Goal: Information Seeking & Learning: Learn about a topic

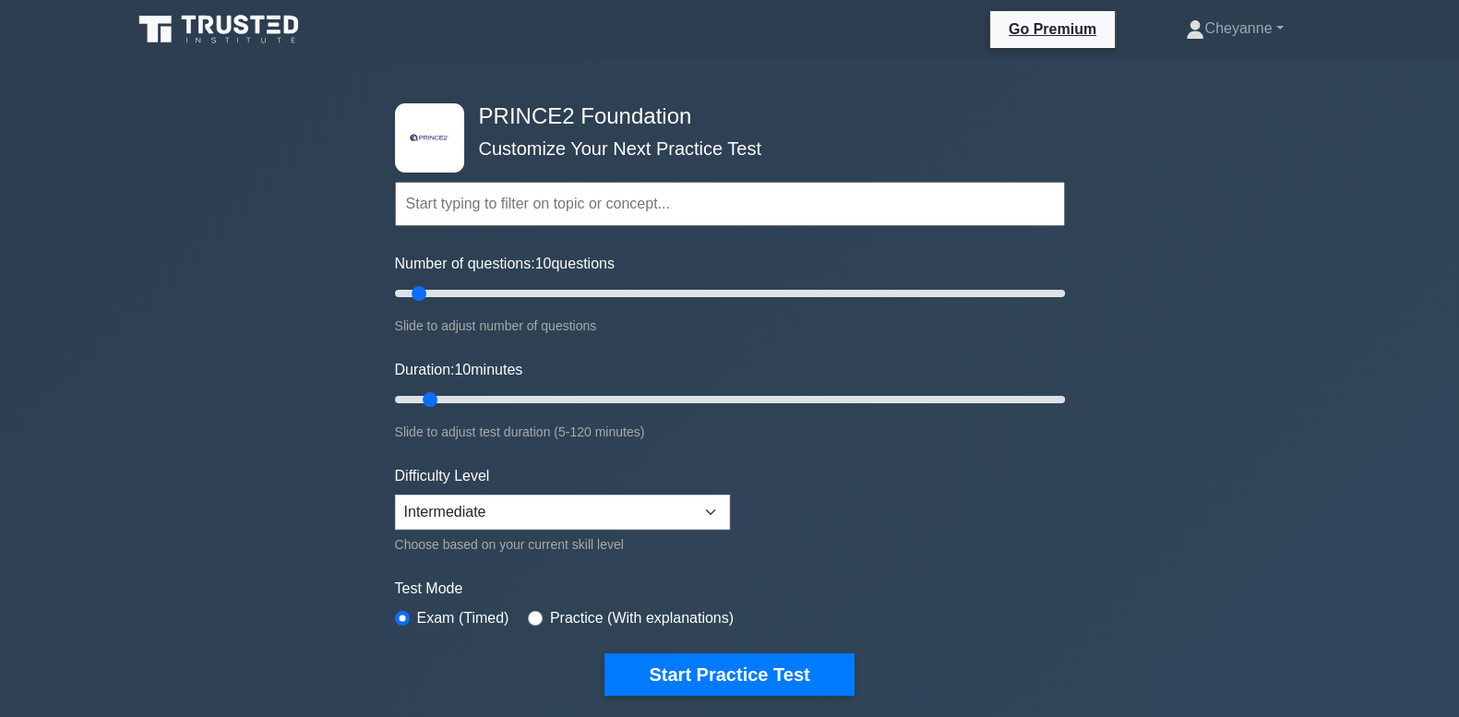
click at [429, 196] on input "text" at bounding box center [730, 204] width 670 height 44
click at [249, 244] on div ".st0{fill-rule:evenodd;clip-rule:evenodd;fill:#000041;} .st1{fill-rule:evenodd;…" at bounding box center [729, 622] width 1459 height 1127
drag, startPoint x: 415, startPoint y: 290, endPoint x: 593, endPoint y: 307, distance: 178.1
type input "60"
click at [593, 305] on input "Number of questions: 60 questions" at bounding box center [730, 293] width 670 height 22
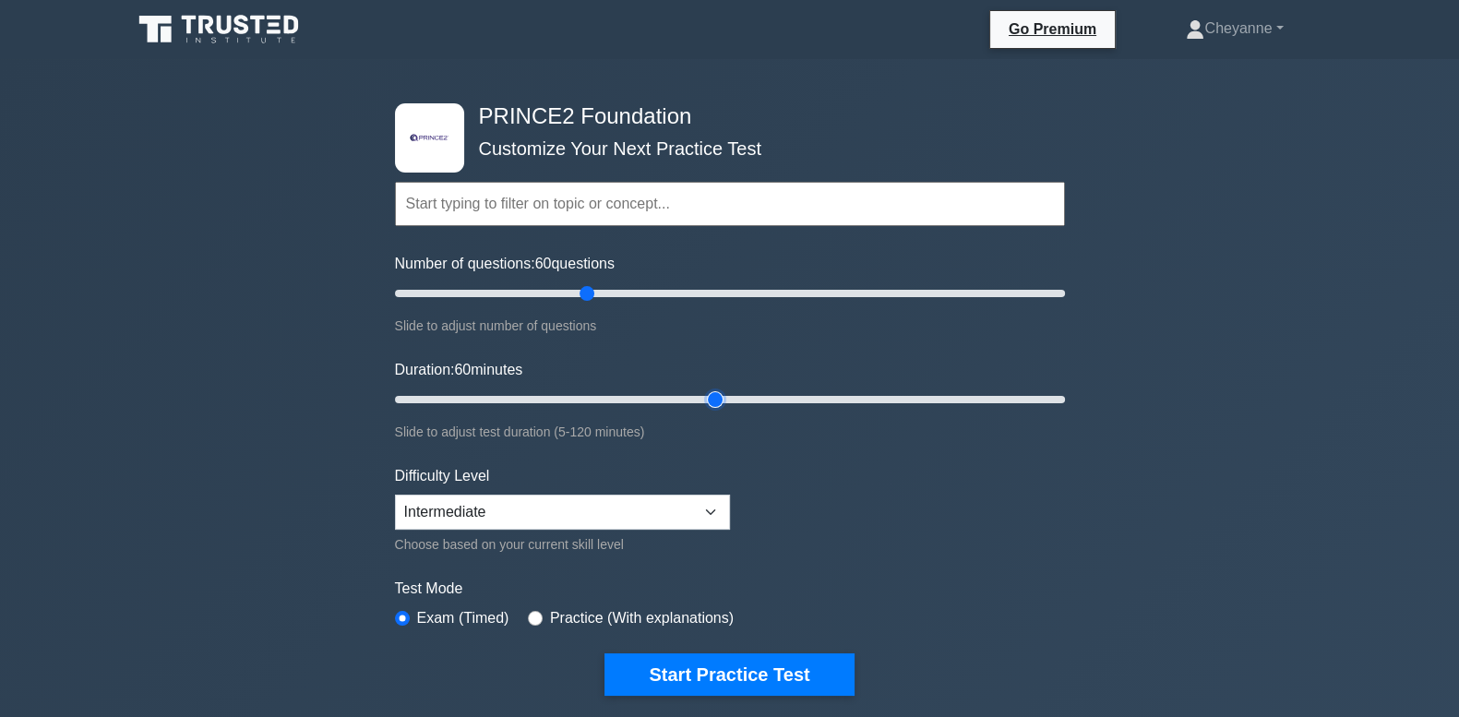
drag, startPoint x: 433, startPoint y: 395, endPoint x: 729, endPoint y: 393, distance: 296.3
type input "60"
click at [729, 393] on input "Duration: 60 minutes" at bounding box center [730, 400] width 670 height 22
click at [702, 517] on select "Beginner Intermediate Expert" at bounding box center [562, 512] width 335 height 35
select select "expert"
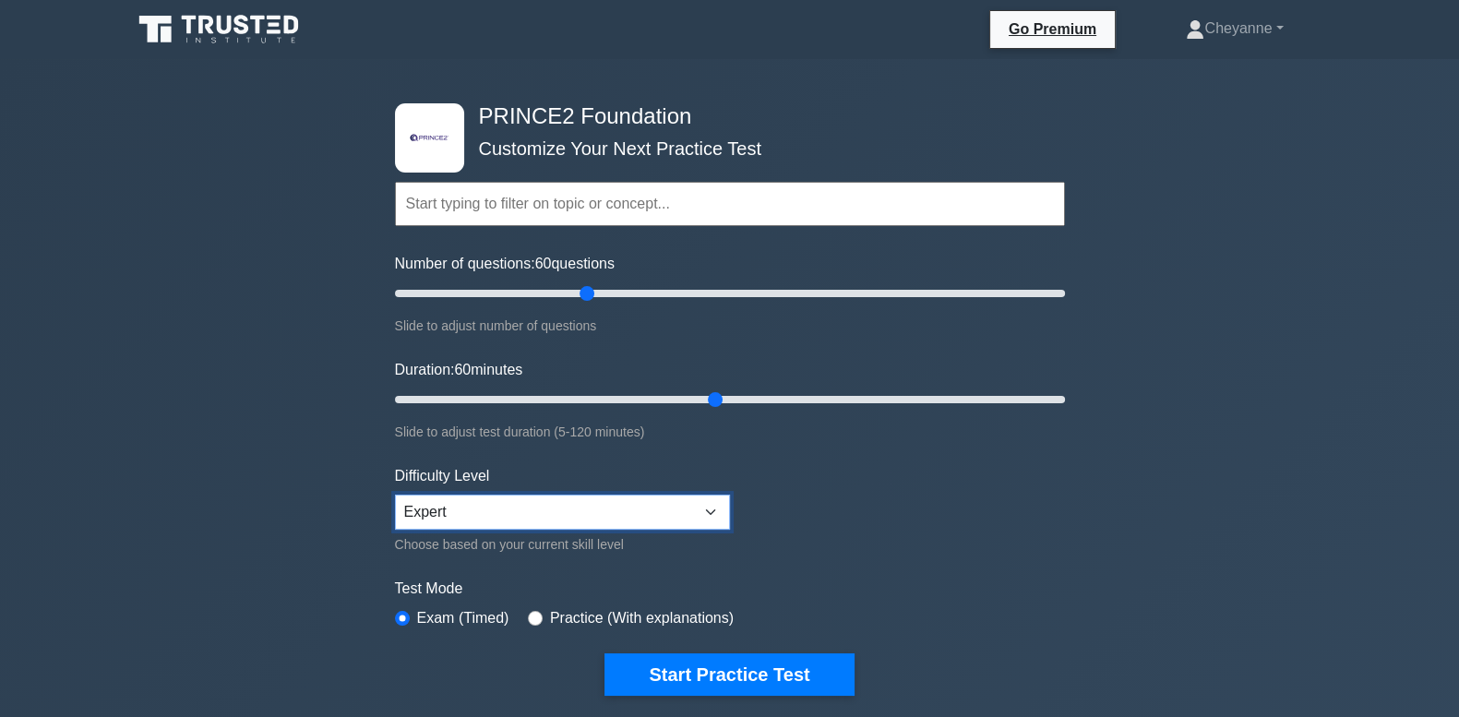
click at [395, 495] on select "Beginner Intermediate Expert" at bounding box center [562, 512] width 335 height 35
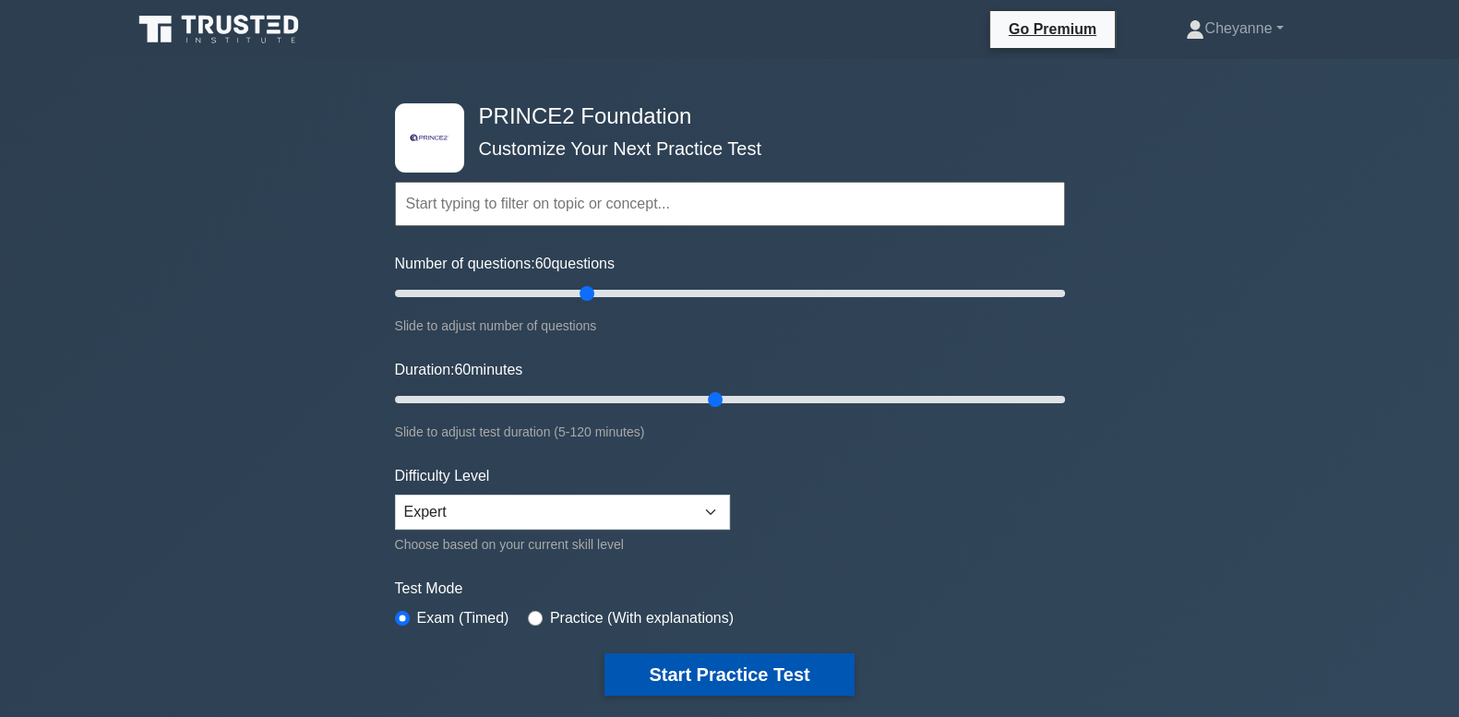
click at [696, 676] on button "Start Practice Test" at bounding box center [729, 675] width 249 height 42
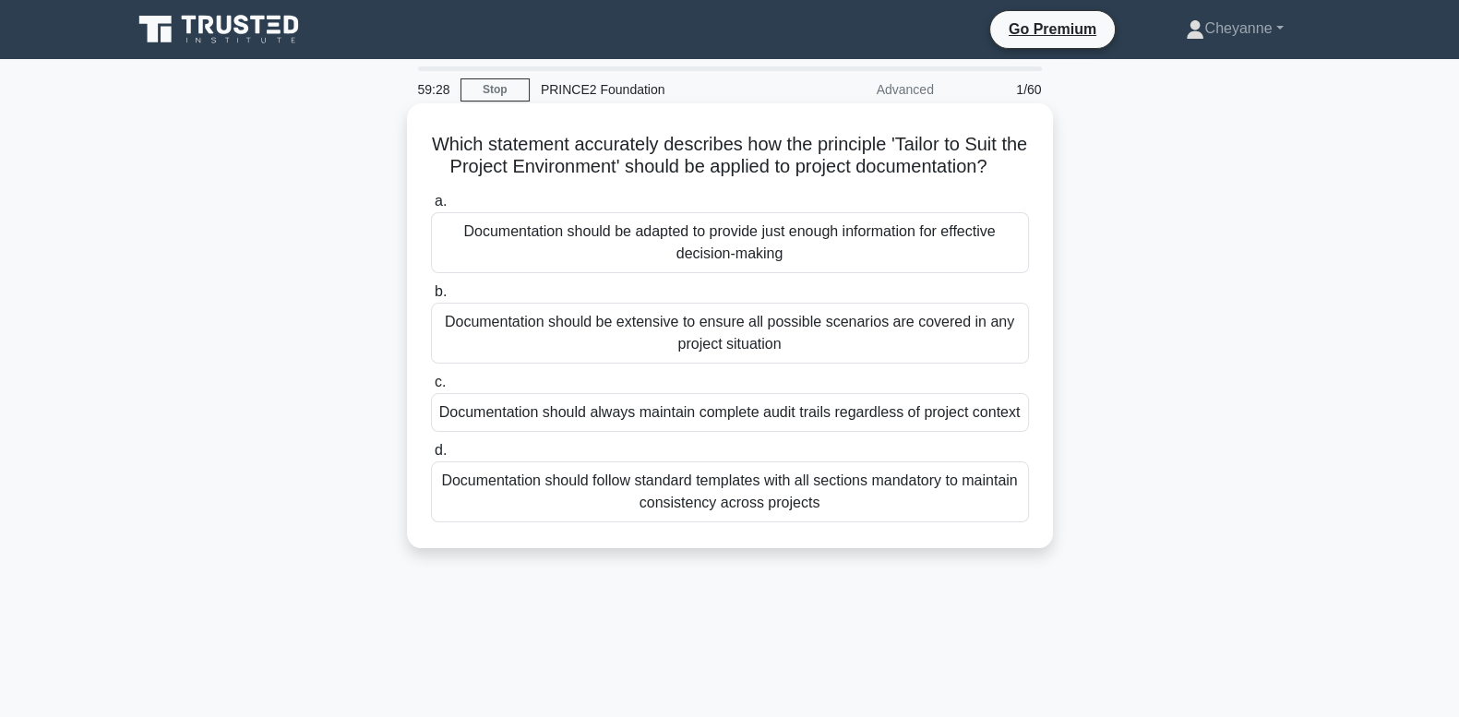
click at [946, 262] on div "Documentation should be adapted to provide just enough information for effectiv…" at bounding box center [730, 242] width 598 height 61
click at [431, 208] on input "a. Documentation should be adapted to provide just enough information for effec…" at bounding box center [431, 202] width 0 height 12
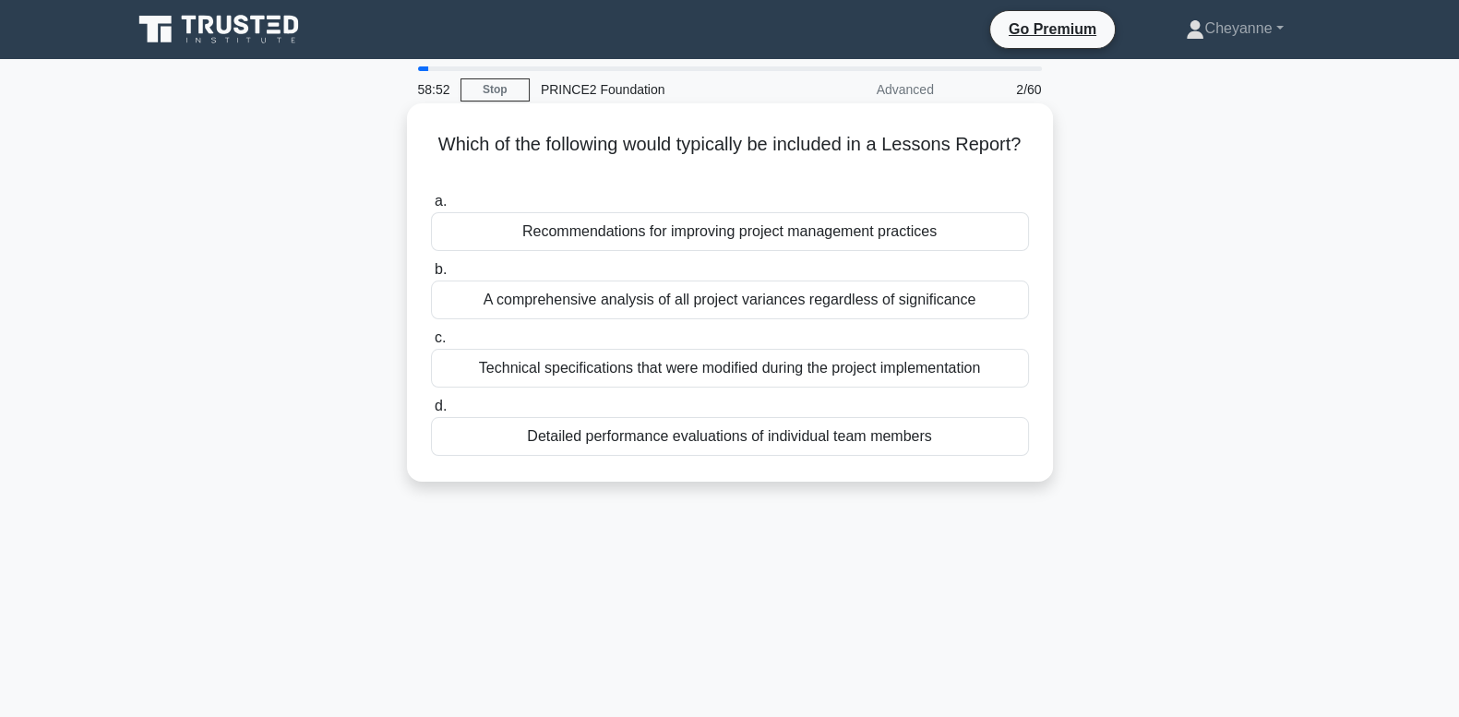
click at [873, 240] on div "Recommendations for improving project management practices" at bounding box center [730, 231] width 598 height 39
click at [431, 208] on input "a. Recommendations for improving project management practices" at bounding box center [431, 202] width 0 height 12
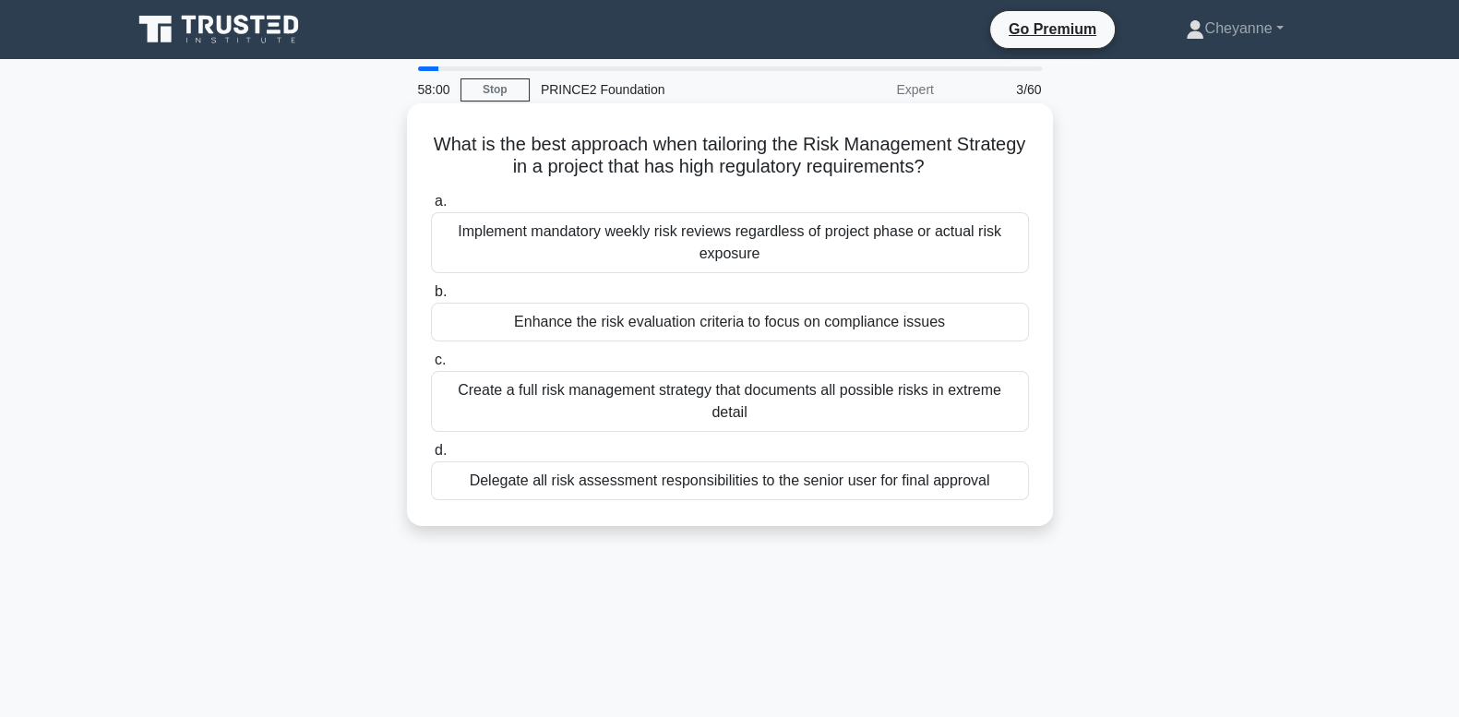
click at [932, 314] on div "Enhance the risk evaluation criteria to focus on compliance issues" at bounding box center [730, 322] width 598 height 39
click at [431, 298] on input "b. Enhance the risk evaluation criteria to focus on compliance issues" at bounding box center [431, 292] width 0 height 12
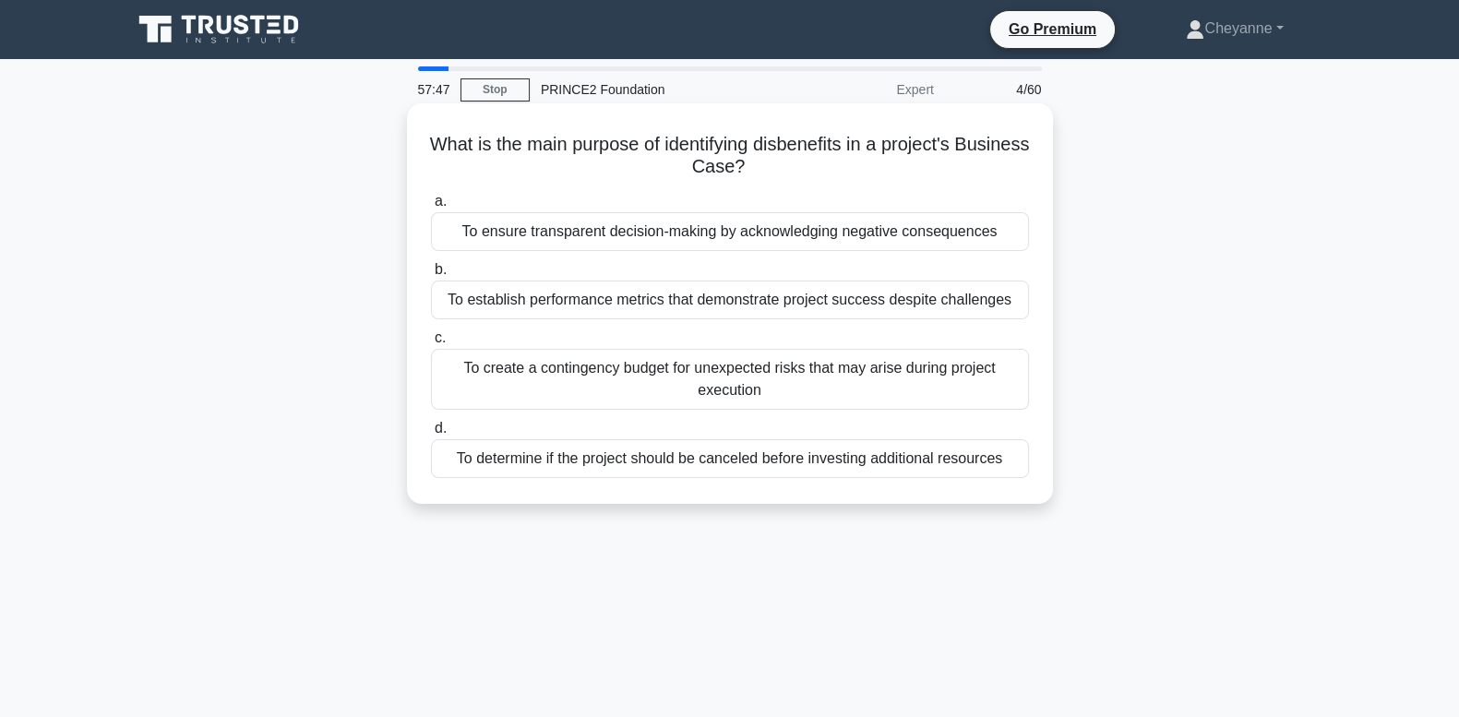
click at [952, 236] on div "To ensure transparent decision-making by acknowledging negative consequences" at bounding box center [730, 231] width 598 height 39
click at [431, 208] on input "a. To ensure transparent decision-making by acknowledging negative consequences" at bounding box center [431, 202] width 0 height 12
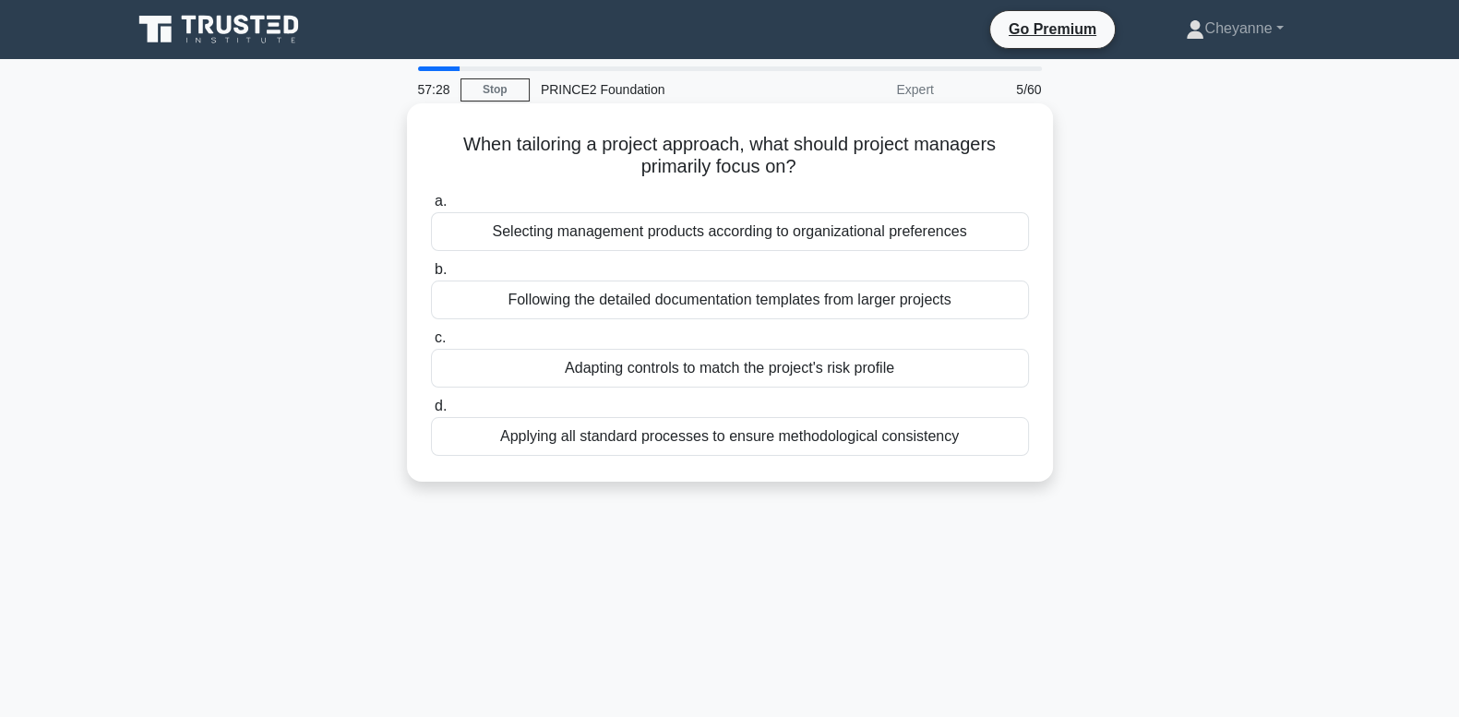
click at [755, 354] on div "Adapting controls to match the project's risk profile" at bounding box center [730, 368] width 598 height 39
click at [431, 344] on input "c. Adapting controls to match the project's risk profile" at bounding box center [431, 338] width 0 height 12
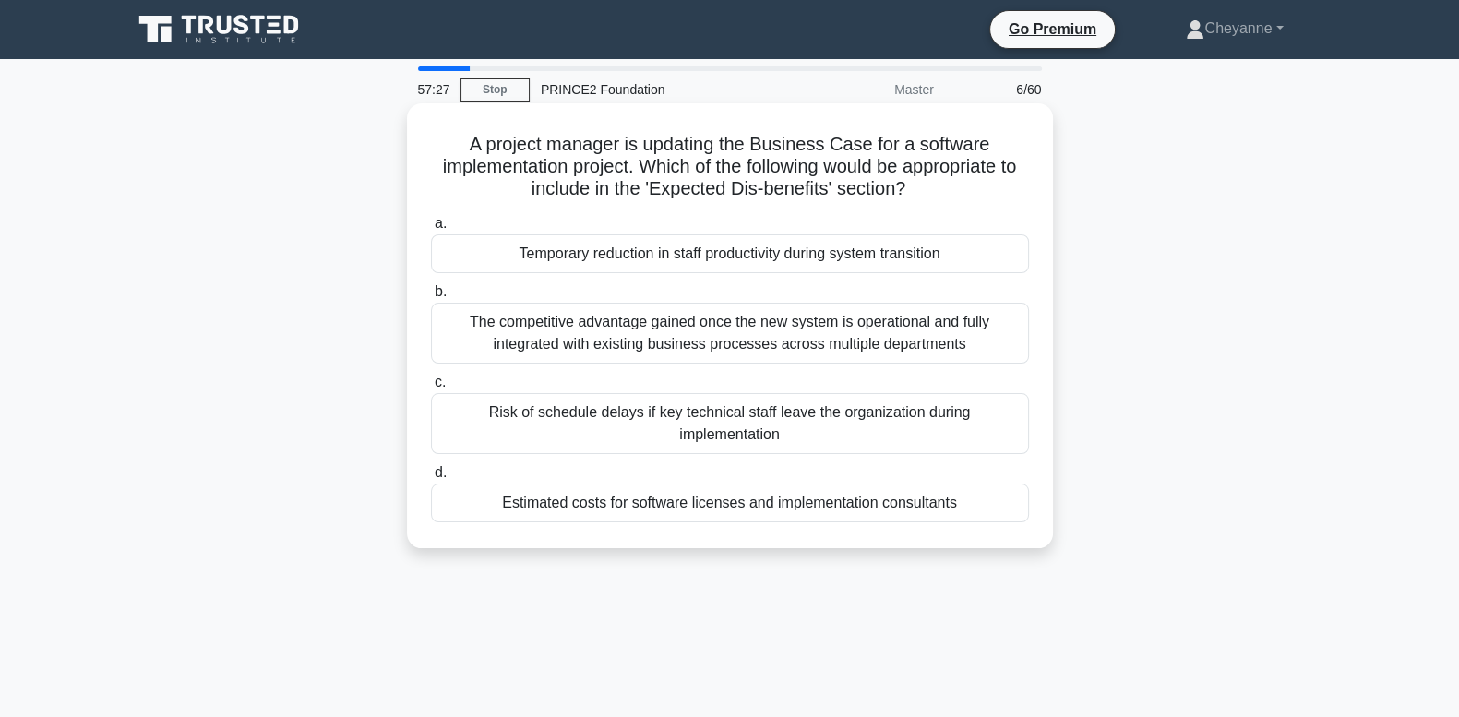
click at [738, 373] on label "c. Risk of schedule delays if key technical staff leave the organization during…" at bounding box center [730, 412] width 598 height 83
click at [431, 377] on input "c. Risk of schedule delays if key technical staff leave the organization during…" at bounding box center [431, 383] width 0 height 12
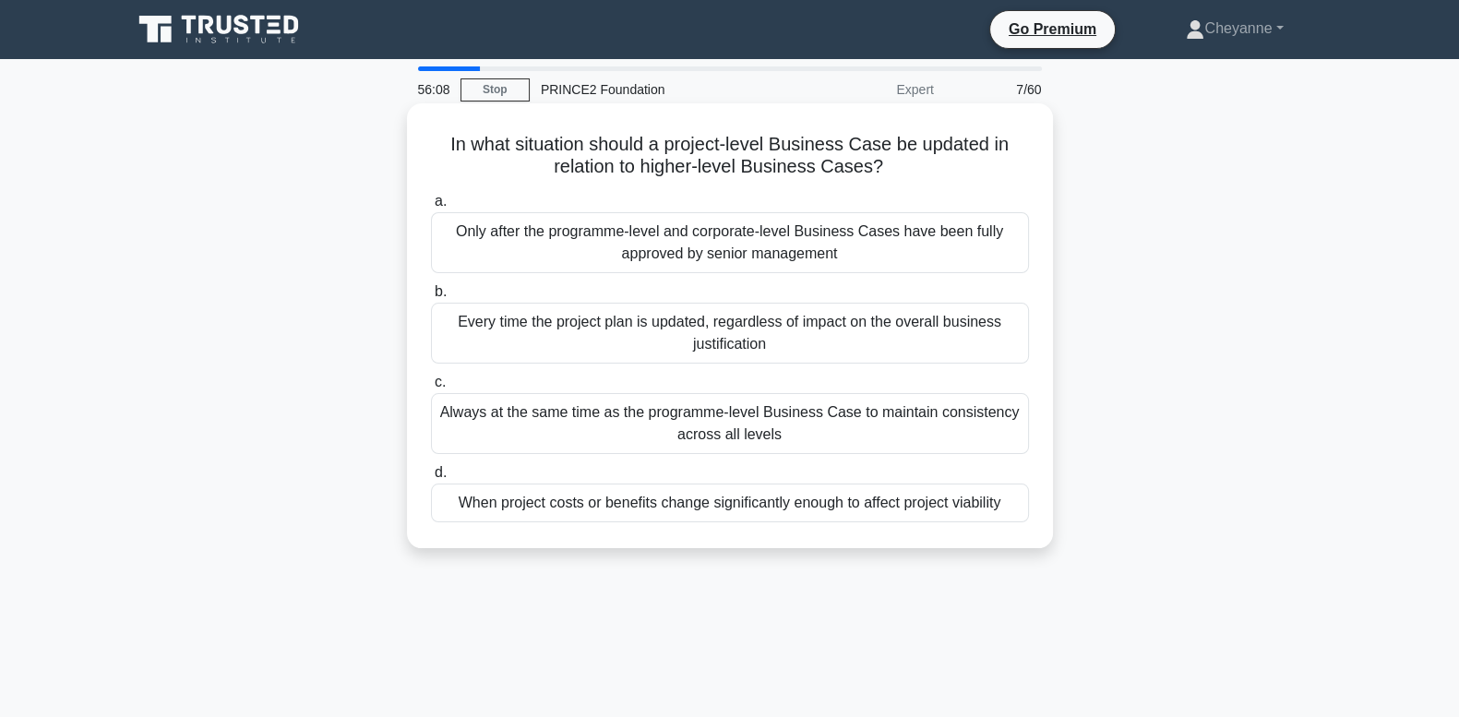
click at [793, 510] on div "When project costs or benefits change significantly enough to affect project vi…" at bounding box center [730, 503] width 598 height 39
click at [431, 479] on input "d. When project costs or benefits change significantly enough to affect project…" at bounding box center [431, 473] width 0 height 12
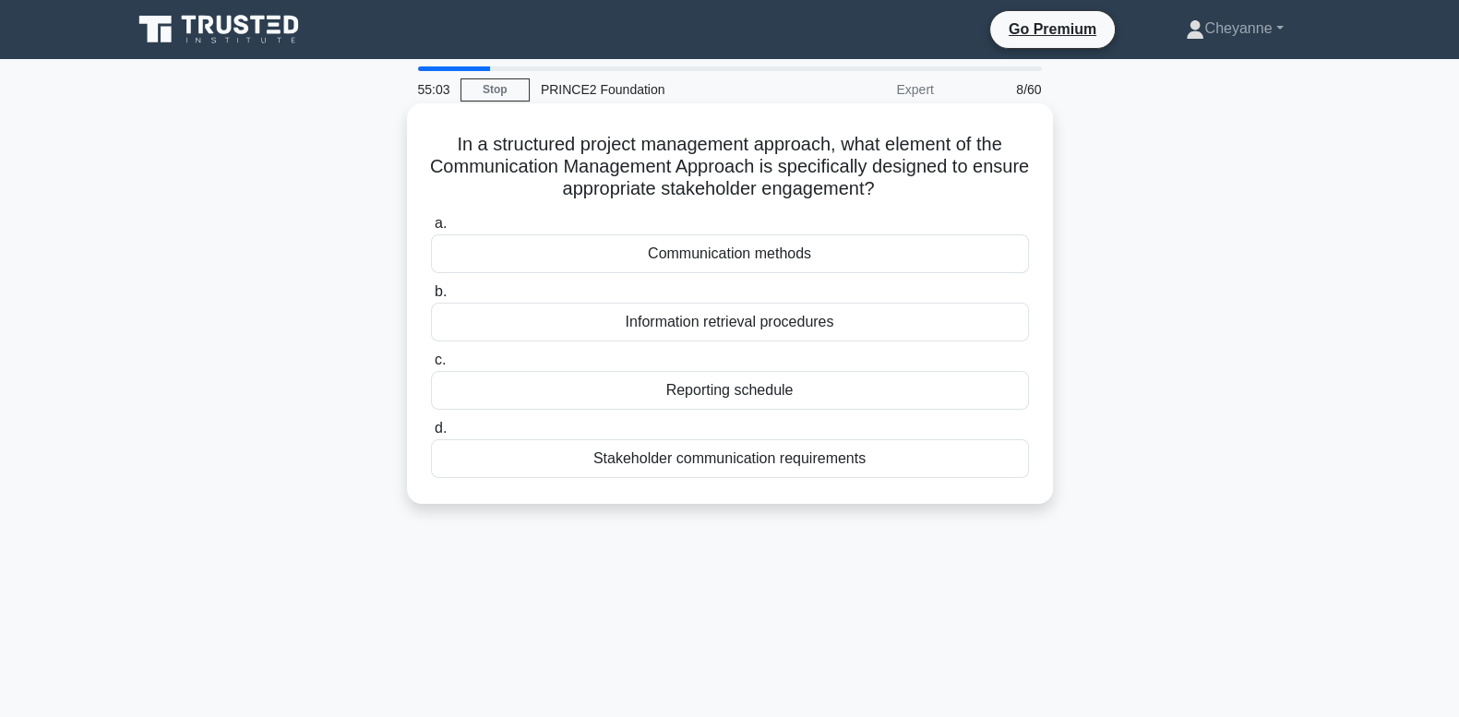
click at [854, 385] on div "Reporting schedule" at bounding box center [730, 390] width 598 height 39
click at [431, 366] on input "c. Reporting schedule" at bounding box center [431, 360] width 0 height 12
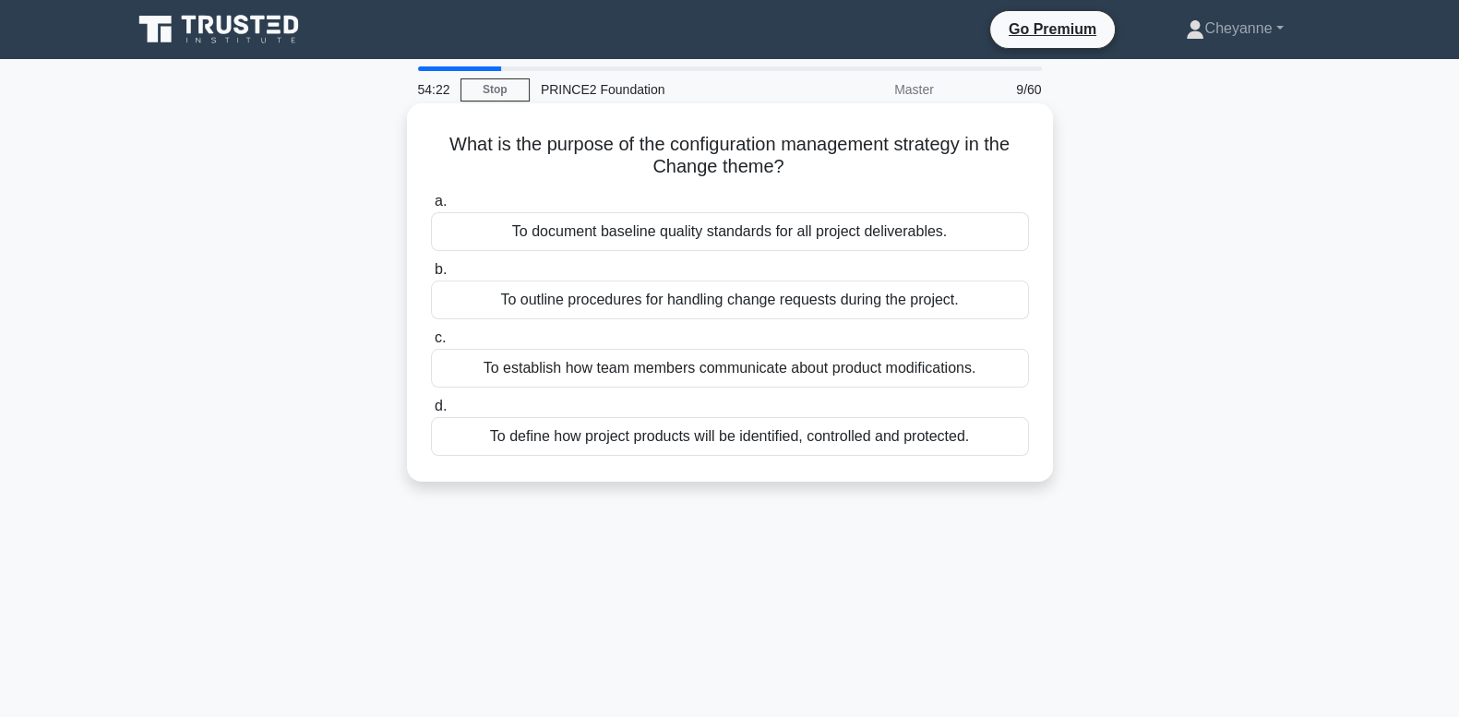
click at [978, 378] on div "To establish how team members communicate about product modifications." at bounding box center [730, 368] width 598 height 39
click at [431, 344] on input "c. To establish how team members communicate about product modifications." at bounding box center [431, 338] width 0 height 12
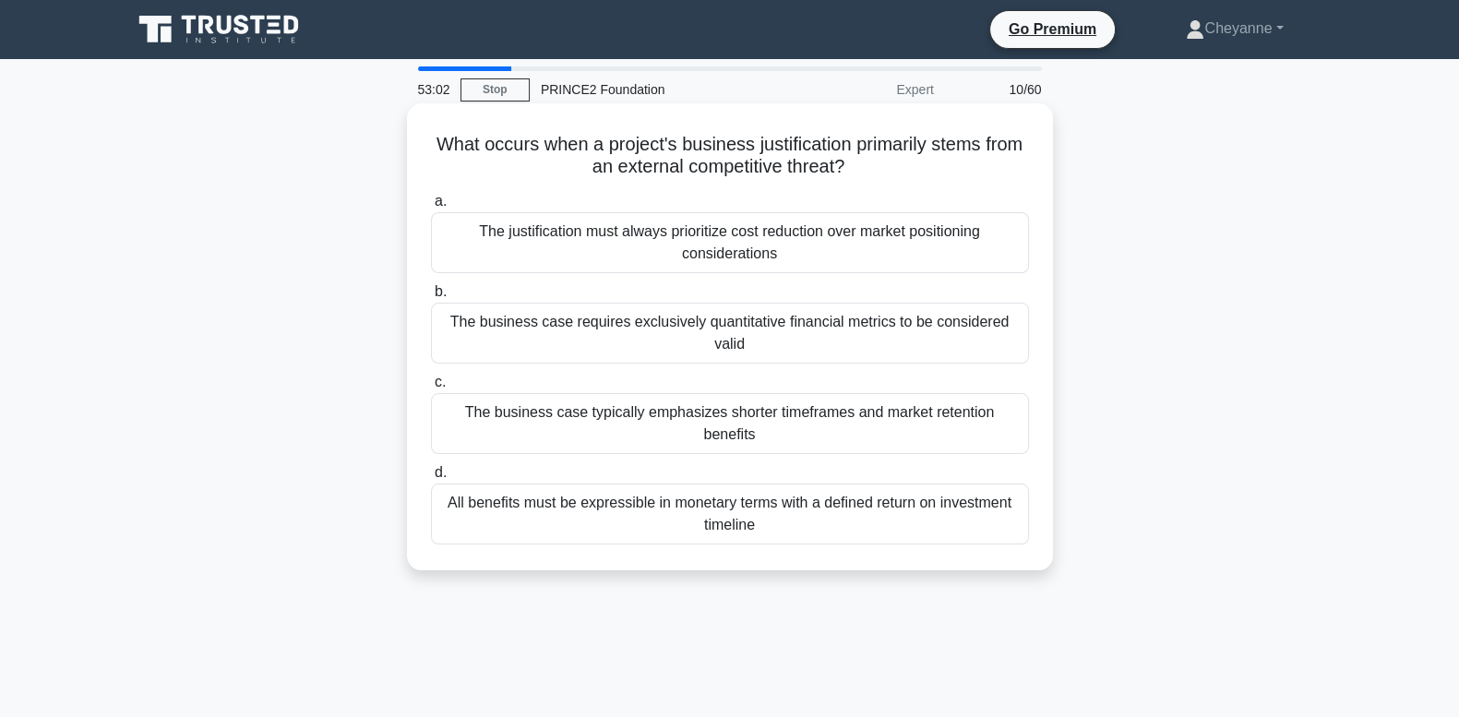
click at [855, 415] on div "The business case typically emphasizes shorter timeframes and market retention …" at bounding box center [730, 423] width 598 height 61
click at [431, 389] on input "c. The business case typically emphasizes shorter timeframes and market retenti…" at bounding box center [431, 383] width 0 height 12
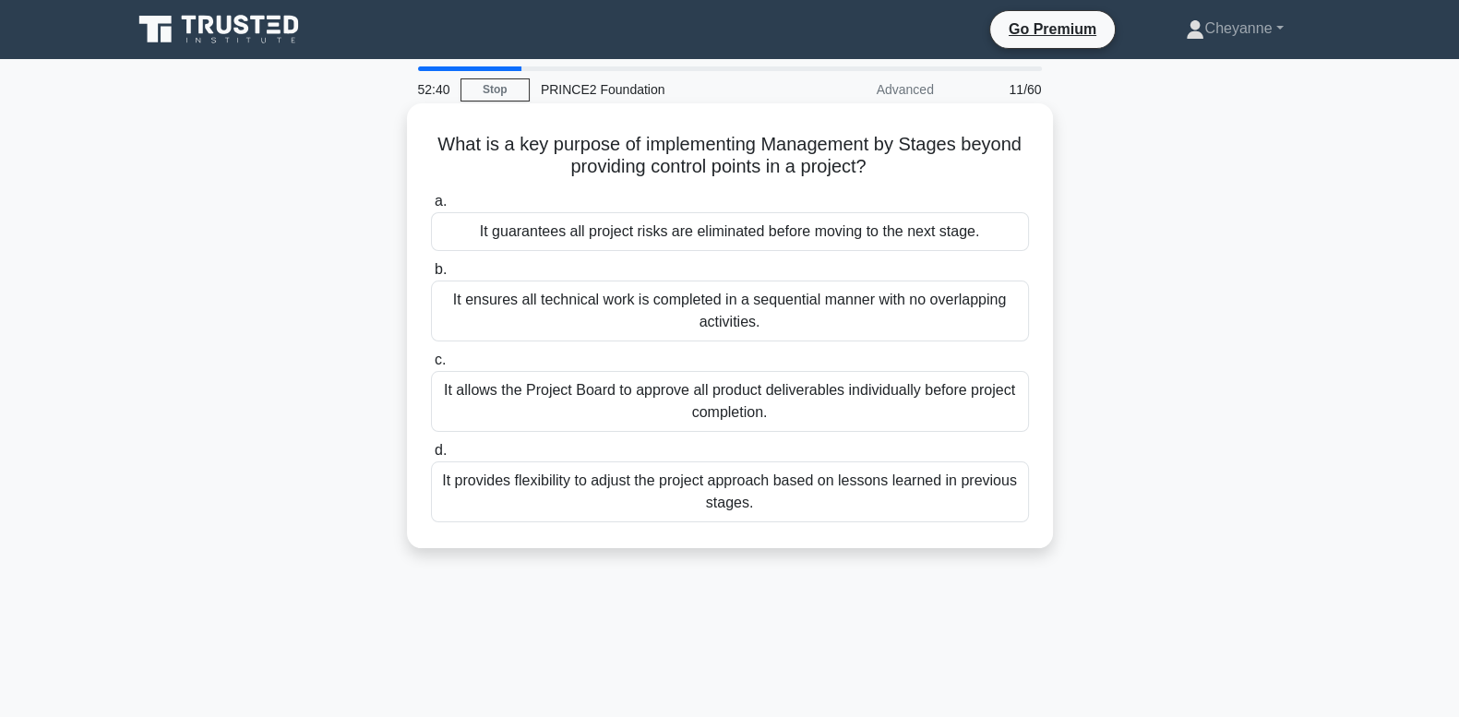
click at [899, 231] on div "It guarantees all project risks are eliminated before moving to the next stage." at bounding box center [730, 231] width 598 height 39
click at [431, 208] on input "a. It guarantees all project risks are eliminated before moving to the next sta…" at bounding box center [431, 202] width 0 height 12
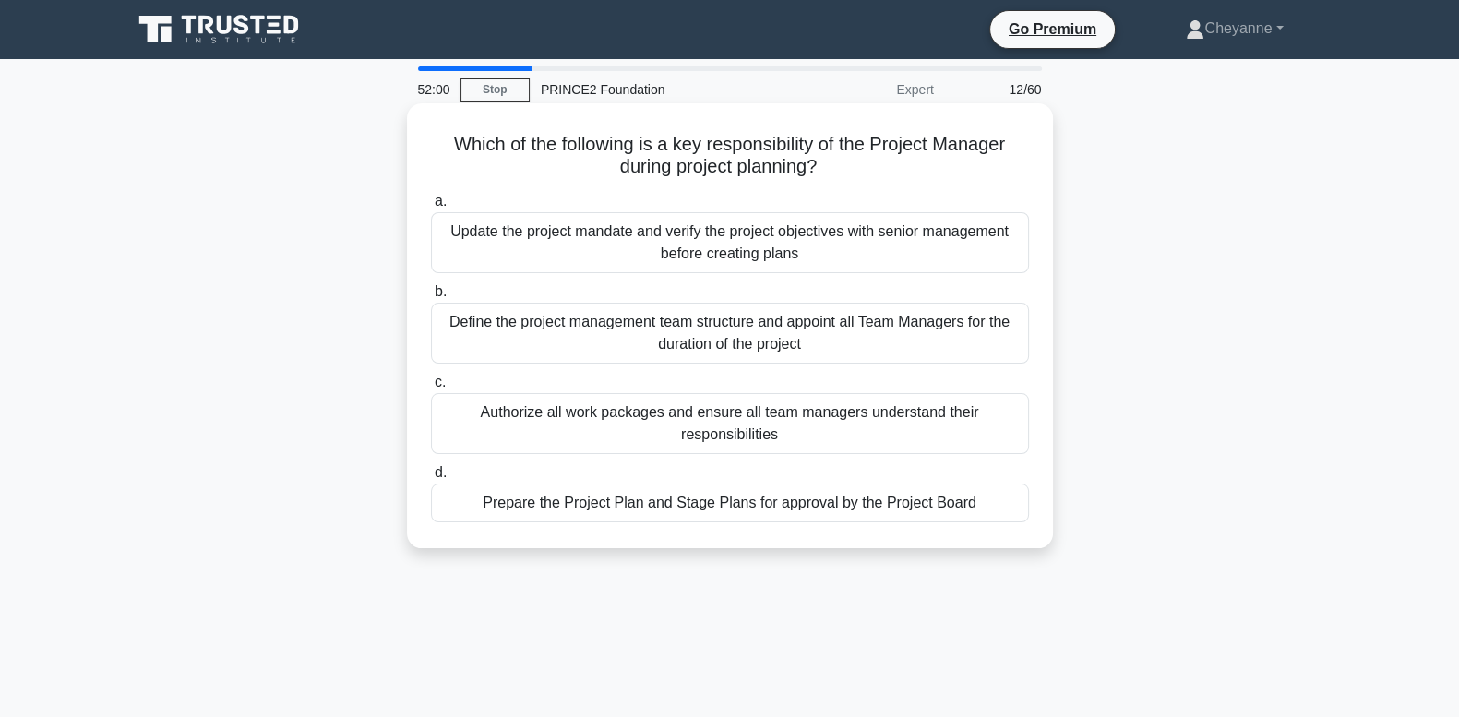
click at [918, 508] on div "Prepare the Project Plan and Stage Plans for approval by the Project Board" at bounding box center [730, 503] width 598 height 39
click at [431, 479] on input "d. Prepare the Project Plan and Stage Plans for approval by the Project Board" at bounding box center [431, 473] width 0 height 12
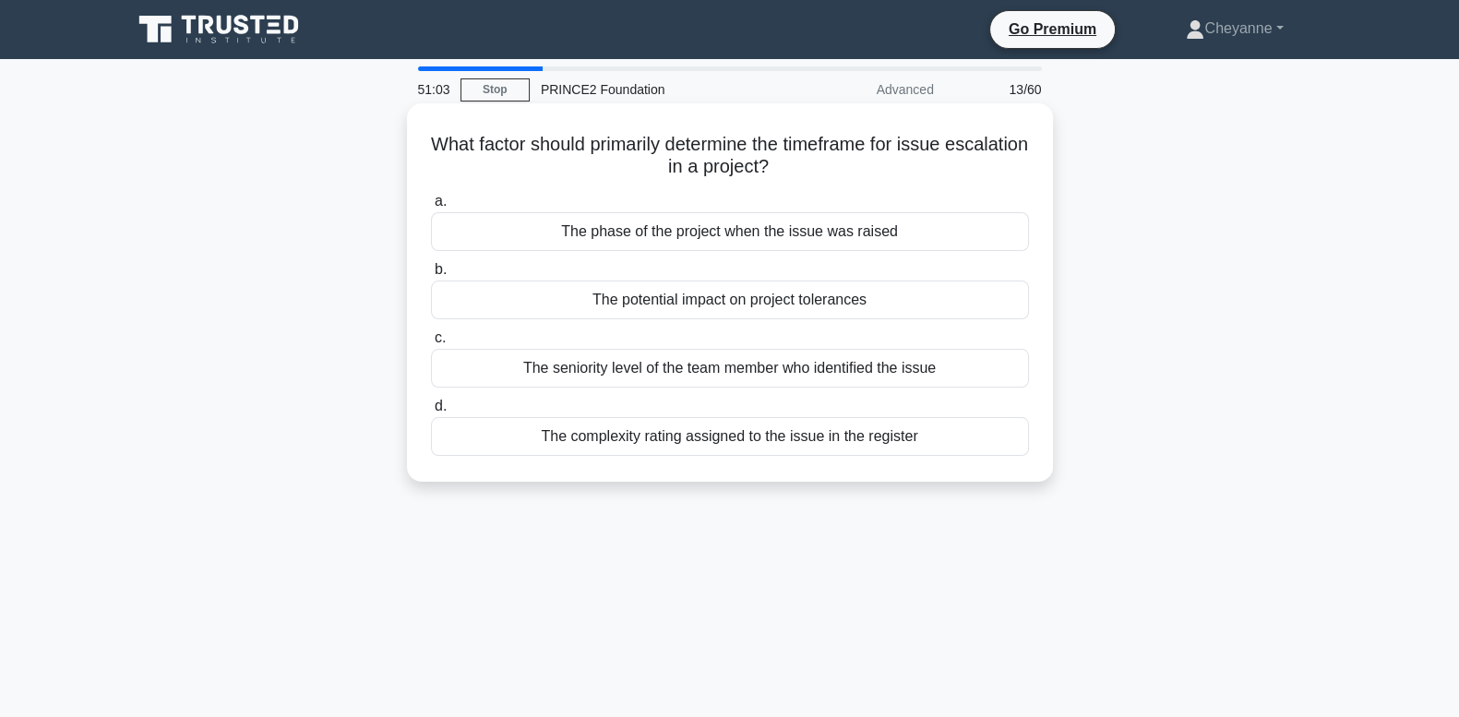
click at [931, 291] on div "The potential impact on project tolerances" at bounding box center [730, 300] width 598 height 39
click at [431, 276] on input "b. The potential impact on project tolerances" at bounding box center [431, 270] width 0 height 12
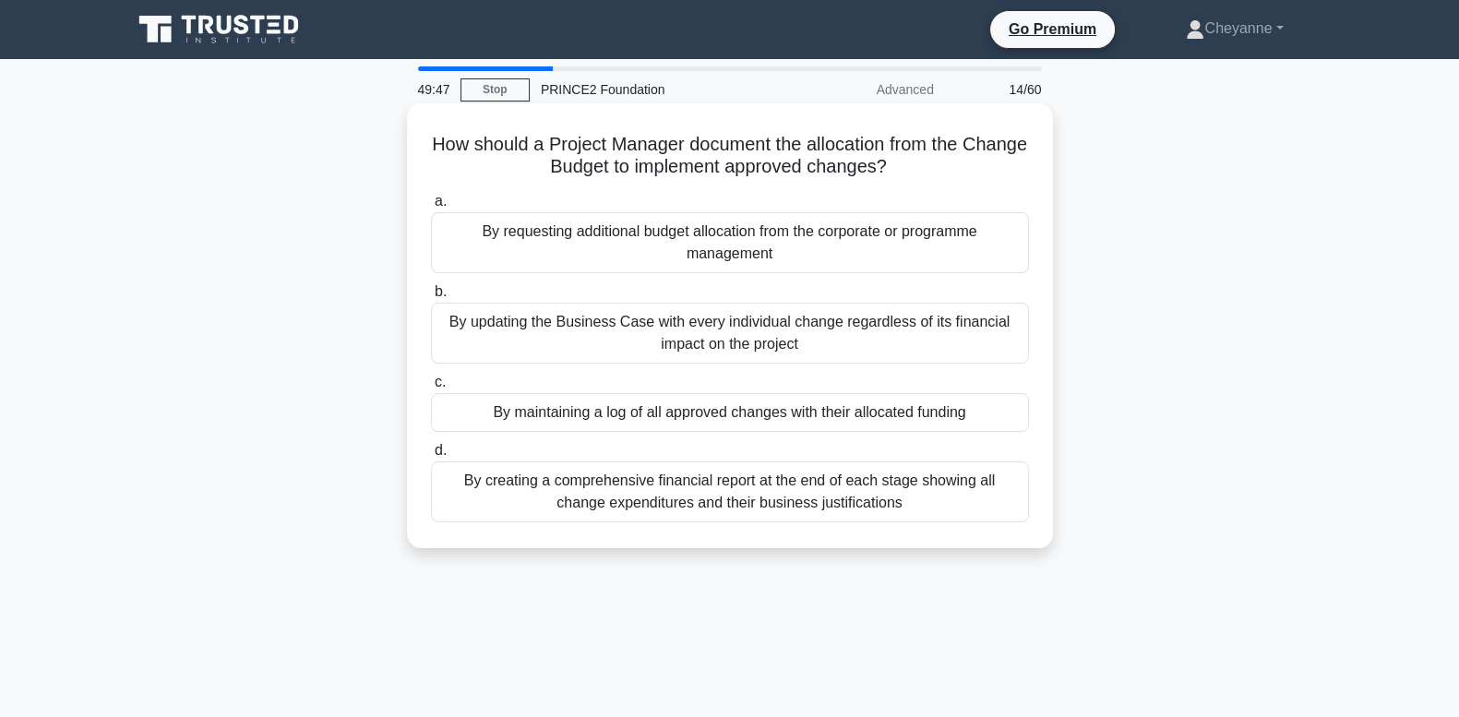
click at [967, 502] on div "By creating a comprehensive financial report at the end of each stage showing a…" at bounding box center [730, 492] width 598 height 61
click at [431, 457] on input "d. By creating a comprehensive financial report at the end of each stage showin…" at bounding box center [431, 451] width 0 height 12
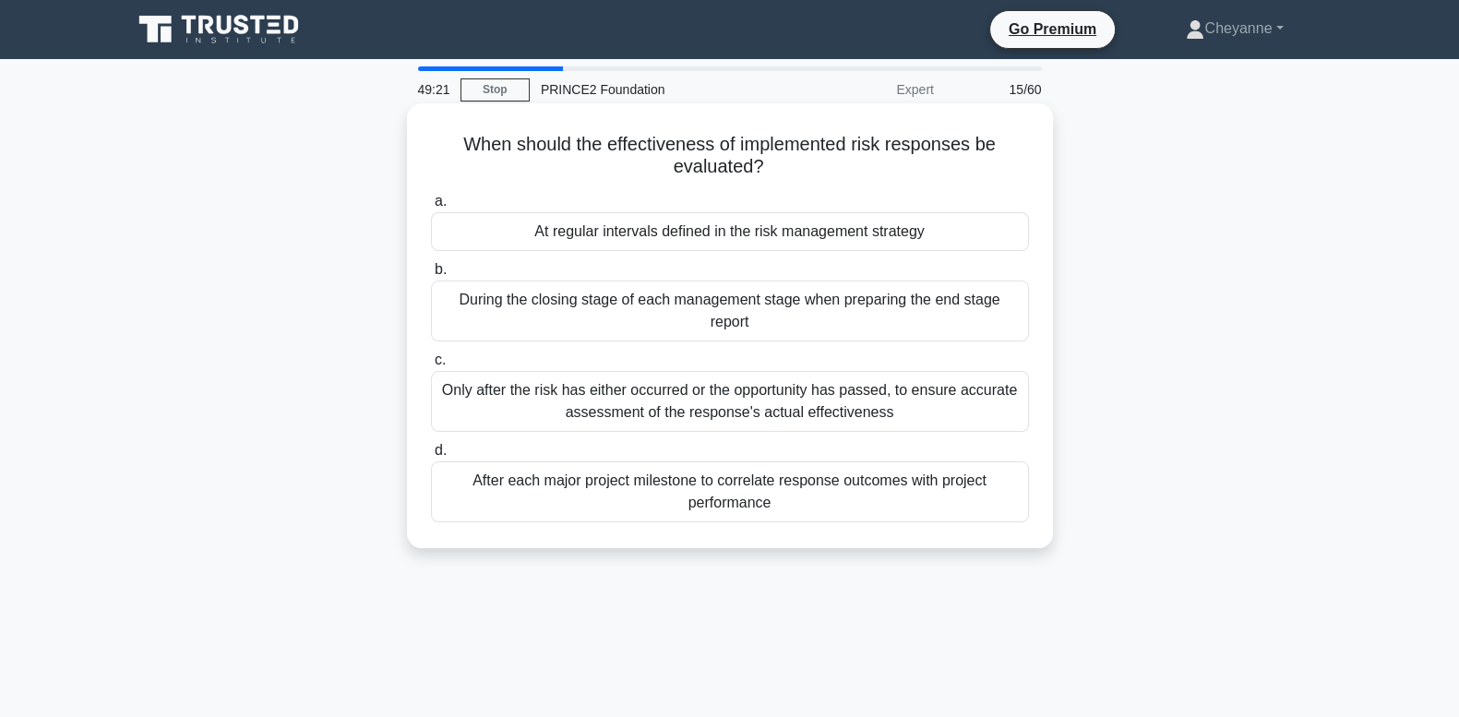
click at [981, 324] on div "During the closing stage of each management stage when preparing the end stage …" at bounding box center [730, 311] width 598 height 61
click at [431, 276] on input "b. During the closing stage of each management stage when preparing the end sta…" at bounding box center [431, 270] width 0 height 12
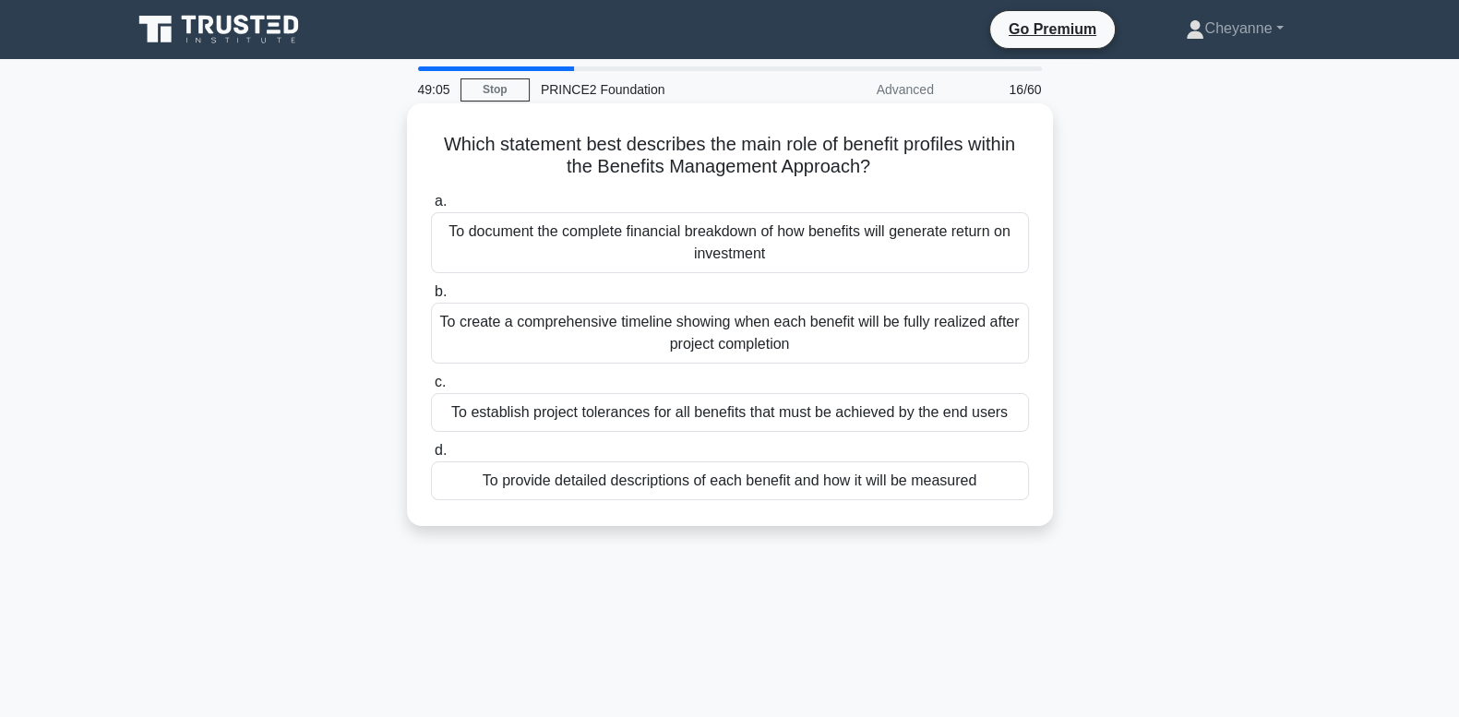
click at [1011, 484] on div "To provide detailed descriptions of each benefit and how it will be measured" at bounding box center [730, 481] width 598 height 39
click at [431, 457] on input "d. To provide detailed descriptions of each benefit and how it will be measured" at bounding box center [431, 451] width 0 height 12
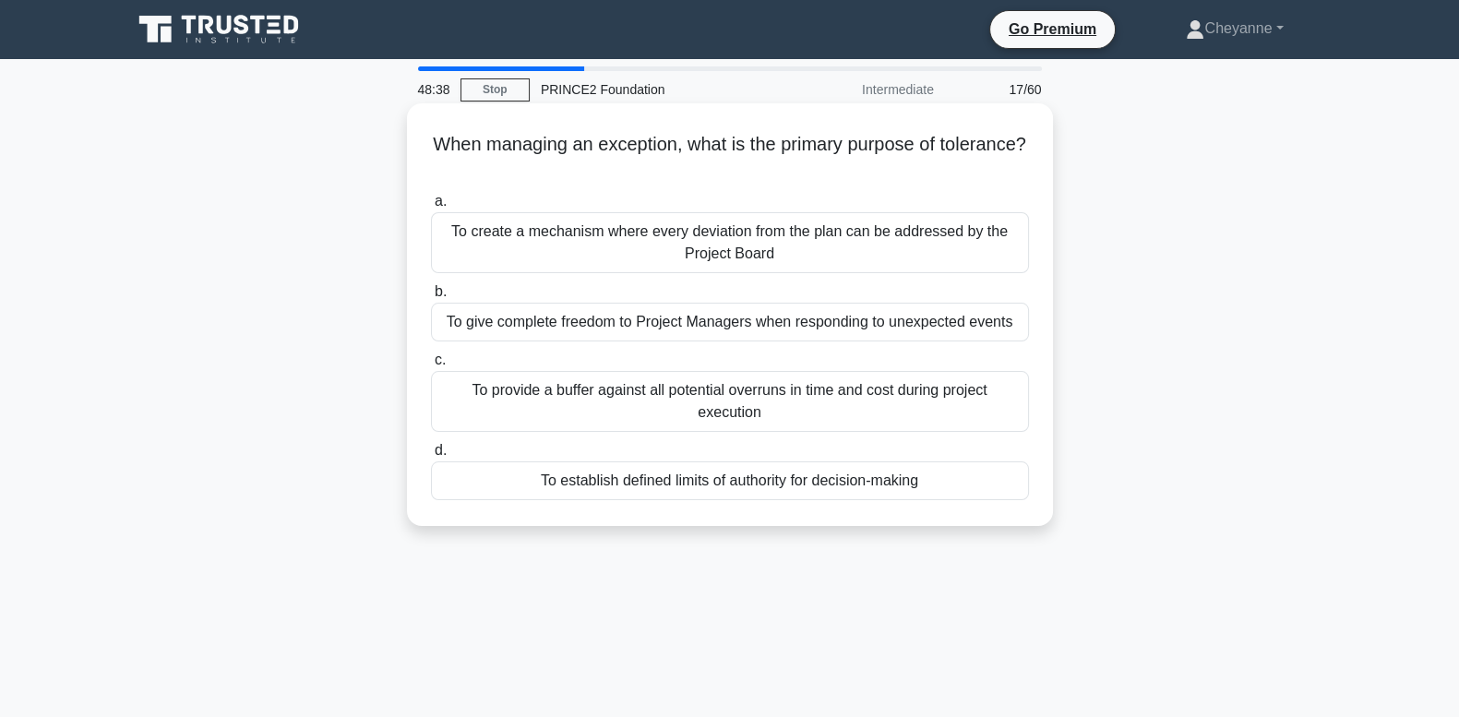
click at [987, 481] on div "To establish defined limits of authority for decision-making" at bounding box center [730, 481] width 598 height 39
click at [431, 457] on input "d. To establish defined limits of authority for decision-making" at bounding box center [431, 451] width 0 height 12
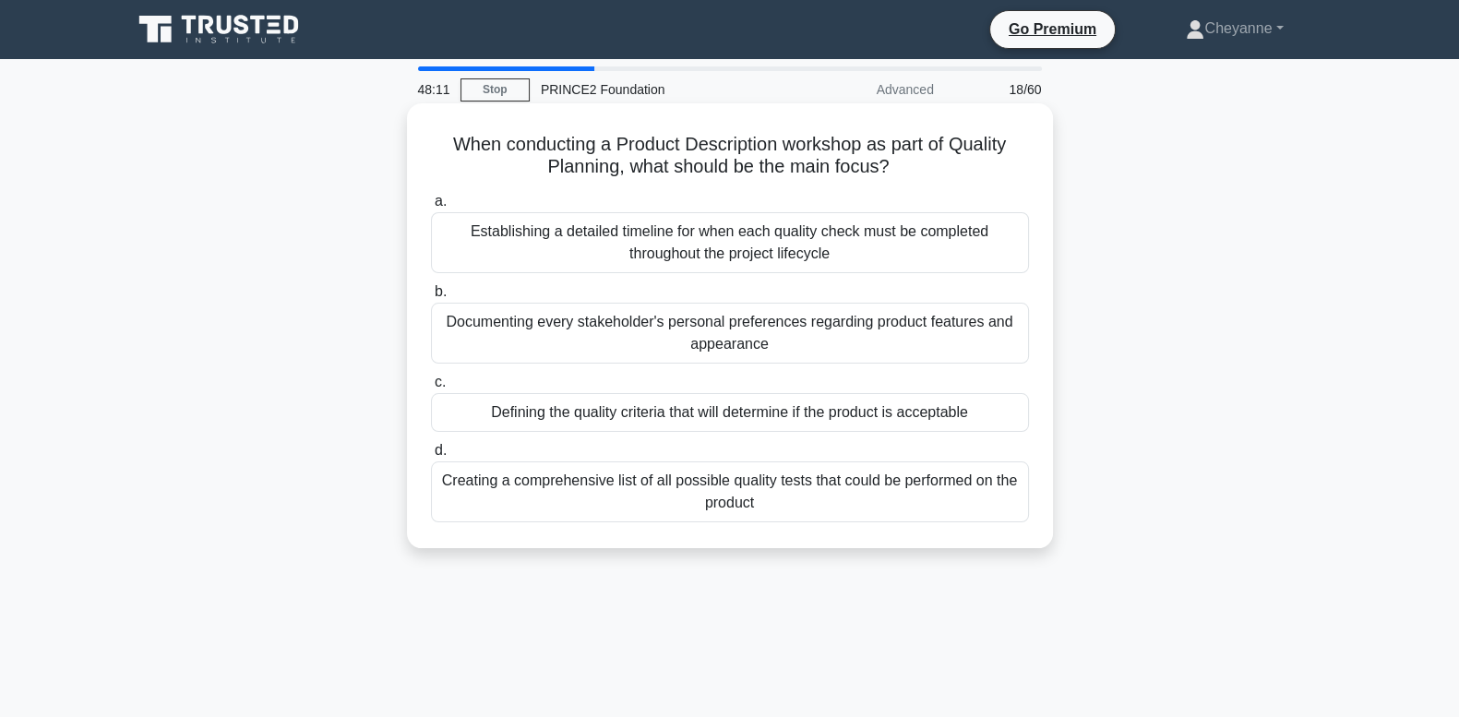
click at [988, 418] on div "Defining the quality criteria that will determine if the product is acceptable" at bounding box center [730, 412] width 598 height 39
click at [431, 389] on input "c. Defining the quality criteria that will determine if the product is acceptab…" at bounding box center [431, 383] width 0 height 12
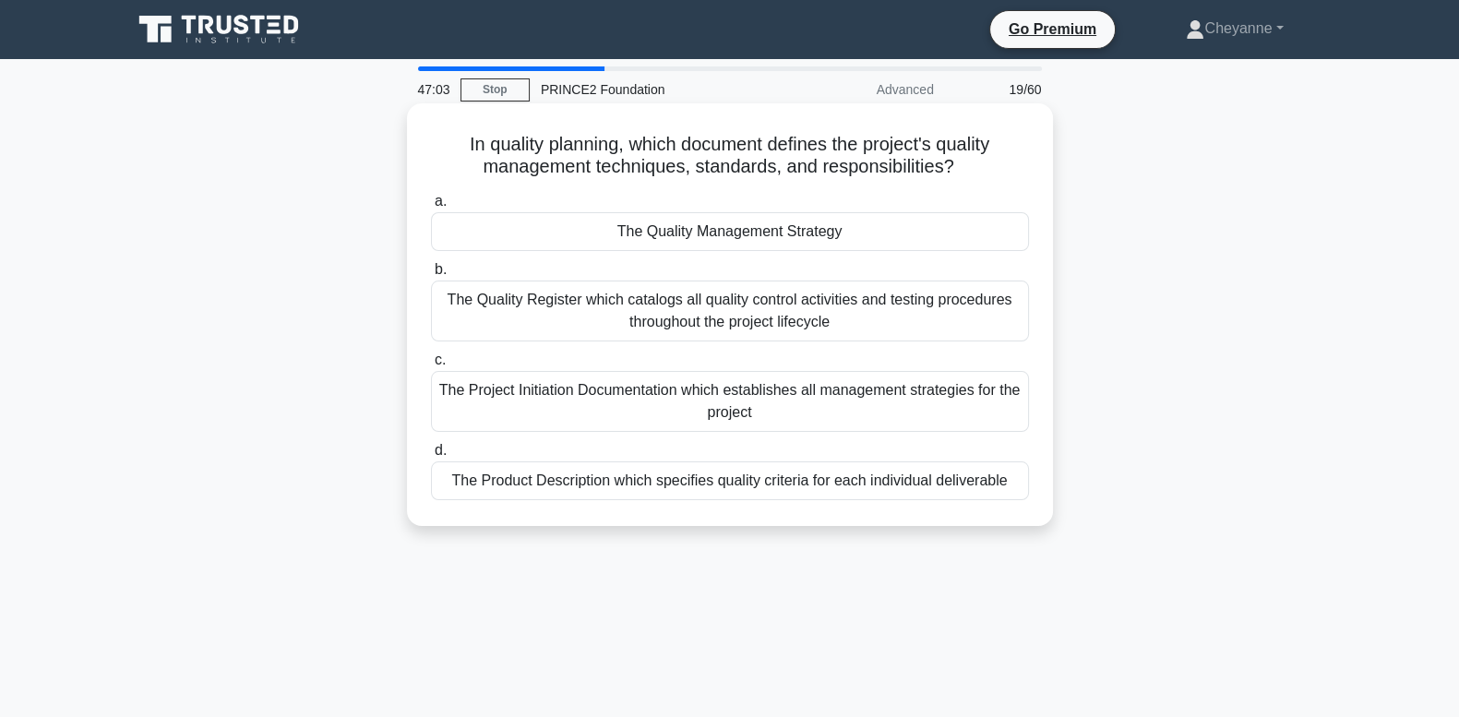
click at [939, 402] on div "The Project Initiation Documentation which establishes all management strategie…" at bounding box center [730, 401] width 598 height 61
click at [431, 366] on input "c. The Project Initiation Documentation which establishes all management strate…" at bounding box center [431, 360] width 0 height 12
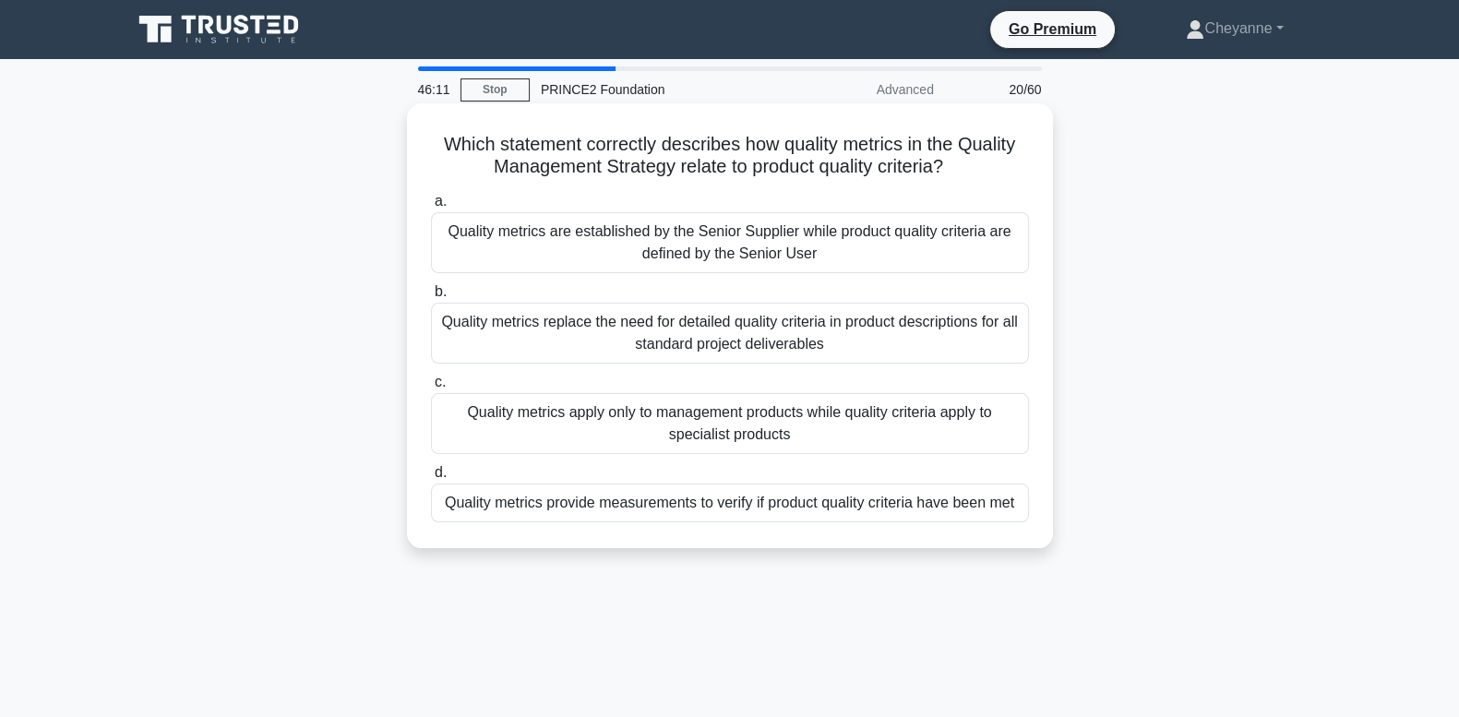
click at [773, 434] on div "Quality metrics apply only to management products while quality criteria apply …" at bounding box center [730, 423] width 598 height 61
click at [431, 389] on input "c. Quality metrics apply only to management products while quality criteria app…" at bounding box center [431, 383] width 0 height 12
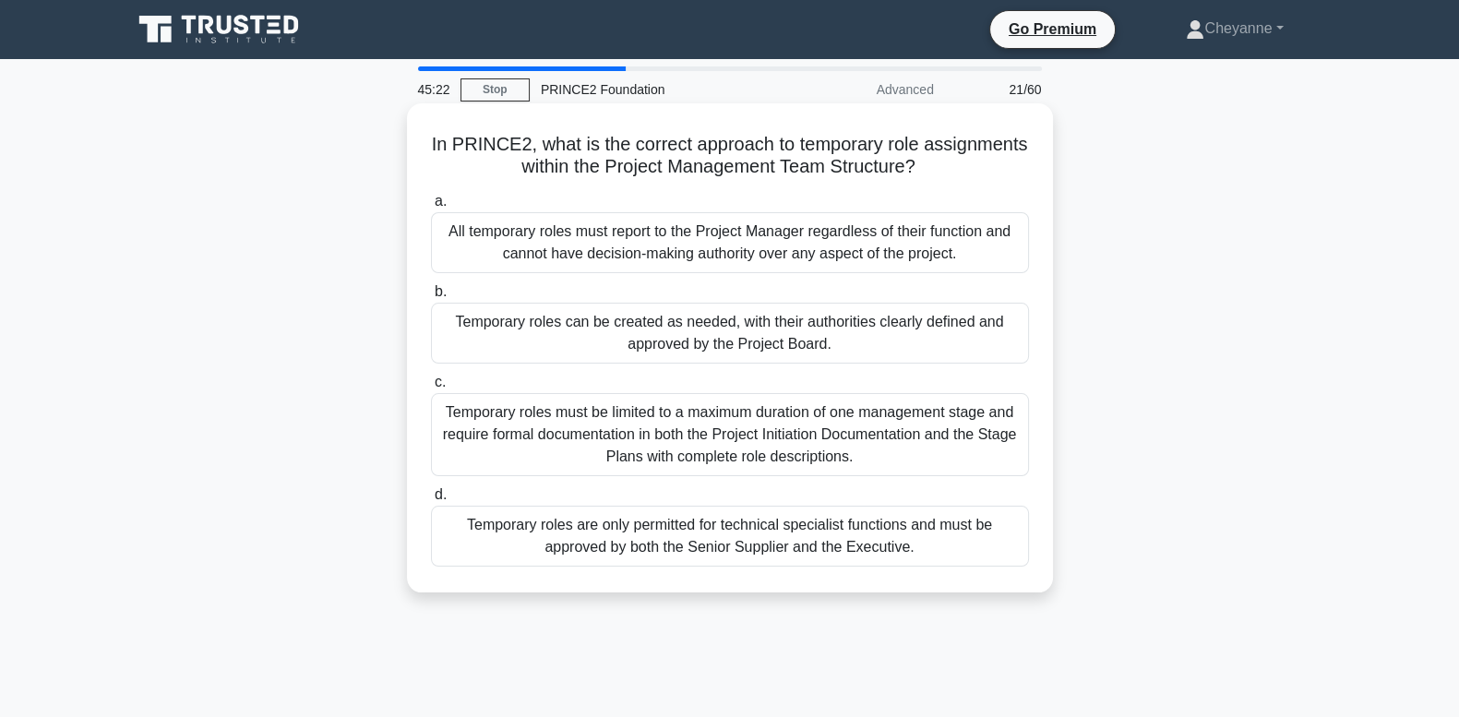
click at [896, 328] on div "Temporary roles can be created as needed, with their authorities clearly define…" at bounding box center [730, 333] width 598 height 61
click at [431, 298] on input "b. Temporary roles can be created as needed, with their authorities clearly def…" at bounding box center [431, 292] width 0 height 12
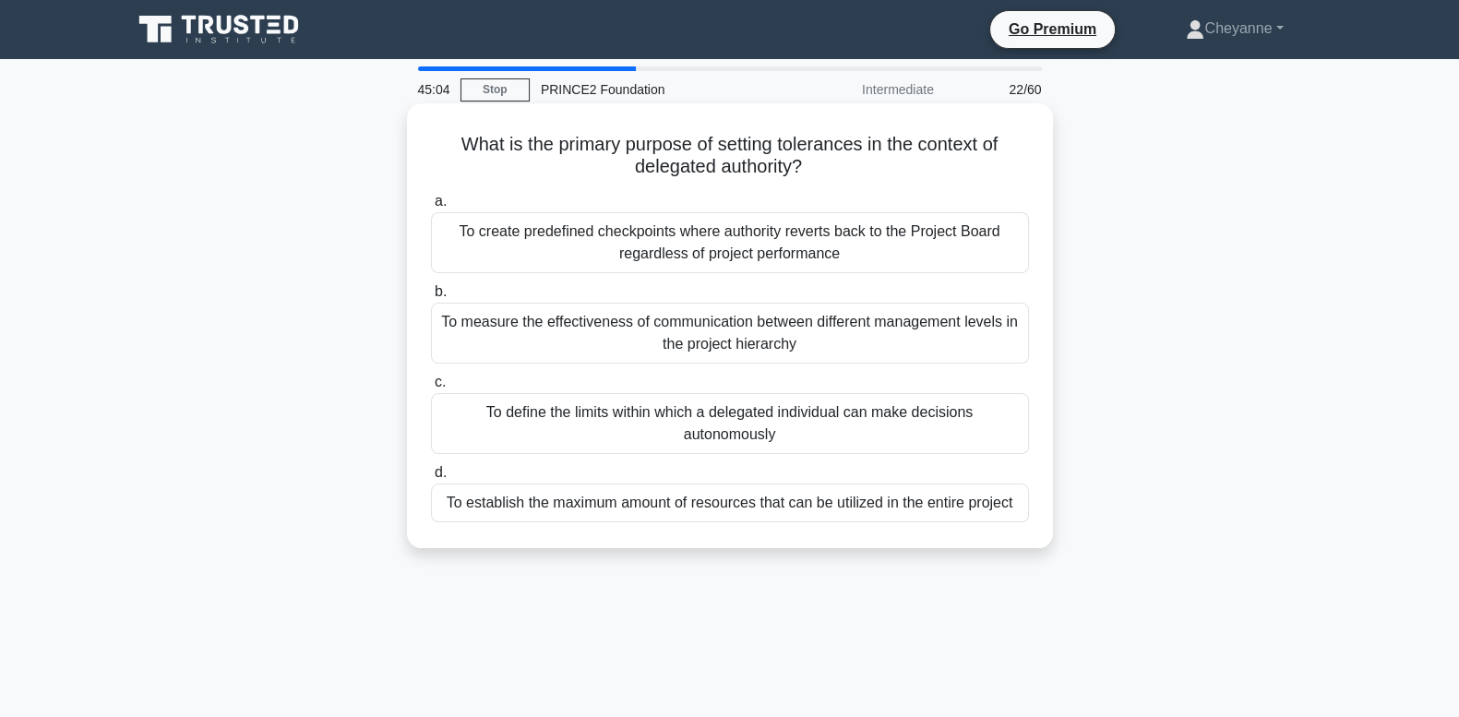
click at [871, 429] on div "To define the limits within which a delegated individual can make decisions aut…" at bounding box center [730, 423] width 598 height 61
click at [431, 389] on input "c. To define the limits within which a delegated individual can make decisions …" at bounding box center [431, 383] width 0 height 12
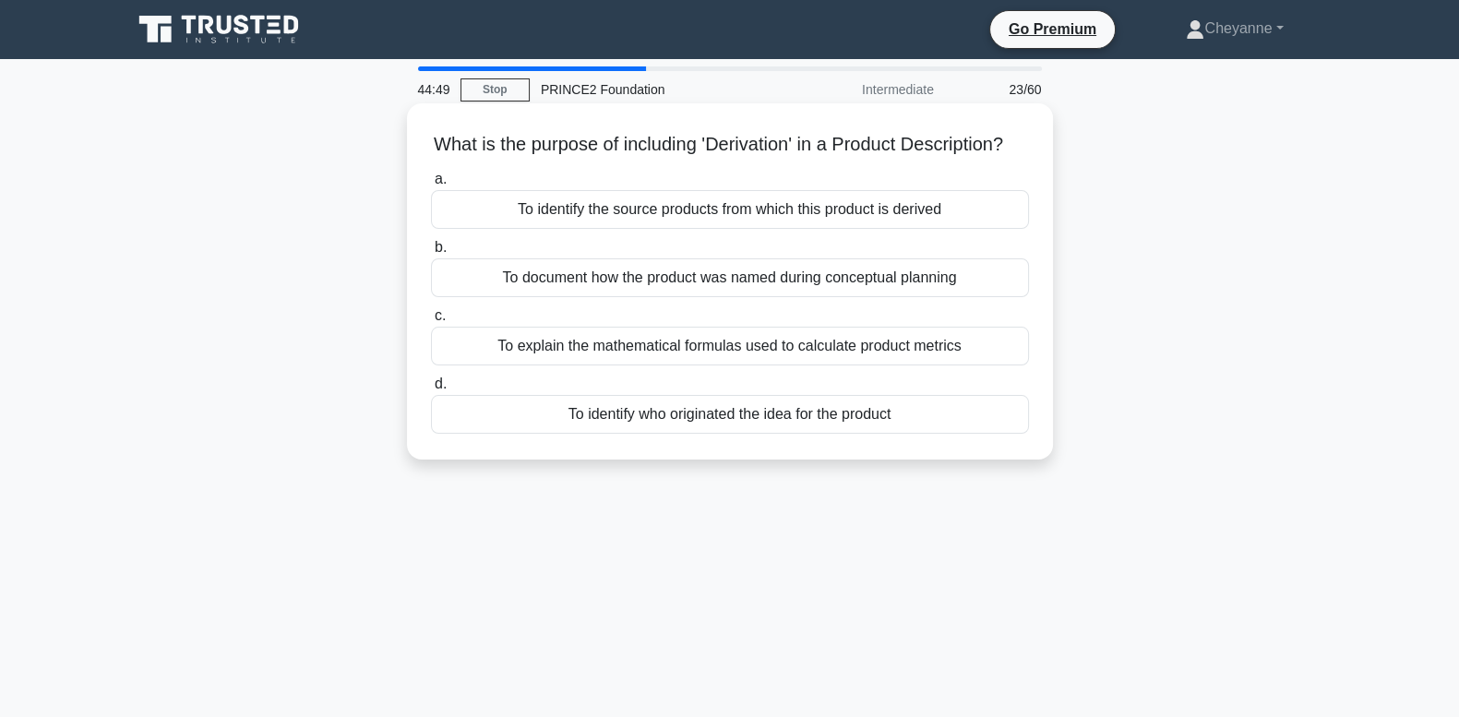
click at [1006, 229] on div "To identify the source products from which this product is derived" at bounding box center [730, 209] width 598 height 39
click at [431, 186] on input "a. To identify the source products from which this product is derived" at bounding box center [431, 180] width 0 height 12
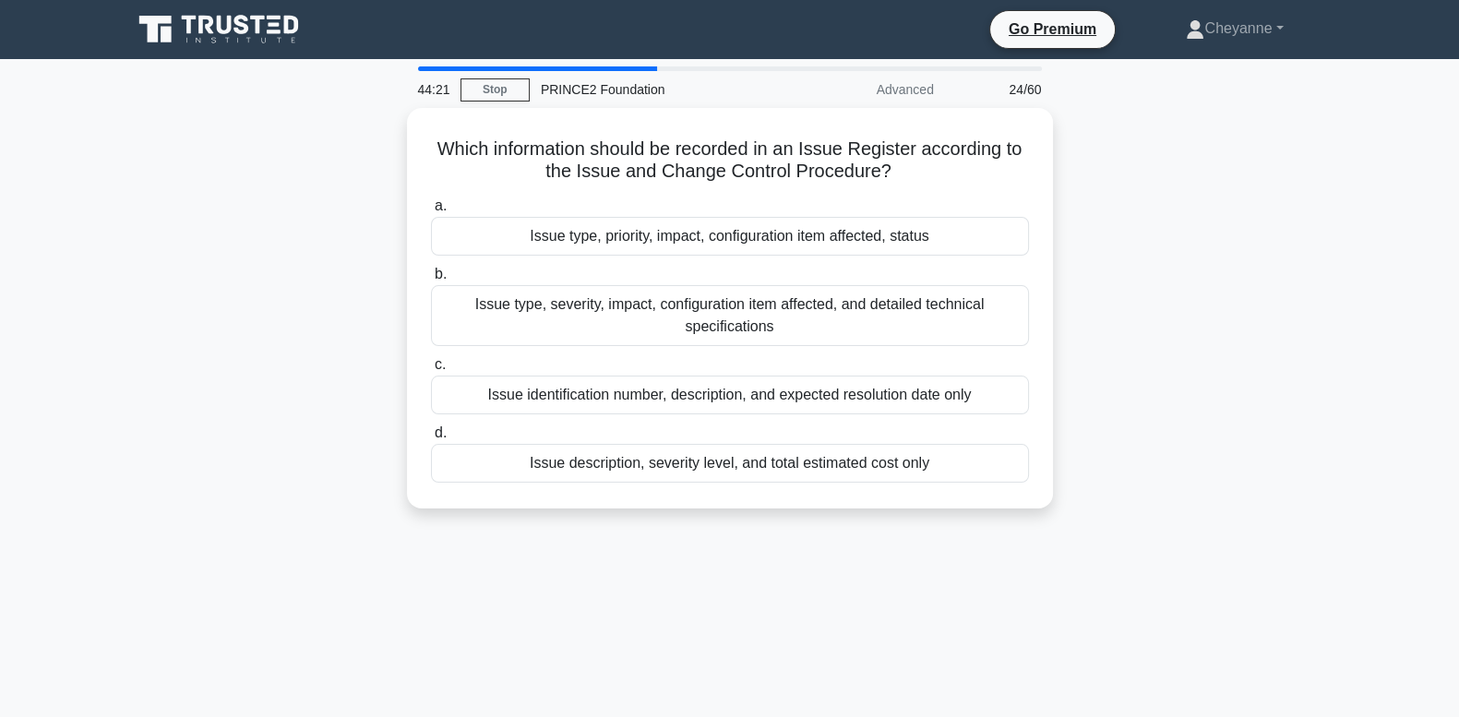
click at [1006, 235] on div "Issue type, priority, impact, configuration item affected, status" at bounding box center [730, 236] width 598 height 39
click at [431, 212] on input "a. Issue type, priority, impact, configuration item affected, status" at bounding box center [431, 206] width 0 height 12
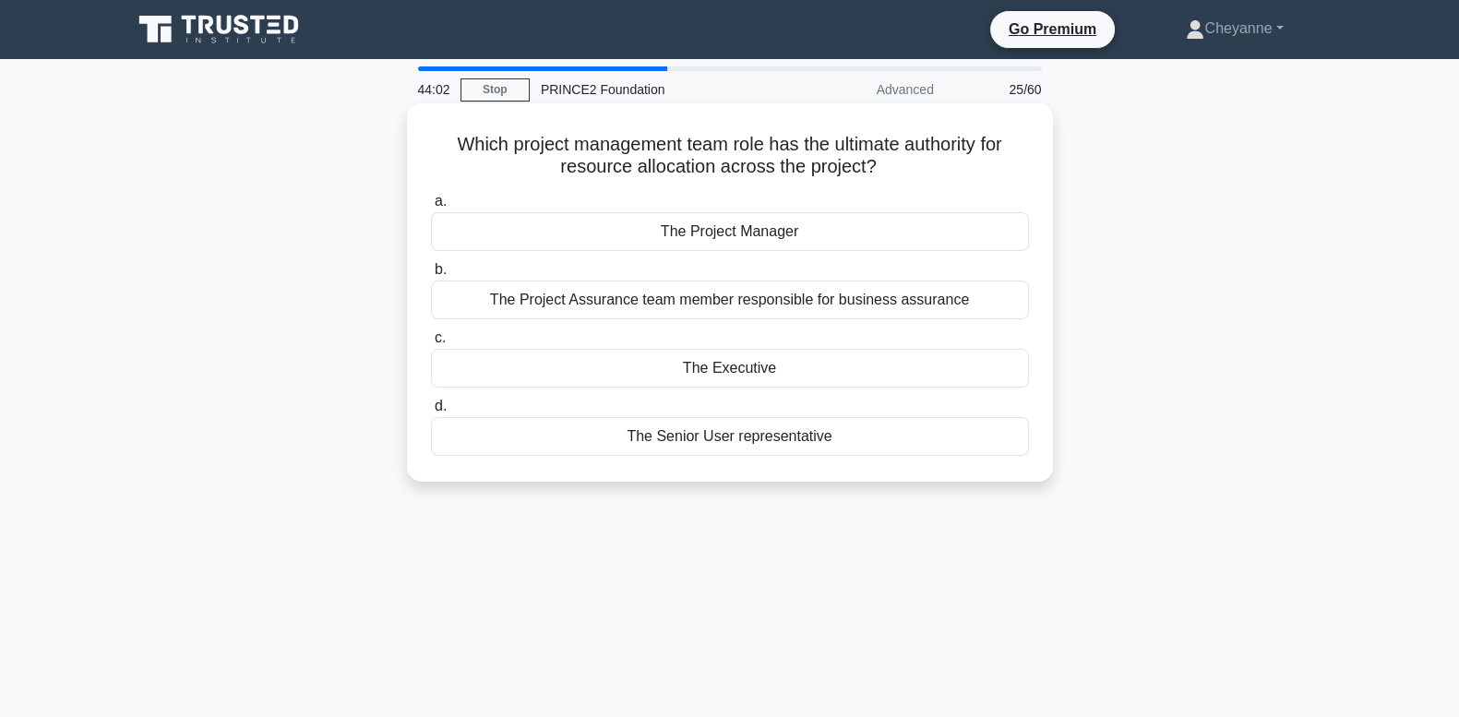
click at [871, 145] on h5 "Which project management team role has the ultimate authority for resource allo…" at bounding box center [730, 156] width 602 height 46
click at [941, 361] on div "The Executive" at bounding box center [730, 368] width 598 height 39
click at [431, 344] on input "c. The Executive" at bounding box center [431, 338] width 0 height 12
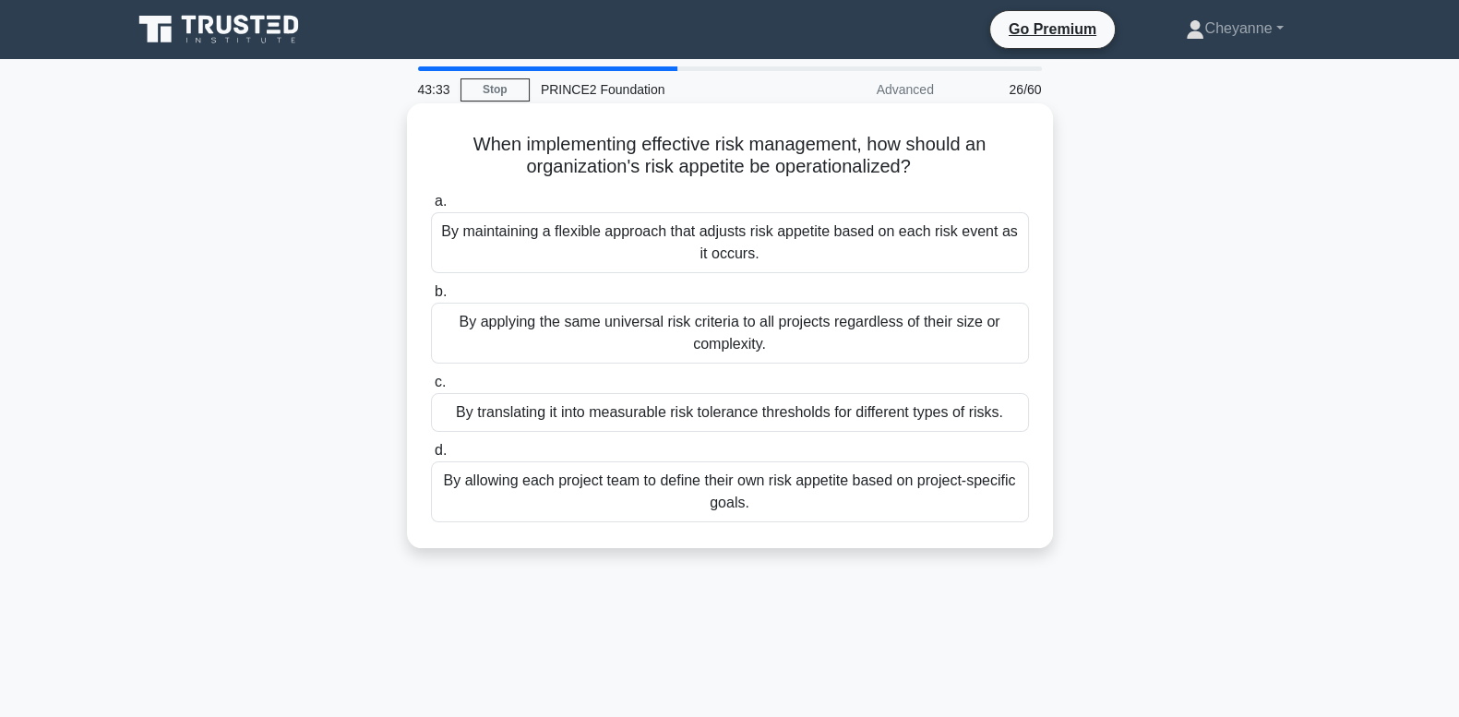
click at [1013, 408] on div "By translating it into measurable risk tolerance thresholds for different types…" at bounding box center [730, 412] width 598 height 39
click at [431, 389] on input "c. By translating it into measurable risk tolerance thresholds for different ty…" at bounding box center [431, 383] width 0 height 12
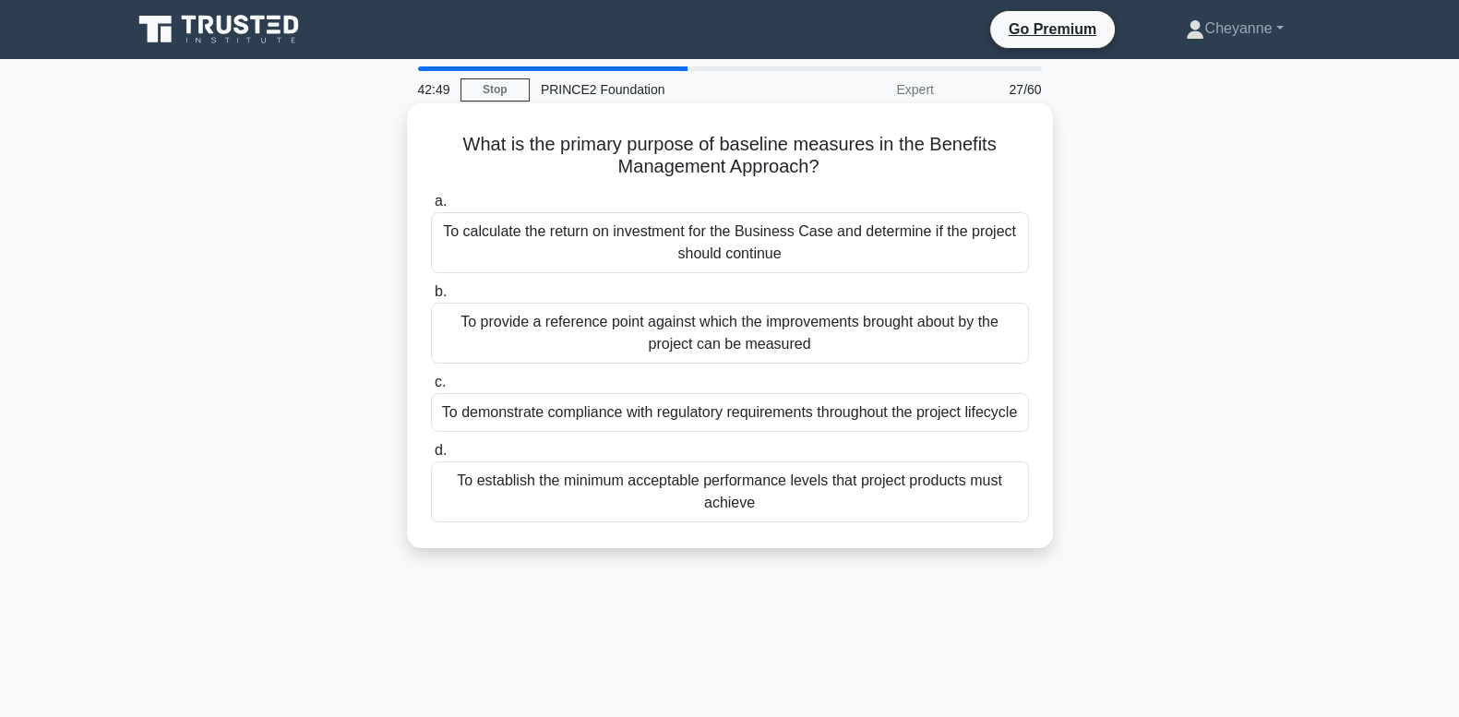
click at [970, 522] on div "To establish the minimum acceptable performance levels that project products mu…" at bounding box center [730, 492] width 598 height 61
click at [431, 457] on input "d. To establish the minimum acceptable performance levels that project products…" at bounding box center [431, 451] width 0 height 12
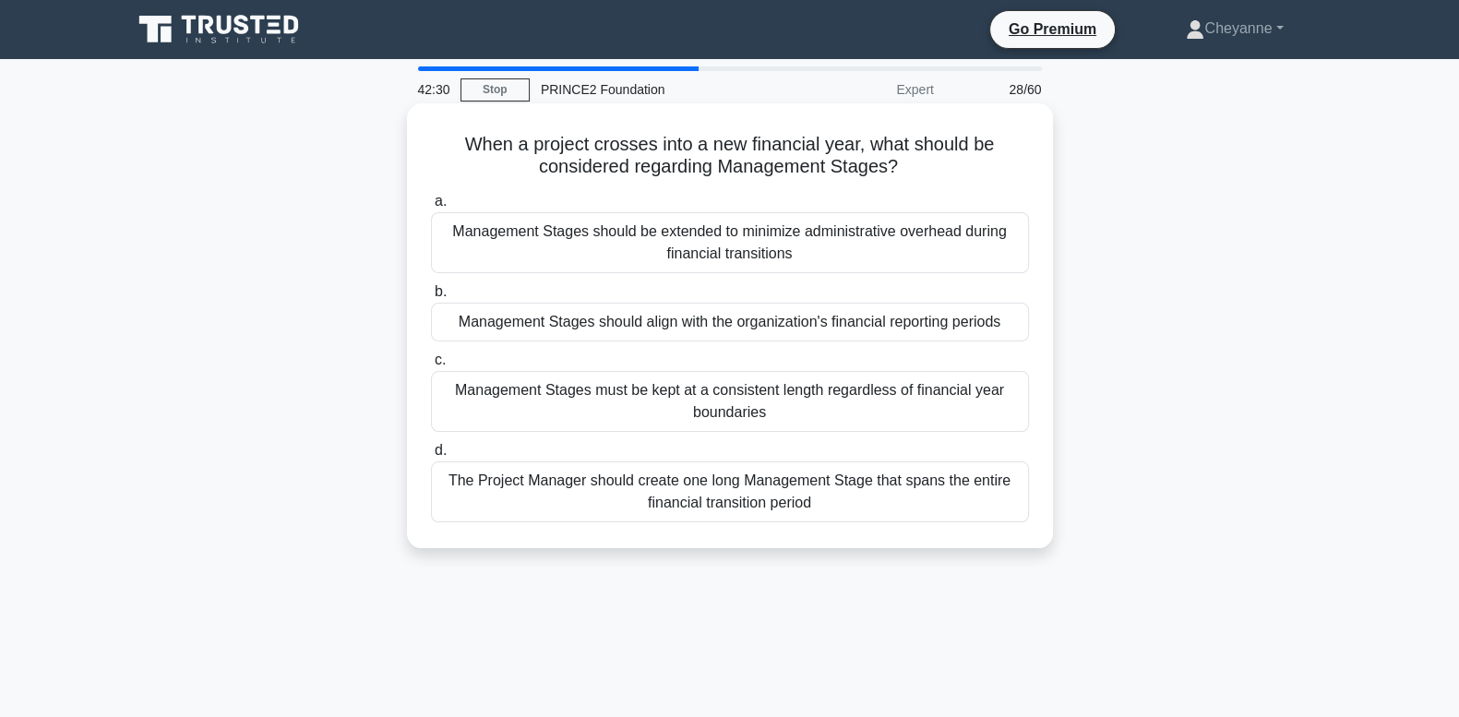
click at [988, 328] on div "Management Stages should align with the organization's financial reporting peri…" at bounding box center [730, 322] width 598 height 39
click at [431, 298] on input "b. Management Stages should align with the organization's financial reporting p…" at bounding box center [431, 292] width 0 height 12
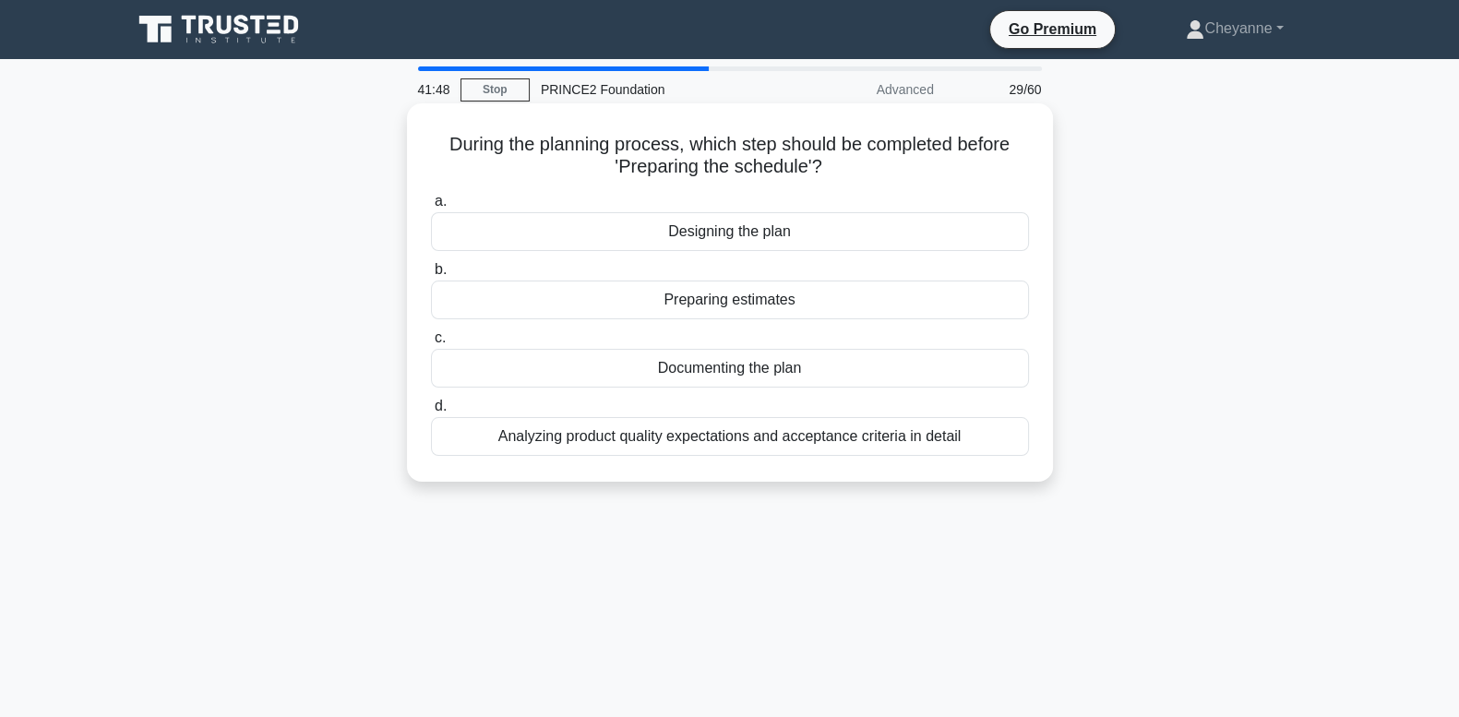
click at [959, 303] on div "Preparing estimates" at bounding box center [730, 300] width 598 height 39
click at [431, 276] on input "b. Preparing estimates" at bounding box center [431, 270] width 0 height 12
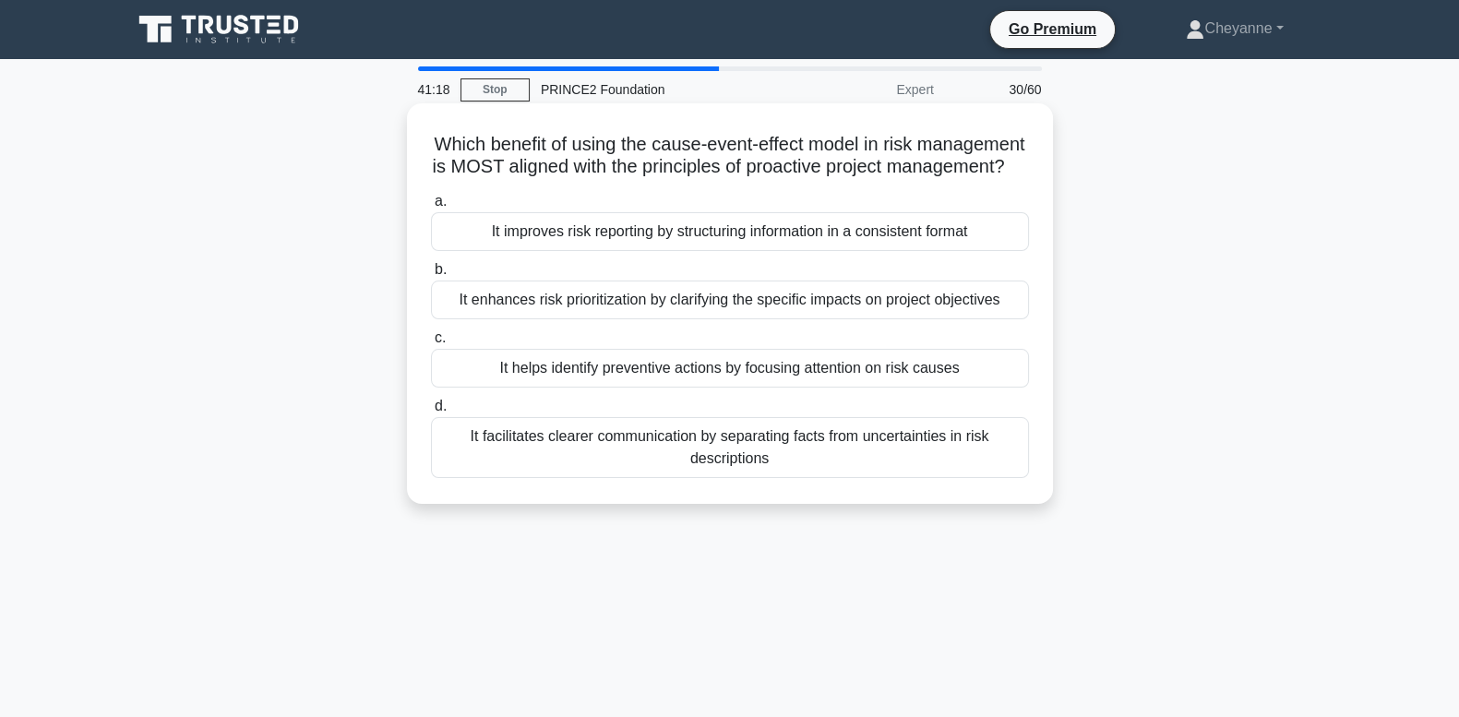
click at [1004, 319] on div "It enhances risk prioritization by clarifying the specific impacts on project o…" at bounding box center [730, 300] width 598 height 39
click at [431, 276] on input "b. It enhances risk prioritization by clarifying the specific impacts on projec…" at bounding box center [431, 270] width 0 height 12
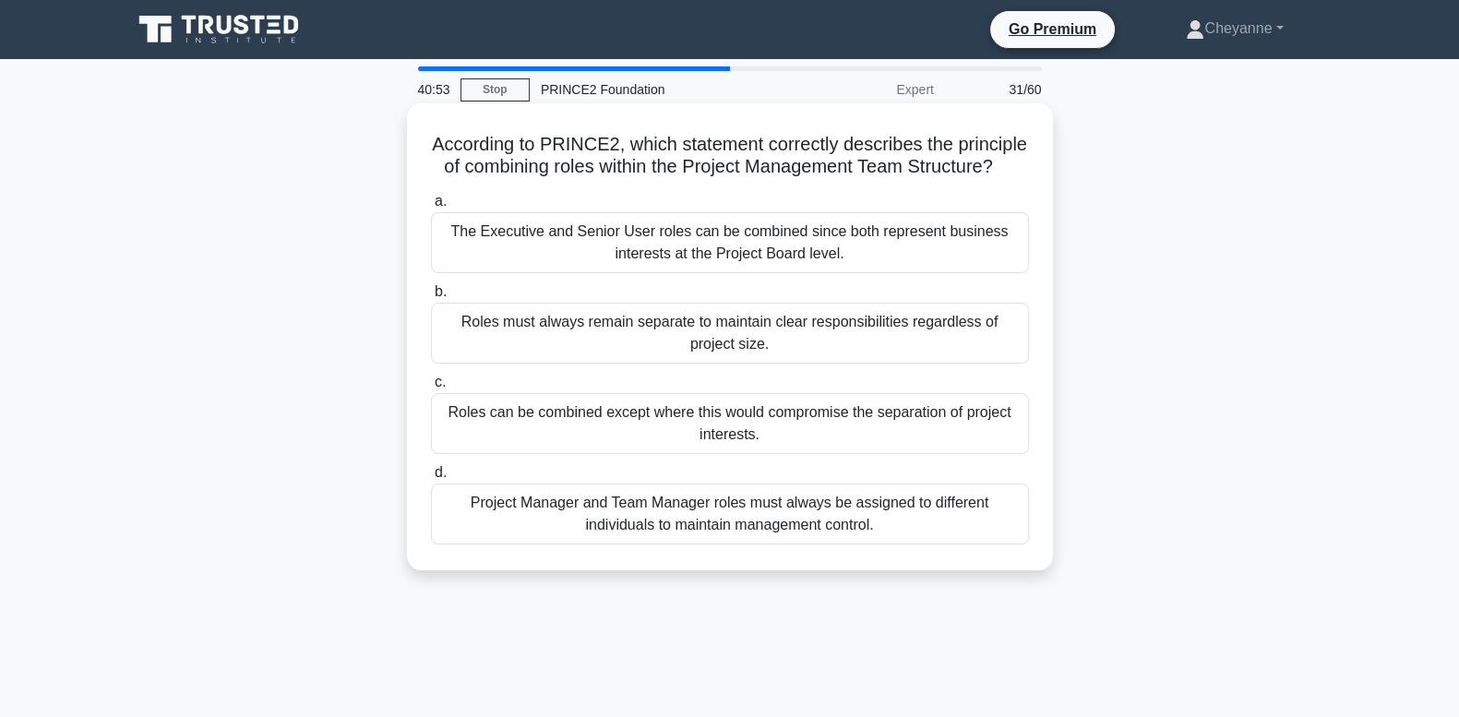
click at [940, 454] on div "Roles can be combined except where this would compromise the separation of proj…" at bounding box center [730, 423] width 598 height 61
click at [431, 389] on input "c. Roles can be combined except where this would compromise the separation of p…" at bounding box center [431, 383] width 0 height 12
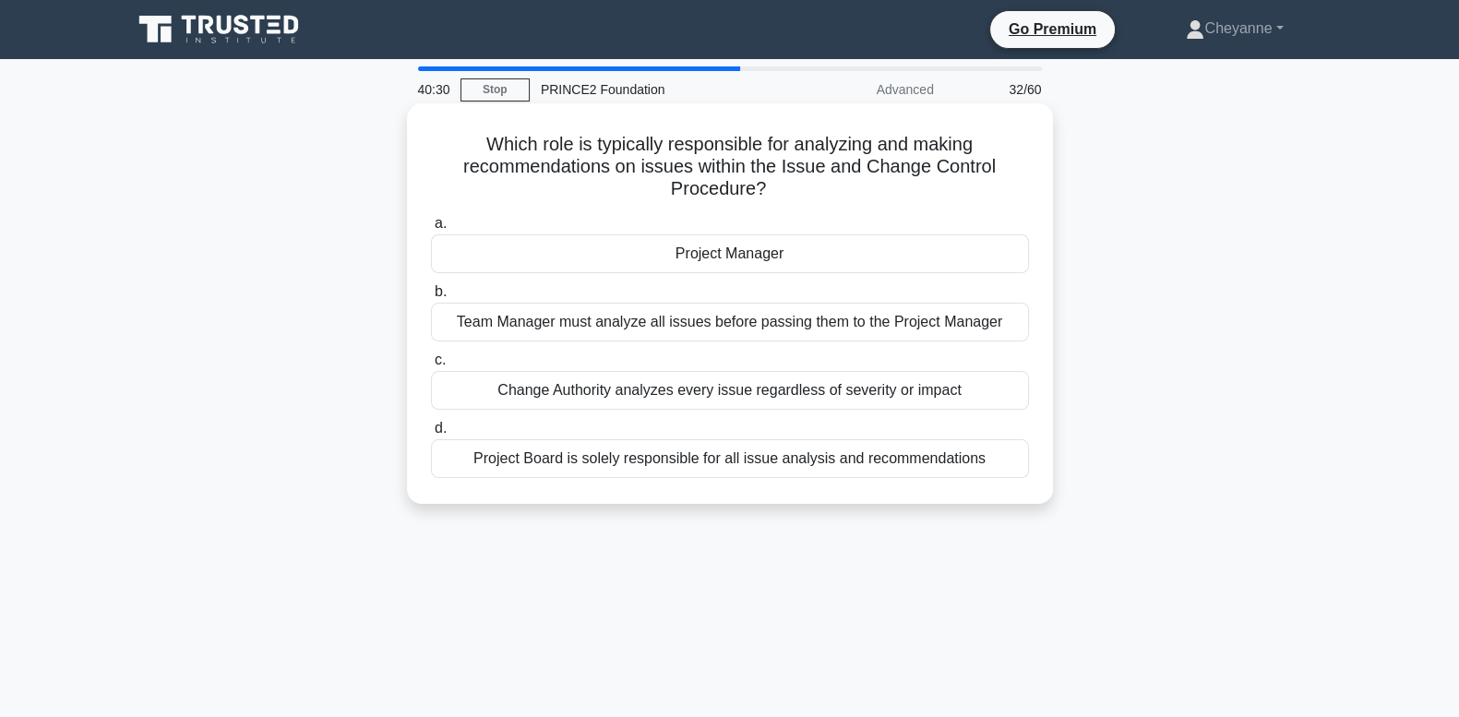
click at [983, 261] on div "Project Manager" at bounding box center [730, 253] width 598 height 39
click at [431, 230] on input "a. Project Manager" at bounding box center [431, 224] width 0 height 12
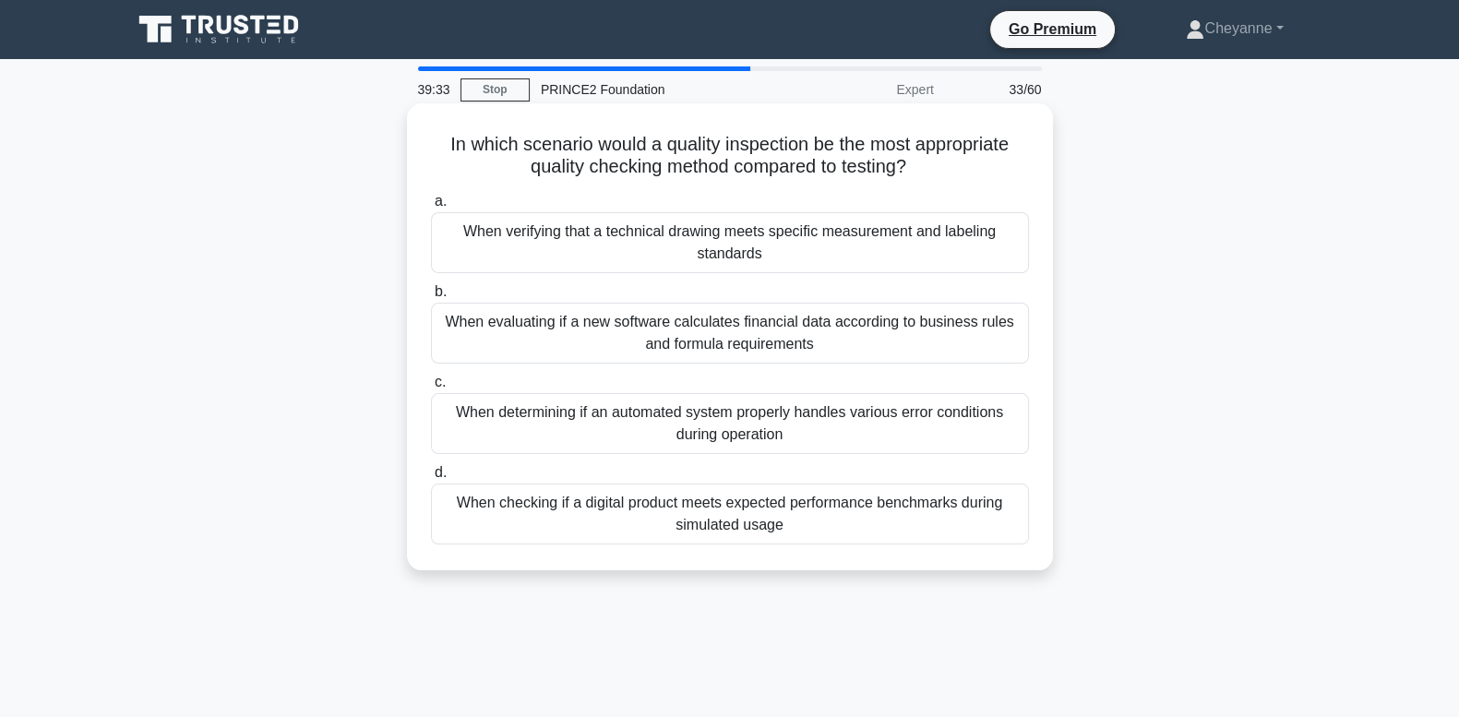
click at [903, 254] on div "When verifying that a technical drawing meets specific measurement and labeling…" at bounding box center [730, 242] width 598 height 61
click at [431, 208] on input "a. When verifying that a technical drawing meets specific measurement and label…" at bounding box center [431, 202] width 0 height 12
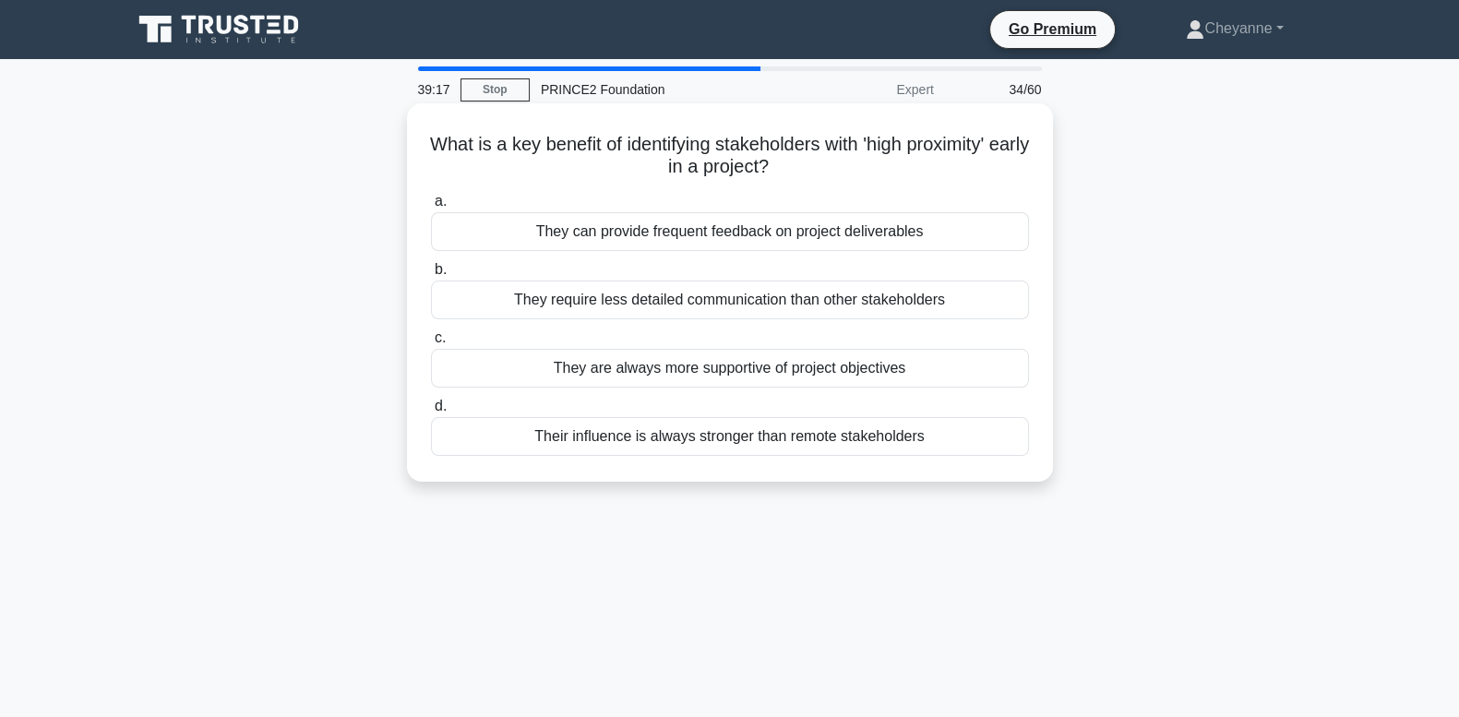
click at [835, 236] on div "They can provide frequent feedback on project deliverables" at bounding box center [730, 231] width 598 height 39
click at [431, 208] on input "a. They can provide frequent feedback on project deliverables" at bounding box center [431, 202] width 0 height 12
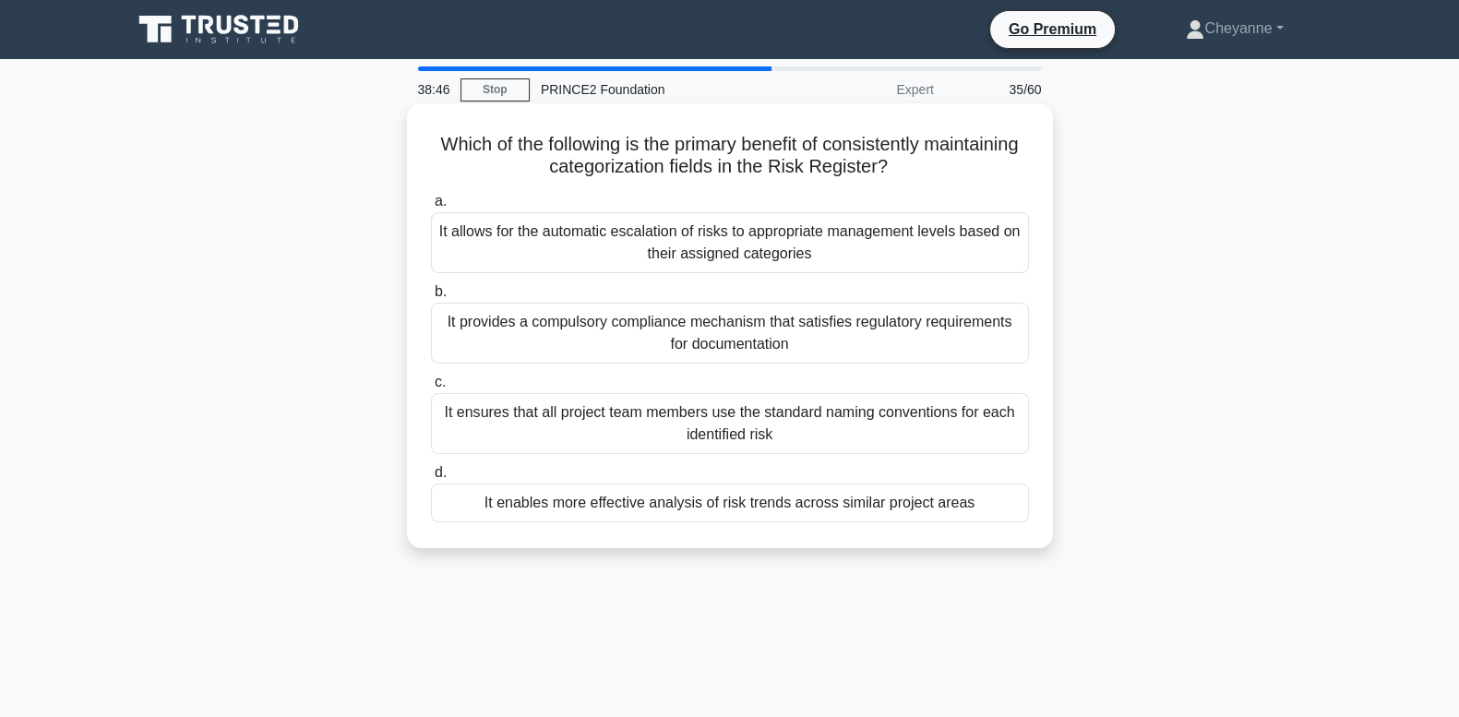
click at [779, 510] on div "It enables more effective analysis of risk trends across similar project areas" at bounding box center [730, 503] width 598 height 39
click at [431, 479] on input "d. It enables more effective analysis of risk trends across similar project are…" at bounding box center [431, 473] width 0 height 12
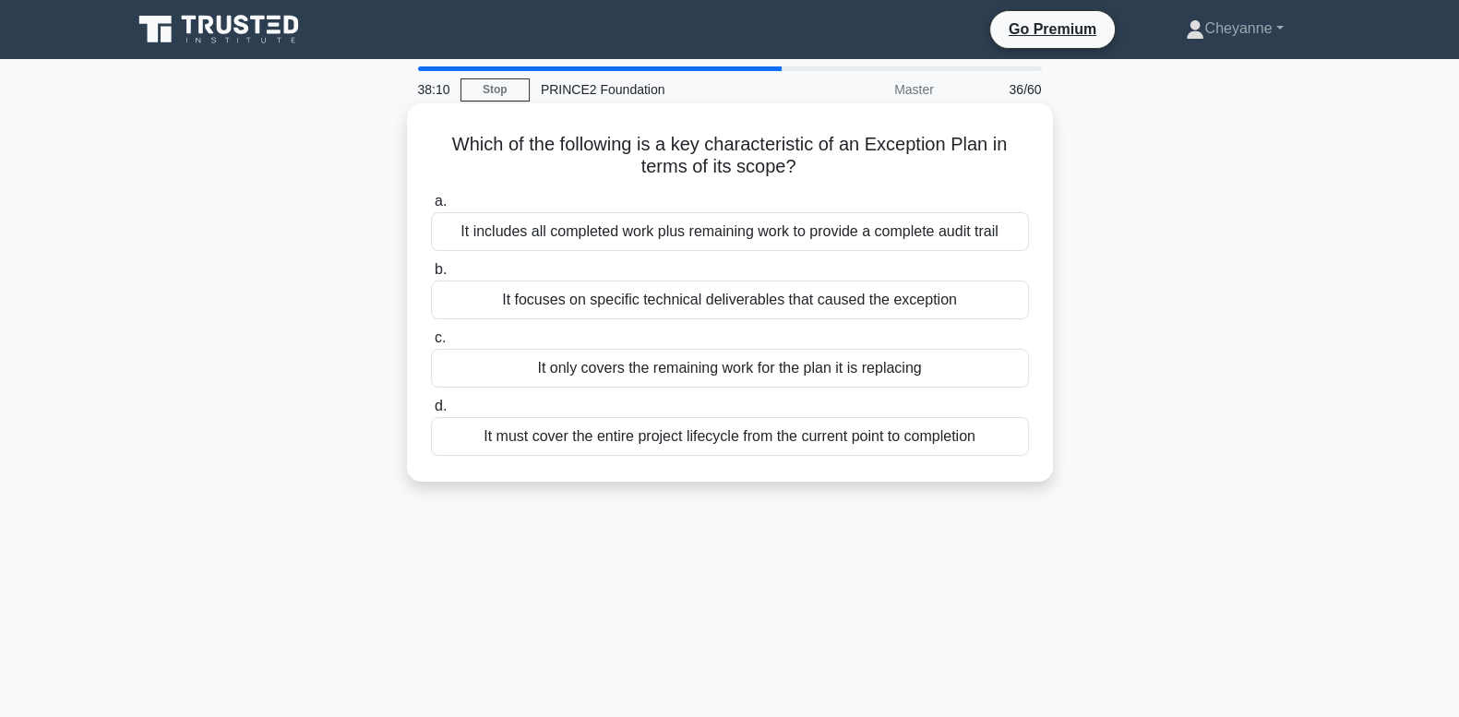
click at [811, 378] on div "It only covers the remaining work for the plan it is replacing" at bounding box center [730, 368] width 598 height 39
click at [431, 344] on input "c. It only covers the remaining work for the plan it is replacing" at bounding box center [431, 338] width 0 height 12
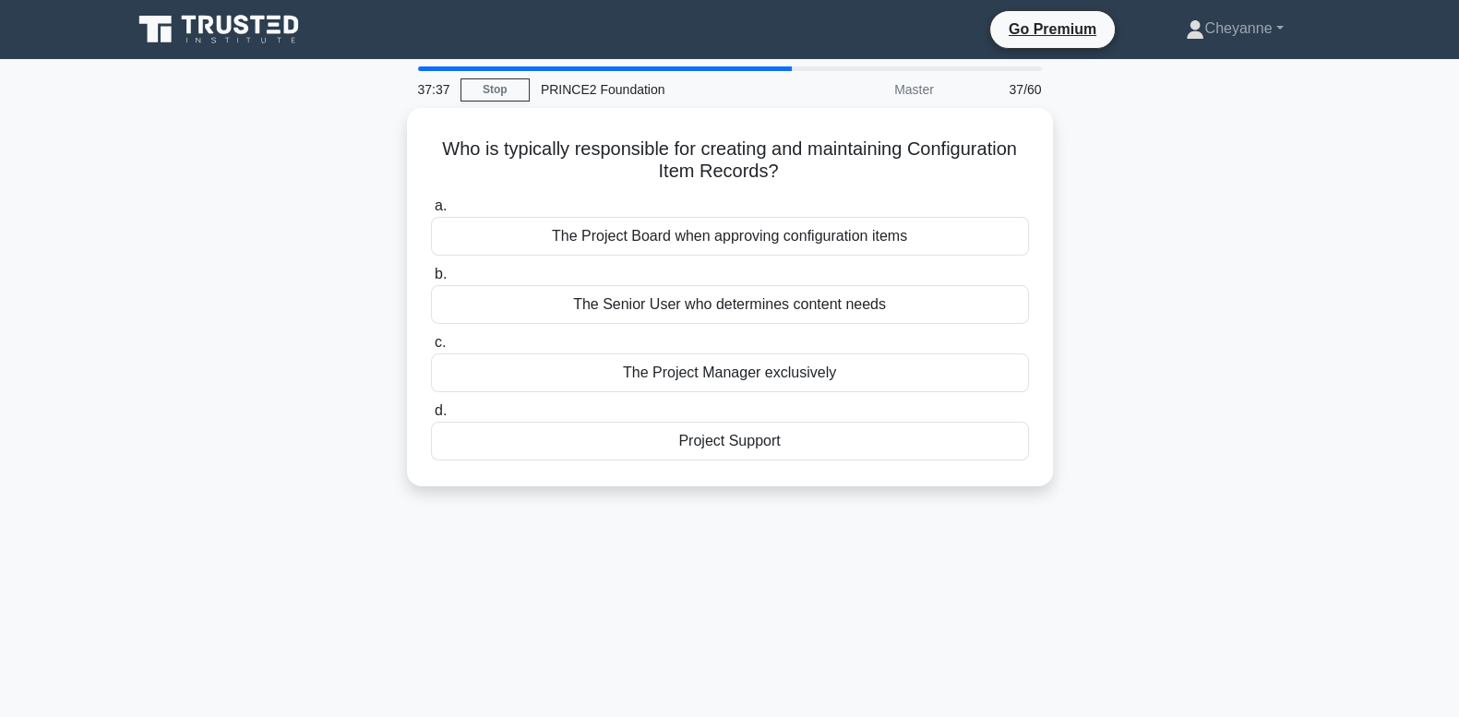
click at [811, 378] on div "The Project Manager exclusively" at bounding box center [730, 373] width 598 height 39
click at [431, 349] on input "c. The Project Manager exclusively" at bounding box center [431, 343] width 0 height 12
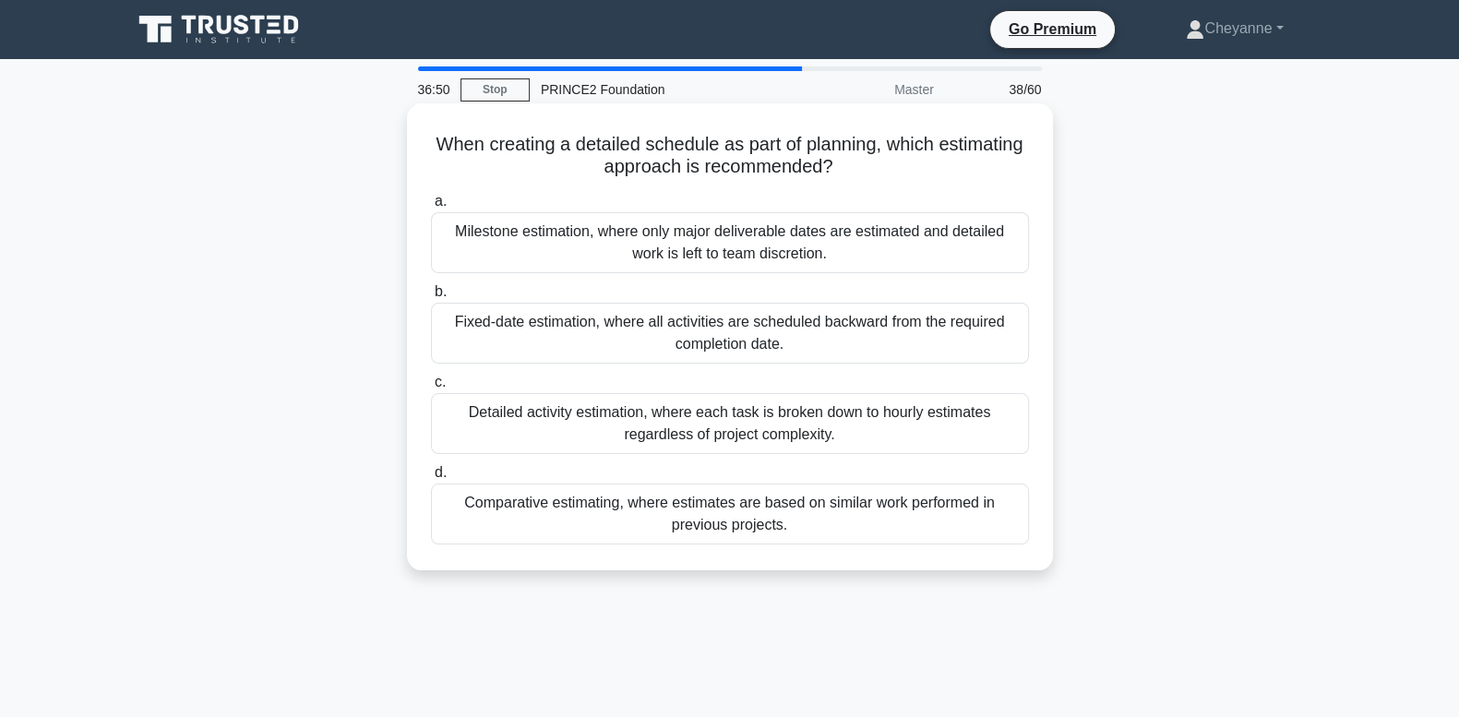
click at [802, 516] on div "Comparative estimating, where estimates are based on similar work performed in …" at bounding box center [730, 514] width 598 height 61
click at [431, 479] on input "d. Comparative estimating, where estimates are based on similar work performed …" at bounding box center [431, 473] width 0 height 12
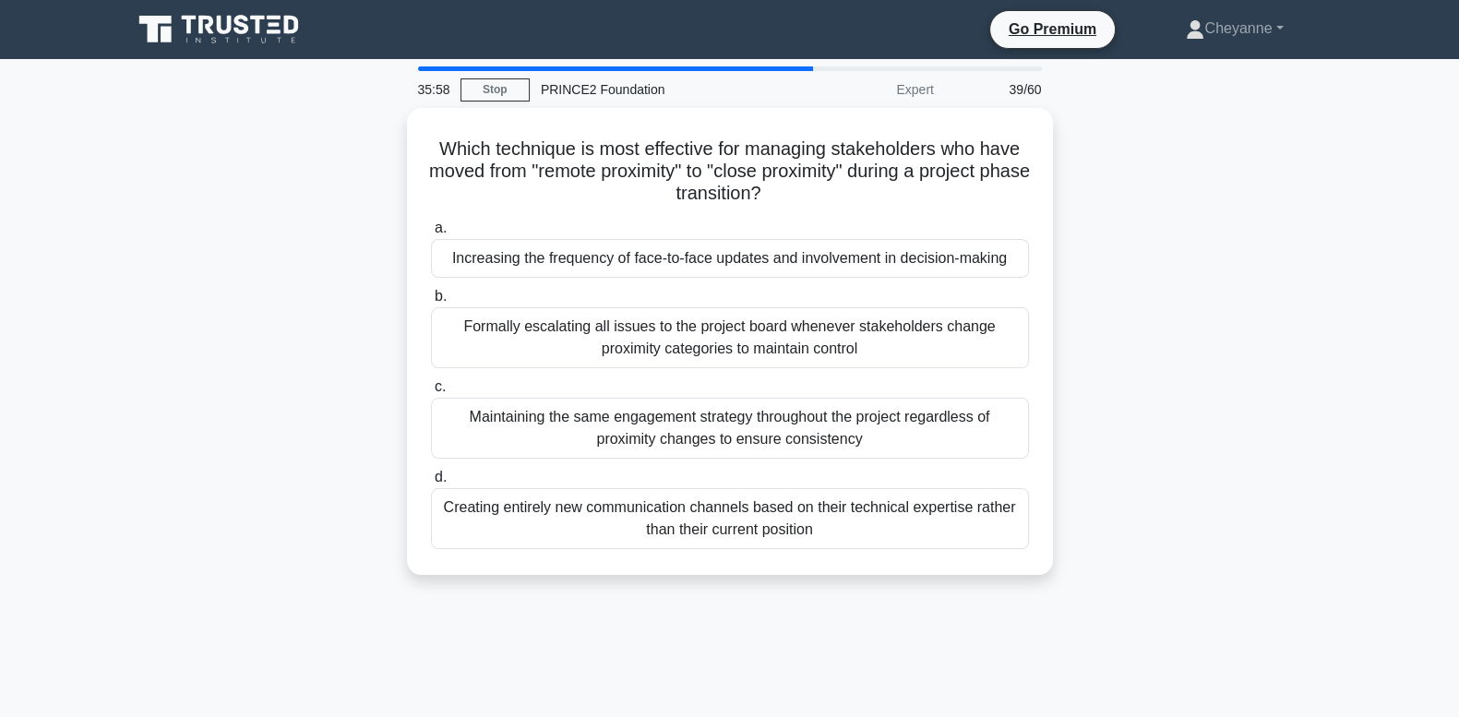
click at [802, 516] on div "Creating entirely new communication channels based on their technical expertise…" at bounding box center [730, 518] width 598 height 61
click at [431, 484] on input "d. Creating entirely new communication channels based on their technical expert…" at bounding box center [431, 478] width 0 height 12
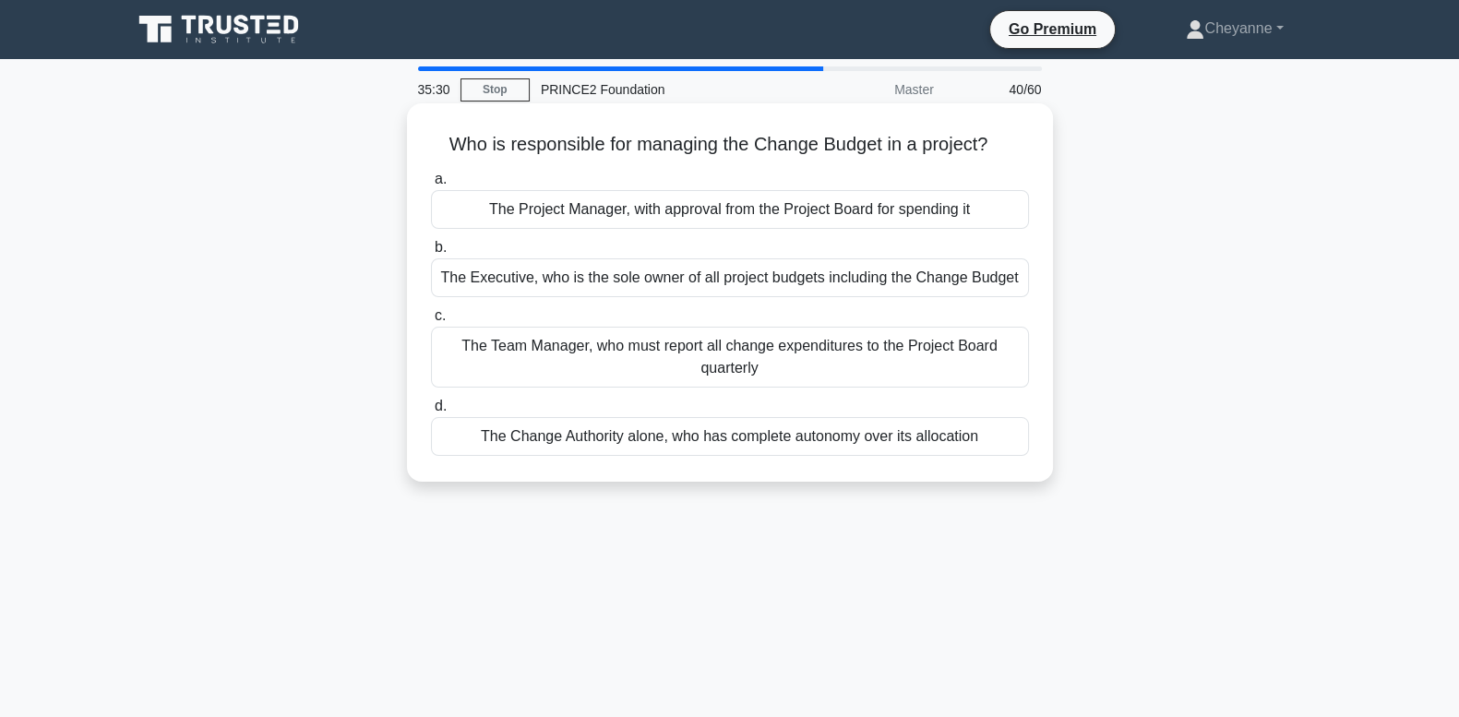
click at [850, 204] on div "The Project Manager, with approval from the Project Board for spending it" at bounding box center [730, 209] width 598 height 39
click at [431, 186] on input "a. The Project Manager, with approval from the Project Board for spending it" at bounding box center [431, 180] width 0 height 12
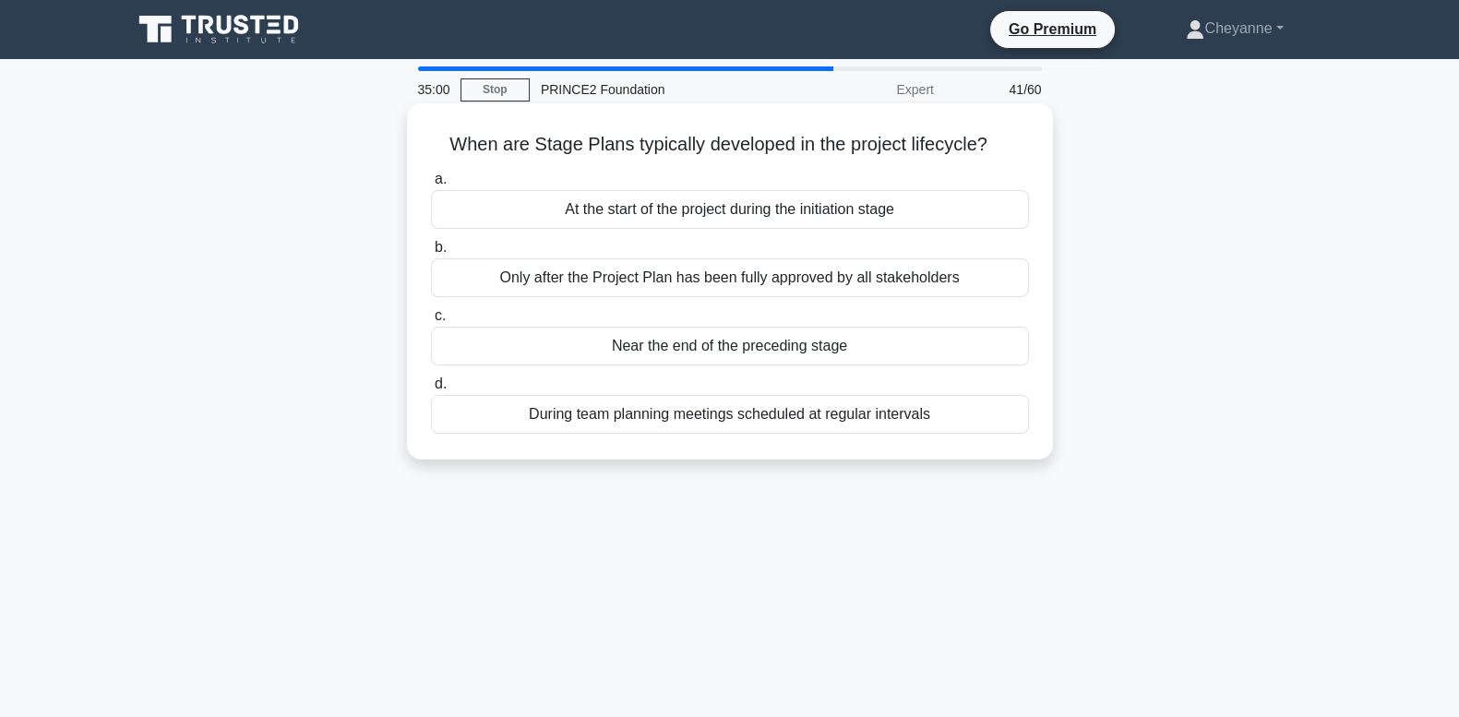
click at [664, 284] on div "Only after the Project Plan has been fully approved by all stakeholders" at bounding box center [730, 277] width 598 height 39
click at [431, 254] on input "b. Only after the Project Plan has been fully approved by all stakeholders" at bounding box center [431, 248] width 0 height 12
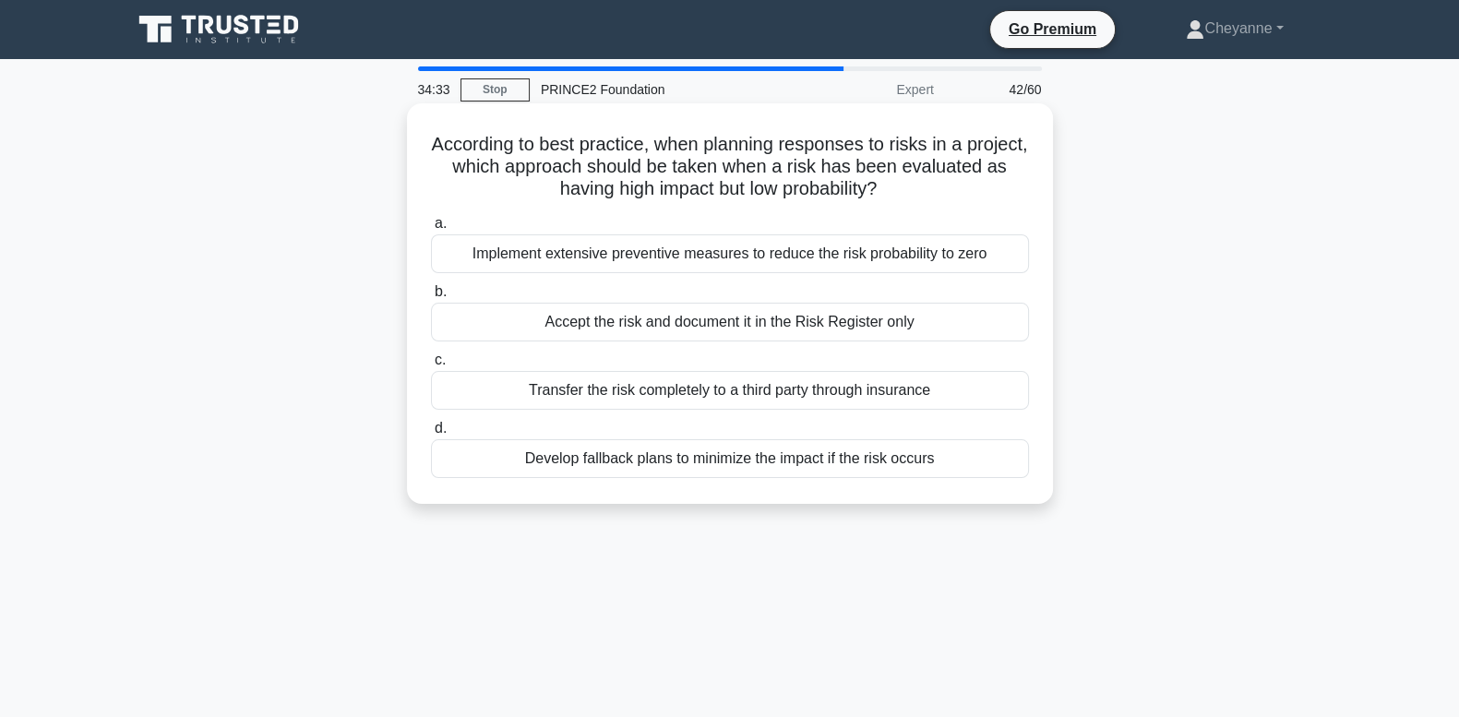
click at [683, 472] on div "Develop fallback plans to minimize the impact if the risk occurs" at bounding box center [730, 458] width 598 height 39
click at [431, 435] on input "d. Develop fallback plans to minimize the impact if the risk occurs" at bounding box center [431, 429] width 0 height 12
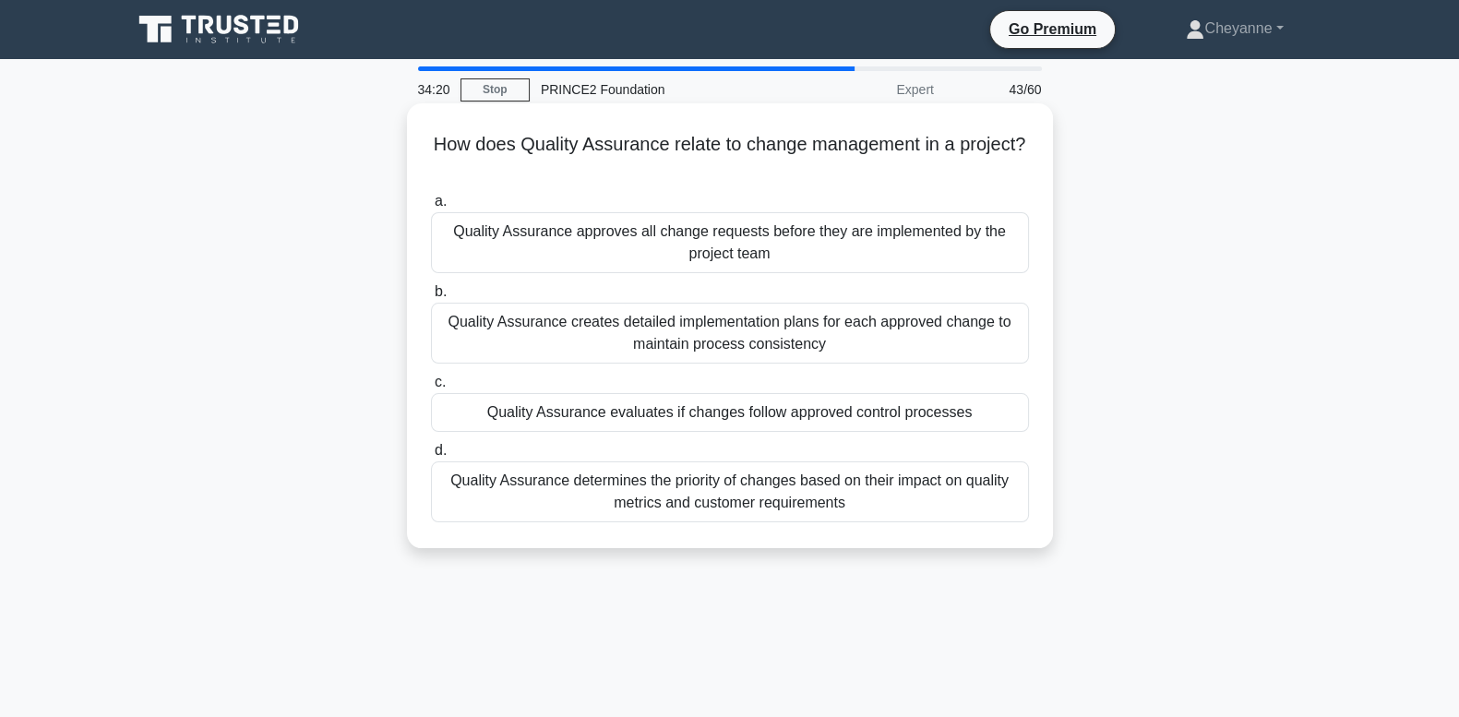
click at [729, 405] on div "Quality Assurance evaluates if changes follow approved control processes" at bounding box center [730, 412] width 598 height 39
click at [431, 389] on input "c. Quality Assurance evaluates if changes follow approved control processes" at bounding box center [431, 383] width 0 height 12
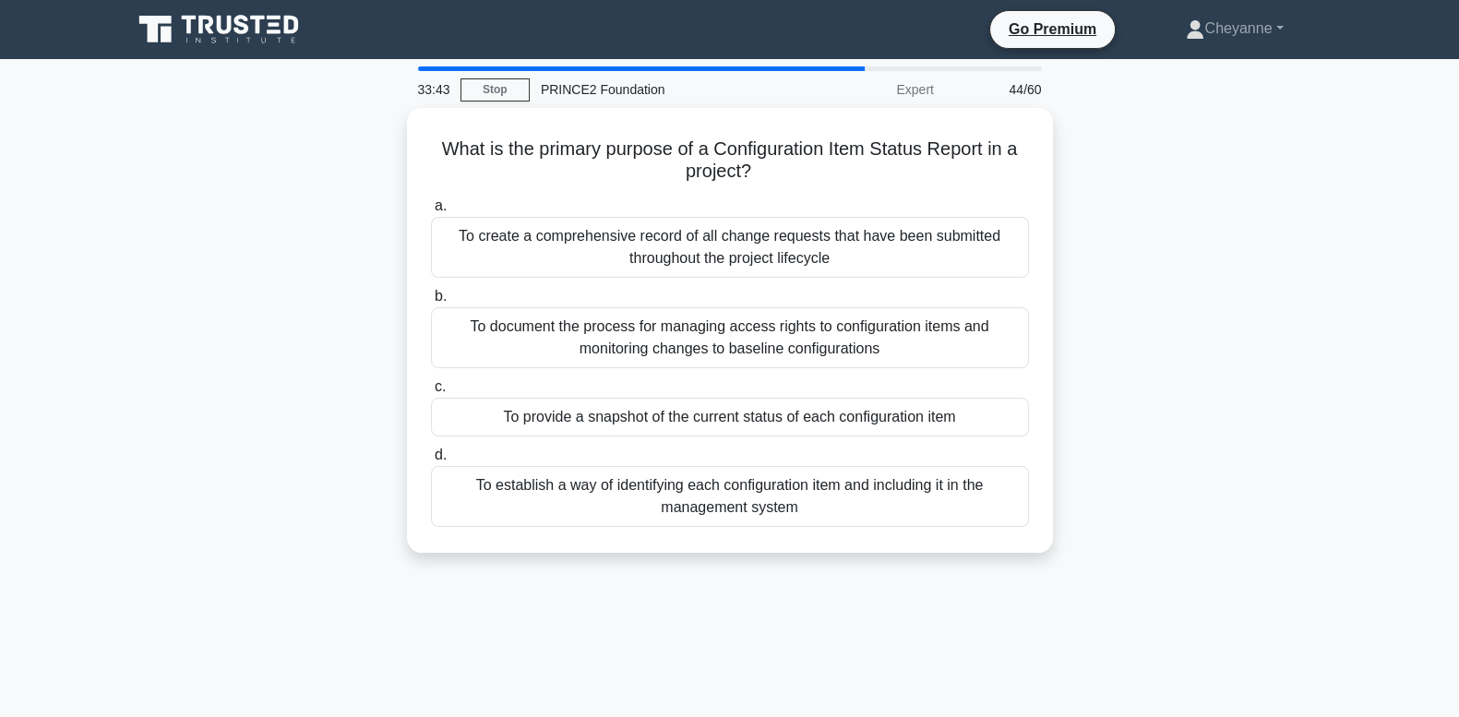
click at [729, 405] on div "To provide a snapshot of the current status of each configuration item" at bounding box center [730, 417] width 598 height 39
click at [431, 393] on input "c. To provide a snapshot of the current status of each configuration item" at bounding box center [431, 387] width 0 height 12
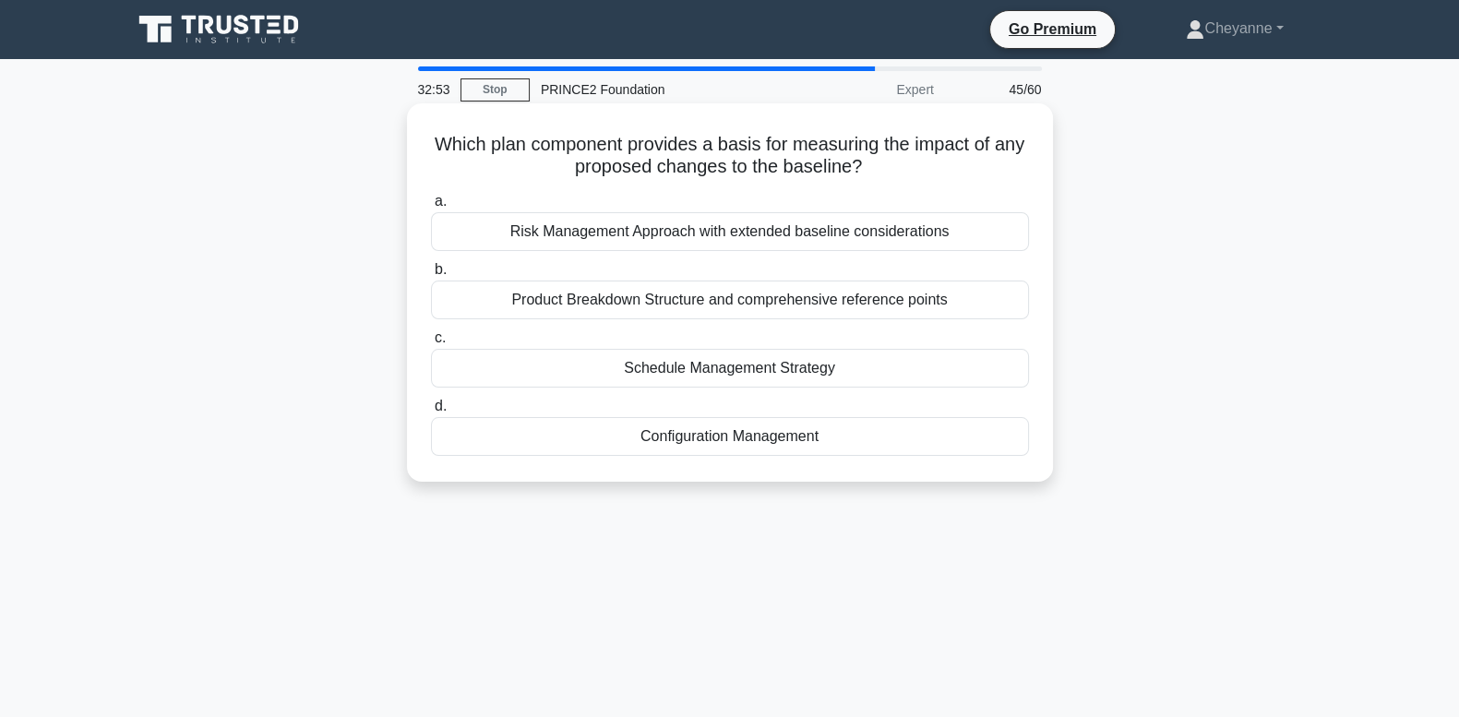
click at [745, 231] on div "Risk Management Approach with extended baseline considerations" at bounding box center [730, 231] width 598 height 39
click at [431, 208] on input "a. Risk Management Approach with extended baseline considerations" at bounding box center [431, 202] width 0 height 12
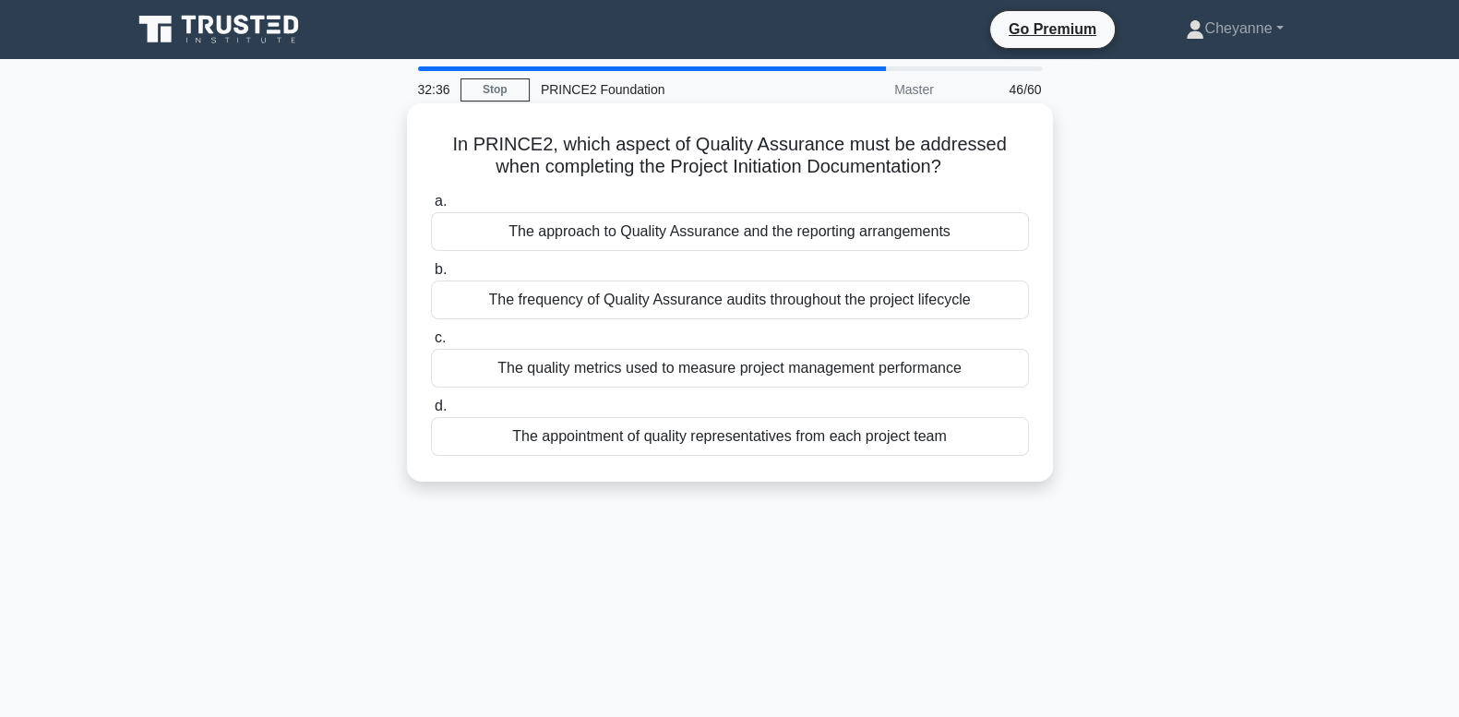
click at [693, 366] on div "The quality metrics used to measure project management performance" at bounding box center [730, 368] width 598 height 39
click at [431, 344] on input "c. The quality metrics used to measure project management performance" at bounding box center [431, 338] width 0 height 12
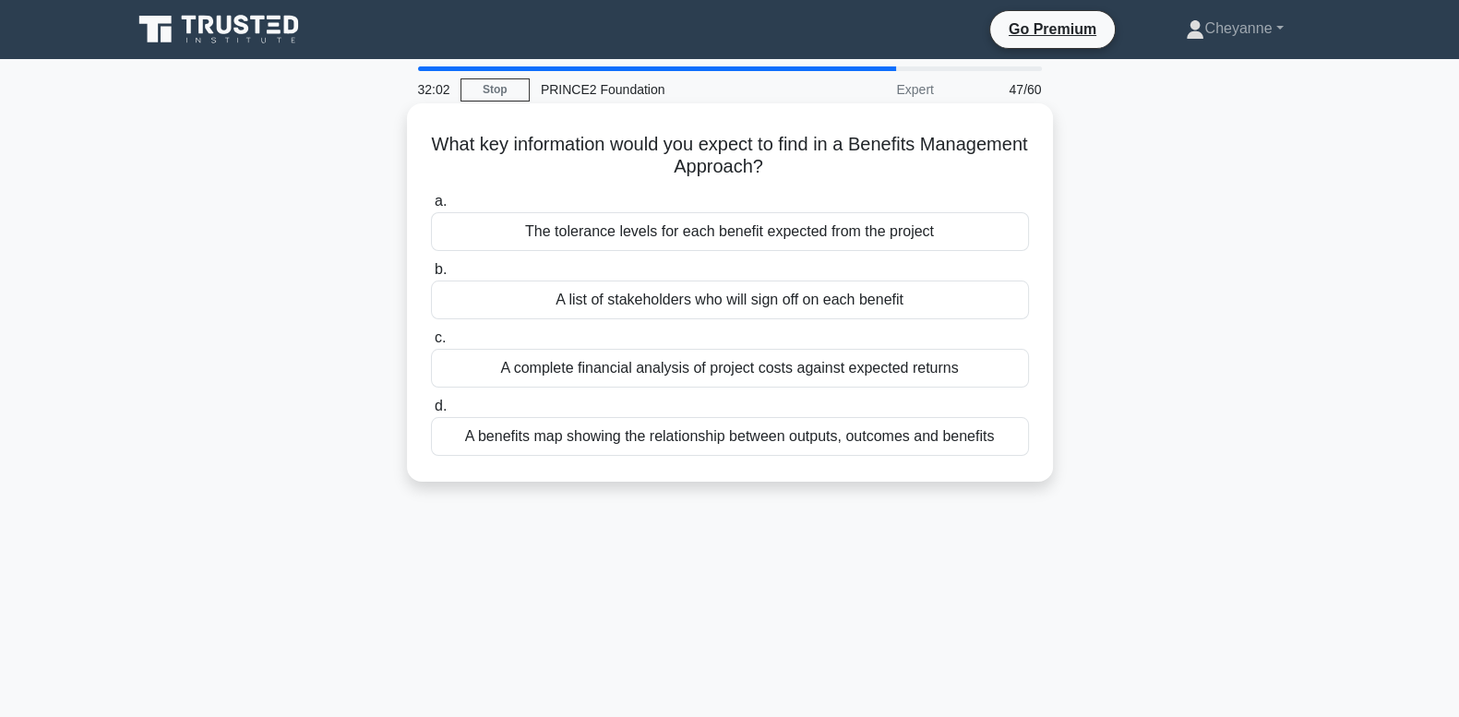
click at [755, 443] on div "A benefits map showing the relationship between outputs, outcomes and benefits" at bounding box center [730, 436] width 598 height 39
click at [431, 413] on input "d. A benefits map showing the relationship between outputs, outcomes and benefi…" at bounding box center [431, 407] width 0 height 12
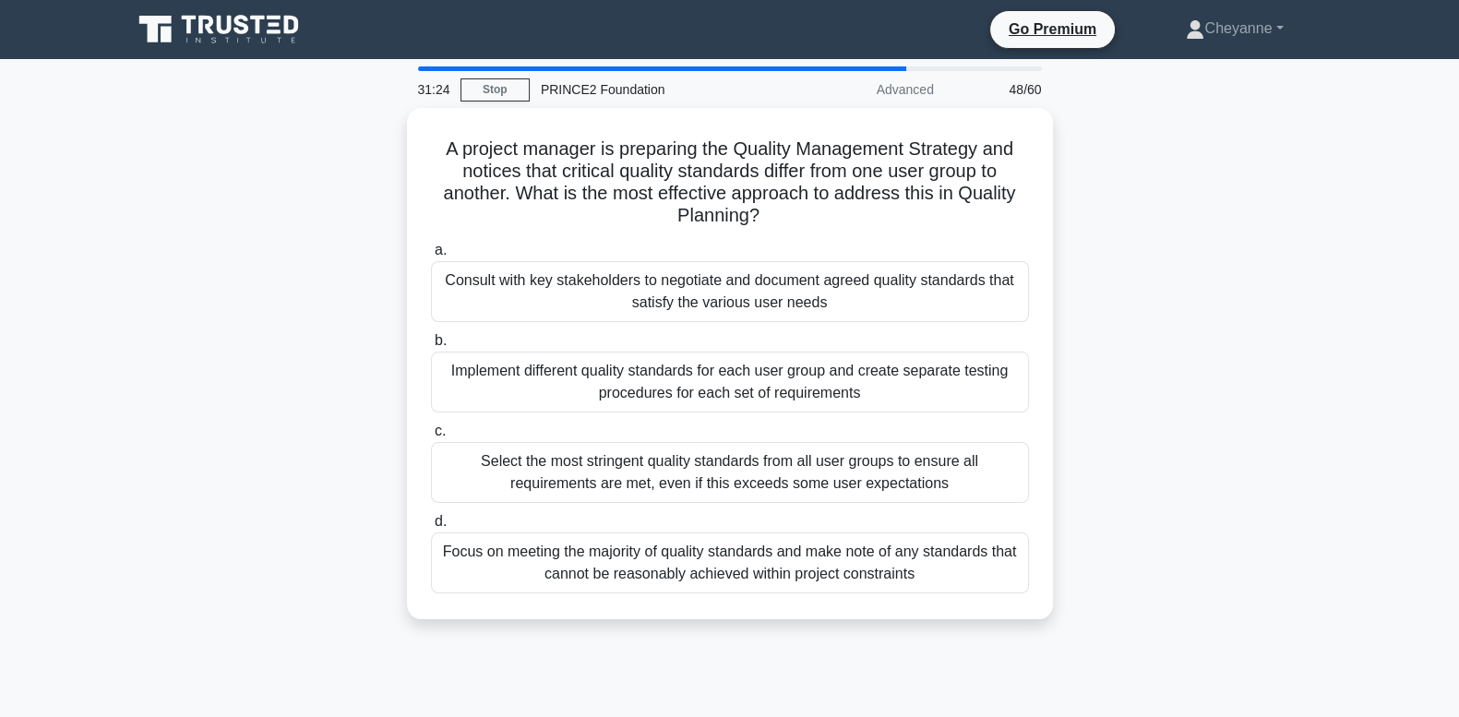
drag, startPoint x: 758, startPoint y: 419, endPoint x: 1430, endPoint y: 356, distance: 675.0
click at [1430, 356] on main "31:24 Stop PRINCE2 Foundation Advanced 48/60 A project manager is preparing the…" at bounding box center [729, 528] width 1459 height 938
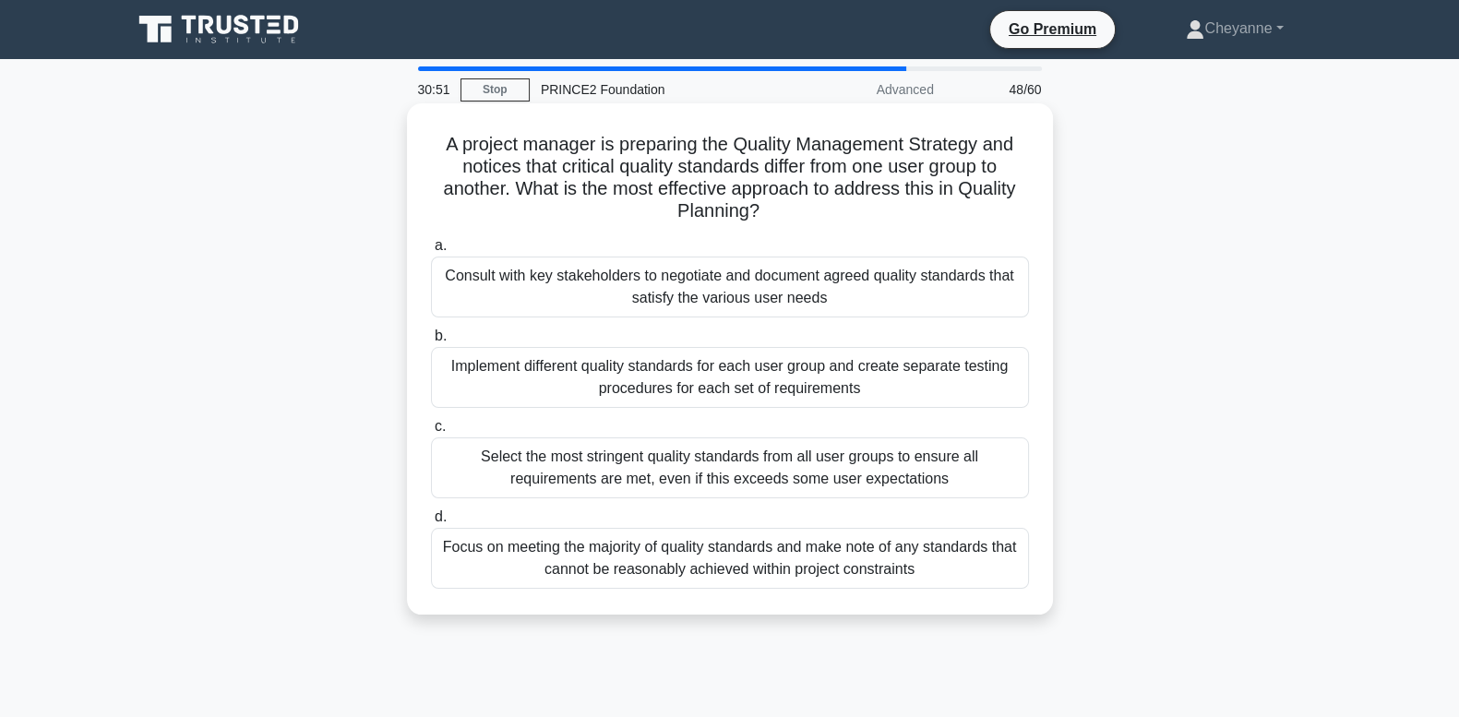
click at [973, 301] on div "Consult with key stakeholders to negotiate and document agreed quality standard…" at bounding box center [730, 287] width 598 height 61
click at [431, 252] on input "a. Consult with key stakeholders to negotiate and document agreed quality stand…" at bounding box center [431, 246] width 0 height 12
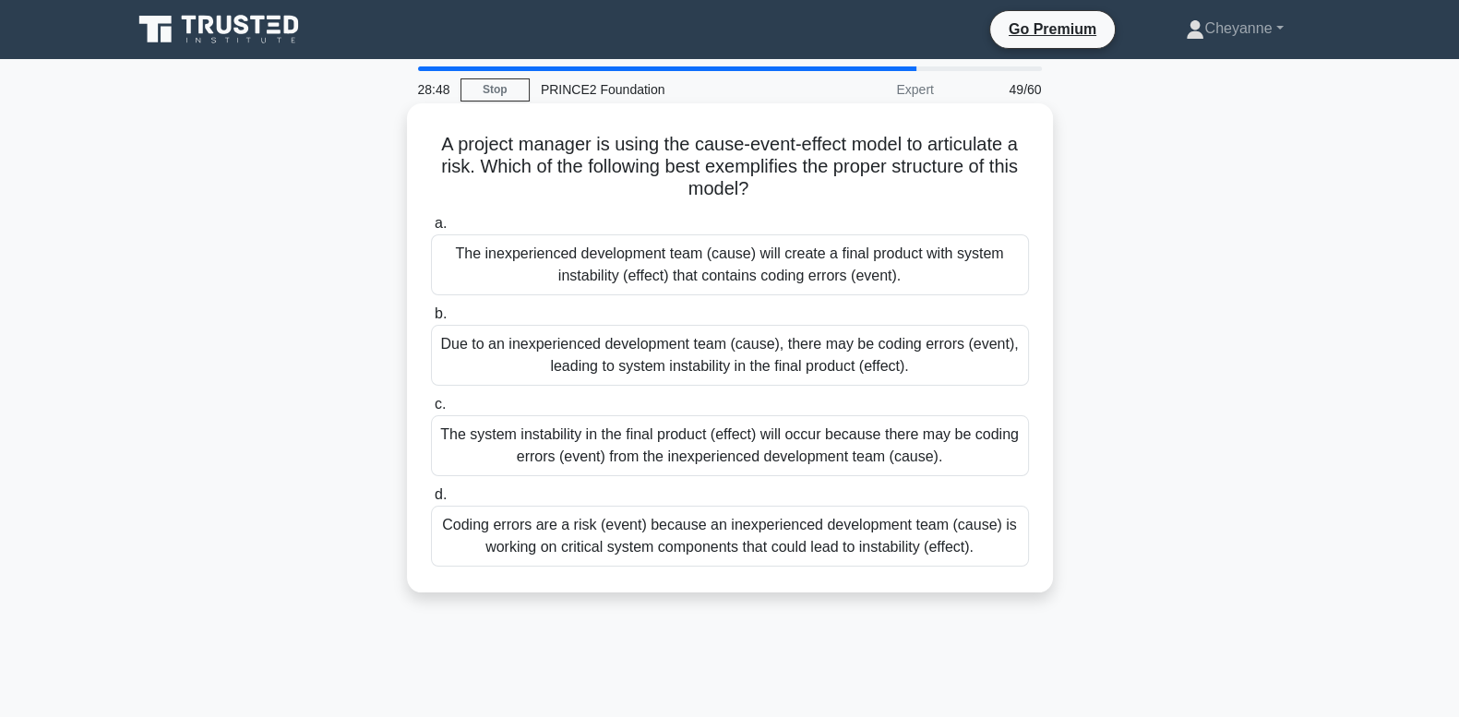
click at [977, 362] on div "Due to an inexperienced development team (cause), there may be coding errors (e…" at bounding box center [730, 355] width 598 height 61
click at [431, 320] on input "b. Due to an inexperienced development team (cause), there may be coding errors…" at bounding box center [431, 314] width 0 height 12
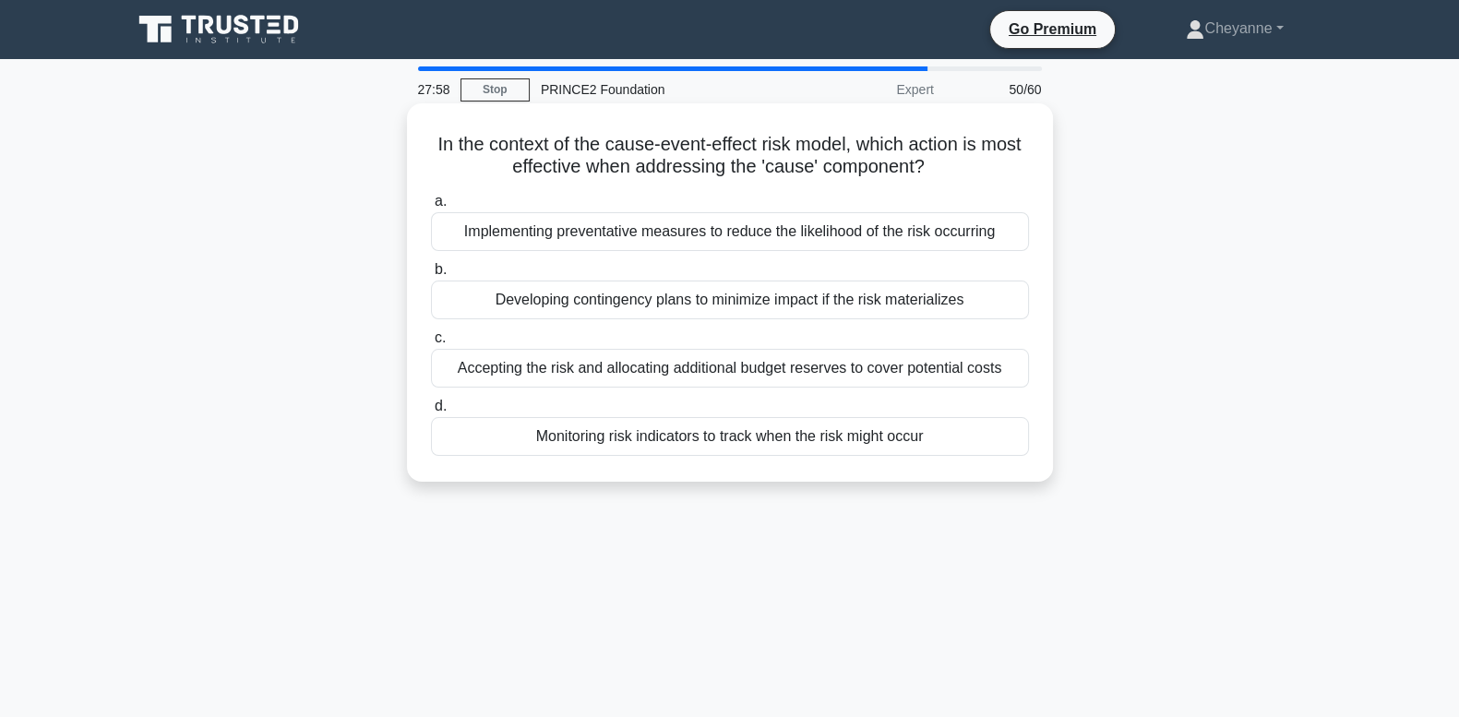
click at [632, 227] on div "Implementing preventative measures to reduce the likelihood of the risk occurri…" at bounding box center [730, 231] width 598 height 39
click at [431, 208] on input "a. Implementing preventative measures to reduce the likelihood of the risk occu…" at bounding box center [431, 202] width 0 height 12
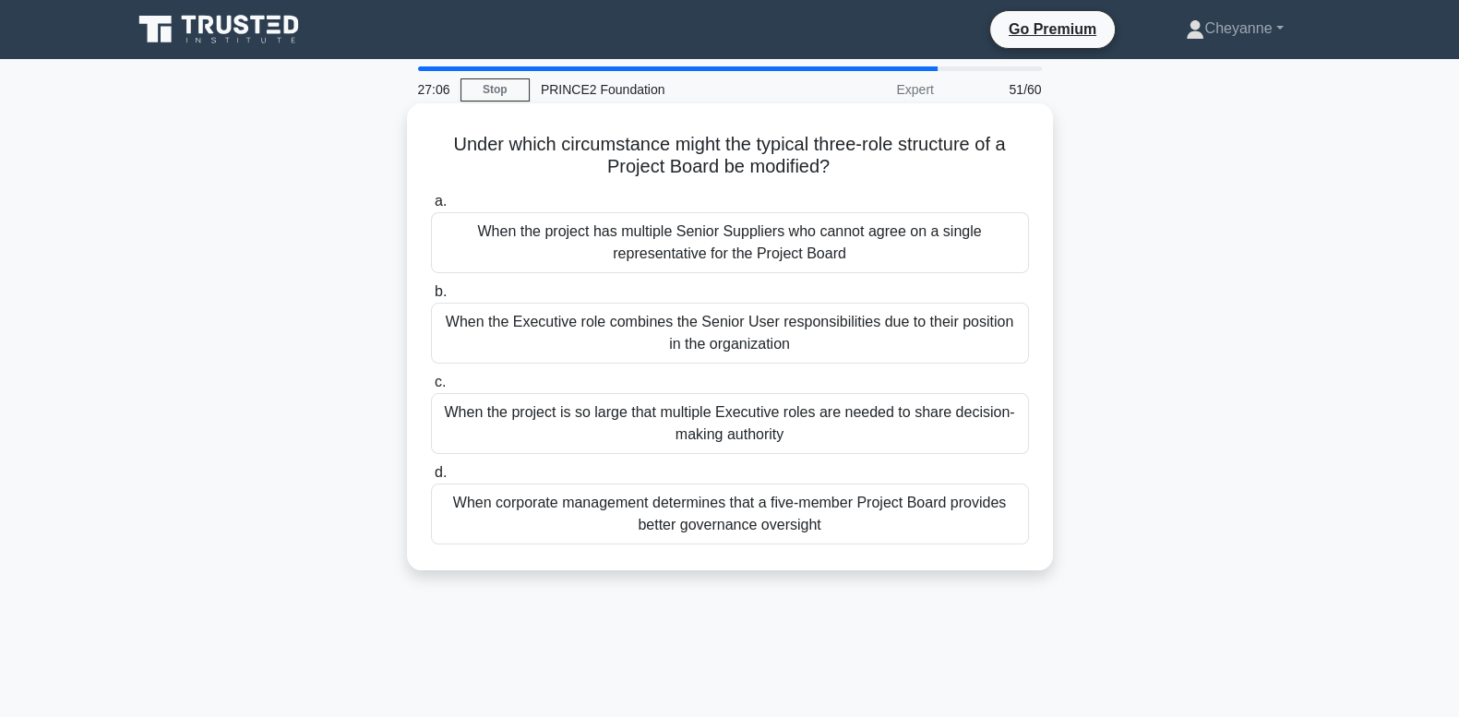
click at [966, 524] on div "When corporate management determines that a five-member Project Board provides …" at bounding box center [730, 514] width 598 height 61
click at [431, 479] on input "d. When corporate management determines that a five-member Project Board provid…" at bounding box center [431, 473] width 0 height 12
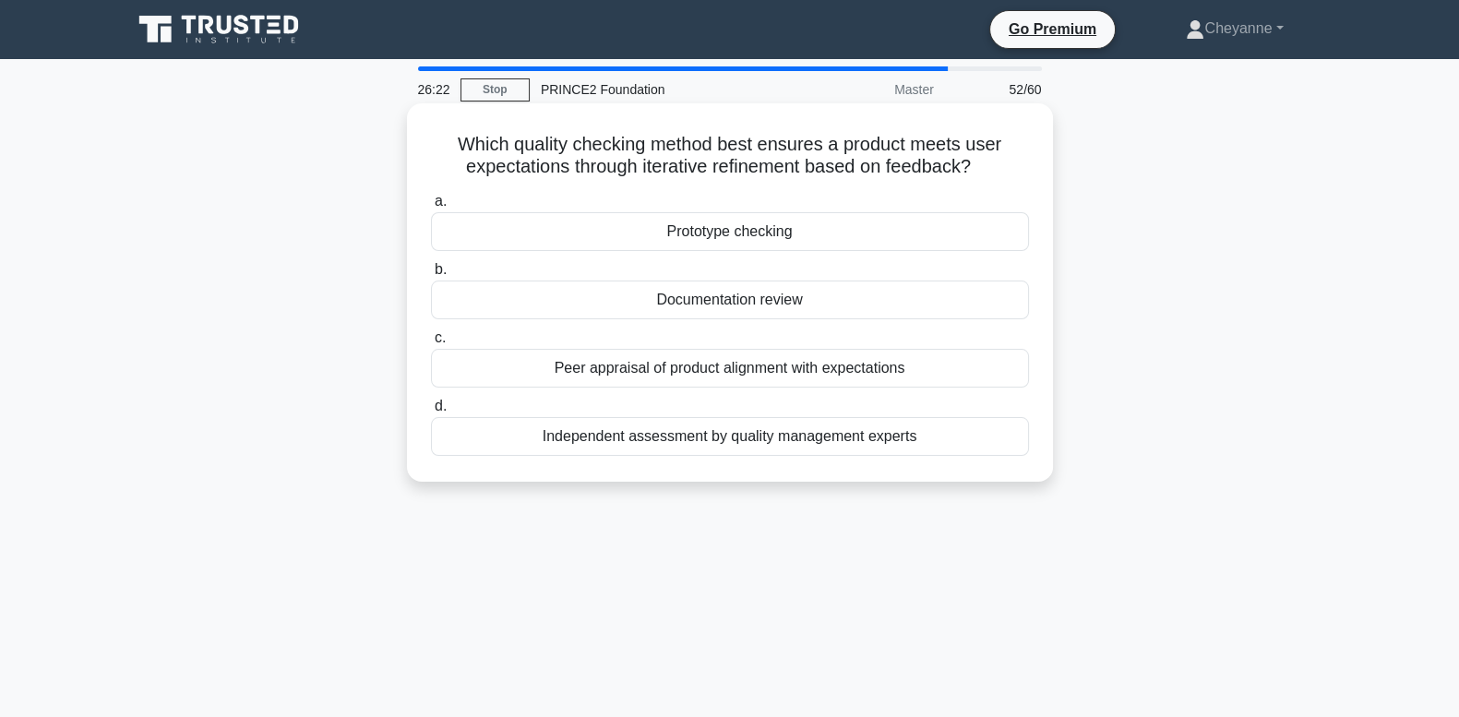
click at [960, 355] on div "Peer appraisal of product alignment with expectations" at bounding box center [730, 368] width 598 height 39
click at [431, 344] on input "c. Peer appraisal of product alignment with expectations" at bounding box center [431, 338] width 0 height 12
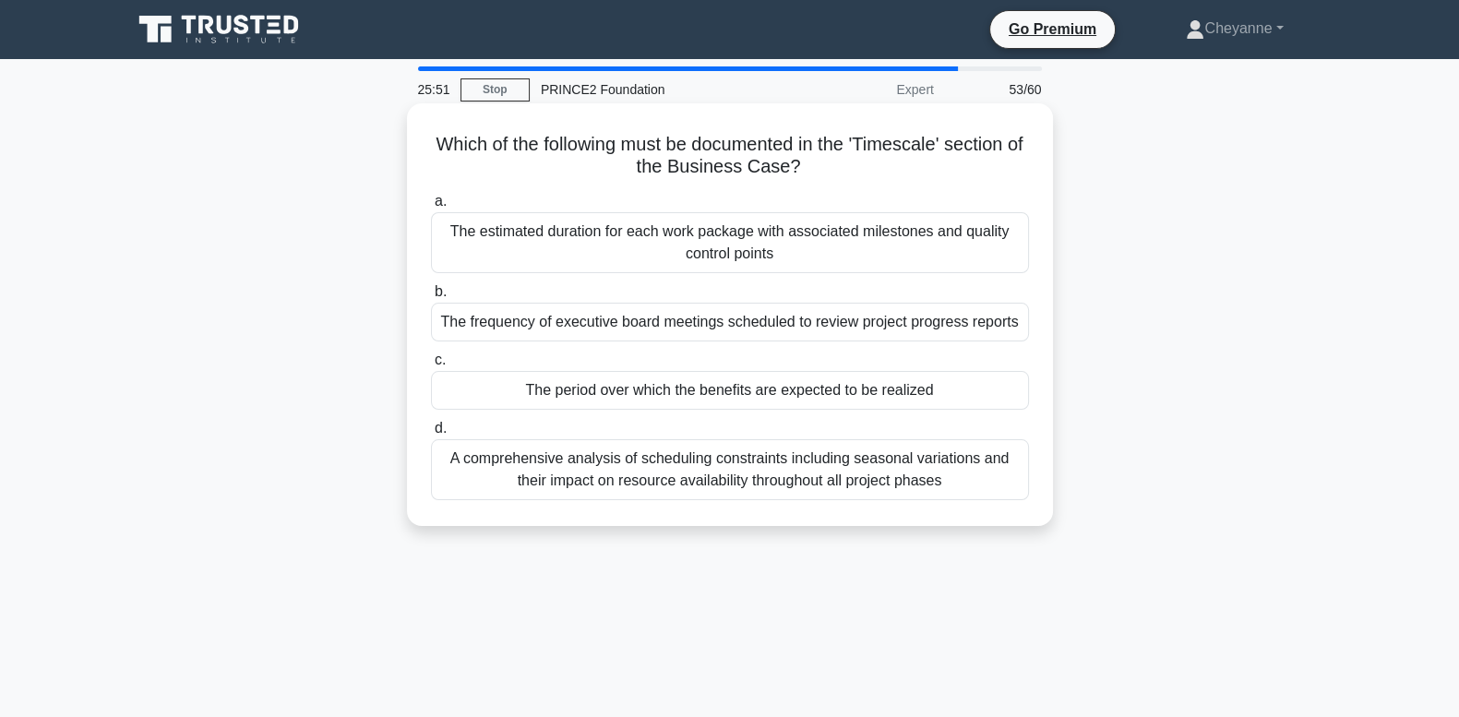
click at [942, 392] on div "The period over which the benefits are expected to be realized" at bounding box center [730, 390] width 598 height 39
click at [431, 366] on input "c. The period over which the benefits are expected to be realized" at bounding box center [431, 360] width 0 height 12
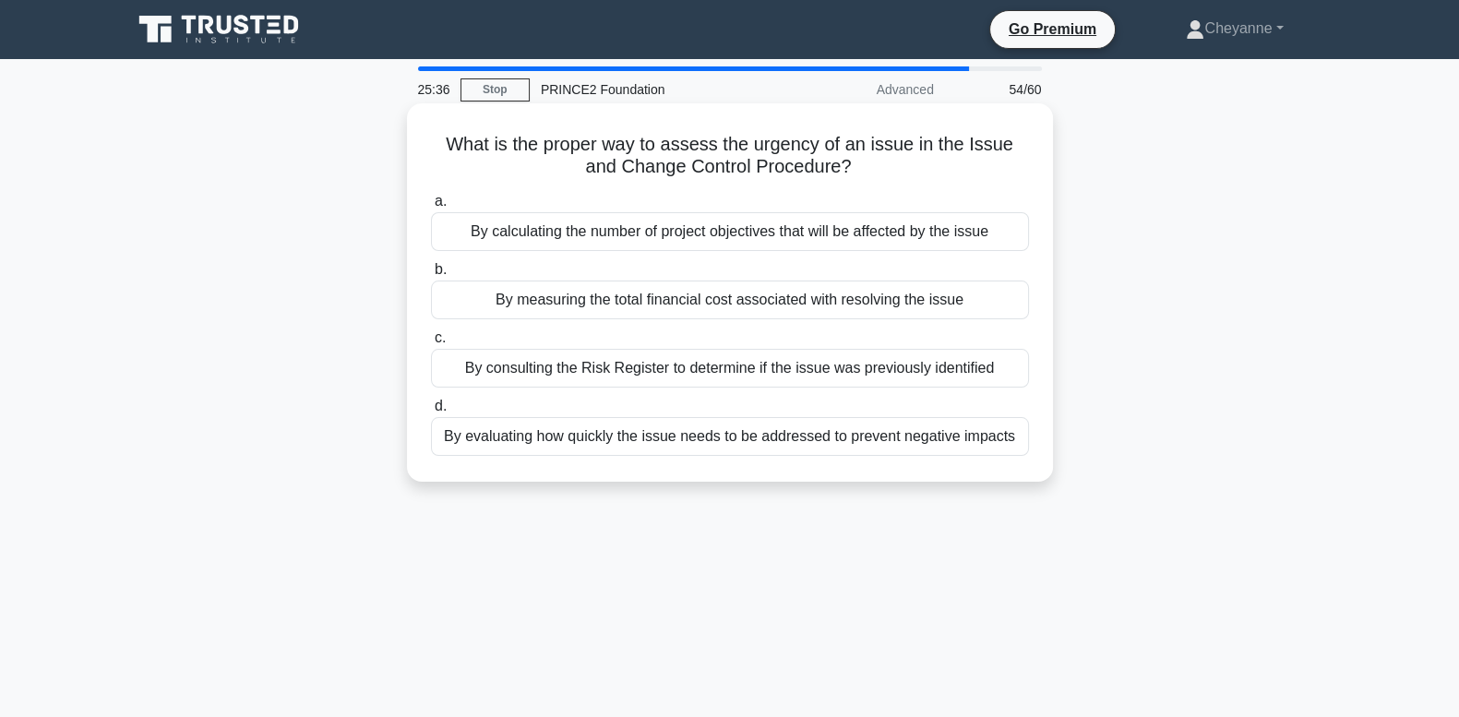
click at [943, 431] on div "By evaluating how quickly the issue needs to be addressed to prevent negative i…" at bounding box center [730, 436] width 598 height 39
click at [431, 413] on input "d. By evaluating how quickly the issue needs to be addressed to prevent negativ…" at bounding box center [431, 407] width 0 height 12
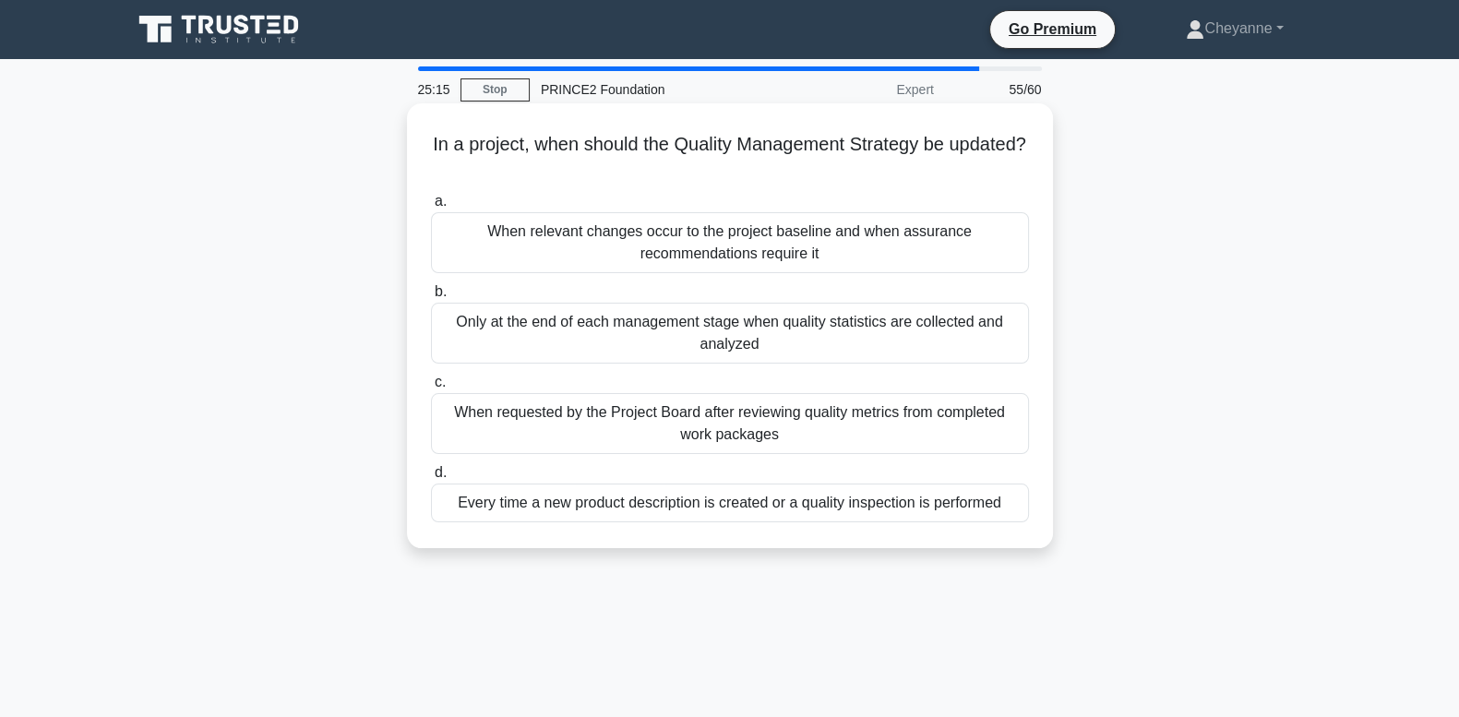
click at [977, 337] on div "Only at the end of each management stage when quality statistics are collected …" at bounding box center [730, 333] width 598 height 61
click at [431, 298] on input "b. Only at the end of each management stage when quality statistics are collect…" at bounding box center [431, 292] width 0 height 12
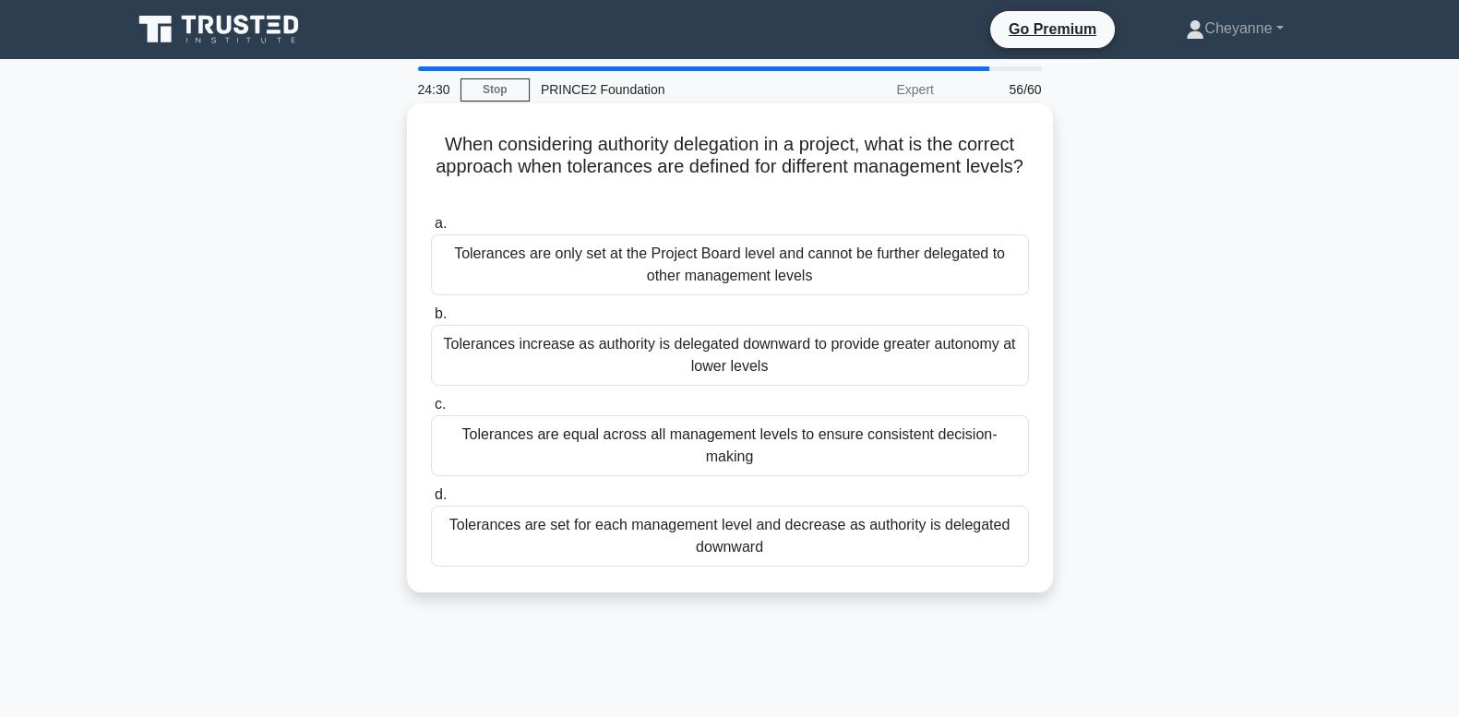
click at [899, 506] on div "Tolerances are set for each management level and decrease as authority is deleg…" at bounding box center [730, 536] width 598 height 61
click at [431, 491] on input "d. Tolerances are set for each management level and decrease as authority is de…" at bounding box center [431, 495] width 0 height 12
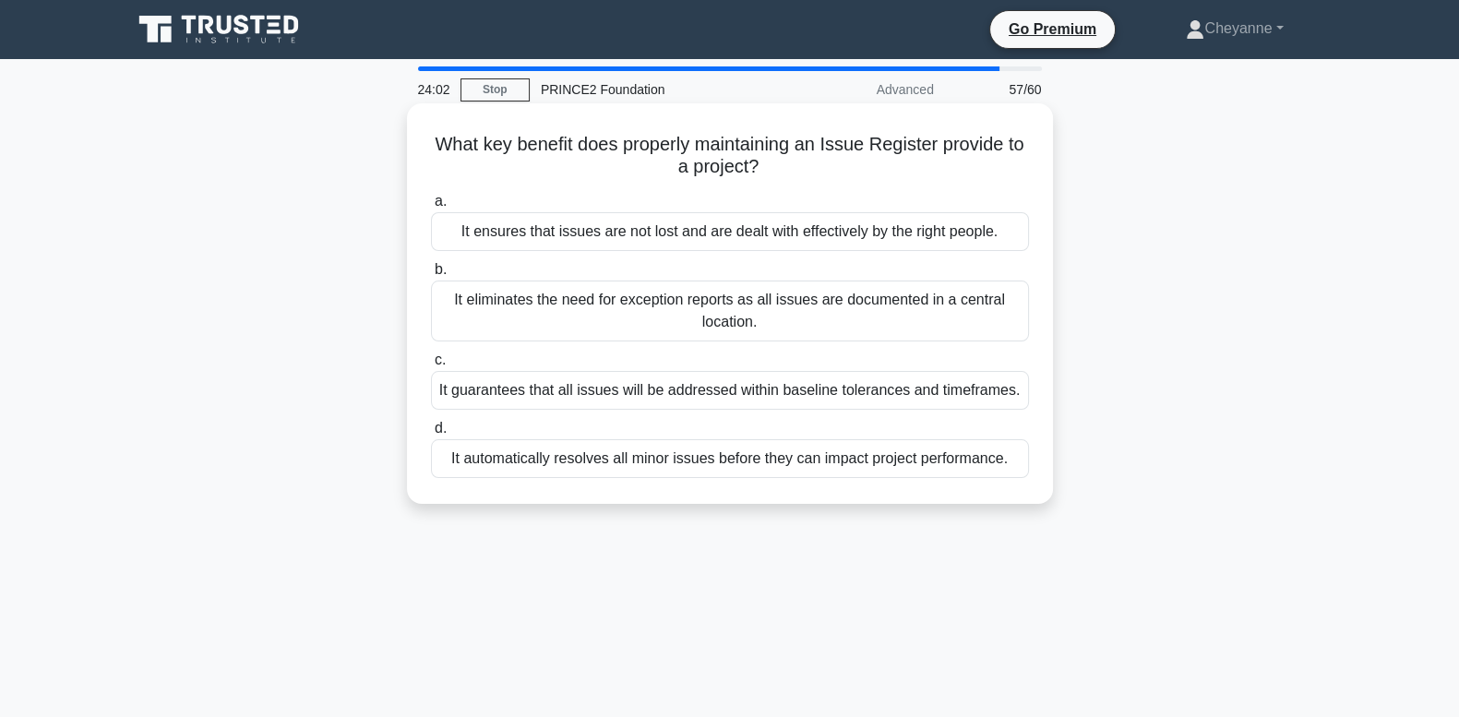
click at [893, 245] on div "It ensures that issues are not lost and are dealt with effectively by the right…" at bounding box center [730, 231] width 598 height 39
click at [431, 208] on input "a. It ensures that issues are not lost and are dealt with effectively by the ri…" at bounding box center [431, 202] width 0 height 12
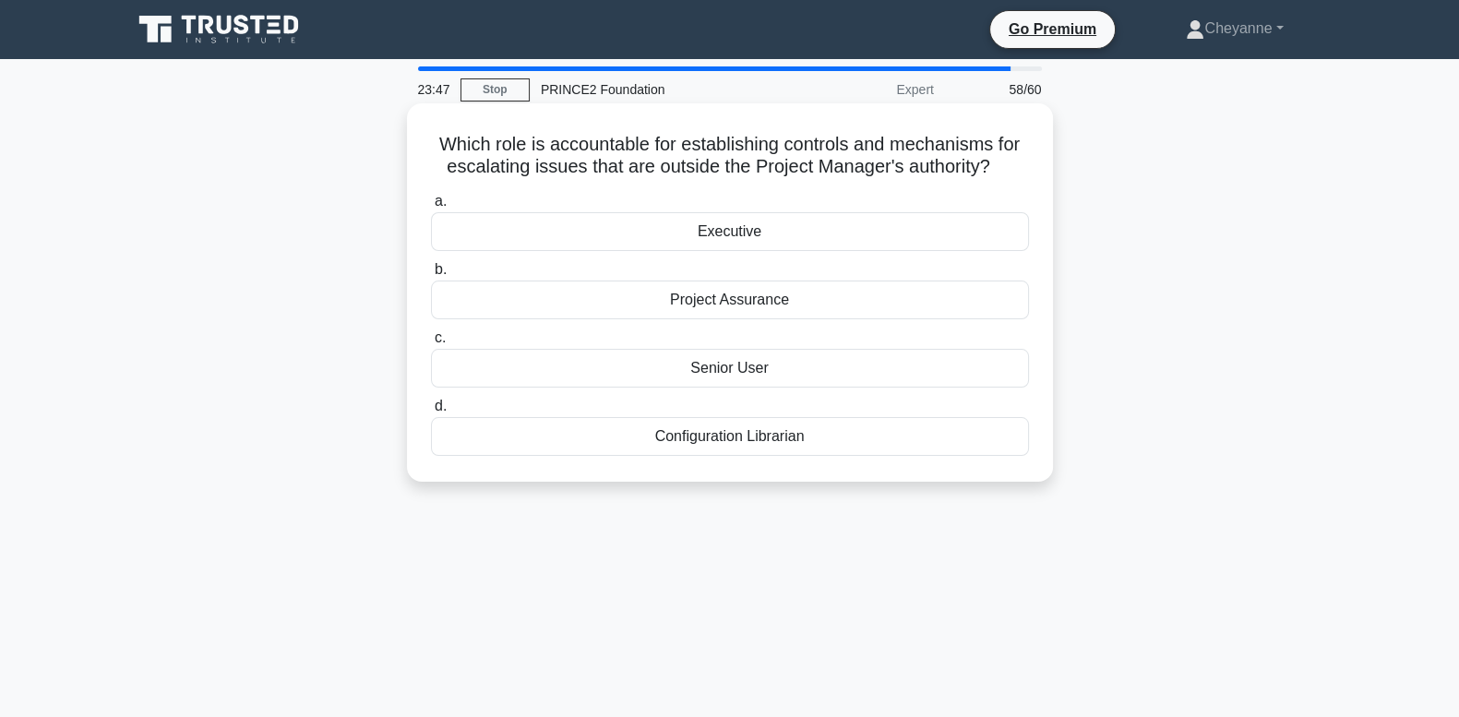
click at [863, 242] on div "Executive" at bounding box center [730, 231] width 598 height 39
click at [431, 208] on input "a. Executive" at bounding box center [431, 202] width 0 height 12
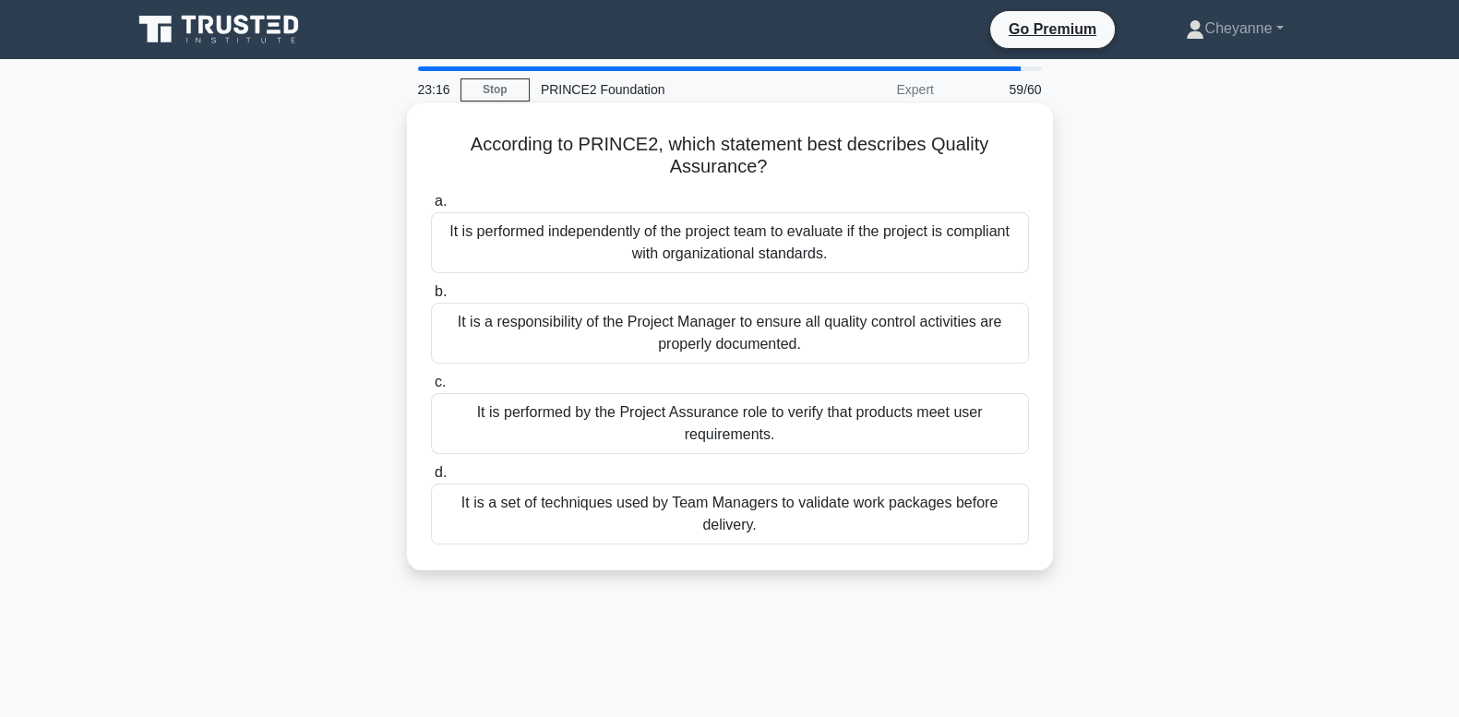
click at [865, 527] on div "It is a set of techniques used by Team Managers to validate work packages befor…" at bounding box center [730, 514] width 598 height 61
click at [431, 479] on input "d. It is a set of techniques used by Team Managers to validate work packages be…" at bounding box center [431, 473] width 0 height 12
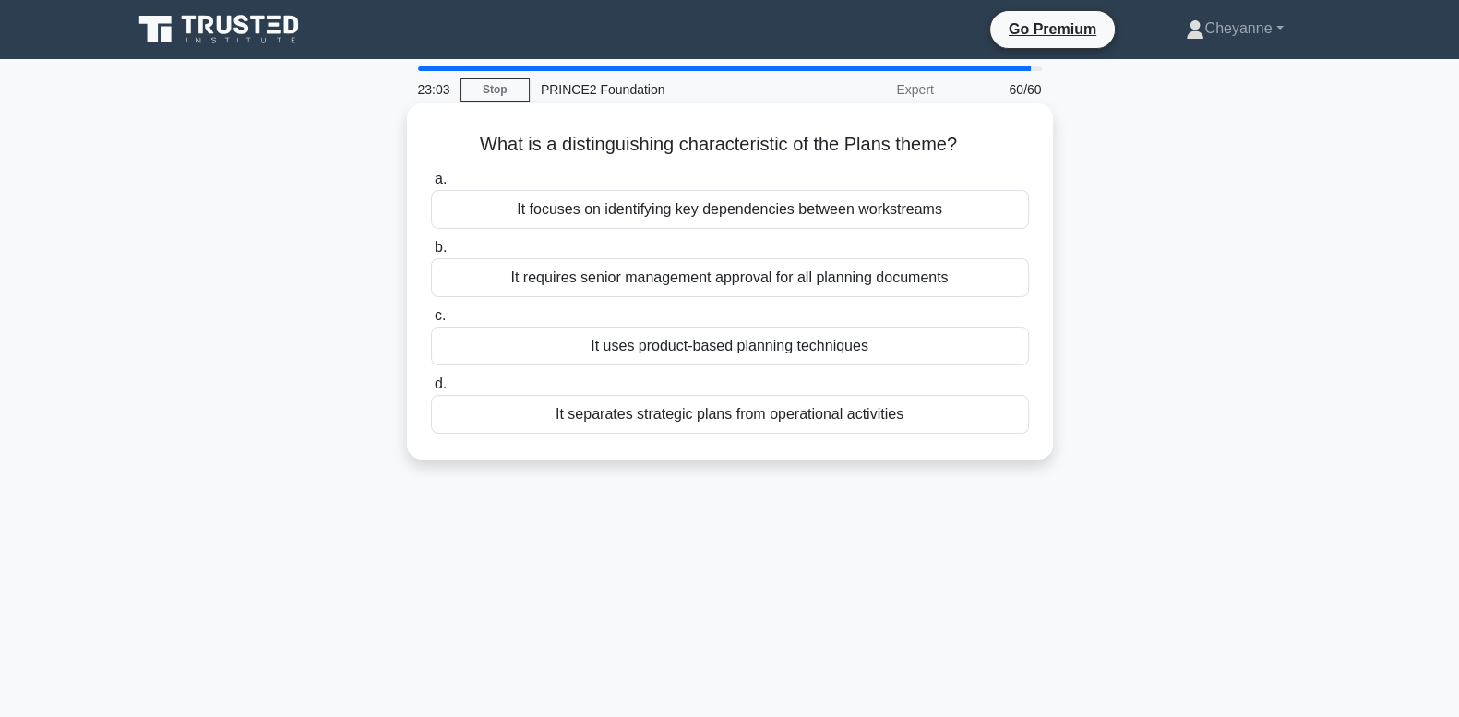
click at [949, 350] on div "It uses product-based planning techniques" at bounding box center [730, 346] width 598 height 39
click at [431, 322] on input "c. It uses product-based planning techniques" at bounding box center [431, 316] width 0 height 12
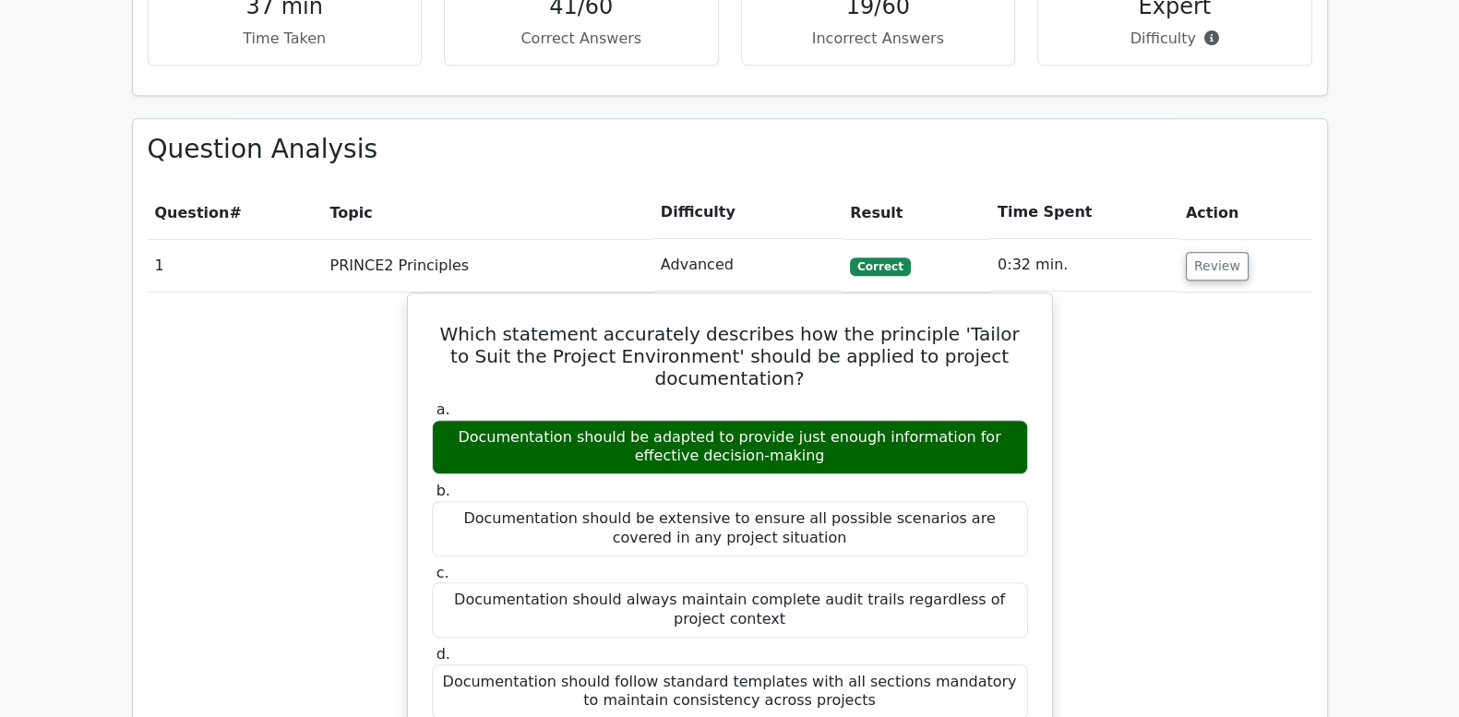
scroll to position [1461, 0]
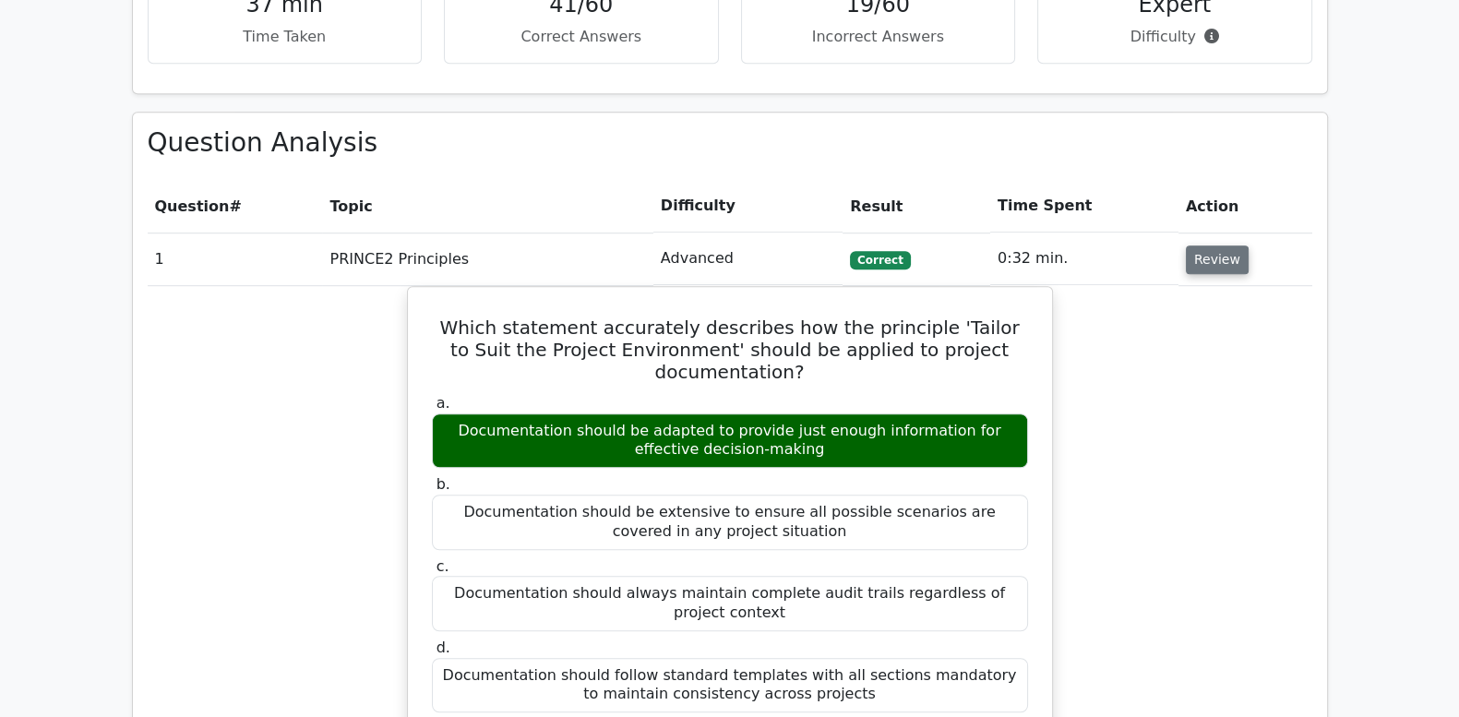
click at [1233, 246] on button "Review" at bounding box center [1217, 260] width 63 height 29
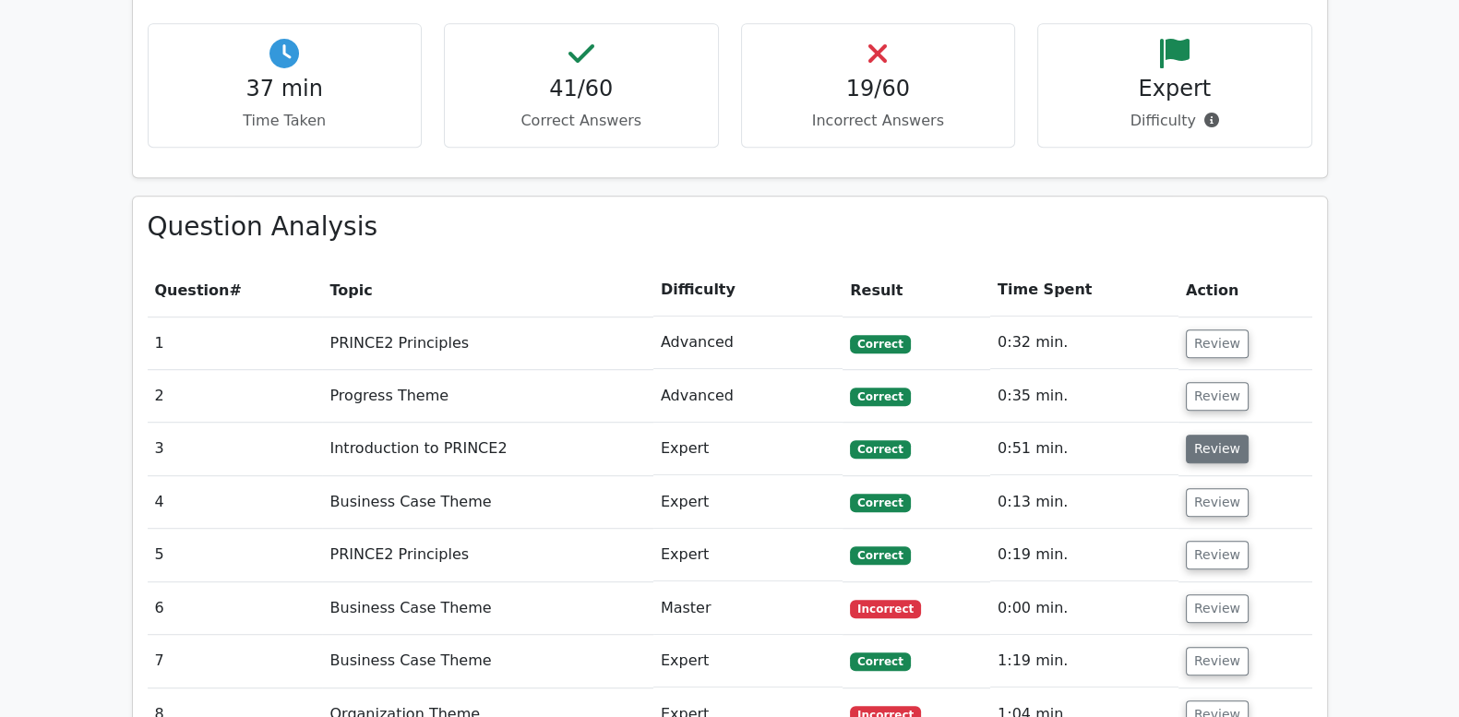
scroll to position [1385, 0]
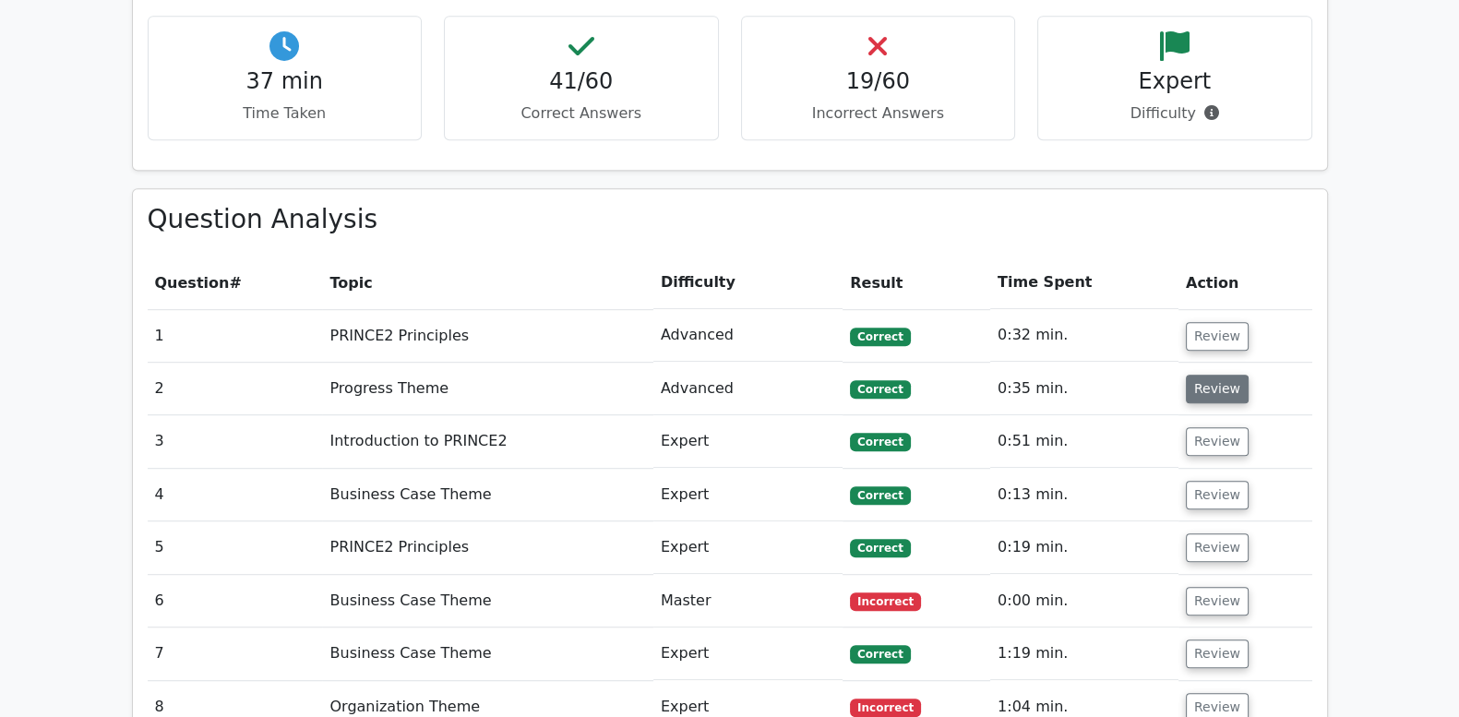
click at [1219, 375] on button "Review" at bounding box center [1217, 389] width 63 height 29
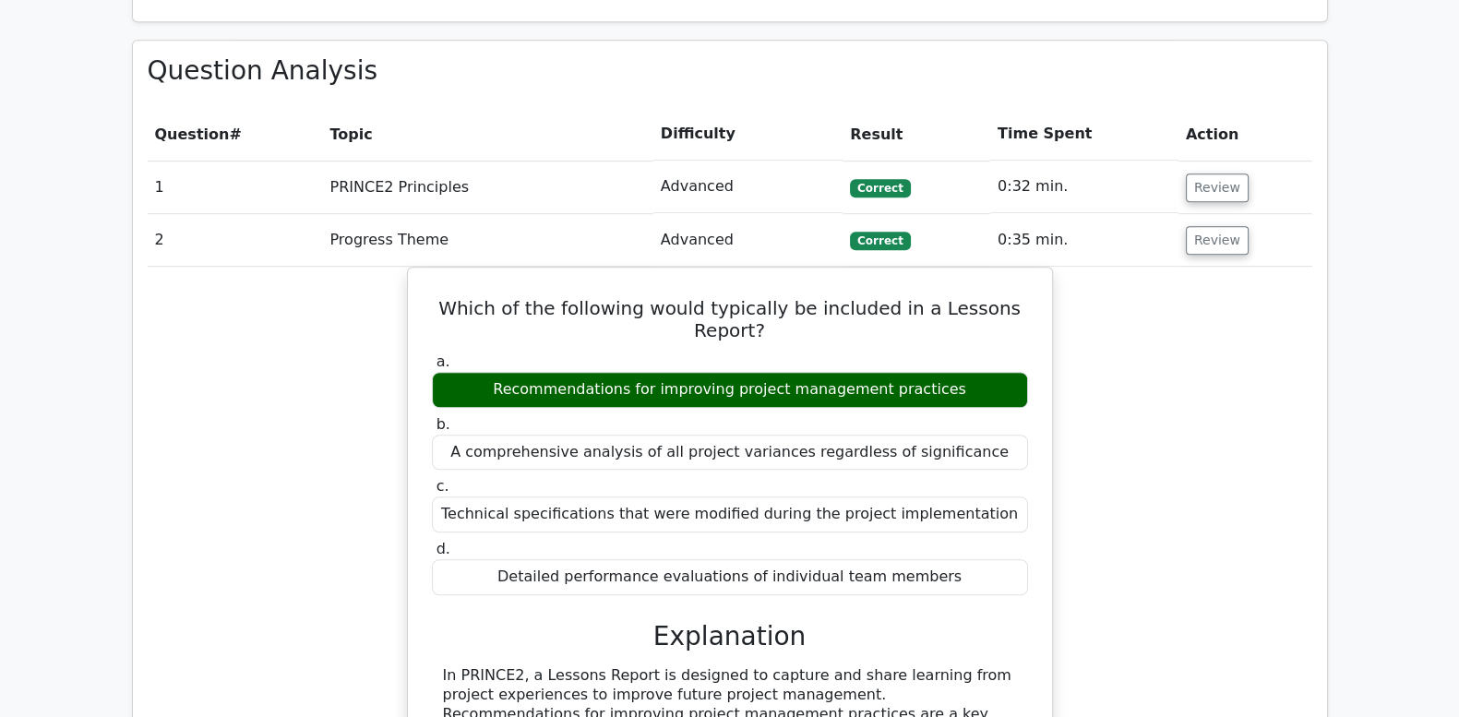
scroll to position [1538, 0]
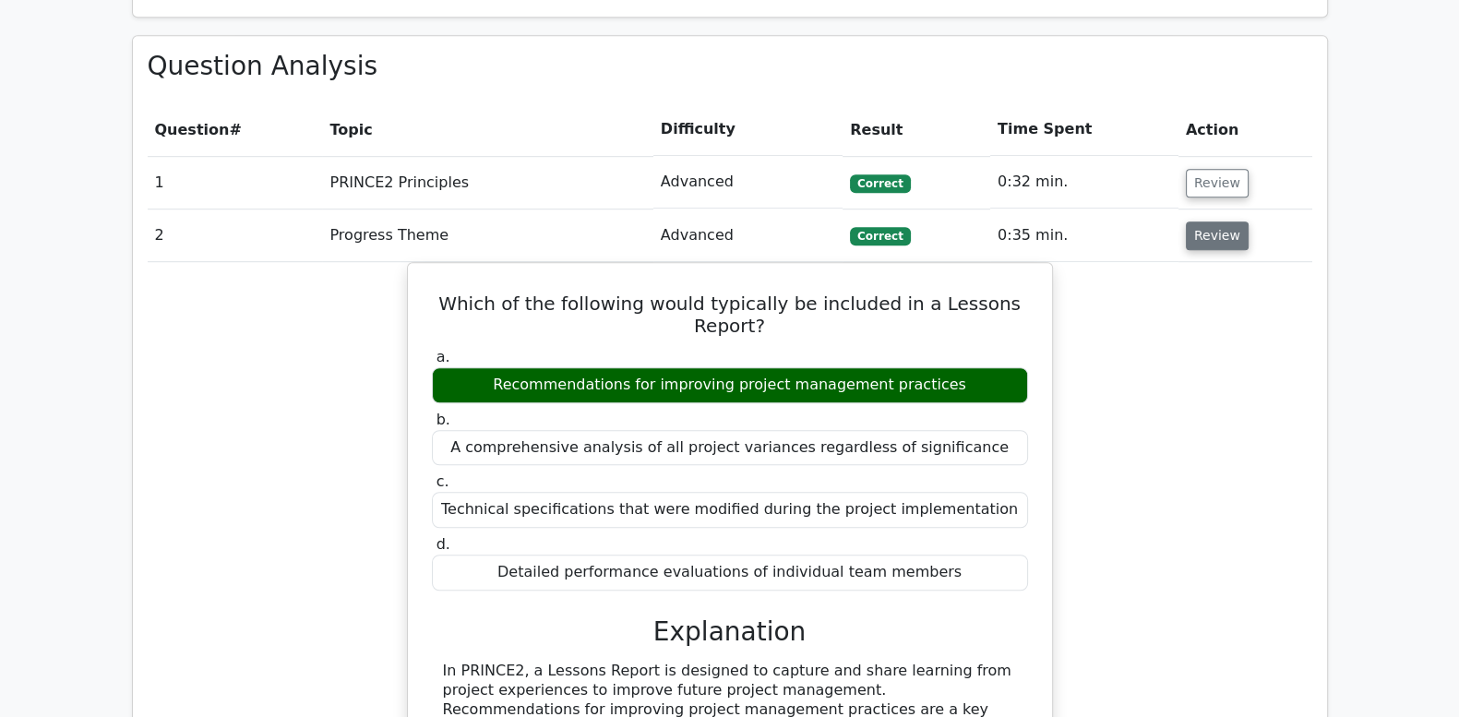
click at [1214, 222] on button "Review" at bounding box center [1217, 236] width 63 height 29
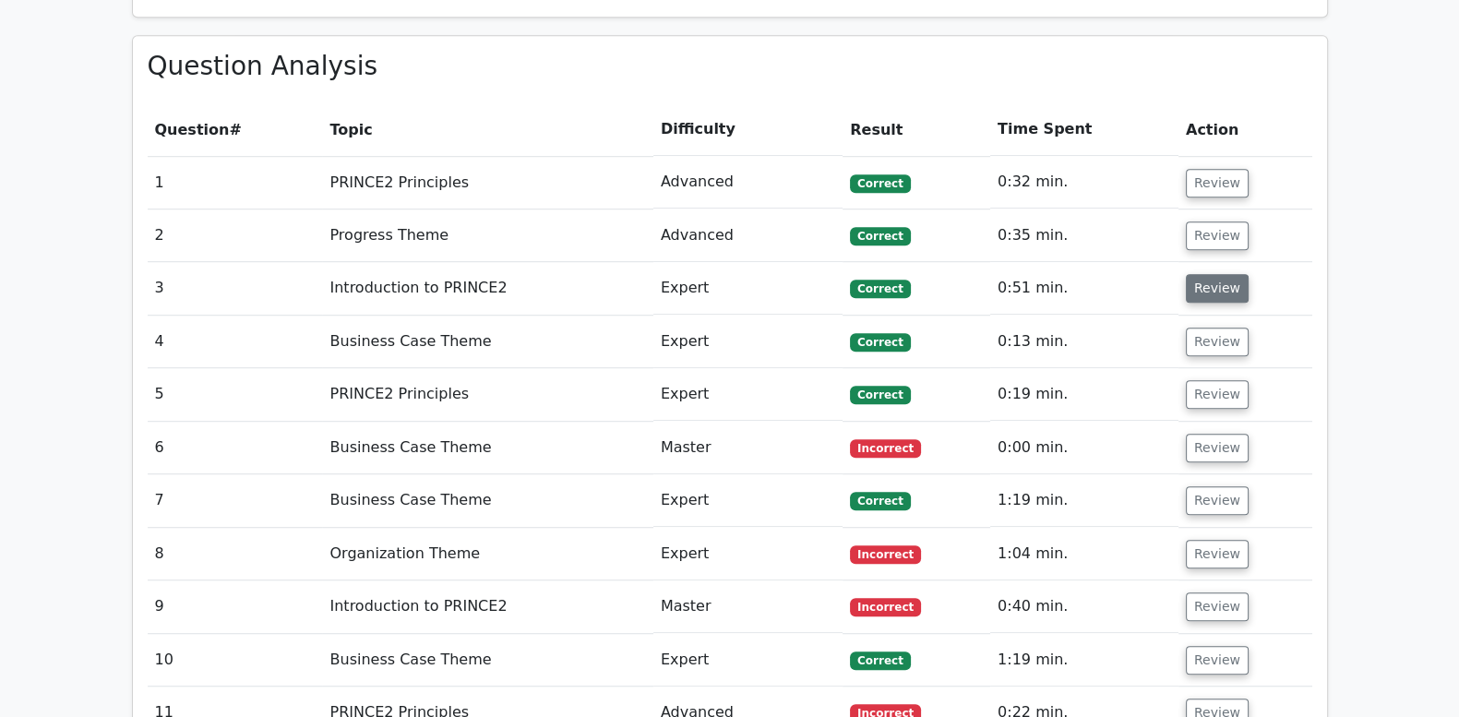
click at [1213, 274] on button "Review" at bounding box center [1217, 288] width 63 height 29
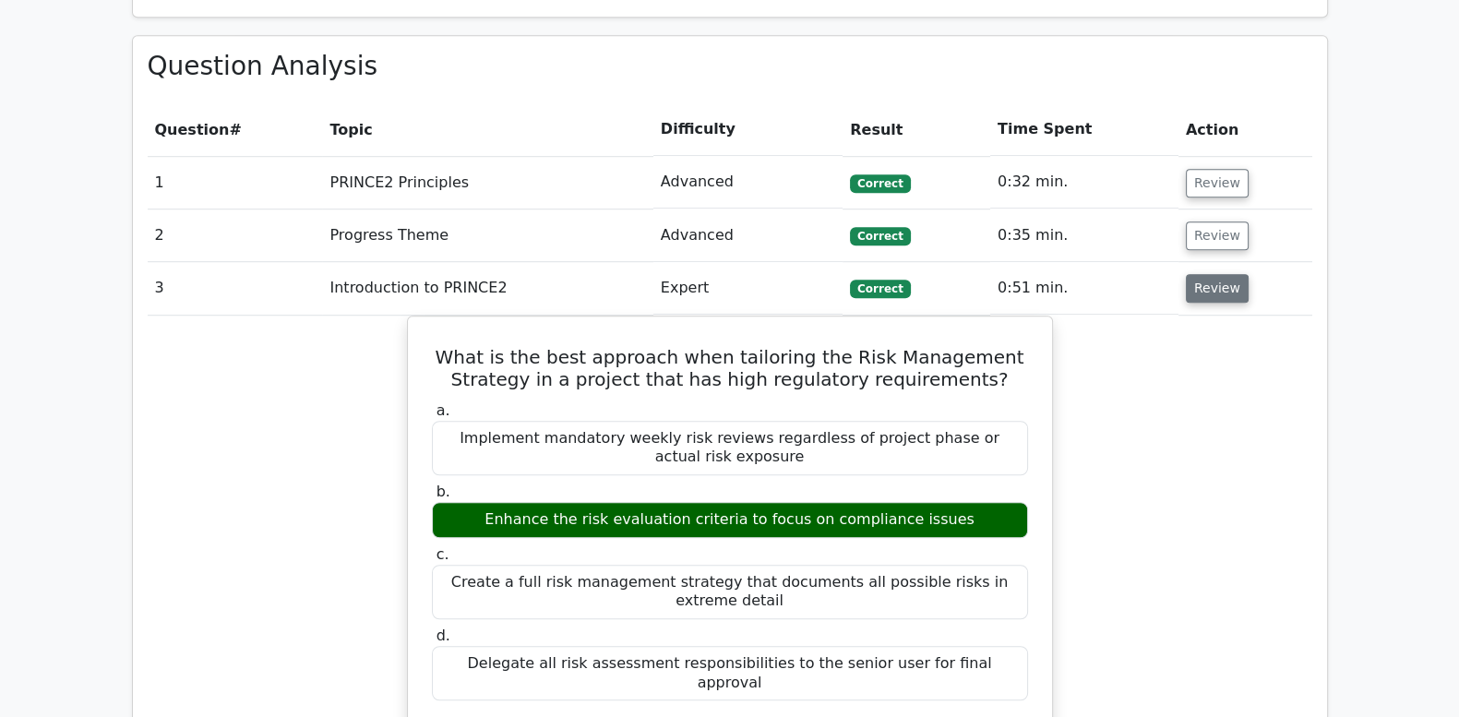
click at [1213, 274] on button "Review" at bounding box center [1217, 288] width 63 height 29
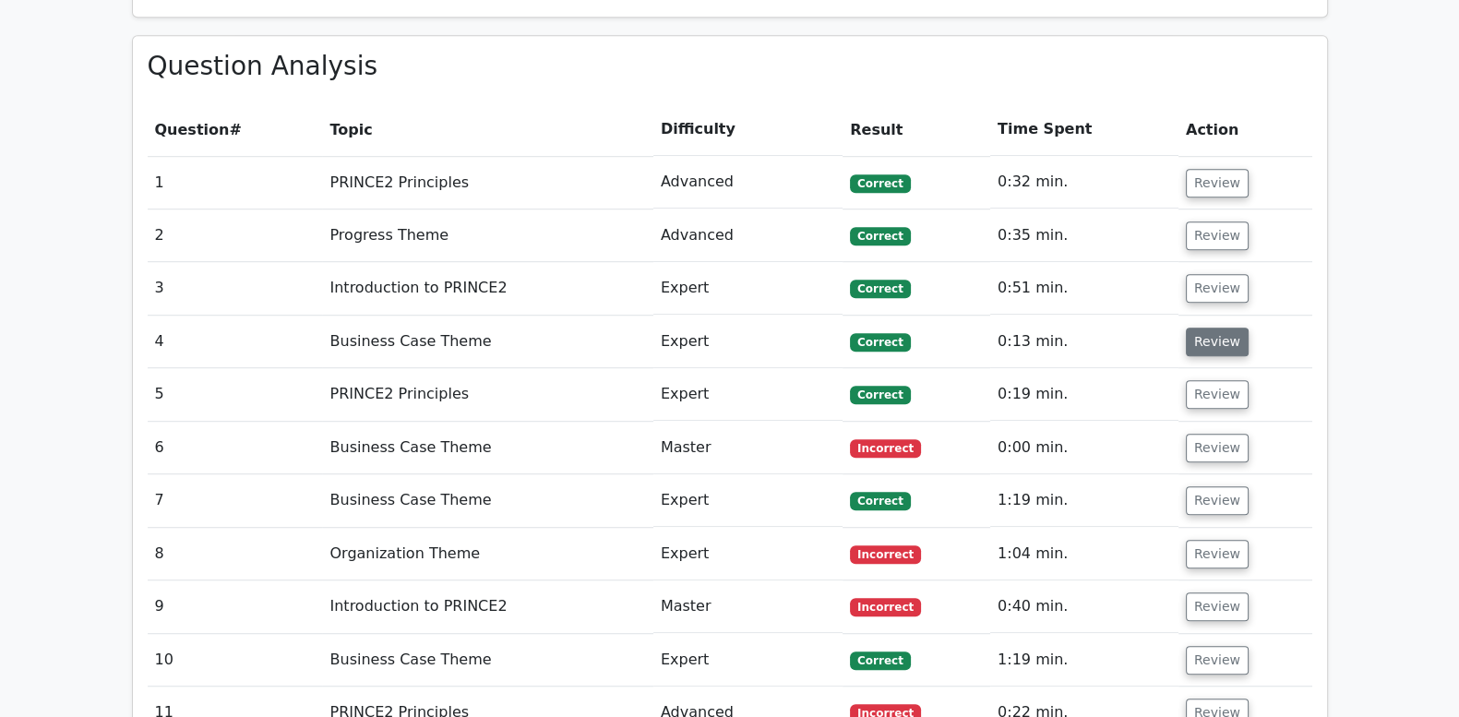
click at [1205, 328] on button "Review" at bounding box center [1217, 342] width 63 height 29
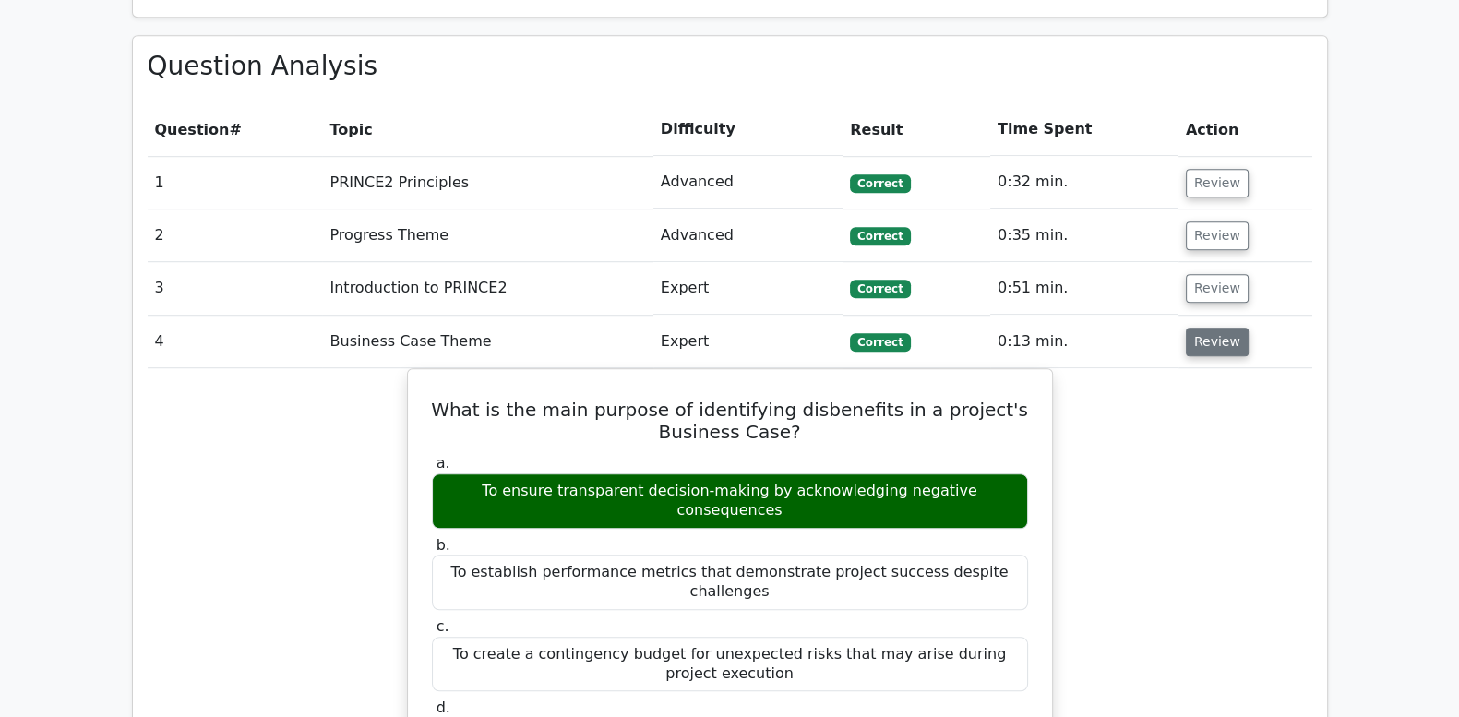
click at [1205, 328] on button "Review" at bounding box center [1217, 342] width 63 height 29
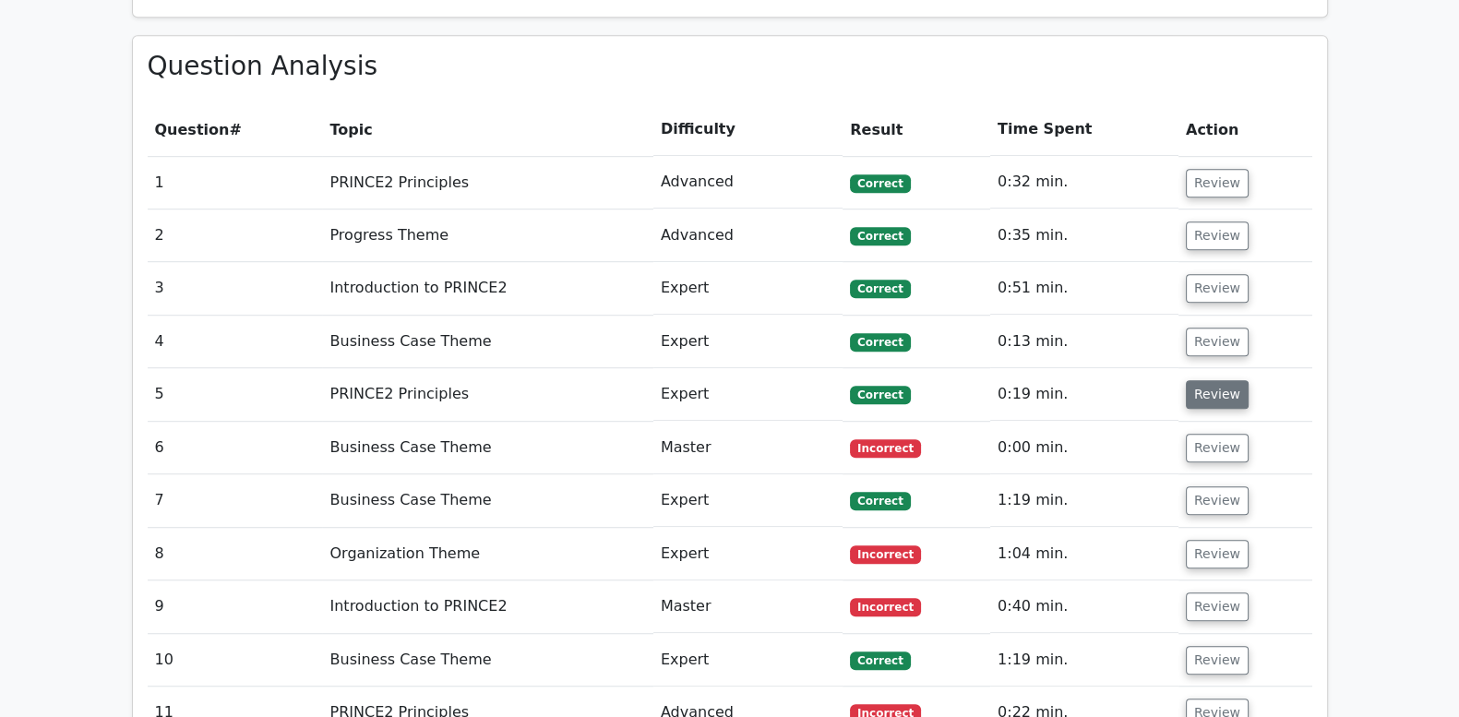
click at [1233, 380] on button "Review" at bounding box center [1217, 394] width 63 height 29
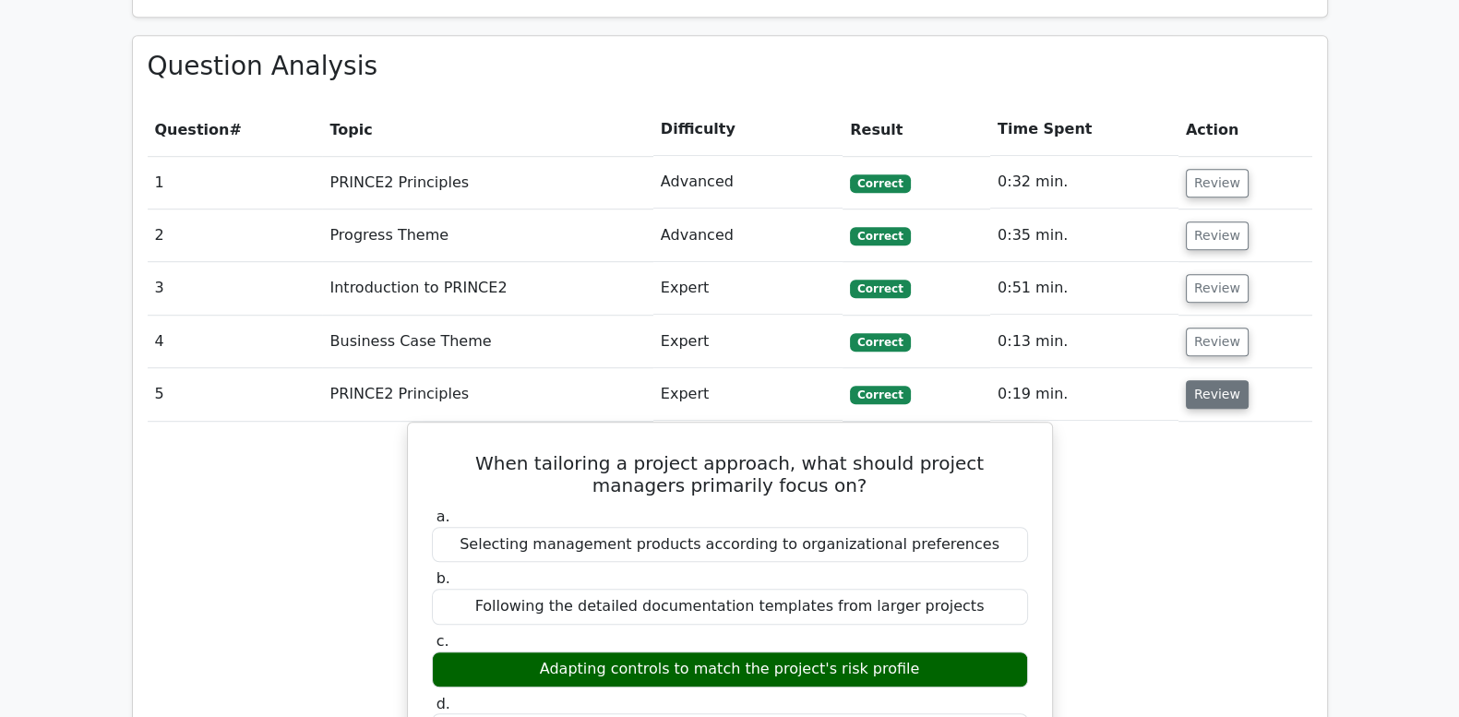
click at [1233, 380] on button "Review" at bounding box center [1217, 394] width 63 height 29
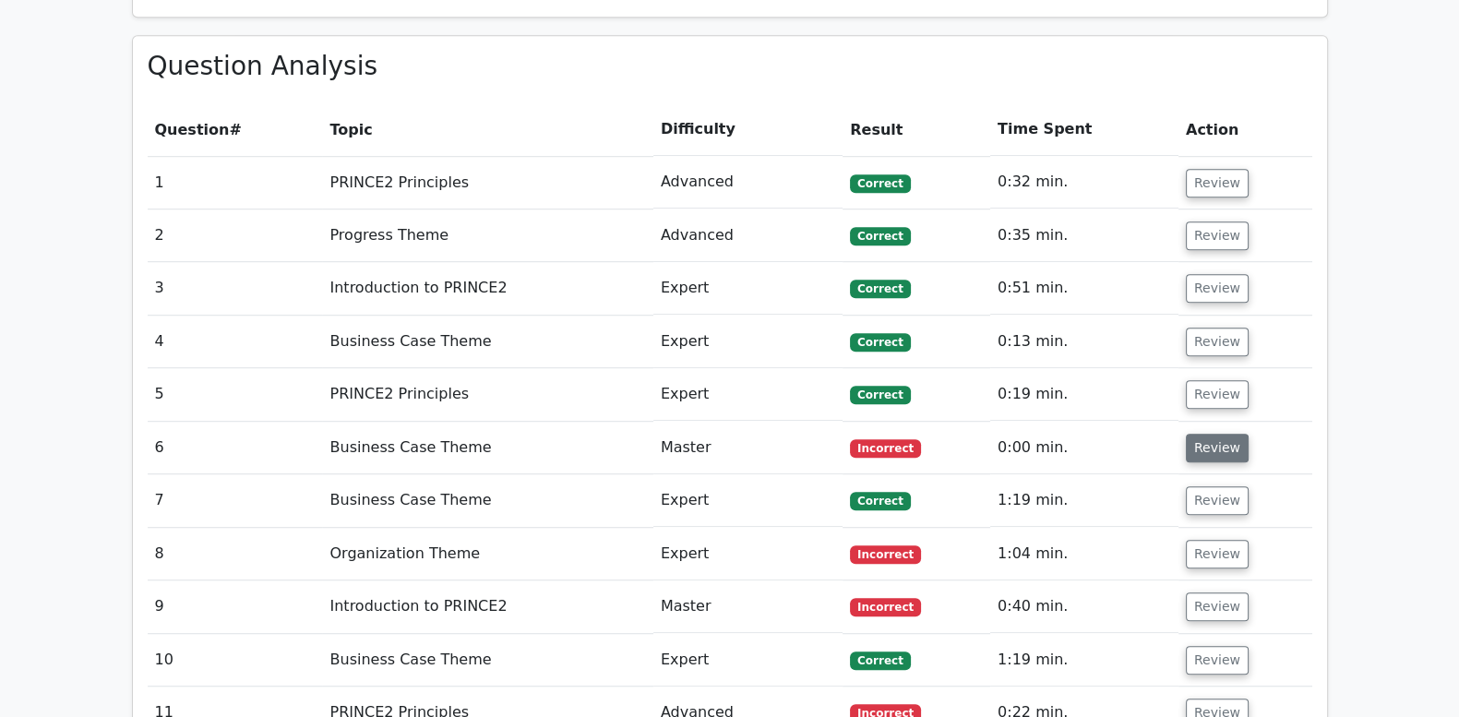
click at [1208, 434] on button "Review" at bounding box center [1217, 448] width 63 height 29
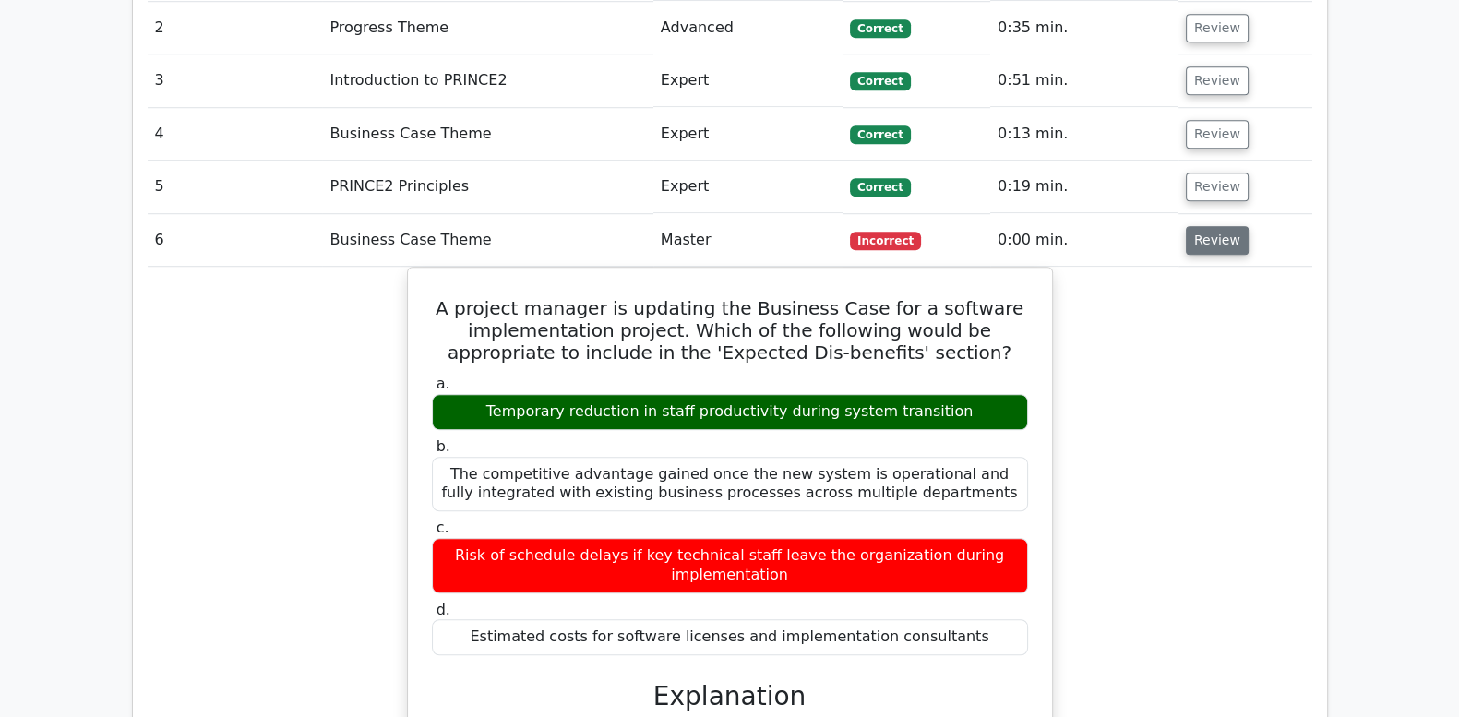
scroll to position [1769, 0]
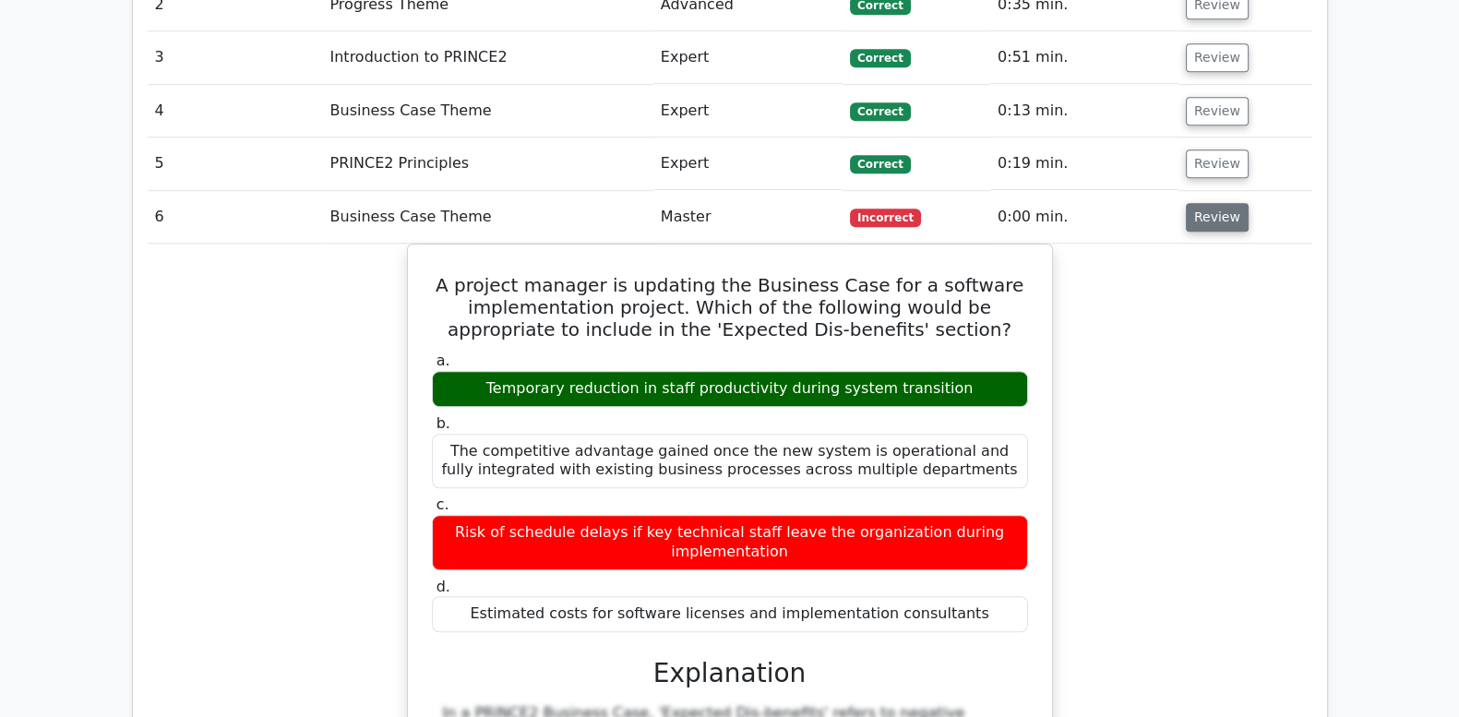
click at [1210, 203] on button "Review" at bounding box center [1217, 217] width 63 height 29
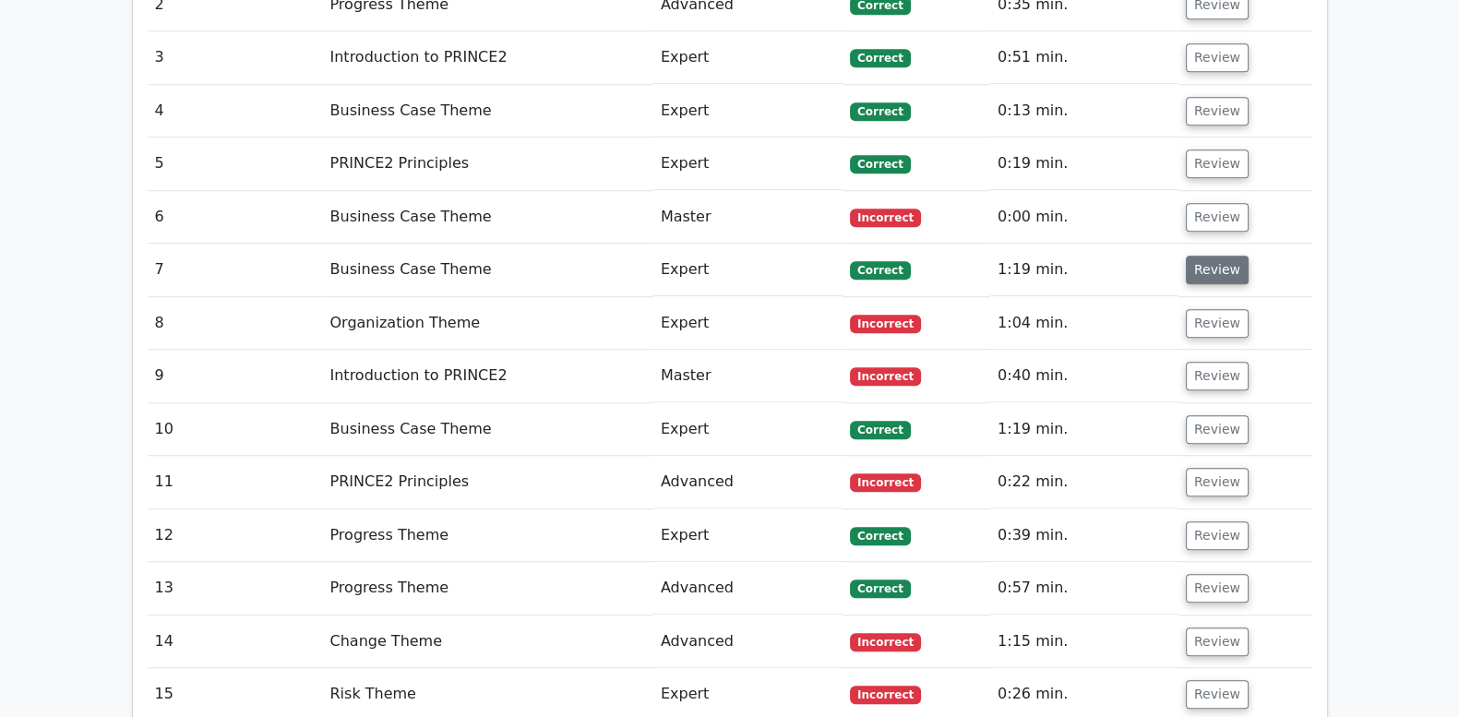
click at [1205, 256] on button "Review" at bounding box center [1217, 270] width 63 height 29
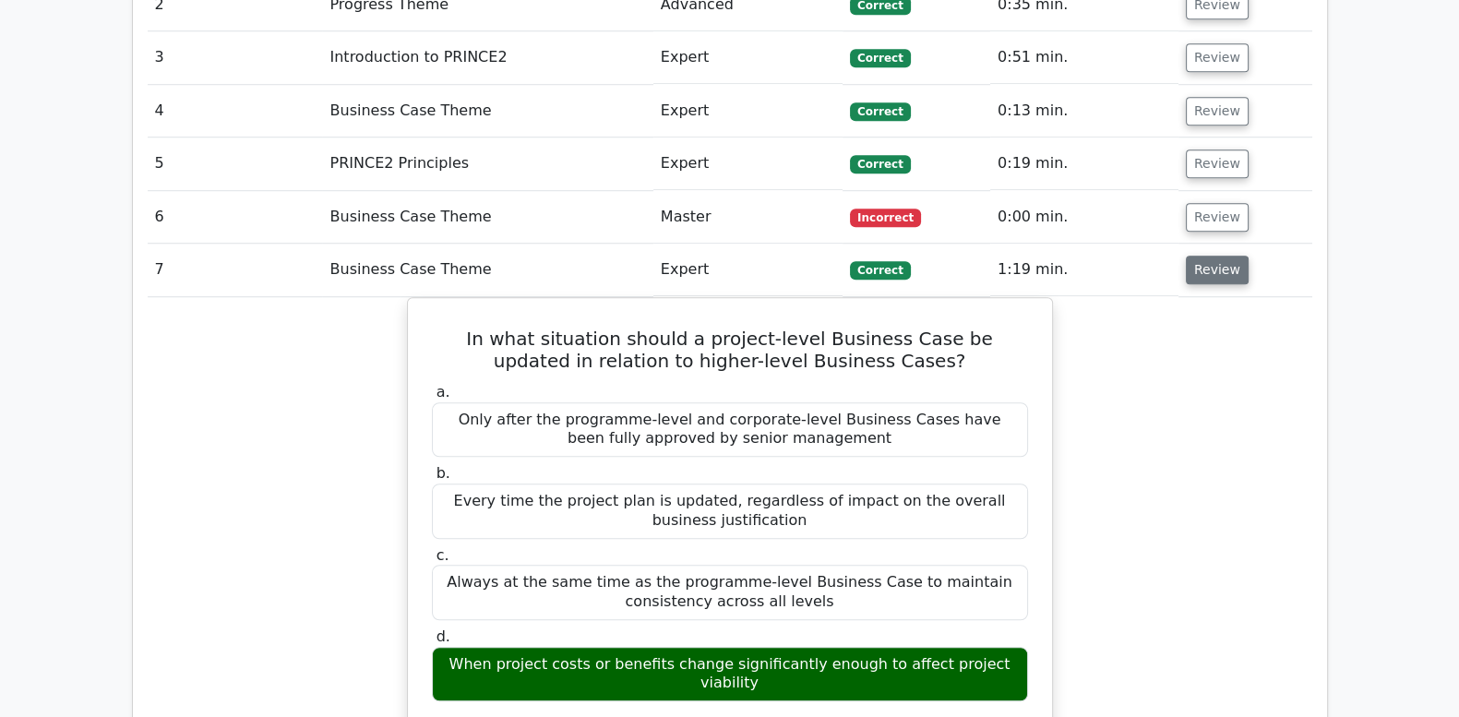
click at [1205, 256] on button "Review" at bounding box center [1217, 270] width 63 height 29
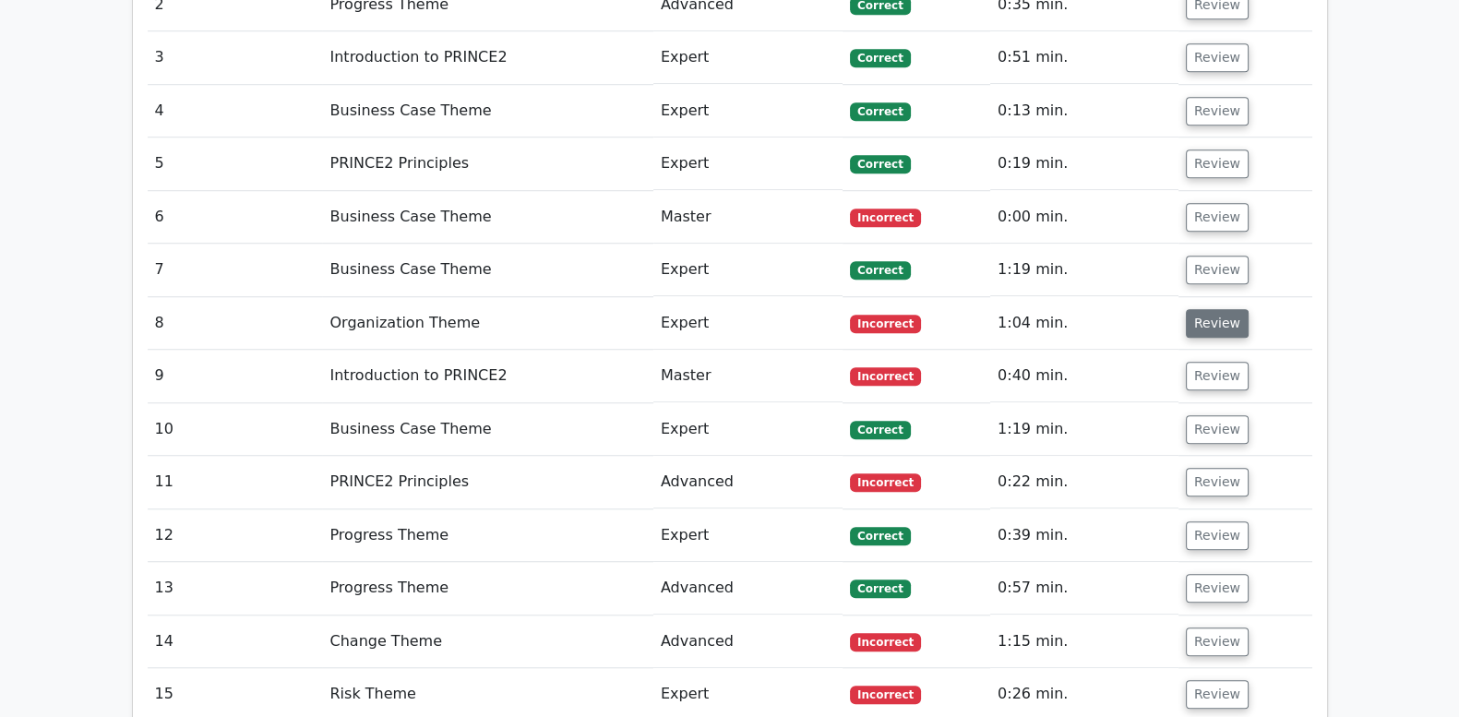
click at [1205, 309] on button "Review" at bounding box center [1217, 323] width 63 height 29
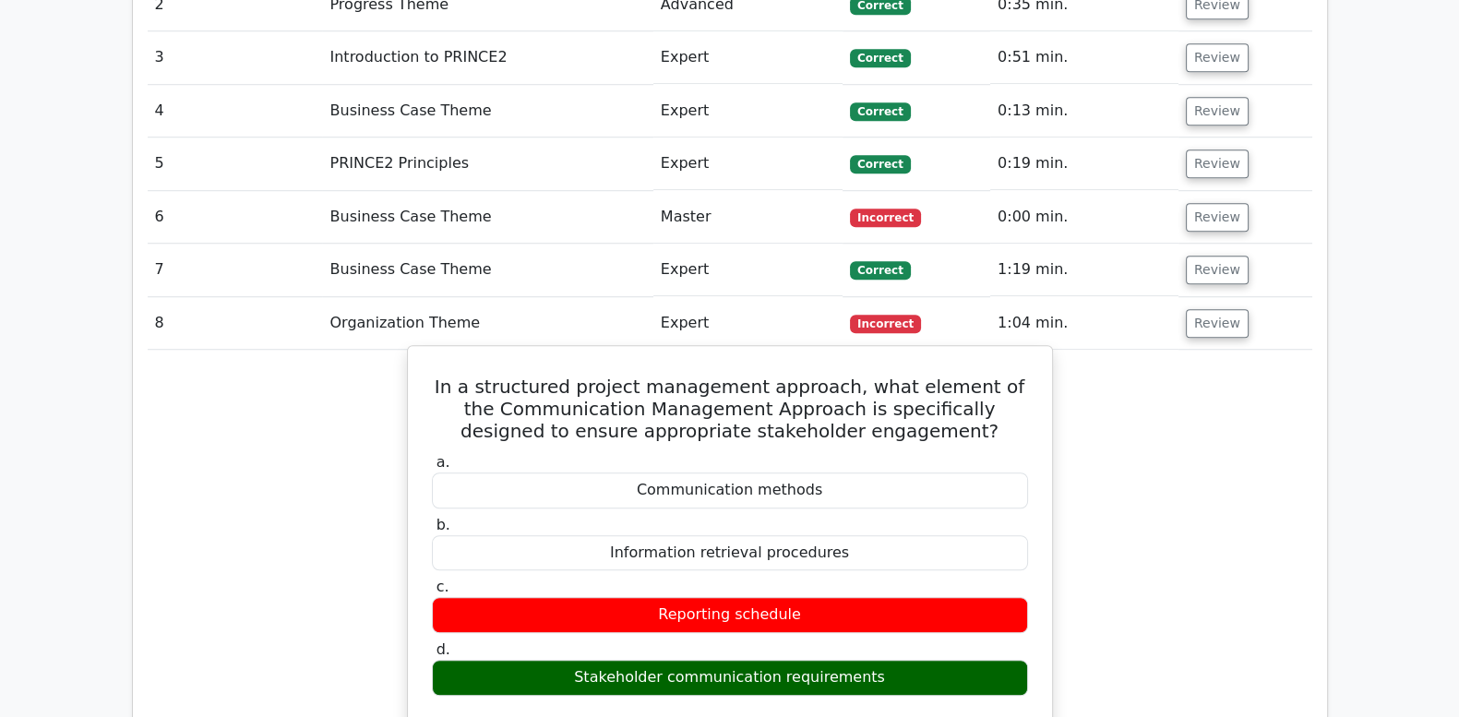
drag, startPoint x: 441, startPoint y: 314, endPoint x: 872, endPoint y: 590, distance: 511.9
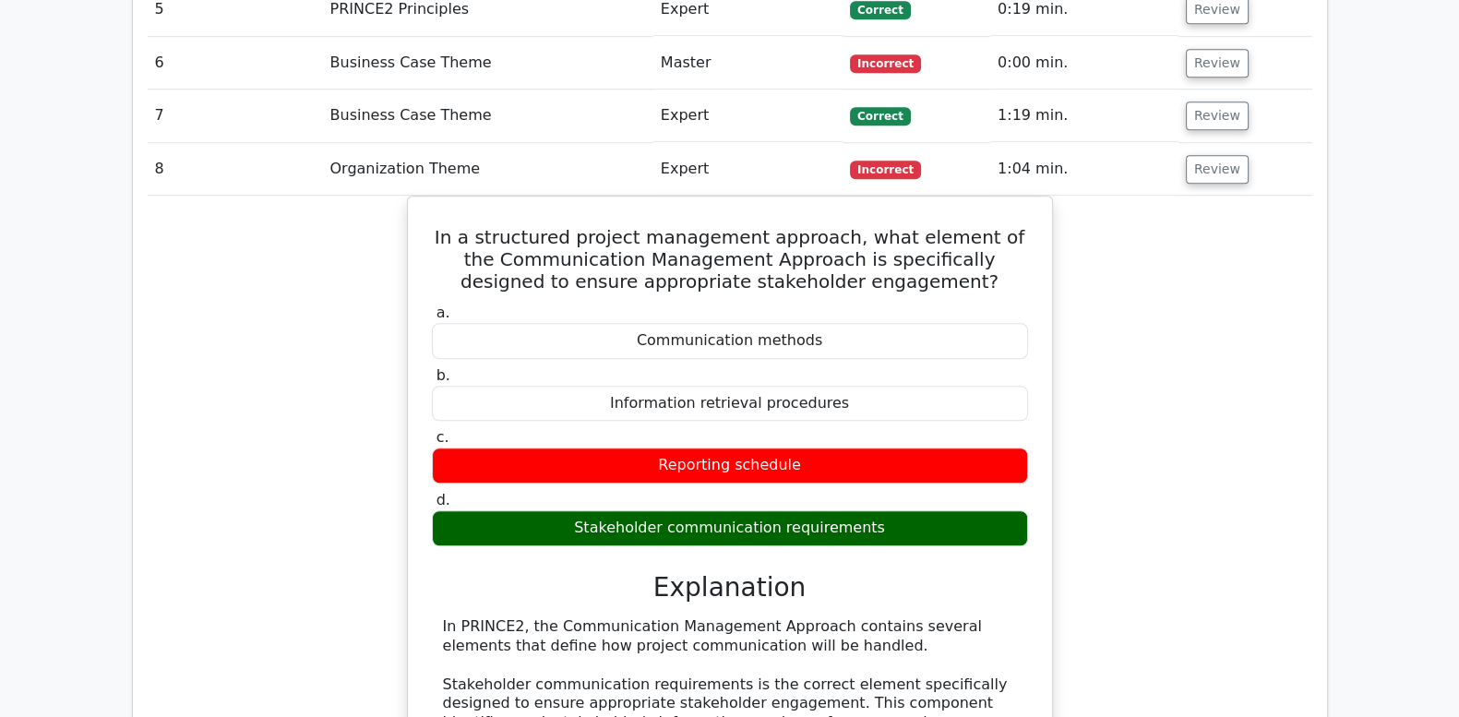
click at [1172, 495] on div "In a structured project management approach, what element of the Communication …" at bounding box center [730, 667] width 1165 height 943
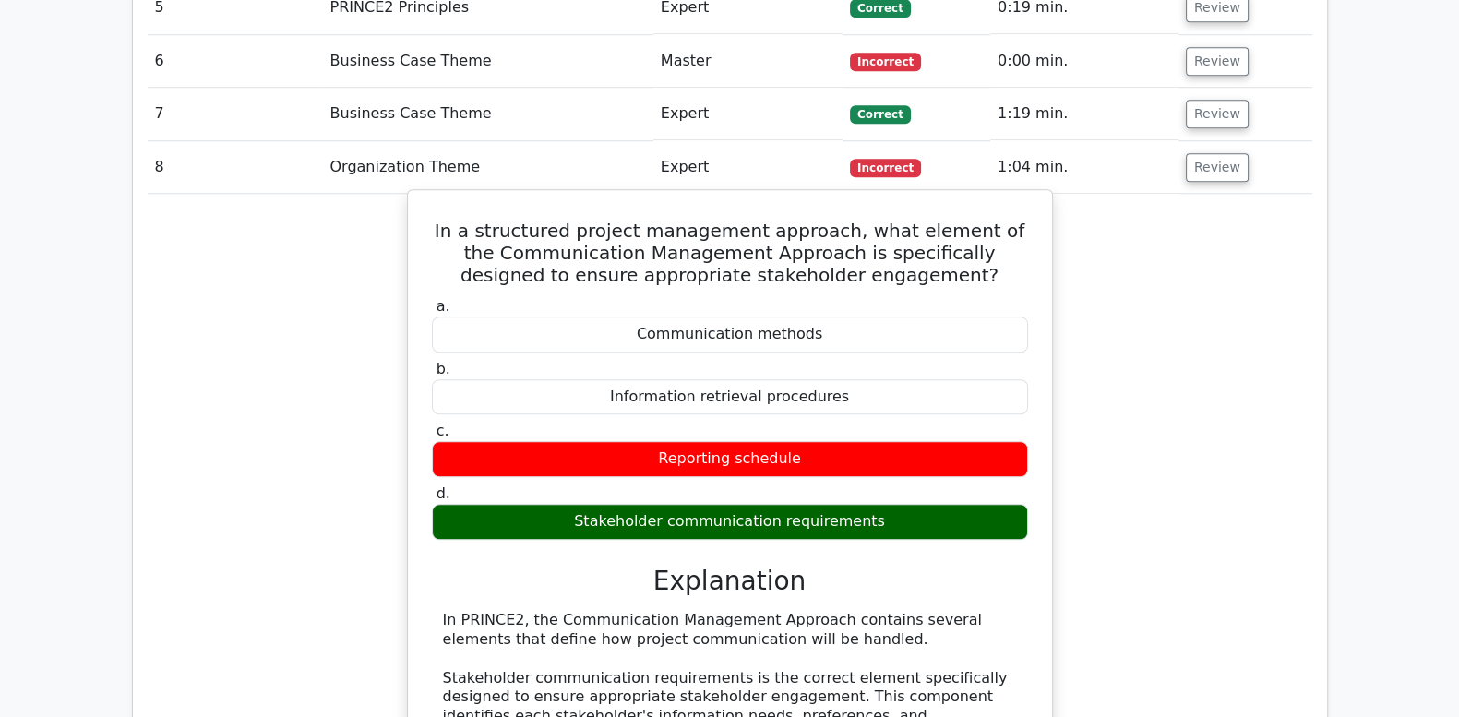
scroll to position [1923, 0]
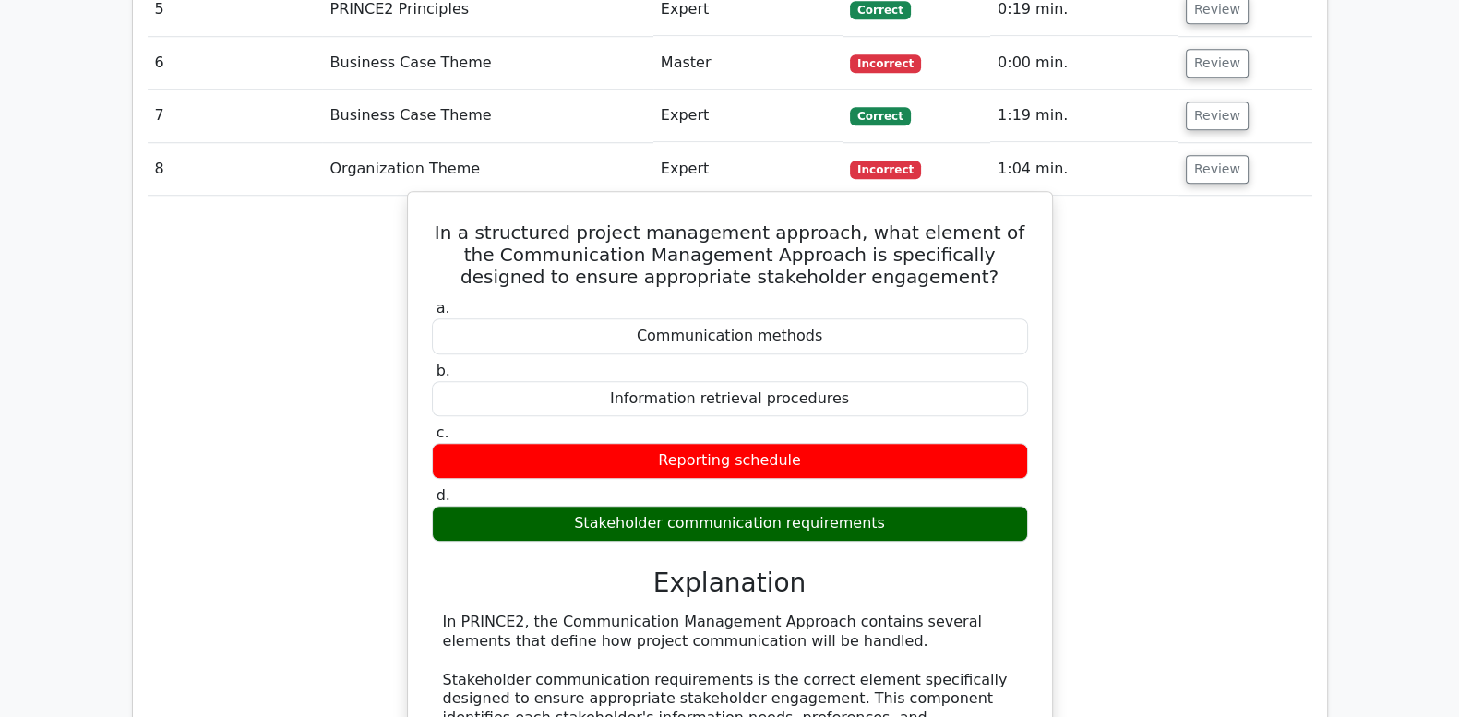
drag, startPoint x: 447, startPoint y: 159, endPoint x: 902, endPoint y: 451, distance: 541.1
click at [902, 451] on div "In a structured project management approach, what element of the Communication …" at bounding box center [730, 651] width 630 height 904
copy div "In a structured project management approach, what element of the Communication …"
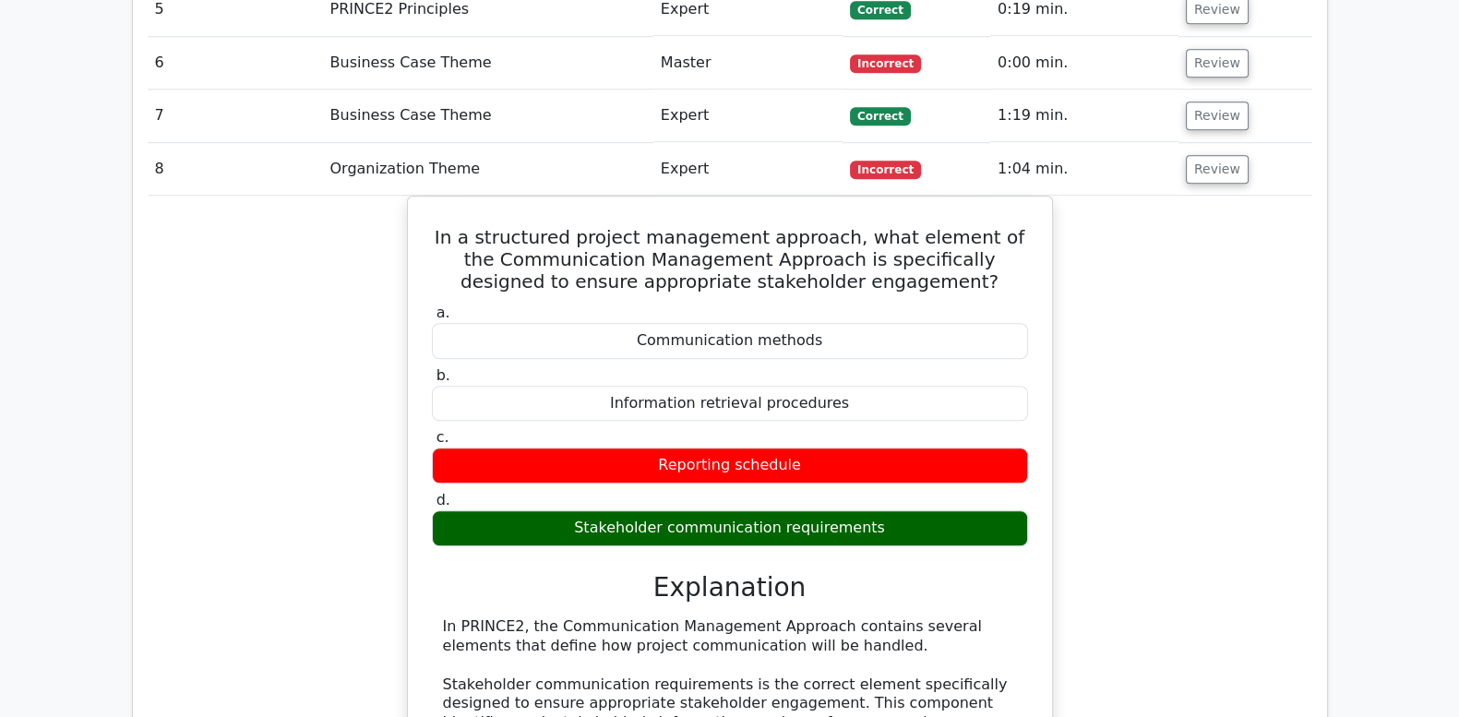
click at [1187, 420] on div "In a structured project management approach, what element of the Communication …" at bounding box center [730, 667] width 1165 height 943
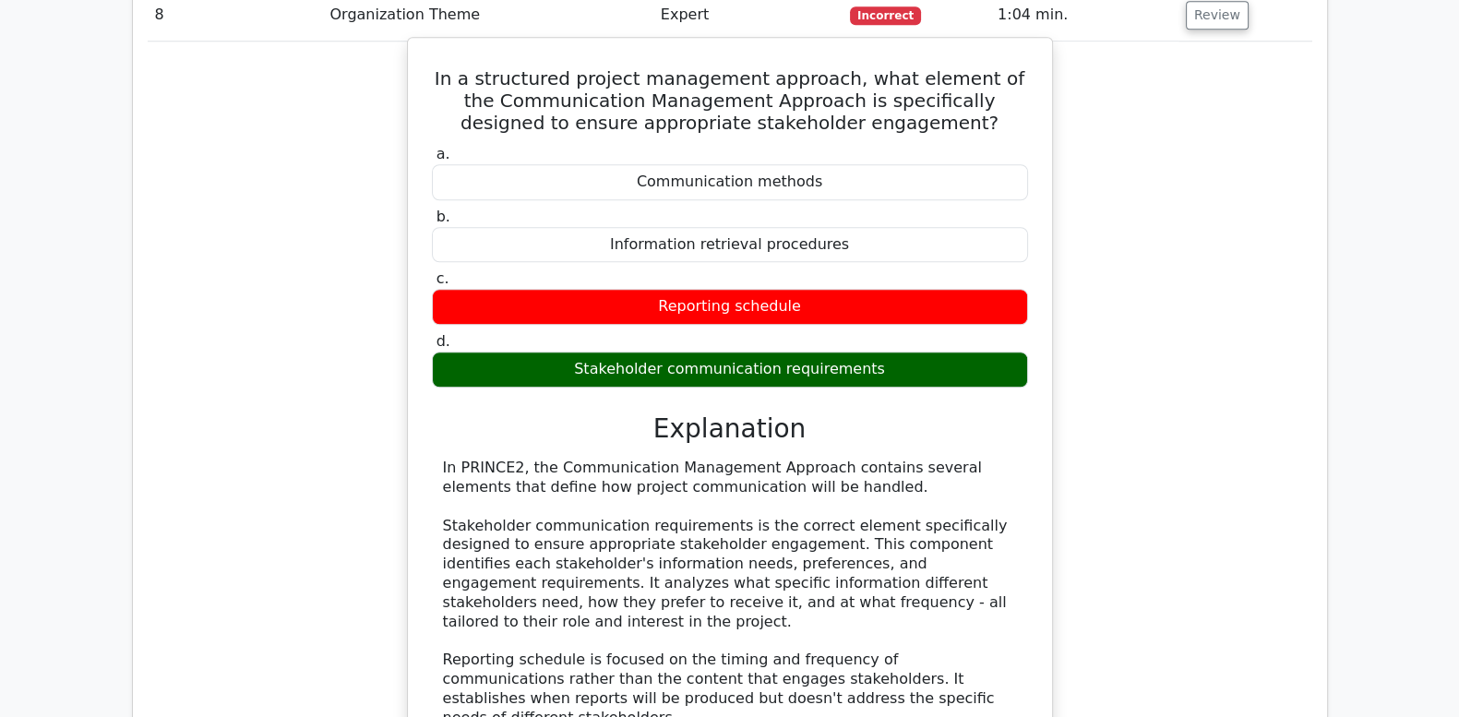
scroll to position [2154, 0]
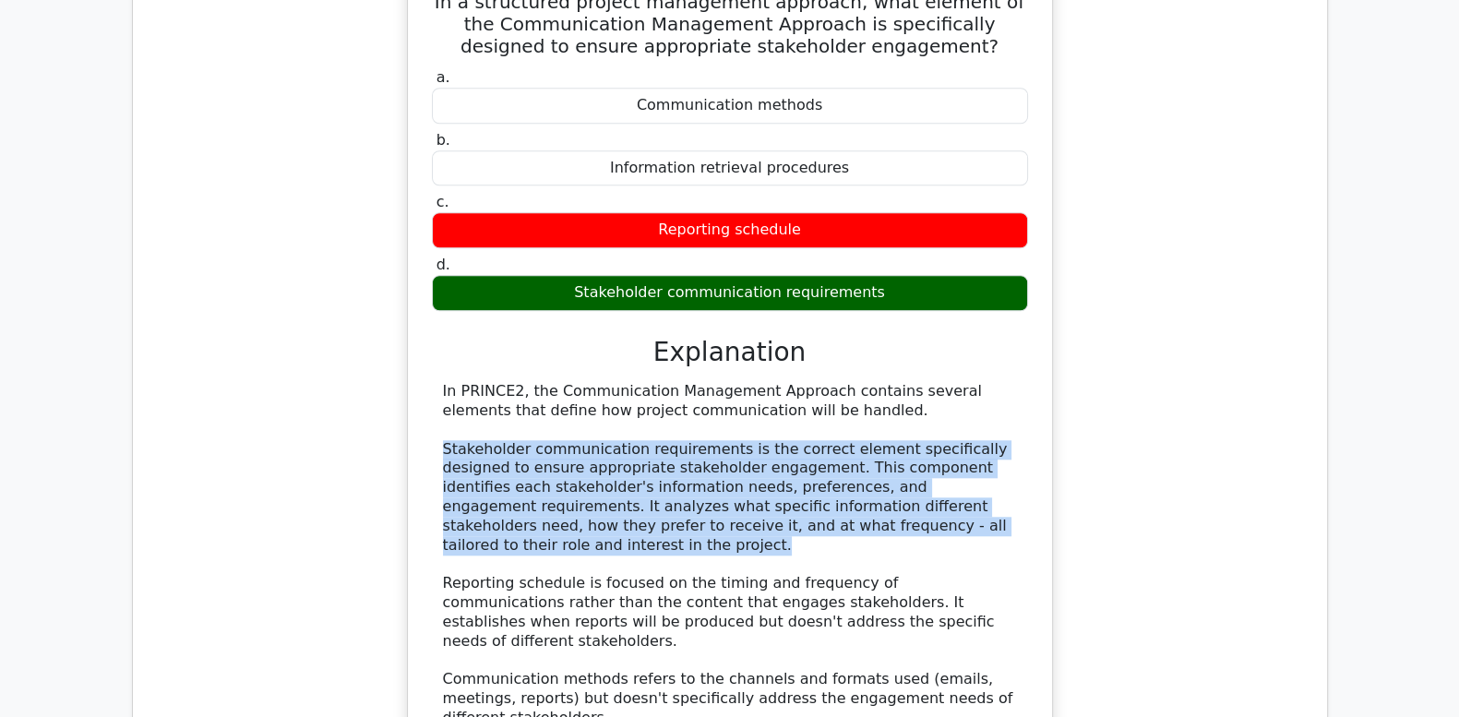
drag, startPoint x: 1010, startPoint y: 451, endPoint x: 406, endPoint y: 375, distance: 608.6
click at [407, 375] on div "In a structured project management approach, what element of the Communication …" at bounding box center [730, 420] width 646 height 920
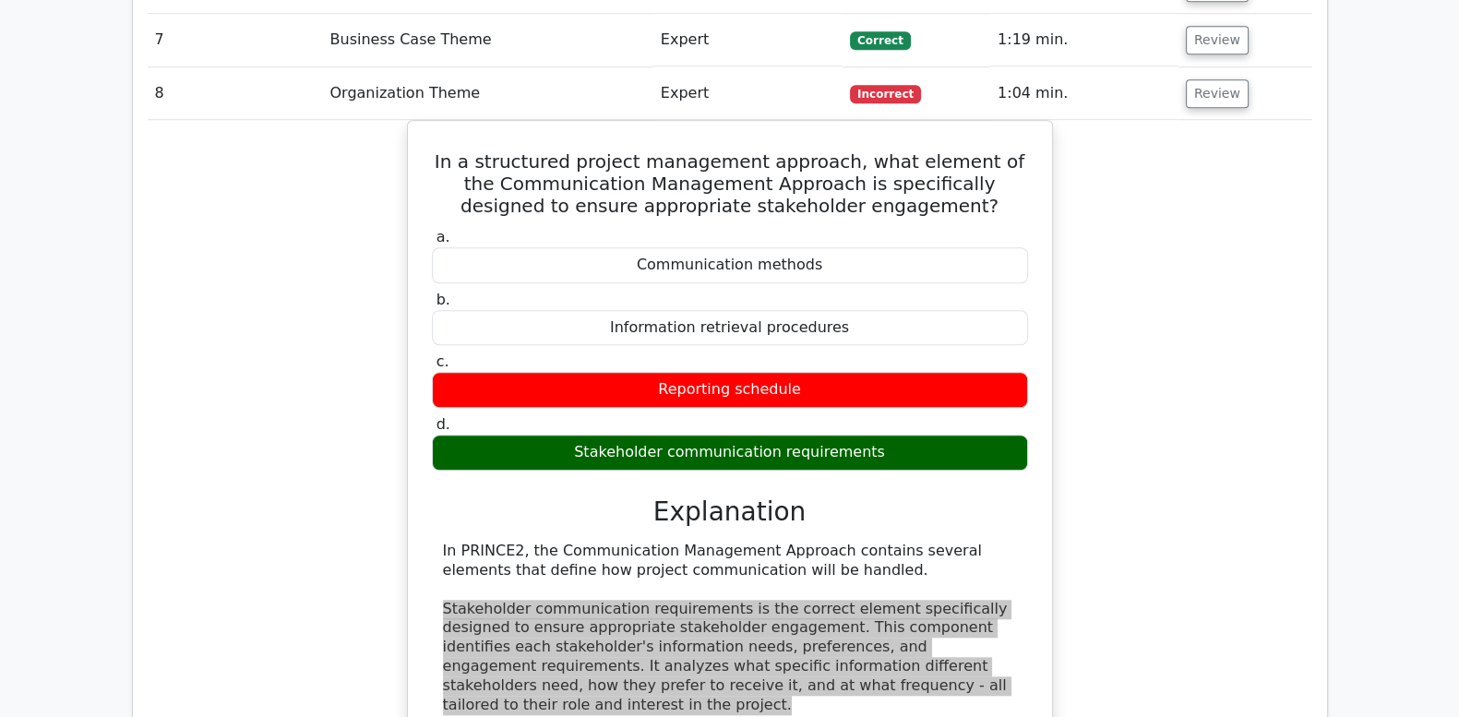
scroll to position [1999, 0]
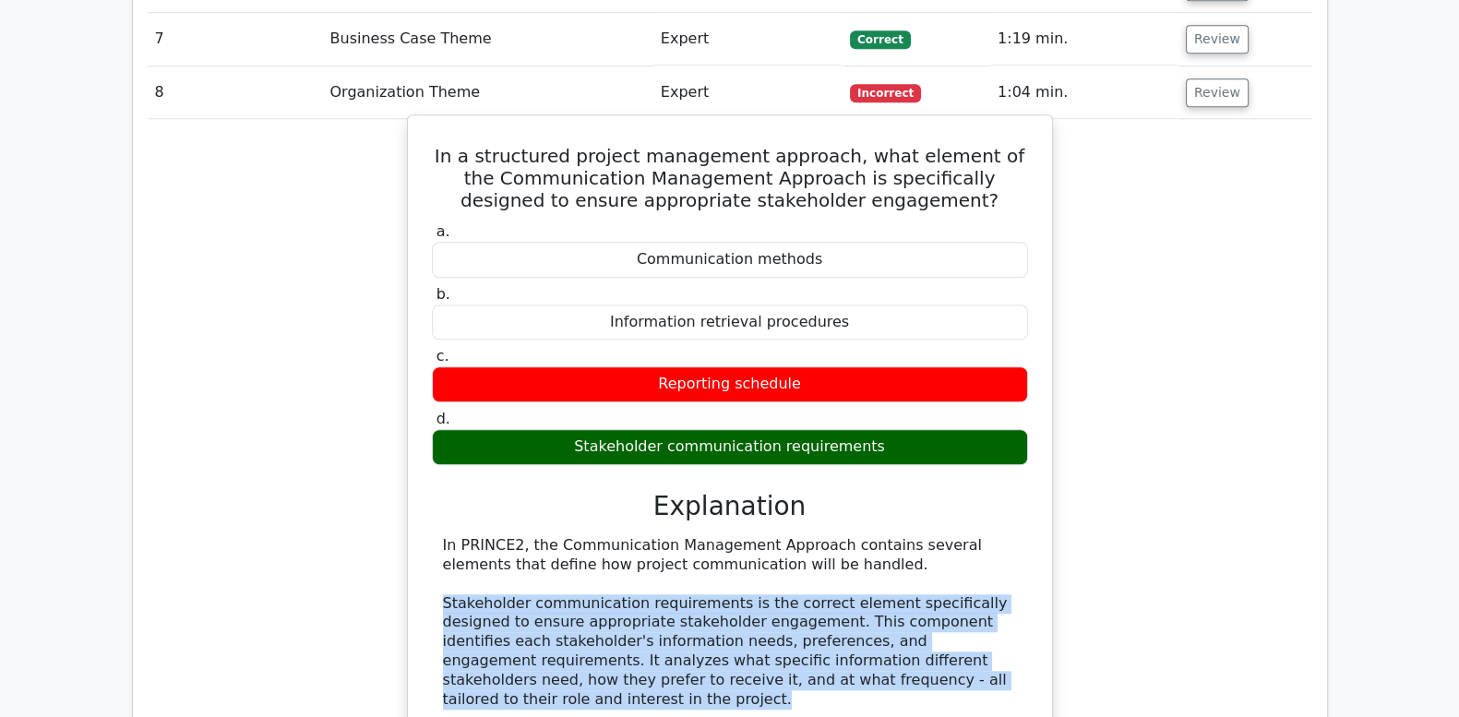
copy div "Stakeholder communication requirements is the correct element specifically desi…"
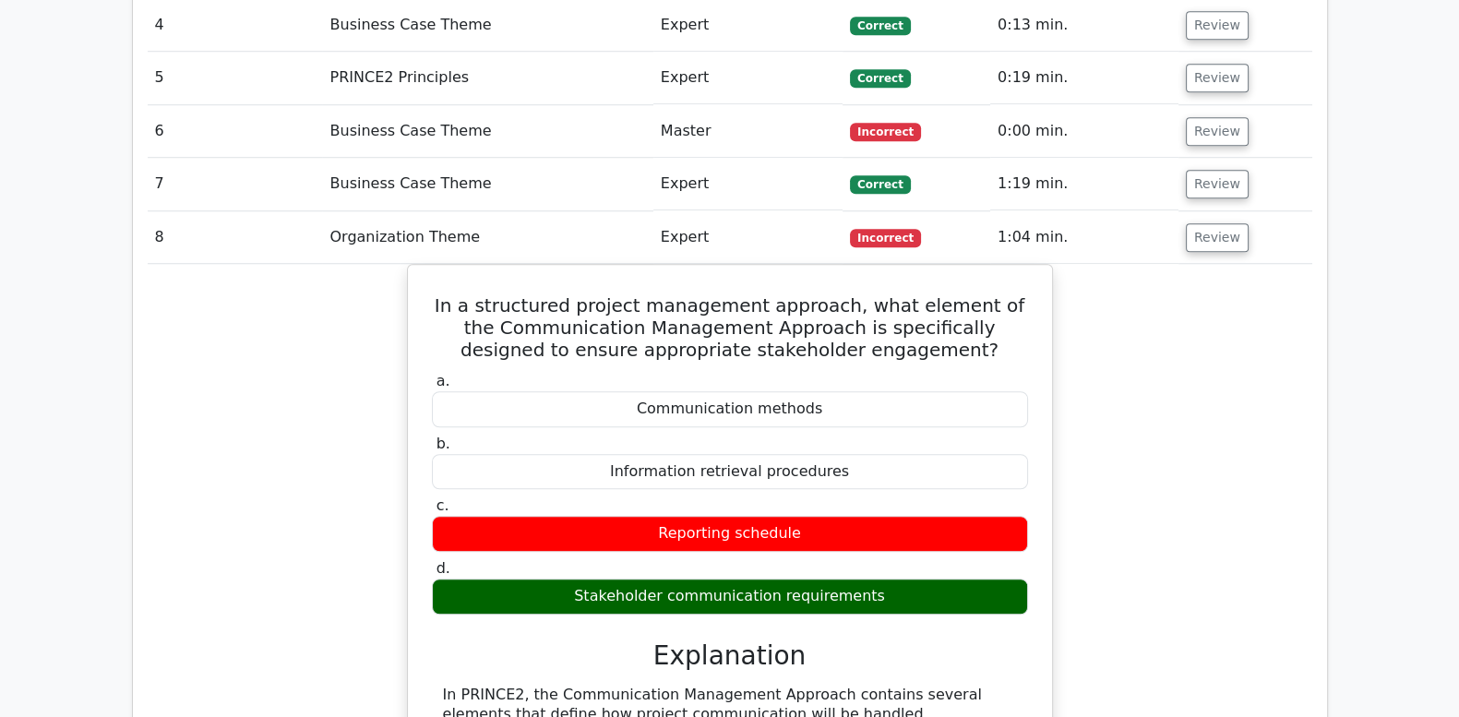
scroll to position [1845, 0]
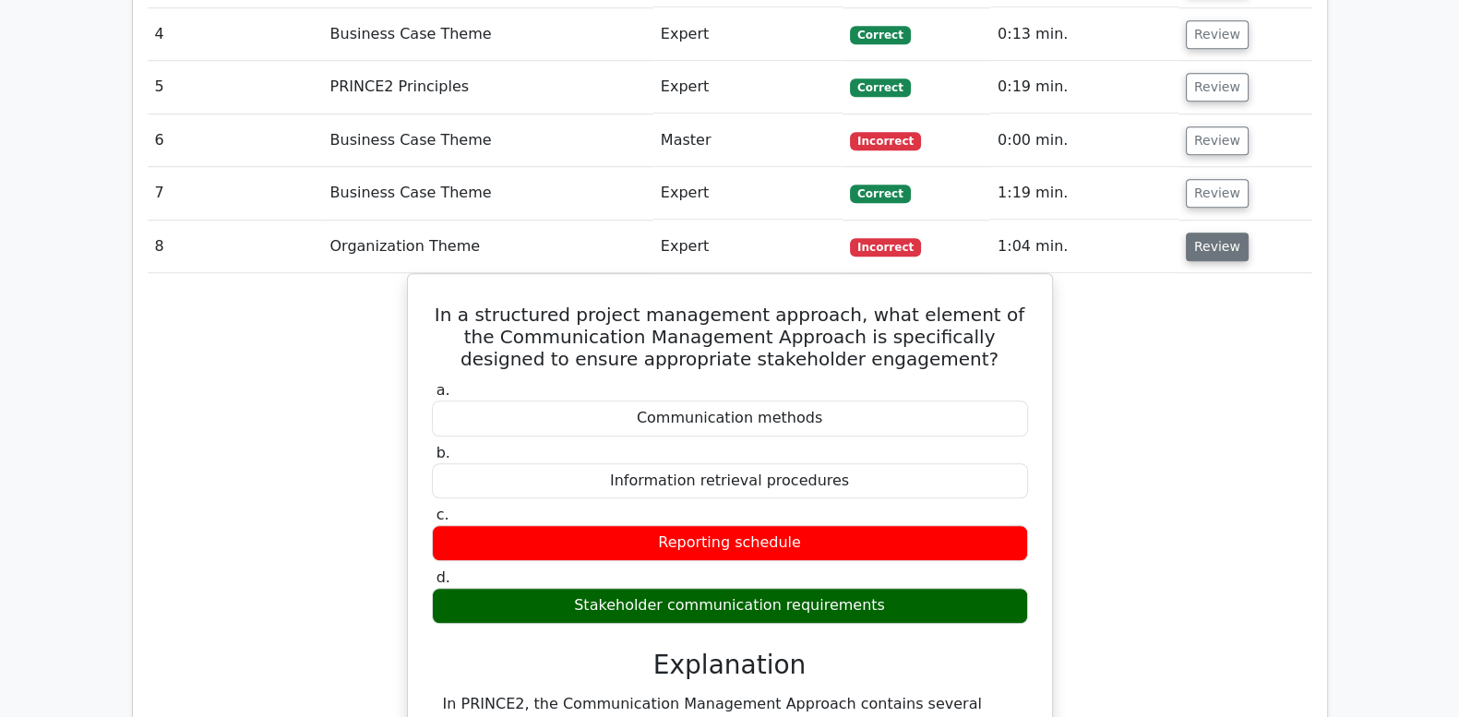
click at [1214, 233] on button "Review" at bounding box center [1217, 247] width 63 height 29
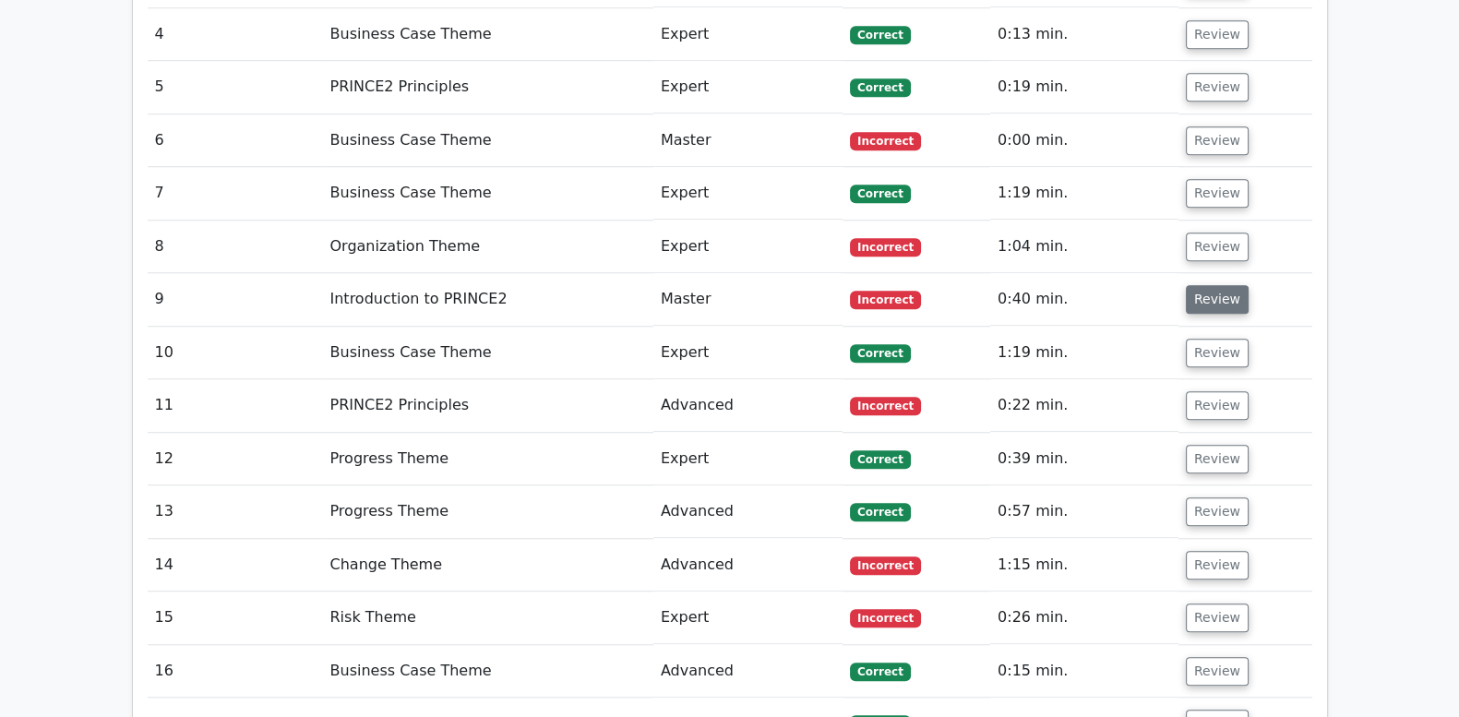
click at [1205, 285] on button "Review" at bounding box center [1217, 299] width 63 height 29
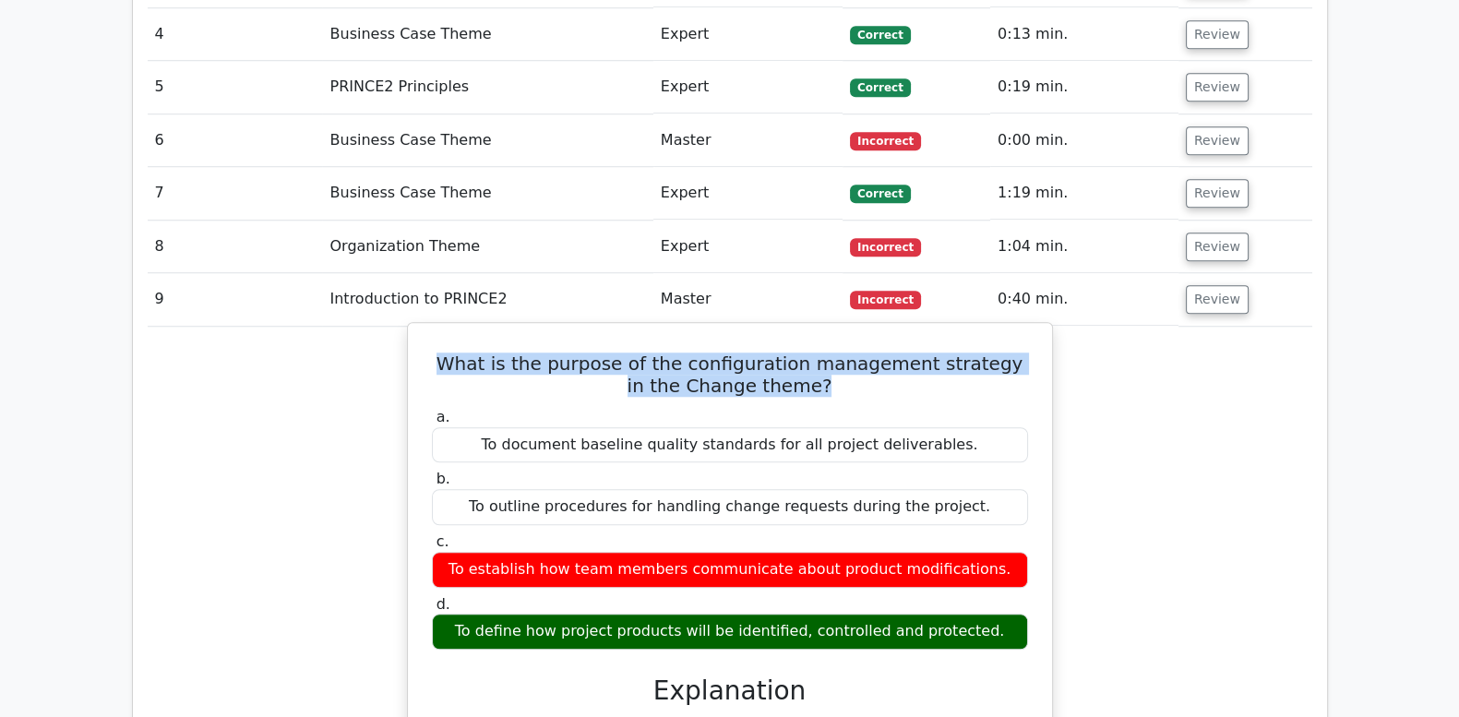
drag, startPoint x: 507, startPoint y: 292, endPoint x: 803, endPoint y: 319, distance: 297.6
click at [803, 353] on h5 "What is the purpose of the configuration management strategy in the Change them…" at bounding box center [730, 375] width 600 height 44
drag, startPoint x: 991, startPoint y: 563, endPoint x: 438, endPoint y: 294, distance: 616.0
copy div "What is the purpose of the configuration management strategy in the Change them…"
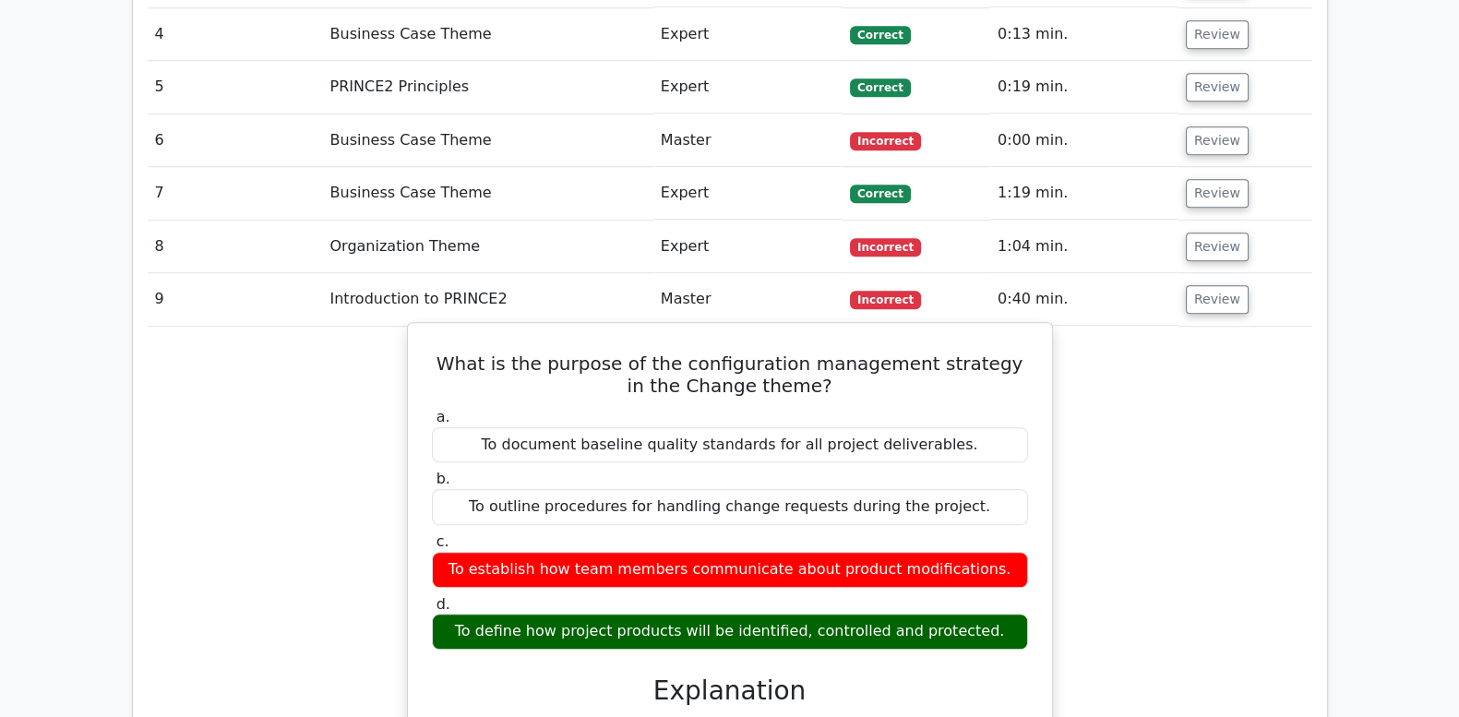
click at [699, 353] on h5 "What is the purpose of the configuration management strategy in the Change them…" at bounding box center [730, 375] width 600 height 44
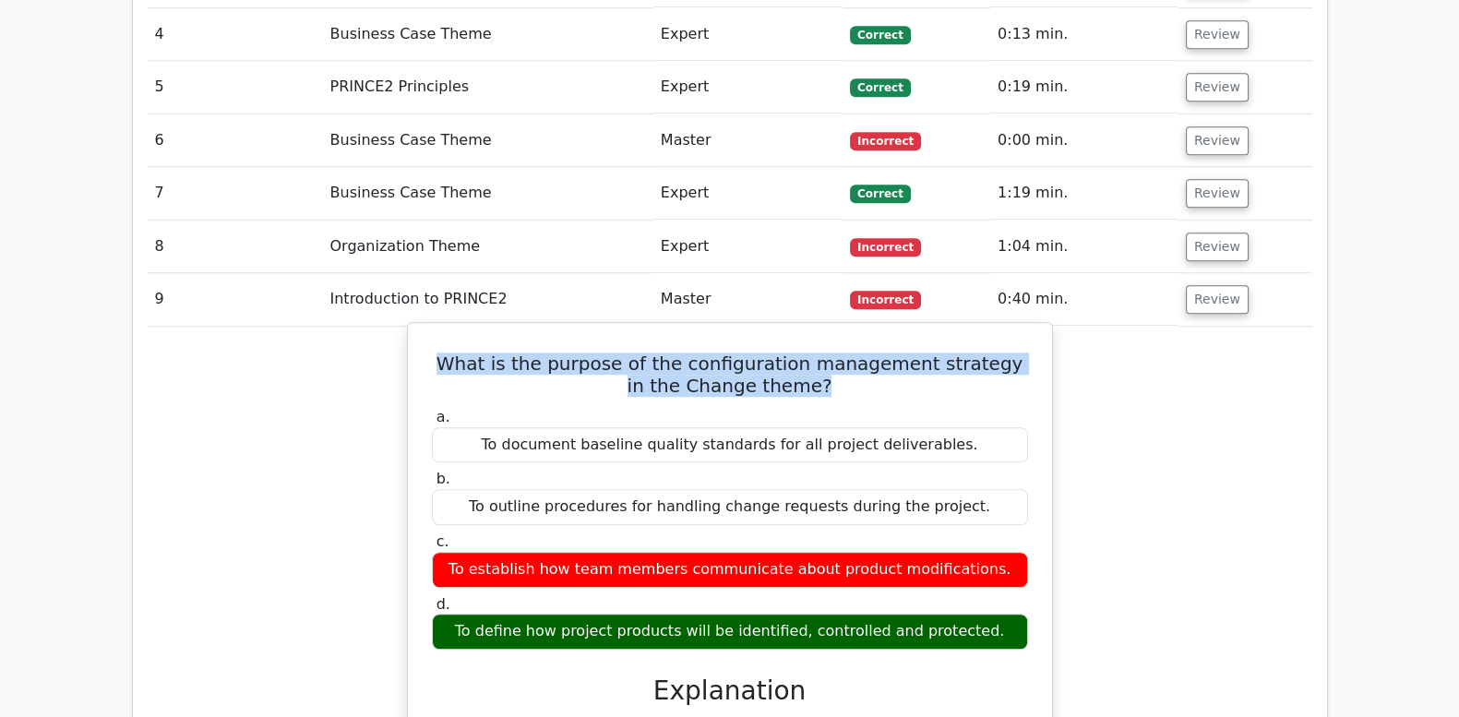
click at [699, 353] on h5 "What is the purpose of the configuration management strategy in the Change them…" at bounding box center [730, 375] width 600 height 44
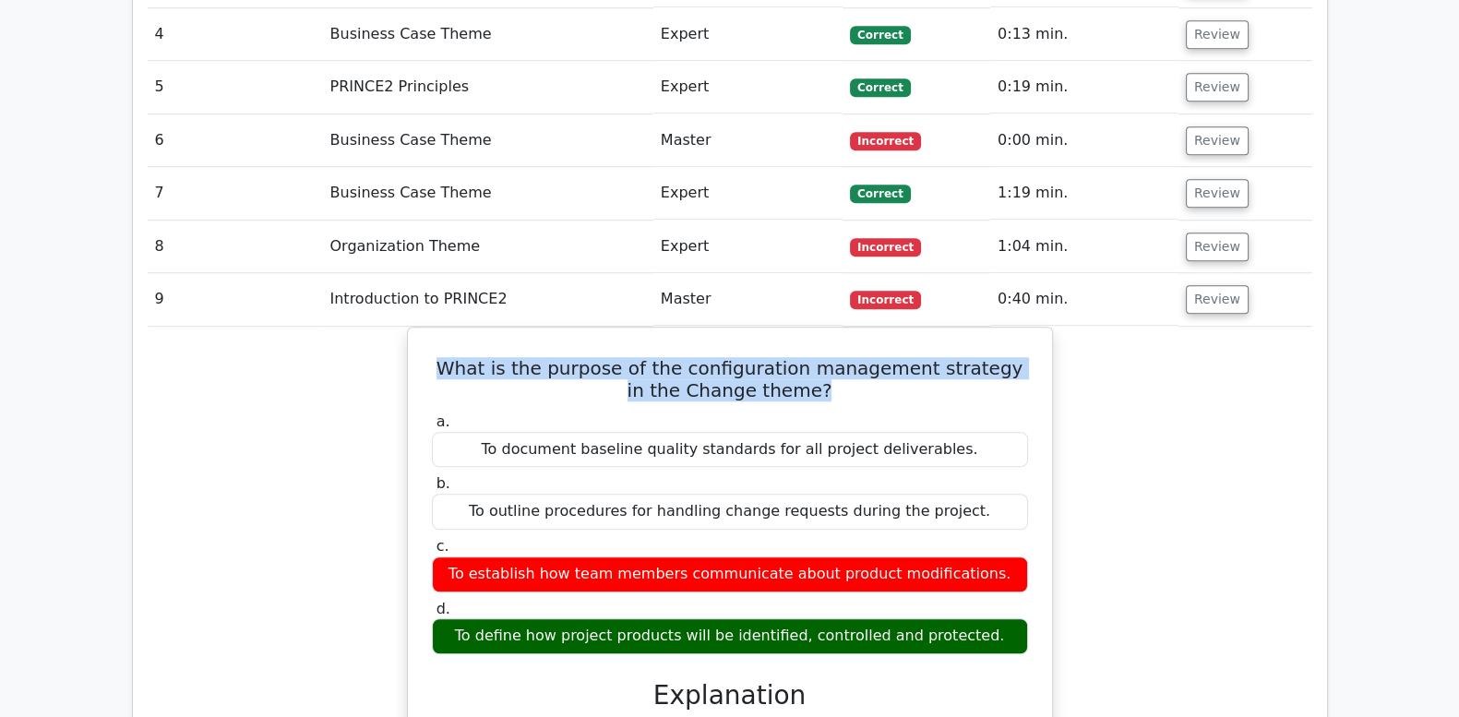
copy div "What is the purpose of the configuration management strategy in the Change them…"
click at [1198, 285] on button "Review" at bounding box center [1217, 299] width 63 height 29
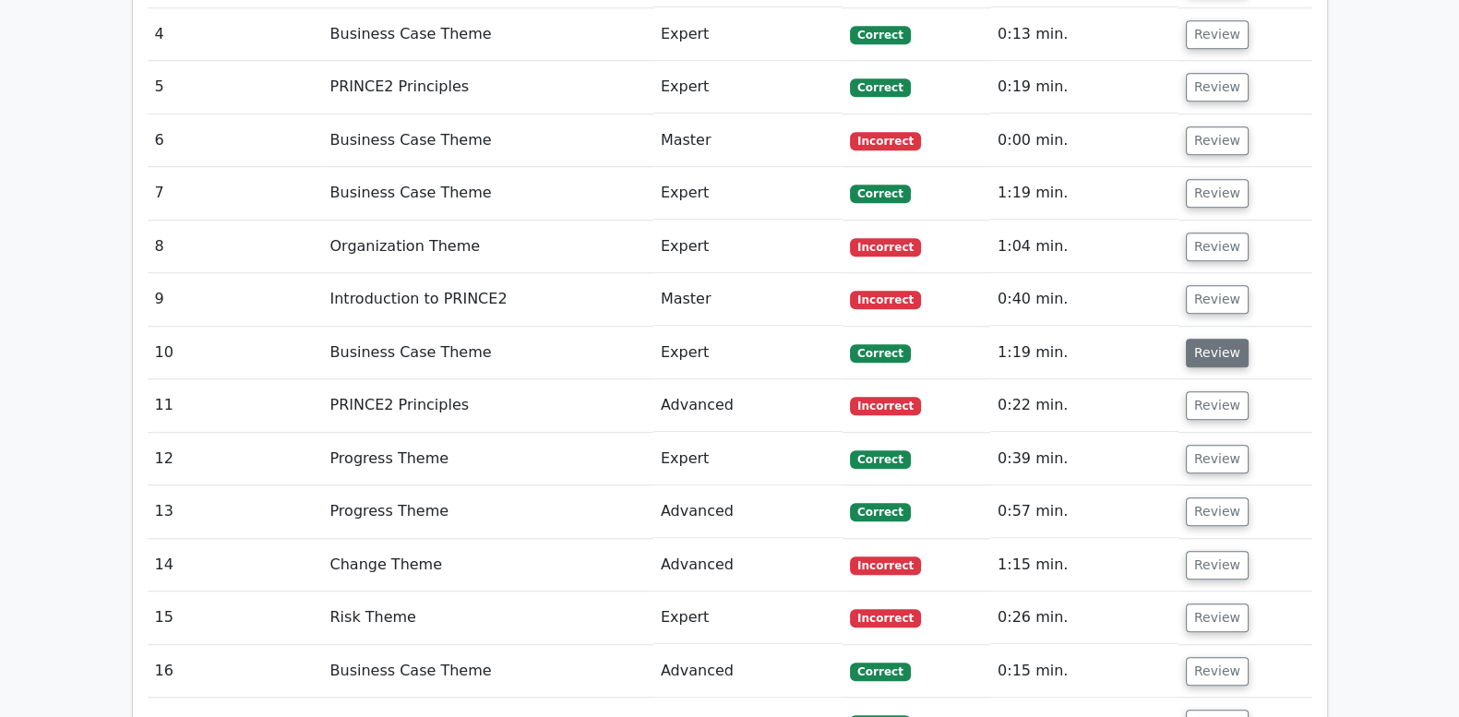
click at [1212, 339] on button "Review" at bounding box center [1217, 353] width 63 height 29
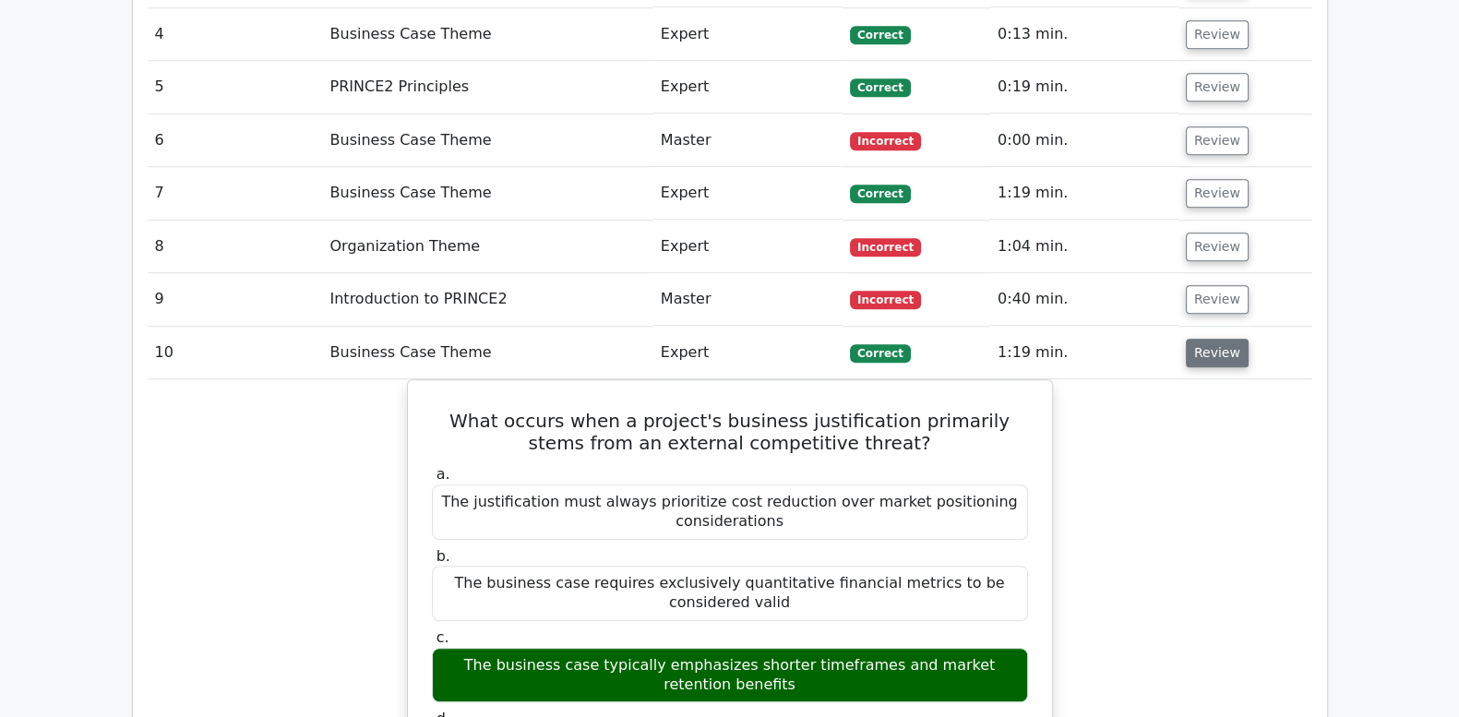
click at [1212, 339] on button "Review" at bounding box center [1217, 353] width 63 height 29
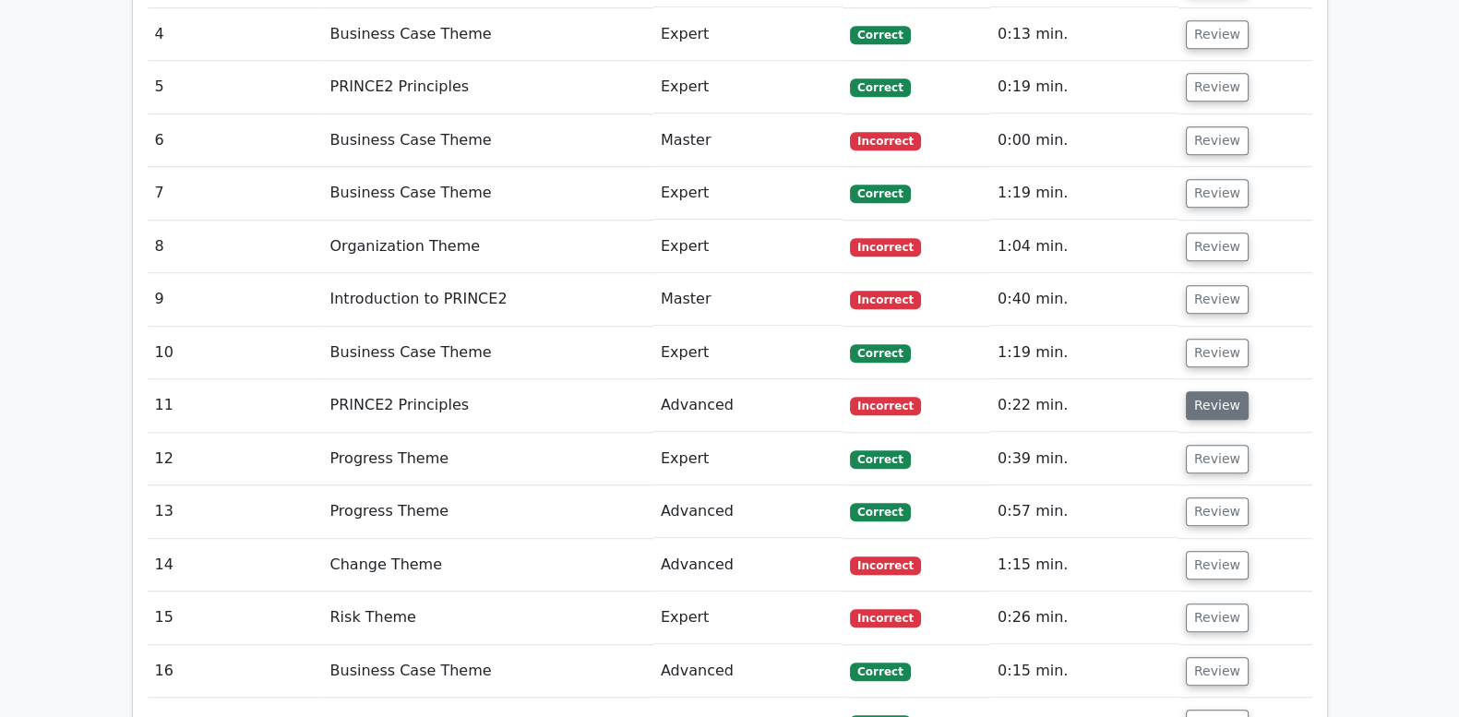
click at [1214, 391] on button "Review" at bounding box center [1217, 405] width 63 height 29
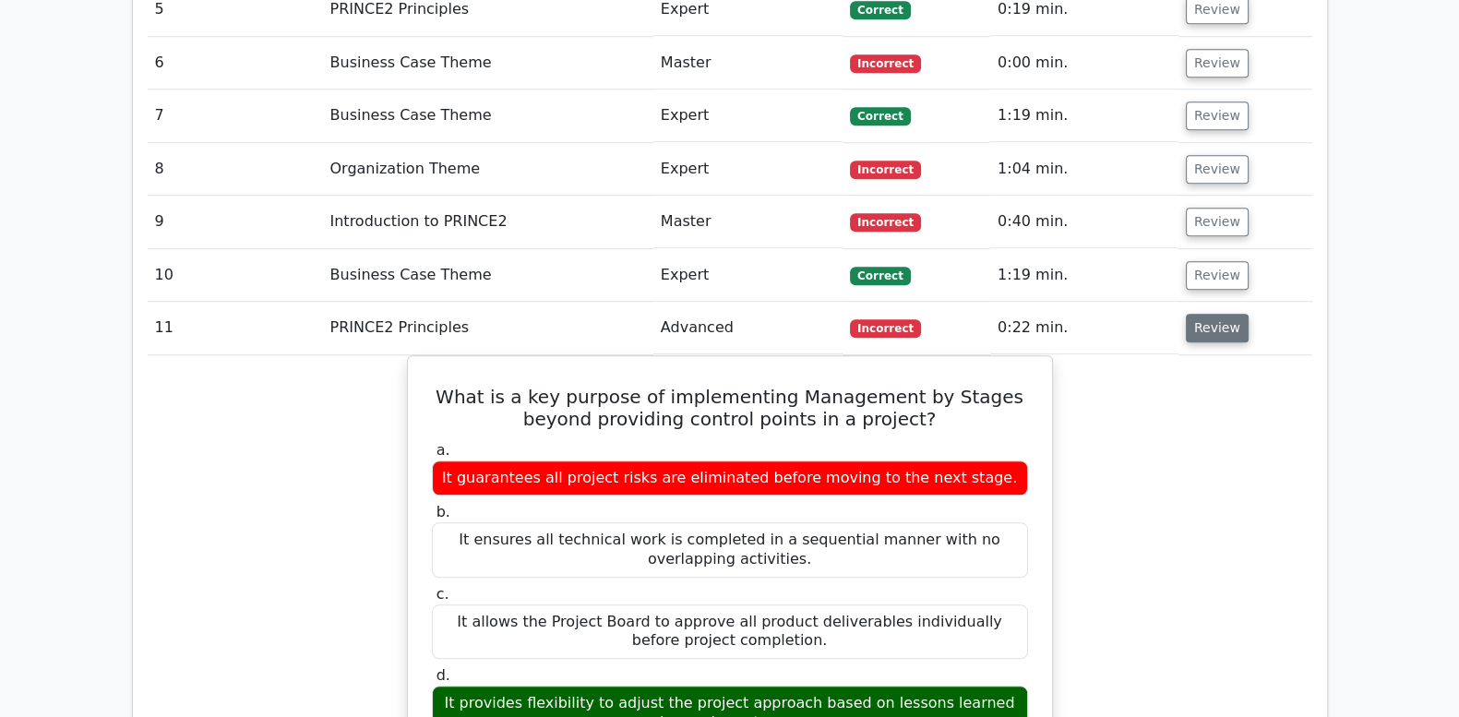
scroll to position [1999, 0]
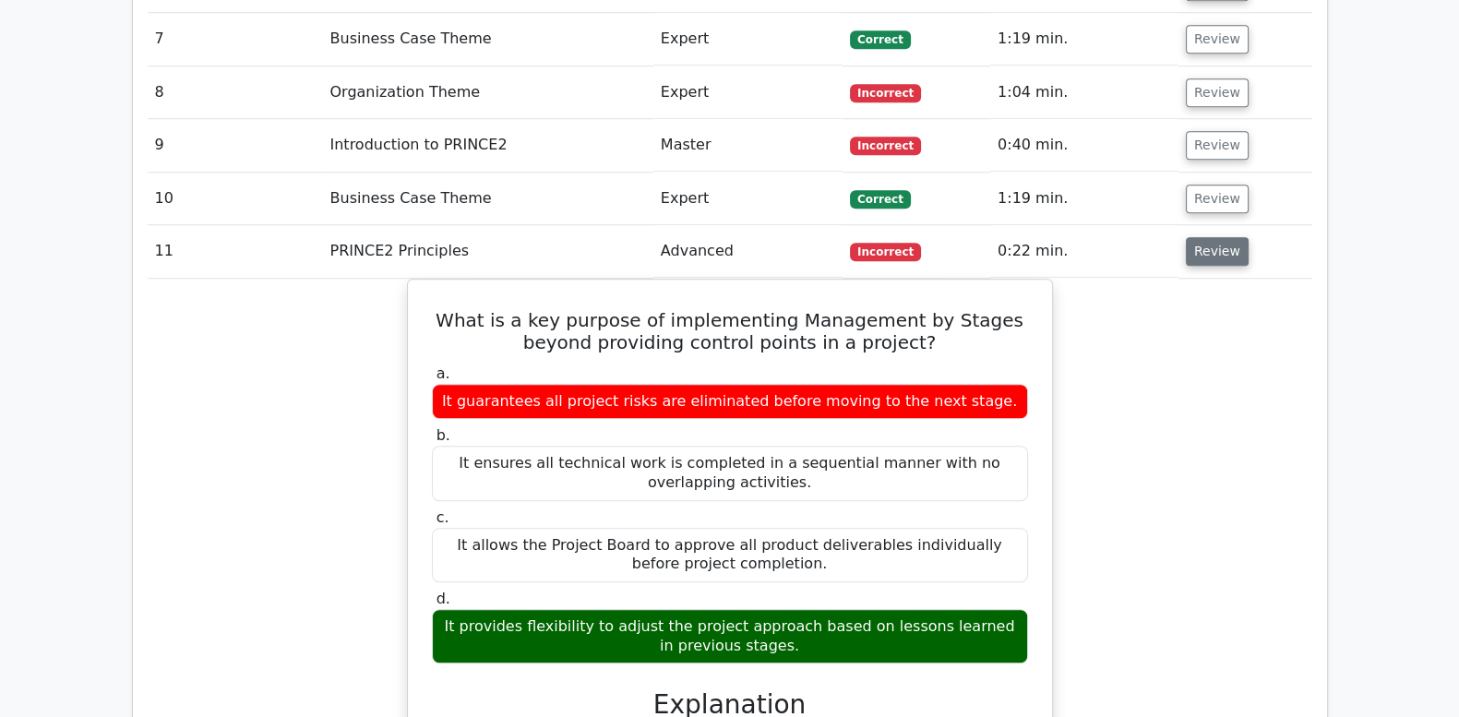
click at [1219, 237] on button "Review" at bounding box center [1217, 251] width 63 height 29
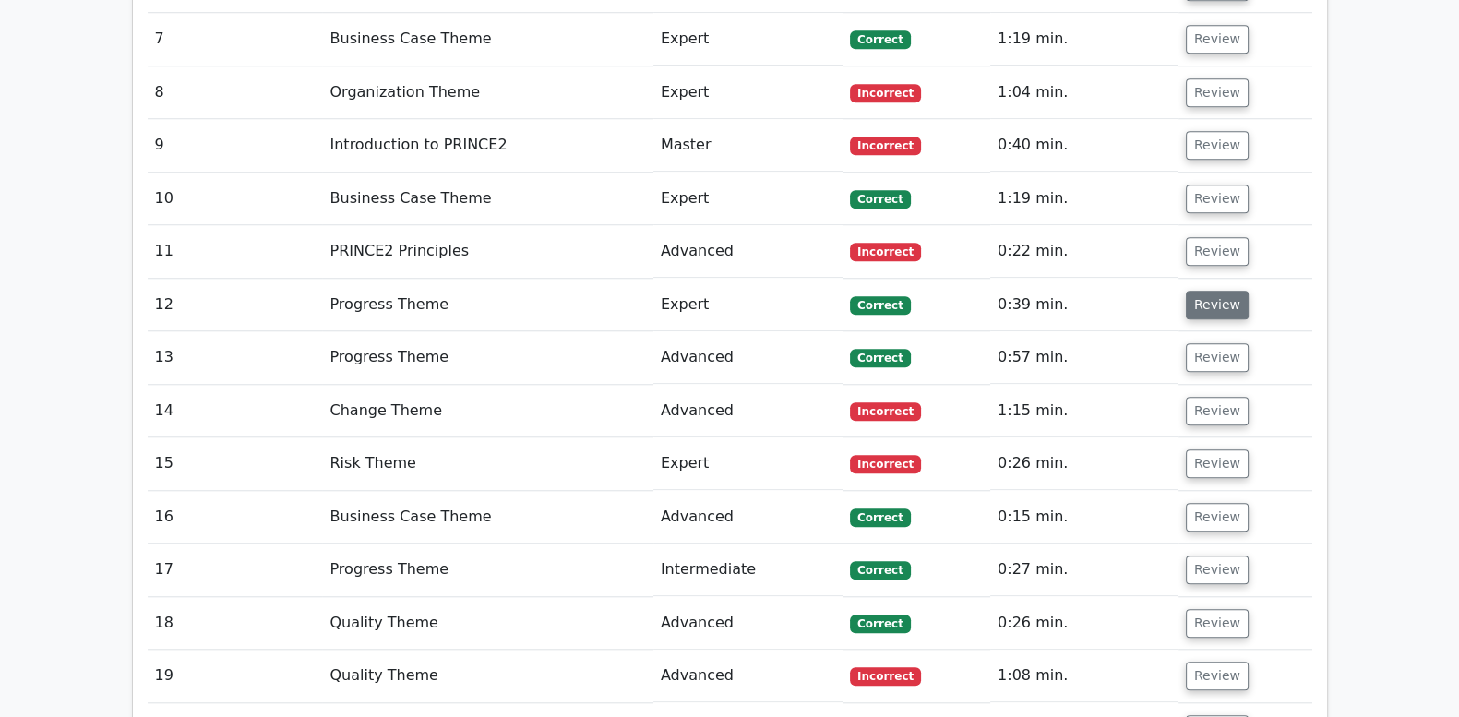
click at [1220, 291] on button "Review" at bounding box center [1217, 305] width 63 height 29
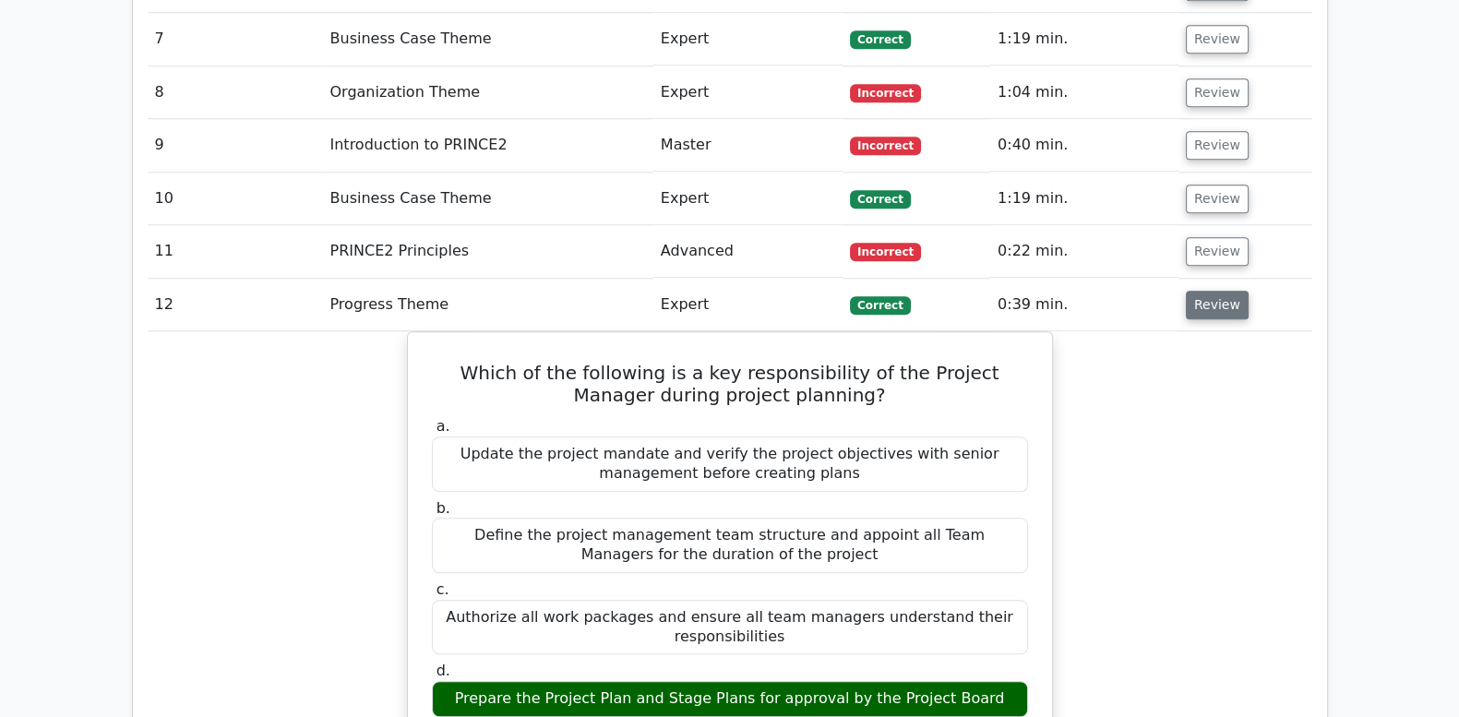
click at [1220, 291] on button "Review" at bounding box center [1217, 305] width 63 height 29
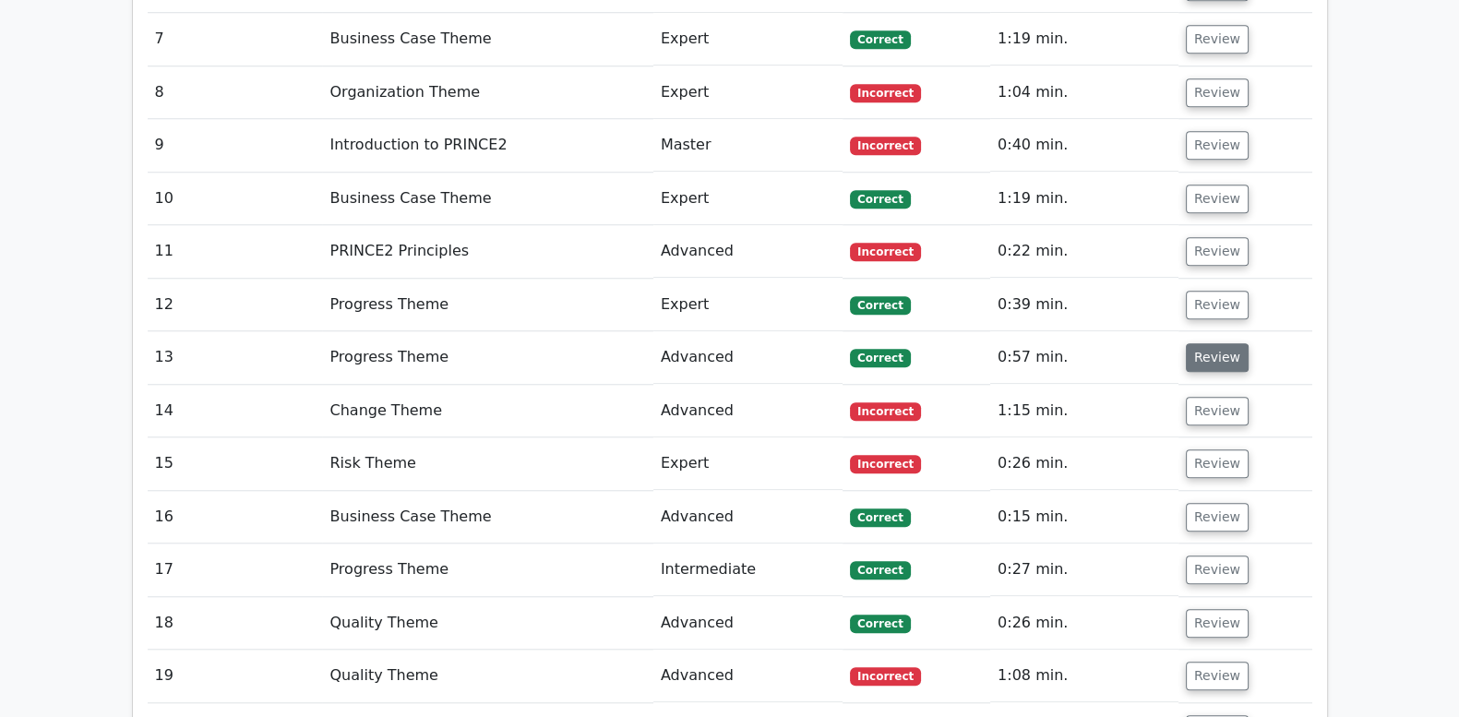
click at [1224, 343] on button "Review" at bounding box center [1217, 357] width 63 height 29
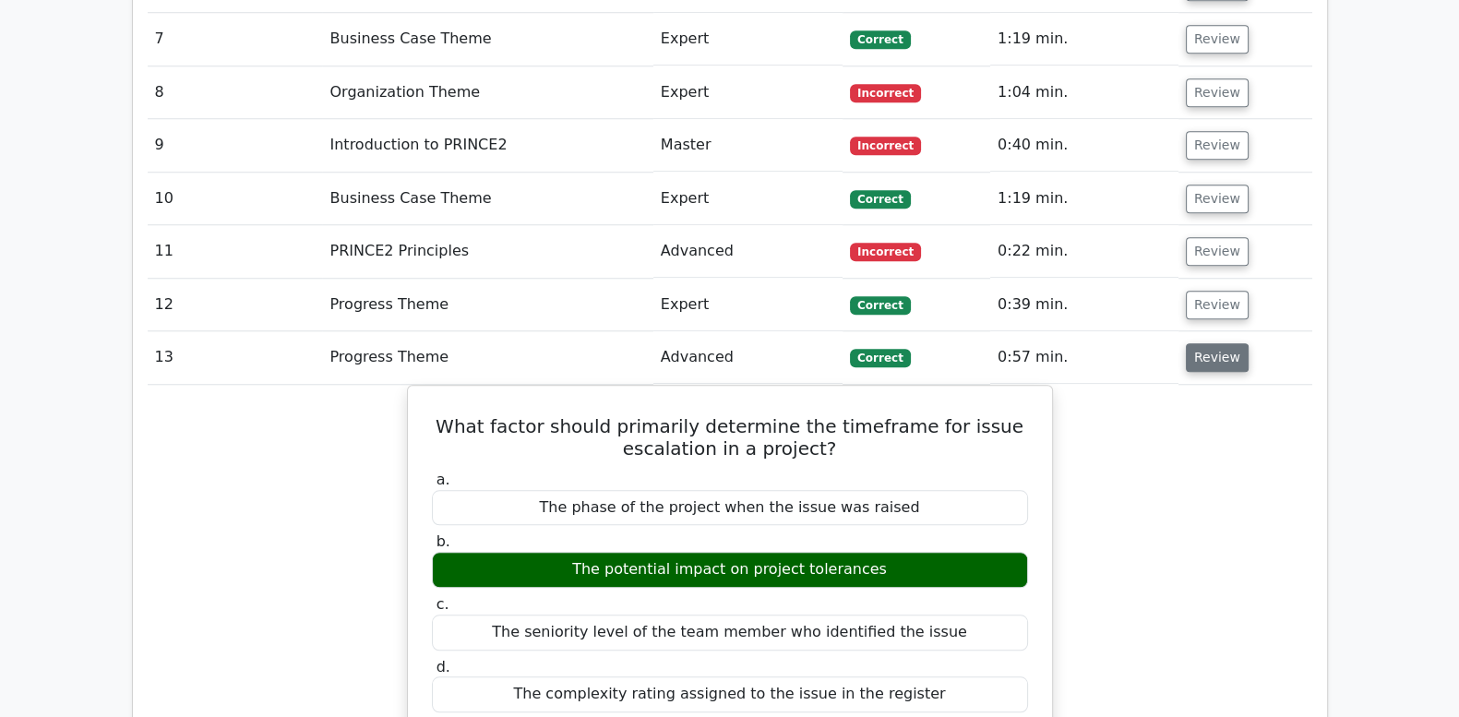
click at [1224, 343] on button "Review" at bounding box center [1217, 357] width 63 height 29
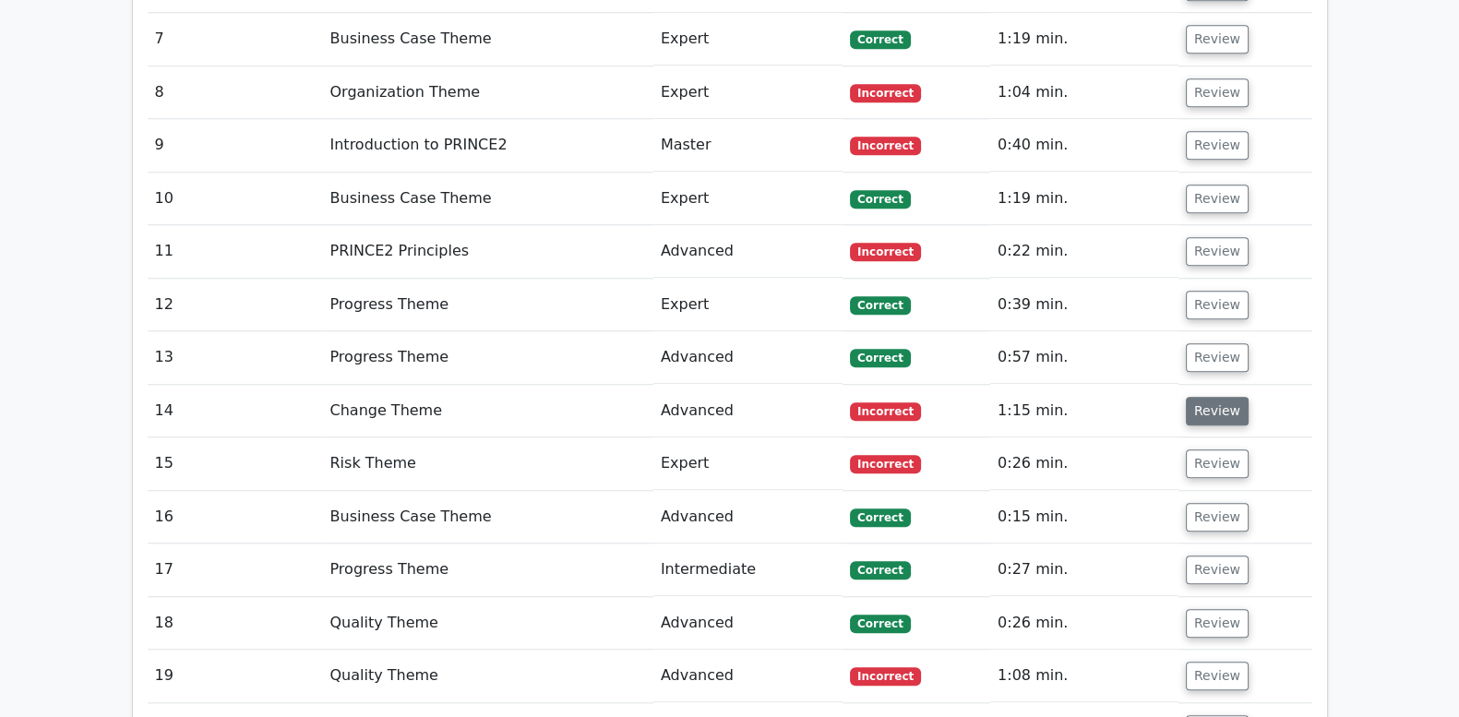
click at [1217, 397] on button "Review" at bounding box center [1217, 411] width 63 height 29
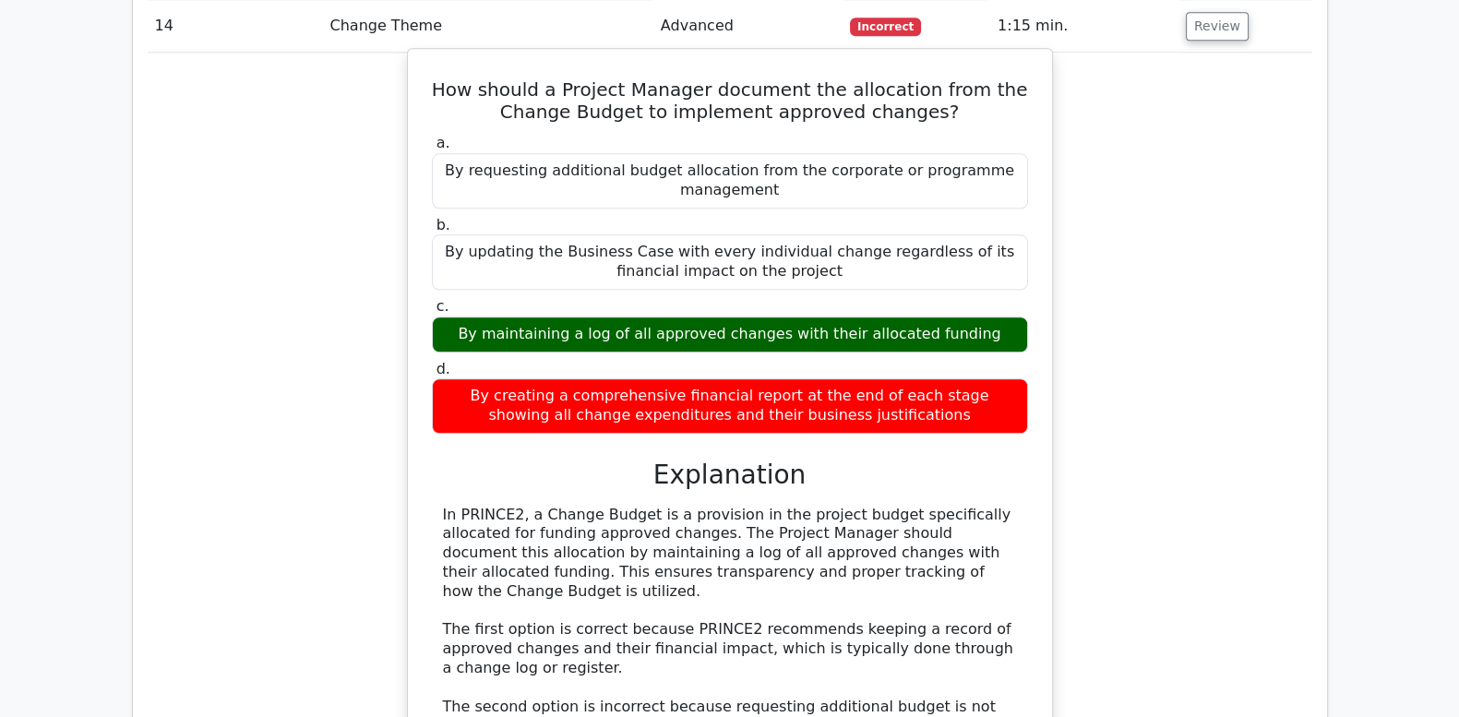
scroll to position [2154, 0]
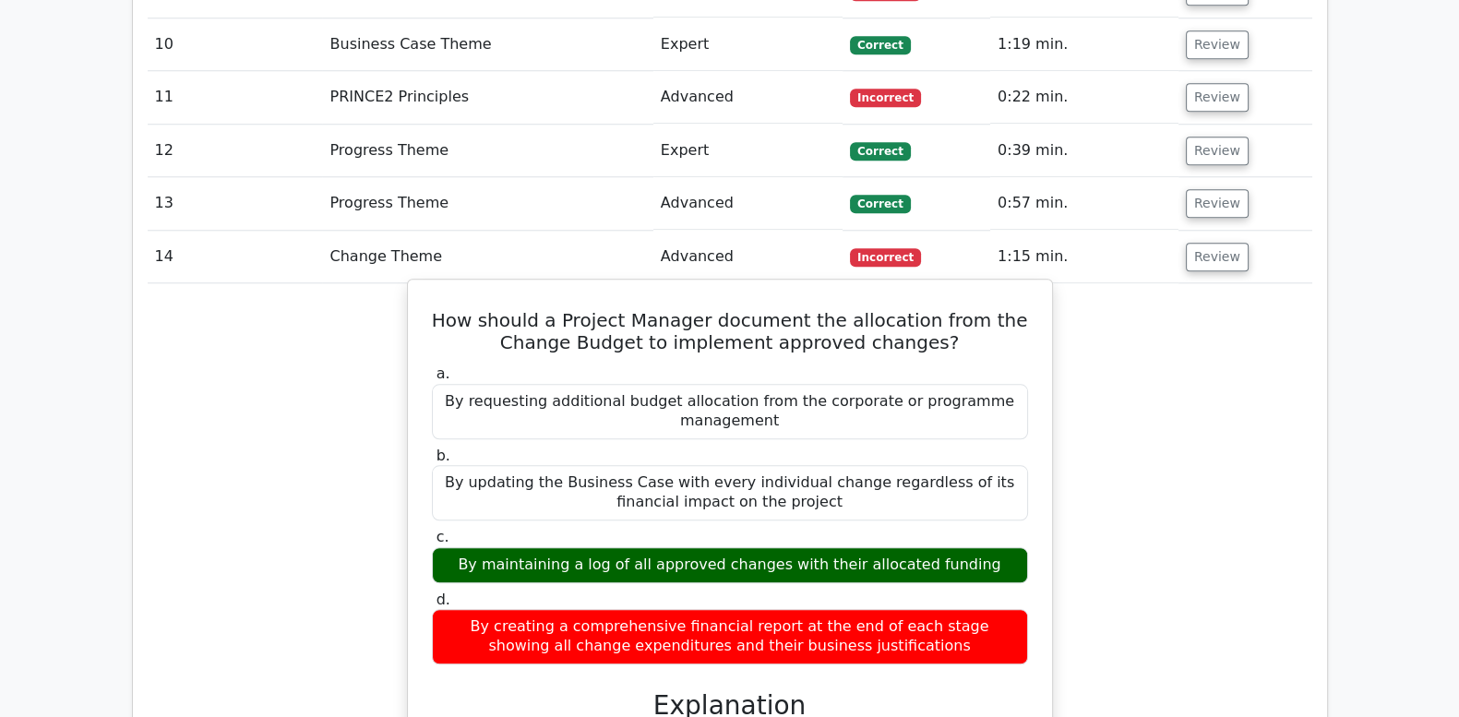
drag, startPoint x: 595, startPoint y: 270, endPoint x: 1008, endPoint y: 570, distance: 510.2
copy div "How should a Project Manager document the allocation from the Change Budget to …"
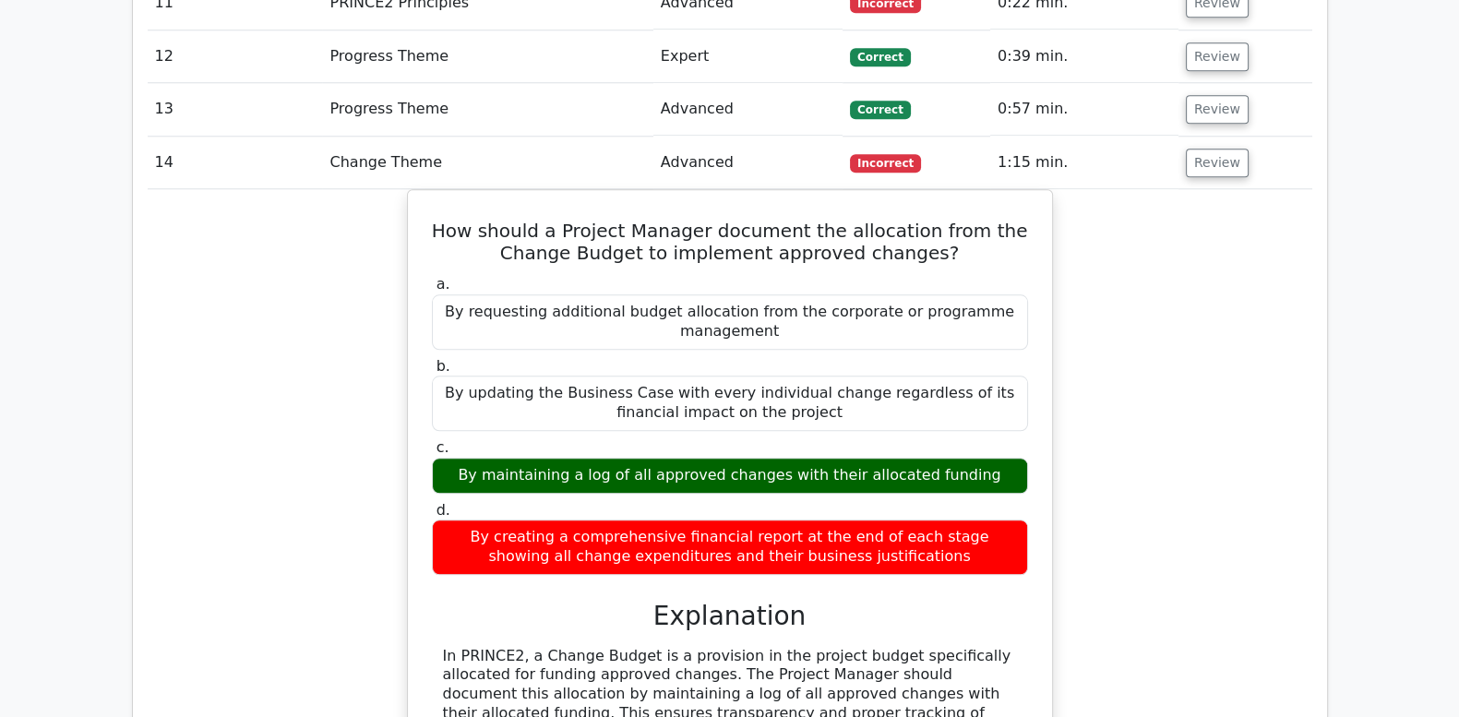
scroll to position [2230, 0]
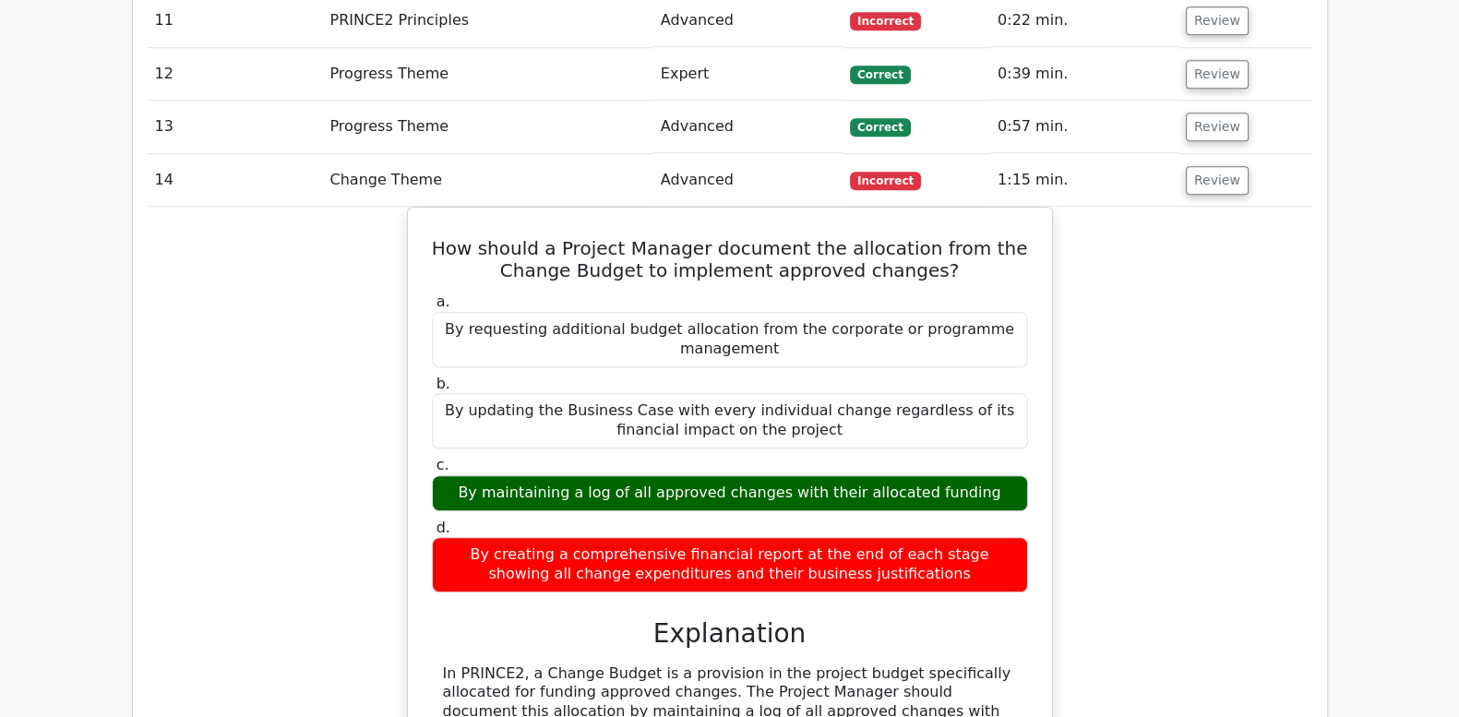
click at [309, 360] on div "How should a Project Manager document the allocation from the Change Budget to …" at bounding box center [730, 696] width 1165 height 978
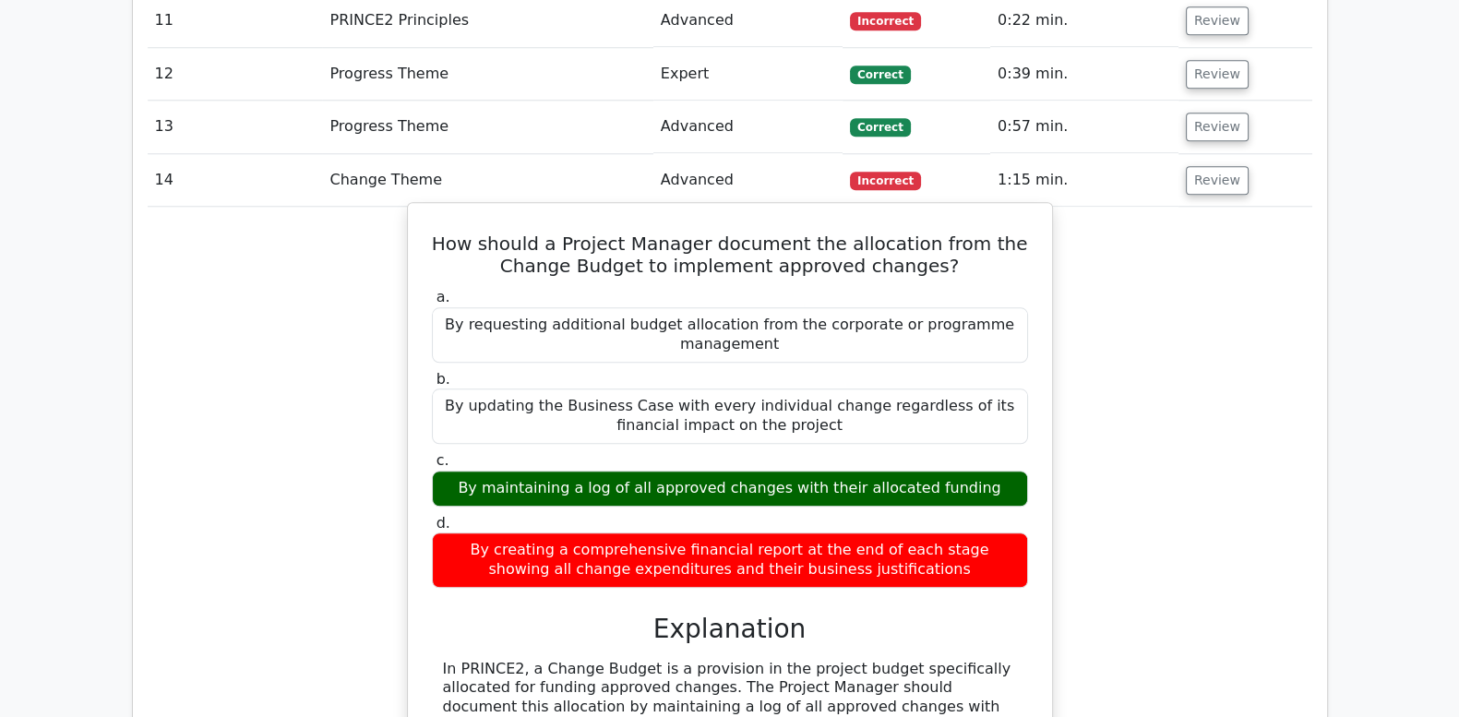
drag, startPoint x: 448, startPoint y: 160, endPoint x: 1006, endPoint y: 497, distance: 652.3
click at [1006, 497] on div "How should a Project Manager document the allocation from the Change Budget to …" at bounding box center [730, 679] width 630 height 939
copy div "How should a Project Manager document the allocation from the Change Budget to …"
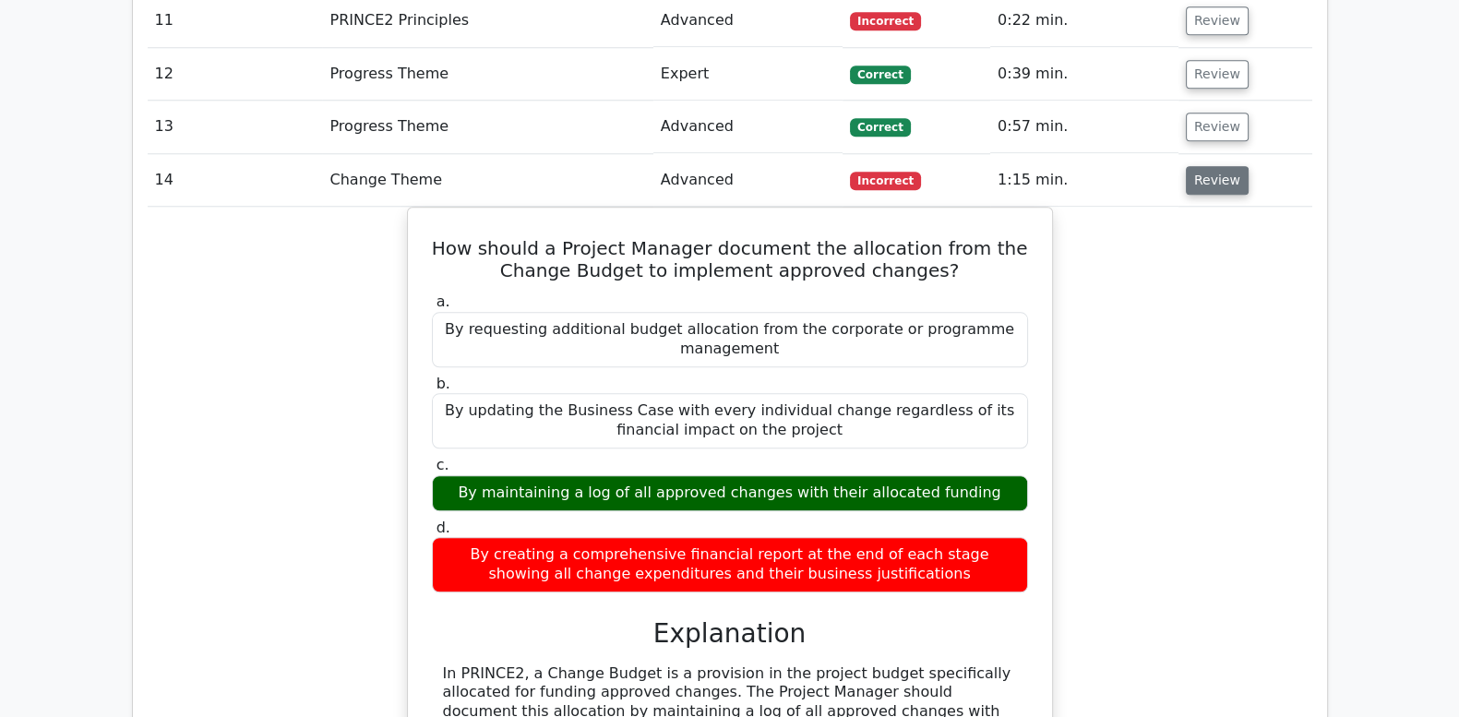
click at [1200, 166] on button "Review" at bounding box center [1217, 180] width 63 height 29
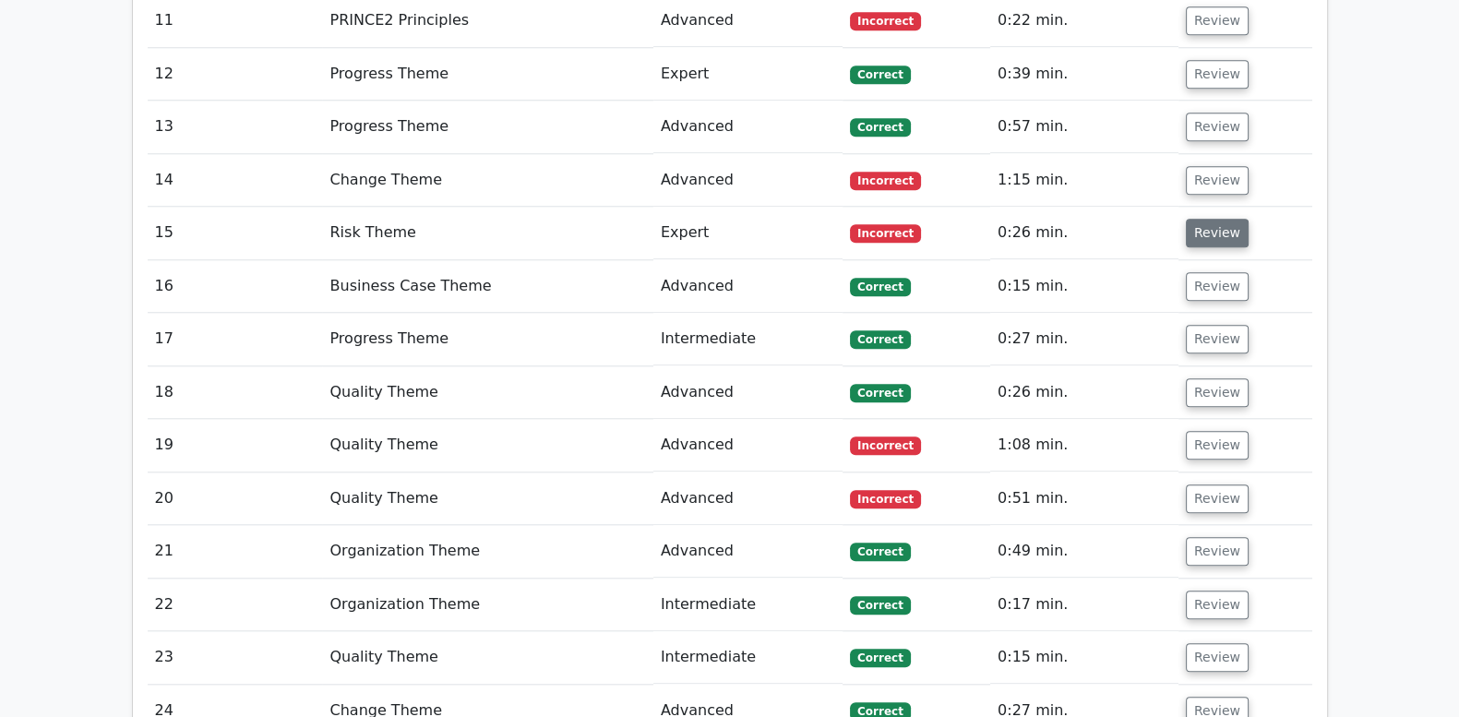
click at [1197, 219] on button "Review" at bounding box center [1217, 233] width 63 height 29
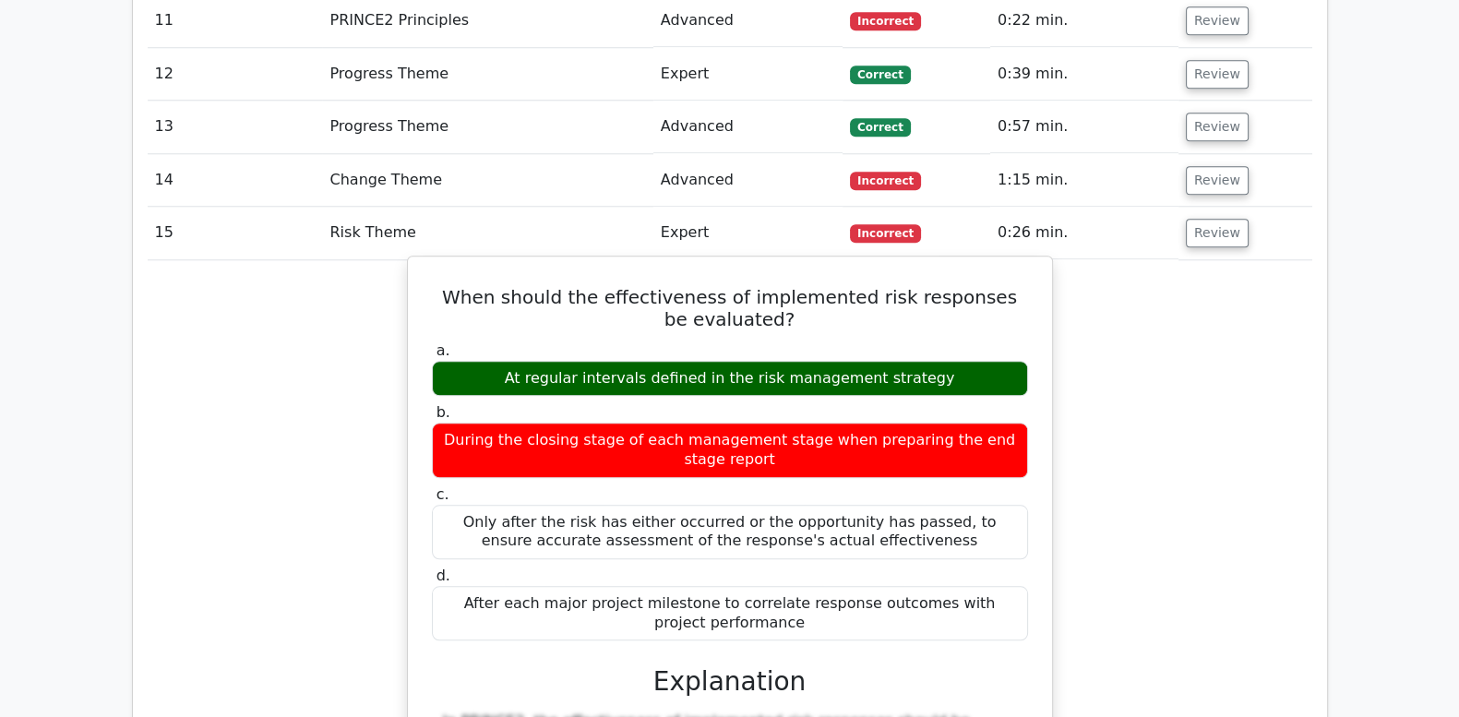
drag, startPoint x: 460, startPoint y: 221, endPoint x: 914, endPoint y: 542, distance: 556.3
copy div "When should the effectiveness of implemented risk responses be evaluated? a. At…"
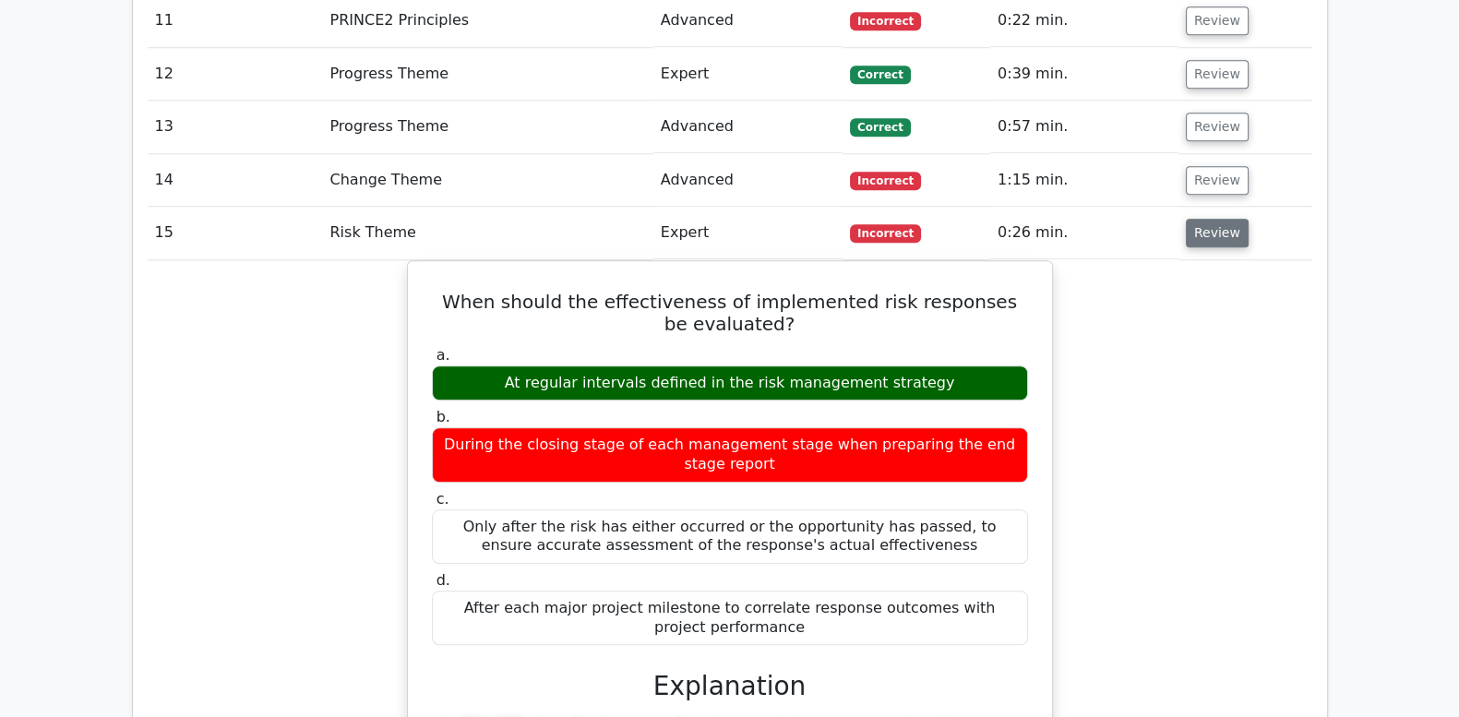
click at [1223, 219] on button "Review" at bounding box center [1217, 233] width 63 height 29
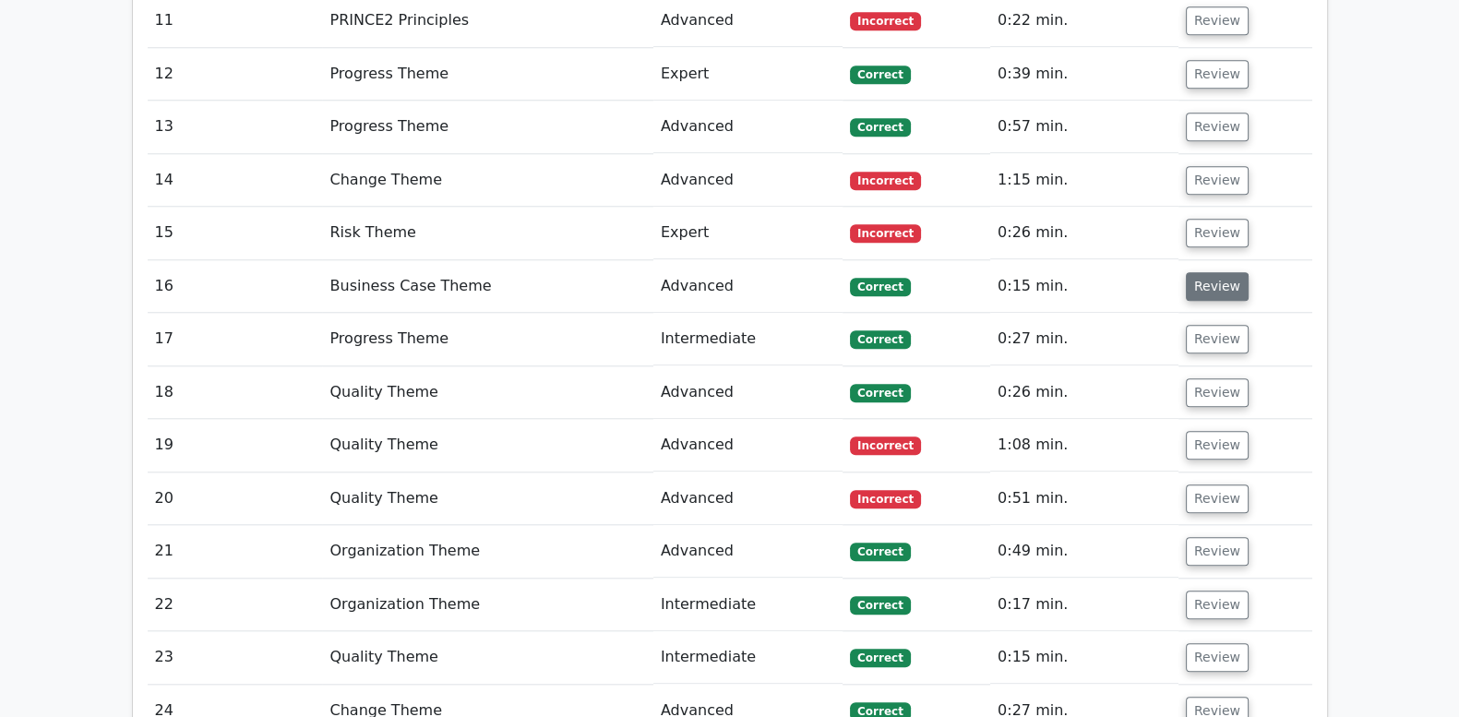
click at [1207, 272] on button "Review" at bounding box center [1217, 286] width 63 height 29
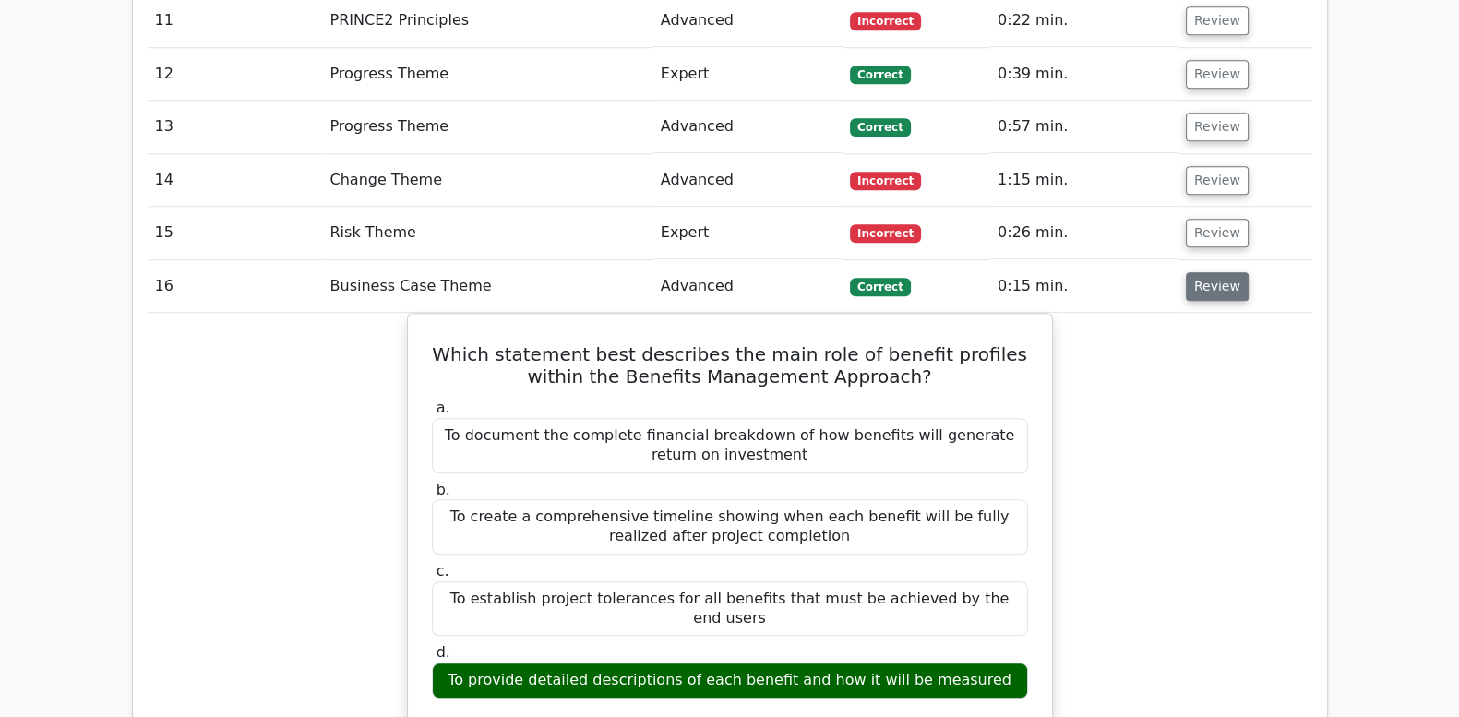
click at [1207, 272] on button "Review" at bounding box center [1217, 286] width 63 height 29
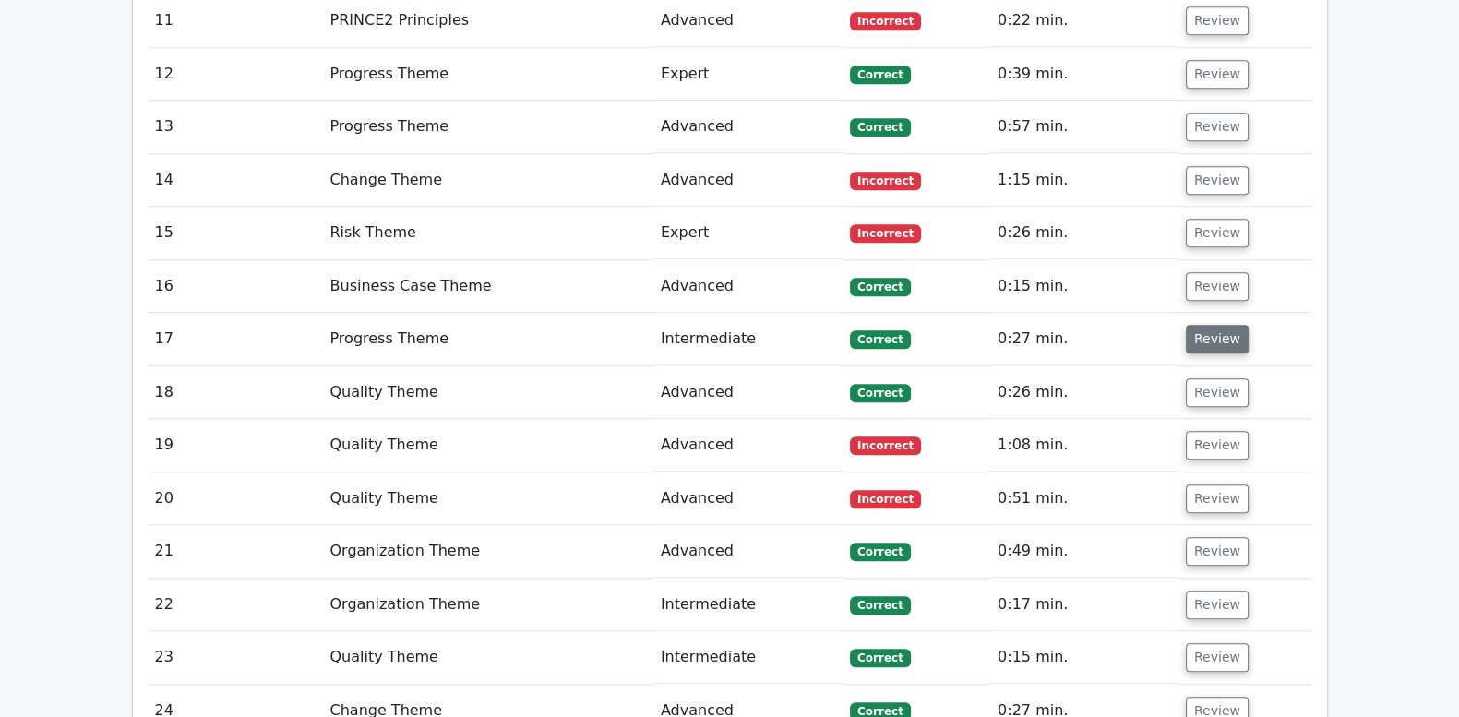
click at [1192, 325] on button "Review" at bounding box center [1217, 339] width 63 height 29
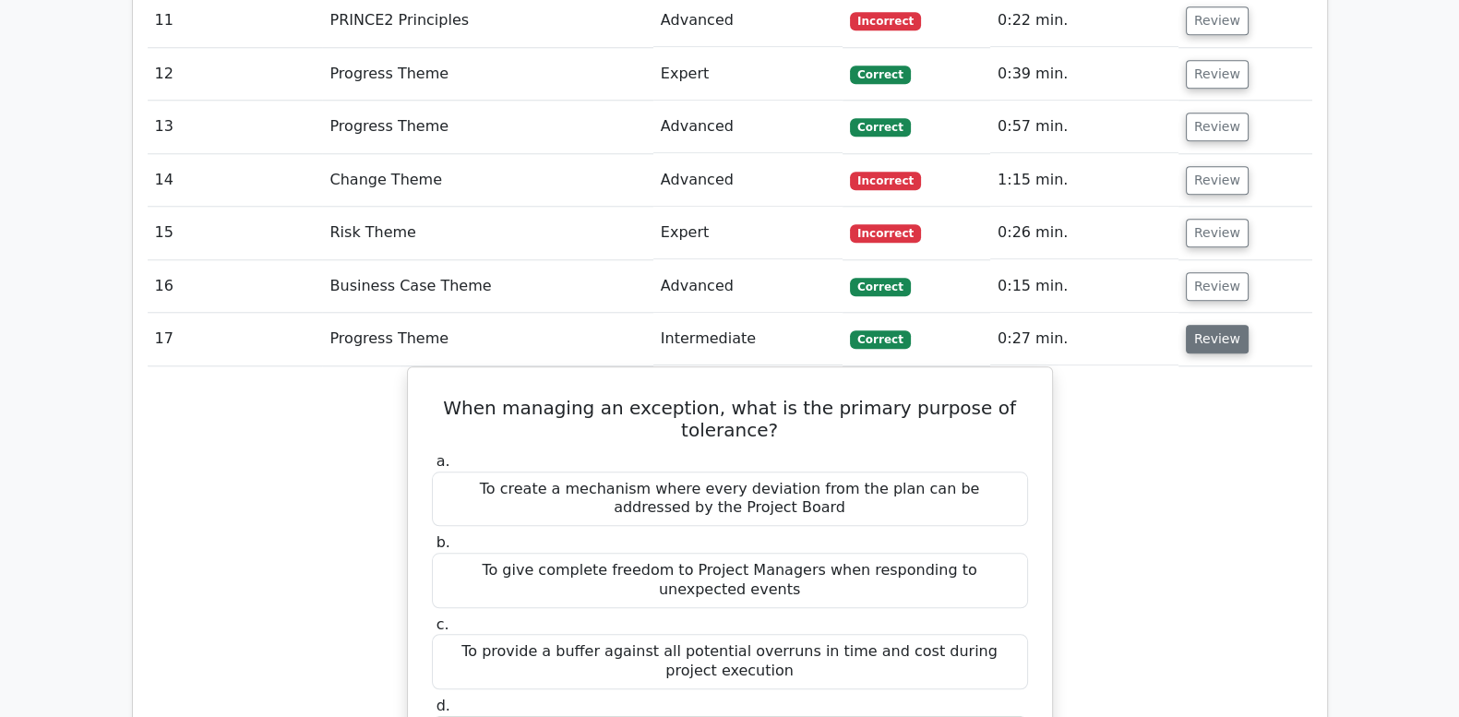
click at [1192, 325] on button "Review" at bounding box center [1217, 339] width 63 height 29
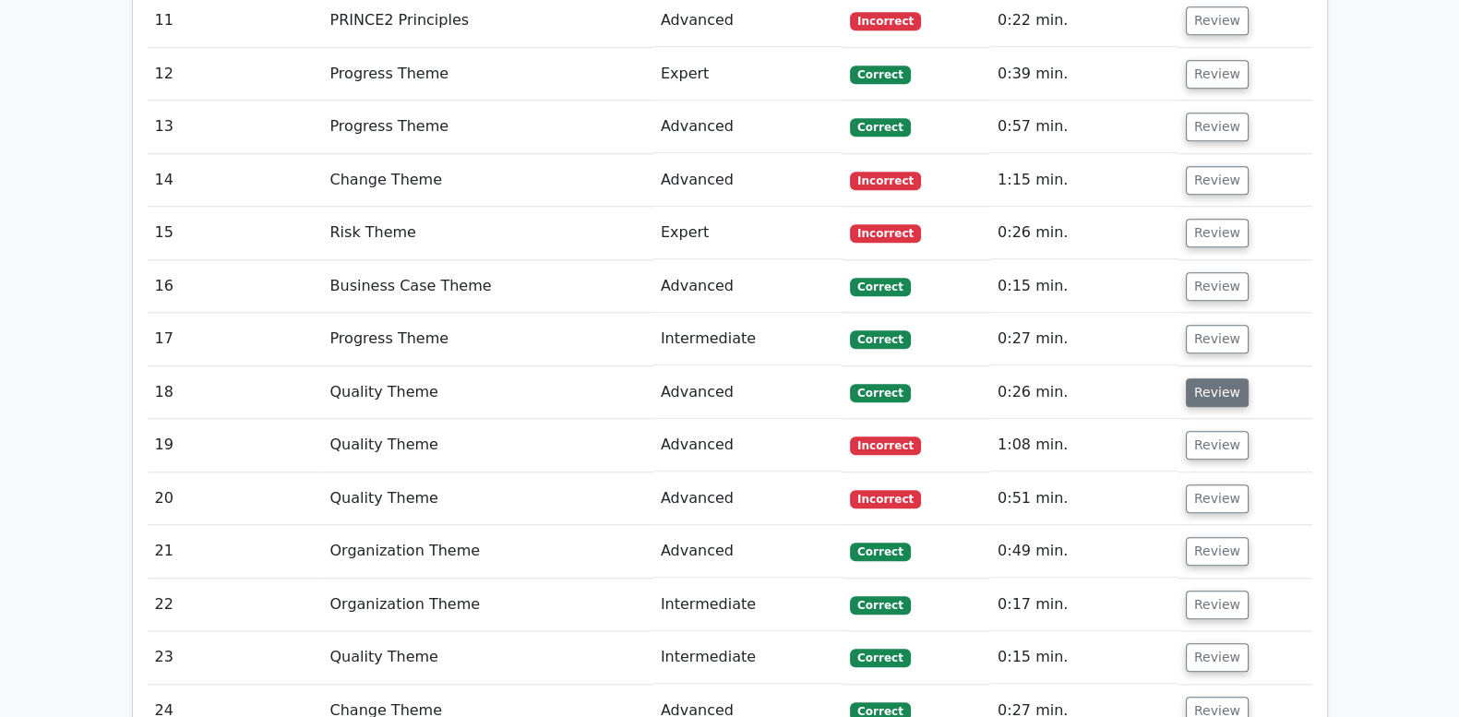
click at [1196, 378] on button "Review" at bounding box center [1217, 392] width 63 height 29
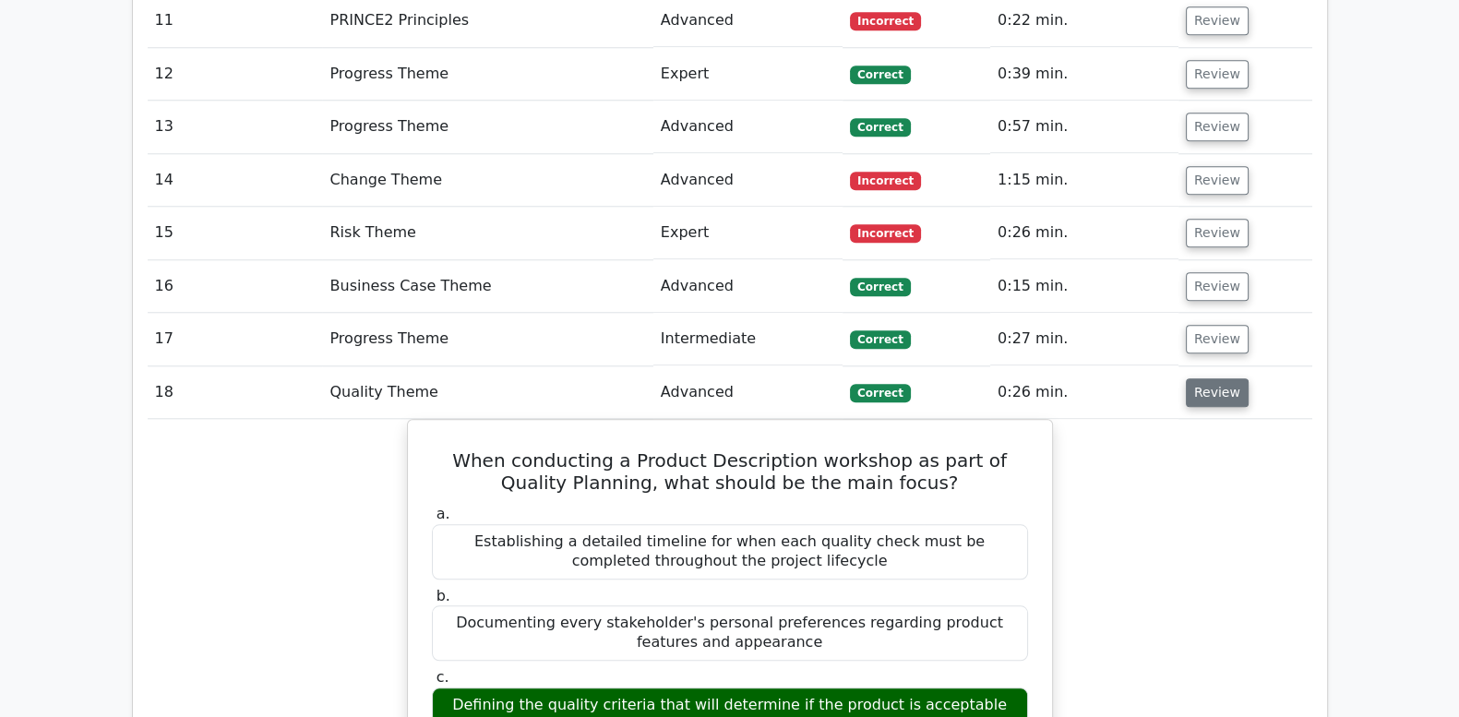
click at [1196, 378] on button "Review" at bounding box center [1217, 392] width 63 height 29
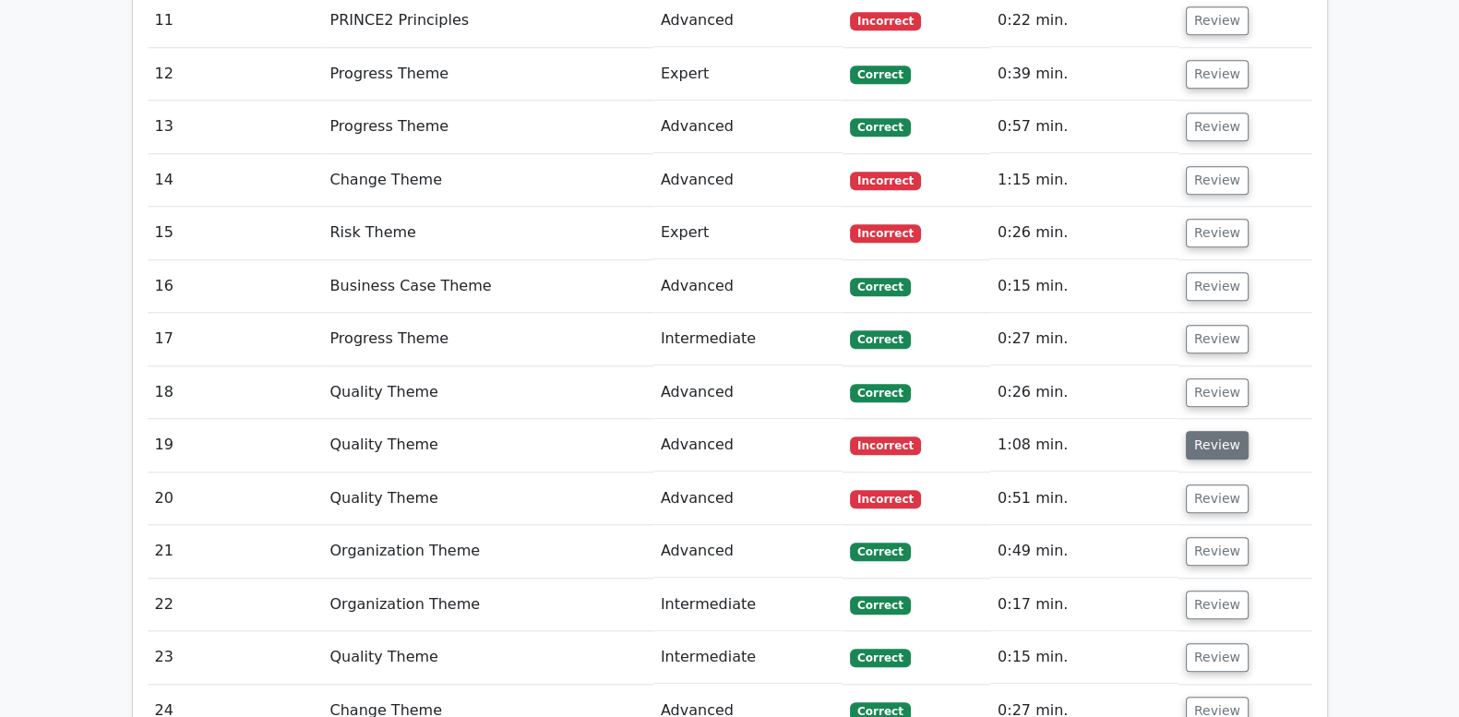
click at [1206, 431] on button "Review" at bounding box center [1217, 445] width 63 height 29
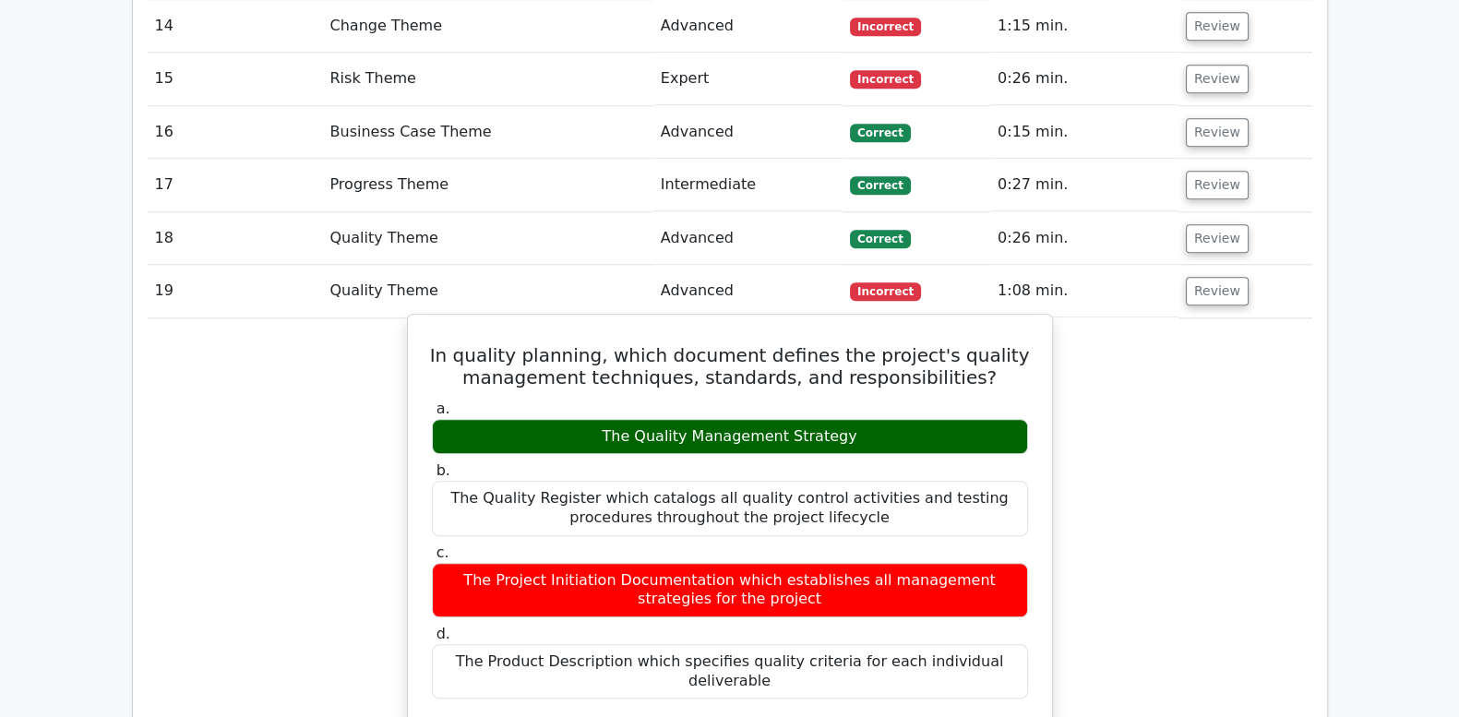
scroll to position [2539, 0]
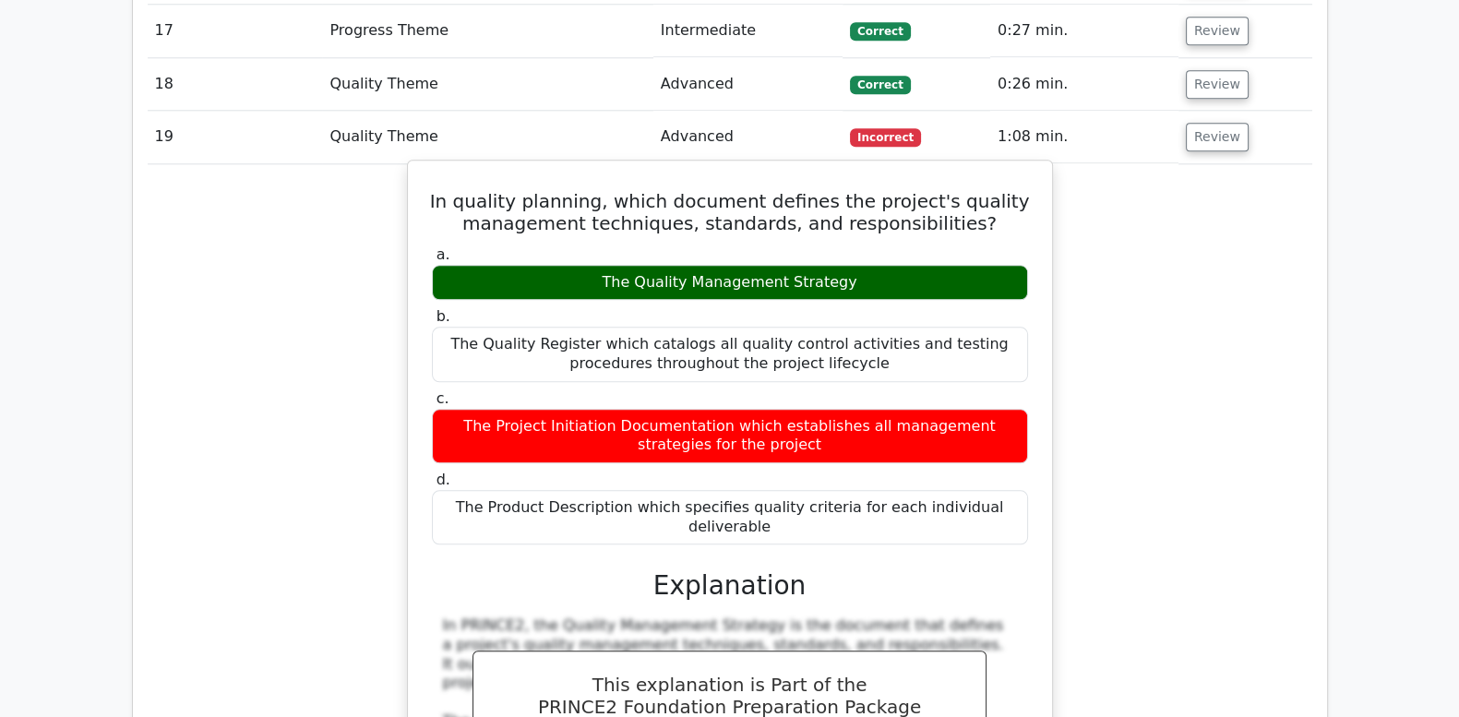
drag, startPoint x: 437, startPoint y: 128, endPoint x: 1006, endPoint y: 435, distance: 646.8
click at [1006, 435] on div "In quality planning, which document defines the project's quality management te…" at bounding box center [730, 609] width 630 height 882
copy div "In quality planning, which document defines the project's quality management te…"
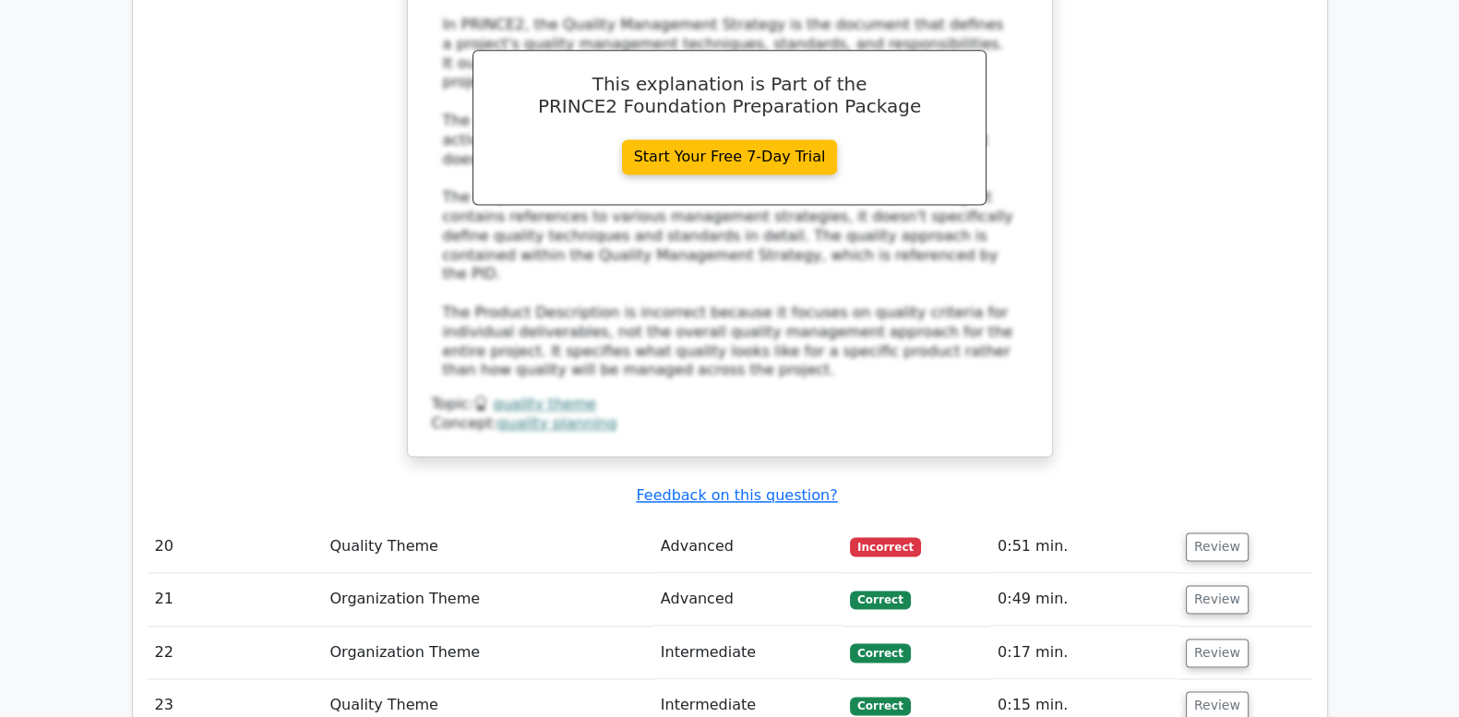
scroll to position [3153, 0]
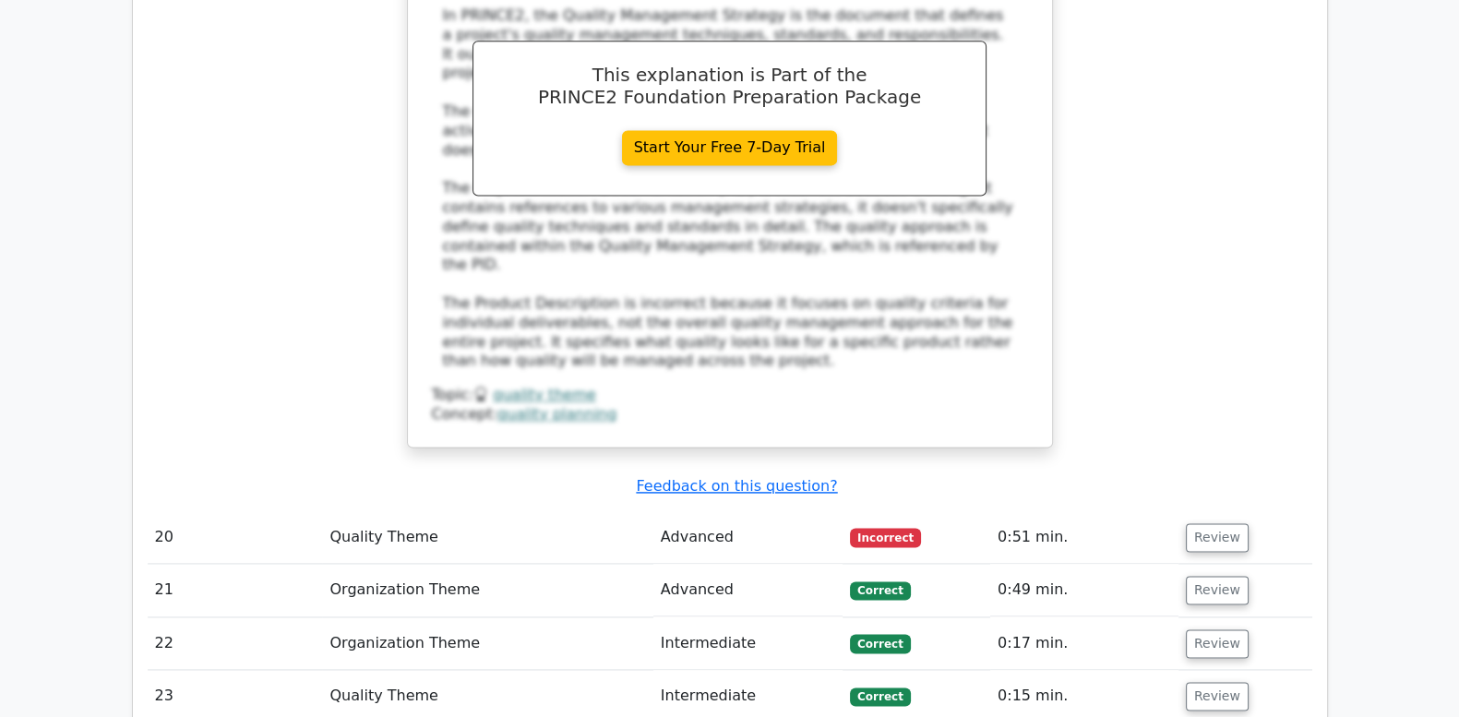
click at [1179, 511] on td "Review" at bounding box center [1246, 537] width 134 height 53
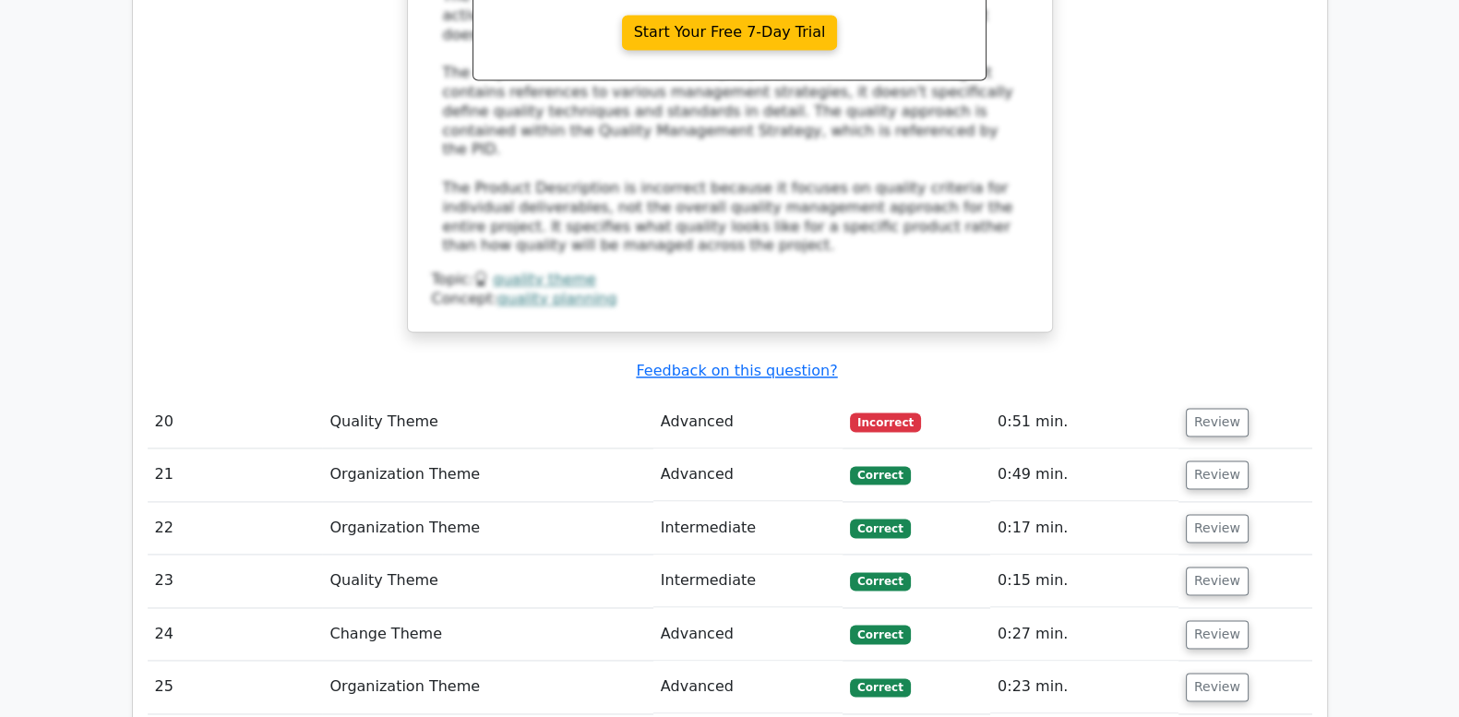
scroll to position [3308, 0]
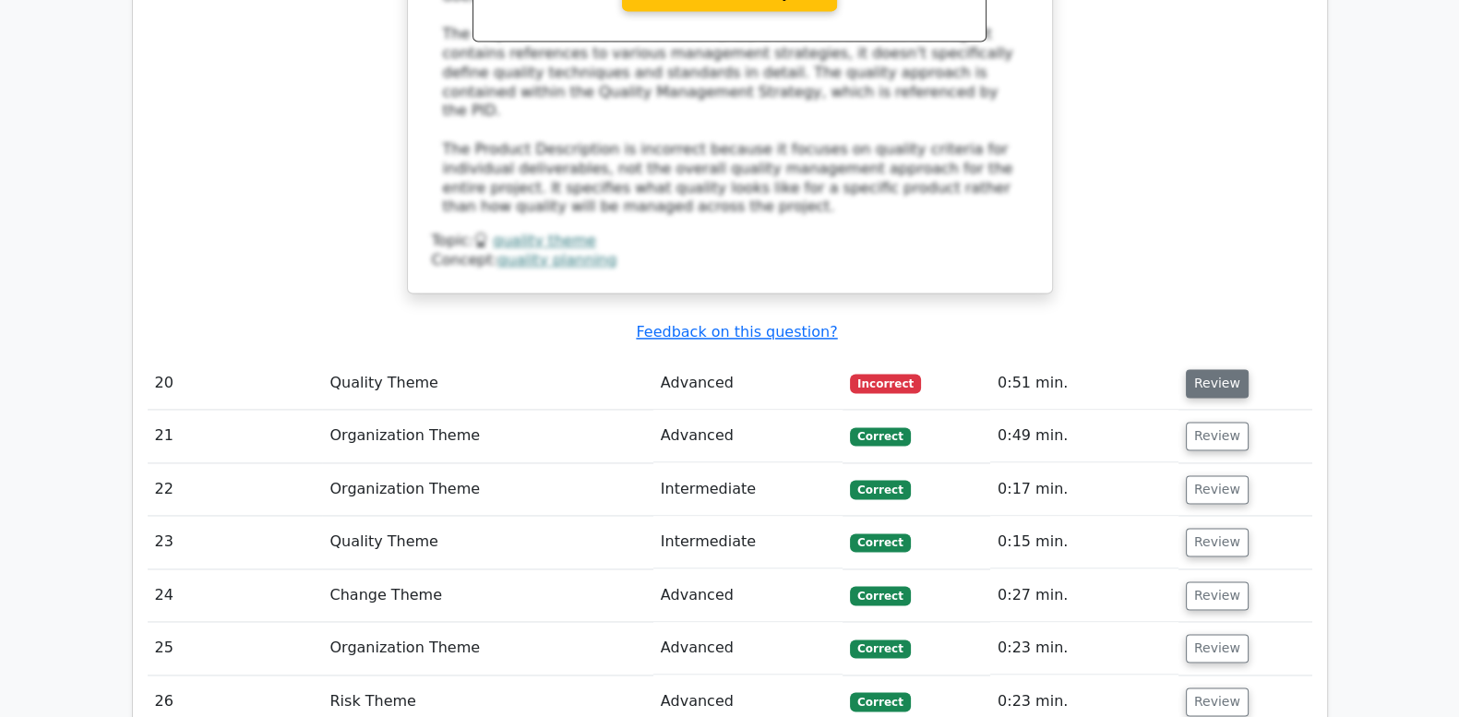
click at [1226, 369] on button "Review" at bounding box center [1217, 383] width 63 height 29
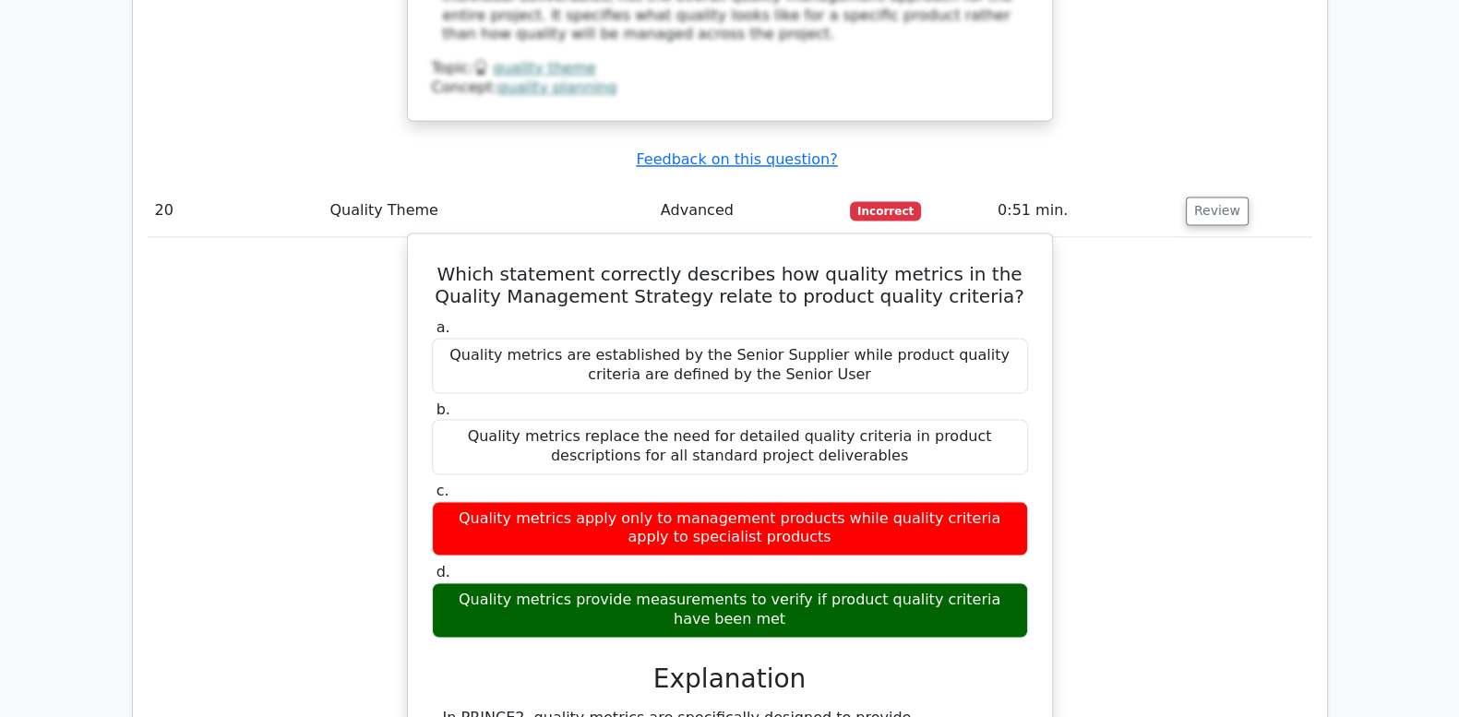
scroll to position [3461, 0]
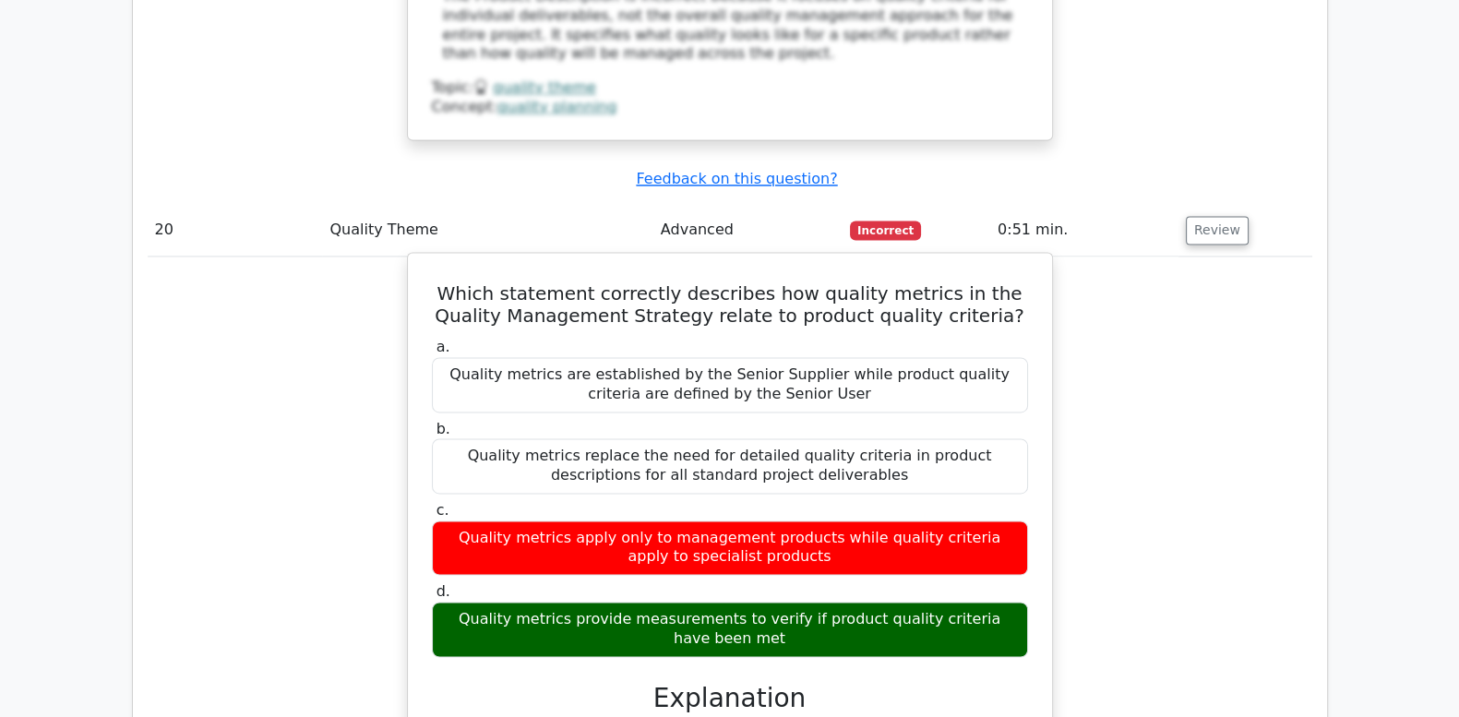
drag, startPoint x: 434, startPoint y: 165, endPoint x: 919, endPoint y: 502, distance: 591.0
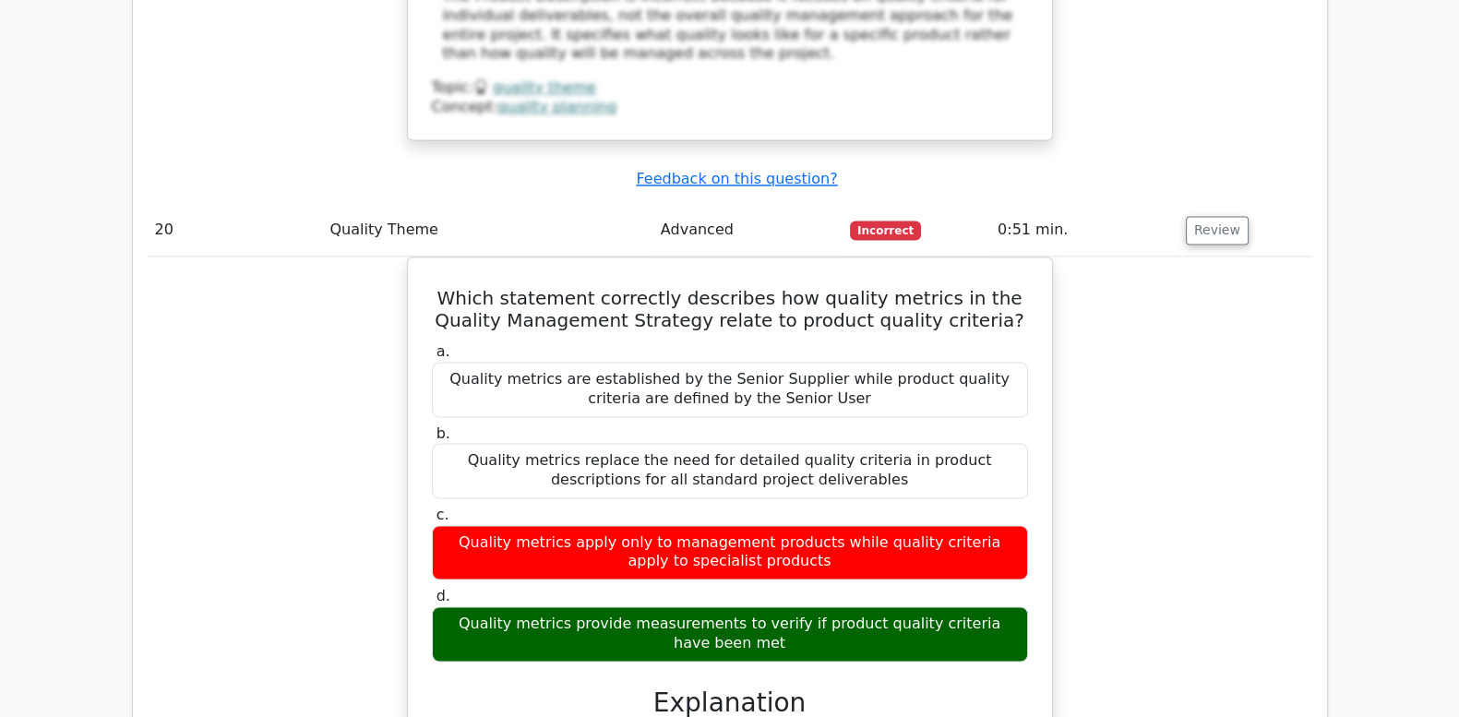
copy div "Which statement correctly describes how quality metrics in the Quality Manageme…"
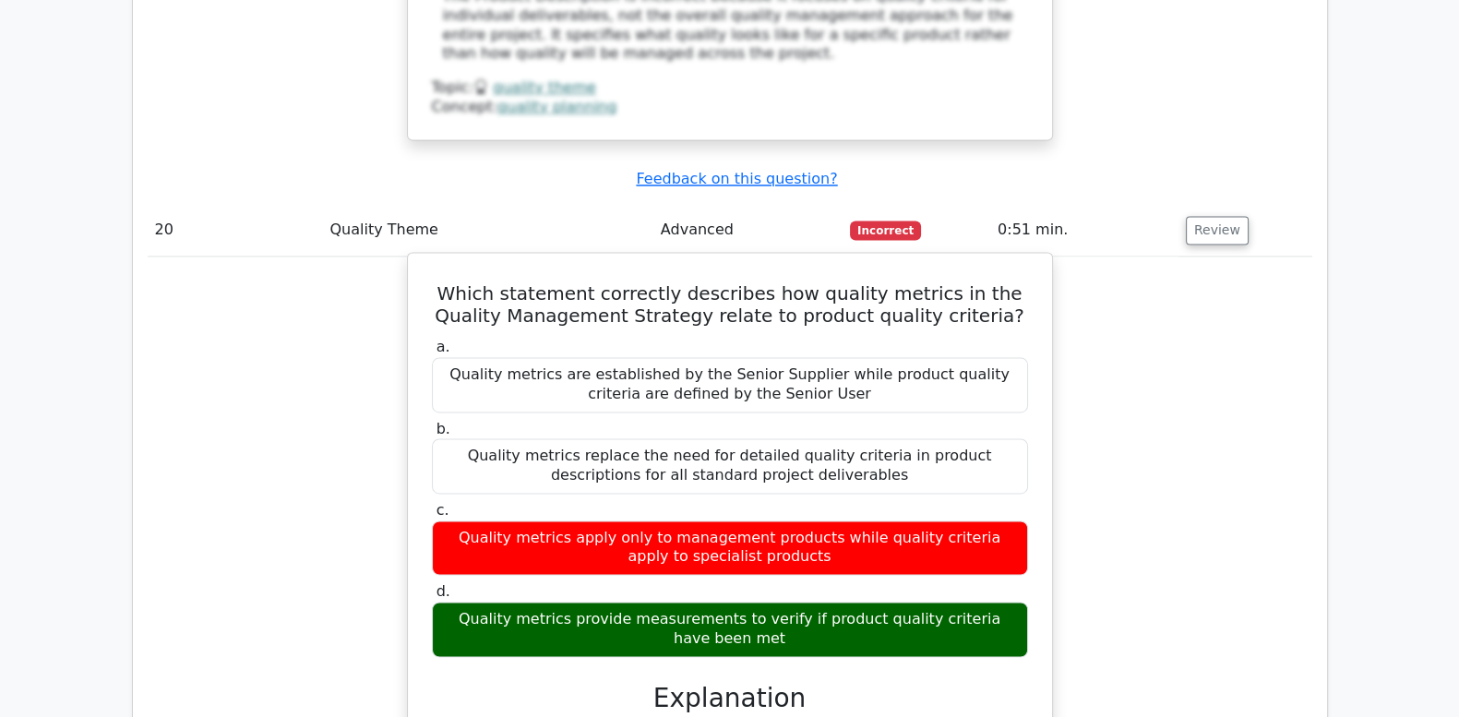
copy div "Which statement correctly describes how quality metrics in the Quality Manageme…"
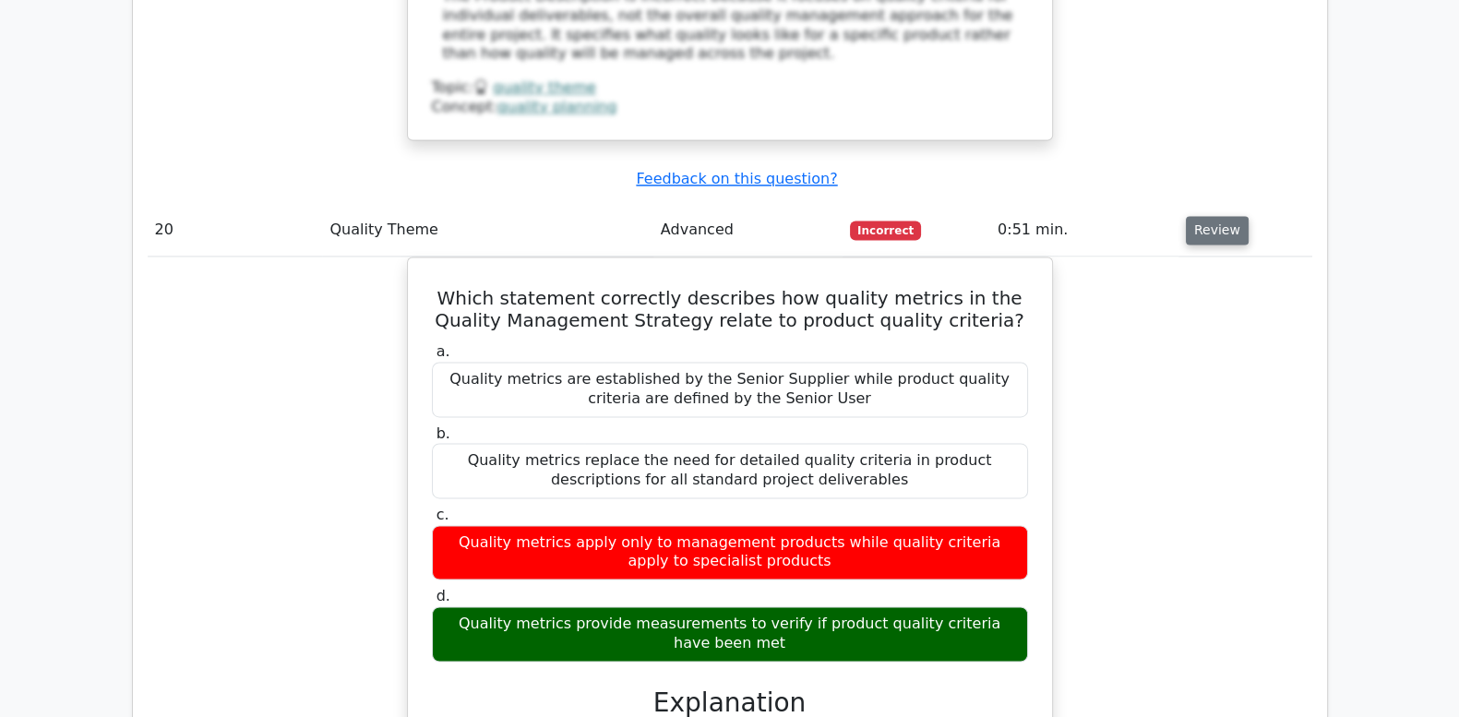
click at [1205, 216] on button "Review" at bounding box center [1217, 230] width 63 height 29
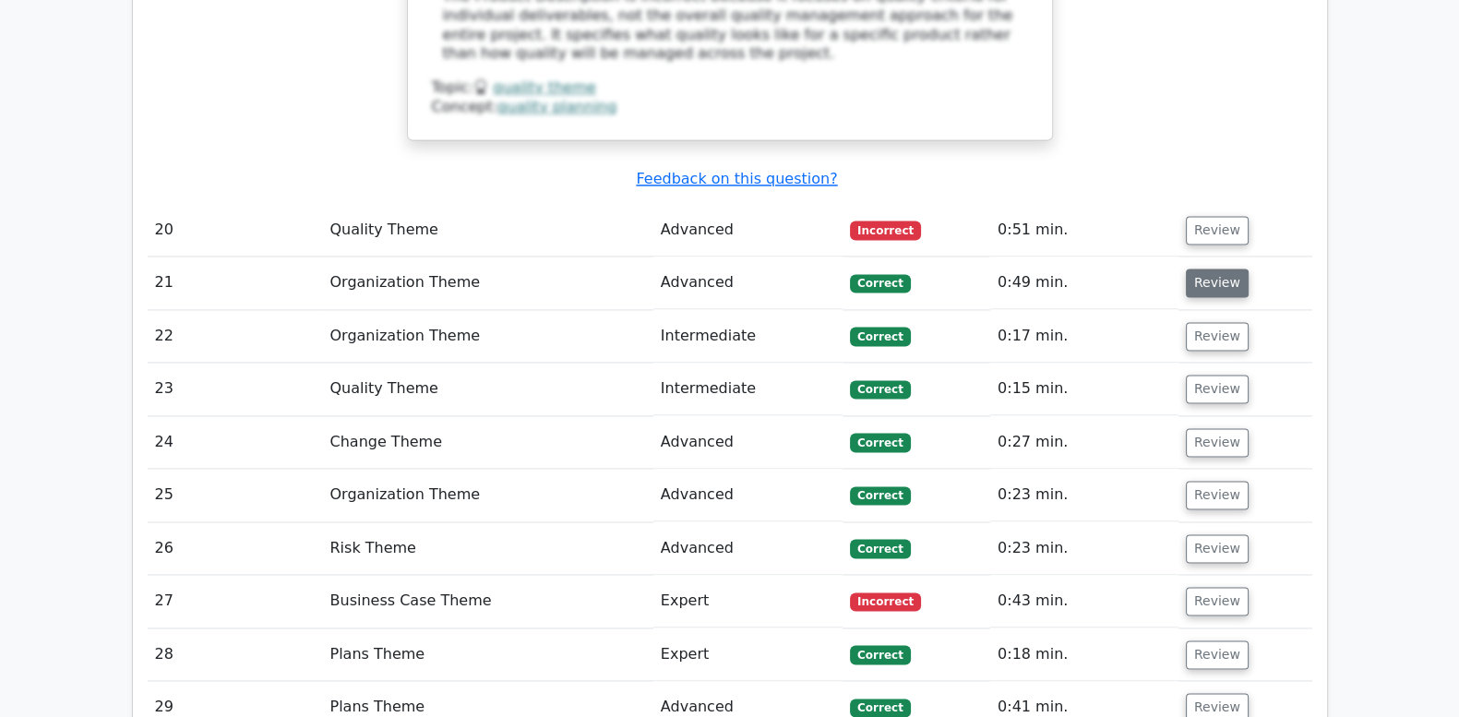
click at [1218, 269] on button "Review" at bounding box center [1217, 283] width 63 height 29
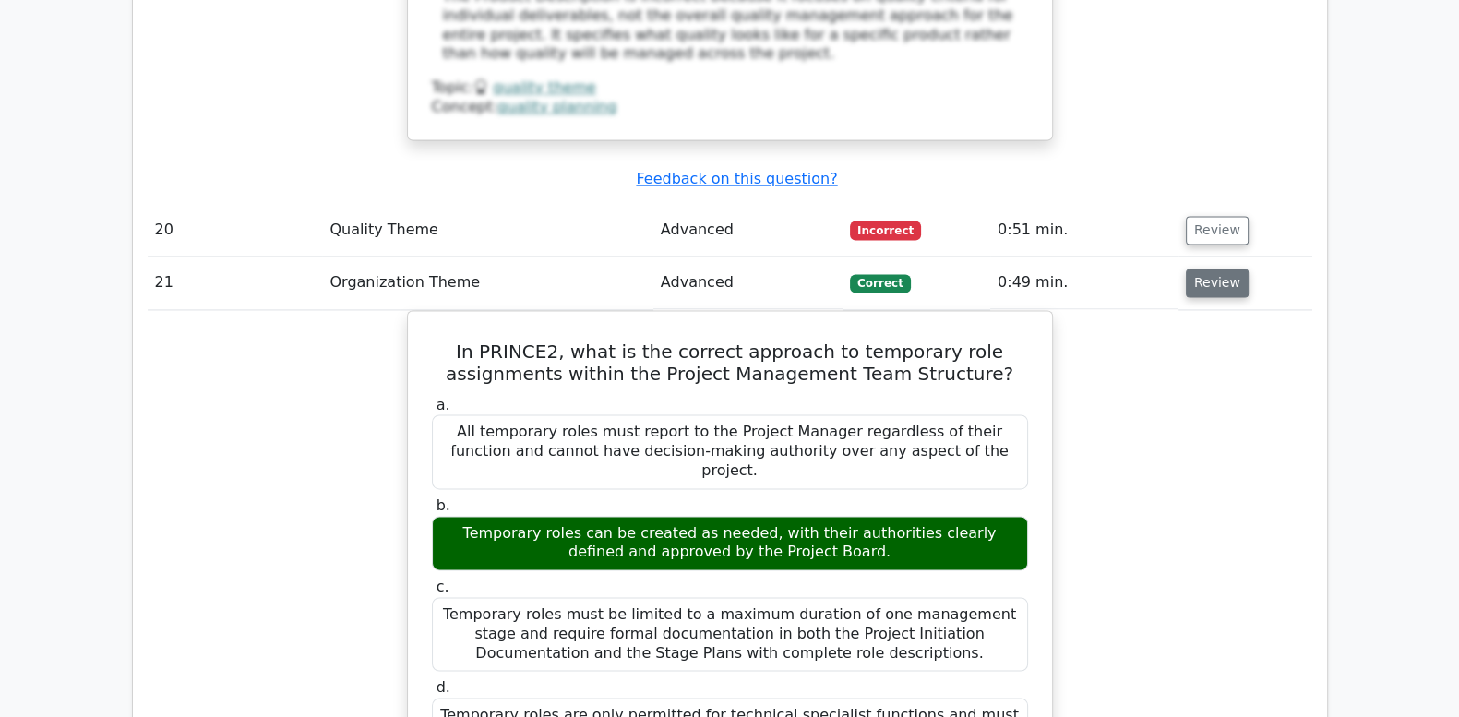
click at [1218, 269] on button "Review" at bounding box center [1217, 283] width 63 height 29
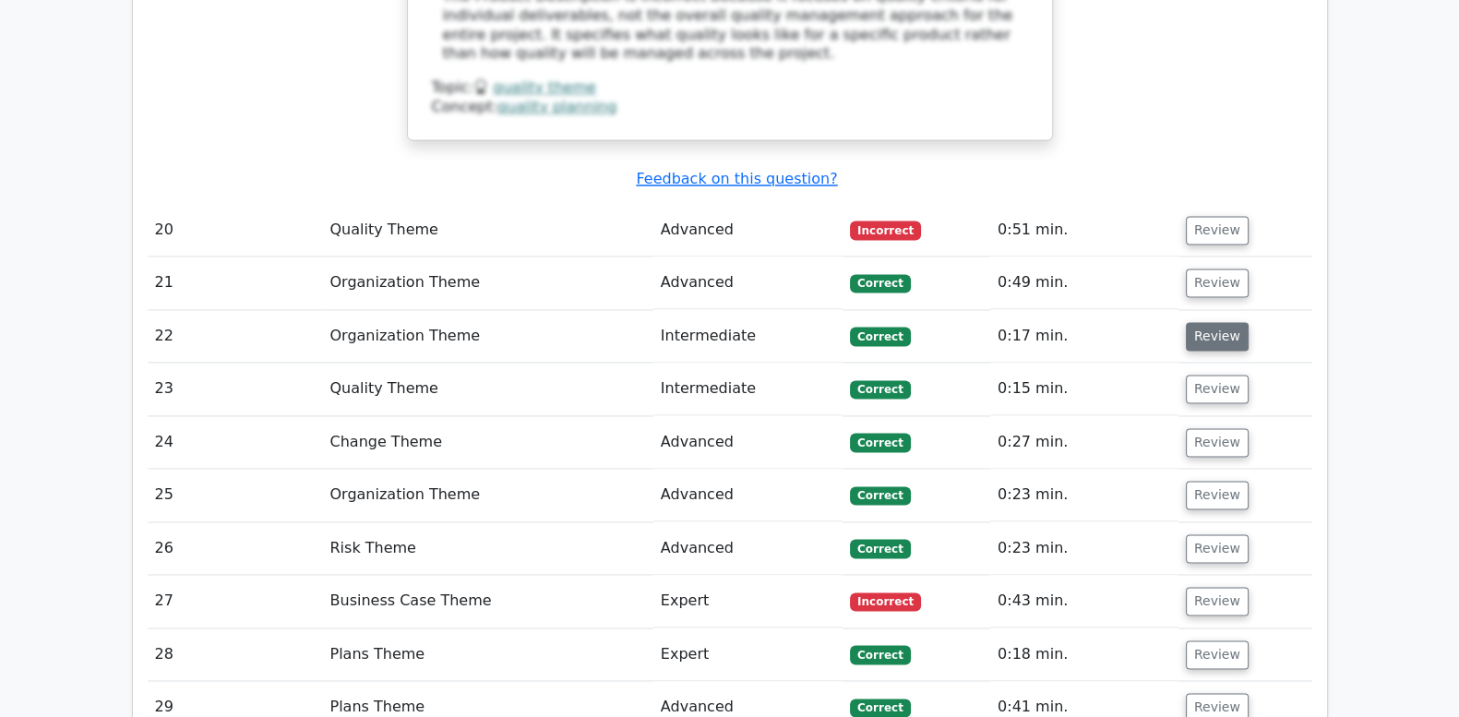
click at [1207, 322] on button "Review" at bounding box center [1217, 336] width 63 height 29
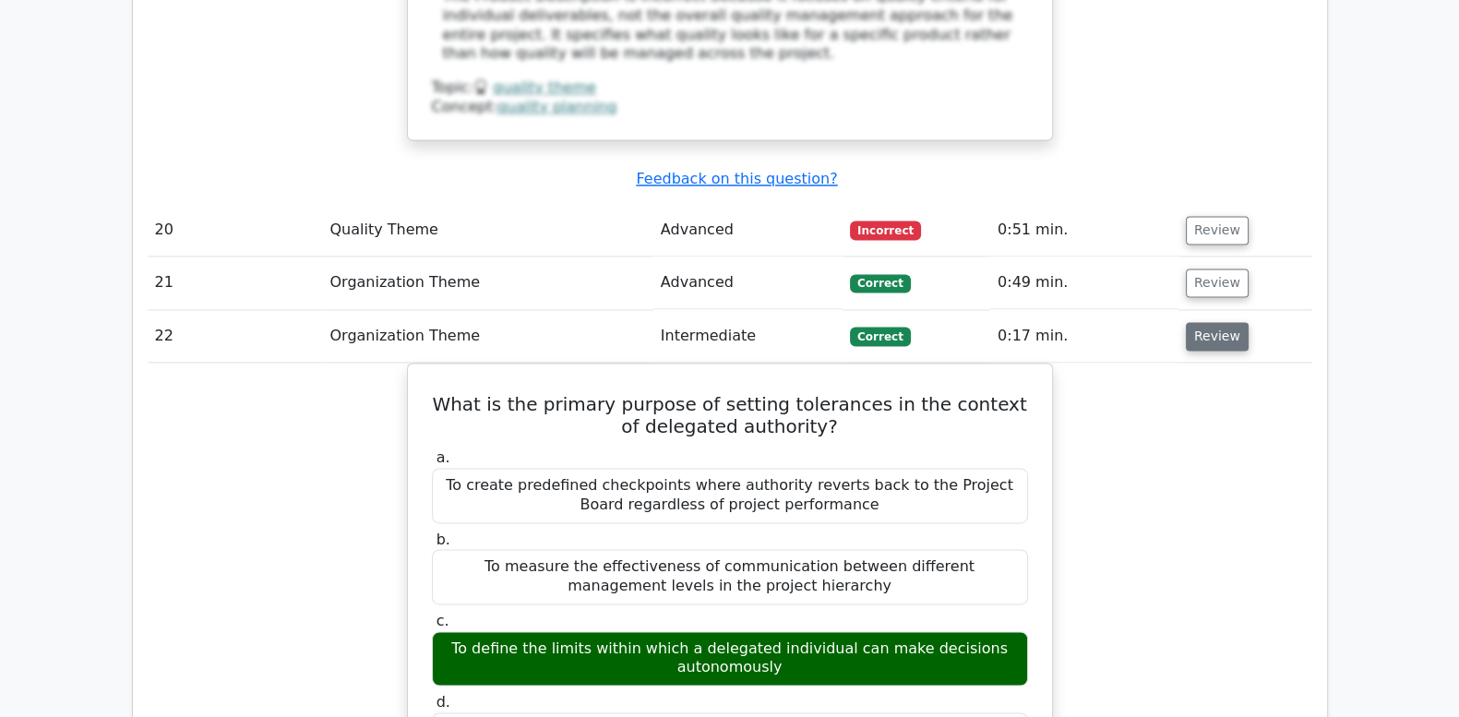
click at [1207, 322] on button "Review" at bounding box center [1217, 336] width 63 height 29
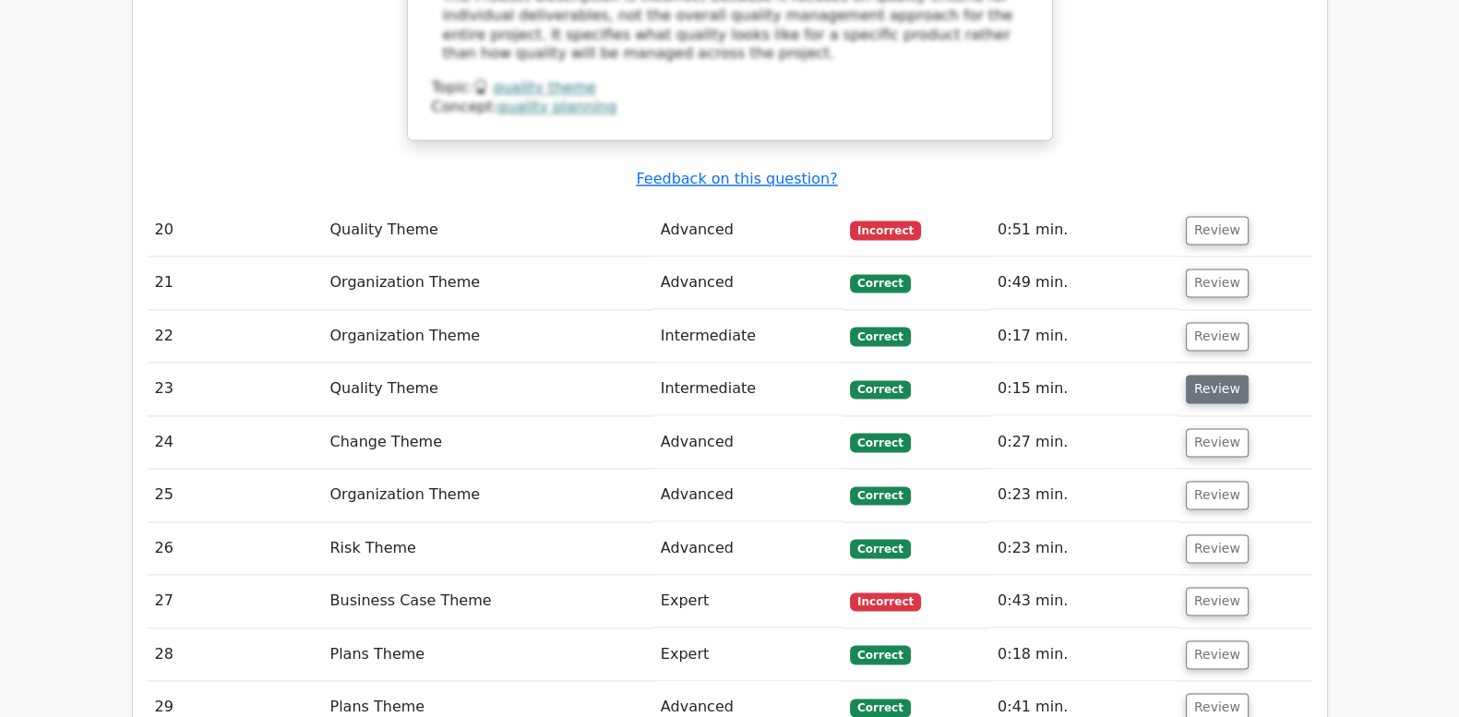
click at [1205, 375] on button "Review" at bounding box center [1217, 389] width 63 height 29
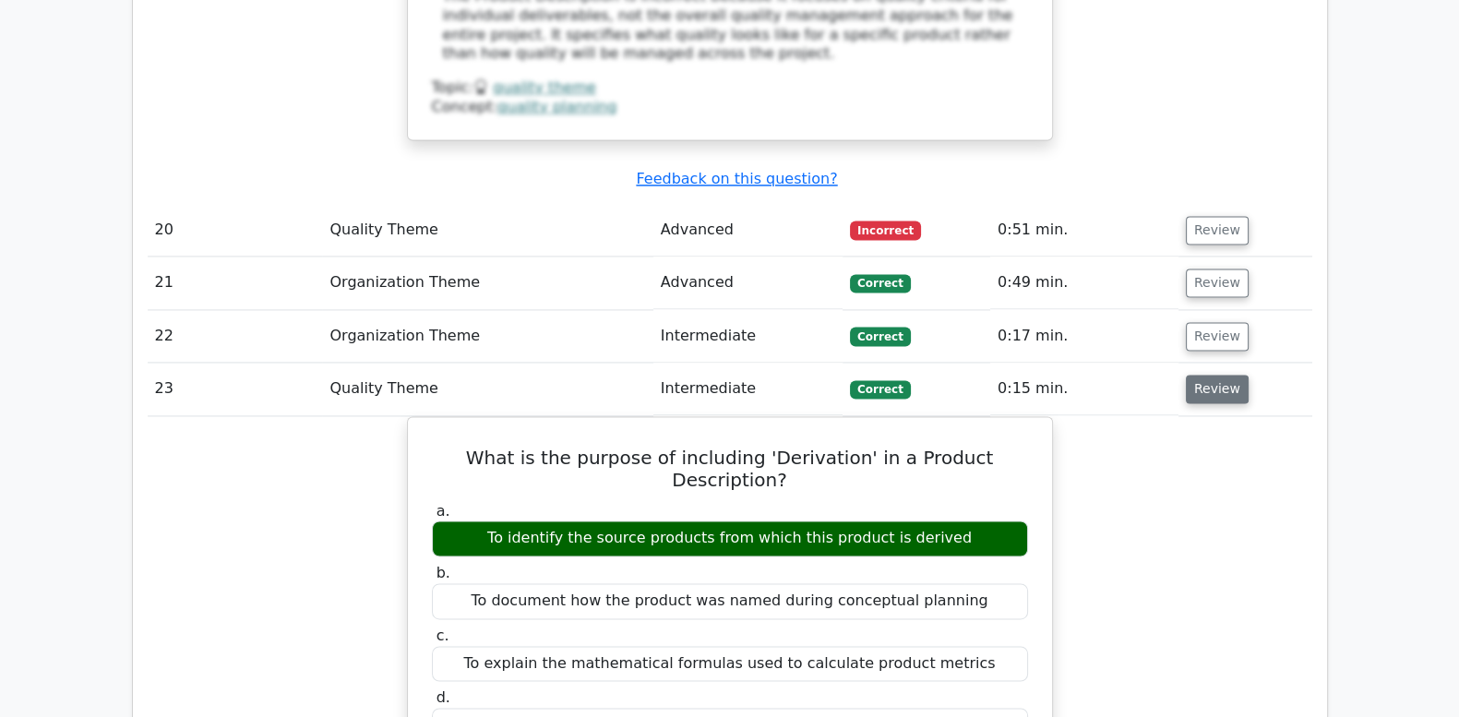
click at [1205, 375] on button "Review" at bounding box center [1217, 389] width 63 height 29
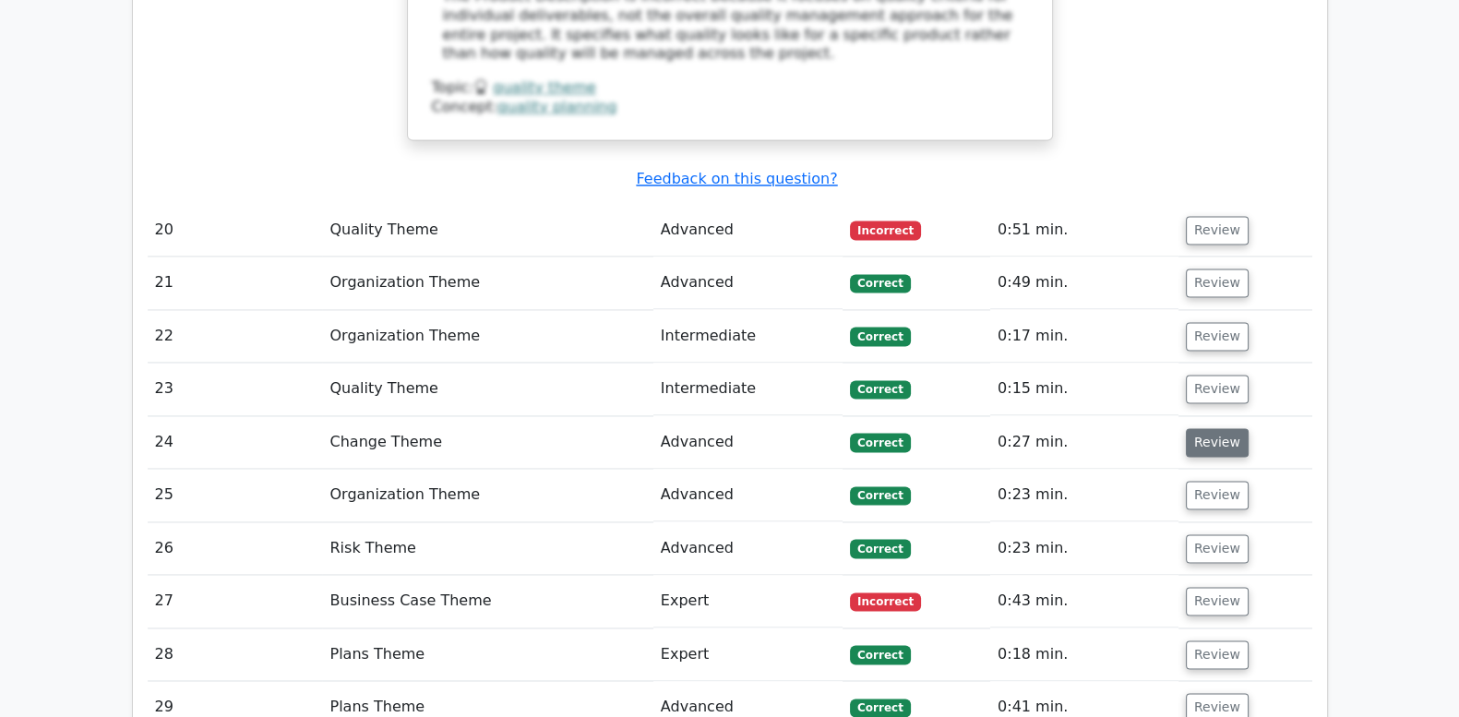
click at [1200, 428] on button "Review" at bounding box center [1217, 442] width 63 height 29
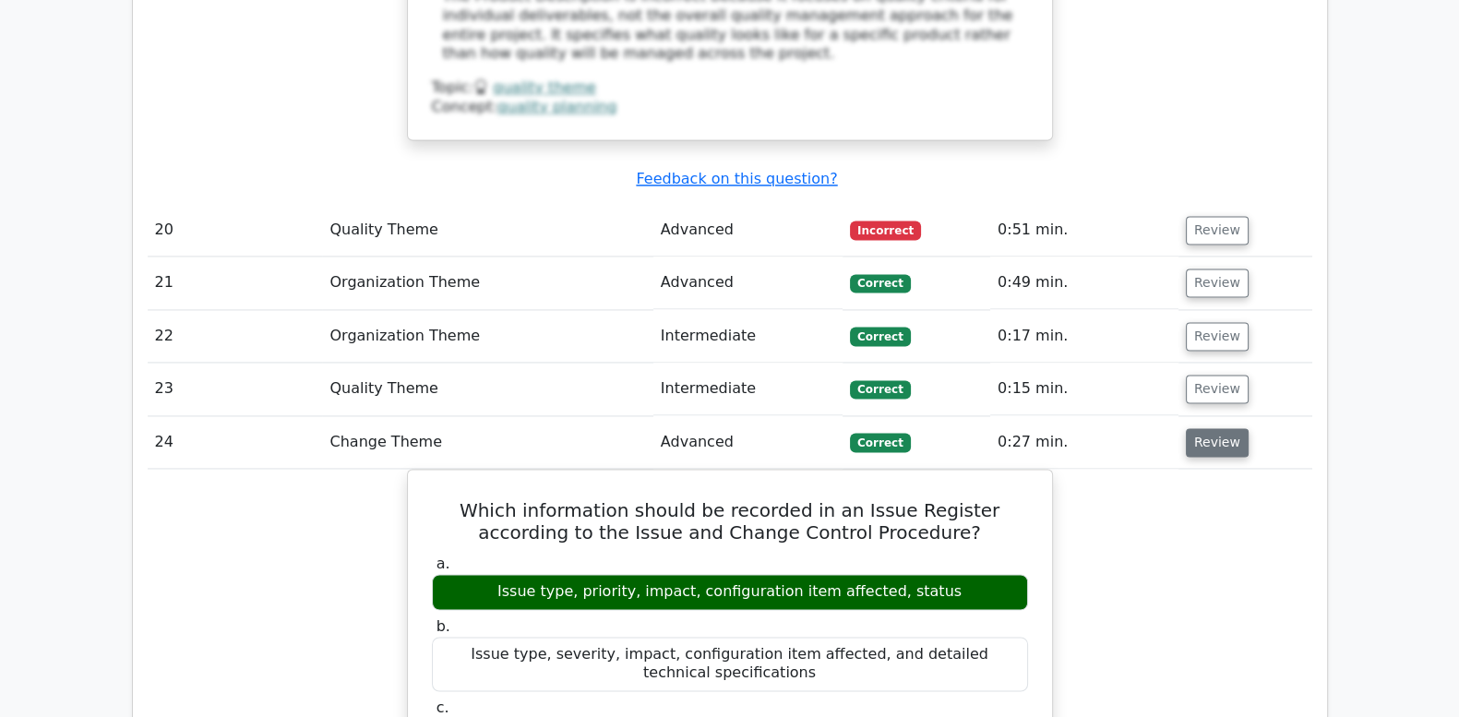
click at [1199, 428] on button "Review" at bounding box center [1217, 442] width 63 height 29
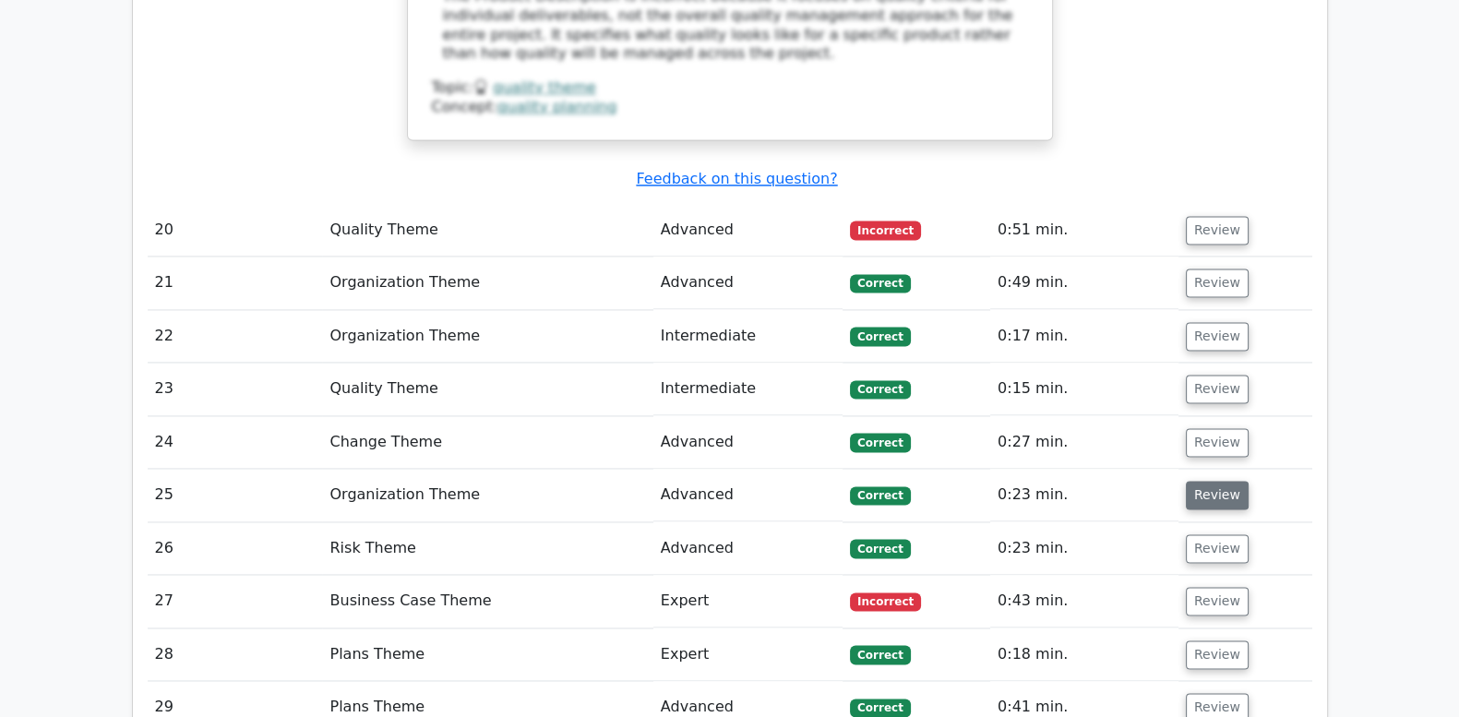
click at [1209, 481] on button "Review" at bounding box center [1217, 495] width 63 height 29
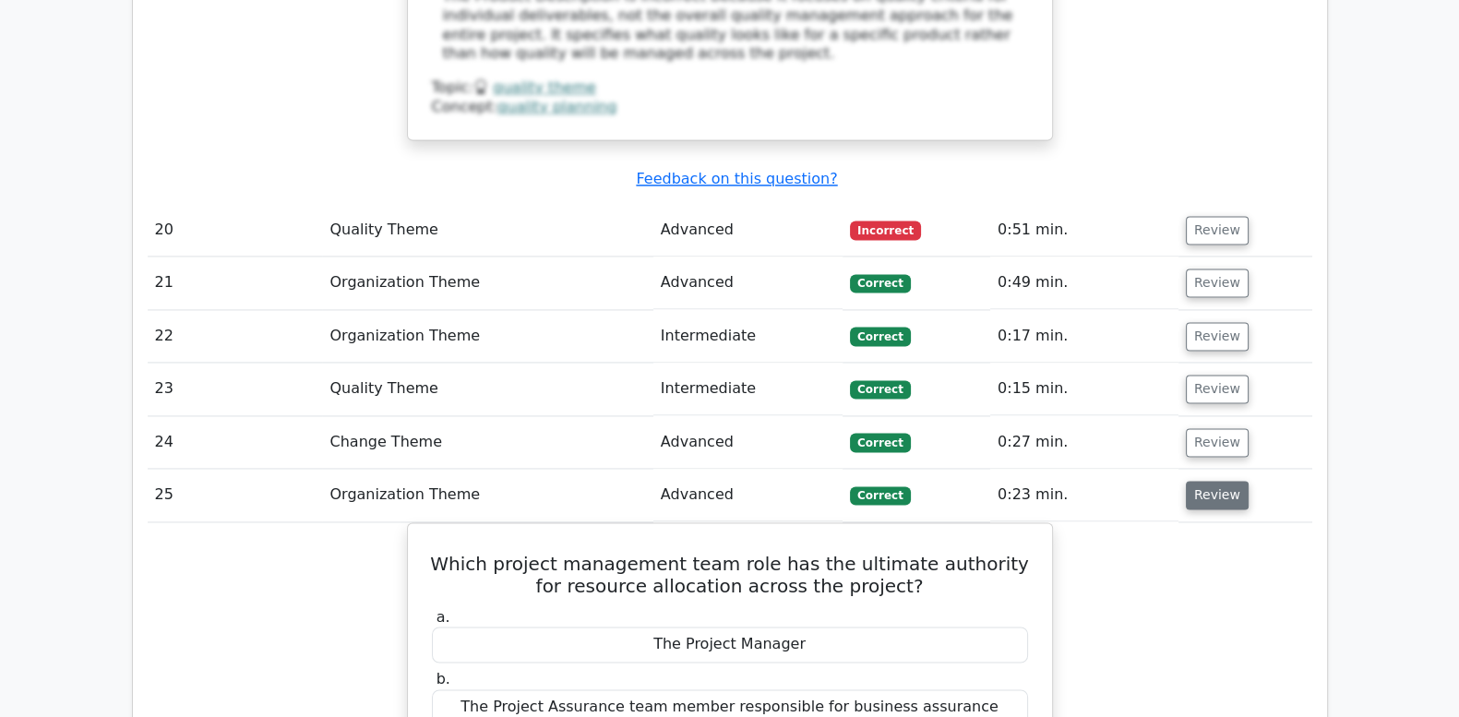
click at [1209, 481] on button "Review" at bounding box center [1217, 495] width 63 height 29
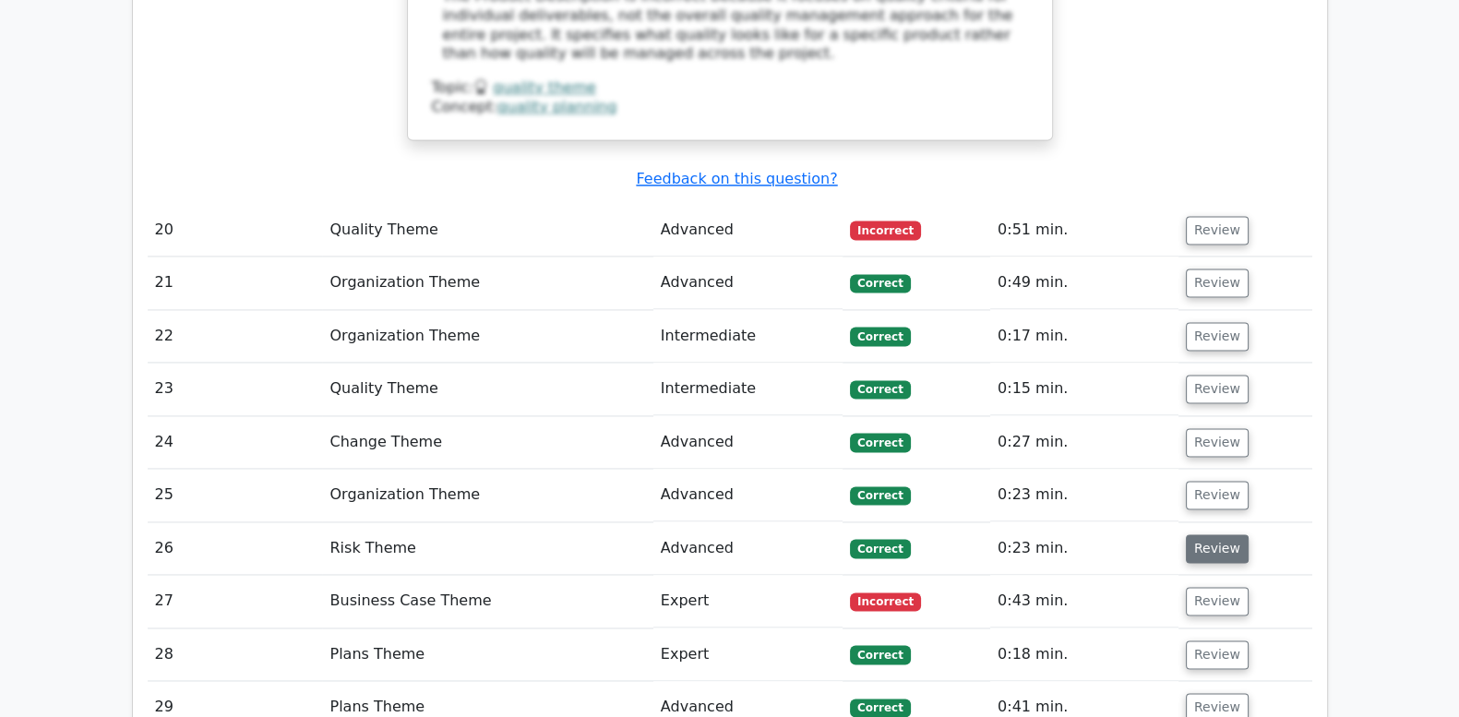
click at [1209, 534] on button "Review" at bounding box center [1217, 548] width 63 height 29
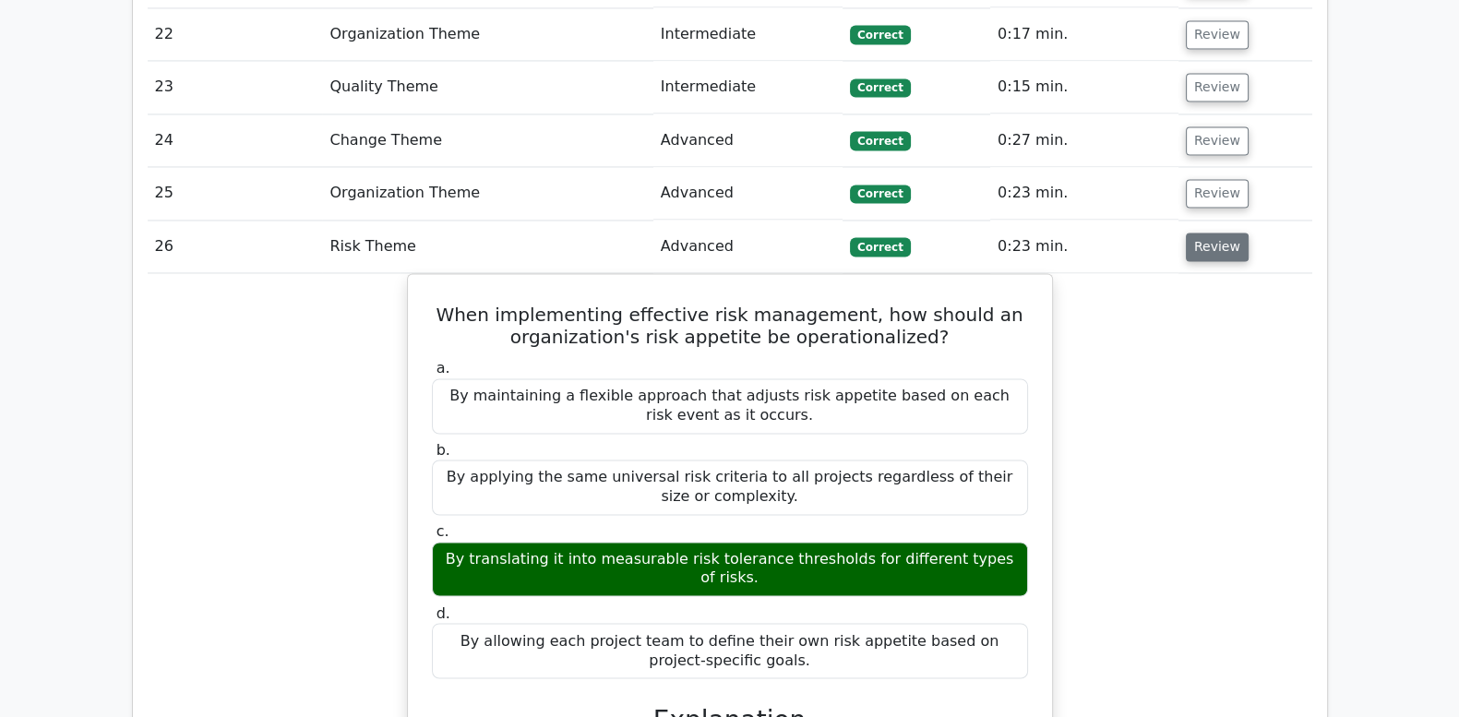
scroll to position [3769, 0]
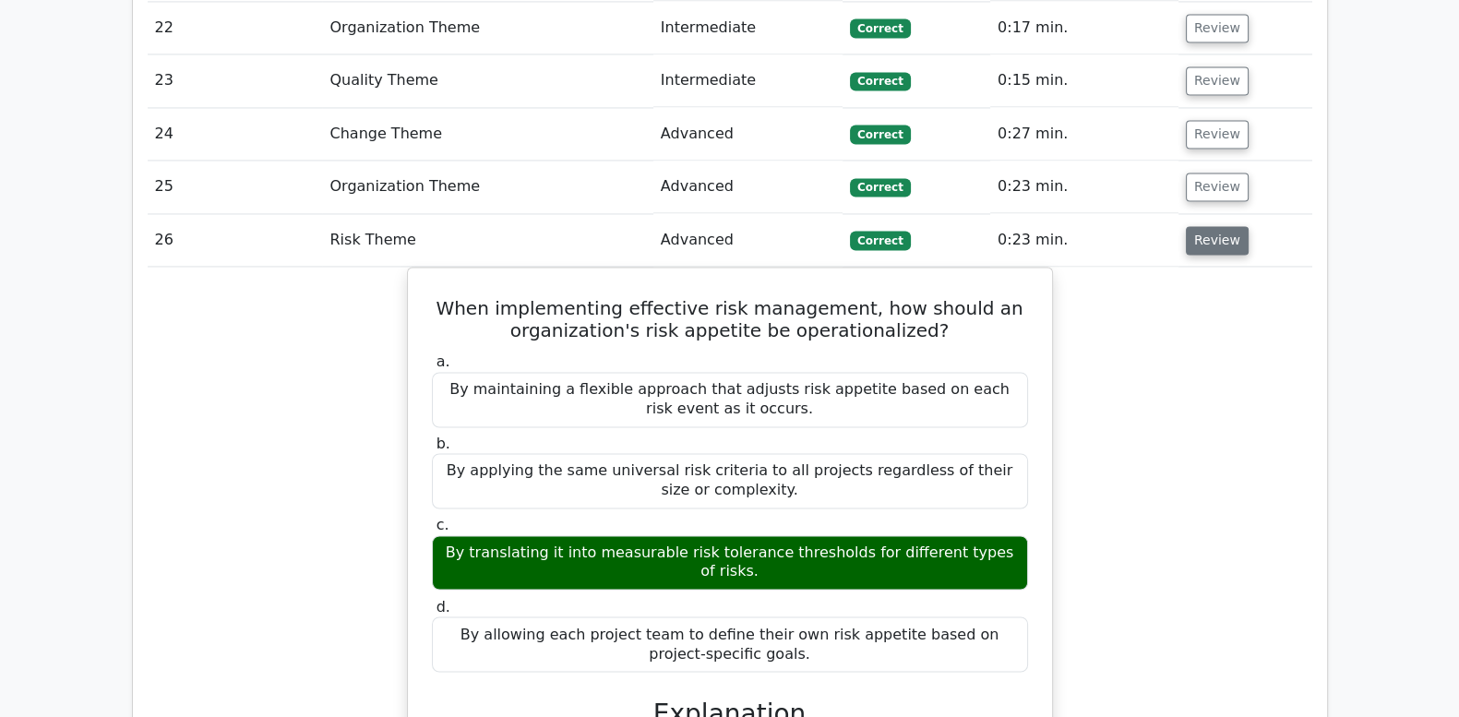
click at [1207, 226] on button "Review" at bounding box center [1217, 240] width 63 height 29
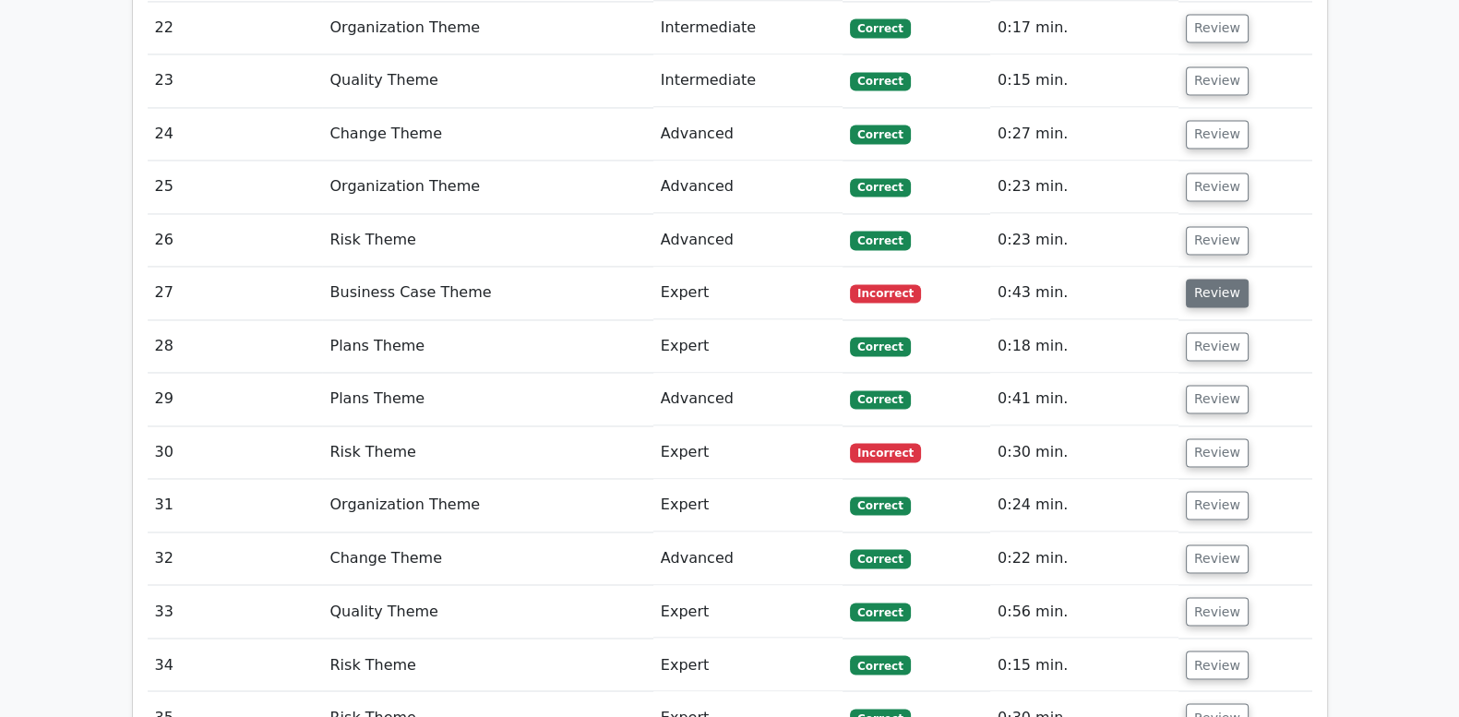
click at [1209, 279] on button "Review" at bounding box center [1217, 293] width 63 height 29
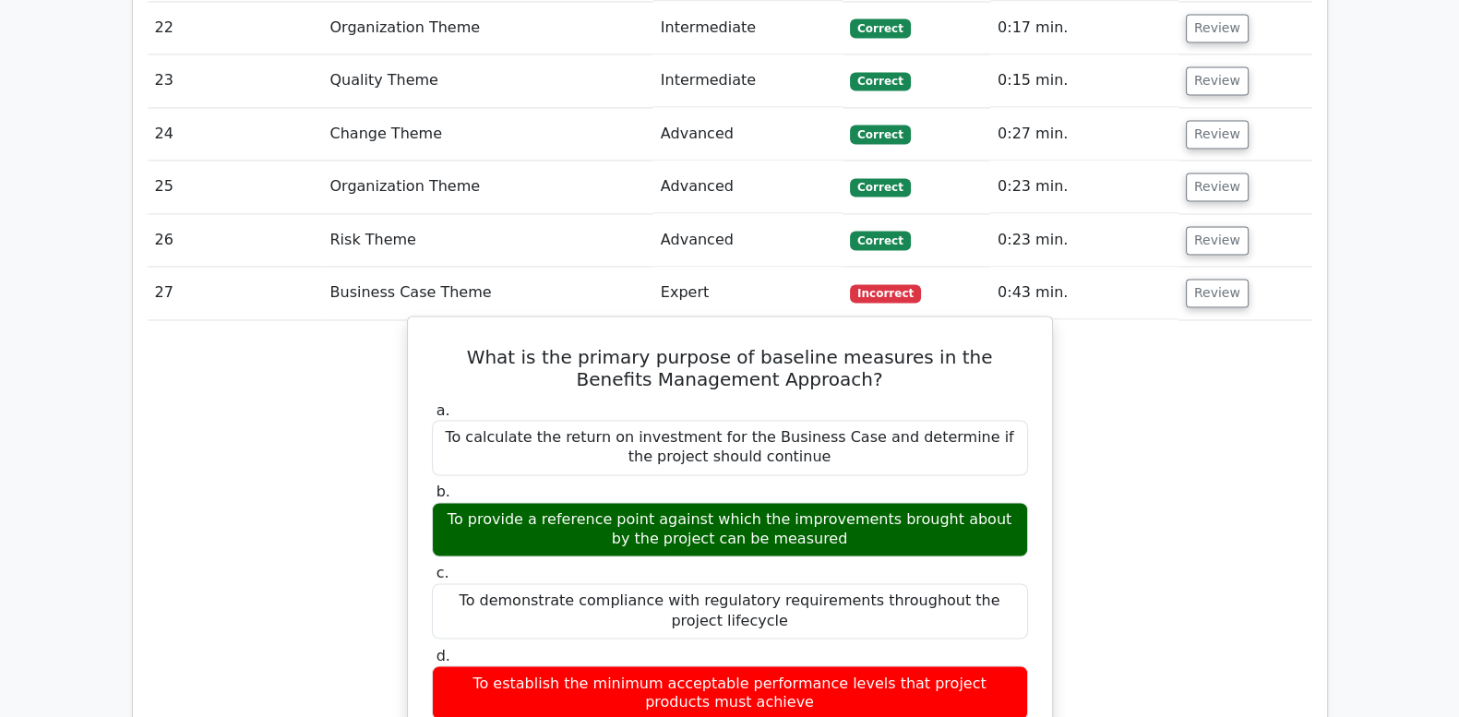
drag, startPoint x: 437, startPoint y: 226, endPoint x: 765, endPoint y: 563, distance: 470.7
drag, startPoint x: 765, startPoint y: 563, endPoint x: 743, endPoint y: 368, distance: 196.0
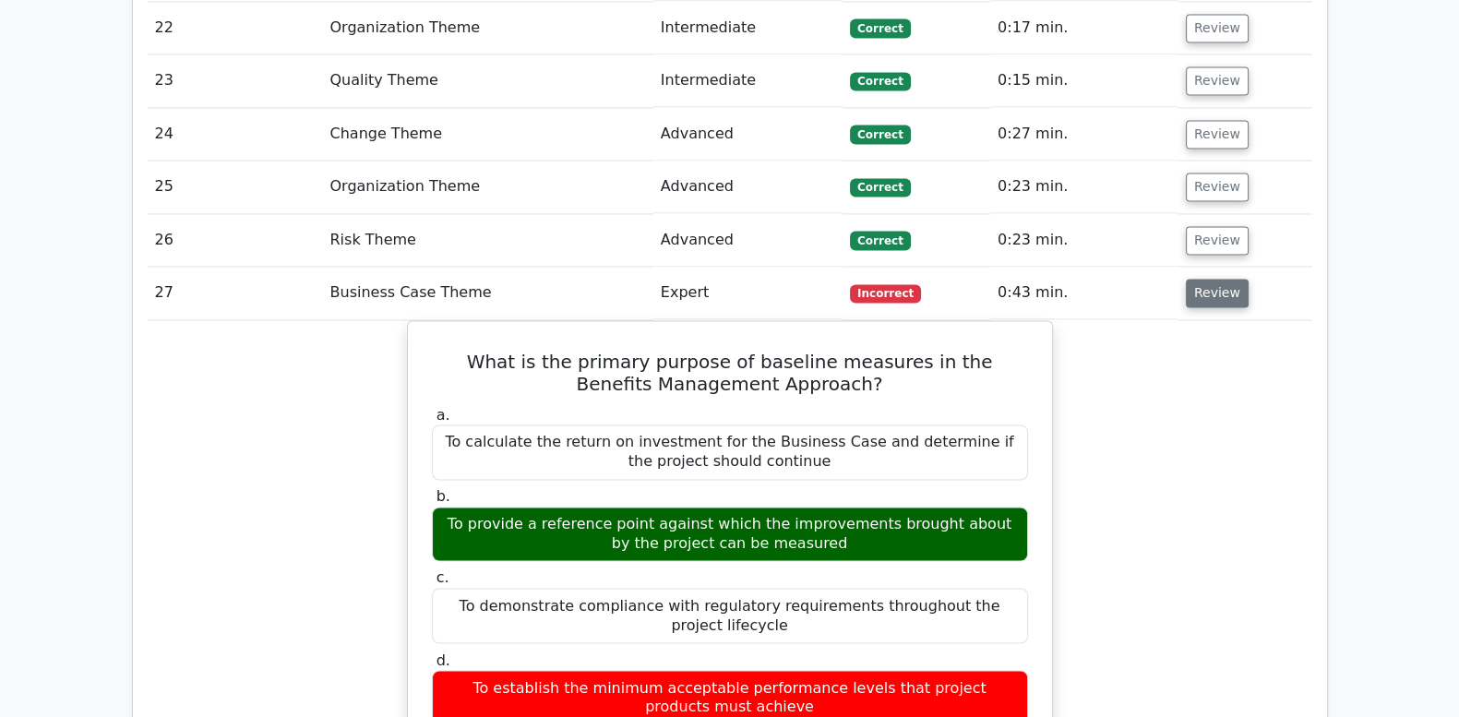
click at [1216, 279] on button "Review" at bounding box center [1217, 293] width 63 height 29
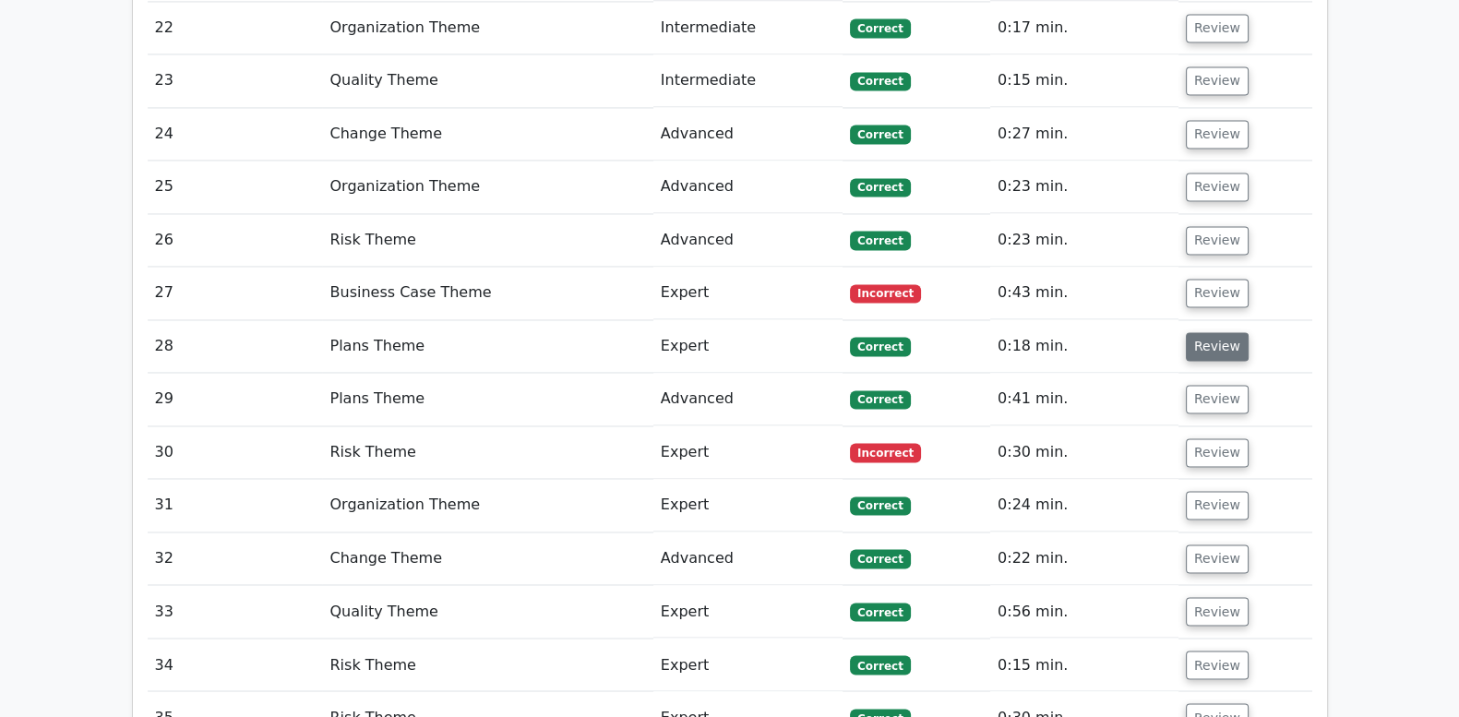
click at [1215, 332] on button "Review" at bounding box center [1217, 346] width 63 height 29
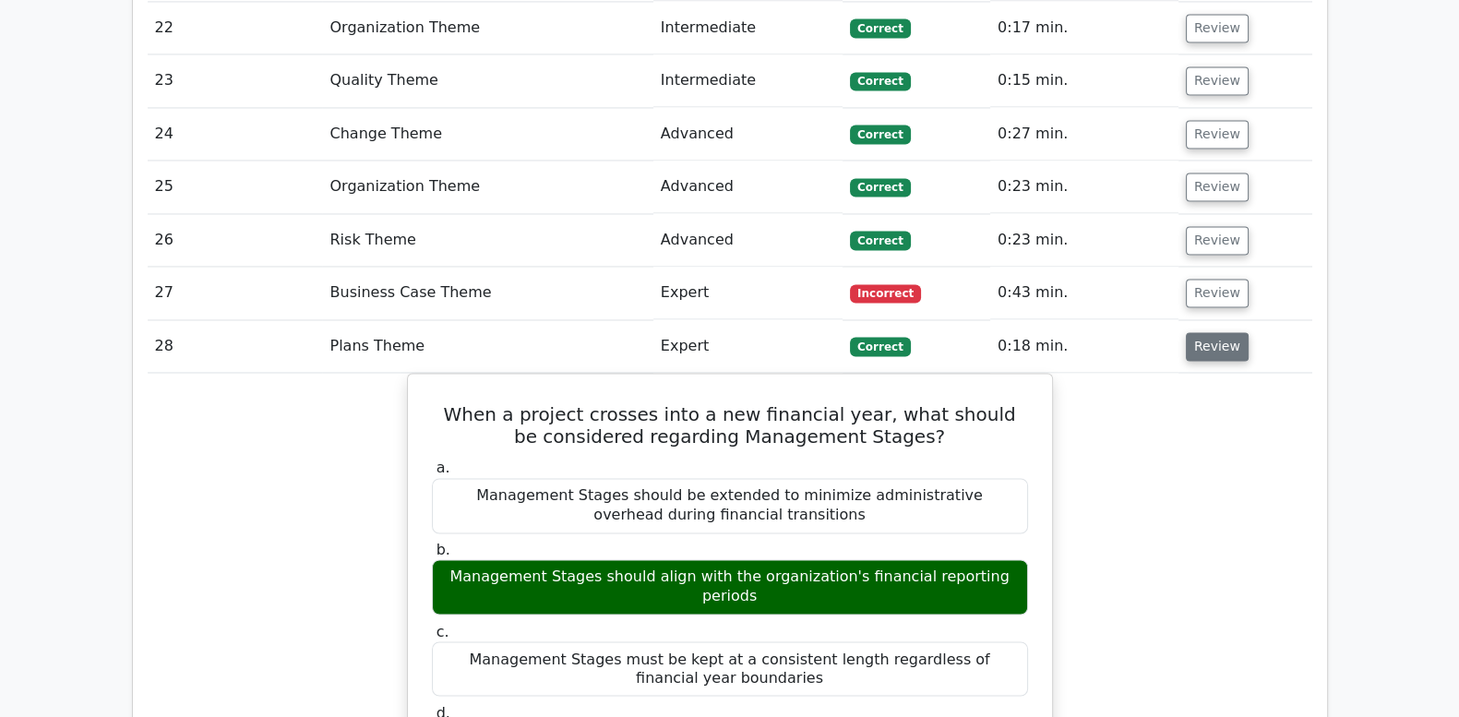
click at [1215, 332] on button "Review" at bounding box center [1217, 346] width 63 height 29
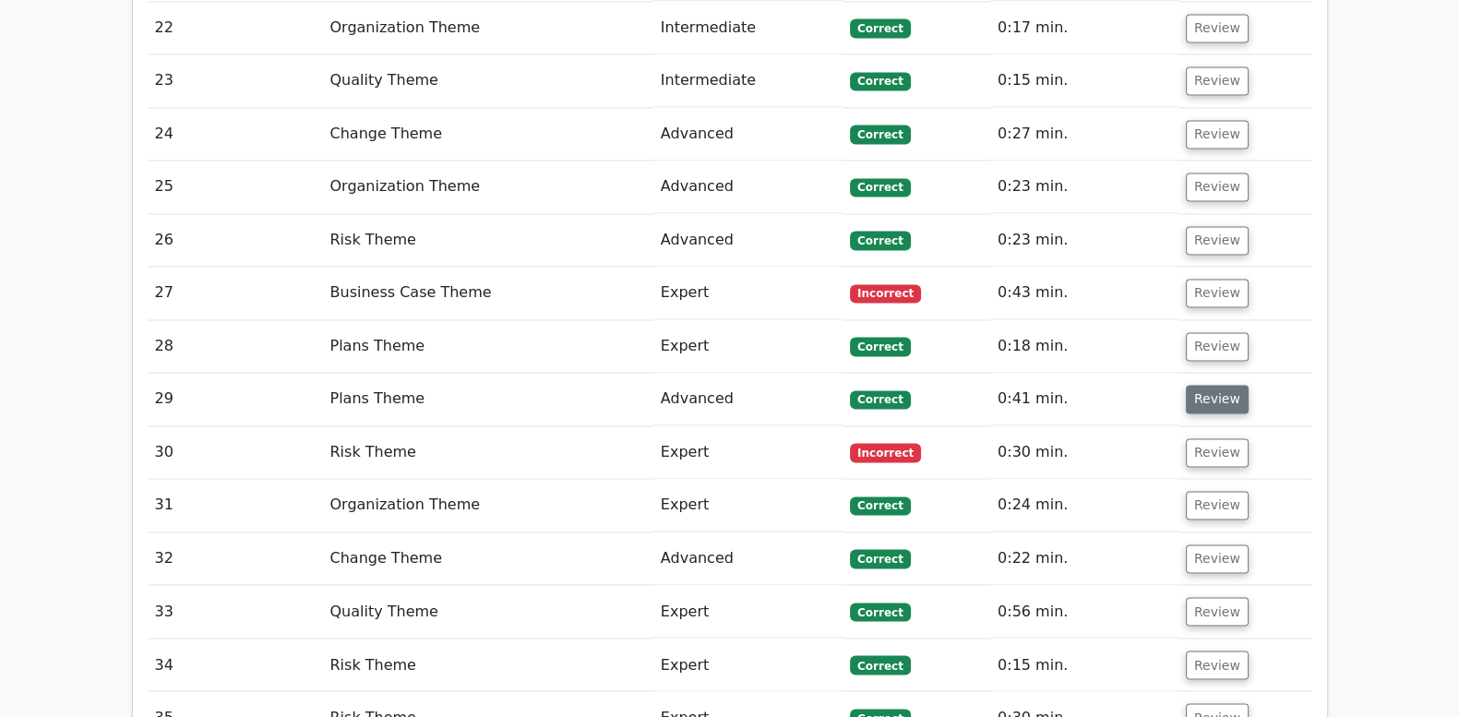
click at [1213, 385] on button "Review" at bounding box center [1217, 399] width 63 height 29
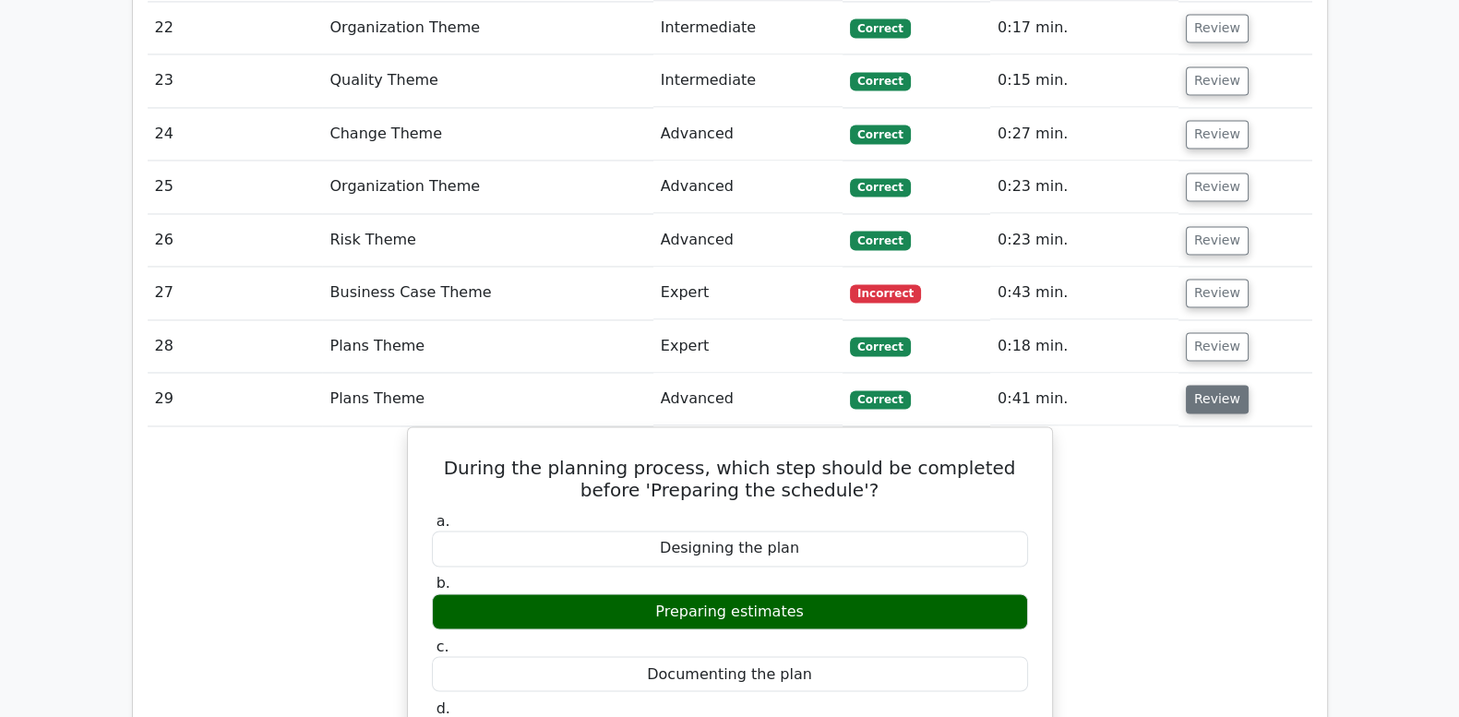
click at [1204, 385] on button "Review" at bounding box center [1217, 399] width 63 height 29
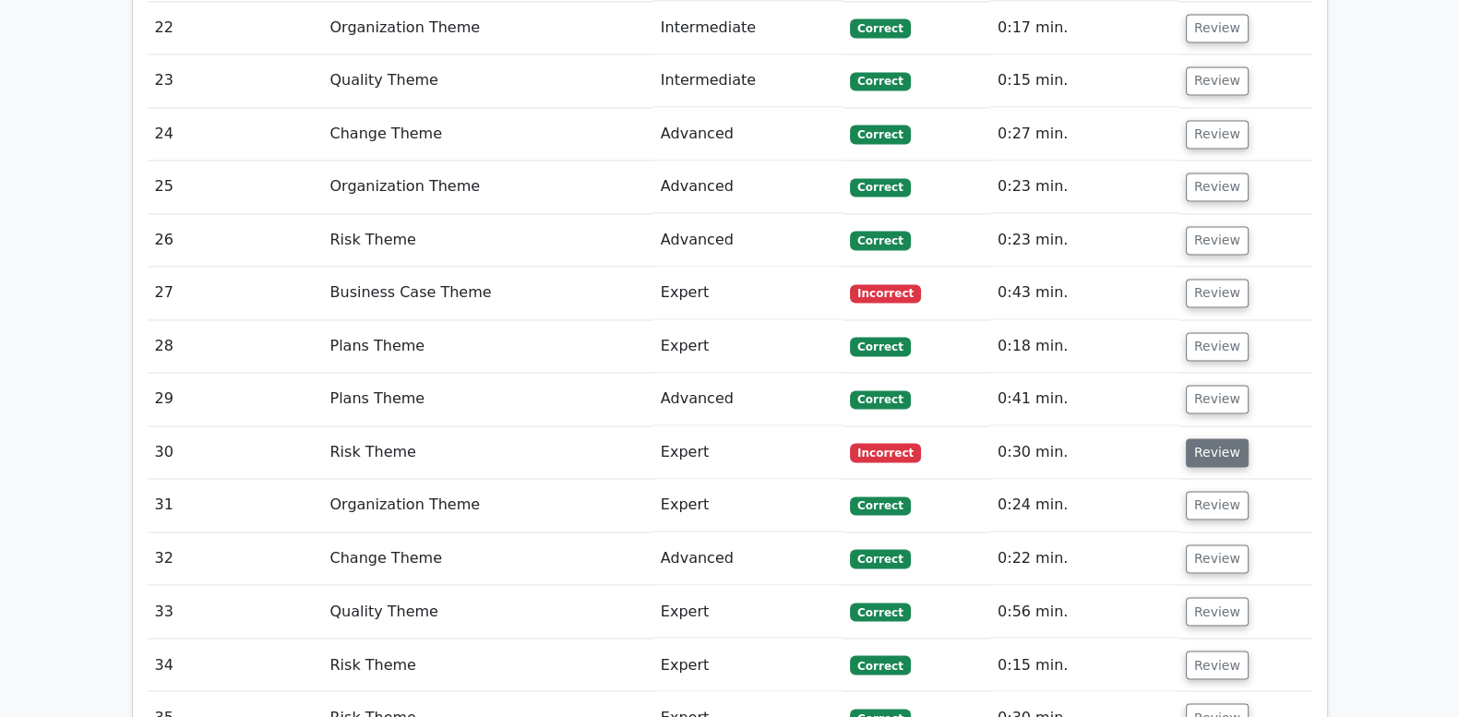
click at [1211, 438] on button "Review" at bounding box center [1217, 452] width 63 height 29
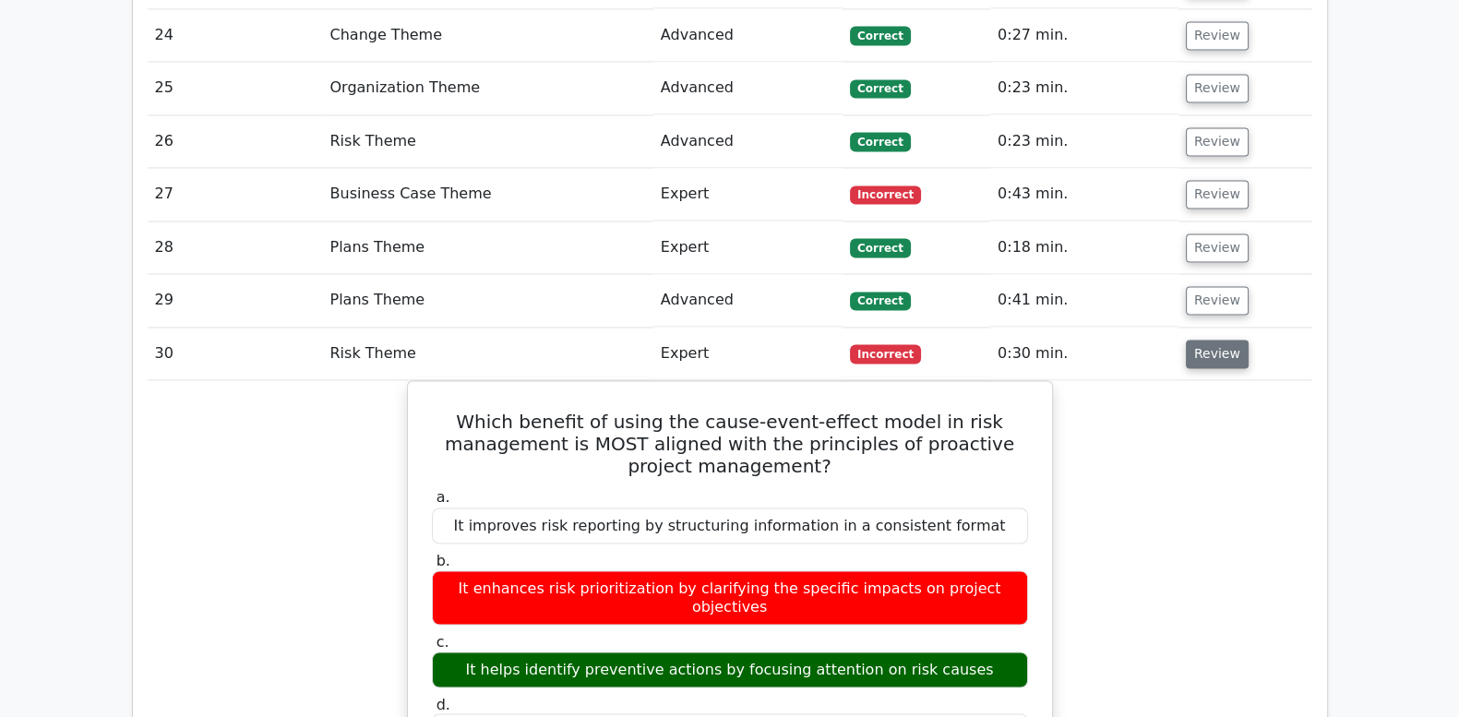
scroll to position [3923, 0]
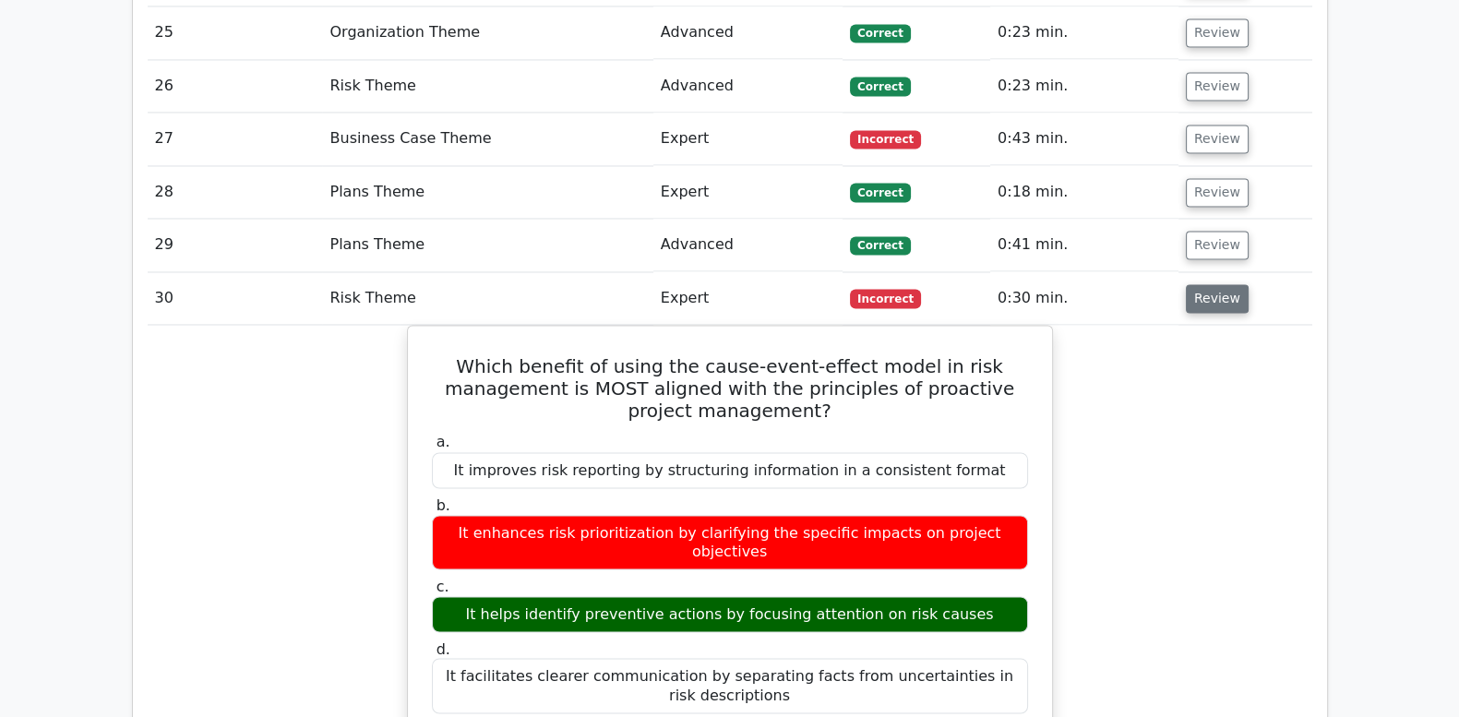
click at [1216, 284] on button "Review" at bounding box center [1217, 298] width 63 height 29
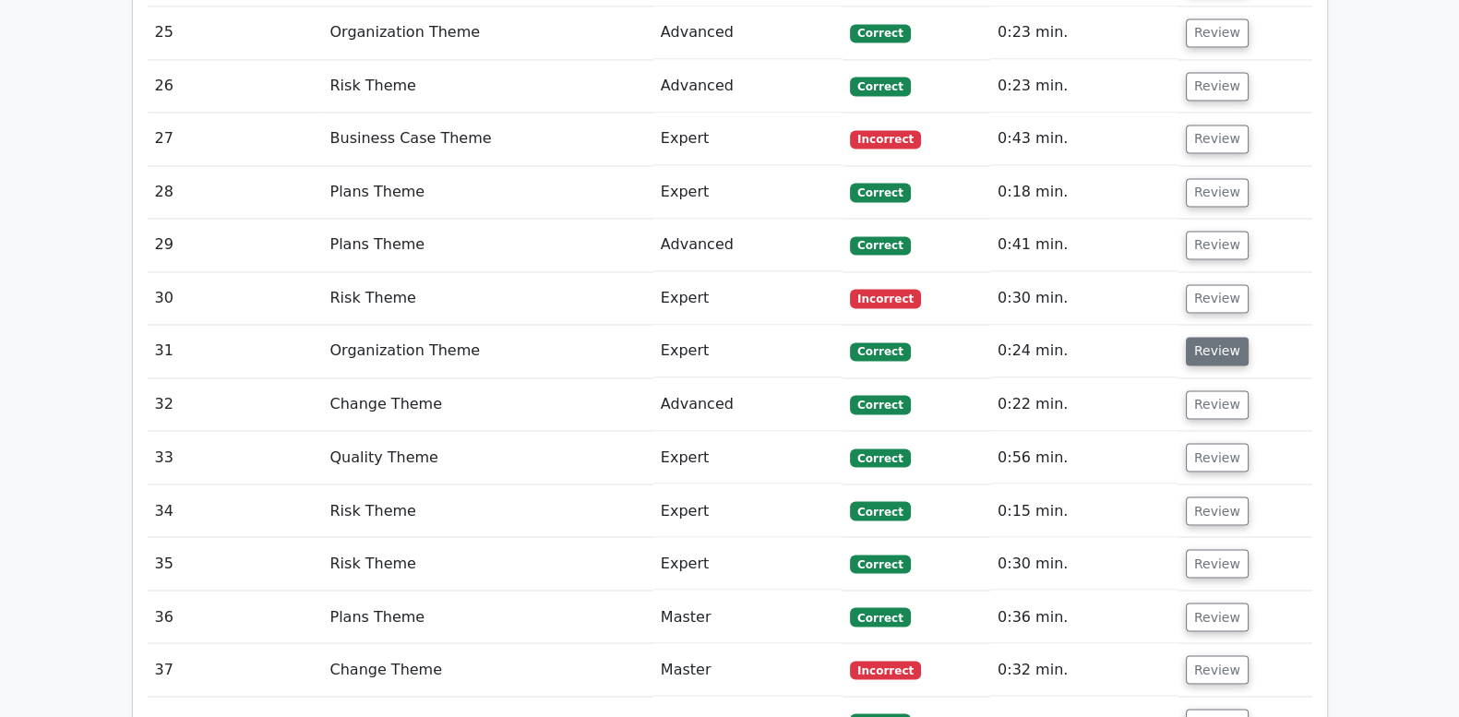
click at [1222, 337] on button "Review" at bounding box center [1217, 351] width 63 height 29
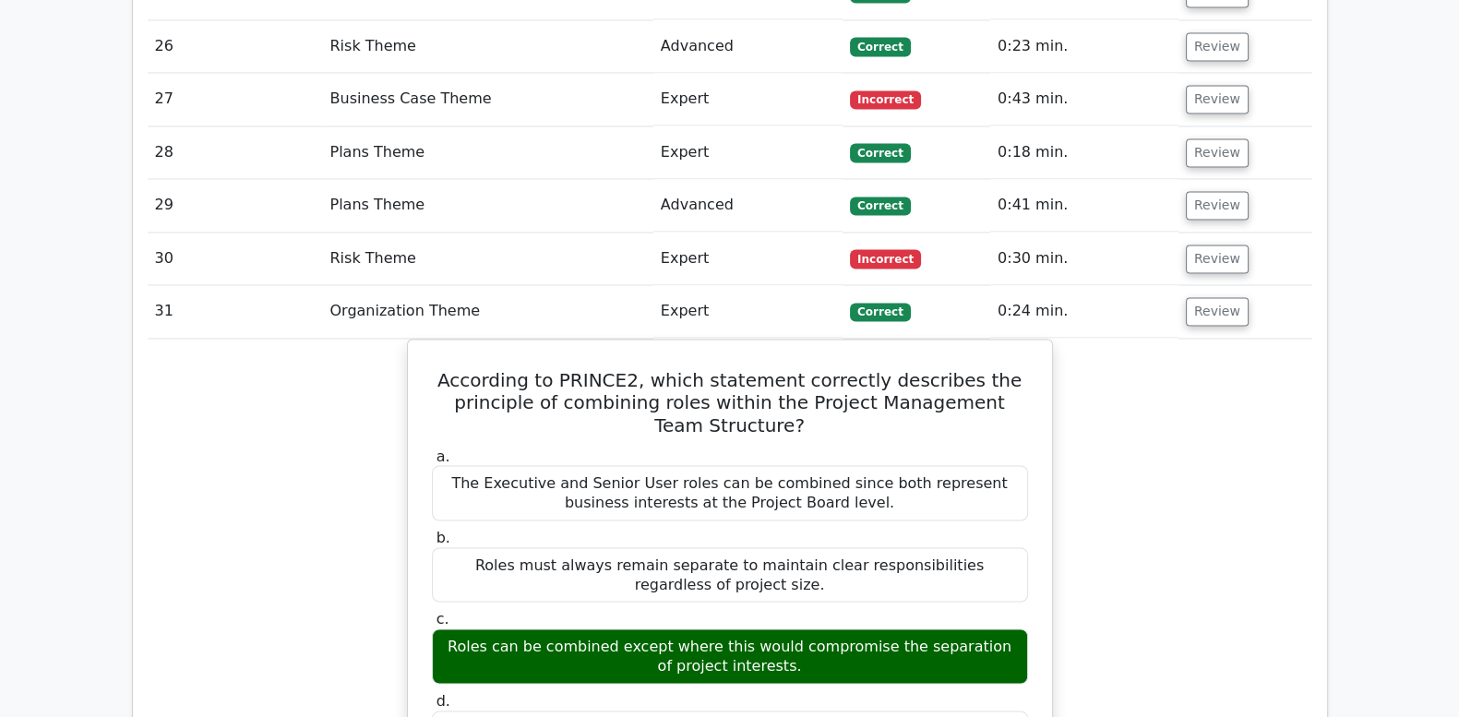
scroll to position [4000, 0]
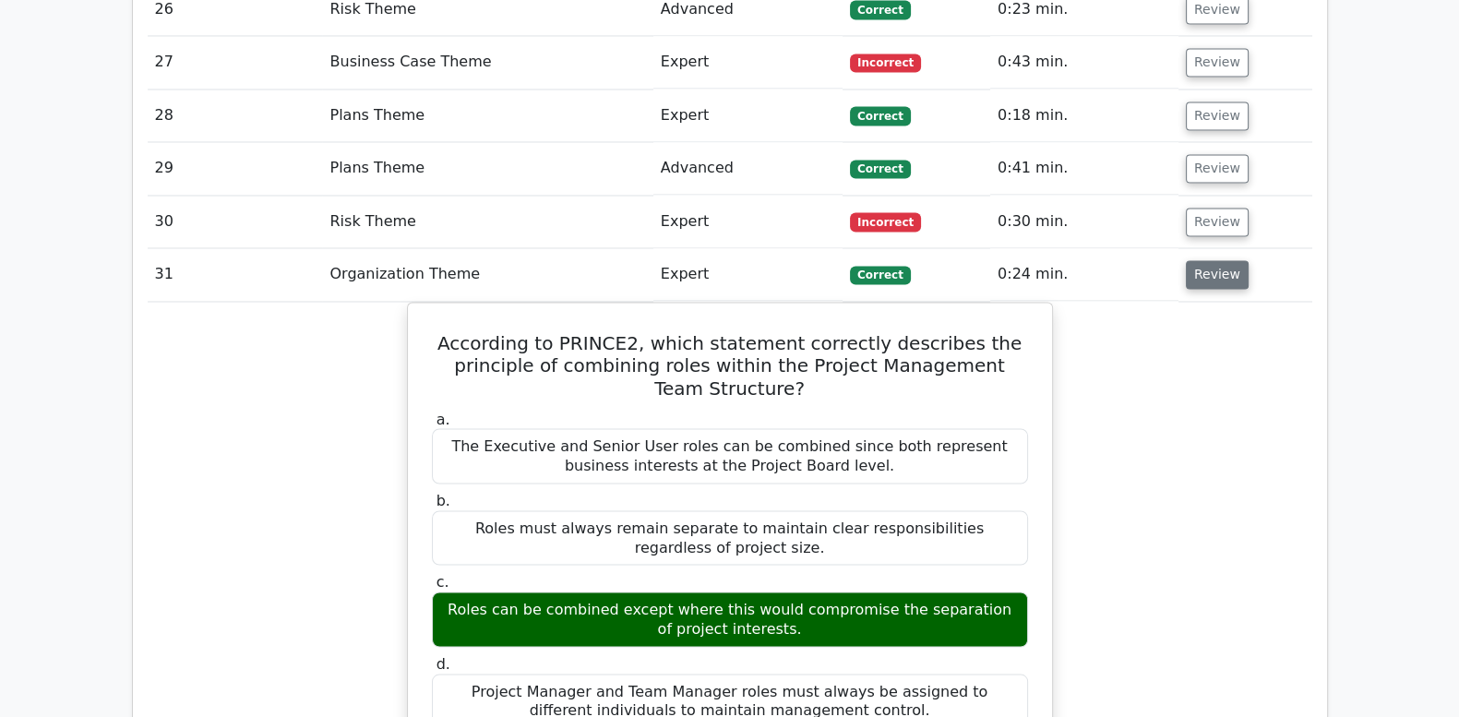
click at [1219, 260] on button "Review" at bounding box center [1217, 274] width 63 height 29
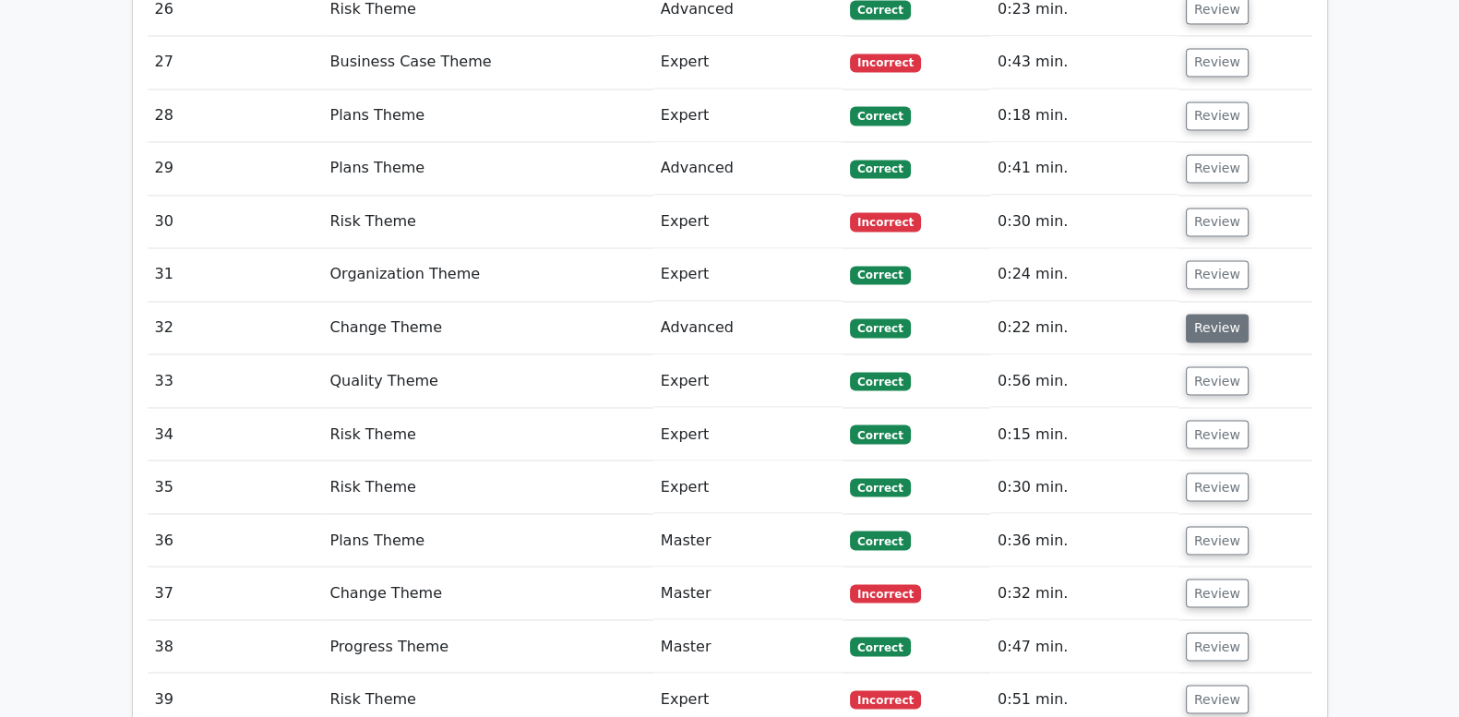
click at [1215, 314] on button "Review" at bounding box center [1217, 328] width 63 height 29
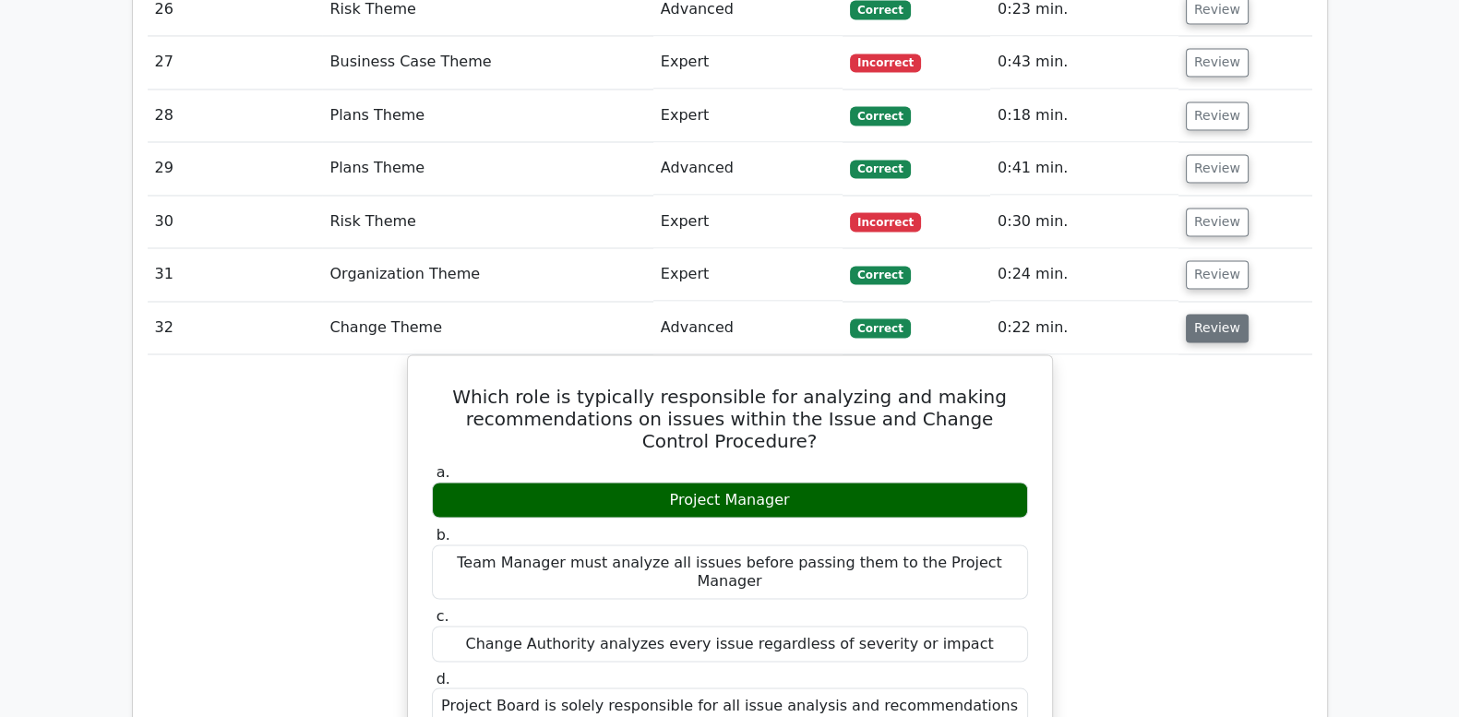
click at [1215, 314] on button "Review" at bounding box center [1217, 328] width 63 height 29
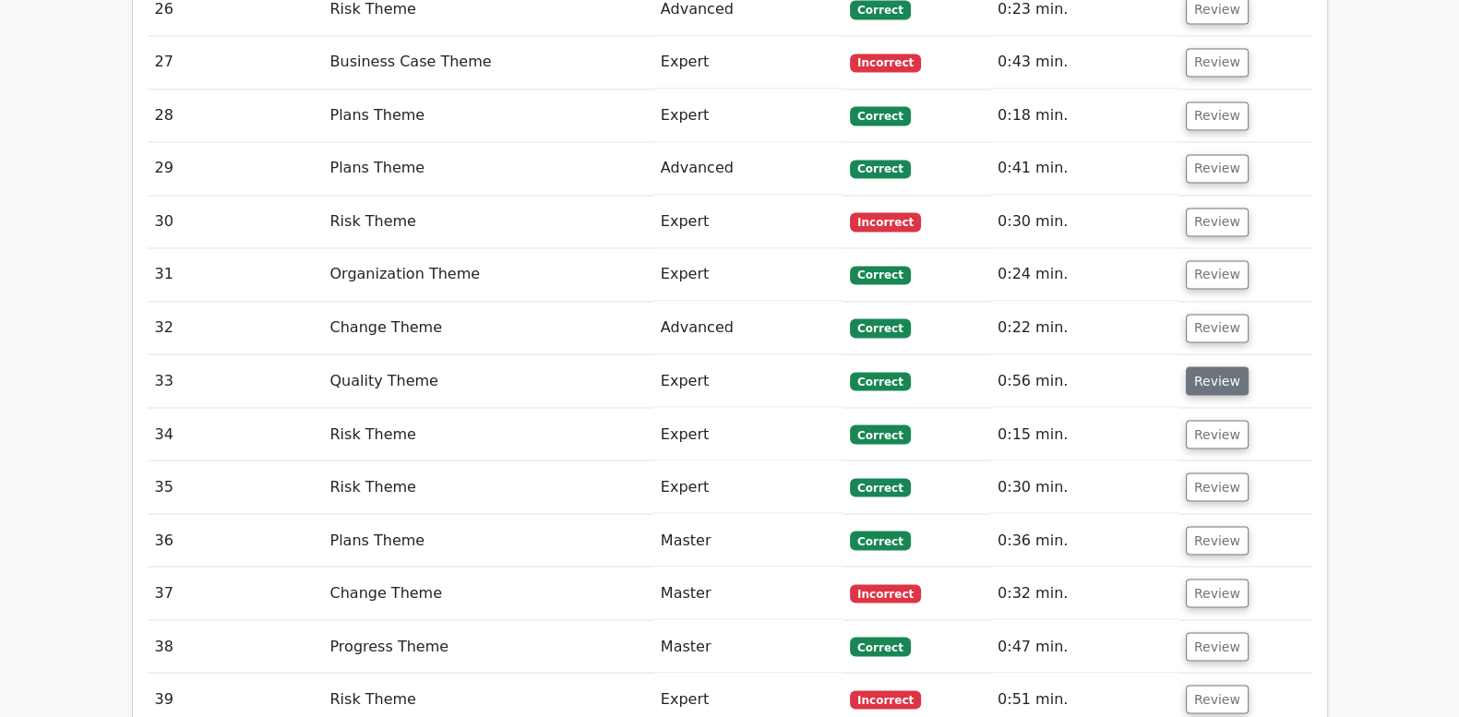
click at [1206, 366] on button "Review" at bounding box center [1217, 380] width 63 height 29
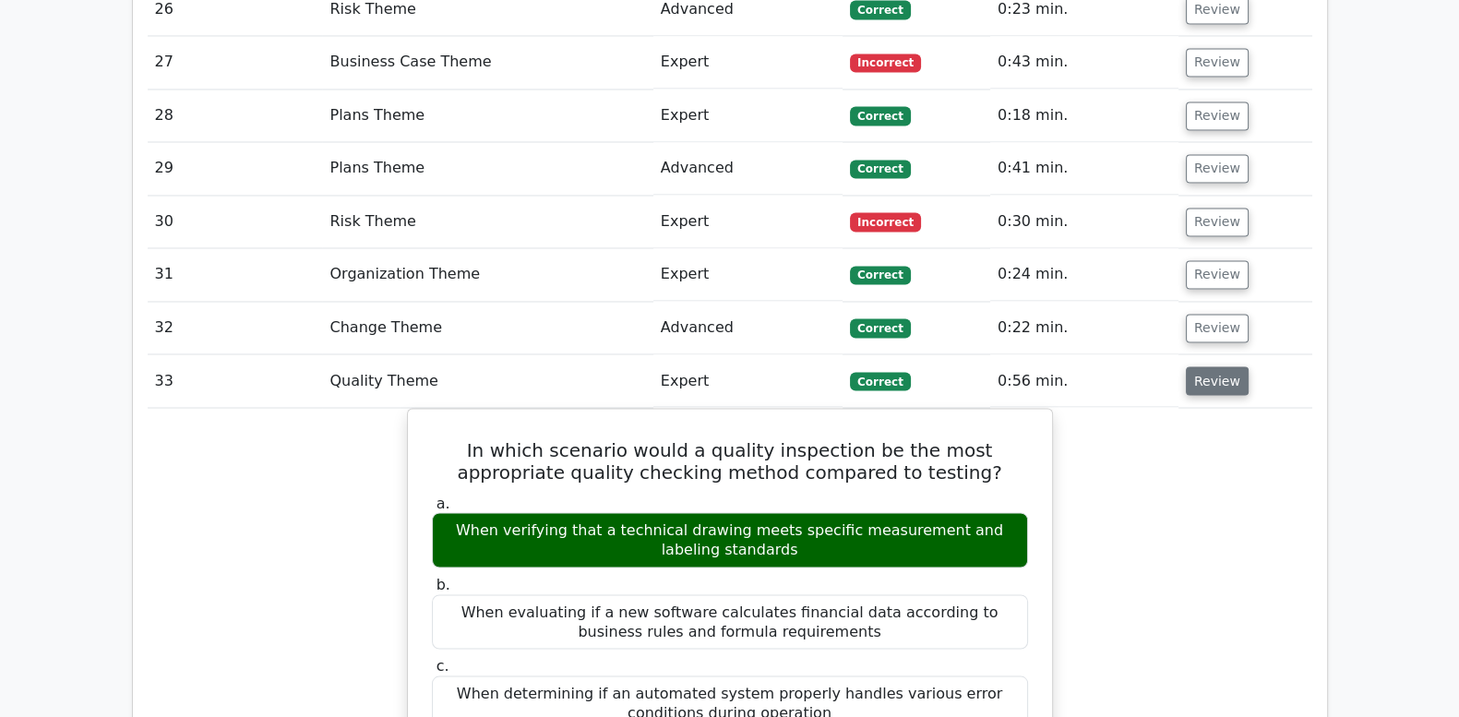
click at [1206, 366] on button "Review" at bounding box center [1217, 380] width 63 height 29
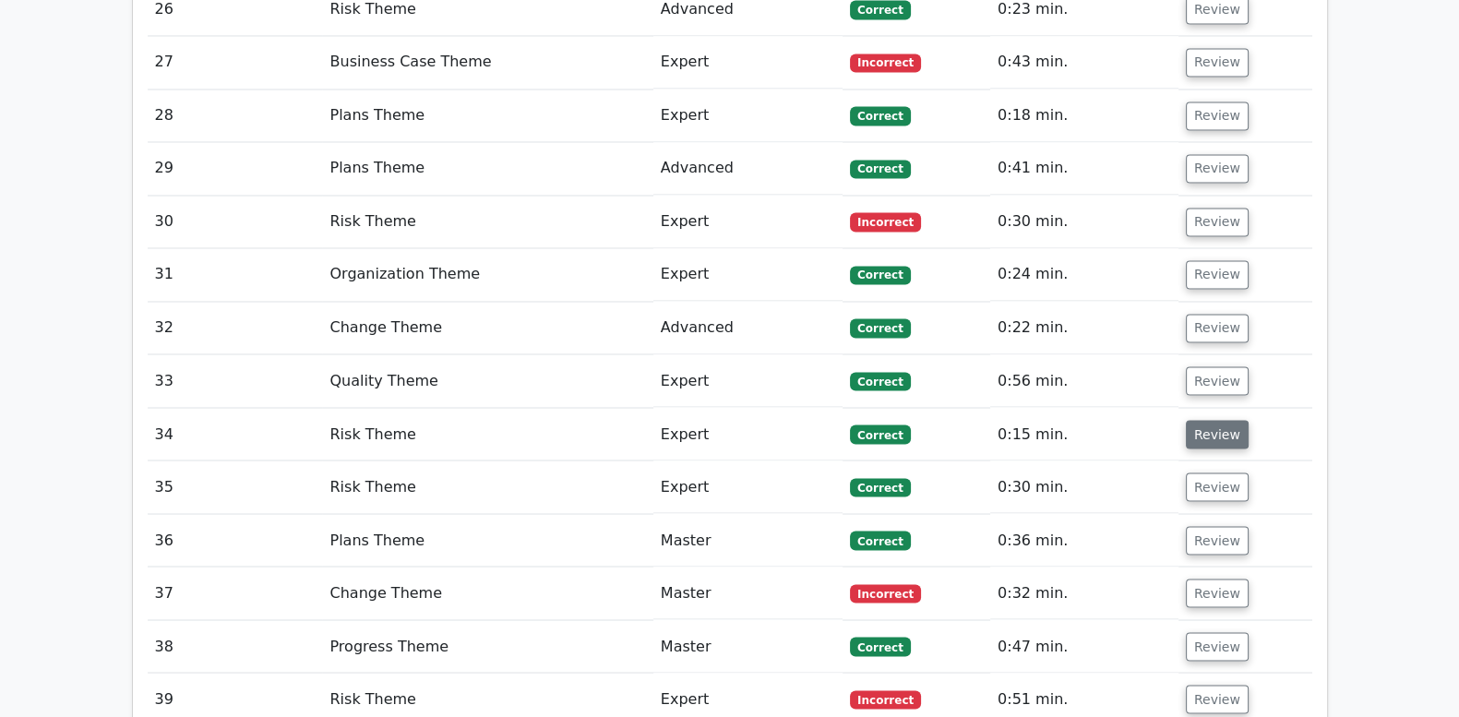
click at [1204, 420] on button "Review" at bounding box center [1217, 434] width 63 height 29
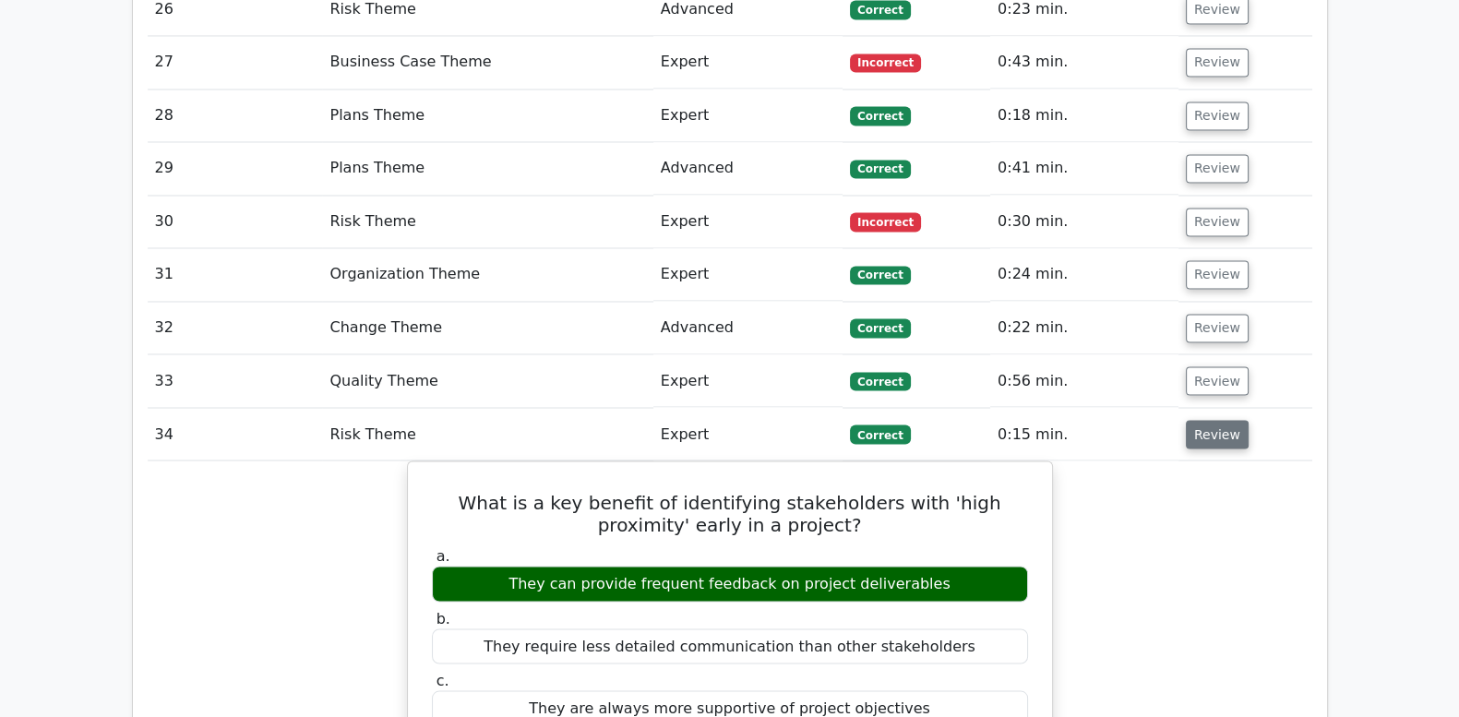
click at [1204, 420] on button "Review" at bounding box center [1217, 434] width 63 height 29
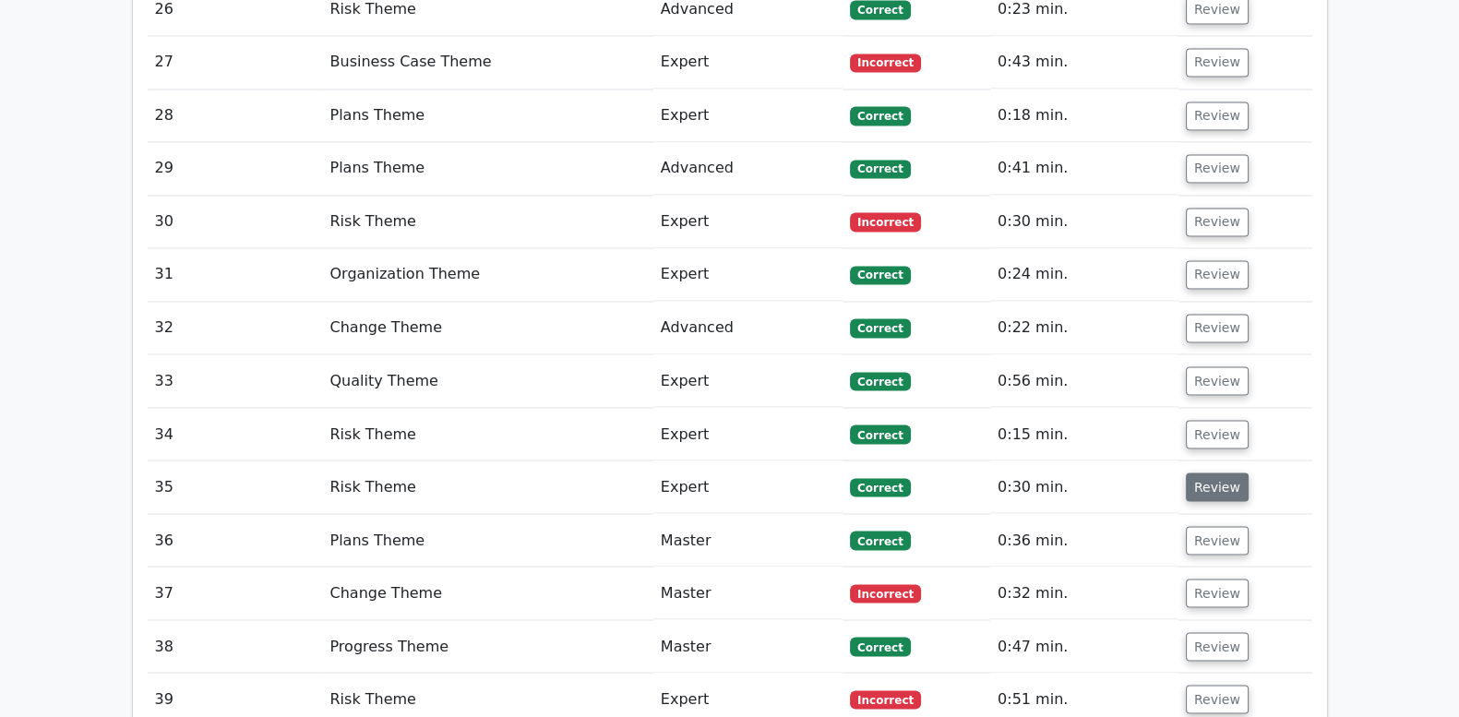
click at [1203, 473] on button "Review" at bounding box center [1217, 487] width 63 height 29
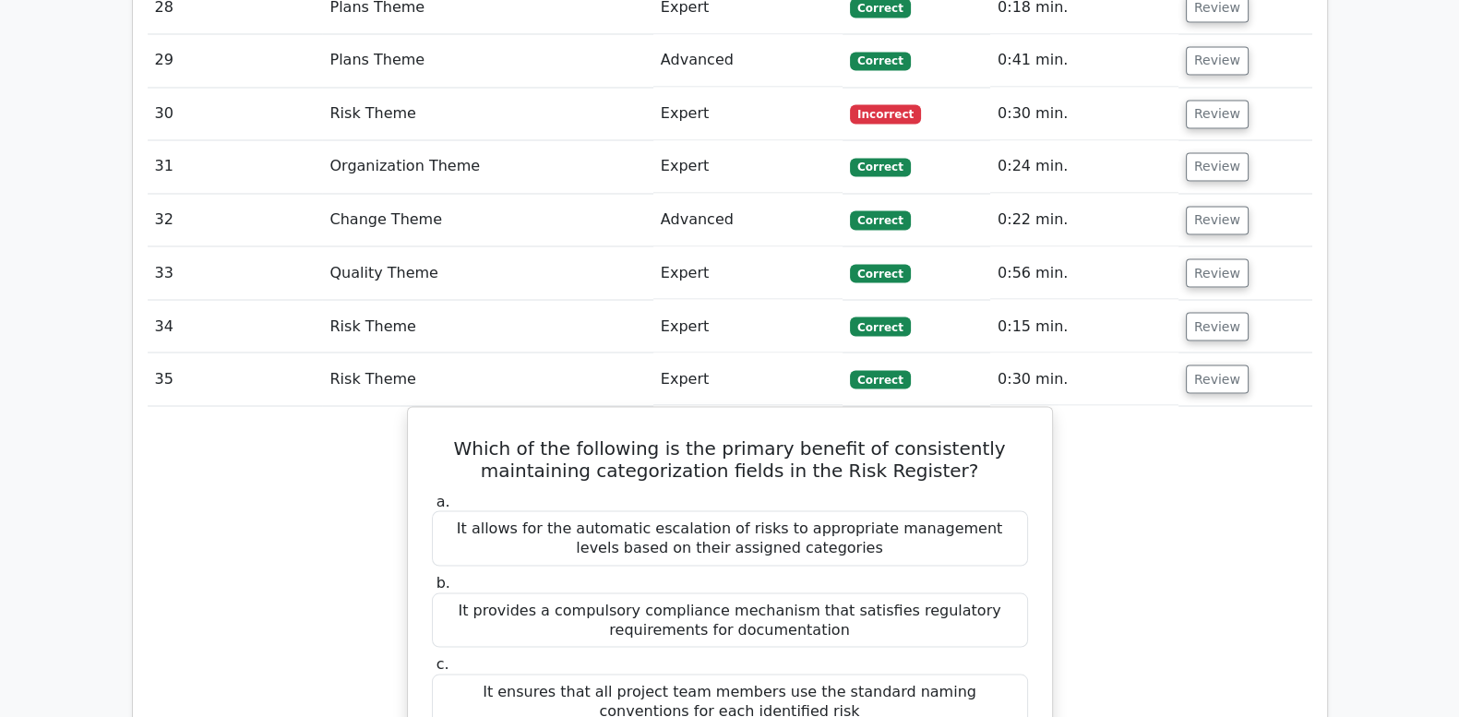
scroll to position [4154, 0]
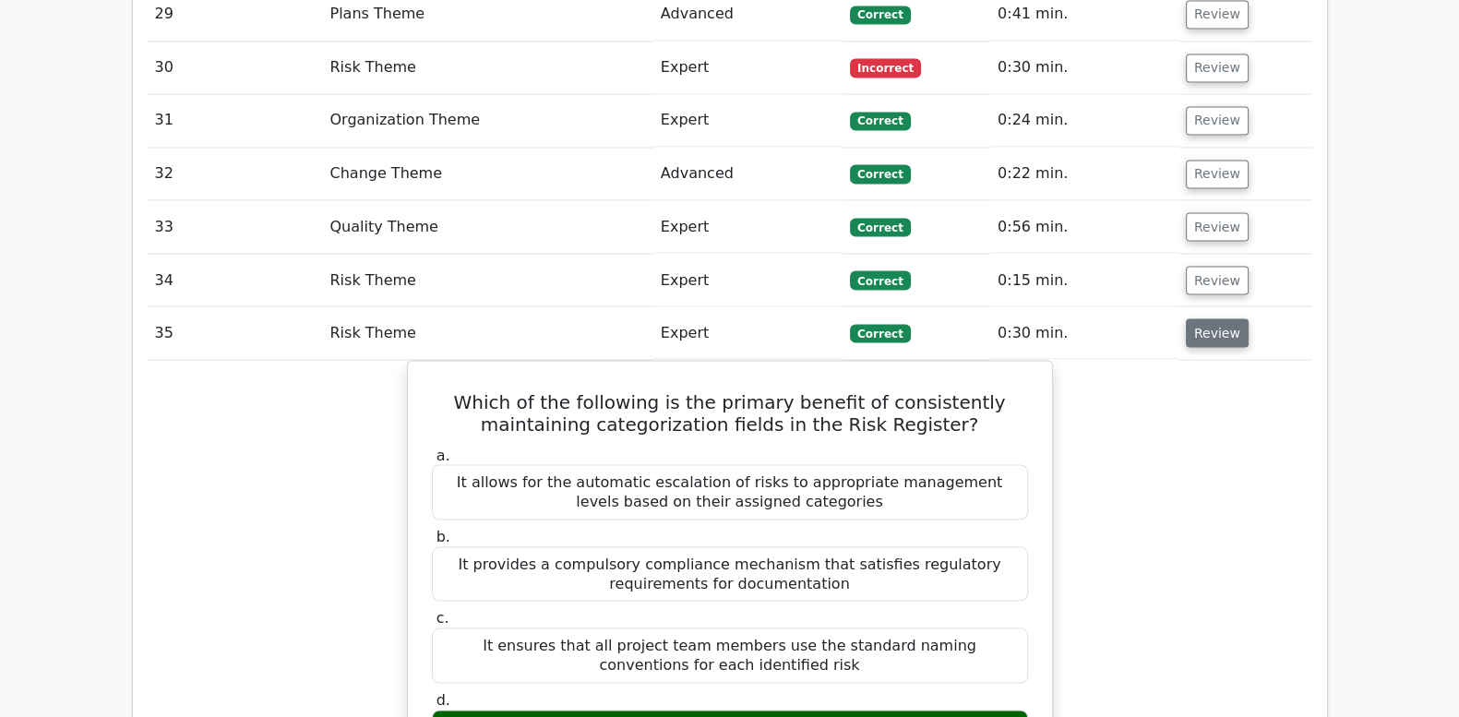
click at [1207, 318] on button "Review" at bounding box center [1217, 332] width 63 height 29
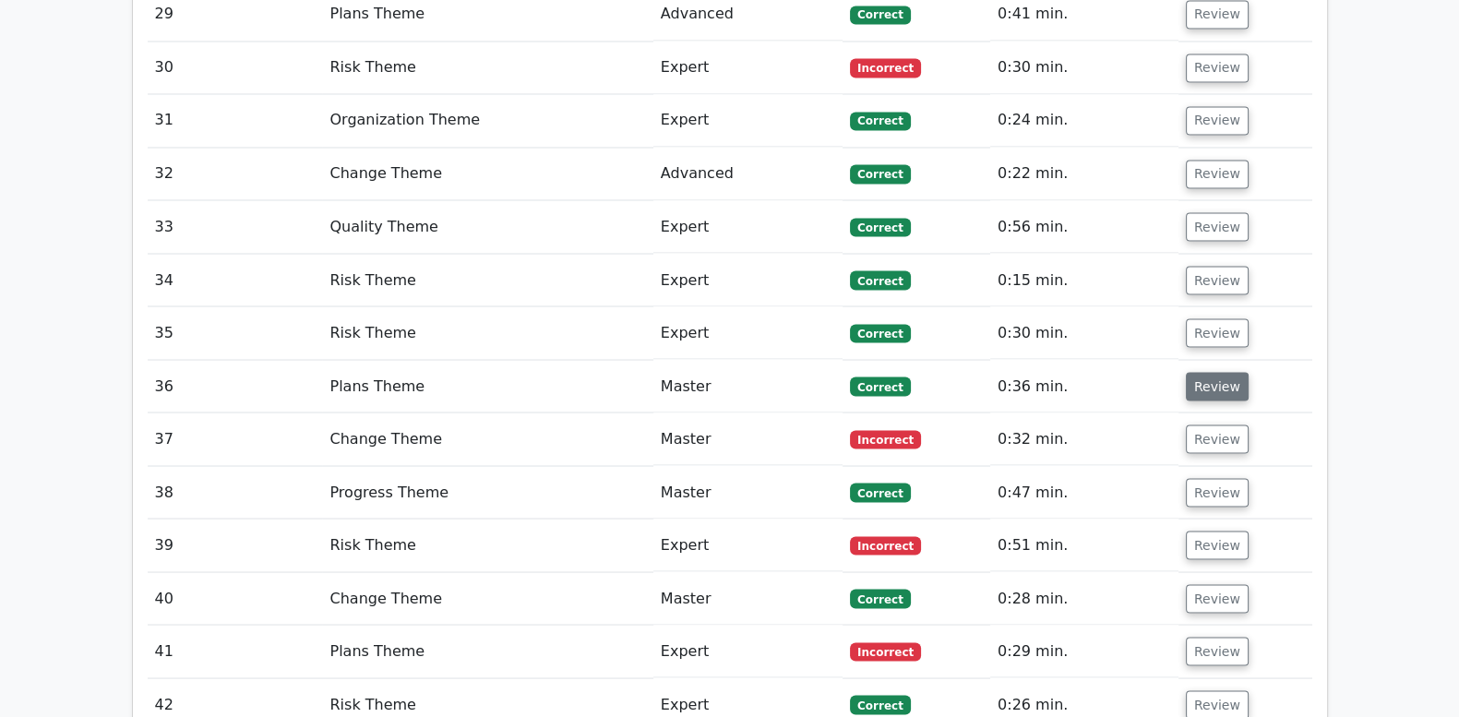
click at [1204, 372] on button "Review" at bounding box center [1217, 386] width 63 height 29
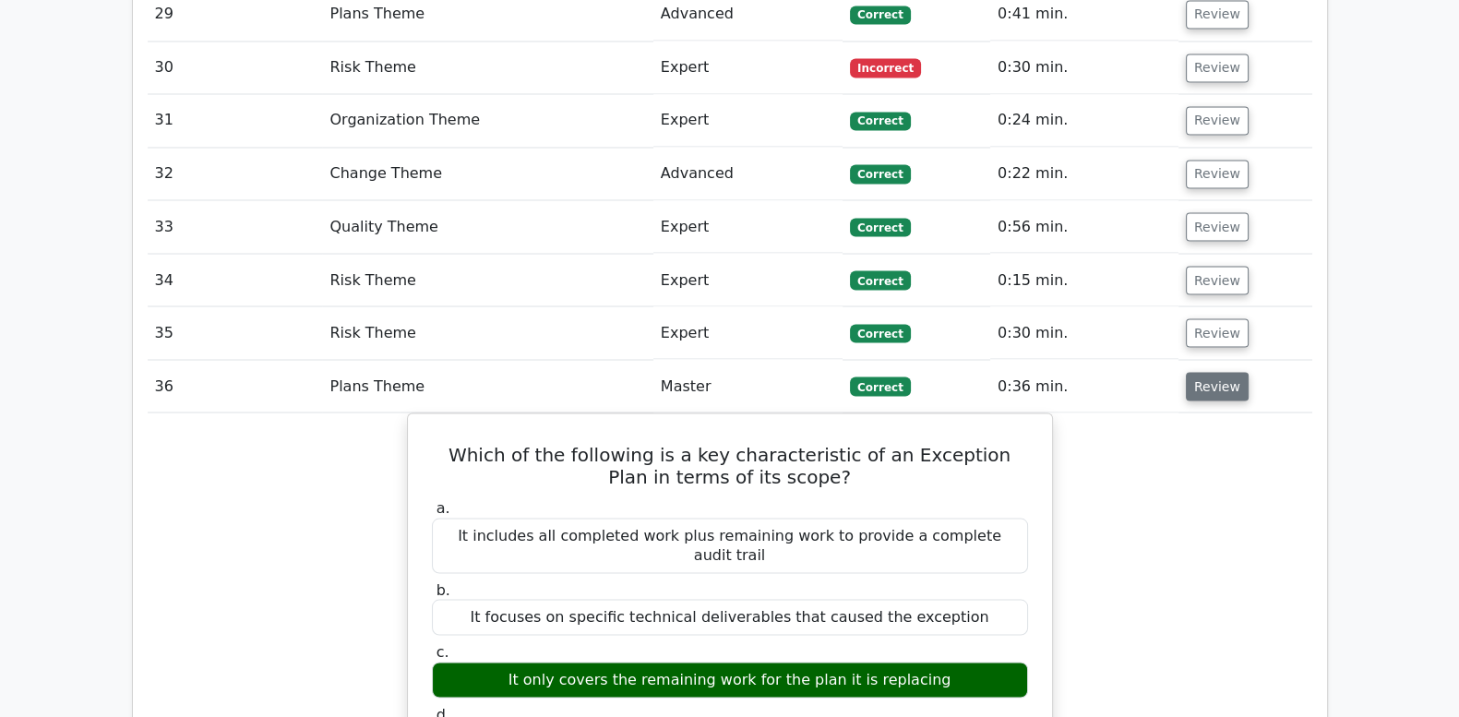
click at [1204, 372] on button "Review" at bounding box center [1217, 386] width 63 height 29
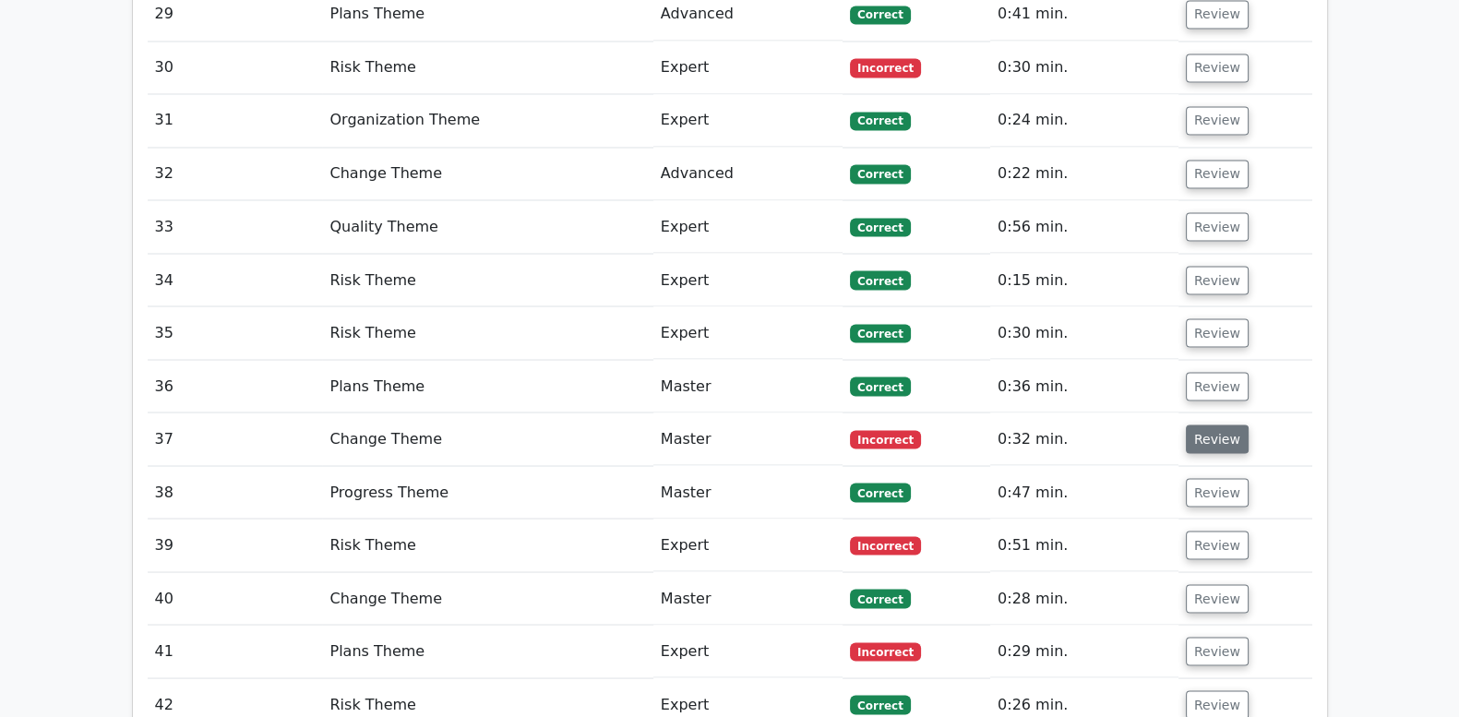
click at [1199, 425] on button "Review" at bounding box center [1217, 439] width 63 height 29
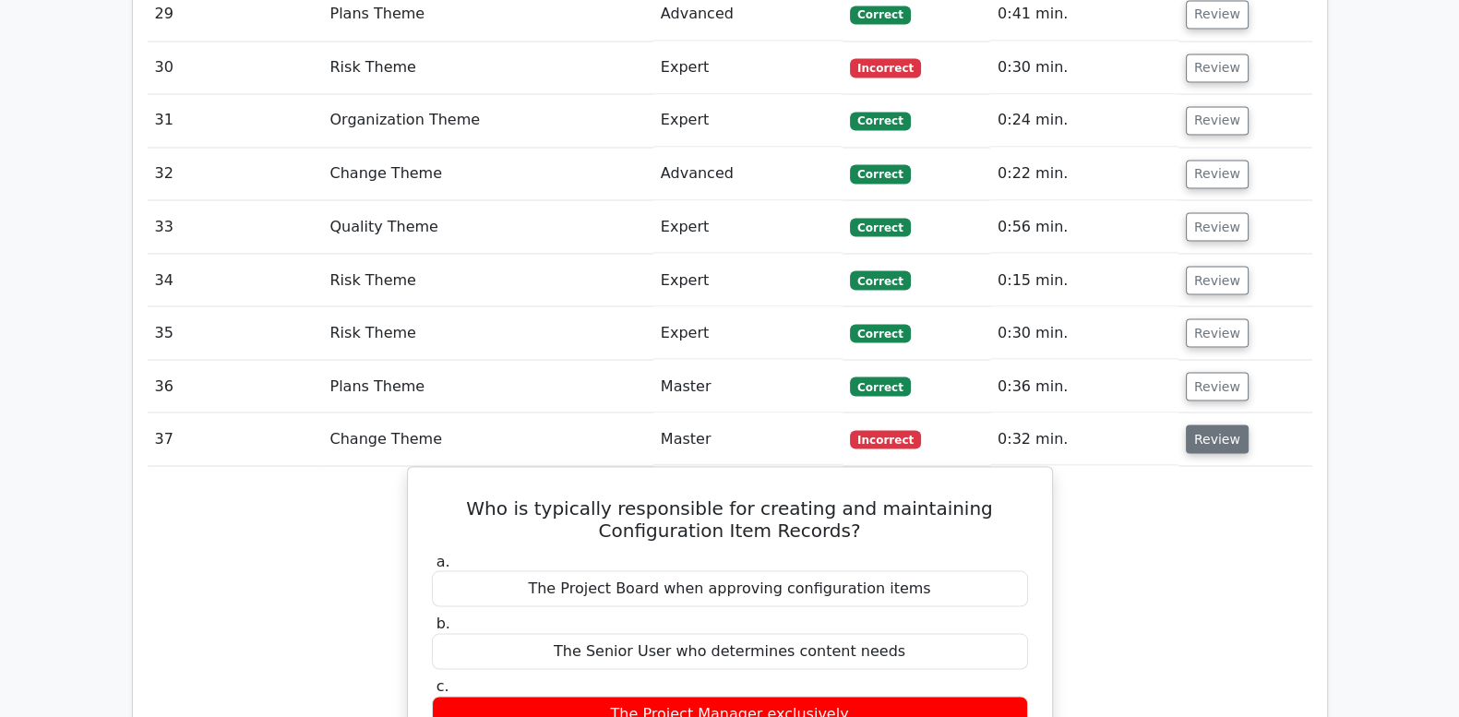
click at [1199, 425] on button "Review" at bounding box center [1217, 439] width 63 height 29
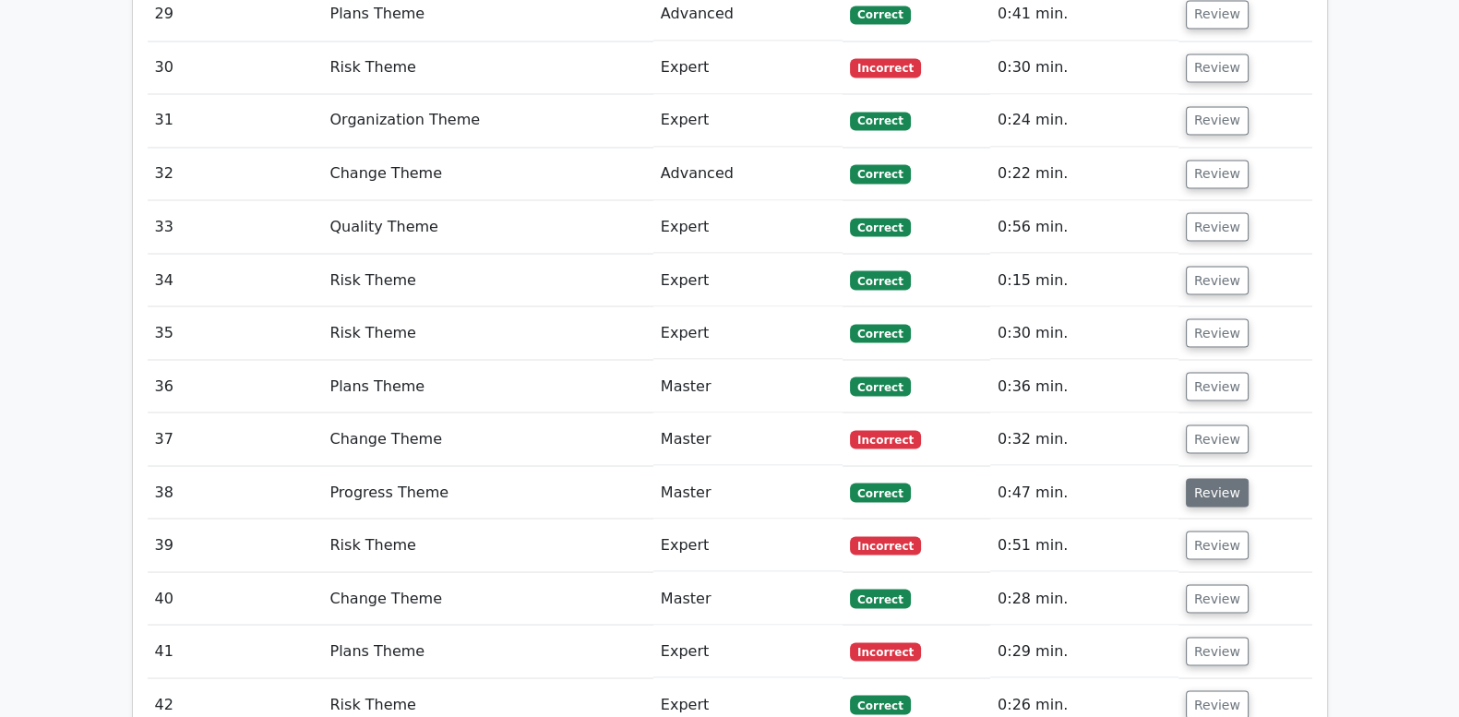
click at [1206, 478] on button "Review" at bounding box center [1217, 492] width 63 height 29
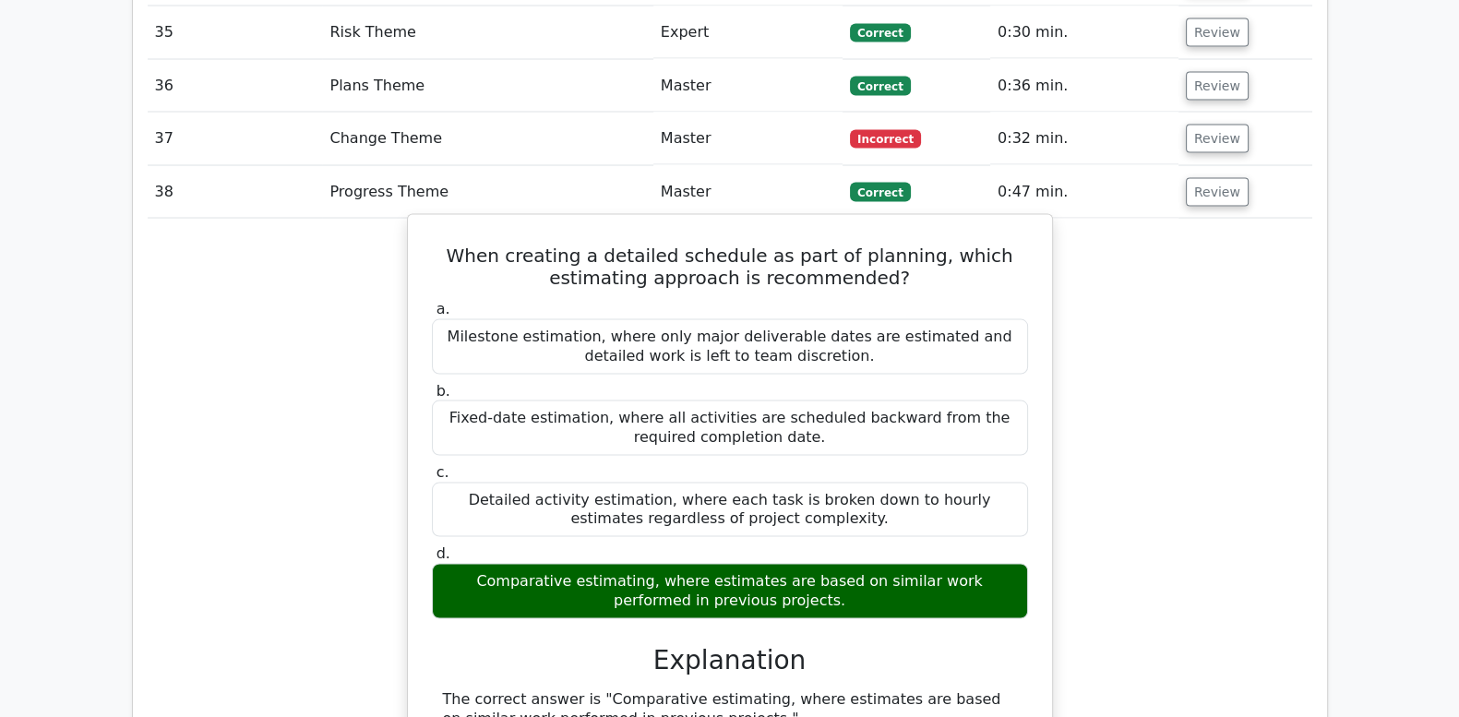
scroll to position [4461, 0]
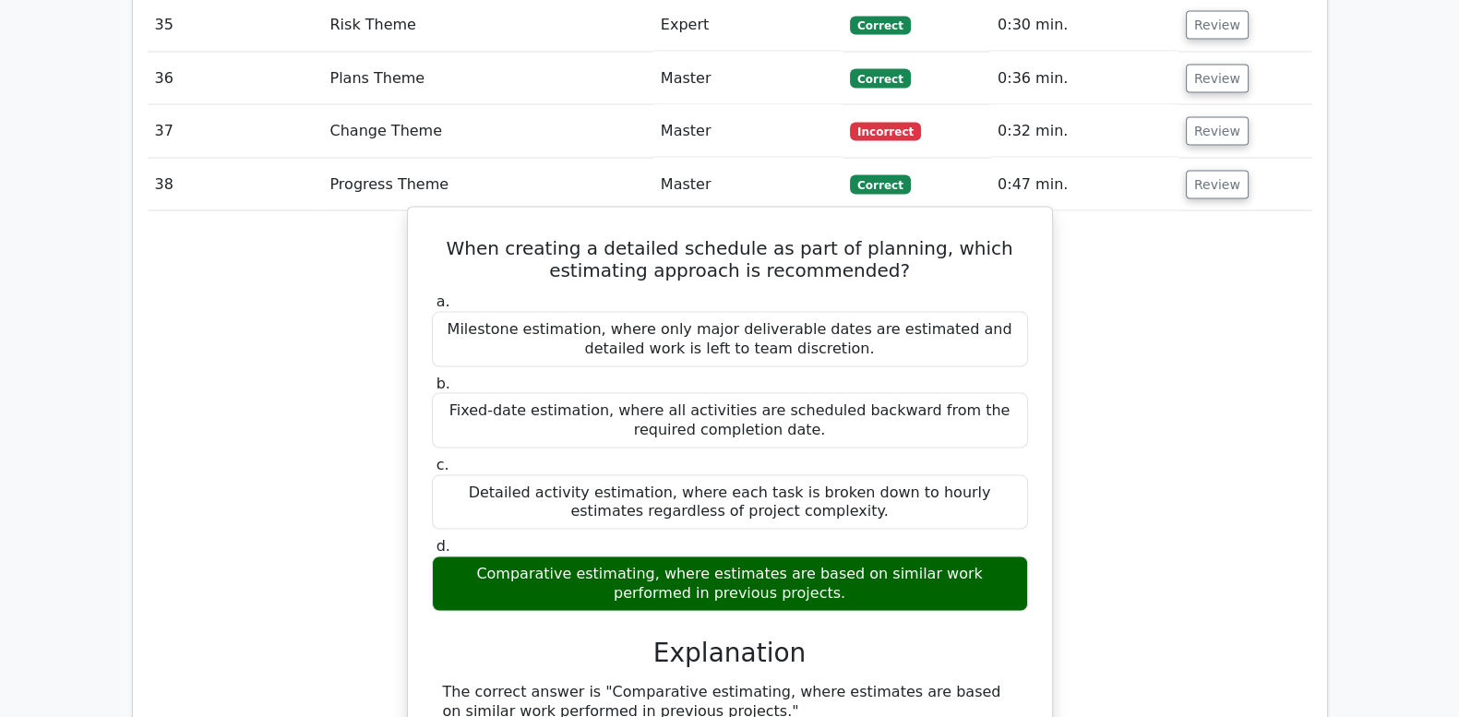
drag, startPoint x: 474, startPoint y: 111, endPoint x: 915, endPoint y: 458, distance: 561.4
click at [915, 458] on div "When creating a detailed schedule as part of planning, which estimating approac…" at bounding box center [730, 704] width 630 height 978
click at [1037, 289] on div "a. Milestone estimation, where only major deliverable dates are estimated and d…" at bounding box center [730, 452] width 618 height 327
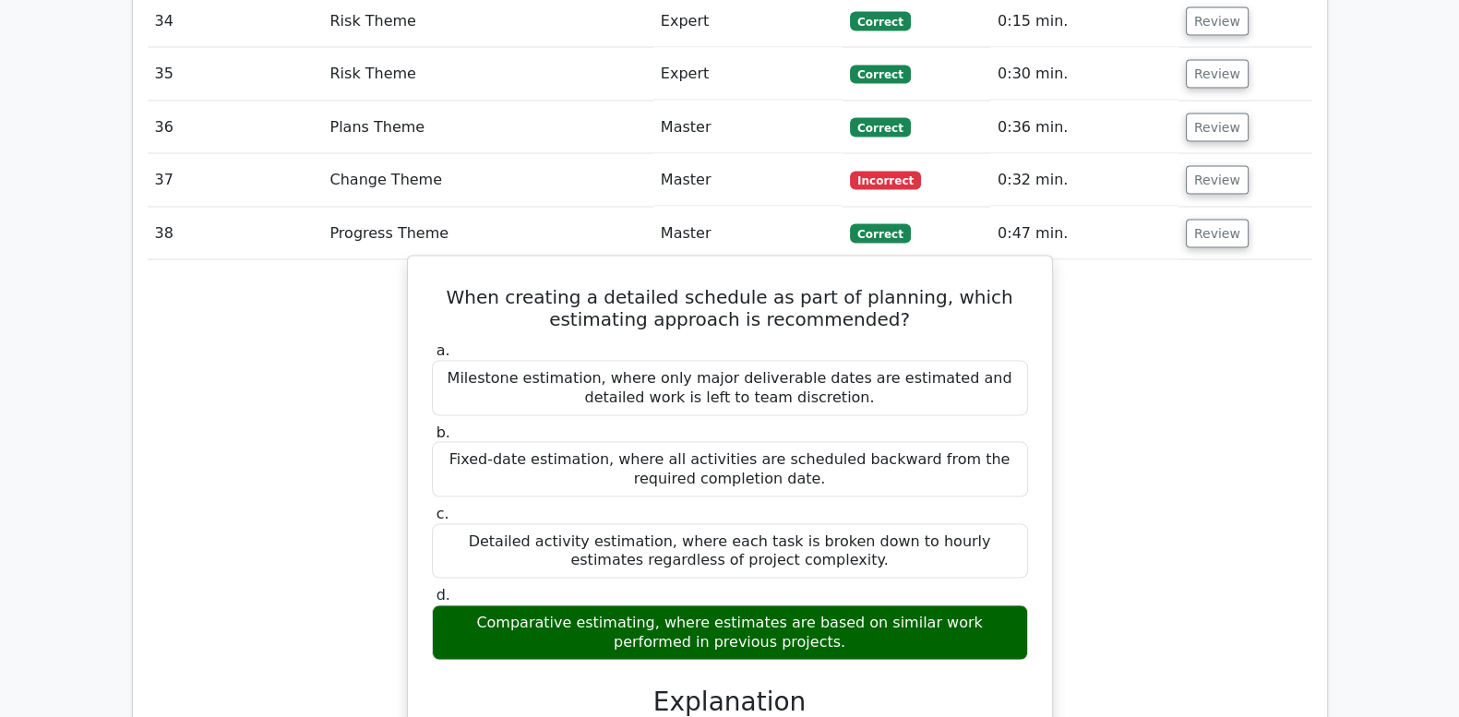
scroll to position [4385, 0]
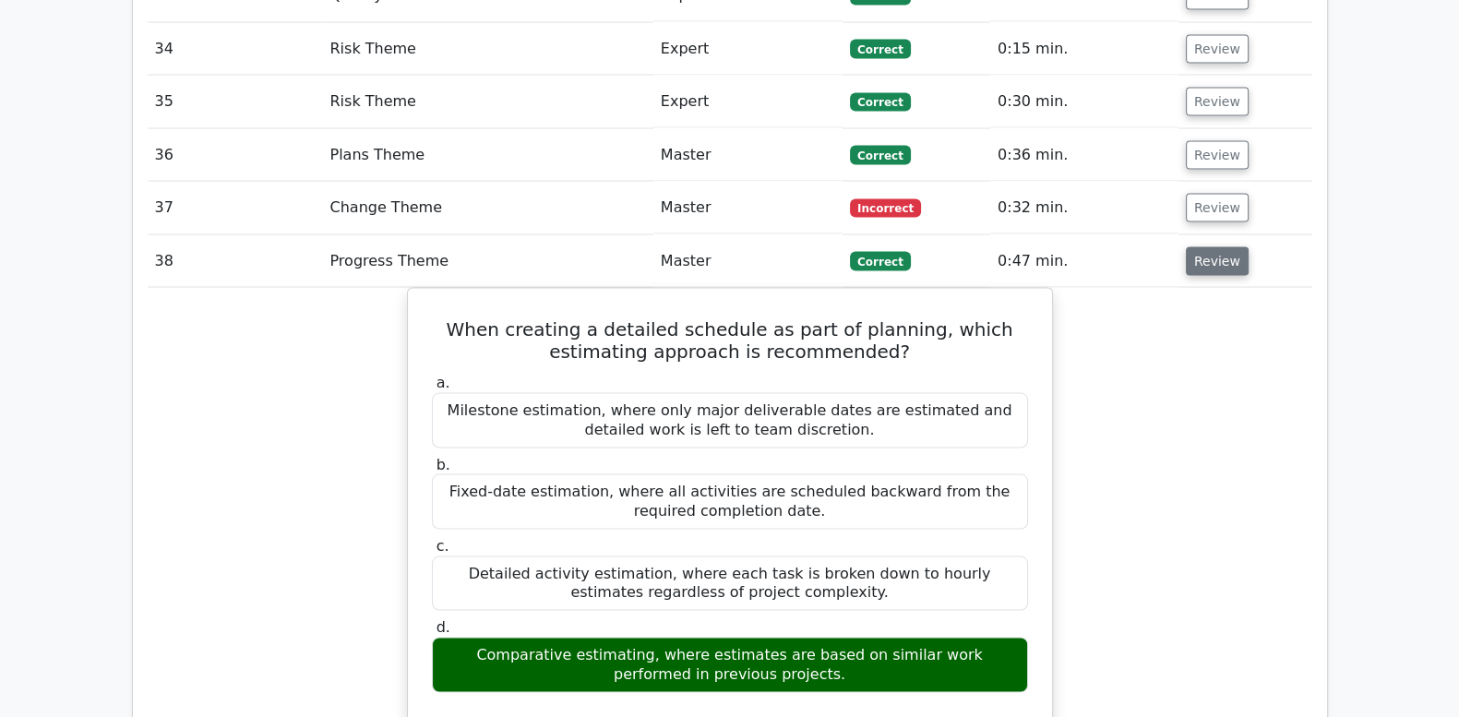
click at [1199, 247] on button "Review" at bounding box center [1217, 261] width 63 height 29
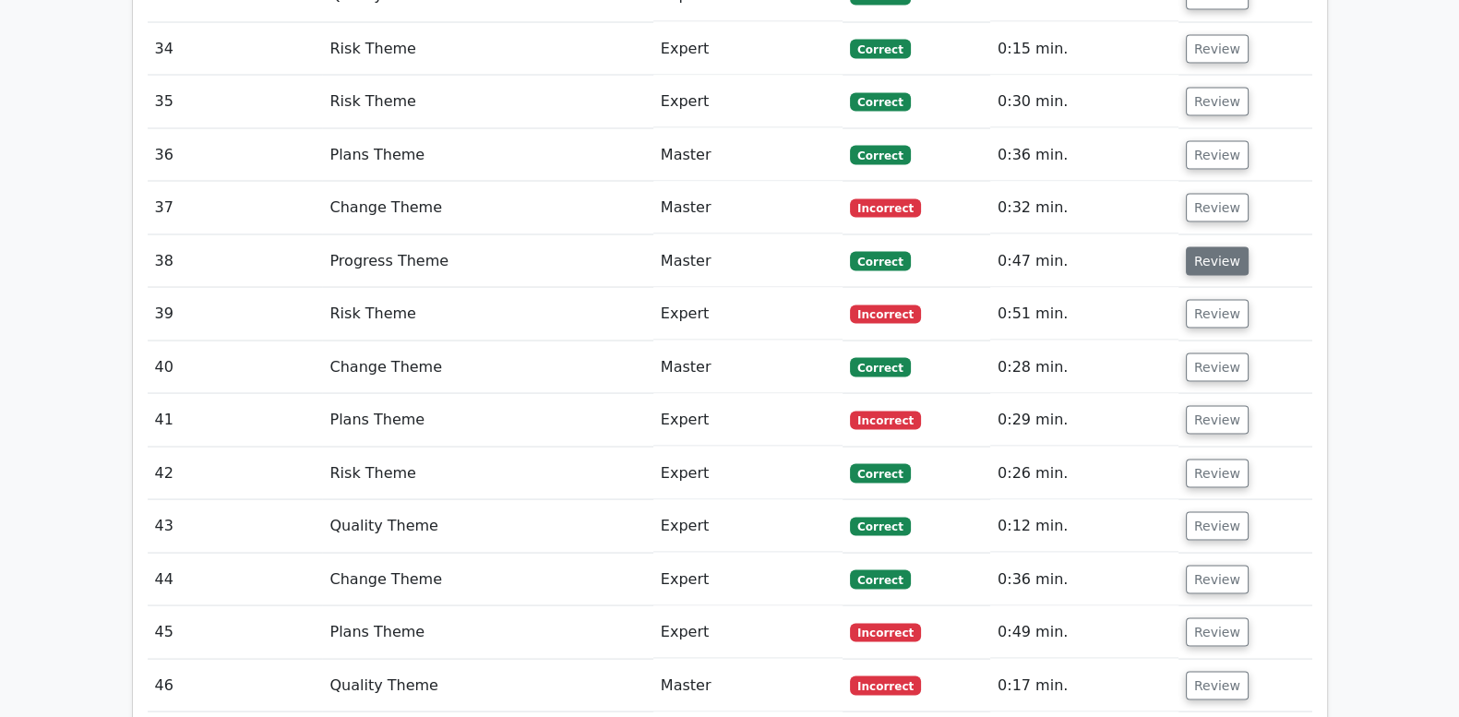
click at [1199, 247] on button "Review" at bounding box center [1217, 261] width 63 height 29
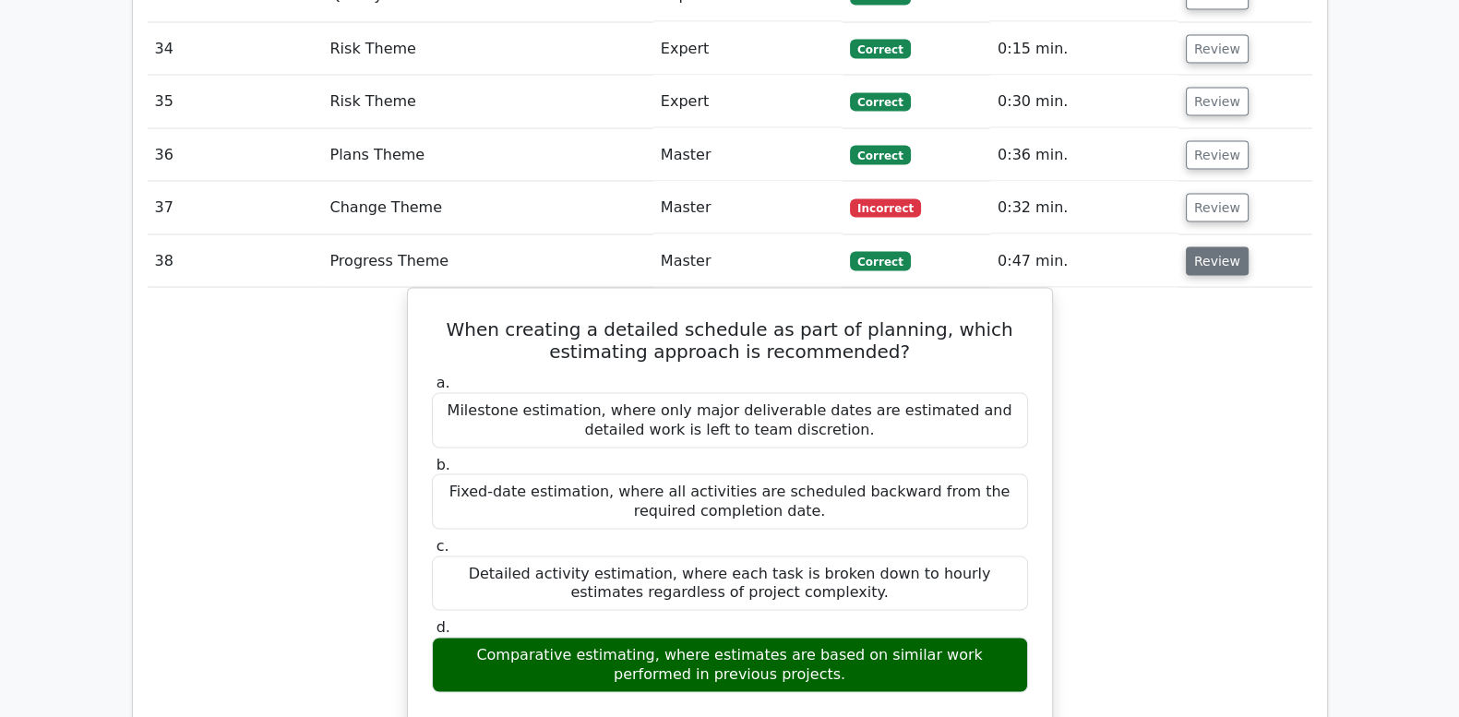
click at [1199, 247] on button "Review" at bounding box center [1217, 261] width 63 height 29
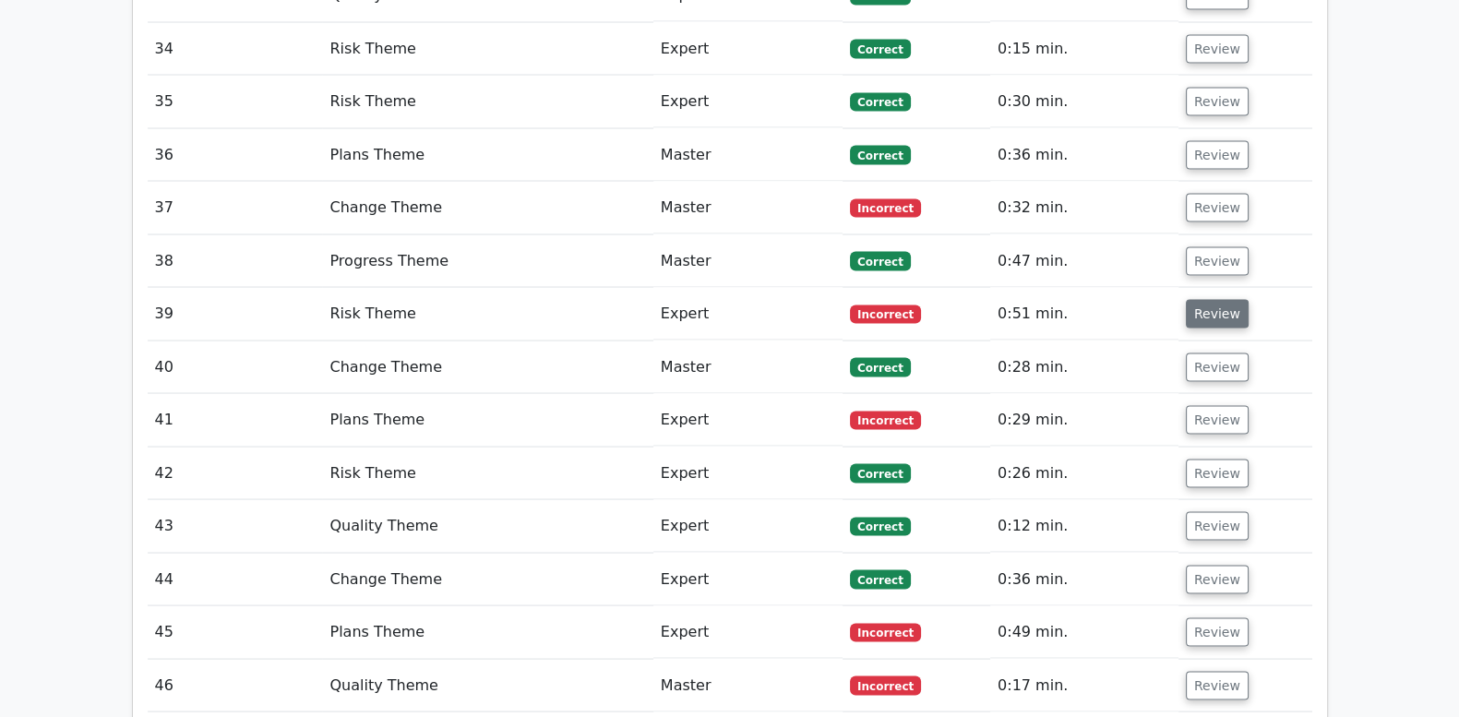
click at [1208, 300] on button "Review" at bounding box center [1217, 314] width 63 height 29
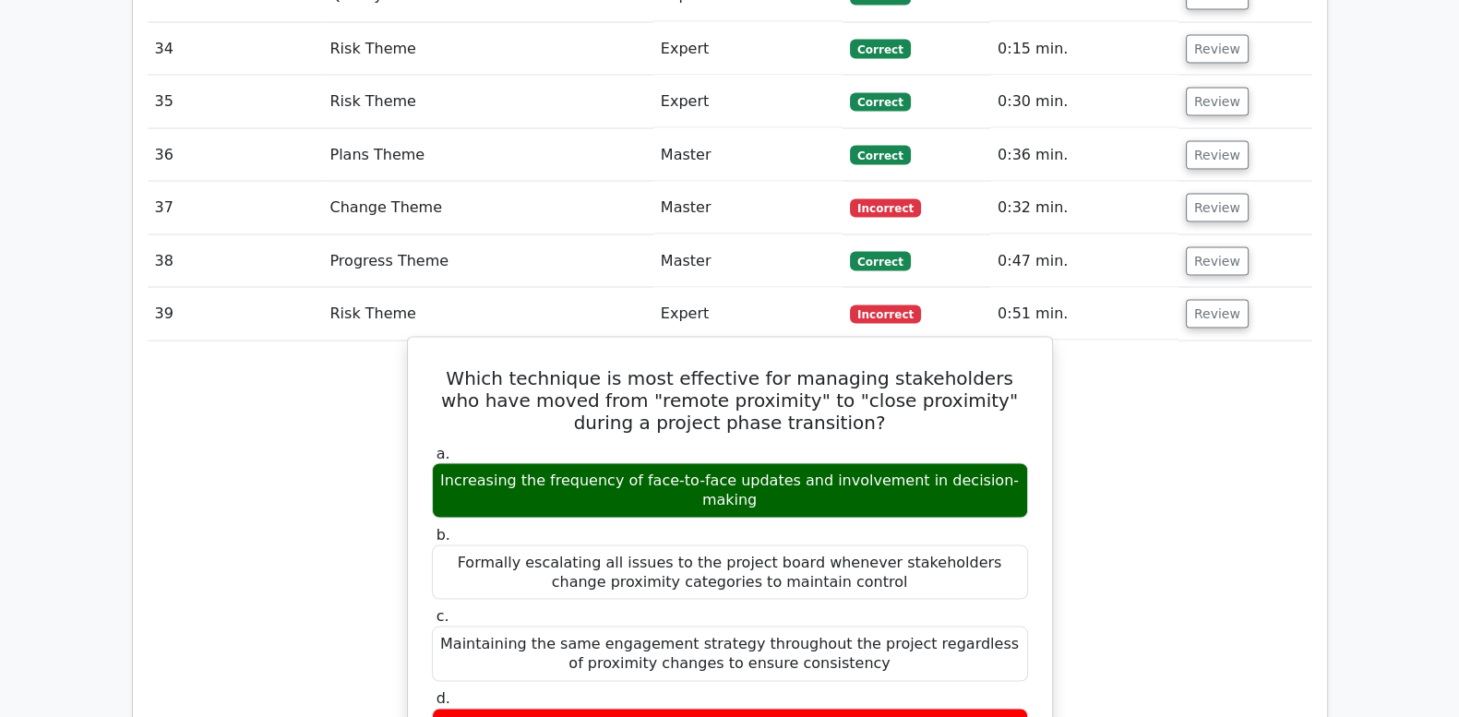
drag, startPoint x: 423, startPoint y: 240, endPoint x: 881, endPoint y: 578, distance: 569.0
drag, startPoint x: 881, startPoint y: 578, endPoint x: 783, endPoint y: 498, distance: 126.6
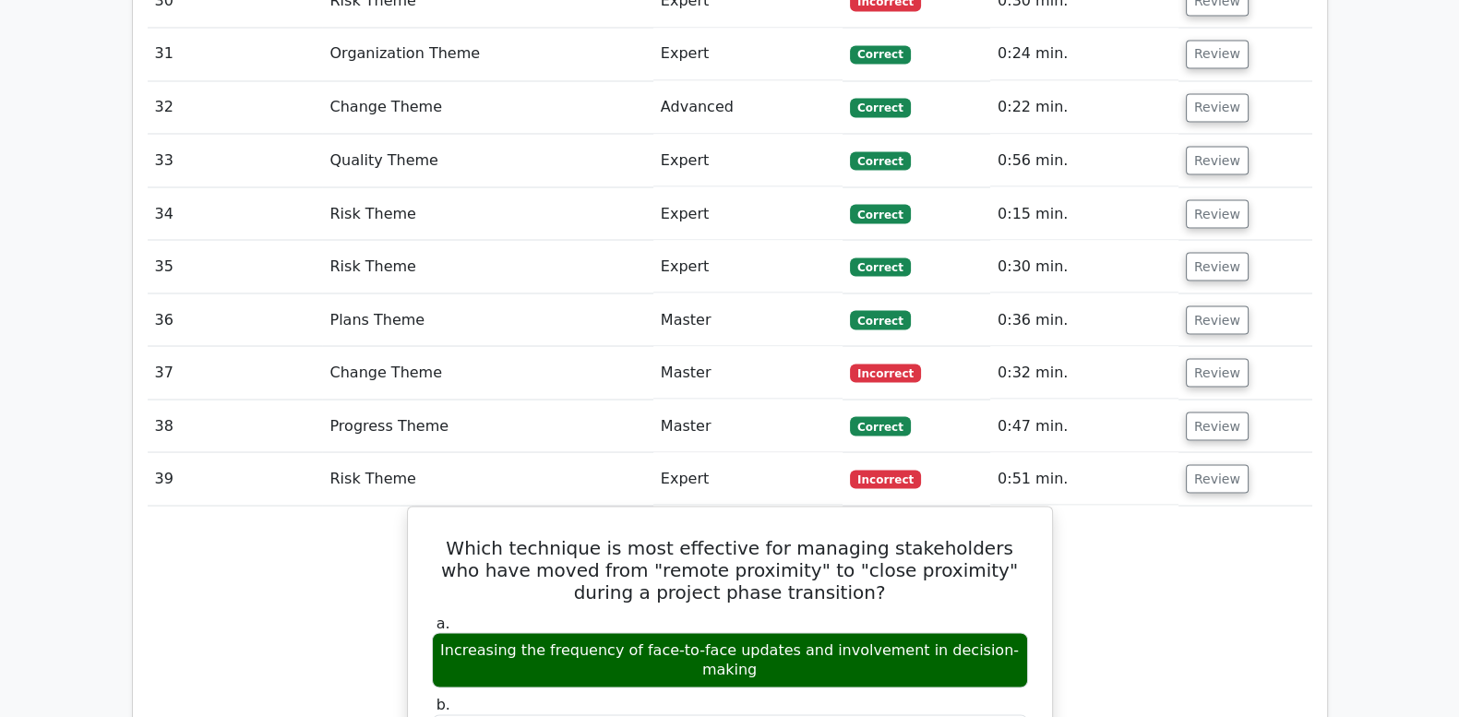
scroll to position [4231, 0]
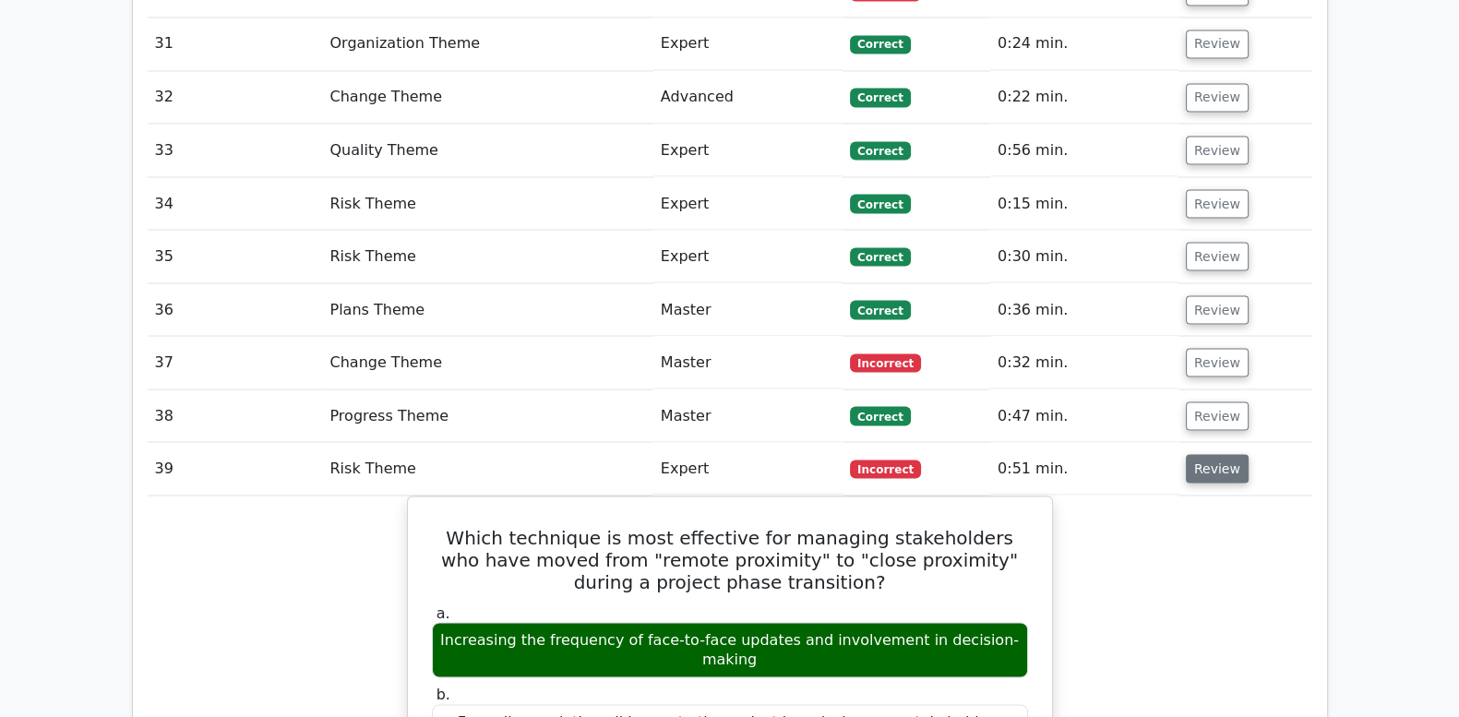
click at [1219, 454] on button "Review" at bounding box center [1217, 468] width 63 height 29
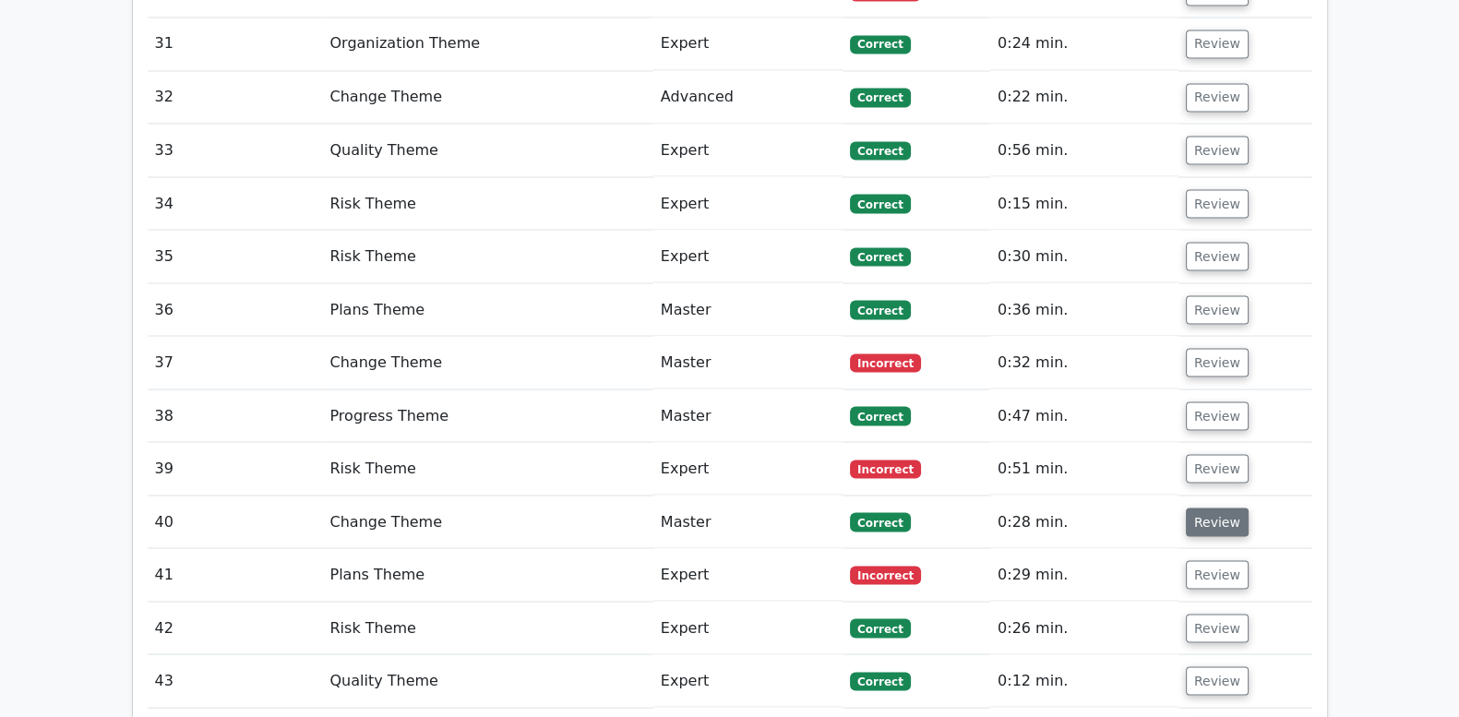
click at [1219, 508] on button "Review" at bounding box center [1217, 522] width 63 height 29
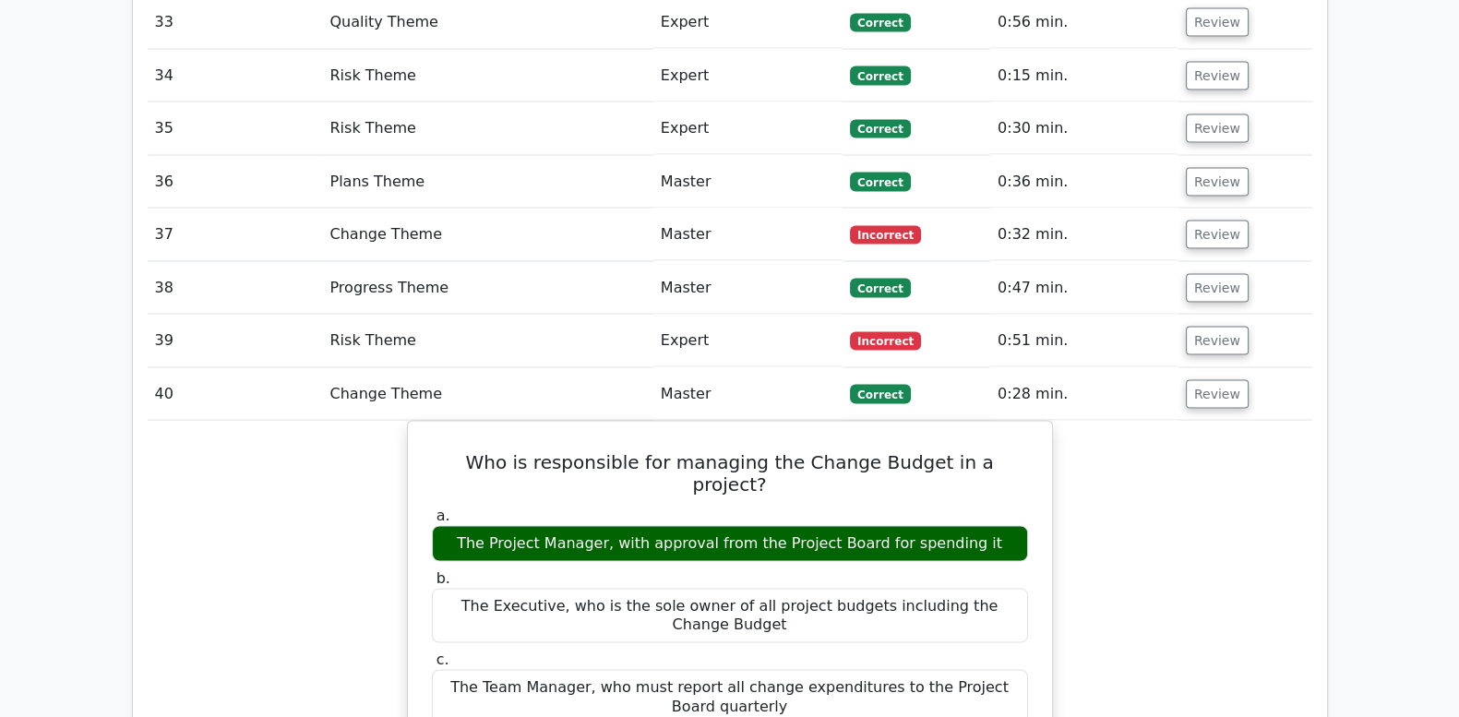
scroll to position [4385, 0]
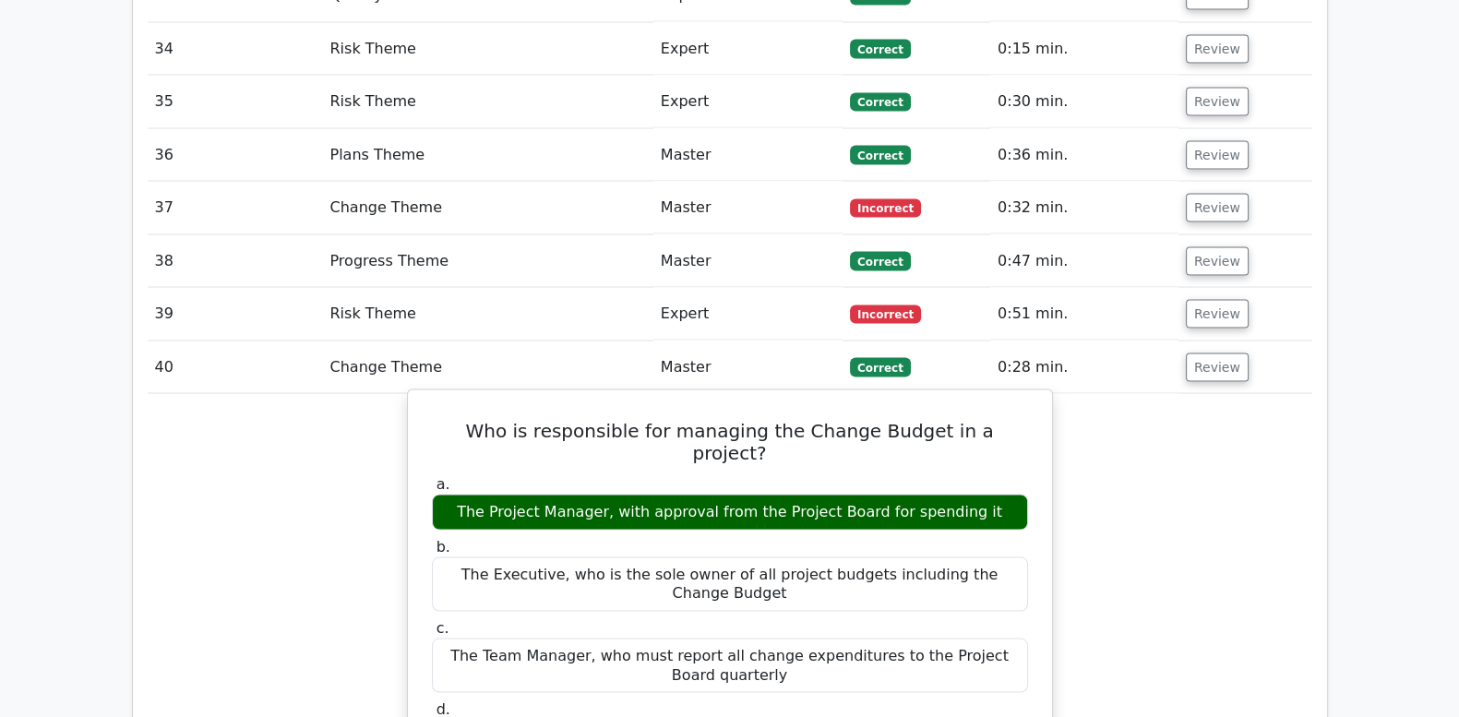
drag, startPoint x: 430, startPoint y: 294, endPoint x: 980, endPoint y: 558, distance: 610.6
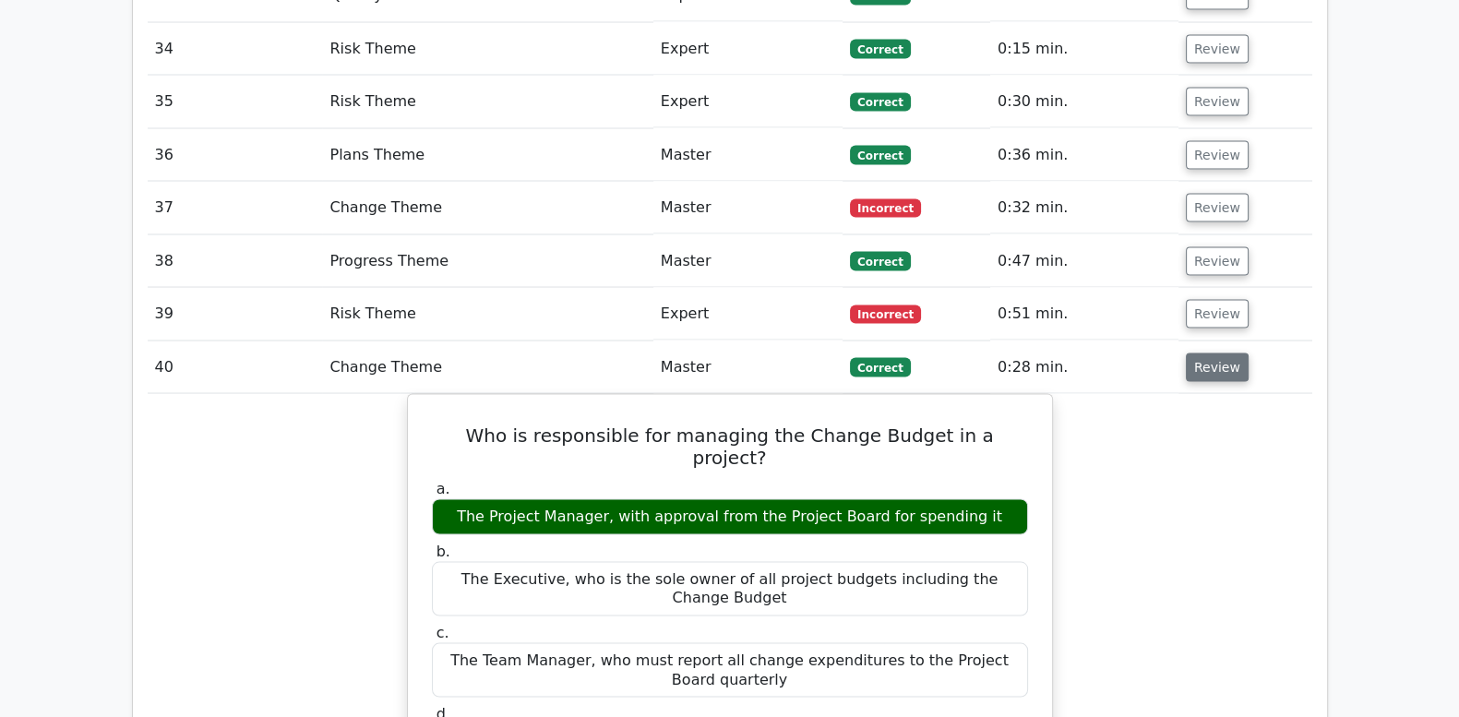
click at [1210, 354] on button "Review" at bounding box center [1217, 368] width 63 height 29
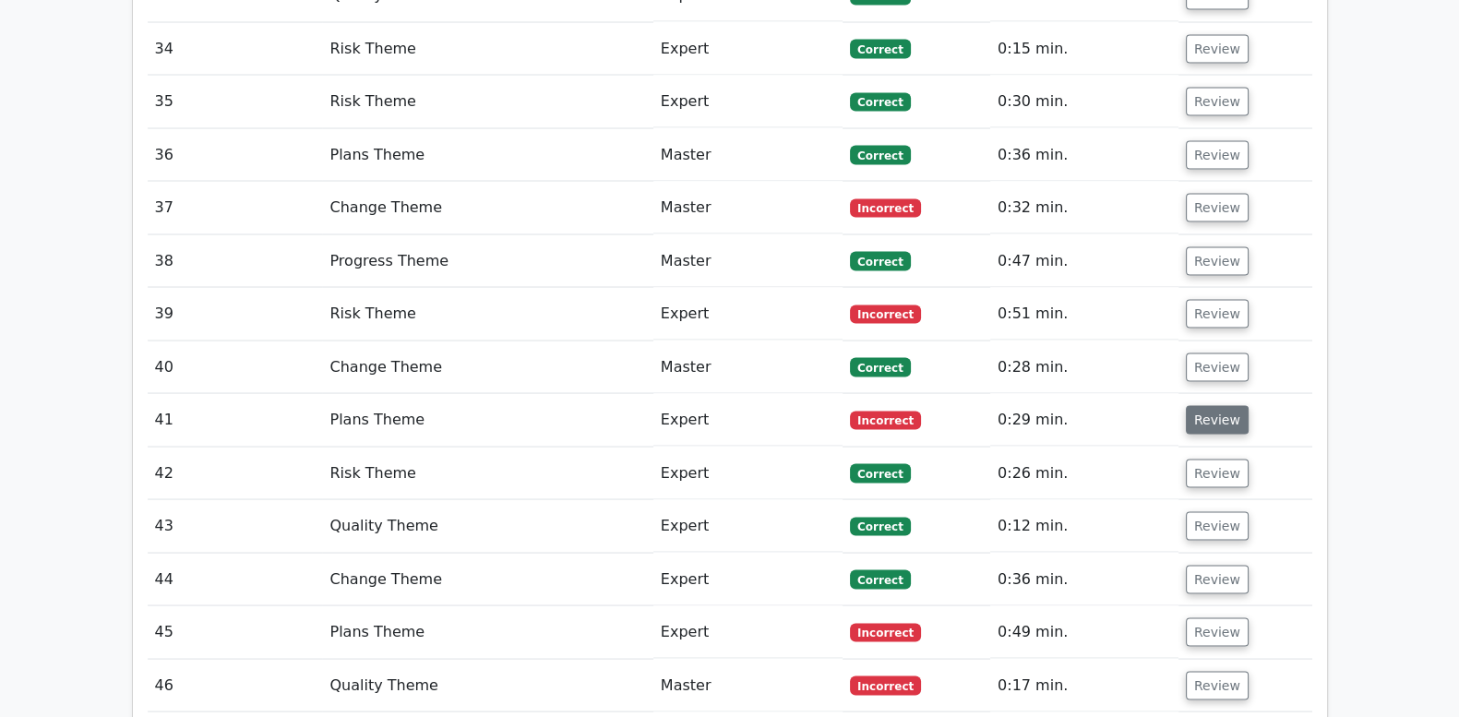
click at [1211, 406] on button "Review" at bounding box center [1217, 420] width 63 height 29
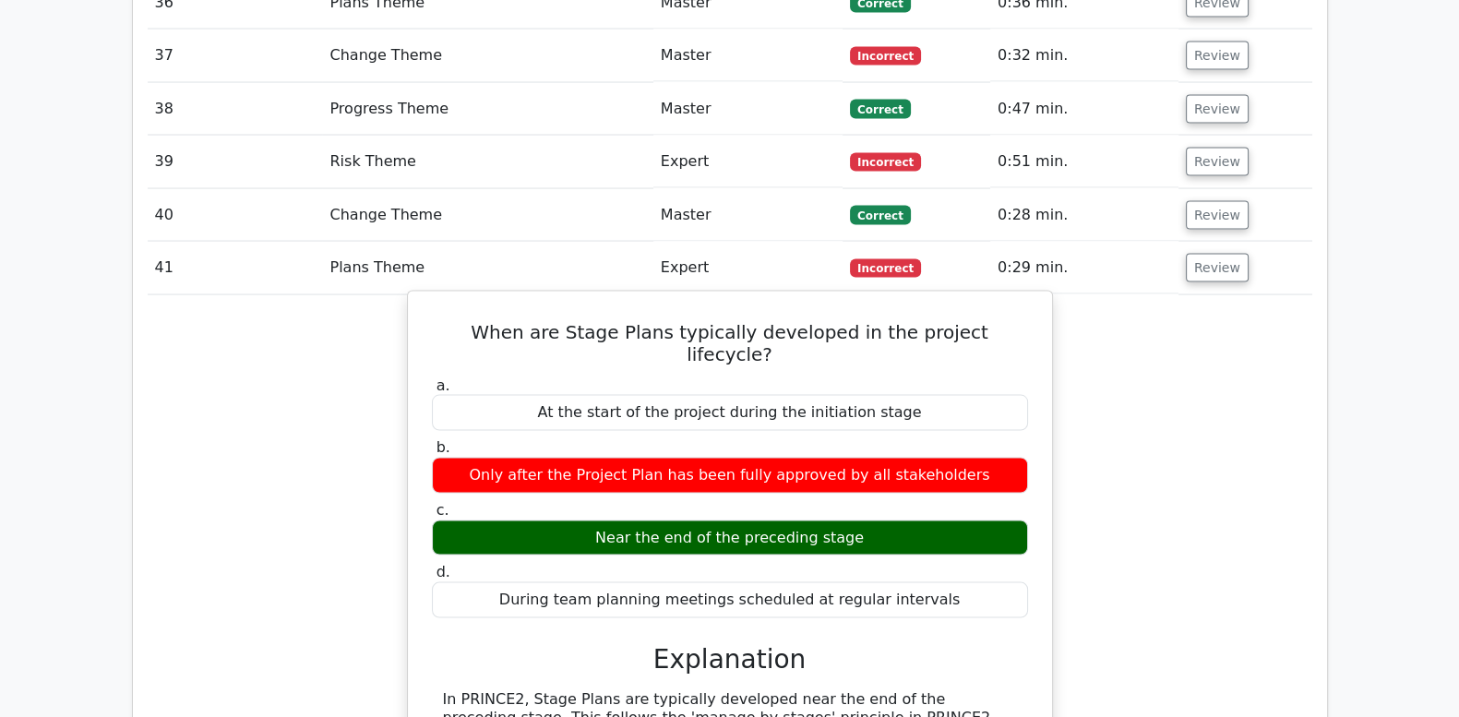
scroll to position [4538, 0]
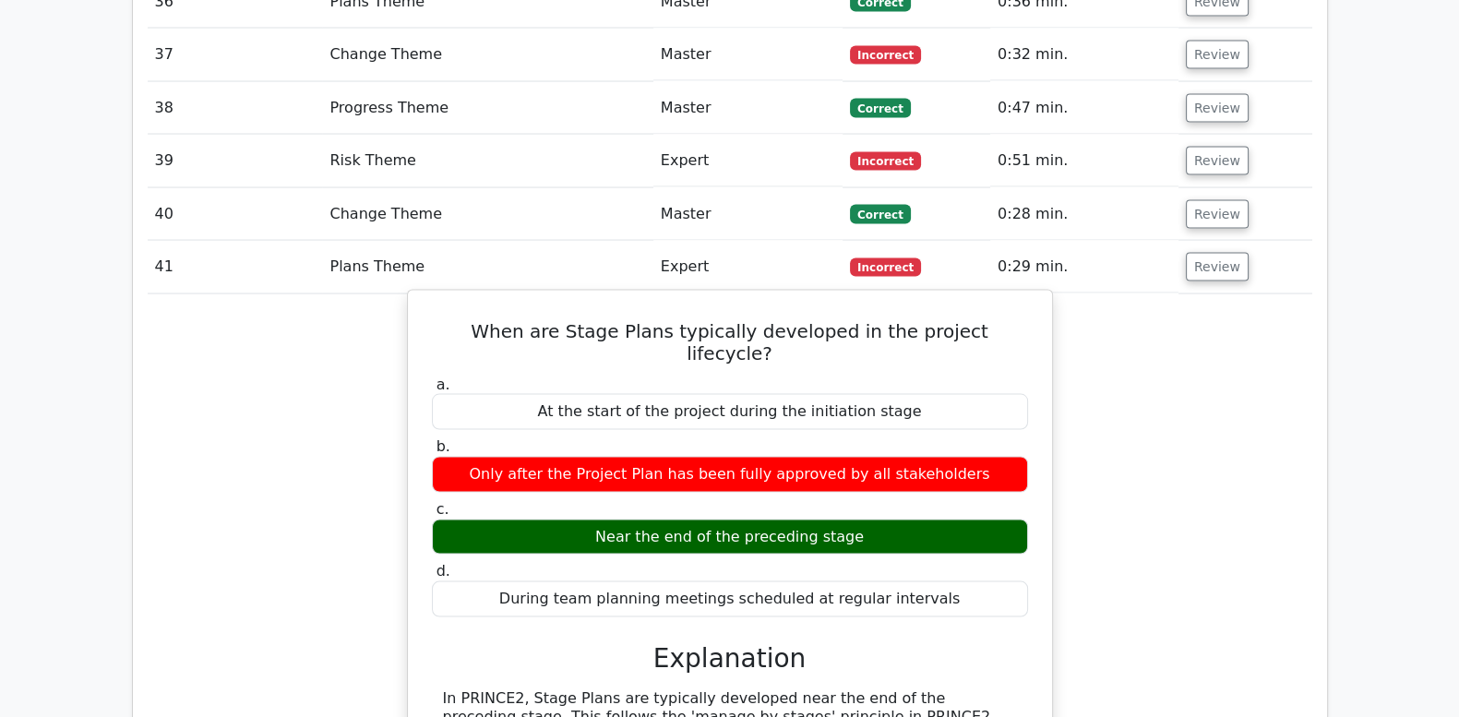
drag, startPoint x: 452, startPoint y: 189, endPoint x: 959, endPoint y: 429, distance: 560.8
click at [959, 429] on div "When are Stage Plans typically developed in the project lifecycle? a. At the st…" at bounding box center [730, 643] width 630 height 690
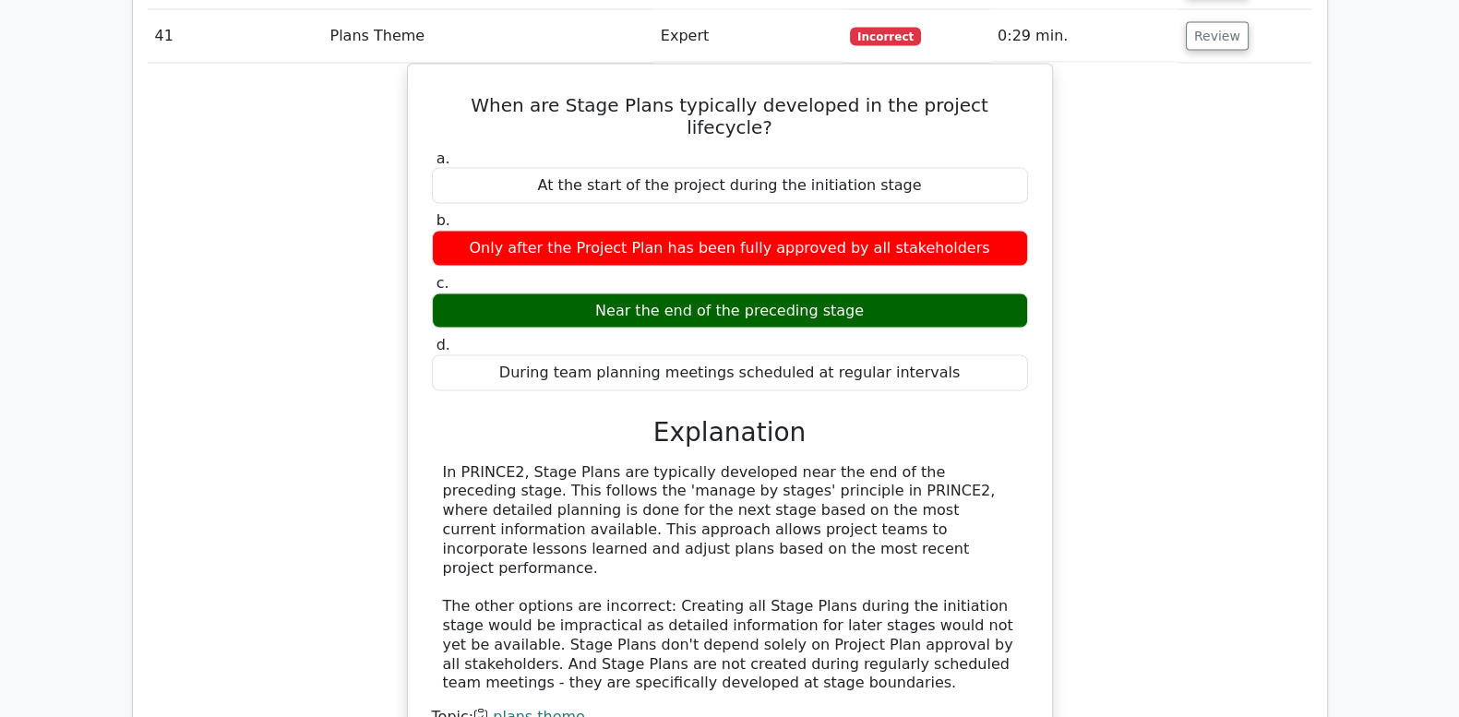
scroll to position [4616, 0]
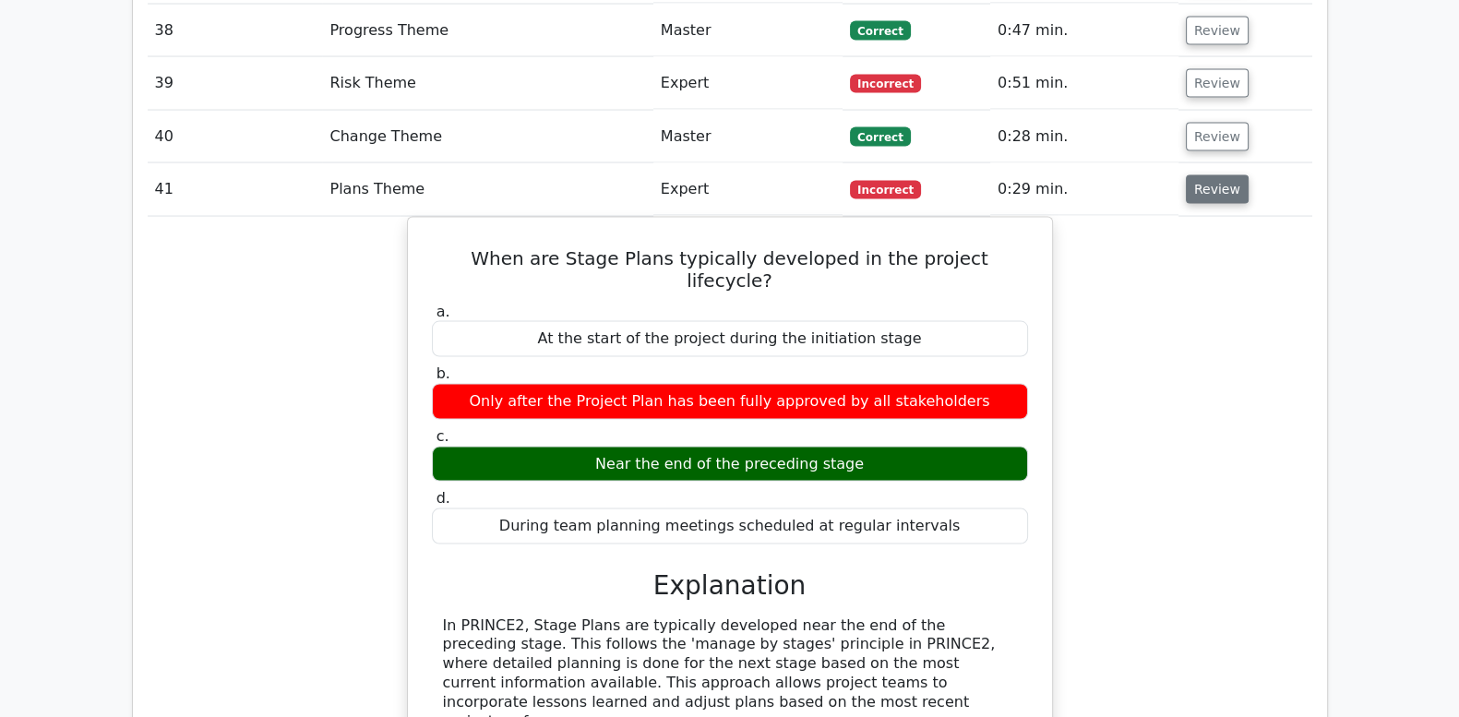
click at [1218, 175] on button "Review" at bounding box center [1217, 189] width 63 height 29
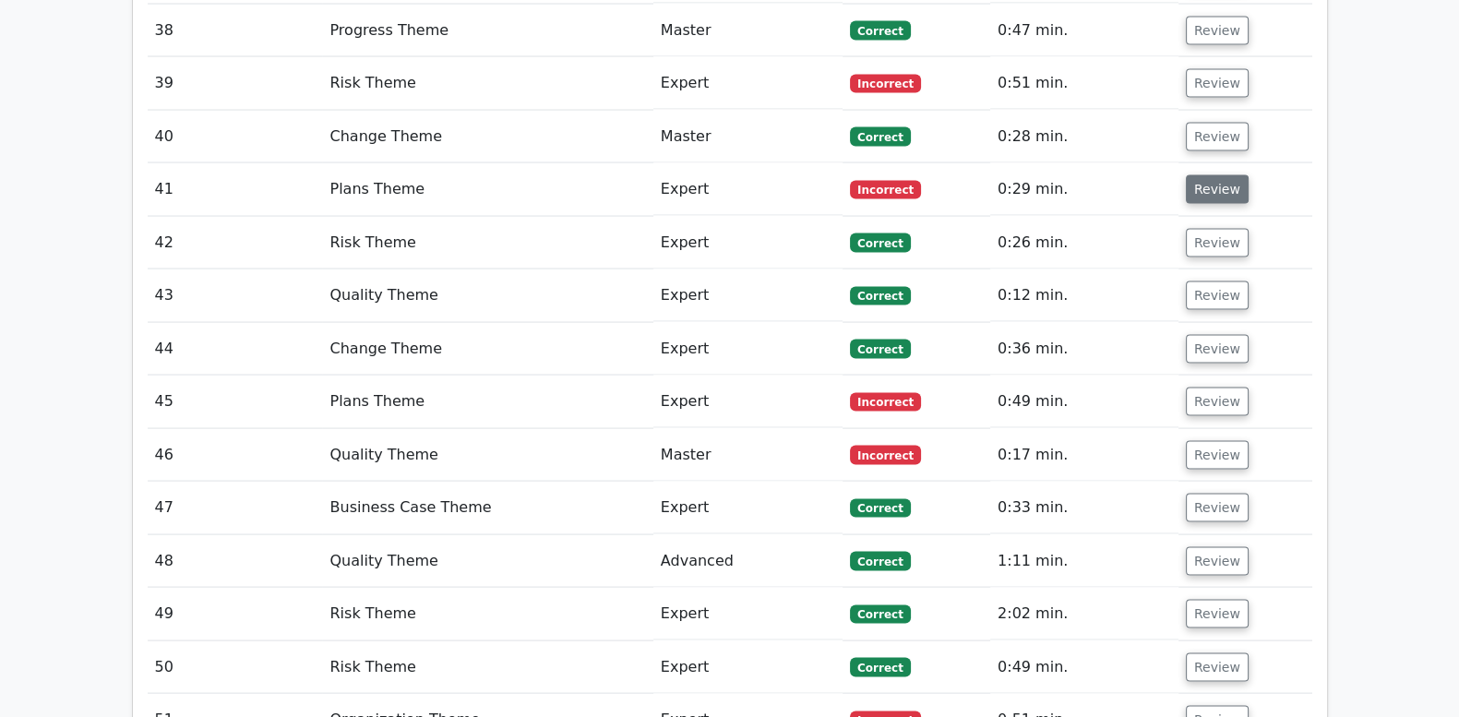
click at [1222, 175] on button "Review" at bounding box center [1217, 189] width 63 height 29
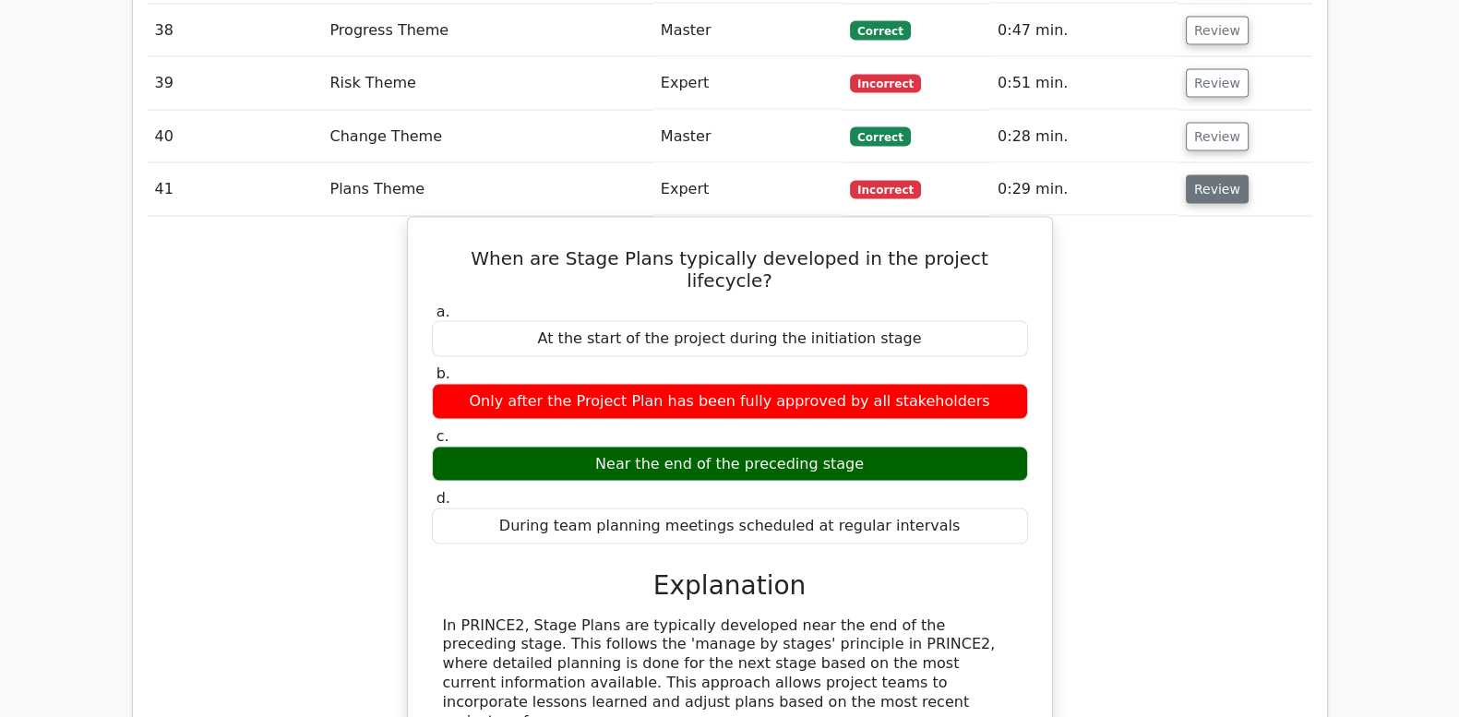
click at [1222, 175] on button "Review" at bounding box center [1217, 189] width 63 height 29
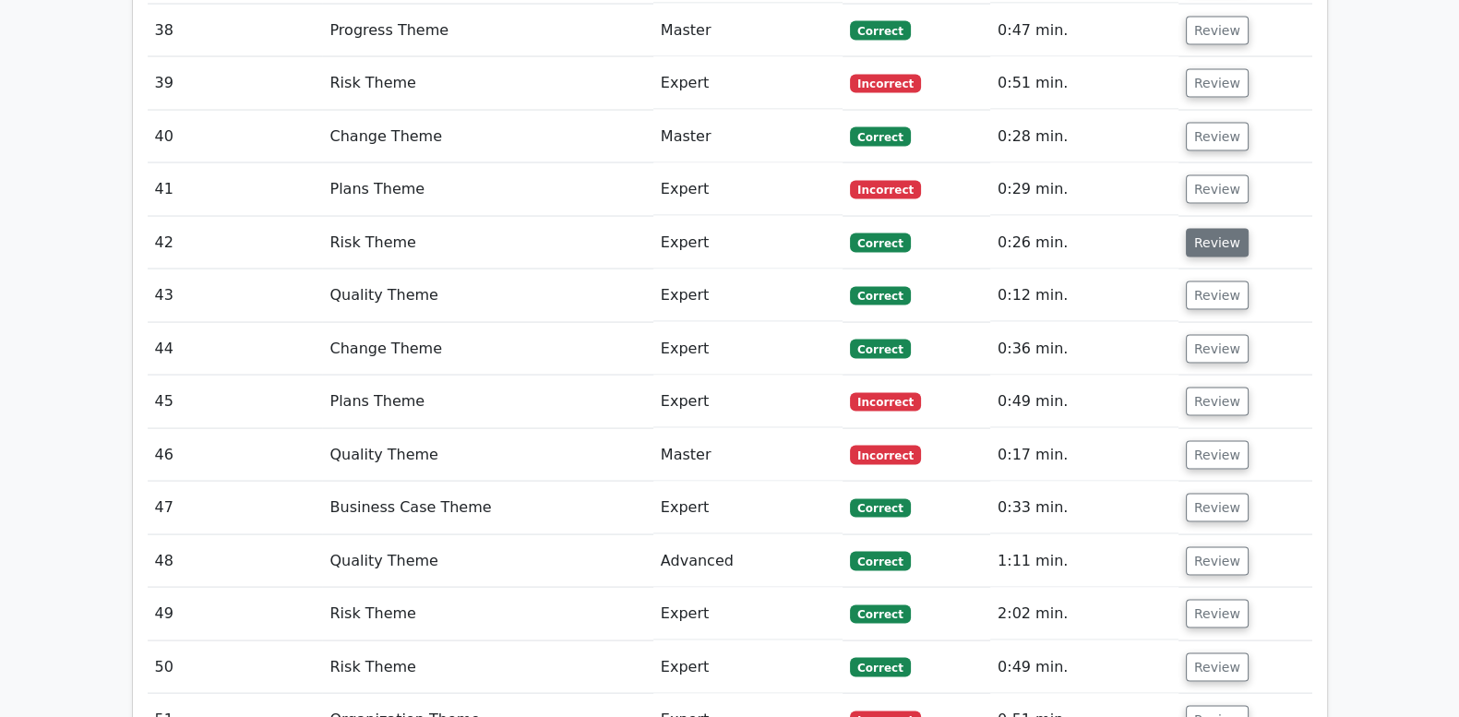
click at [1227, 229] on button "Review" at bounding box center [1217, 243] width 63 height 29
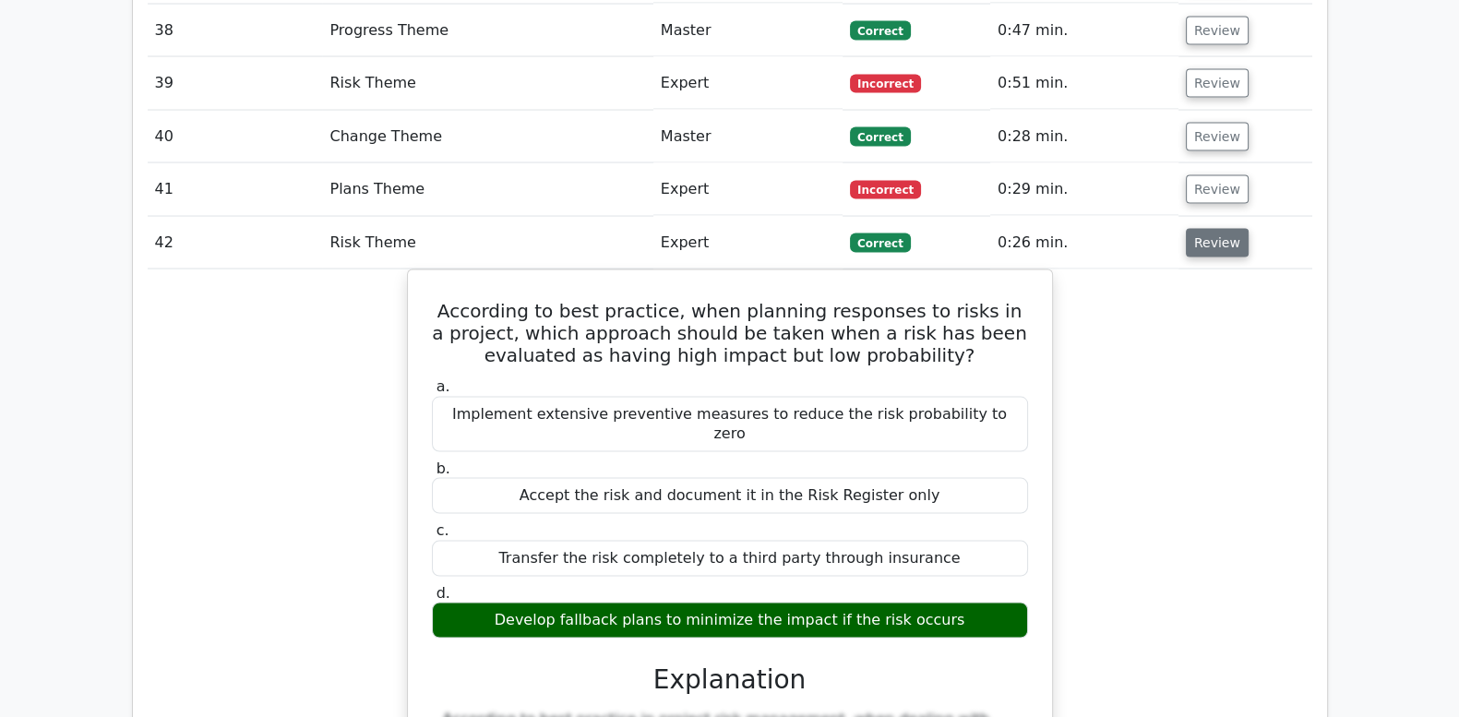
click at [1227, 229] on button "Review" at bounding box center [1217, 243] width 63 height 29
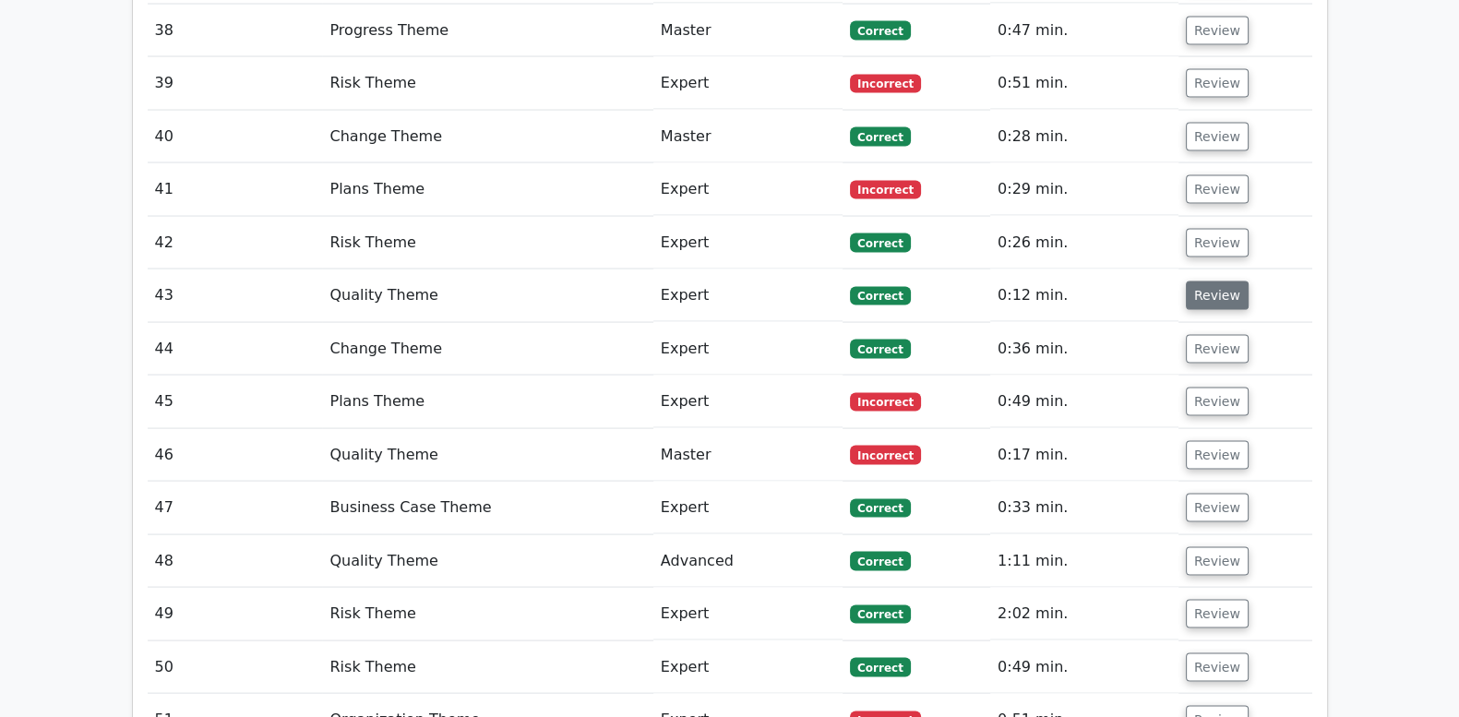
click at [1208, 282] on button "Review" at bounding box center [1217, 296] width 63 height 29
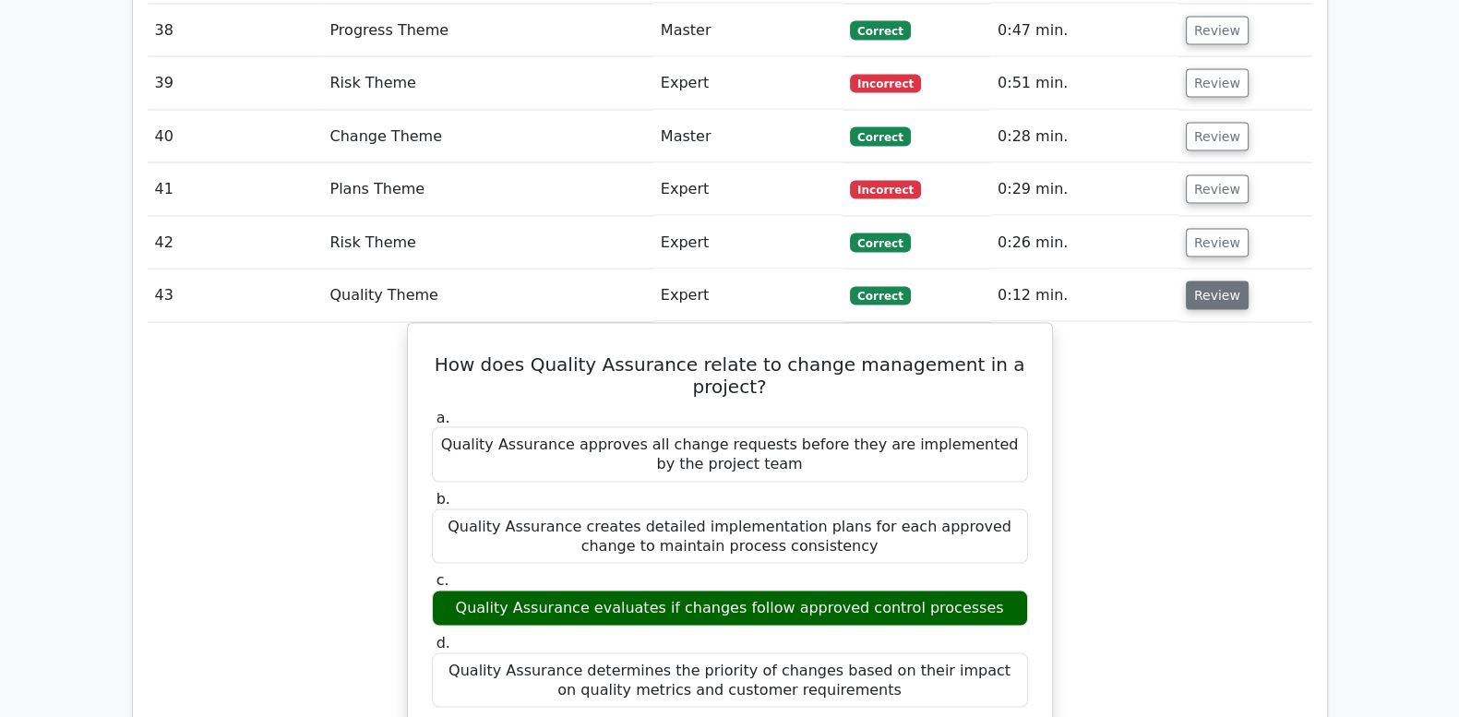
click at [1208, 282] on button "Review" at bounding box center [1217, 296] width 63 height 29
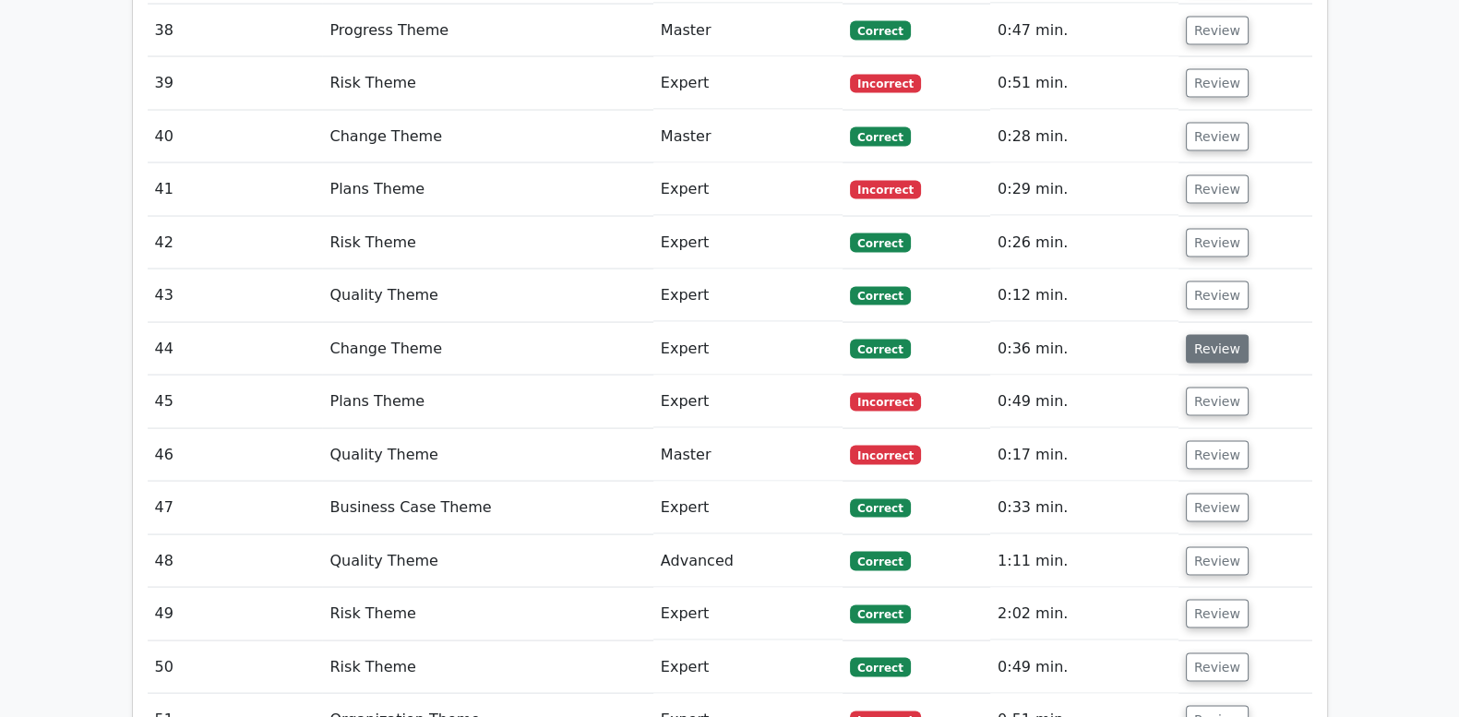
click at [1208, 335] on button "Review" at bounding box center [1217, 349] width 63 height 29
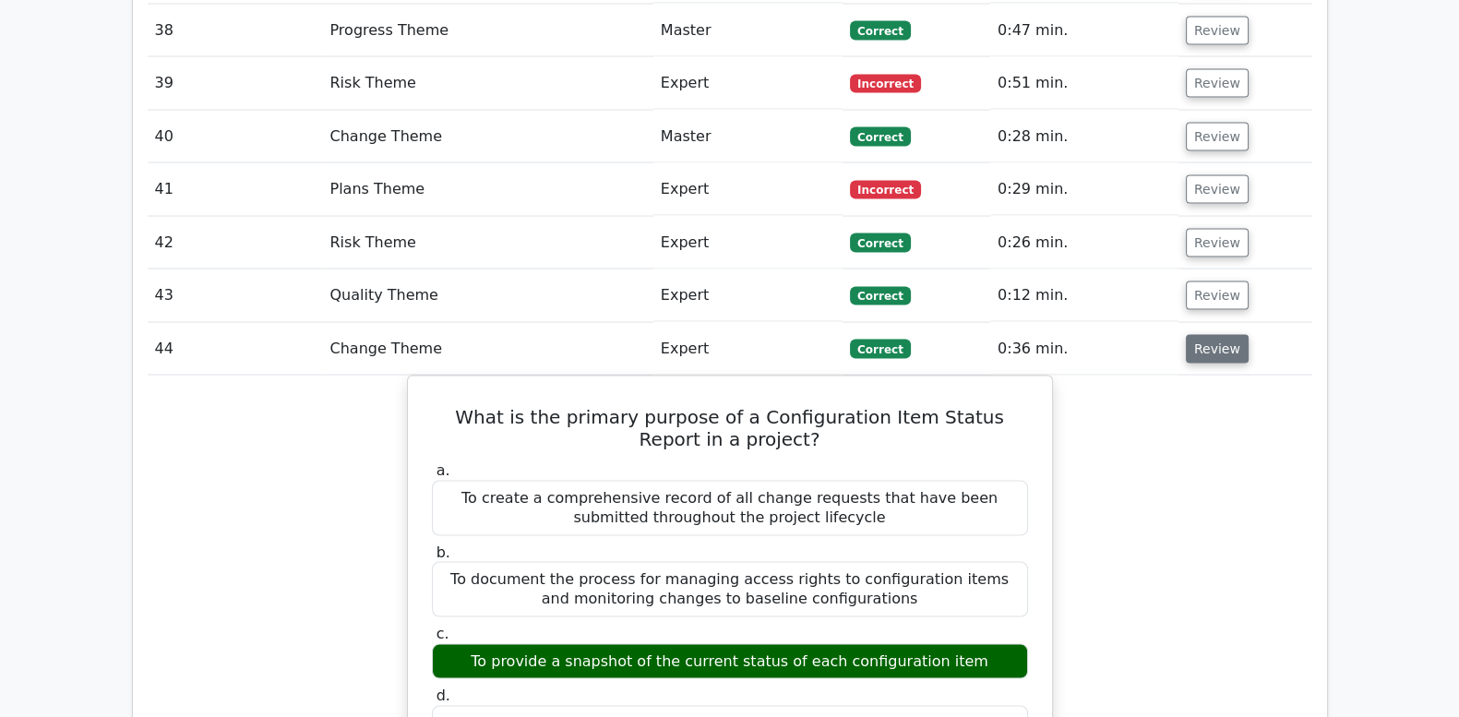
click at [1208, 335] on button "Review" at bounding box center [1217, 349] width 63 height 29
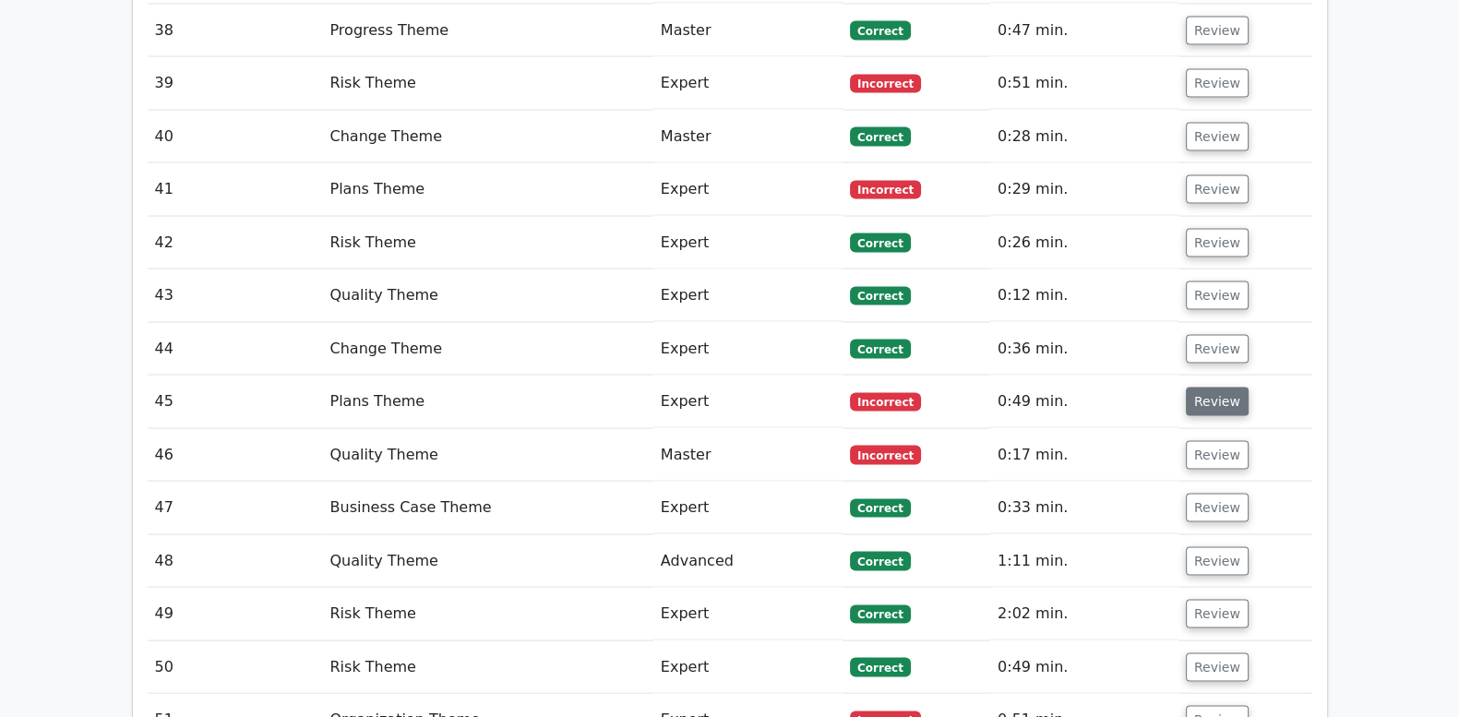
click at [1209, 388] on button "Review" at bounding box center [1217, 402] width 63 height 29
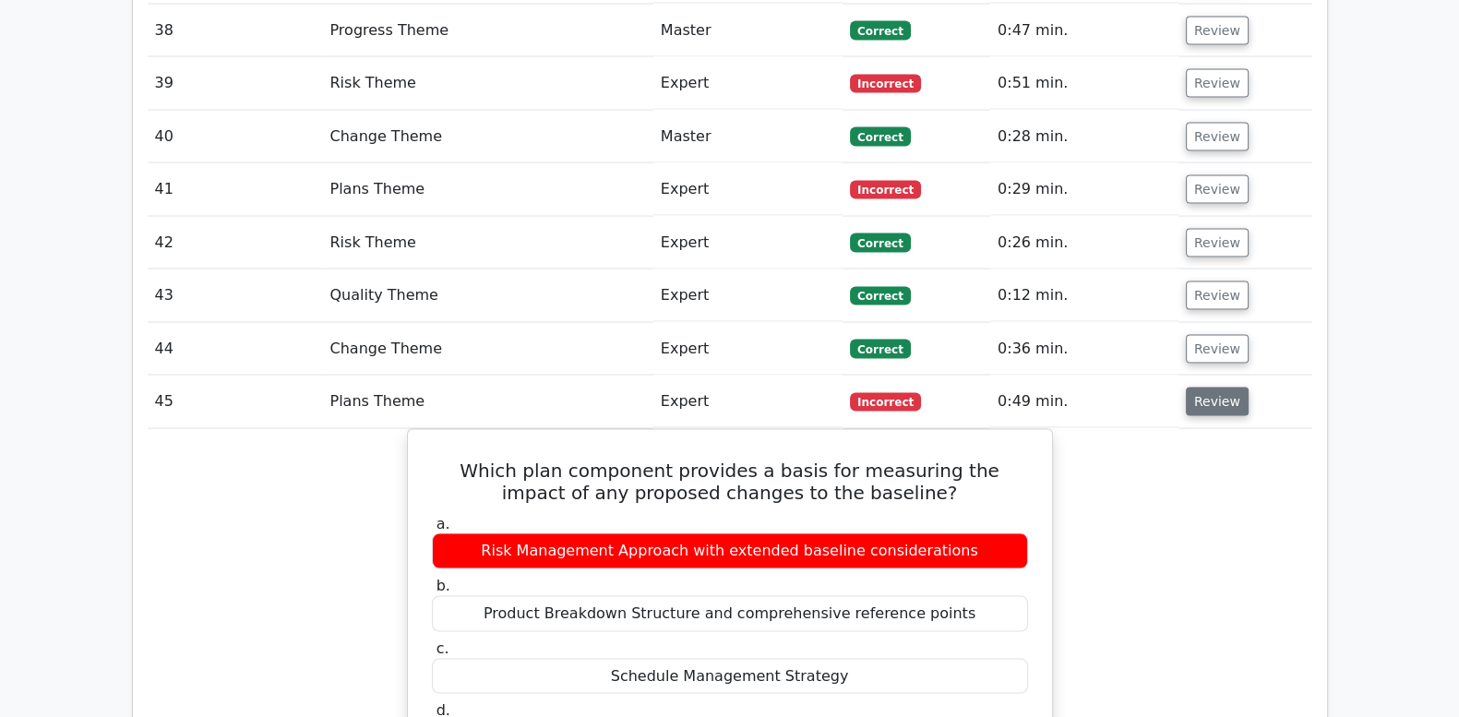
click at [1218, 388] on button "Review" at bounding box center [1217, 402] width 63 height 29
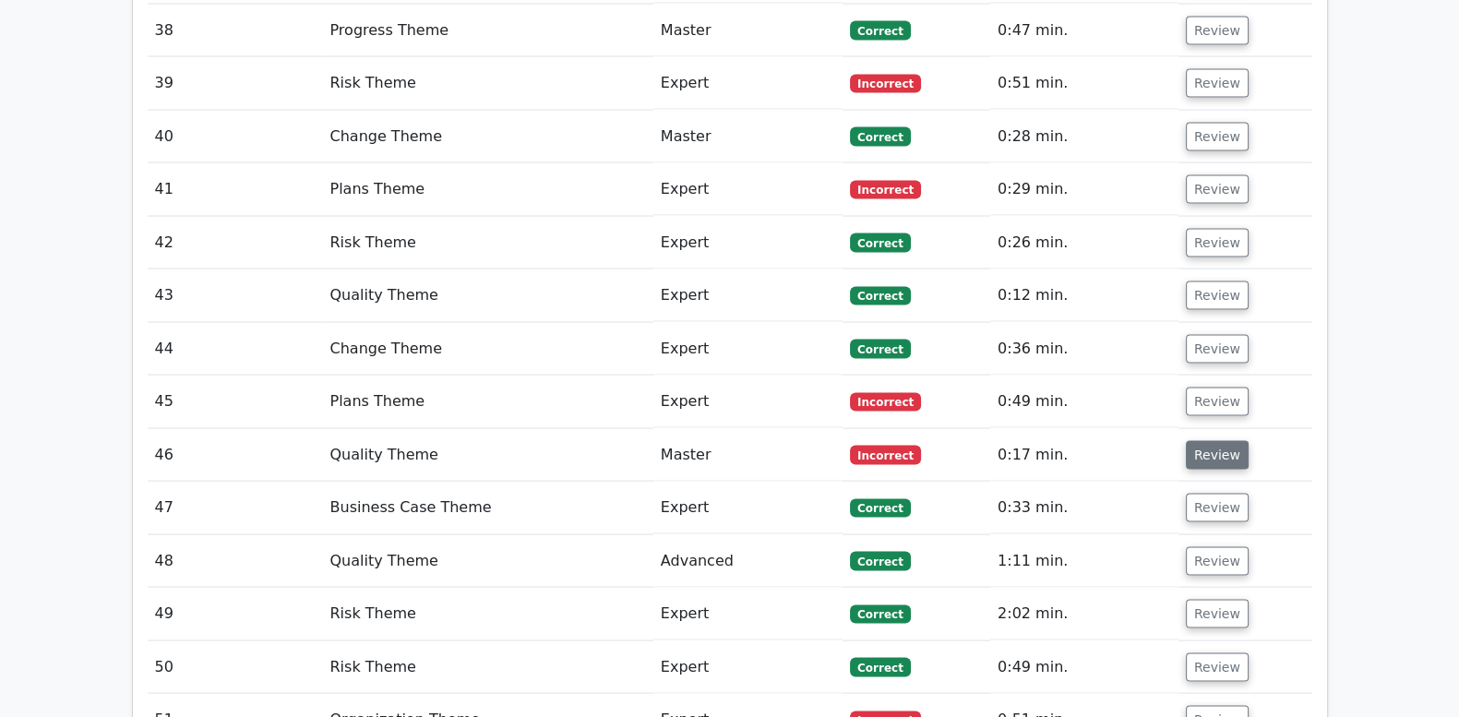
click at [1214, 441] on button "Review" at bounding box center [1217, 455] width 63 height 29
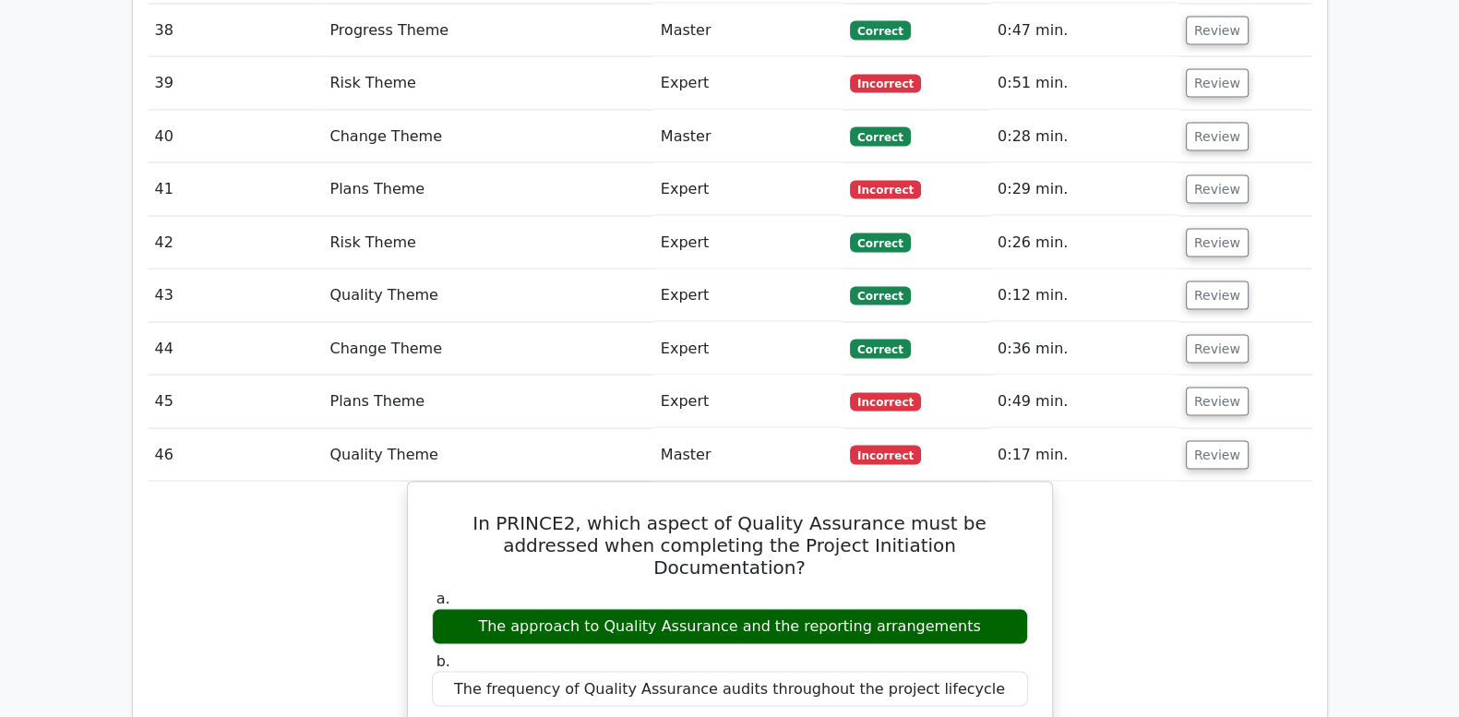
scroll to position [4692, 0]
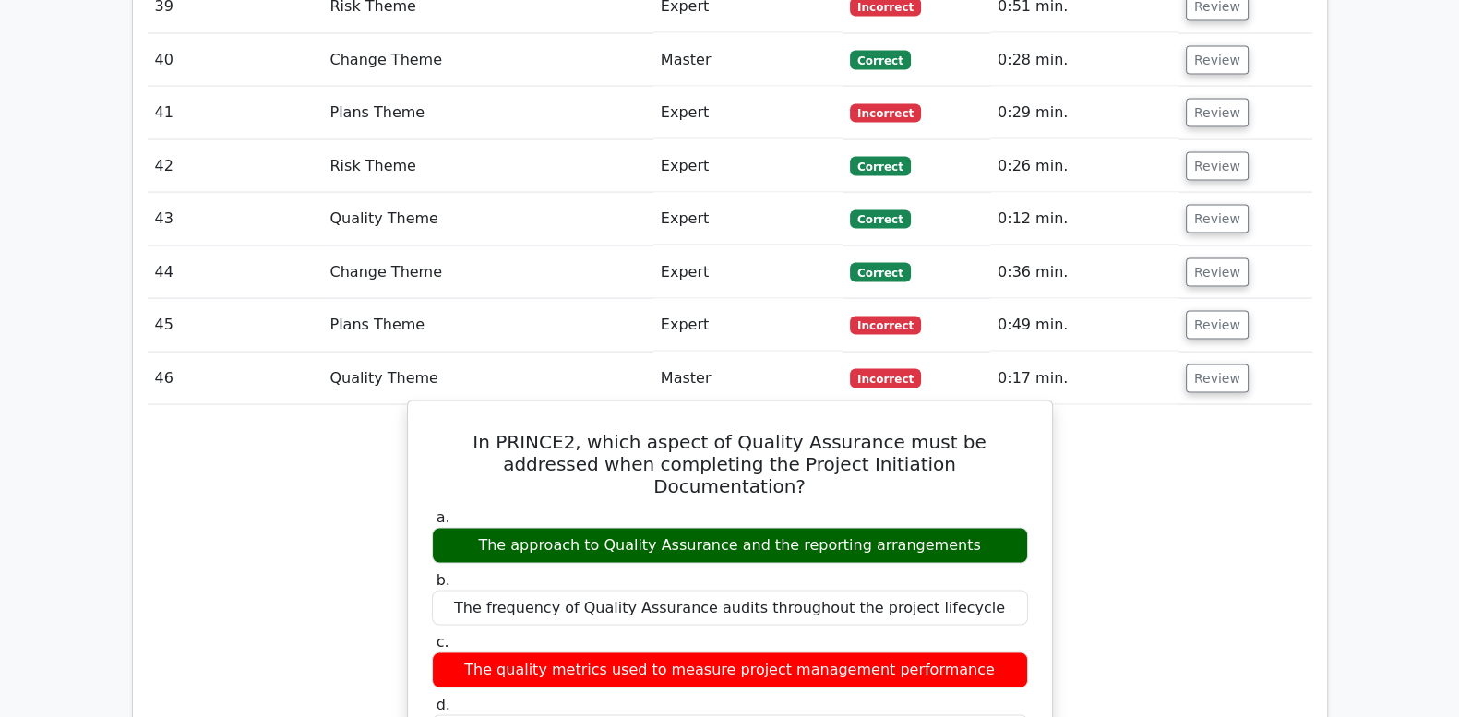
drag, startPoint x: 443, startPoint y: 296, endPoint x: 972, endPoint y: 583, distance: 601.8
drag, startPoint x: 972, startPoint y: 583, endPoint x: 901, endPoint y: 518, distance: 96.7
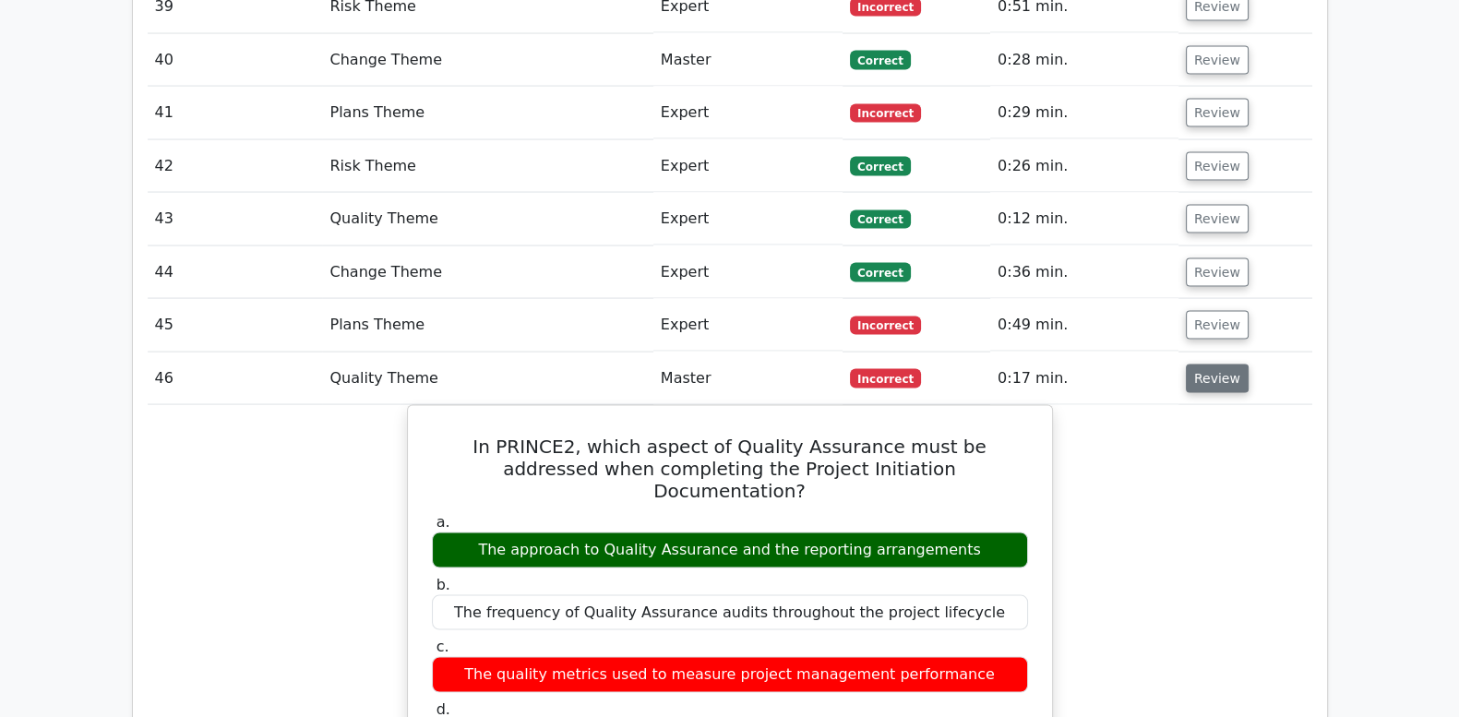
click at [1220, 365] on button "Review" at bounding box center [1217, 379] width 63 height 29
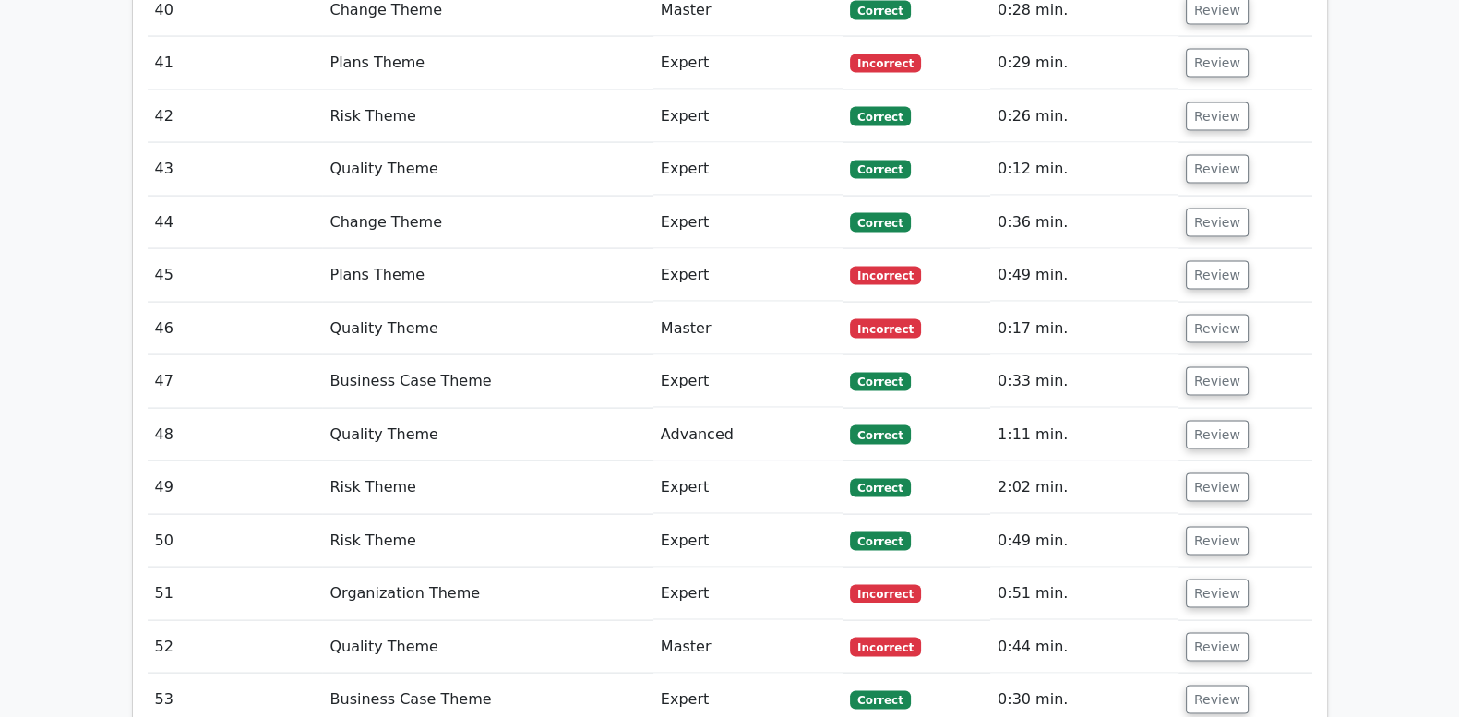
scroll to position [4769, 0]
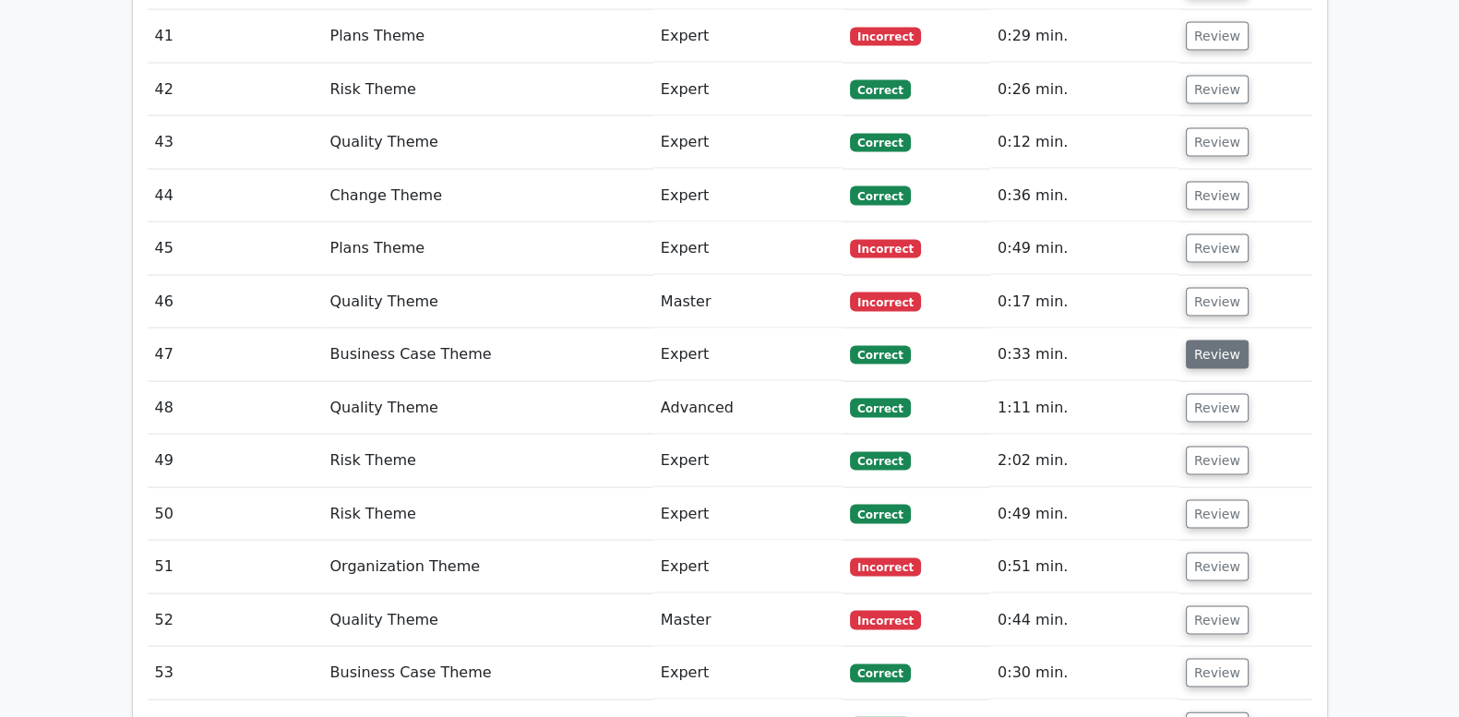
click at [1209, 341] on button "Review" at bounding box center [1217, 355] width 63 height 29
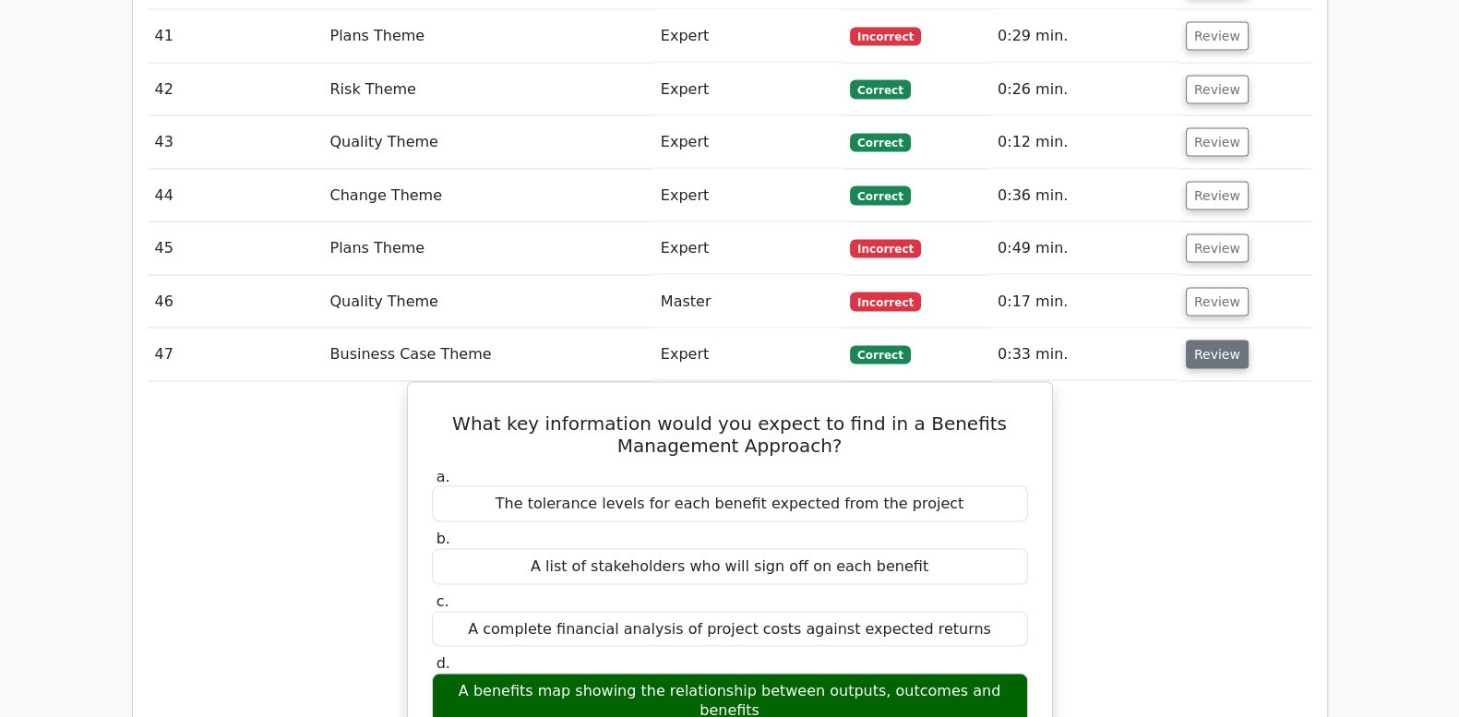
click at [1209, 341] on button "Review" at bounding box center [1217, 355] width 63 height 29
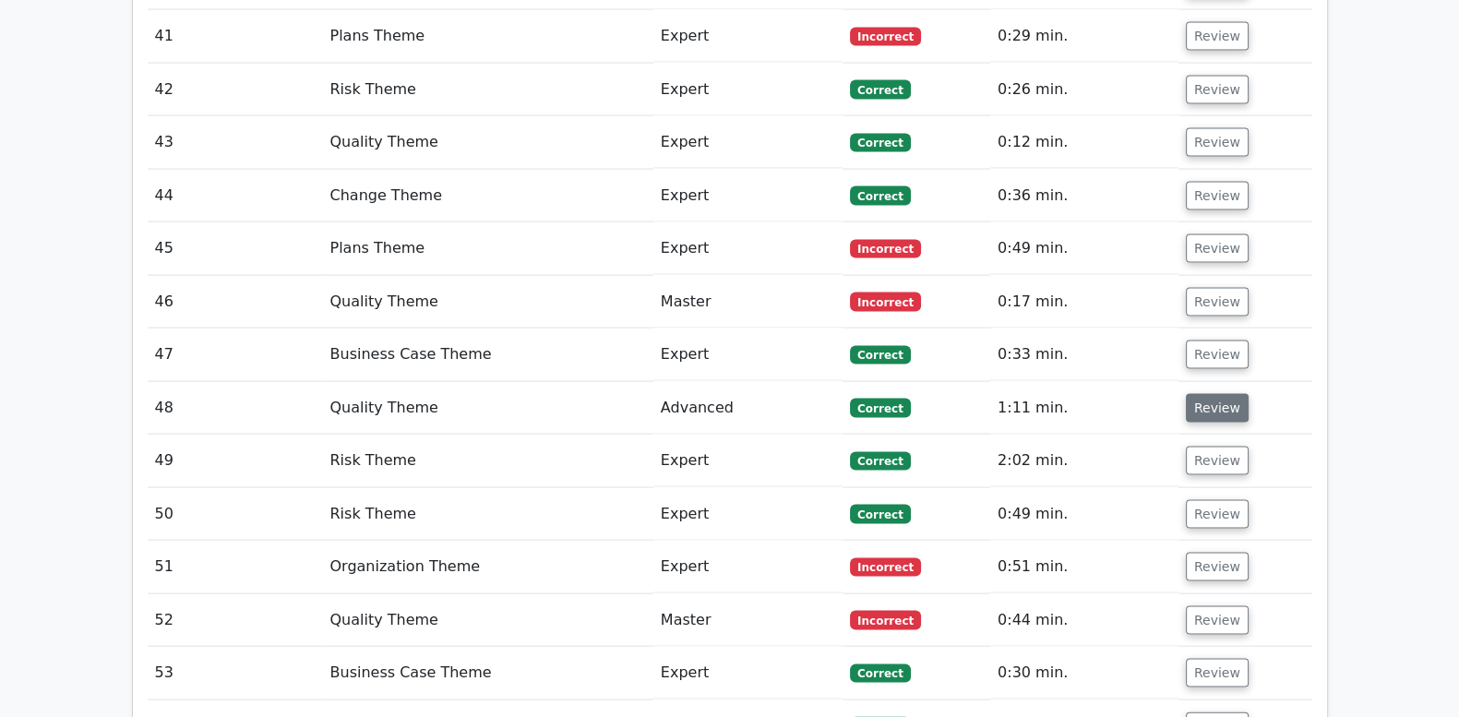
click at [1214, 394] on button "Review" at bounding box center [1217, 408] width 63 height 29
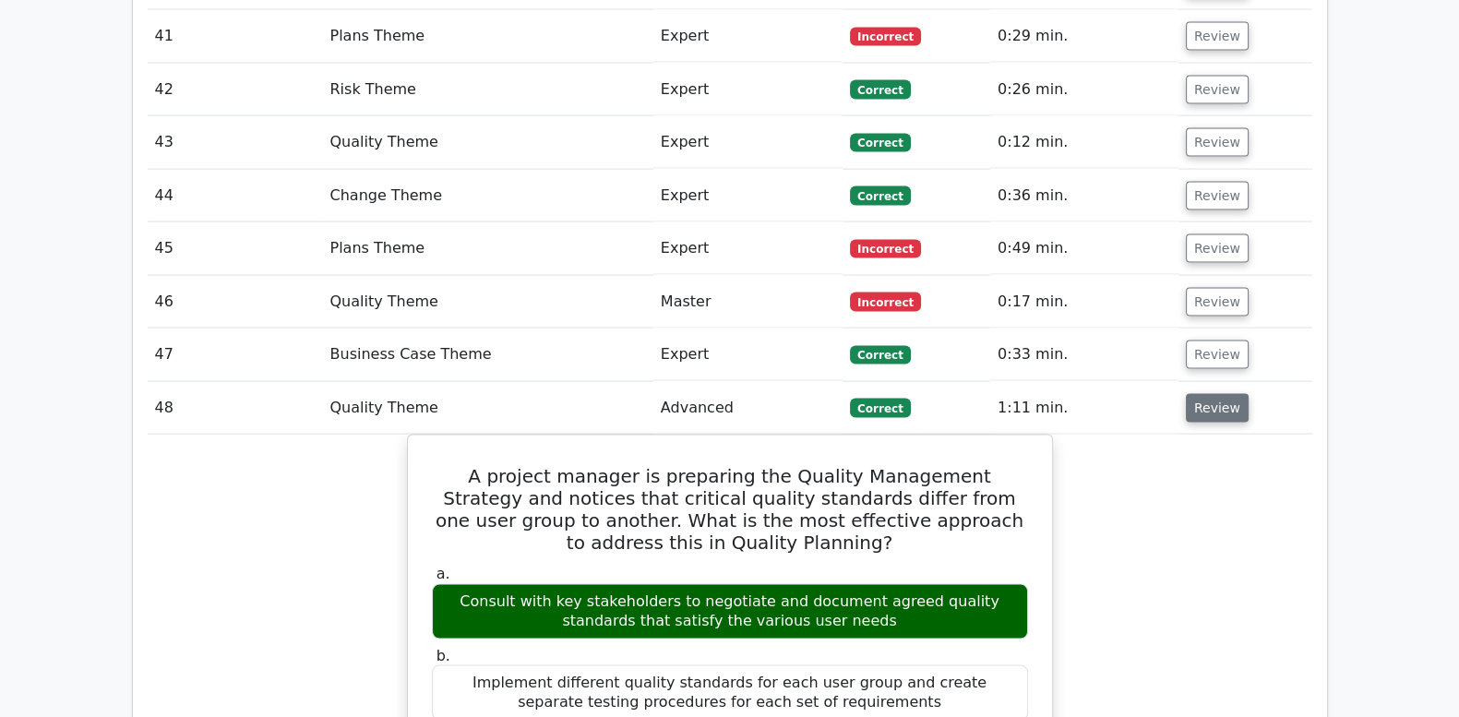
click at [1214, 394] on button "Review" at bounding box center [1217, 408] width 63 height 29
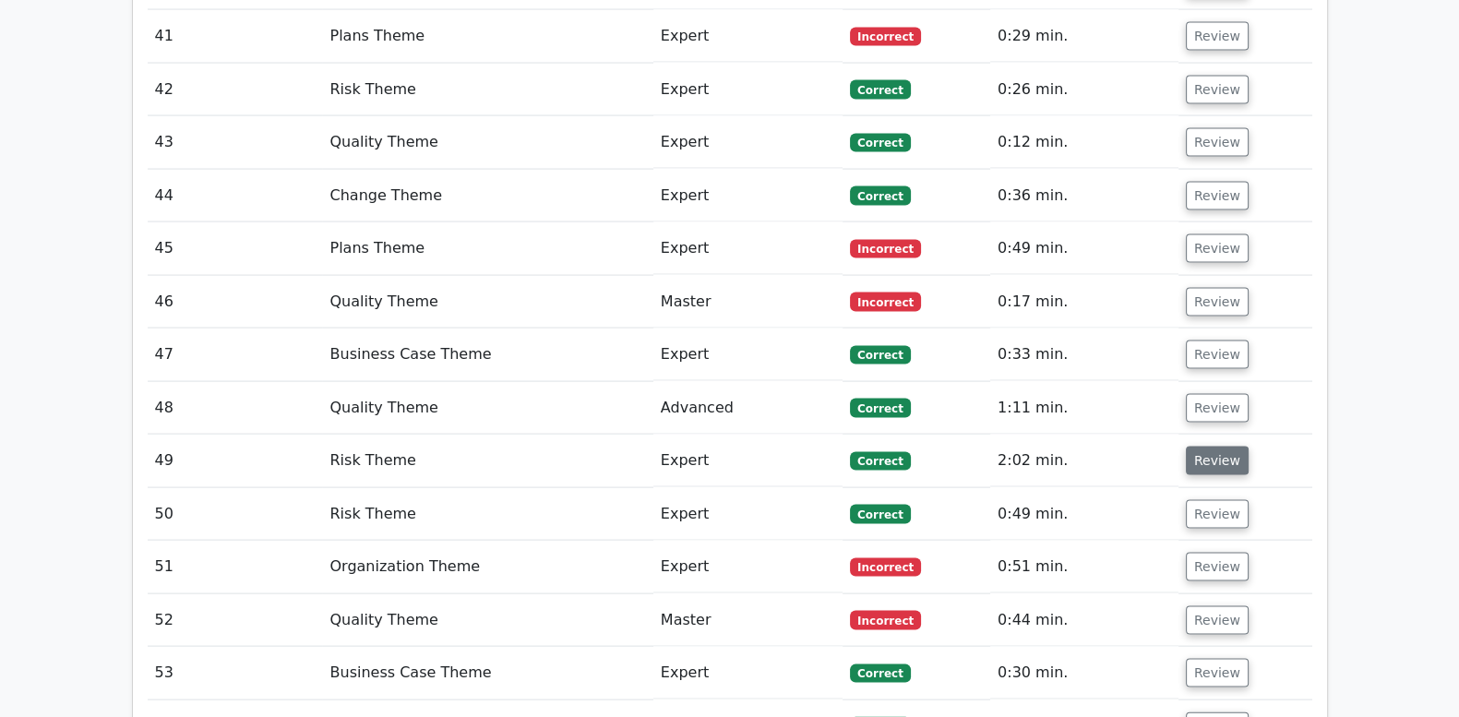
click at [1207, 447] on button "Review" at bounding box center [1217, 461] width 63 height 29
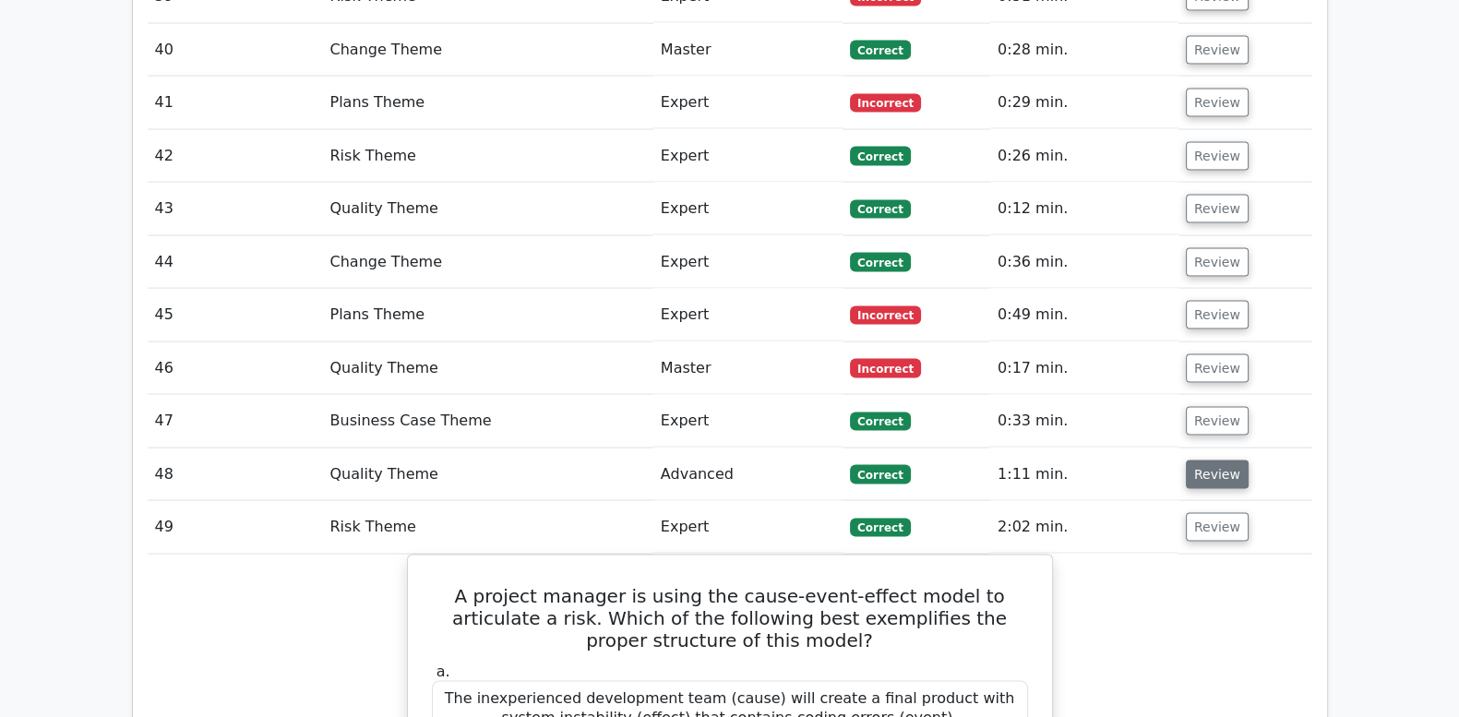
scroll to position [4692, 0]
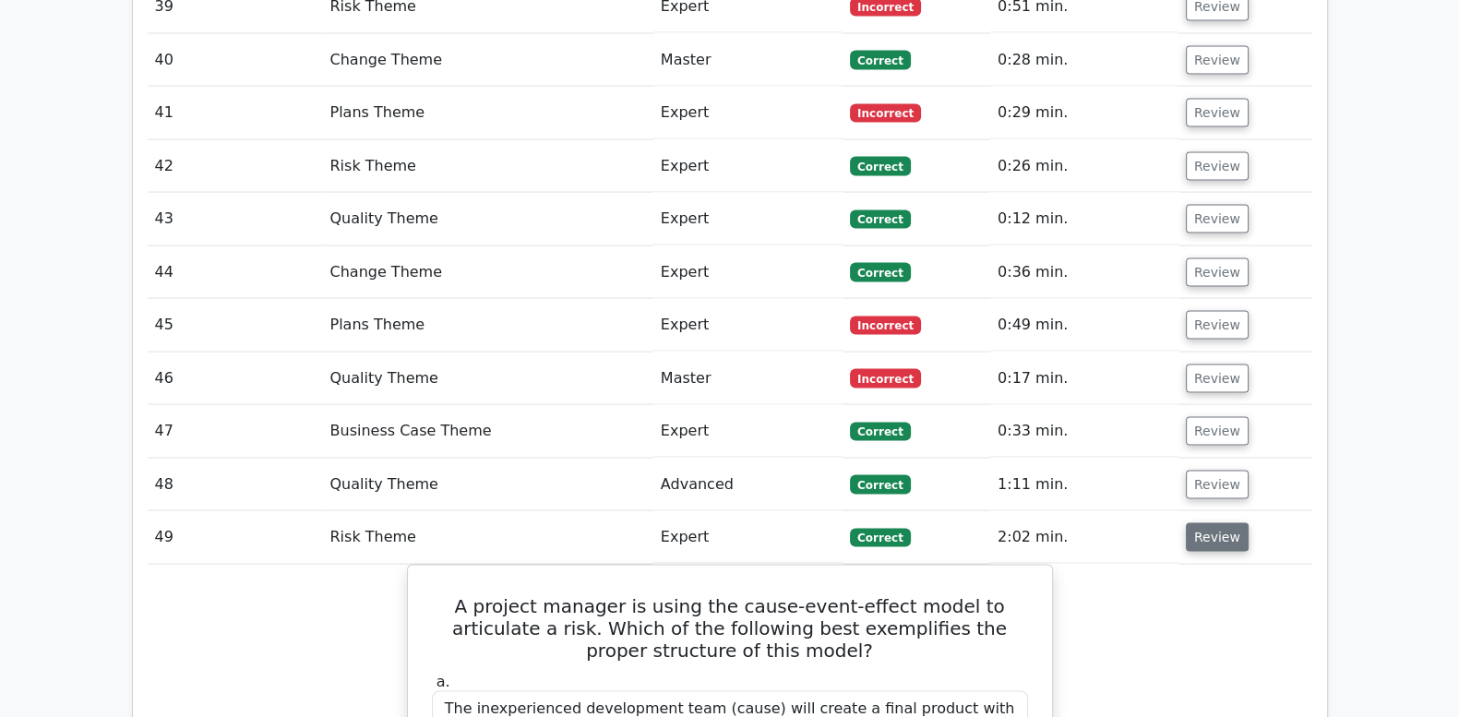
click at [1218, 523] on button "Review" at bounding box center [1217, 537] width 63 height 29
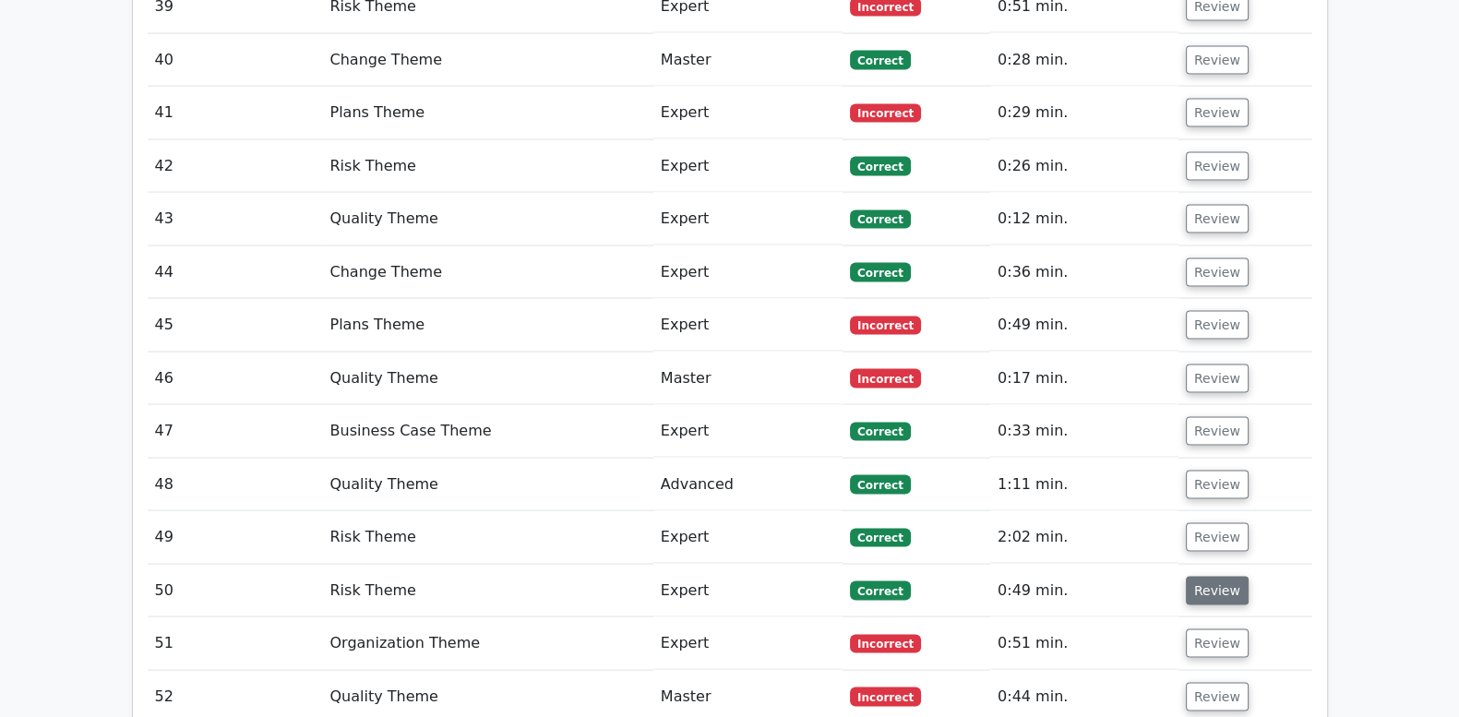
click at [1219, 577] on button "Review" at bounding box center [1217, 591] width 63 height 29
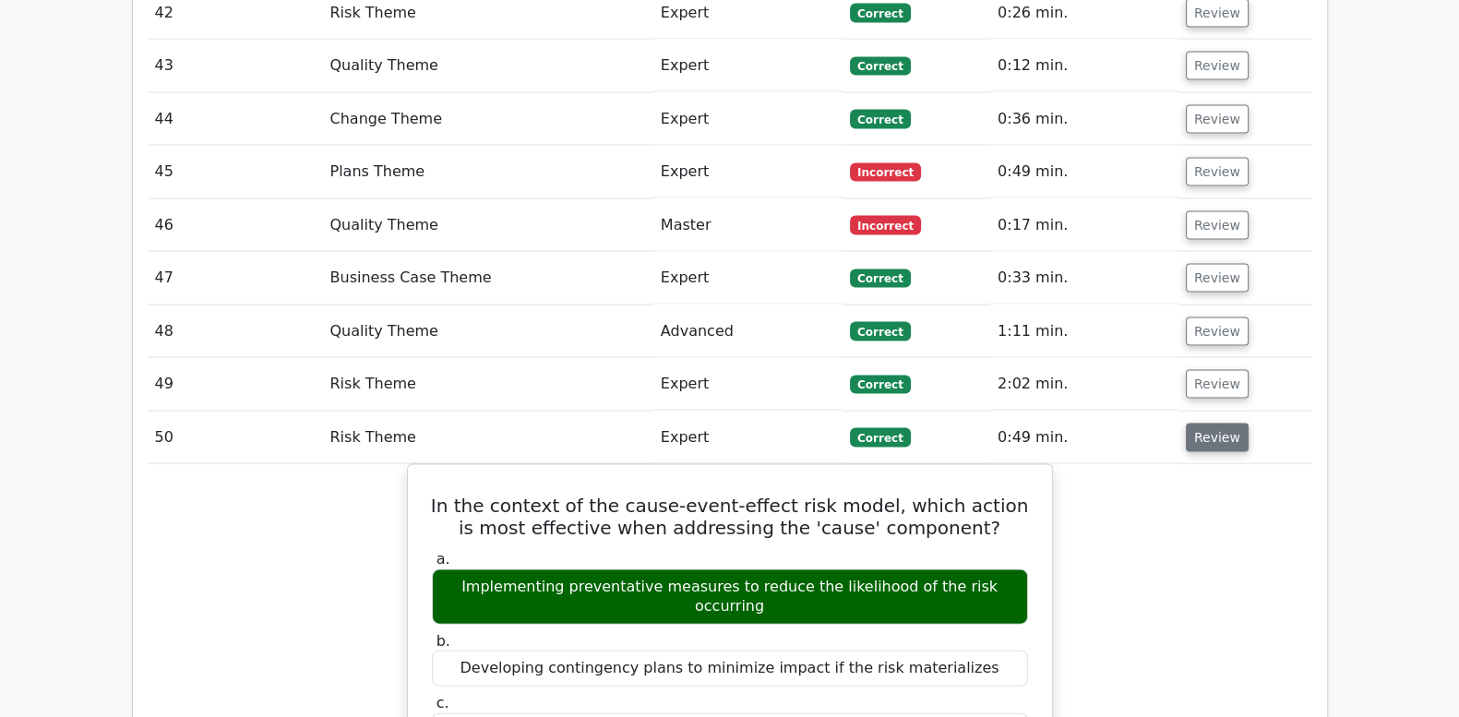
scroll to position [4846, 0]
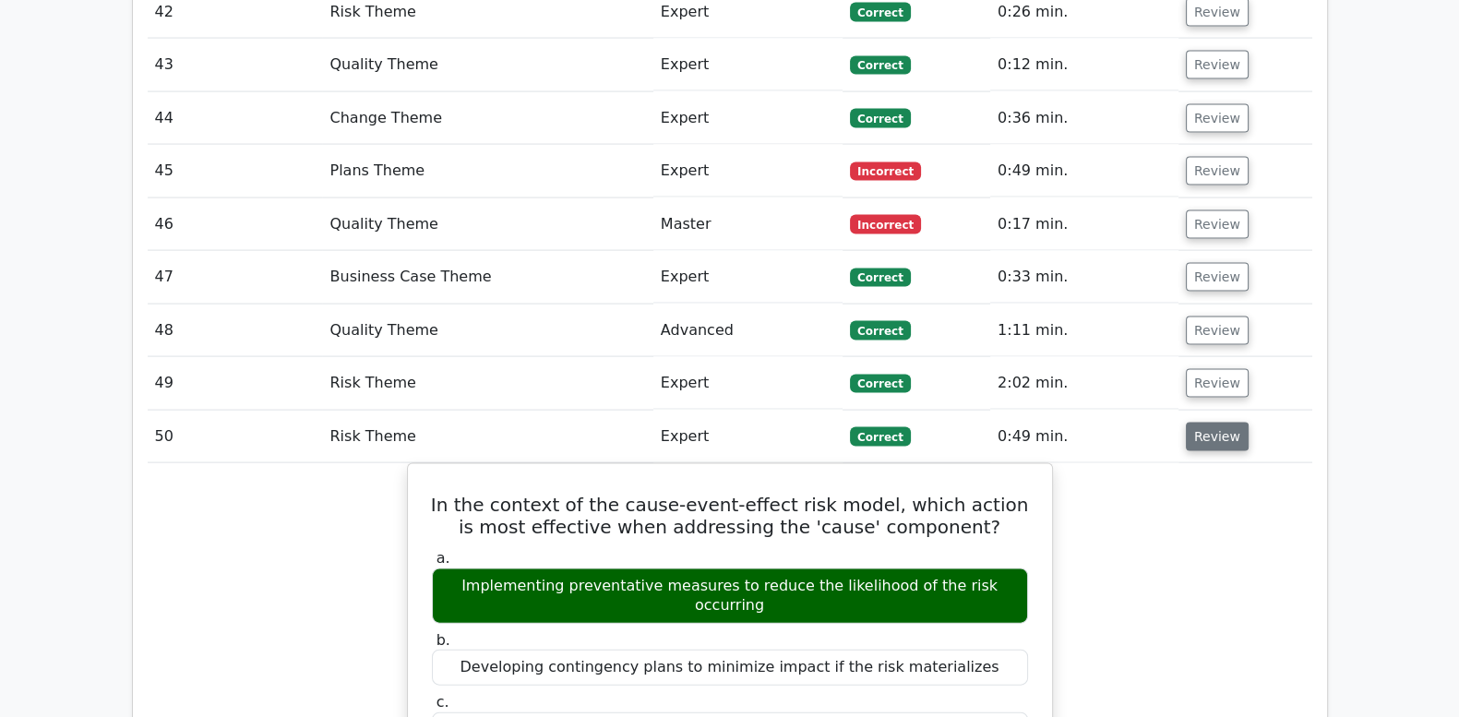
click at [1218, 423] on button "Review" at bounding box center [1217, 437] width 63 height 29
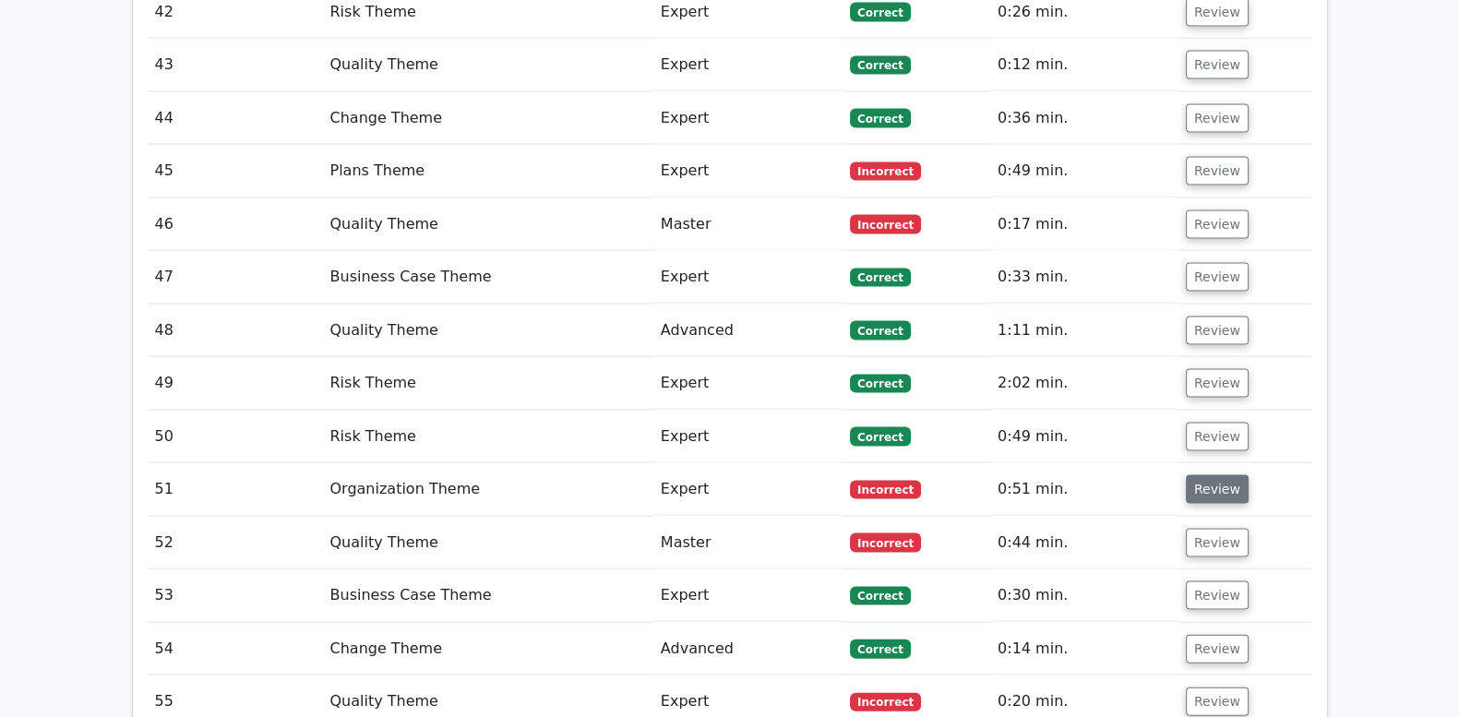
click at [1215, 475] on button "Review" at bounding box center [1217, 489] width 63 height 29
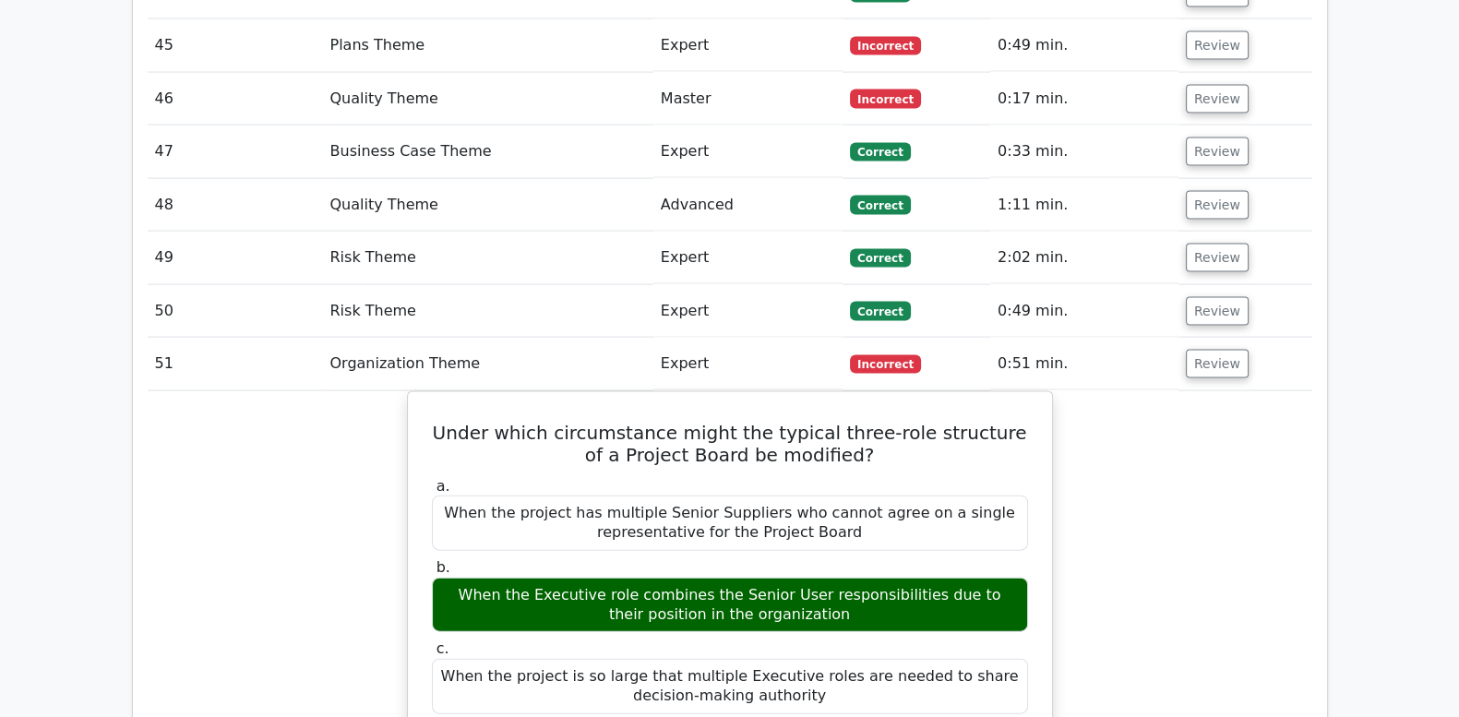
scroll to position [5000, 0]
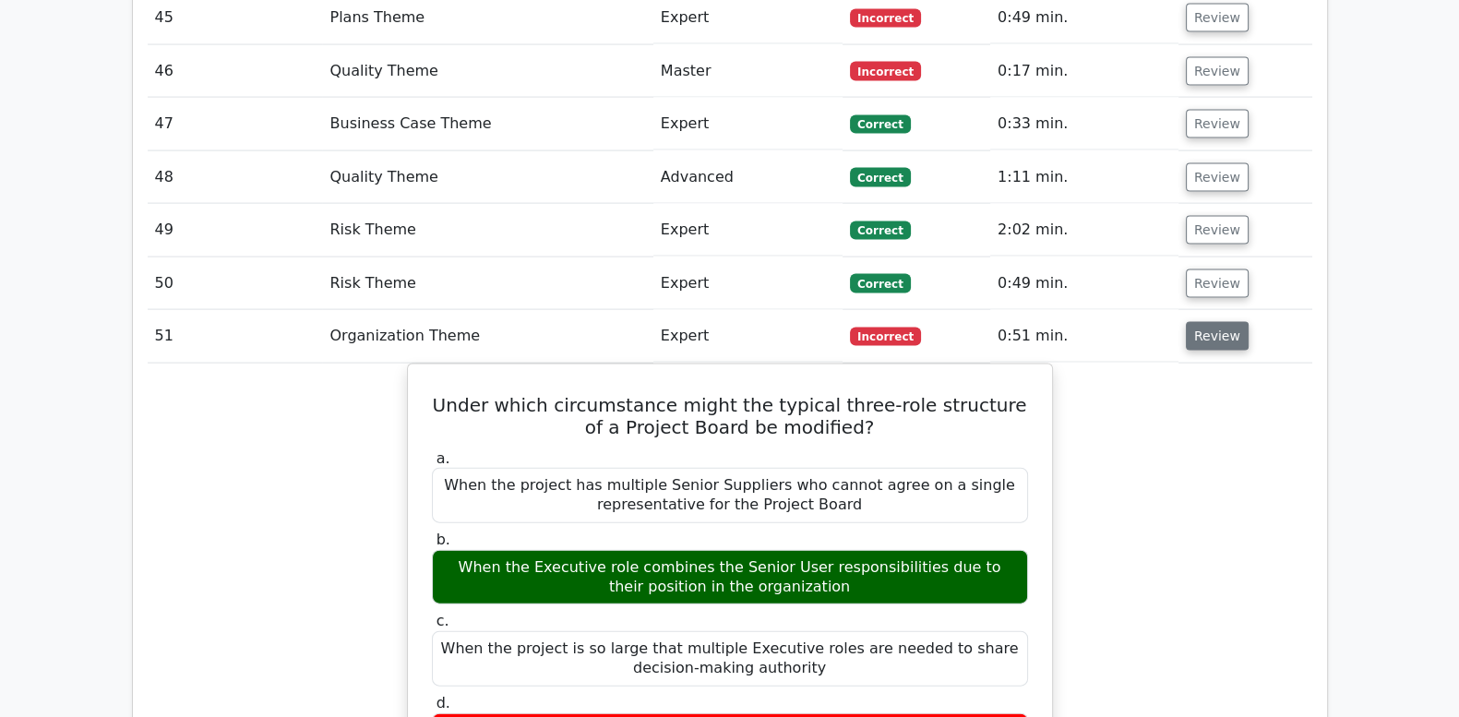
click at [1211, 322] on button "Review" at bounding box center [1217, 336] width 63 height 29
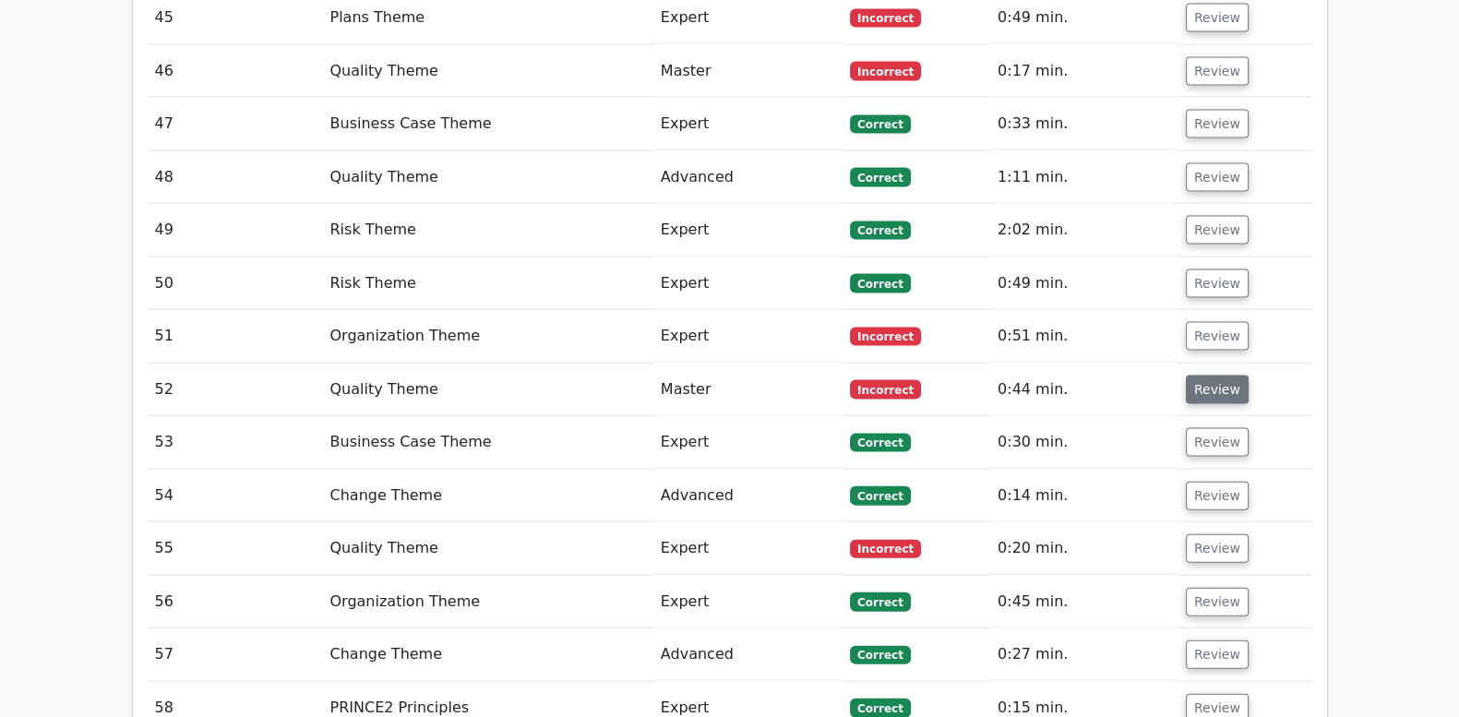
click at [1212, 376] on button "Review" at bounding box center [1217, 390] width 63 height 29
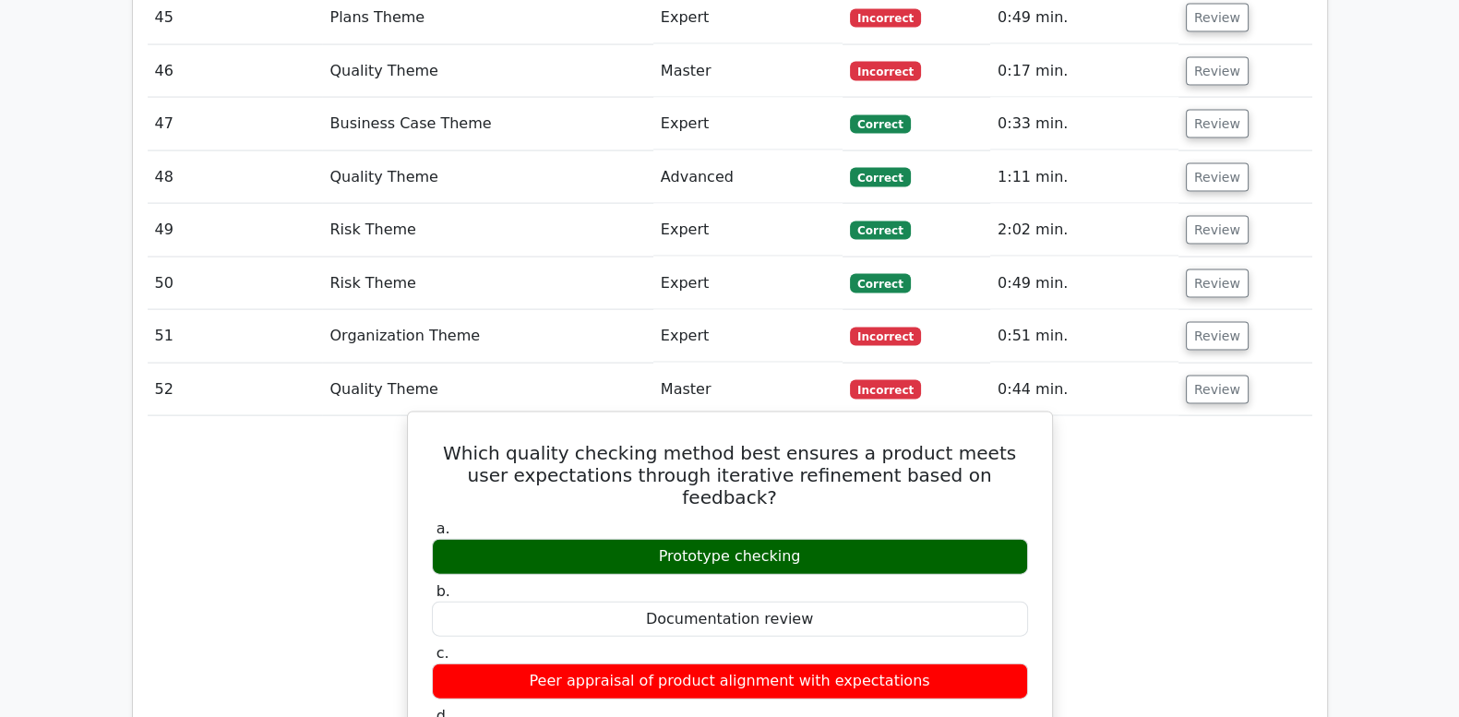
drag, startPoint x: 507, startPoint y: 305, endPoint x: 953, endPoint y: 573, distance: 520.5
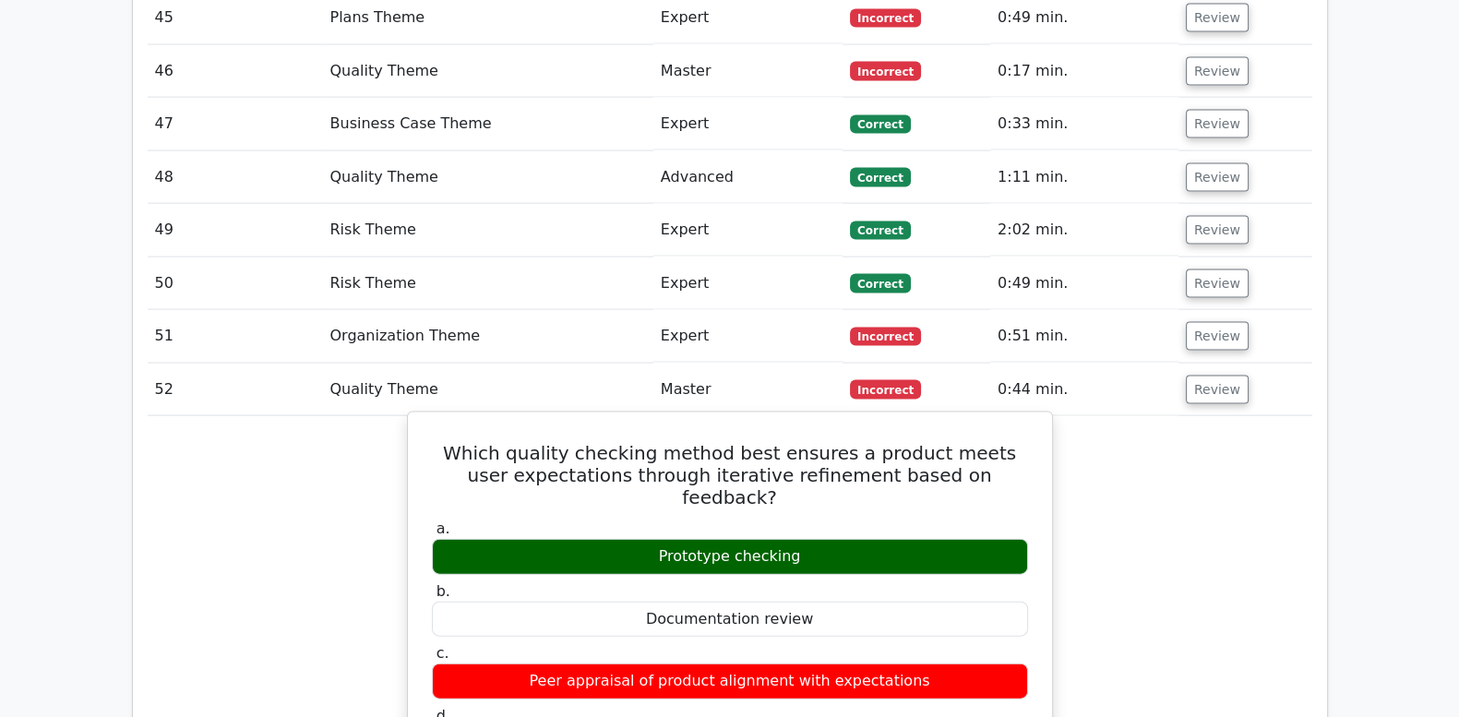
drag, startPoint x: 442, startPoint y: 311, endPoint x: 837, endPoint y: 382, distance: 401.4
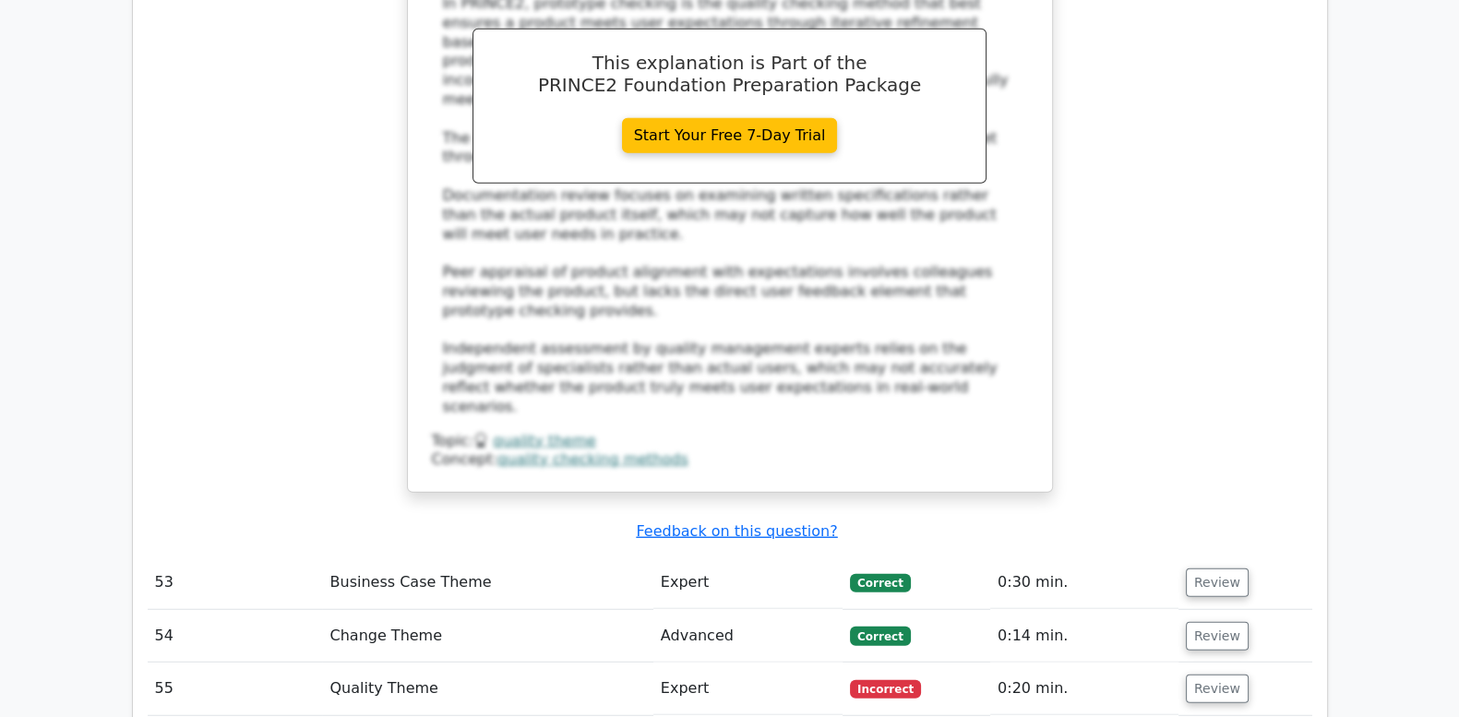
scroll to position [5846, 0]
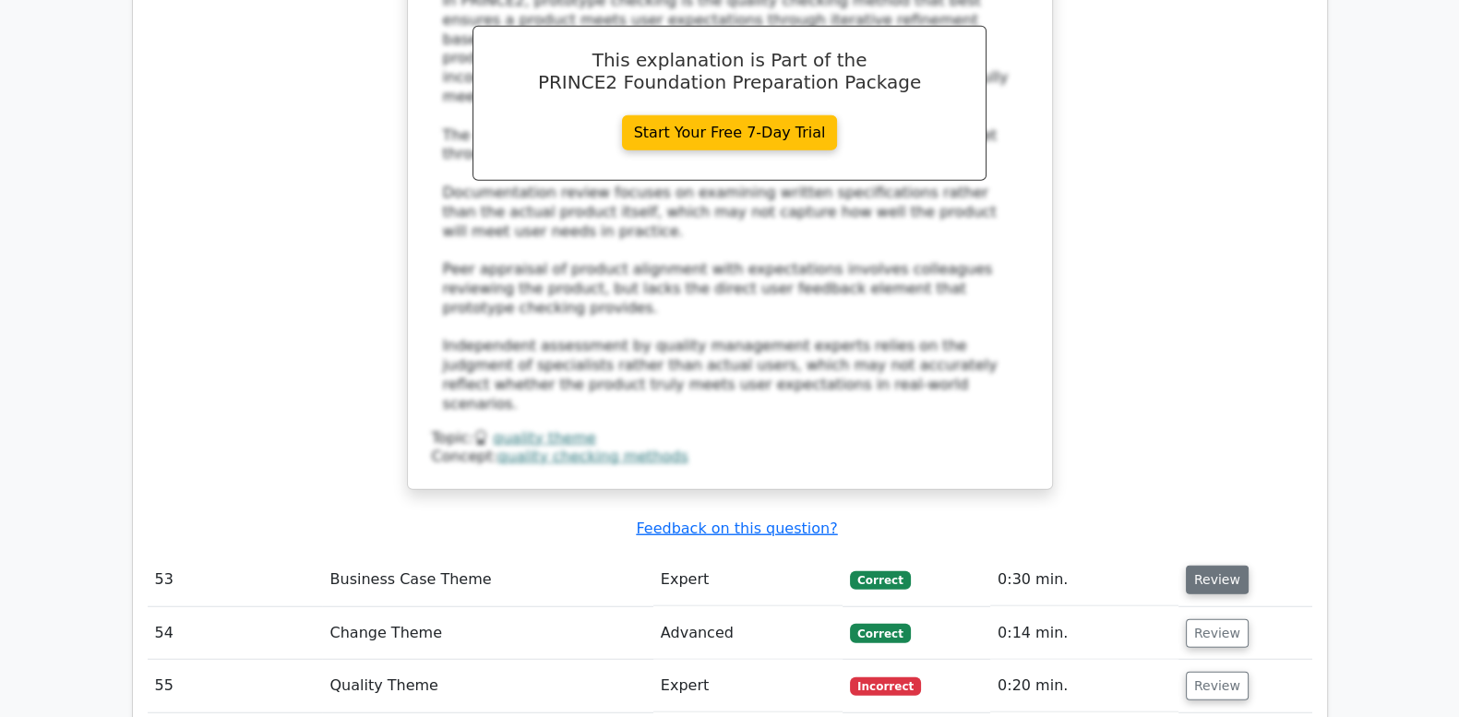
click at [1225, 566] on button "Review" at bounding box center [1217, 580] width 63 height 29
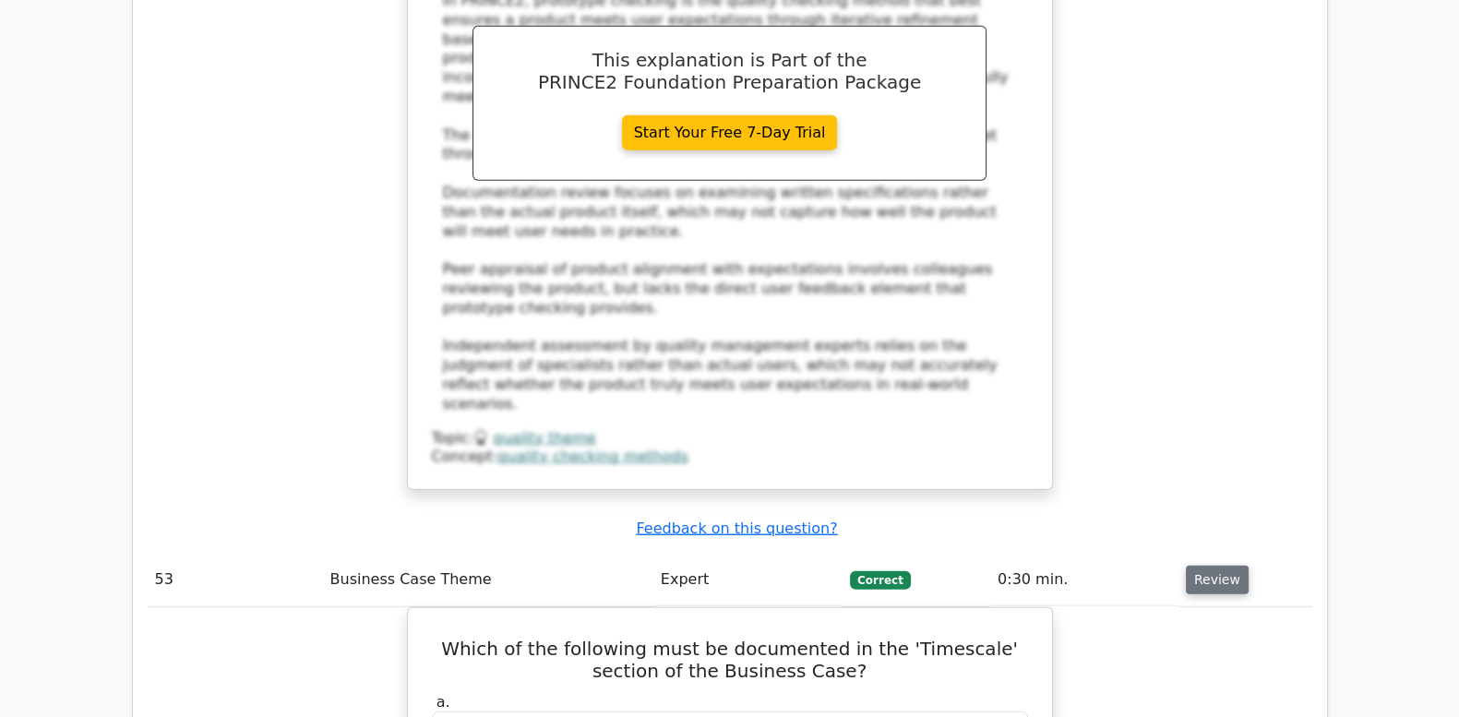
click at [1218, 566] on button "Review" at bounding box center [1217, 580] width 63 height 29
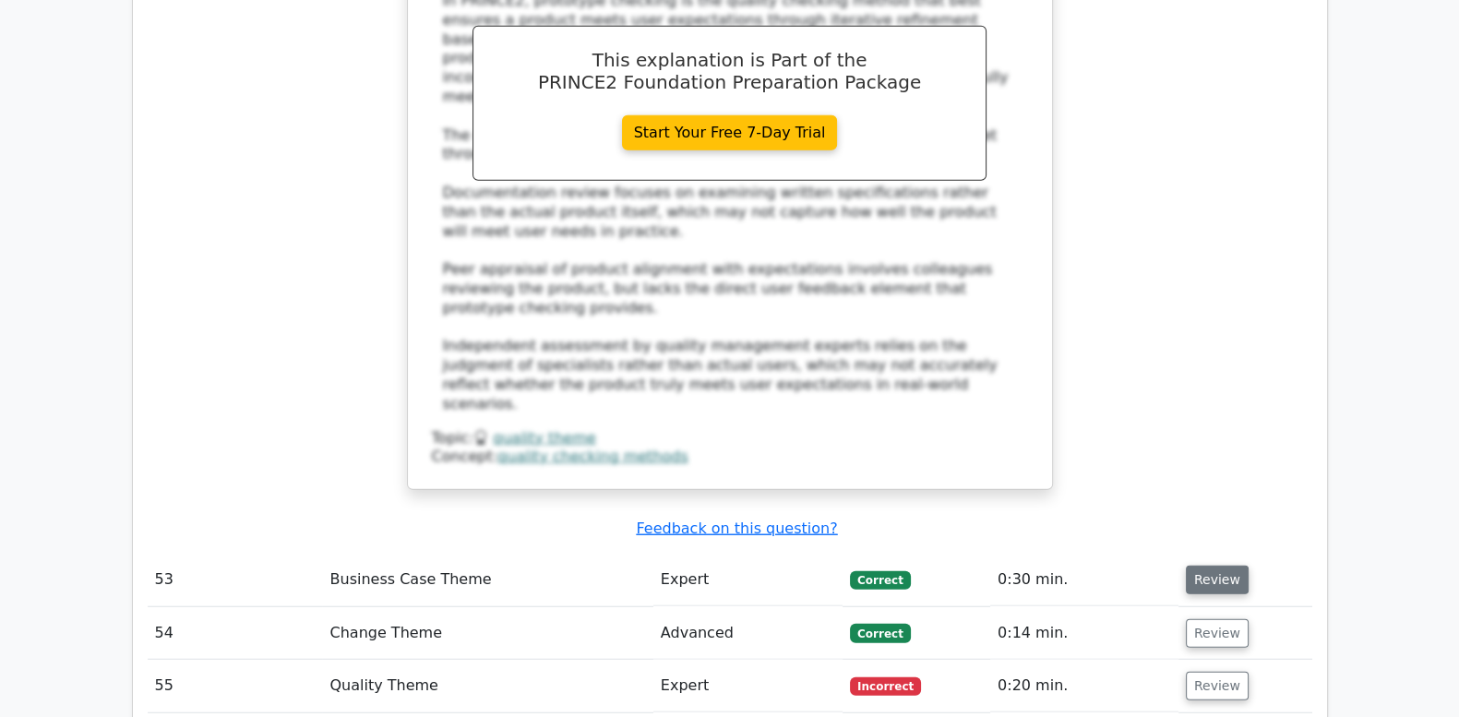
click at [1218, 566] on button "Review" at bounding box center [1217, 580] width 63 height 29
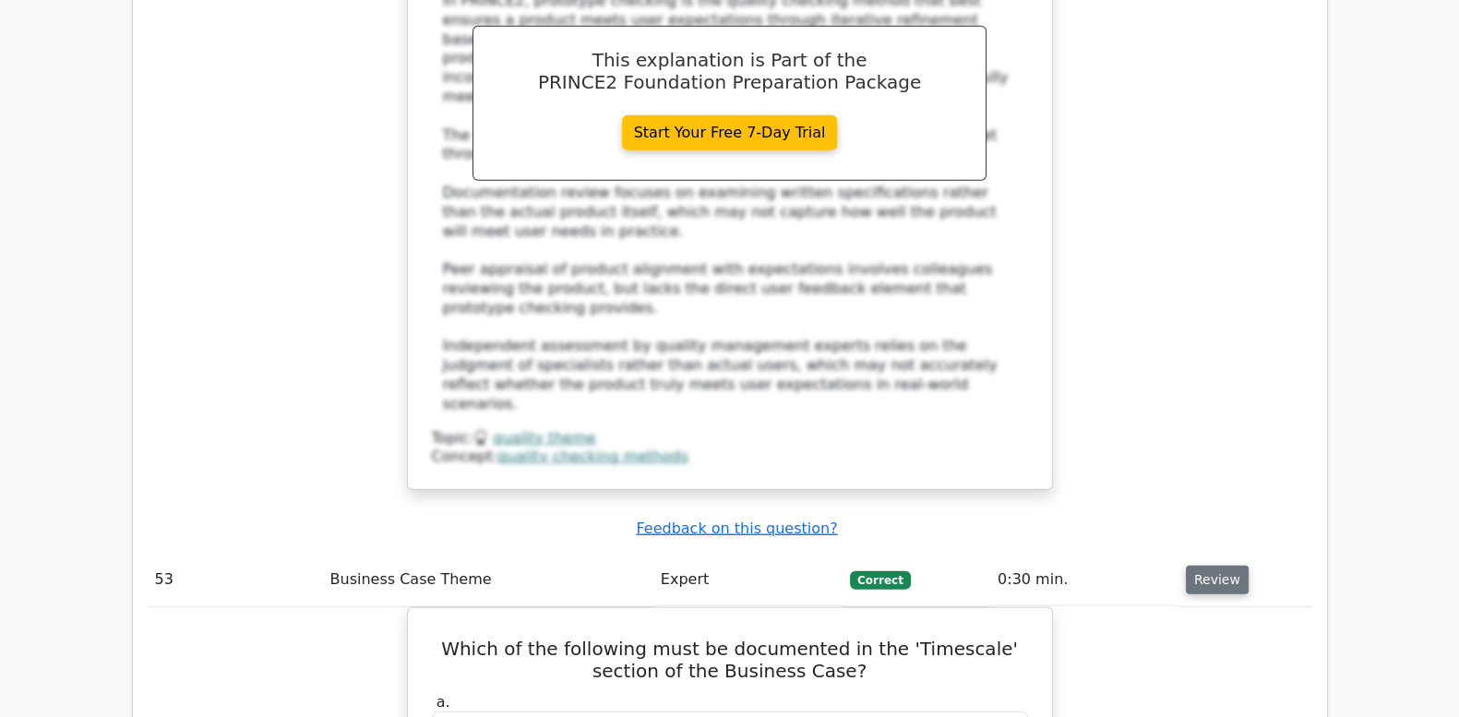
click at [1218, 566] on button "Review" at bounding box center [1217, 580] width 63 height 29
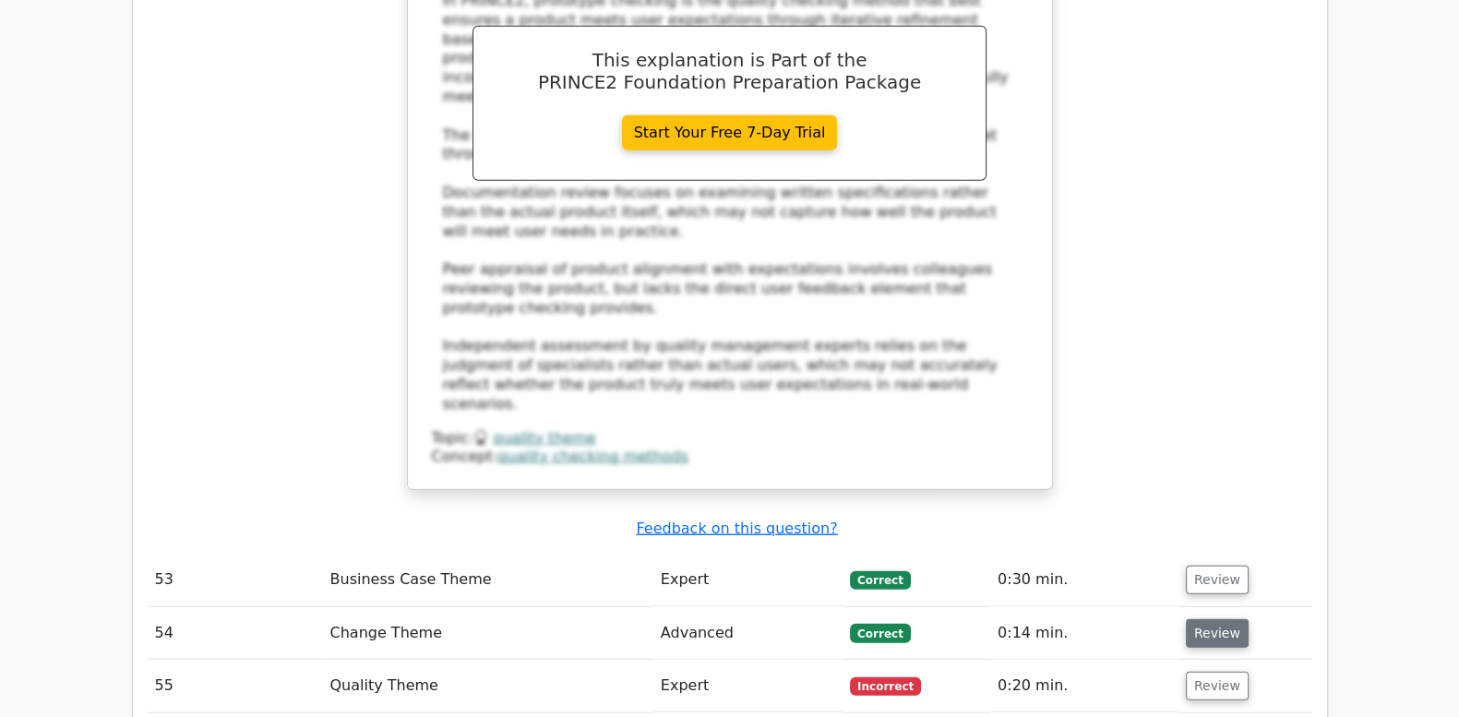
click at [1195, 619] on button "Review" at bounding box center [1217, 633] width 63 height 29
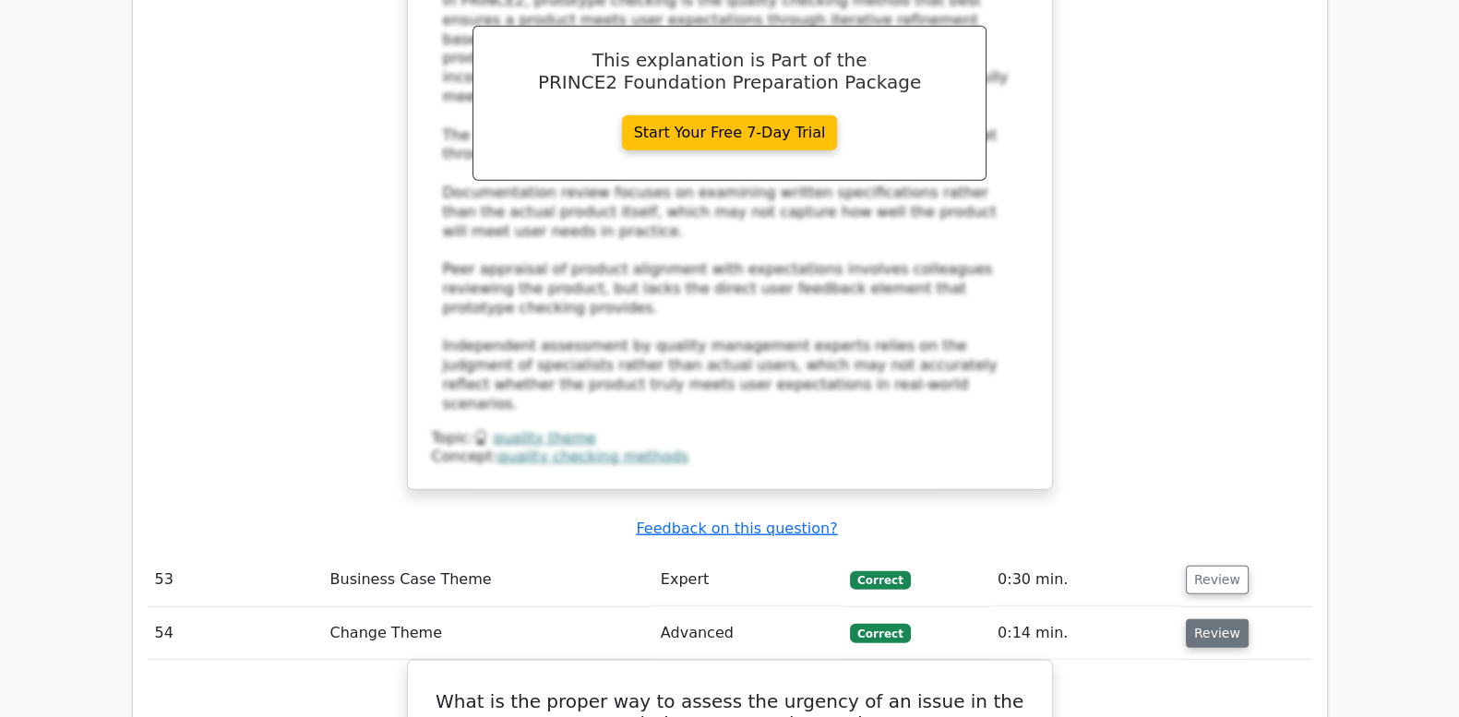
scroll to position [5999, 0]
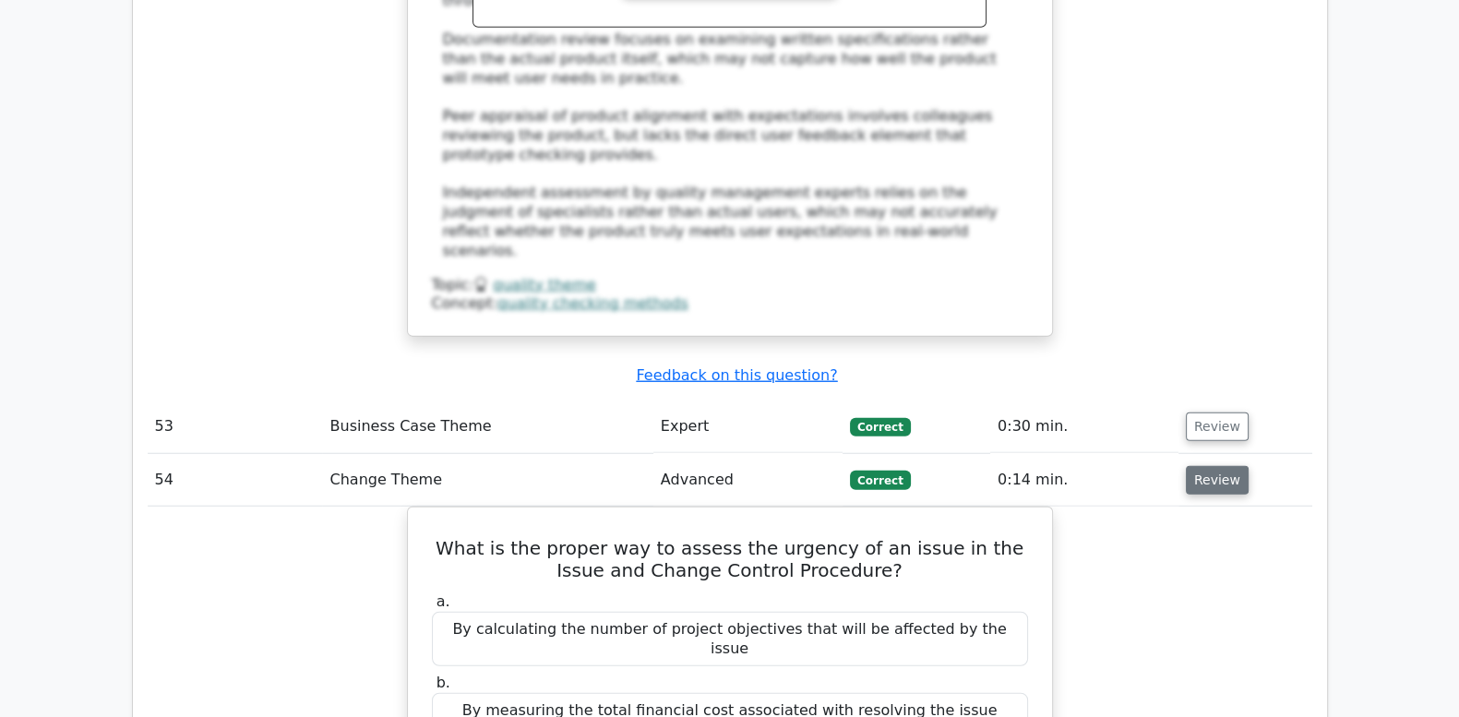
click at [1214, 466] on button "Review" at bounding box center [1217, 480] width 63 height 29
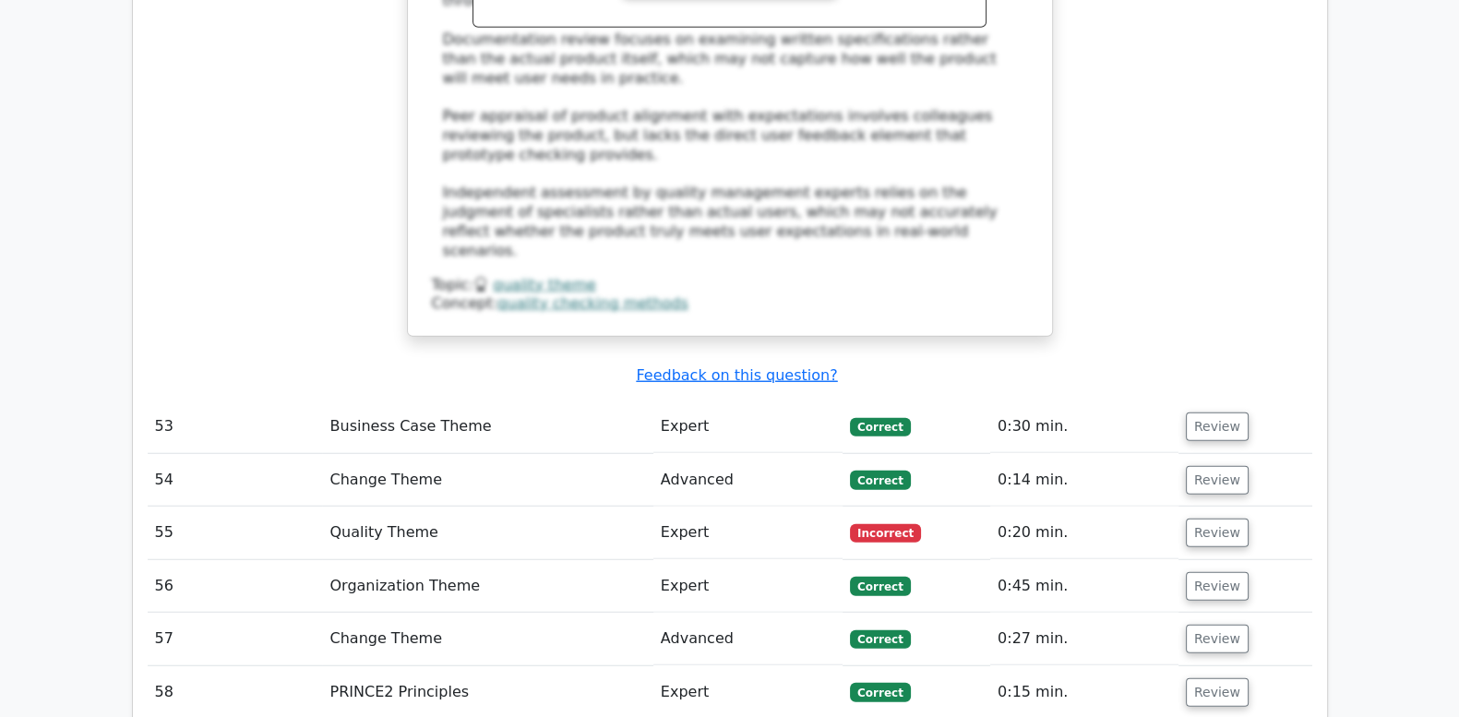
click at [1214, 507] on td "Review" at bounding box center [1246, 533] width 134 height 53
click at [1214, 519] on button "Review" at bounding box center [1217, 533] width 63 height 29
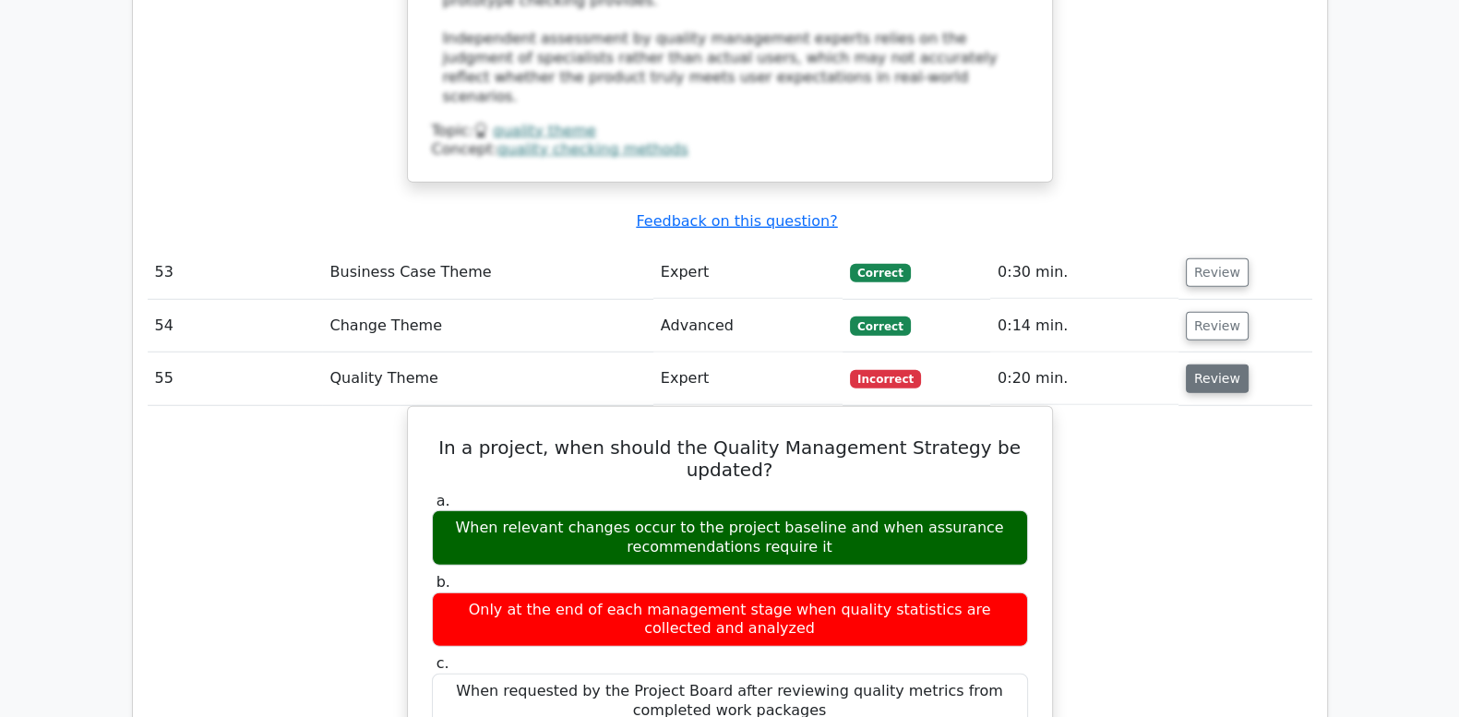
scroll to position [6230, 0]
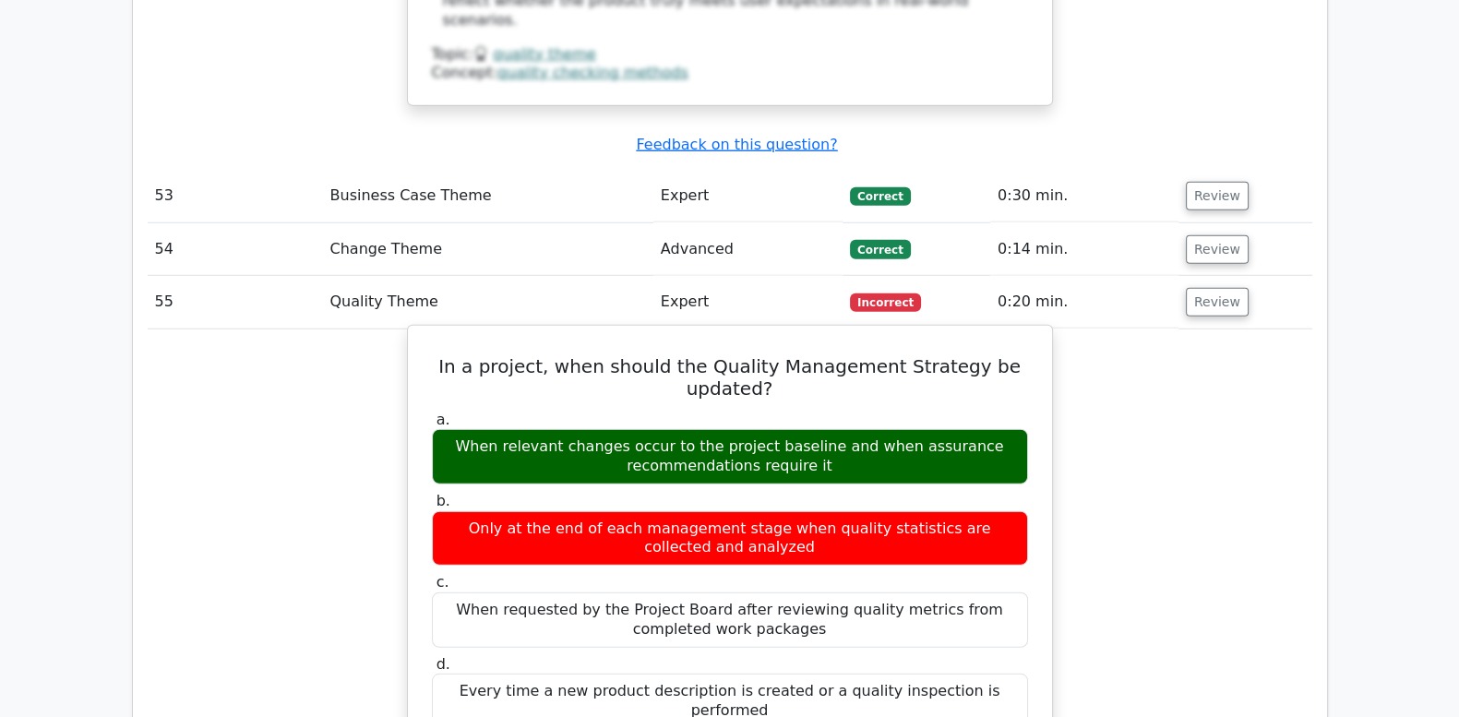
drag, startPoint x: 462, startPoint y: 141, endPoint x: 1042, endPoint y: 463, distance: 664.0
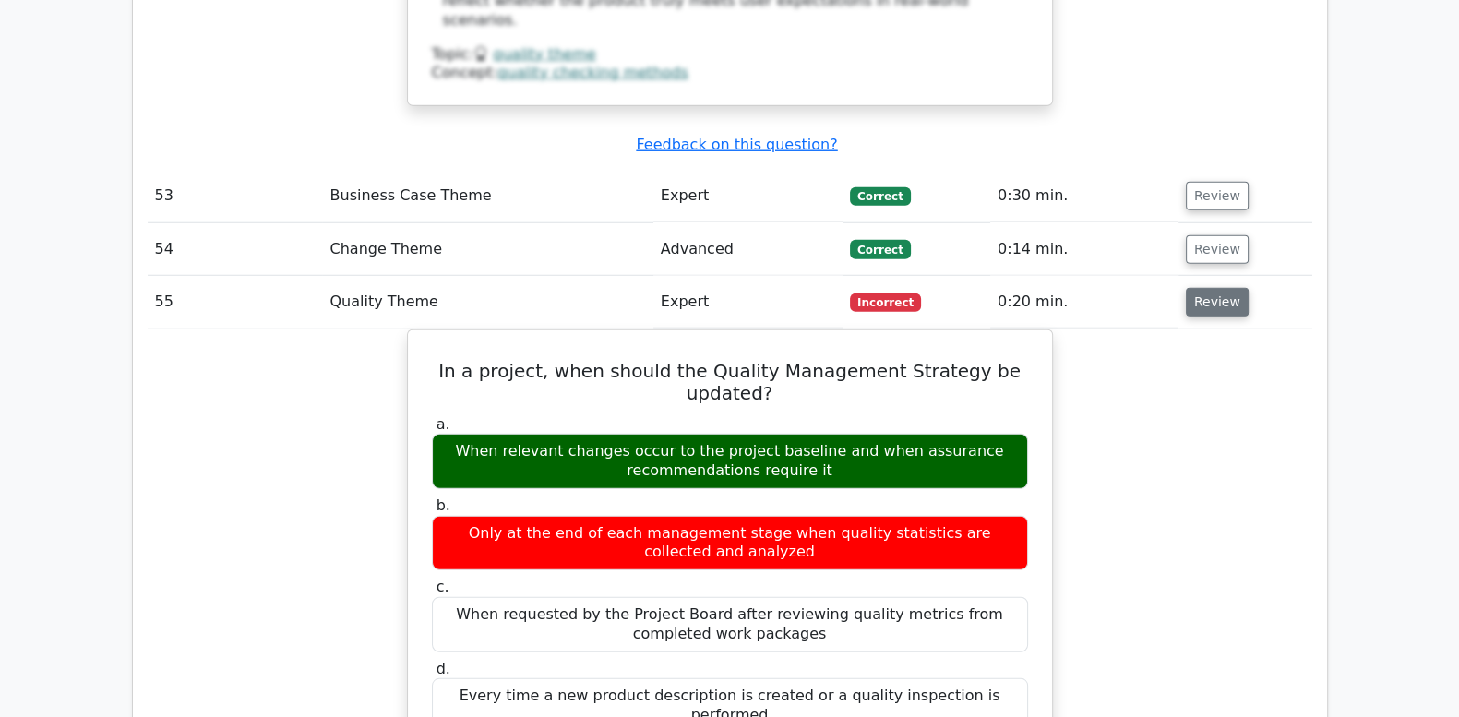
click at [1209, 288] on button "Review" at bounding box center [1217, 302] width 63 height 29
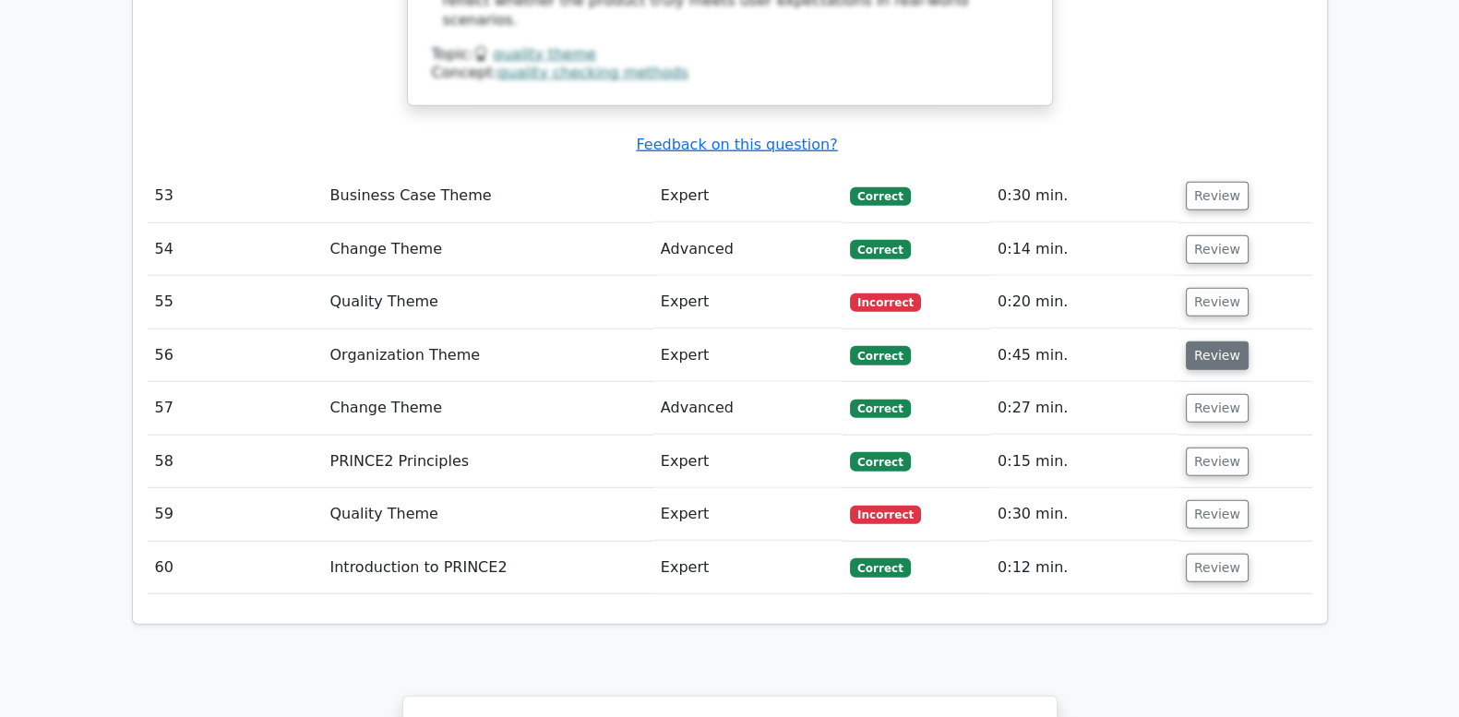
click at [1195, 342] on button "Review" at bounding box center [1217, 356] width 63 height 29
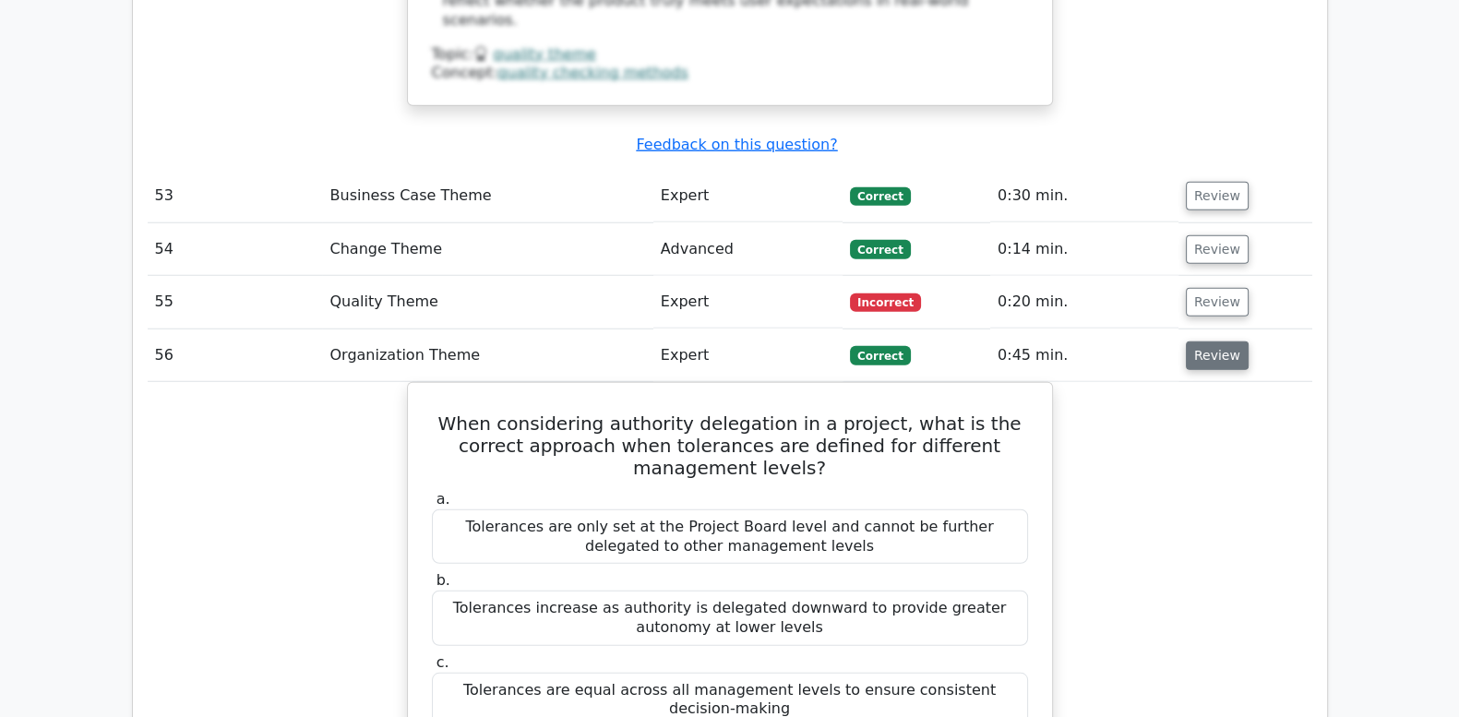
click at [1195, 342] on button "Review" at bounding box center [1217, 356] width 63 height 29
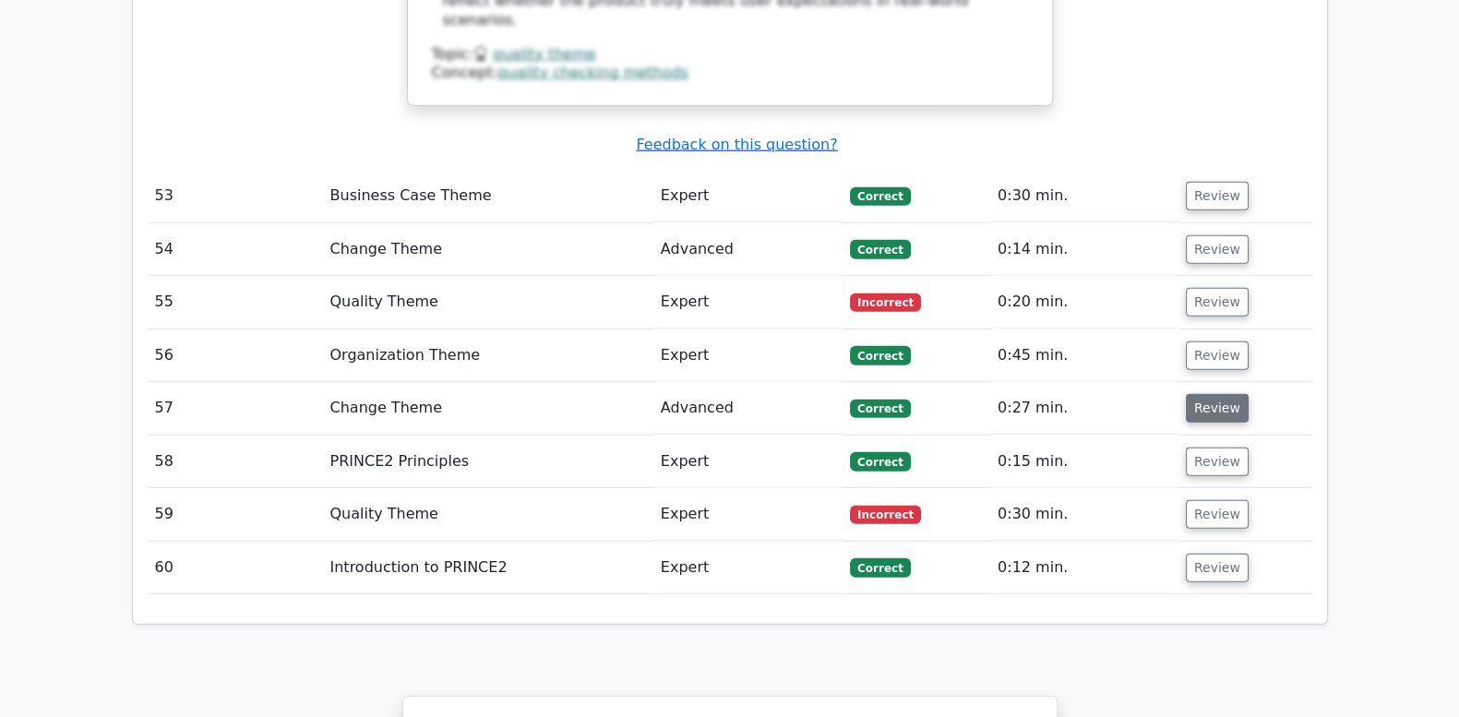
click at [1209, 394] on button "Review" at bounding box center [1217, 408] width 63 height 29
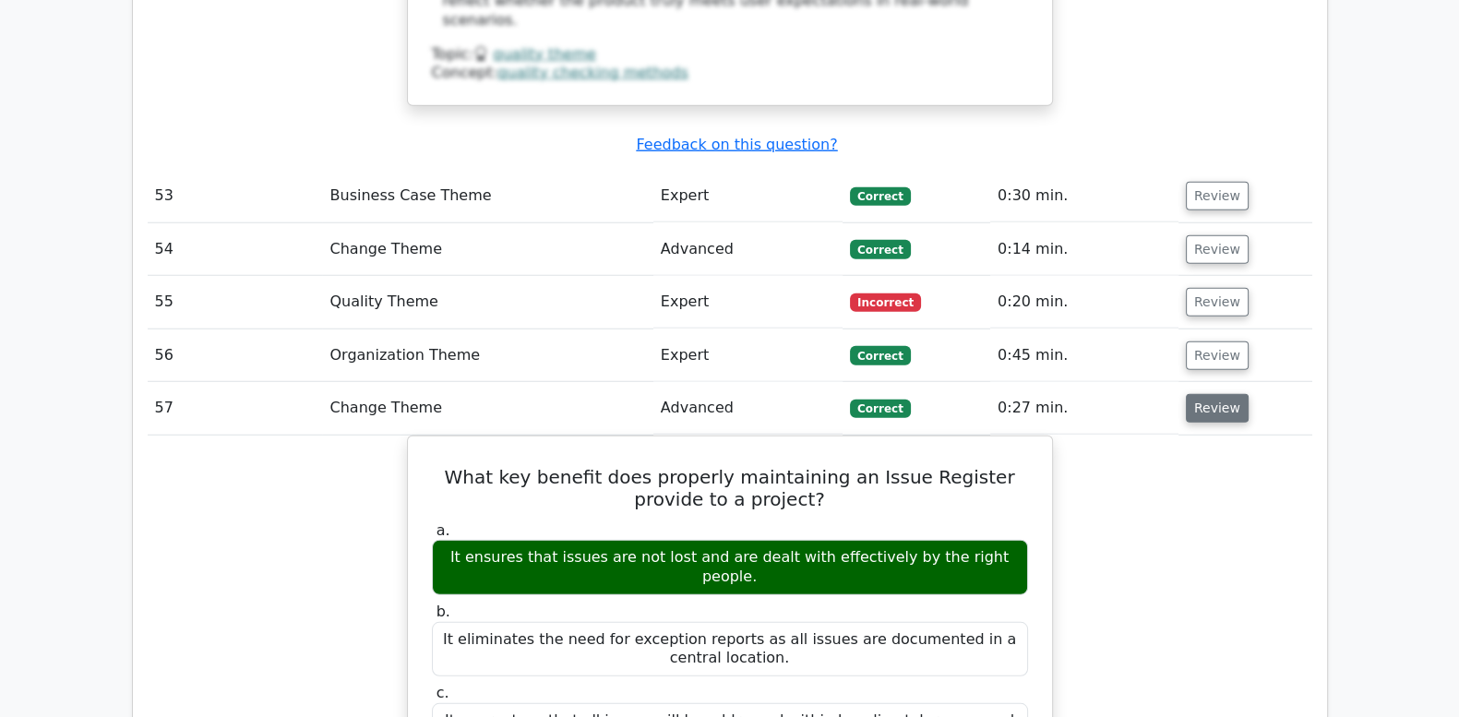
click at [1209, 394] on button "Review" at bounding box center [1217, 408] width 63 height 29
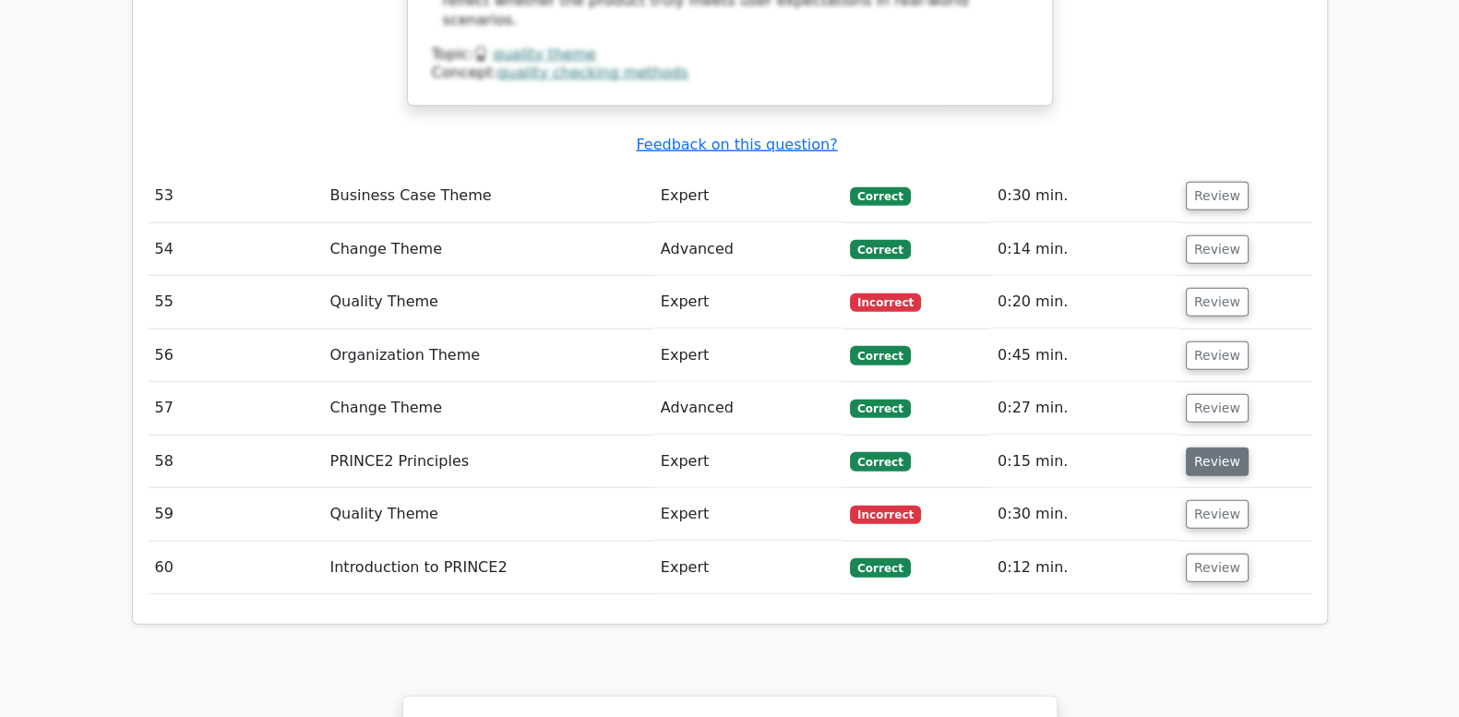
click at [1214, 448] on button "Review" at bounding box center [1217, 462] width 63 height 29
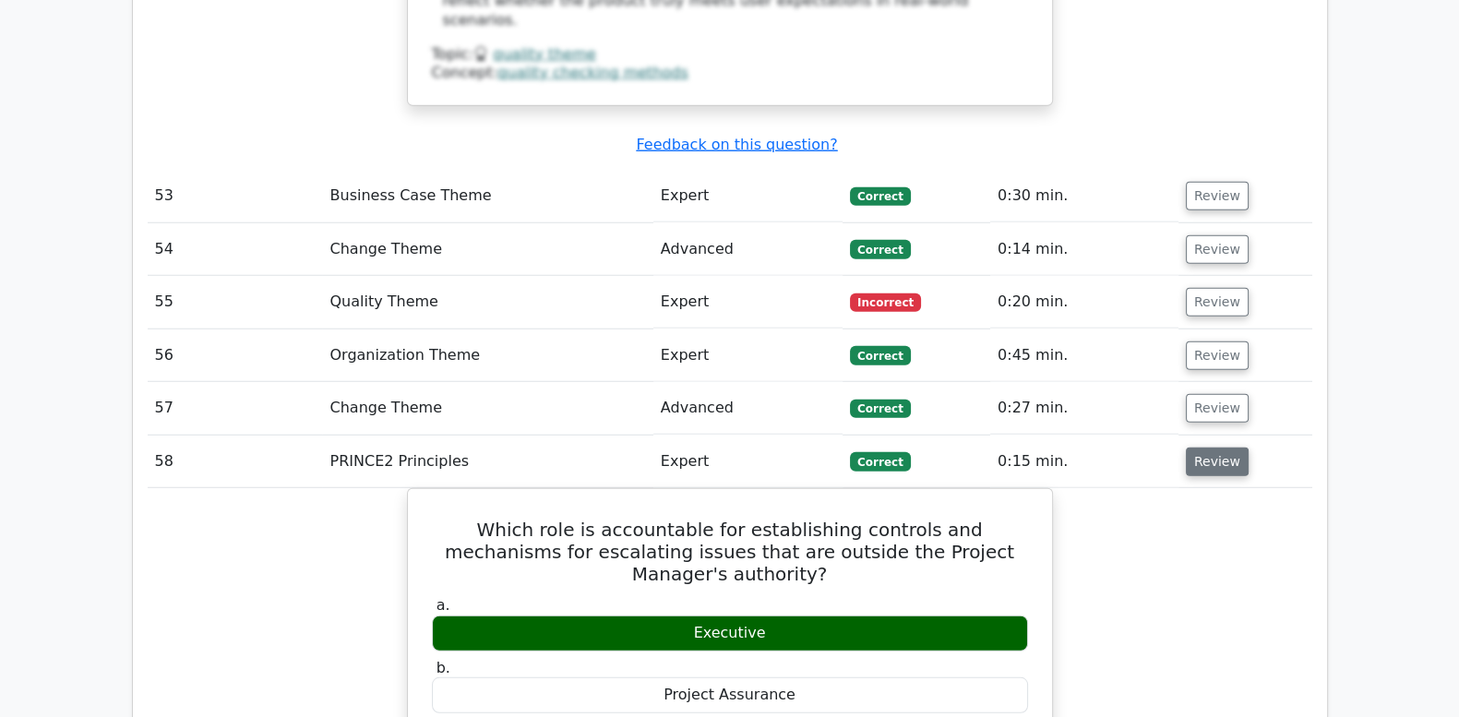
click at [1214, 448] on button "Review" at bounding box center [1217, 462] width 63 height 29
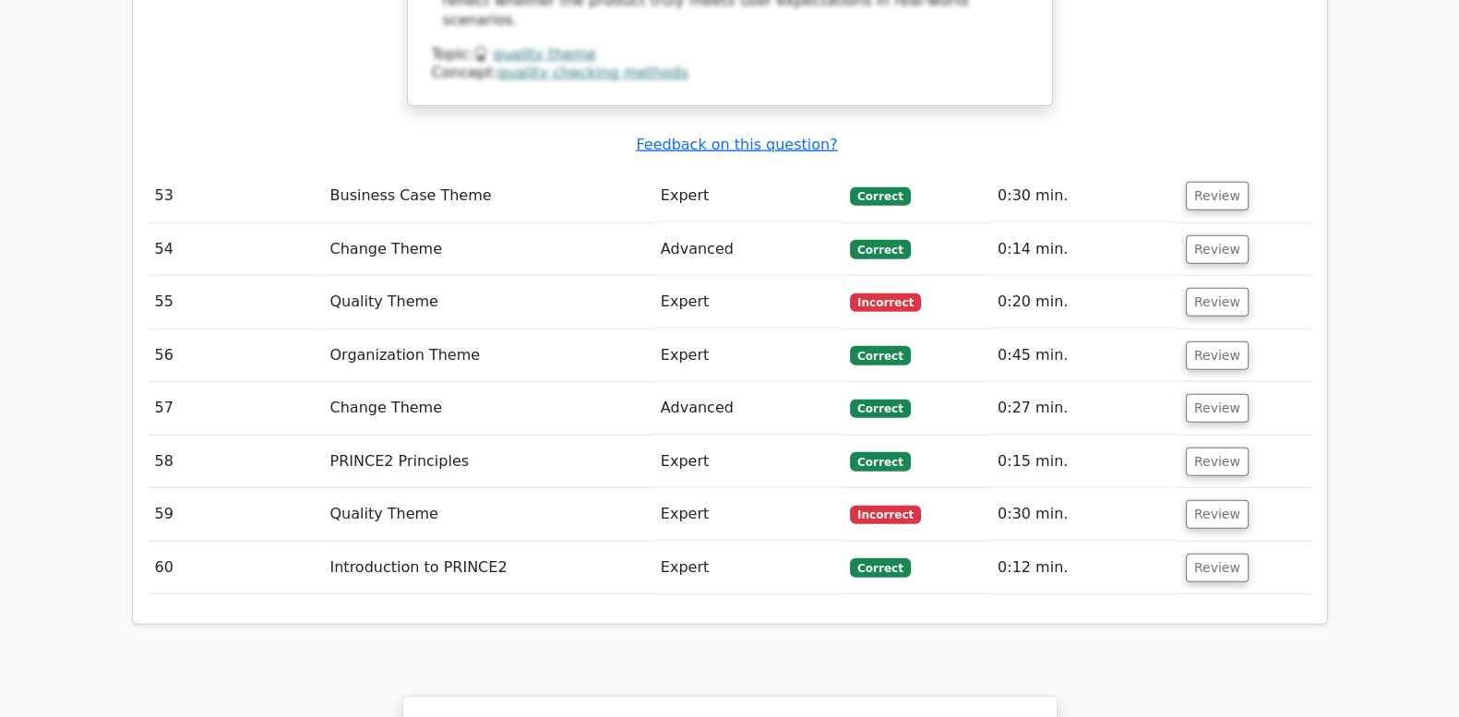
click at [1214, 542] on td "Review" at bounding box center [1246, 568] width 134 height 53
click at [1217, 500] on button "Review" at bounding box center [1217, 514] width 63 height 29
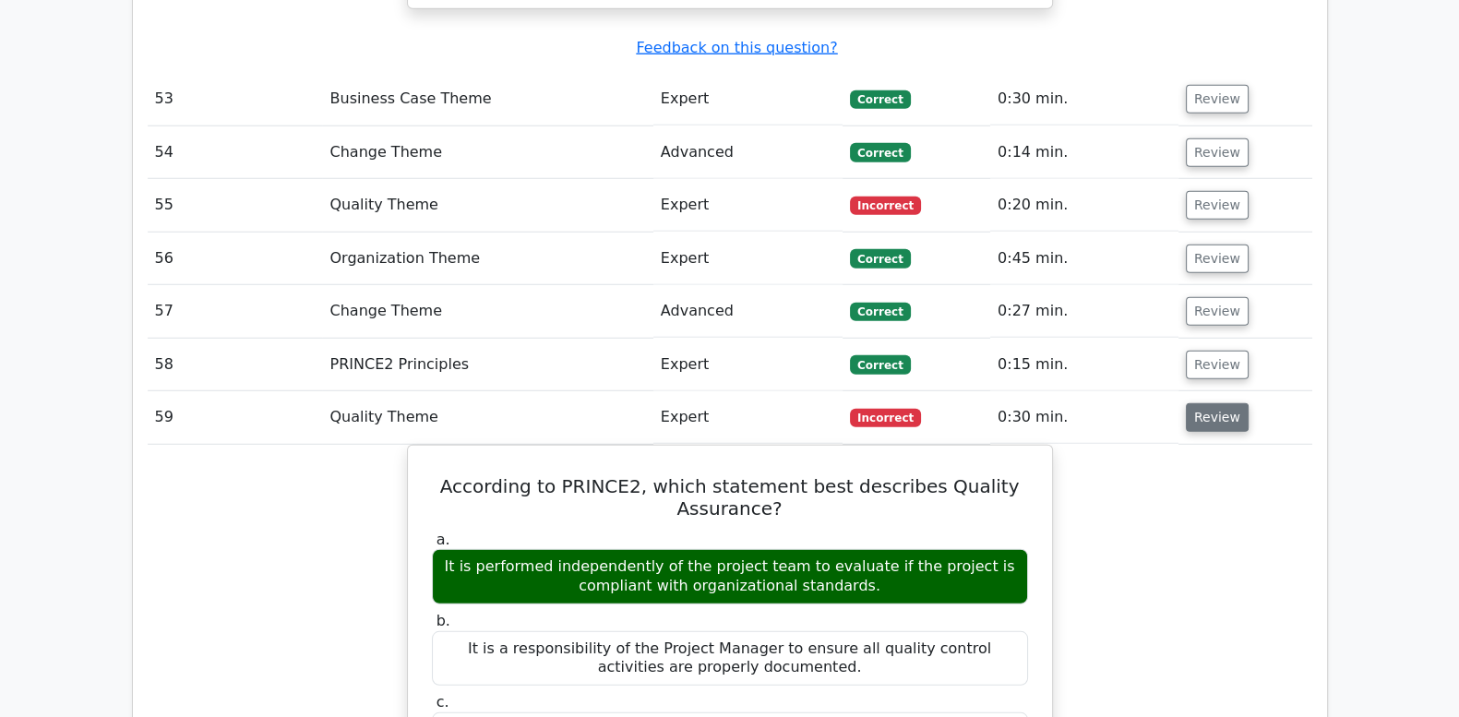
scroll to position [6308, 0]
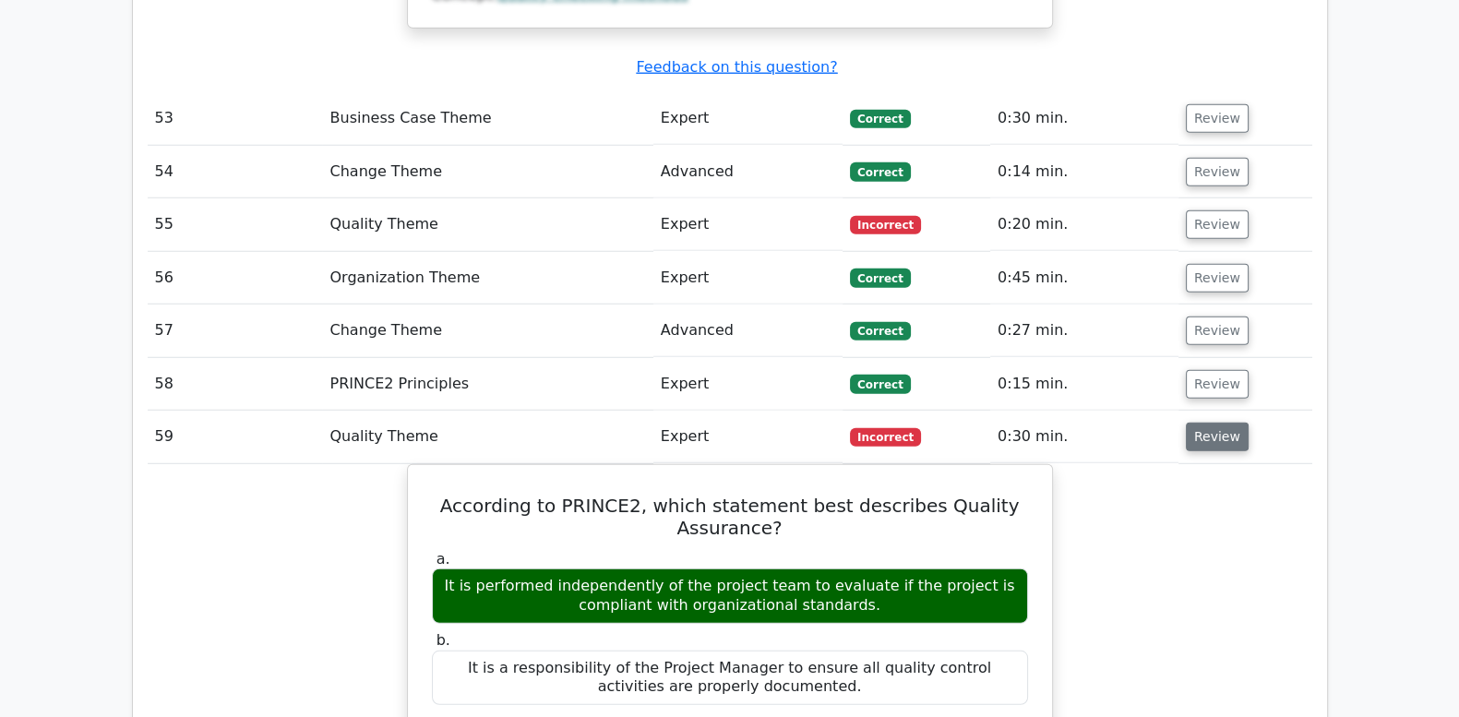
click at [1226, 423] on button "Review" at bounding box center [1217, 437] width 63 height 29
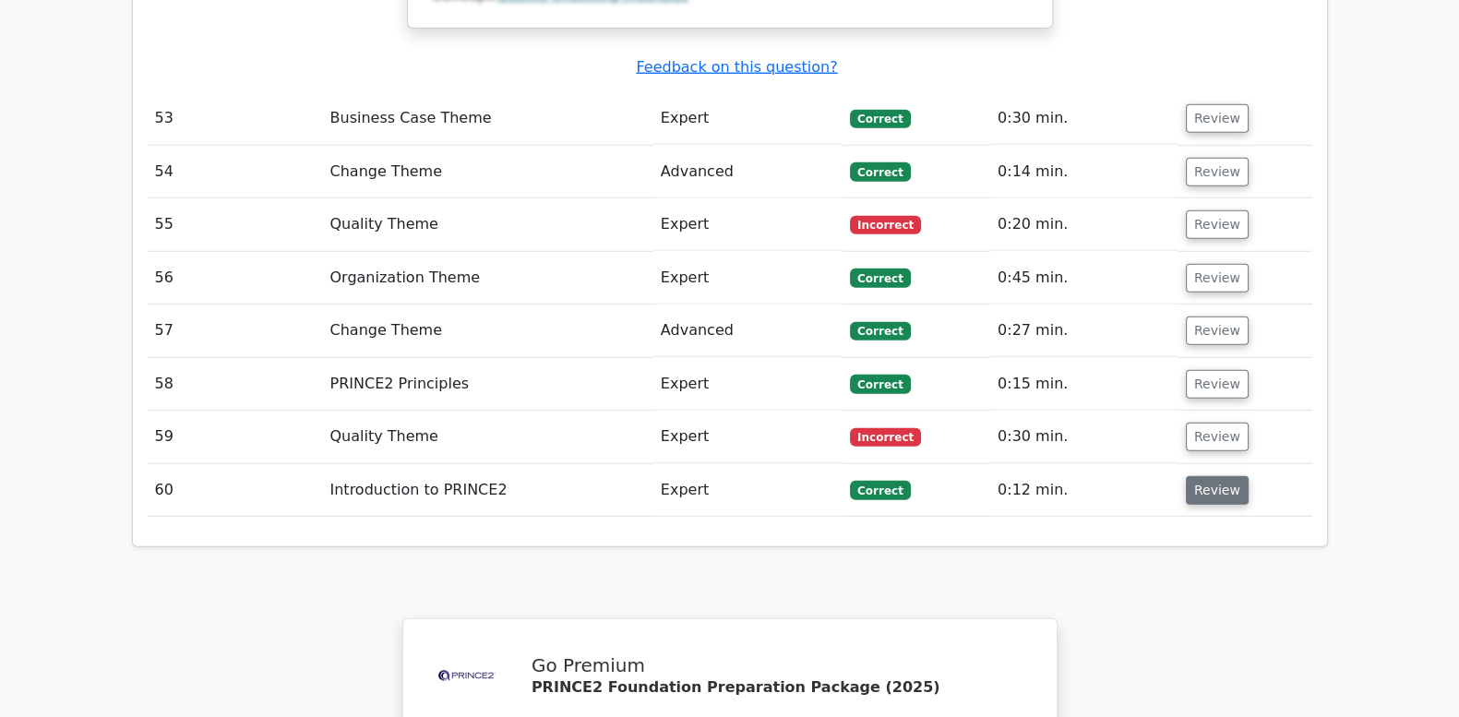
click at [1215, 476] on button "Review" at bounding box center [1217, 490] width 63 height 29
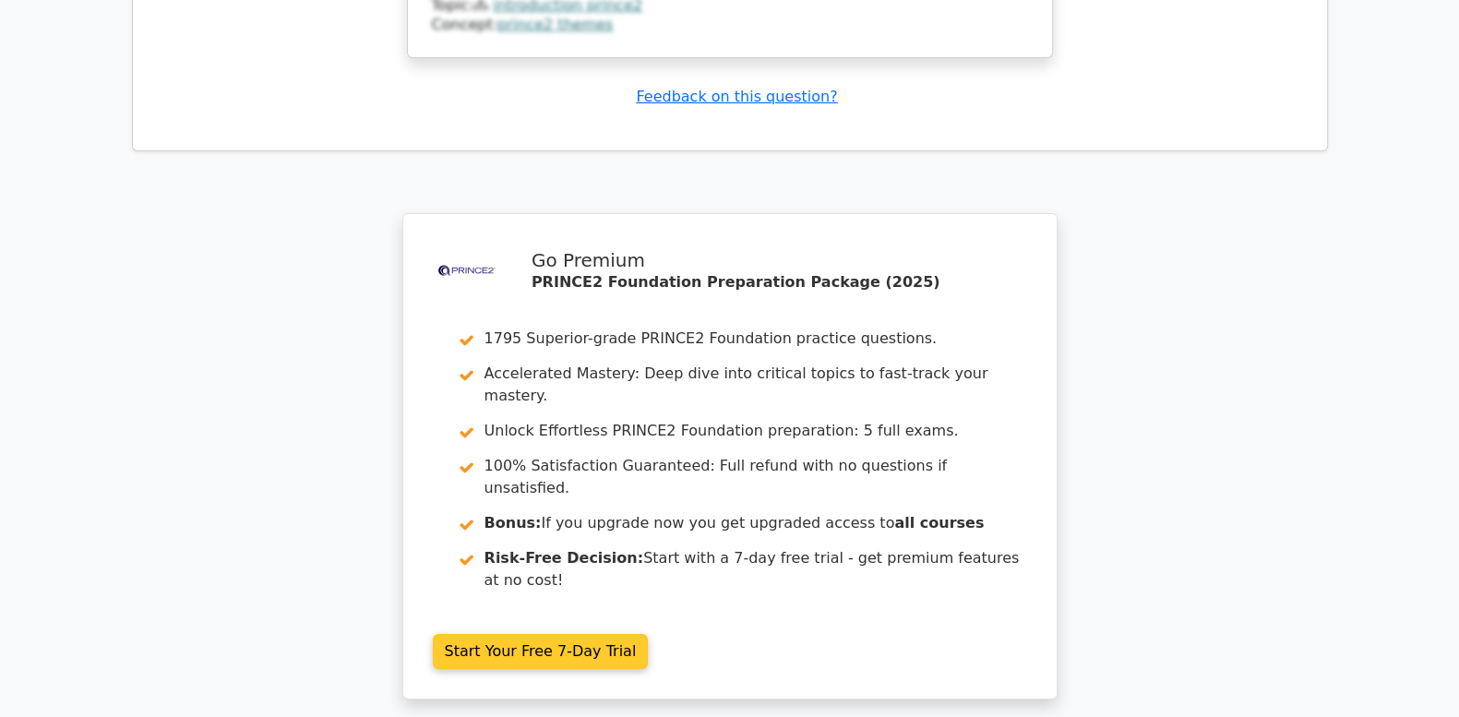
scroll to position [7737, 0]
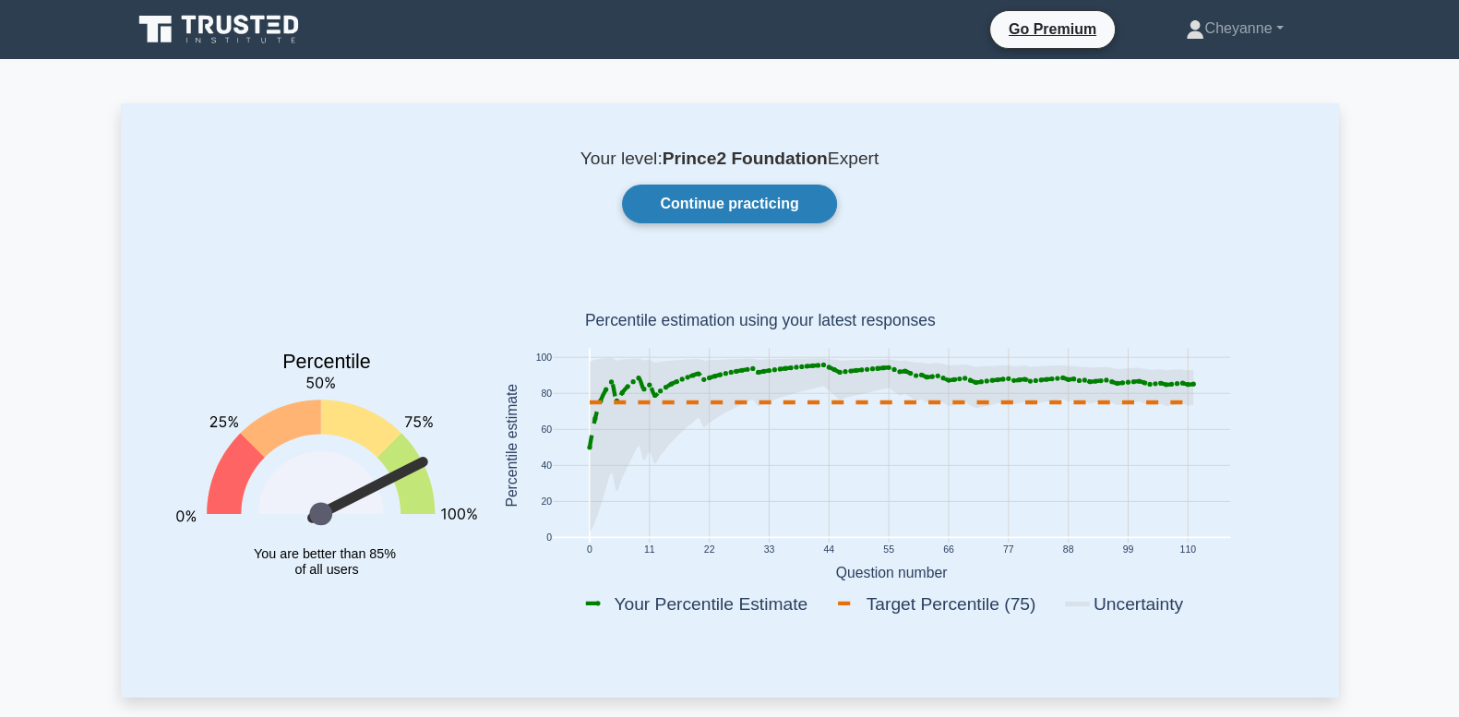
click at [742, 200] on link "Continue practicing" at bounding box center [729, 204] width 214 height 39
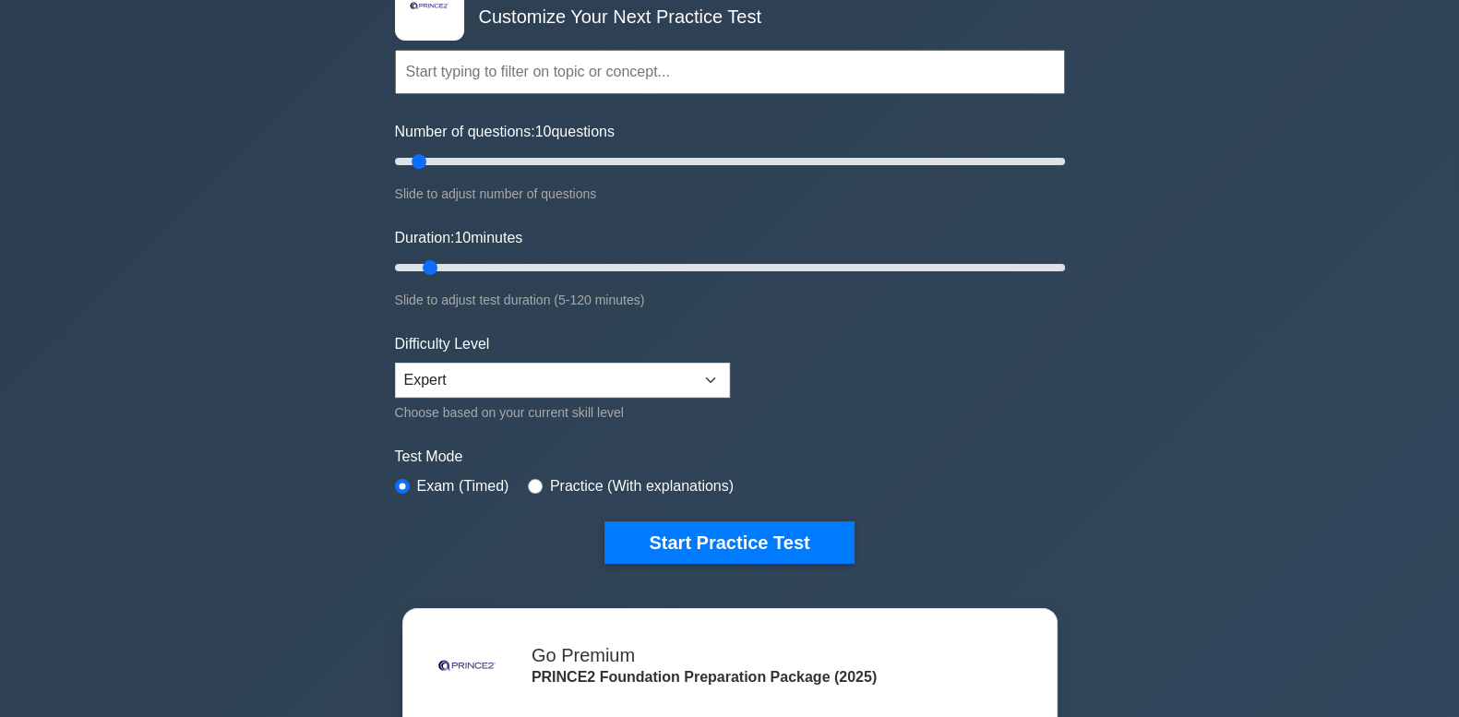
scroll to position [77, 0]
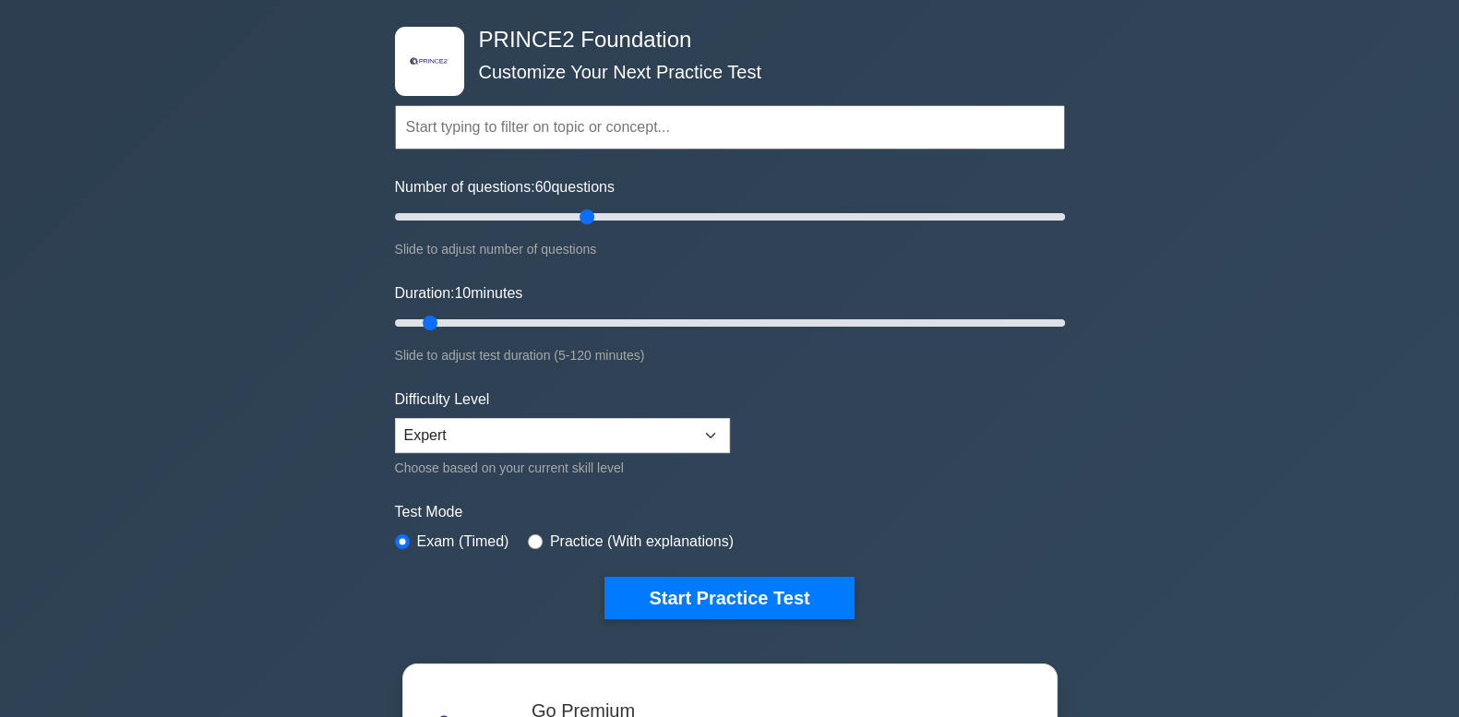
drag, startPoint x: 419, startPoint y: 217, endPoint x: 592, endPoint y: 216, distance: 172.6
type input "60"
click at [592, 216] on input "Number of questions: 60 questions" at bounding box center [730, 217] width 670 height 22
drag, startPoint x: 426, startPoint y: 318, endPoint x: 674, endPoint y: 318, distance: 248.3
click at [674, 318] on input "Duration: 55 minutes" at bounding box center [730, 323] width 670 height 22
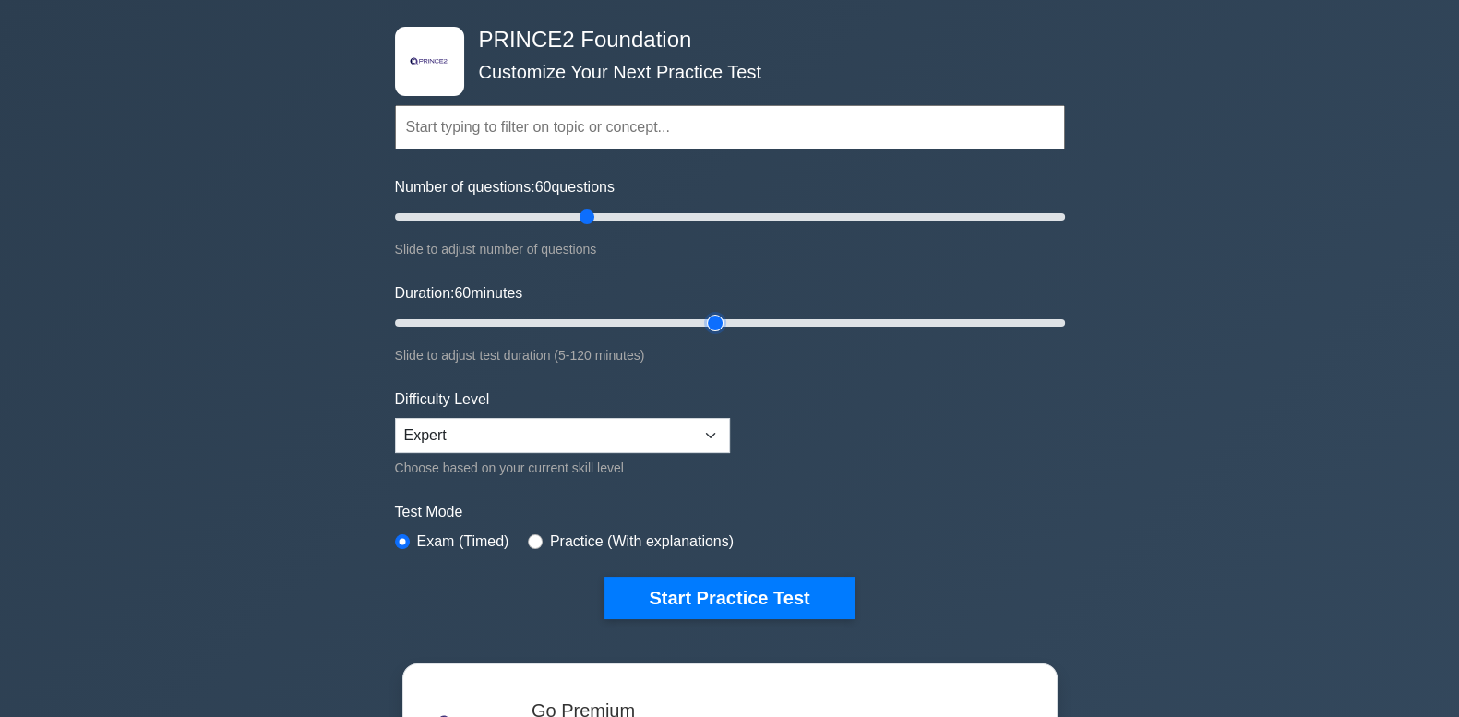
drag, startPoint x: 683, startPoint y: 318, endPoint x: 702, endPoint y: 315, distance: 19.6
type input "60"
click at [702, 315] on input "Duration: 60 minutes" at bounding box center [730, 323] width 670 height 22
click at [635, 431] on select "Beginner Intermediate Expert" at bounding box center [562, 435] width 335 height 35
click at [395, 418] on select "Beginner Intermediate Expert" at bounding box center [562, 435] width 335 height 35
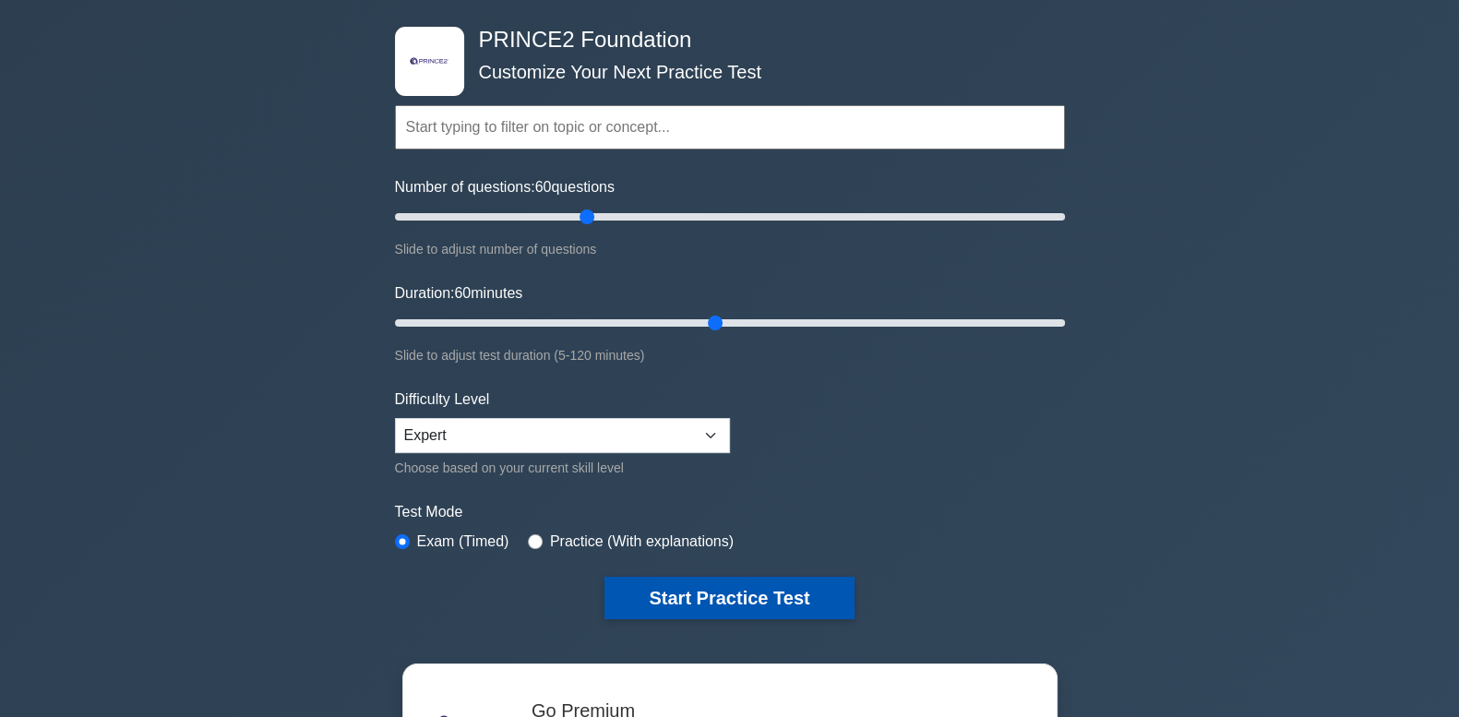
click at [693, 591] on button "Start Practice Test" at bounding box center [729, 598] width 249 height 42
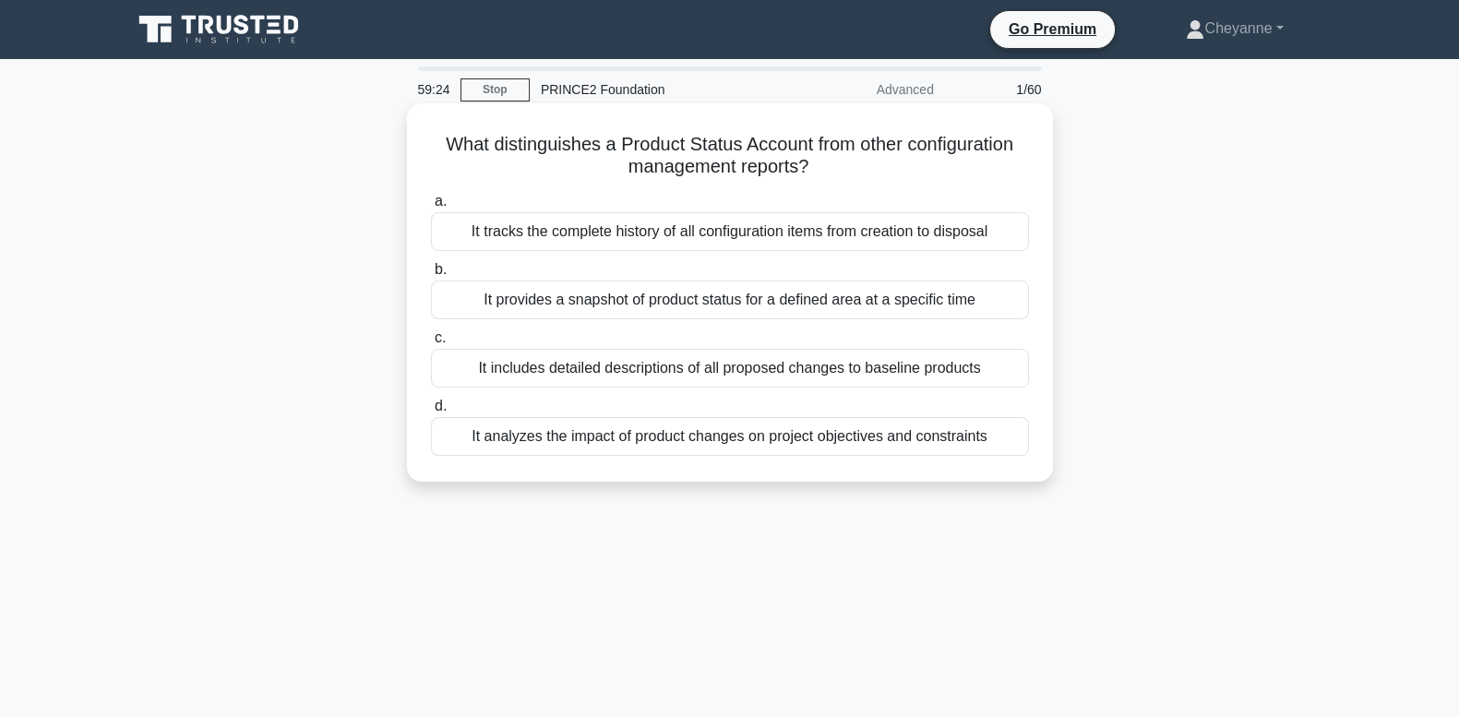
click at [951, 305] on div "It provides a snapshot of product status for a defined area at a specific time" at bounding box center [730, 300] width 598 height 39
click at [431, 276] on input "b. It provides a snapshot of product status for a defined area at a specific ti…" at bounding box center [431, 270] width 0 height 12
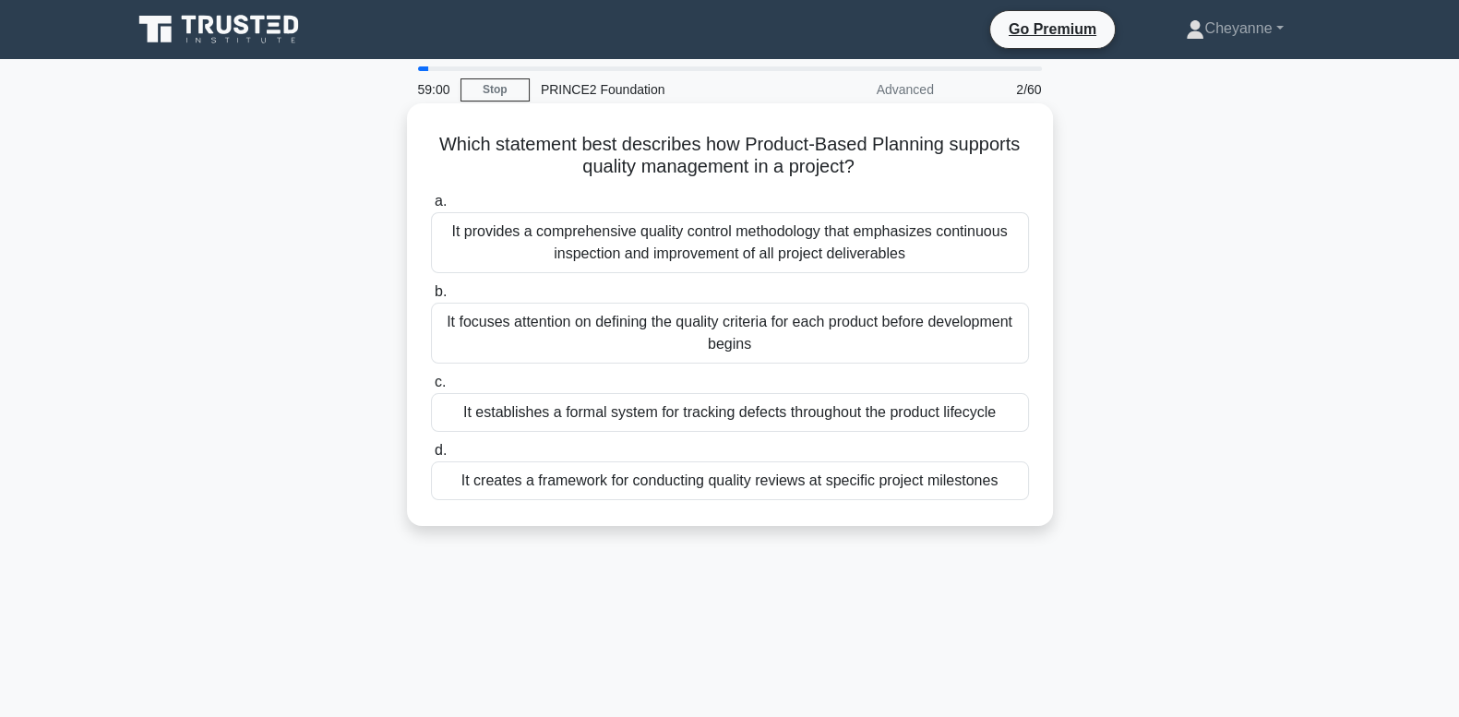
click at [947, 248] on div "It provides a comprehensive quality control methodology that emphasizes continu…" at bounding box center [730, 242] width 598 height 61
click at [431, 208] on input "a. It provides a comprehensive quality control methodology that emphasizes cont…" at bounding box center [431, 202] width 0 height 12
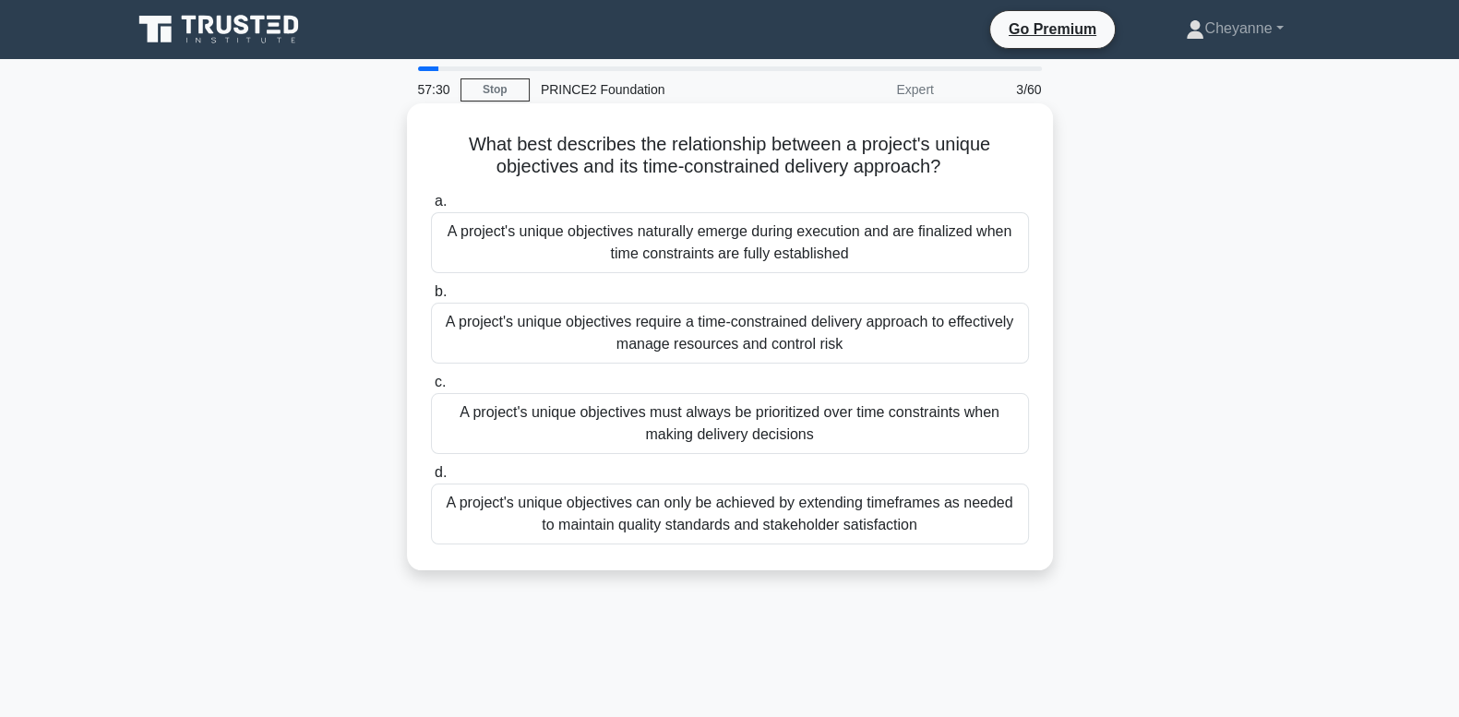
click at [694, 249] on div "A project's unique objectives naturally emerge during execution and are finaliz…" at bounding box center [730, 242] width 598 height 61
click at [431, 208] on input "a. A project's unique objectives naturally emerge during execution and are fina…" at bounding box center [431, 202] width 0 height 12
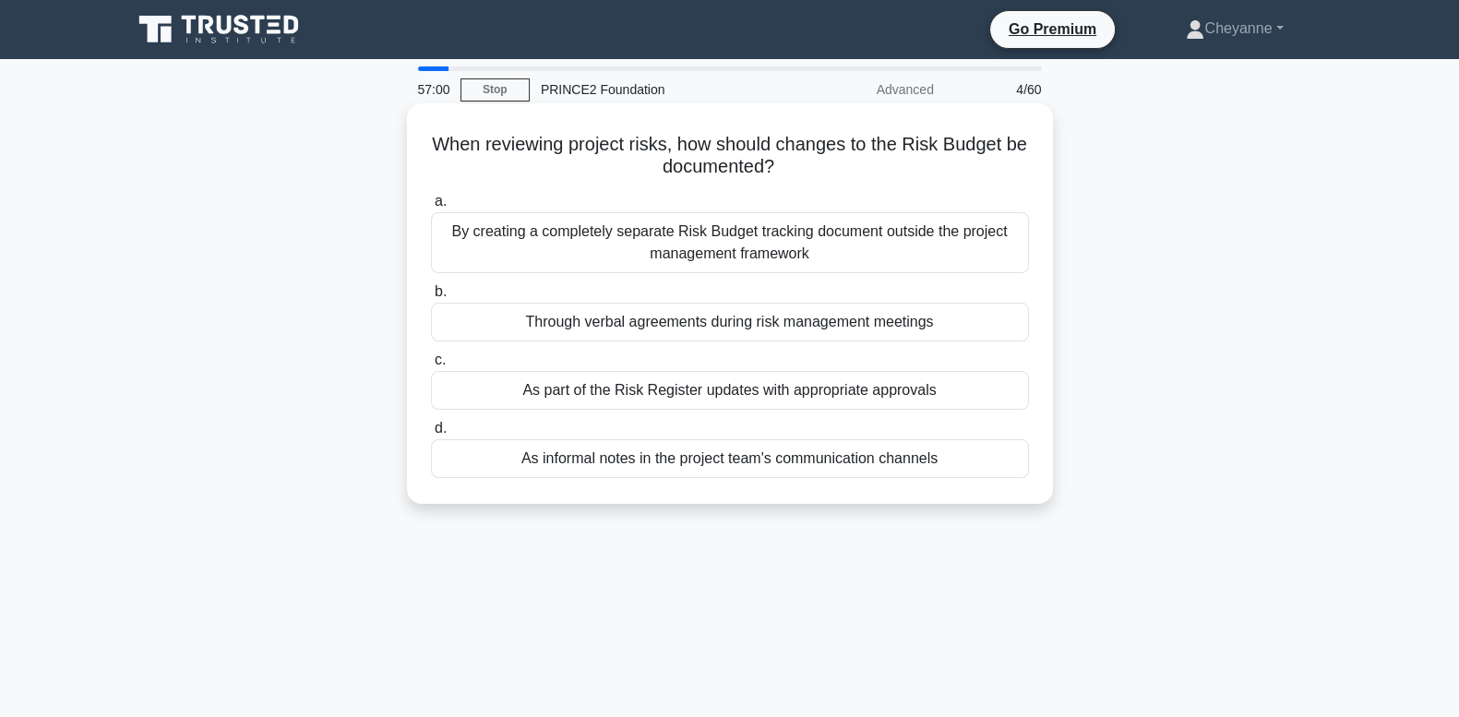
click at [748, 402] on div "As part of the Risk Register updates with appropriate approvals" at bounding box center [730, 390] width 598 height 39
click at [431, 366] on input "c. As part of the Risk Register updates with appropriate approvals" at bounding box center [431, 360] width 0 height 12
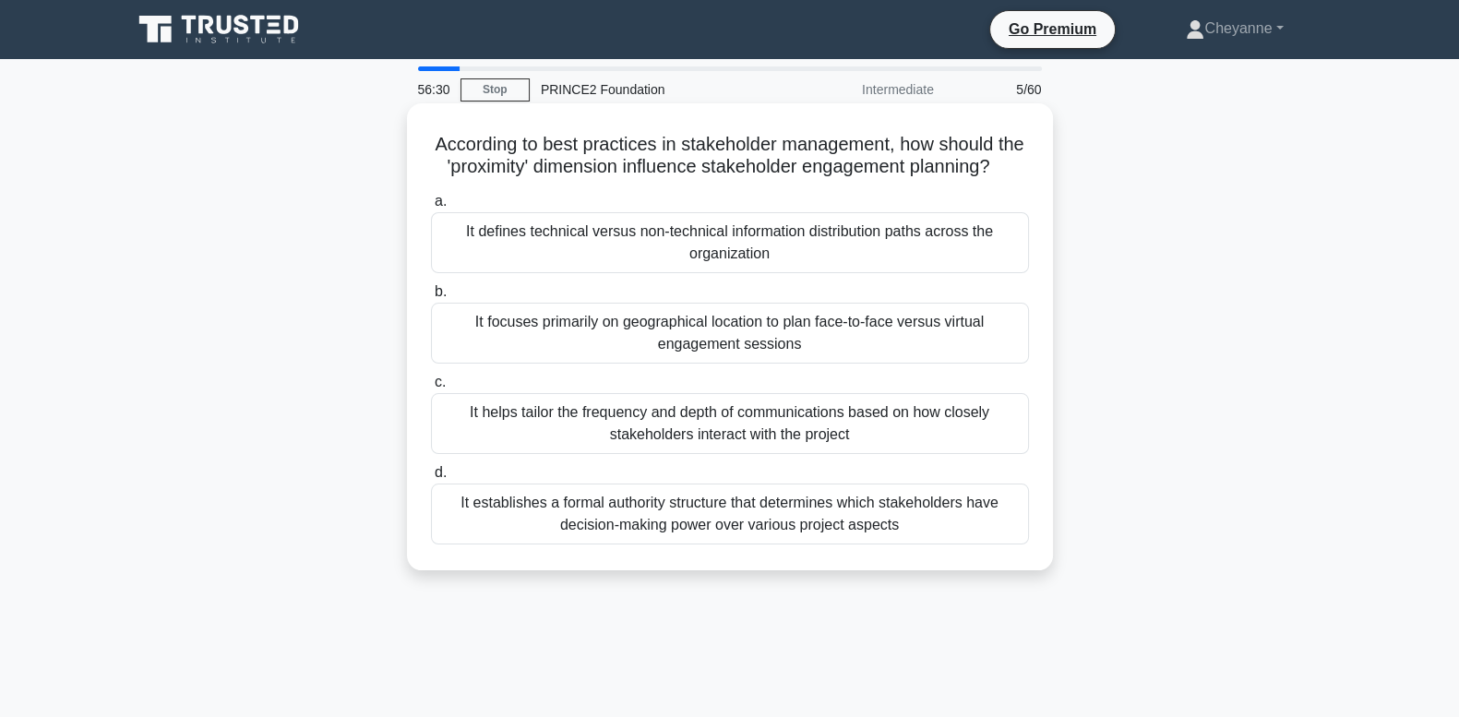
click at [1031, 438] on div "c. It helps tailor the frequency and depth of communications based on how close…" at bounding box center [730, 412] width 620 height 83
click at [931, 452] on div "It helps tailor the frequency and depth of communications based on how closely …" at bounding box center [730, 423] width 598 height 61
click at [431, 389] on input "c. It helps tailor the frequency and depth of communications based on how close…" at bounding box center [431, 383] width 0 height 12
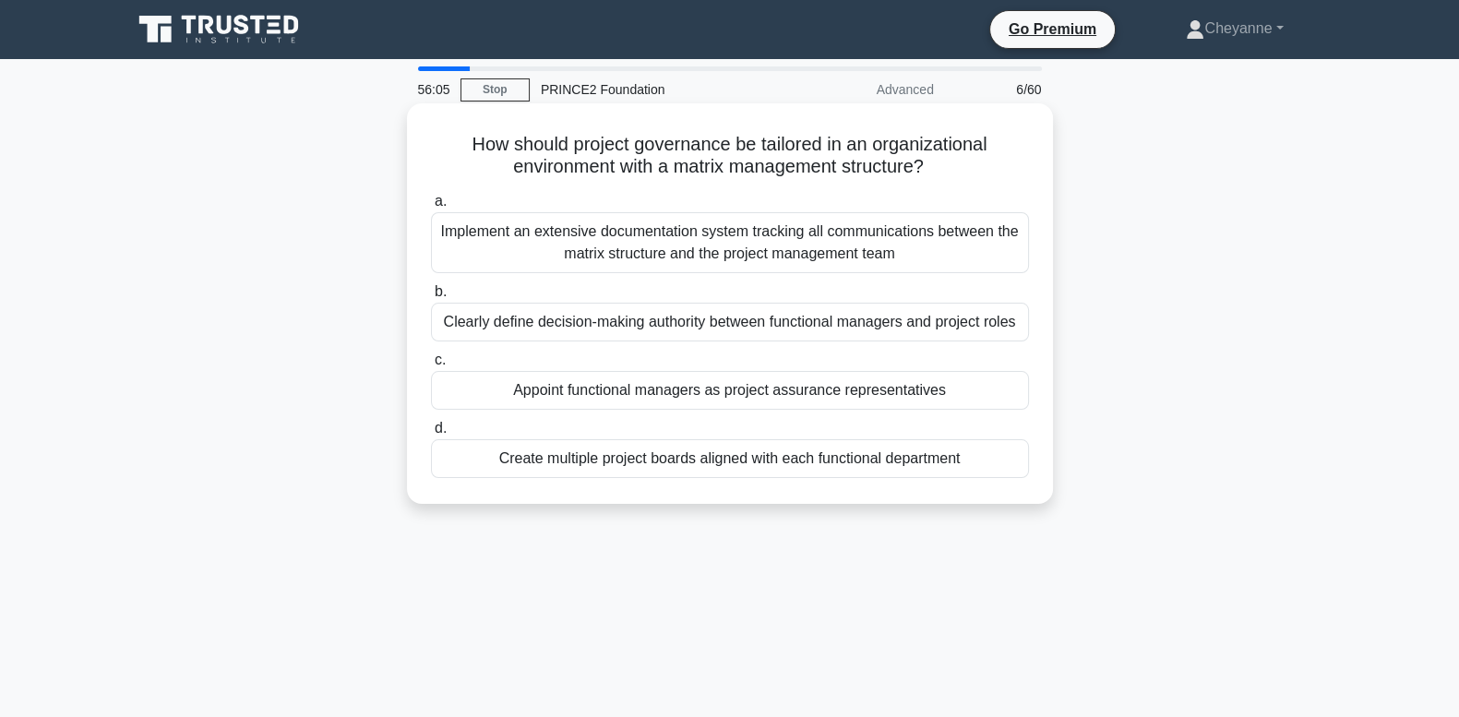
click at [1013, 330] on div "Clearly define decision-making authority between functional managers and projec…" at bounding box center [730, 322] width 598 height 39
click at [431, 298] on input "b. Clearly define decision-making authority between functional managers and pro…" at bounding box center [431, 292] width 0 height 12
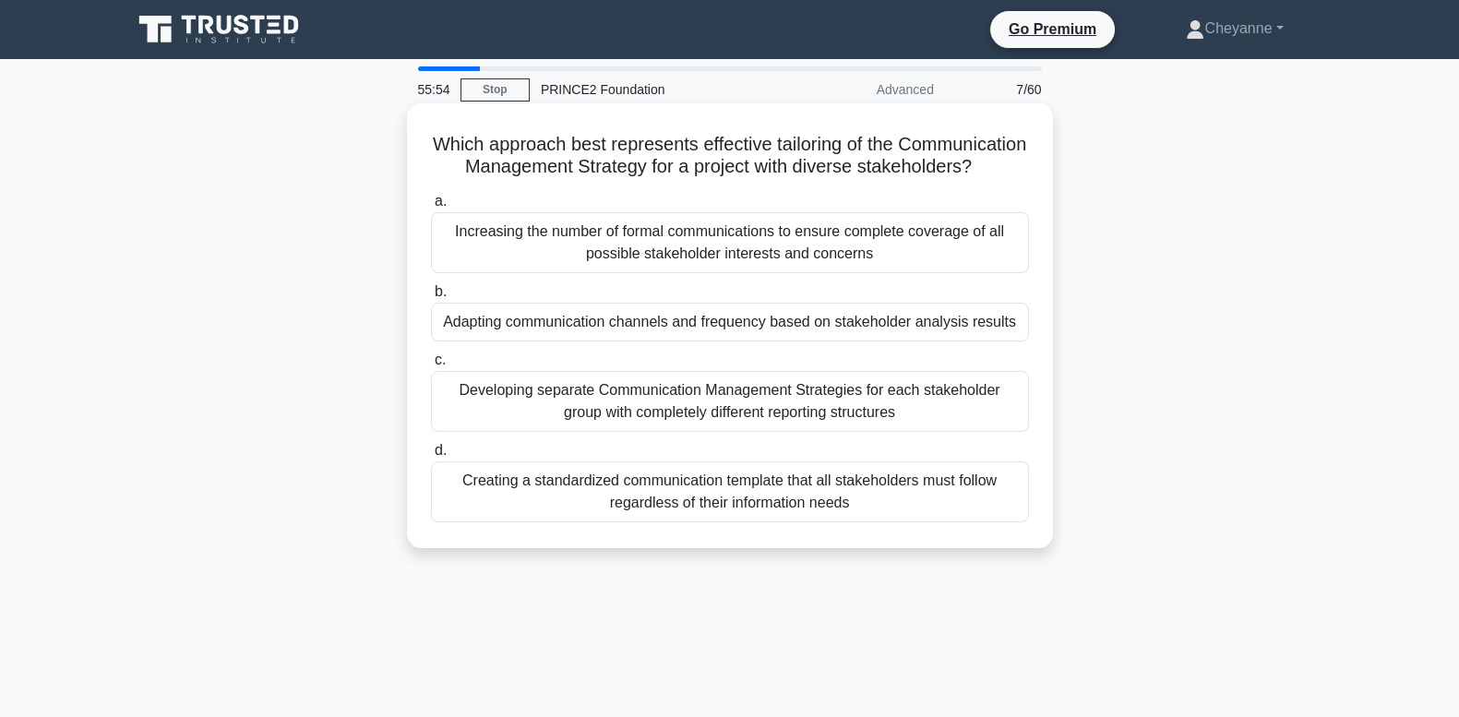
click at [1011, 342] on div "Adapting communication channels and frequency based on stakeholder analysis res…" at bounding box center [730, 322] width 598 height 39
click at [431, 298] on input "b. Adapting communication channels and frequency based on stakeholder analysis …" at bounding box center [431, 292] width 0 height 12
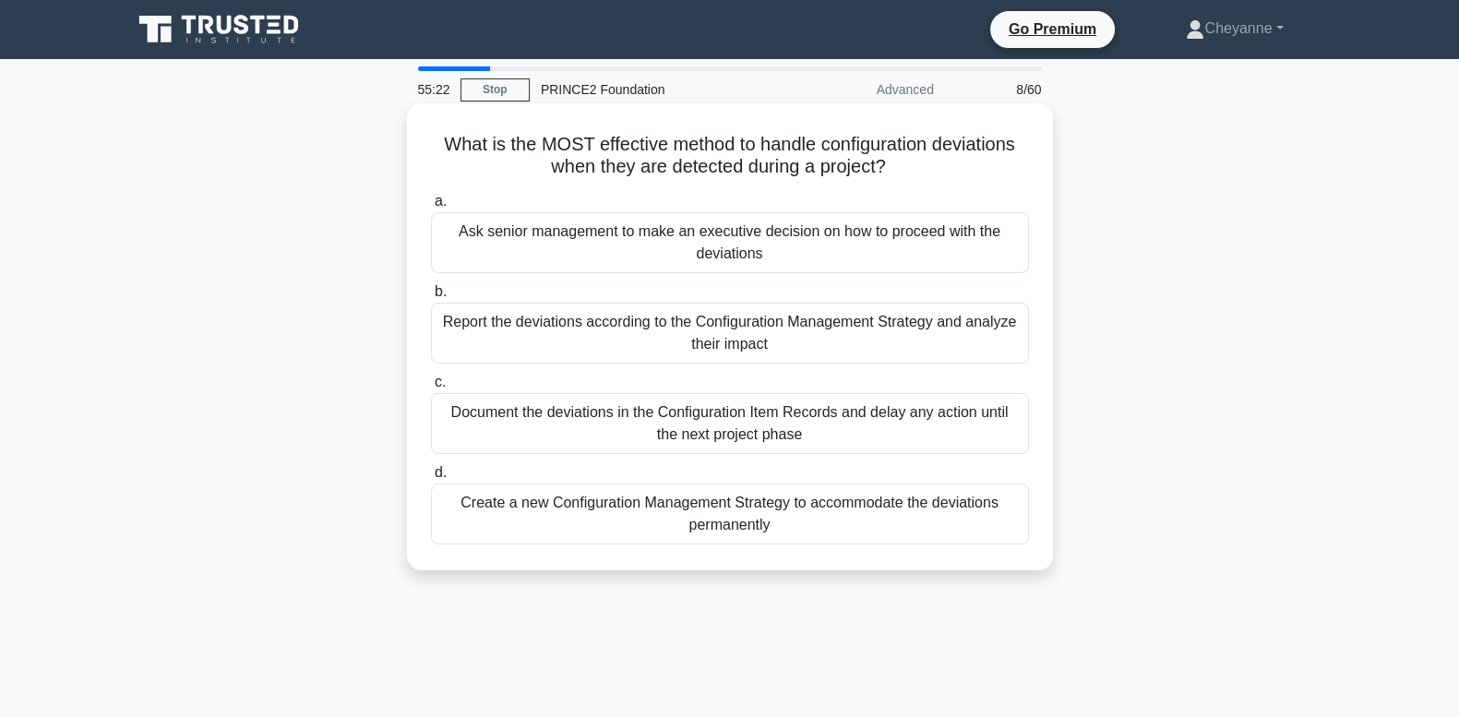
click at [979, 342] on div "Report the deviations according to the Configuration Management Strategy and an…" at bounding box center [730, 333] width 598 height 61
click at [431, 298] on input "b. Report the deviations according to the Configuration Management Strategy and…" at bounding box center [431, 292] width 0 height 12
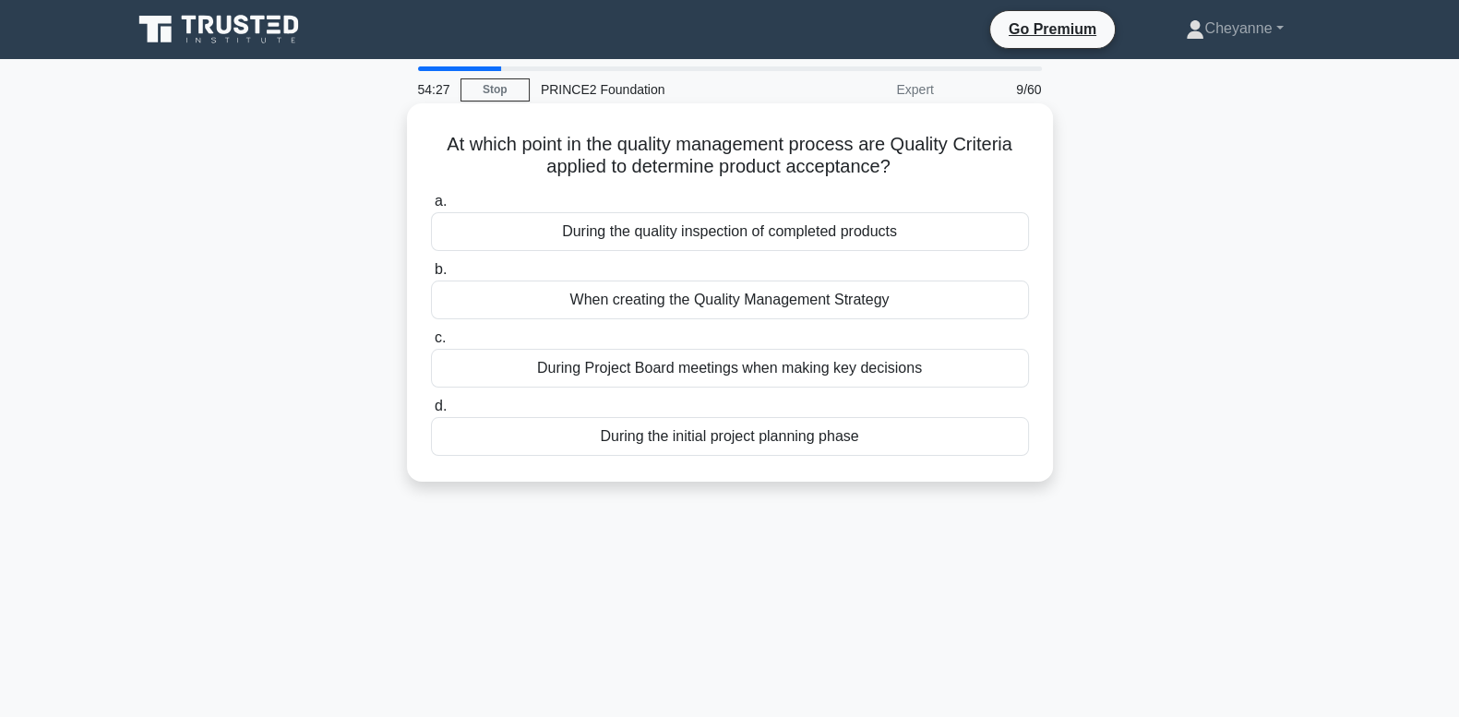
click at [998, 222] on div "During the quality inspection of completed products" at bounding box center [730, 231] width 598 height 39
click at [431, 208] on input "a. During the quality inspection of completed products" at bounding box center [431, 202] width 0 height 12
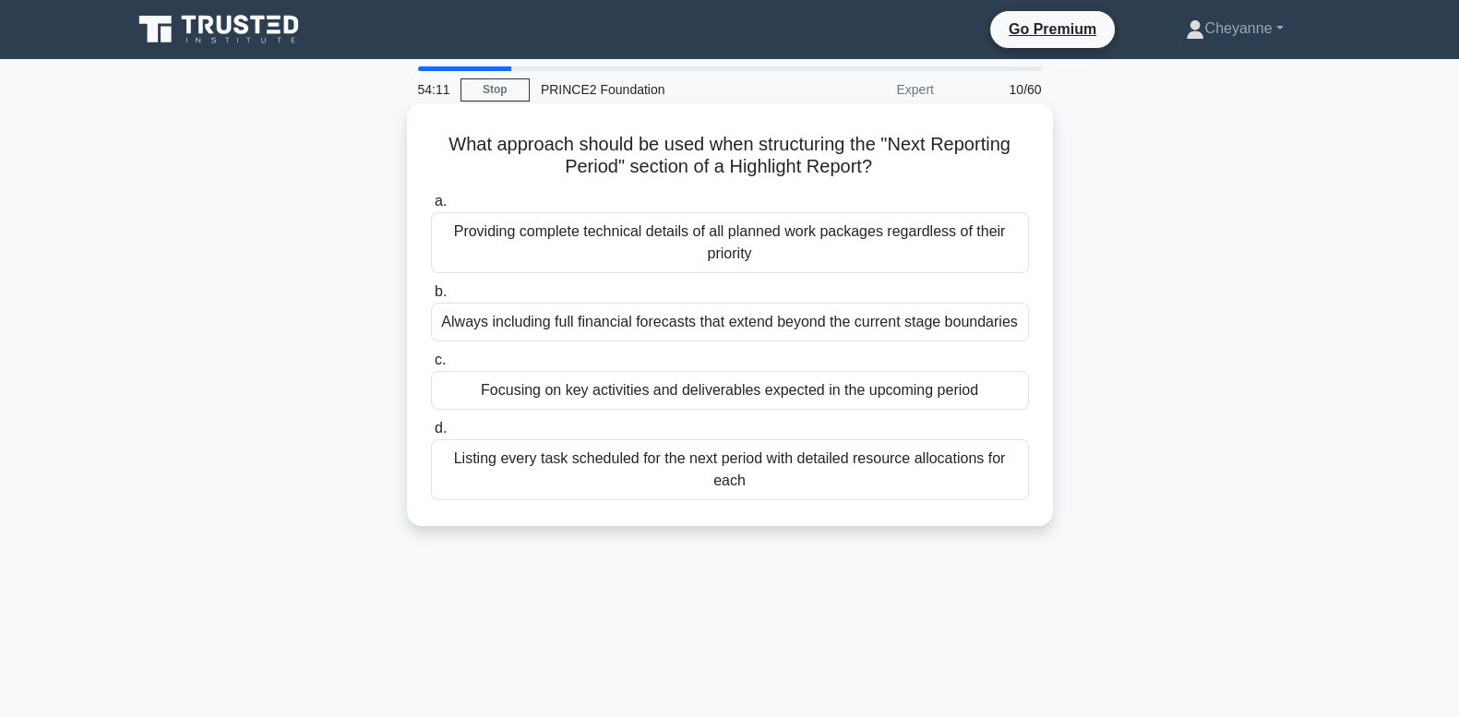
click at [1009, 389] on div "Focusing on key activities and deliverables expected in the upcoming period" at bounding box center [730, 390] width 598 height 39
click at [431, 366] on input "c. Focusing on key activities and deliverables expected in the upcoming period" at bounding box center [431, 360] width 0 height 12
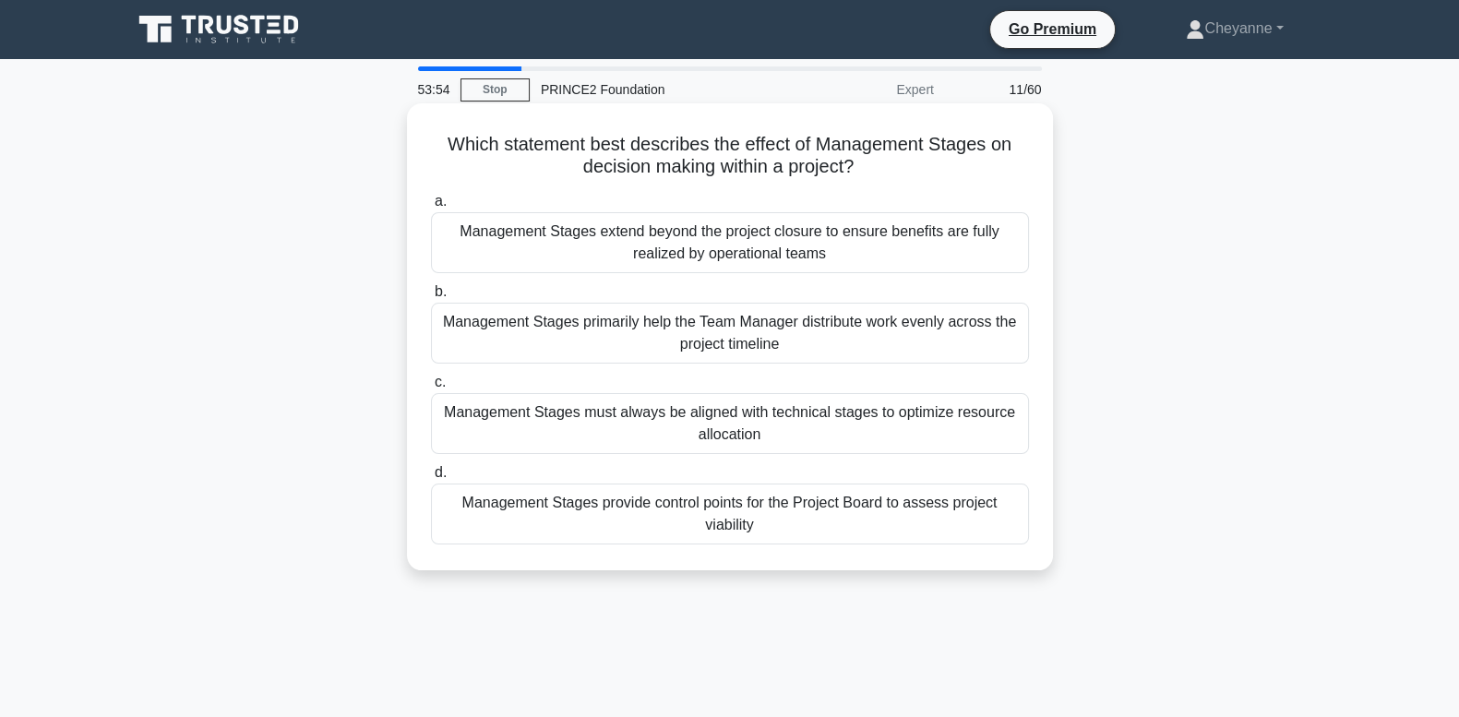
click at [1001, 512] on div "Management Stages provide control points for the Project Board to assess projec…" at bounding box center [730, 514] width 598 height 61
click at [431, 479] on input "d. Management Stages provide control points for the Project Board to assess pro…" at bounding box center [431, 473] width 0 height 12
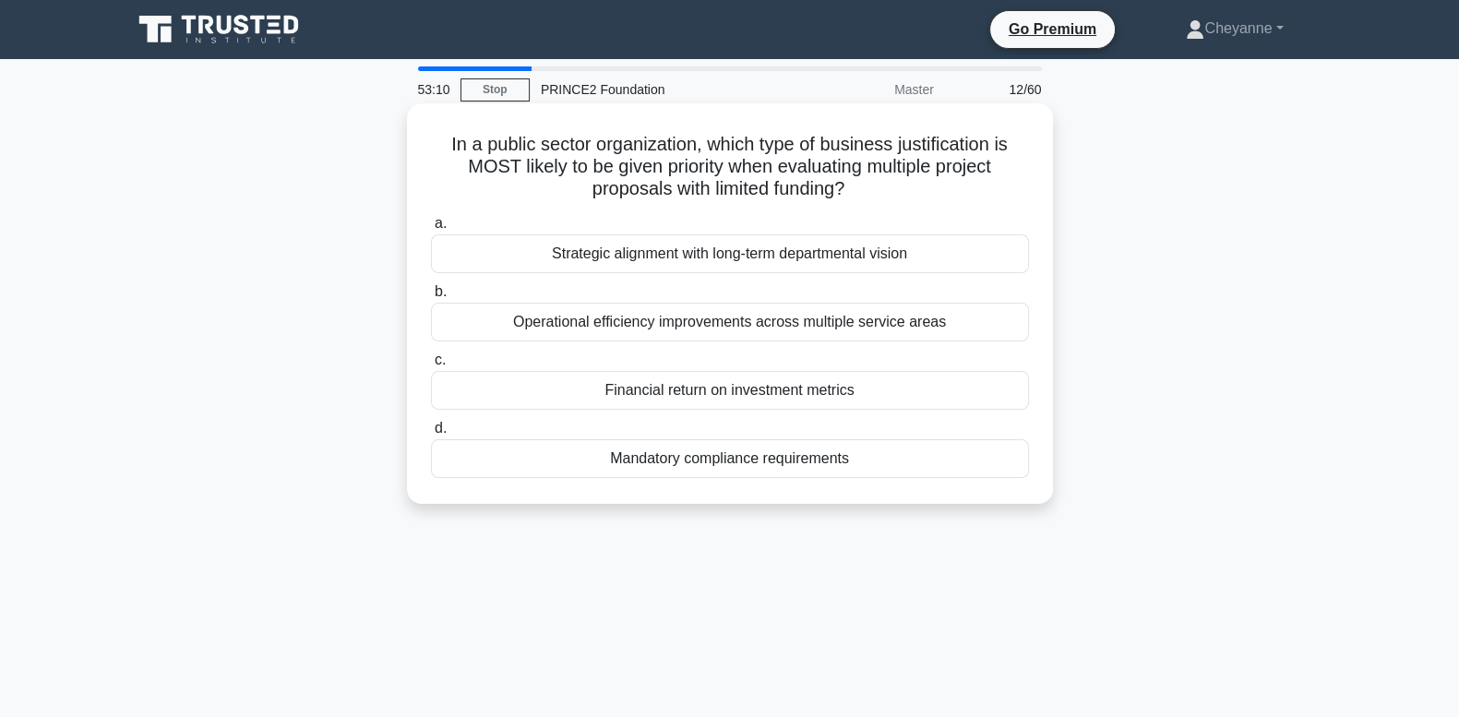
click at [1025, 246] on div "Strategic alignment with long-term departmental vision" at bounding box center [730, 253] width 598 height 39
click at [431, 230] on input "a. Strategic alignment with long-term departmental vision" at bounding box center [431, 224] width 0 height 12
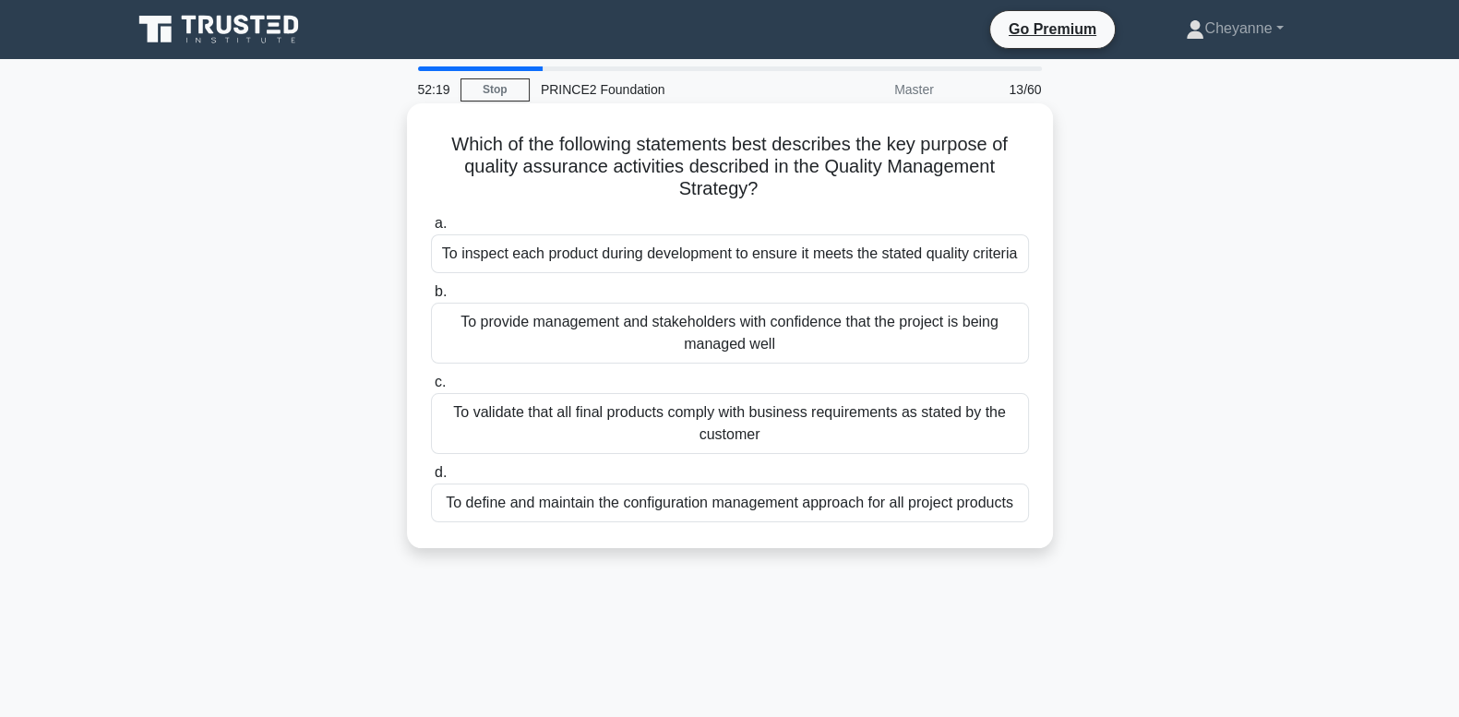
click at [760, 506] on div "To define and maintain the configuration management approach for all project pr…" at bounding box center [730, 503] width 598 height 39
click at [431, 479] on input "d. To define and maintain the configuration management approach for all project…" at bounding box center [431, 473] width 0 height 12
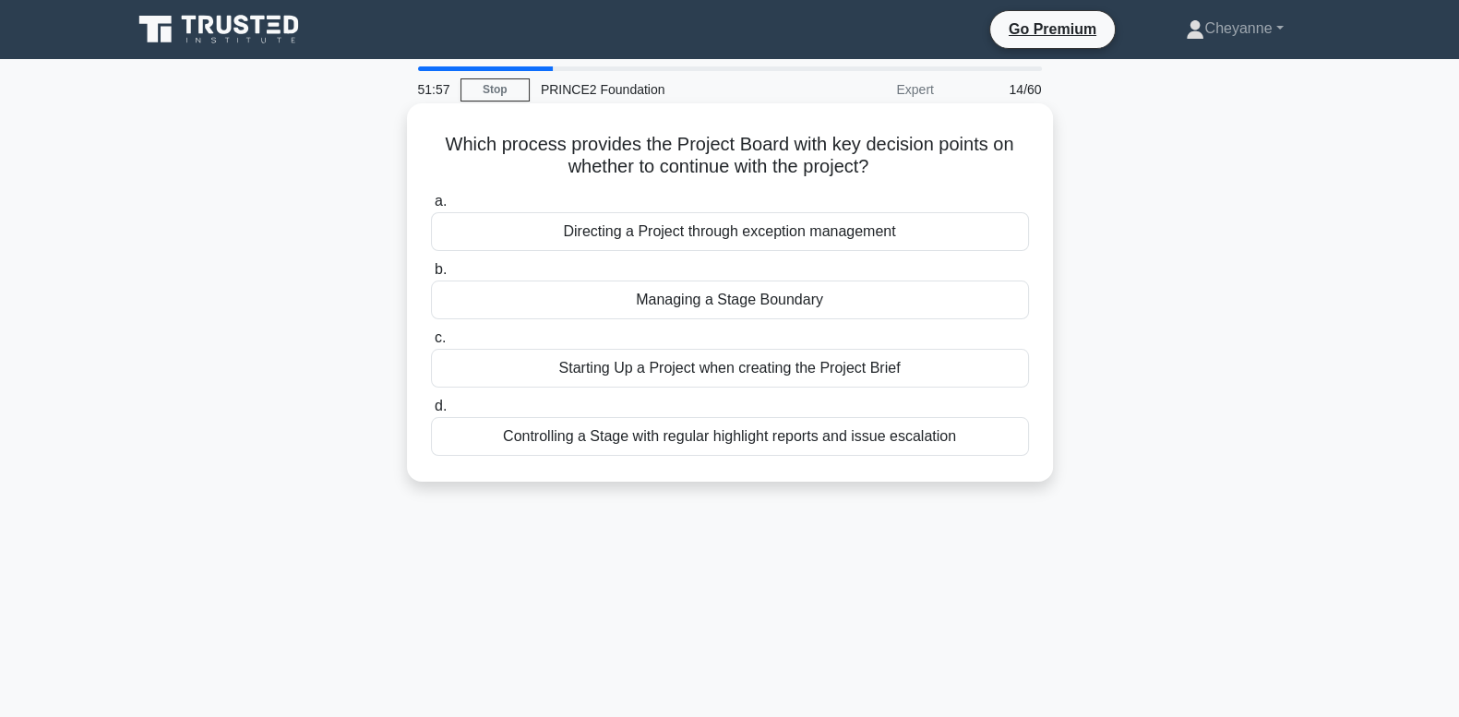
click at [967, 361] on div "Starting Up a Project when creating the Project Brief" at bounding box center [730, 368] width 598 height 39
click at [431, 344] on input "c. Starting Up a Project when creating the Project Brief" at bounding box center [431, 338] width 0 height 12
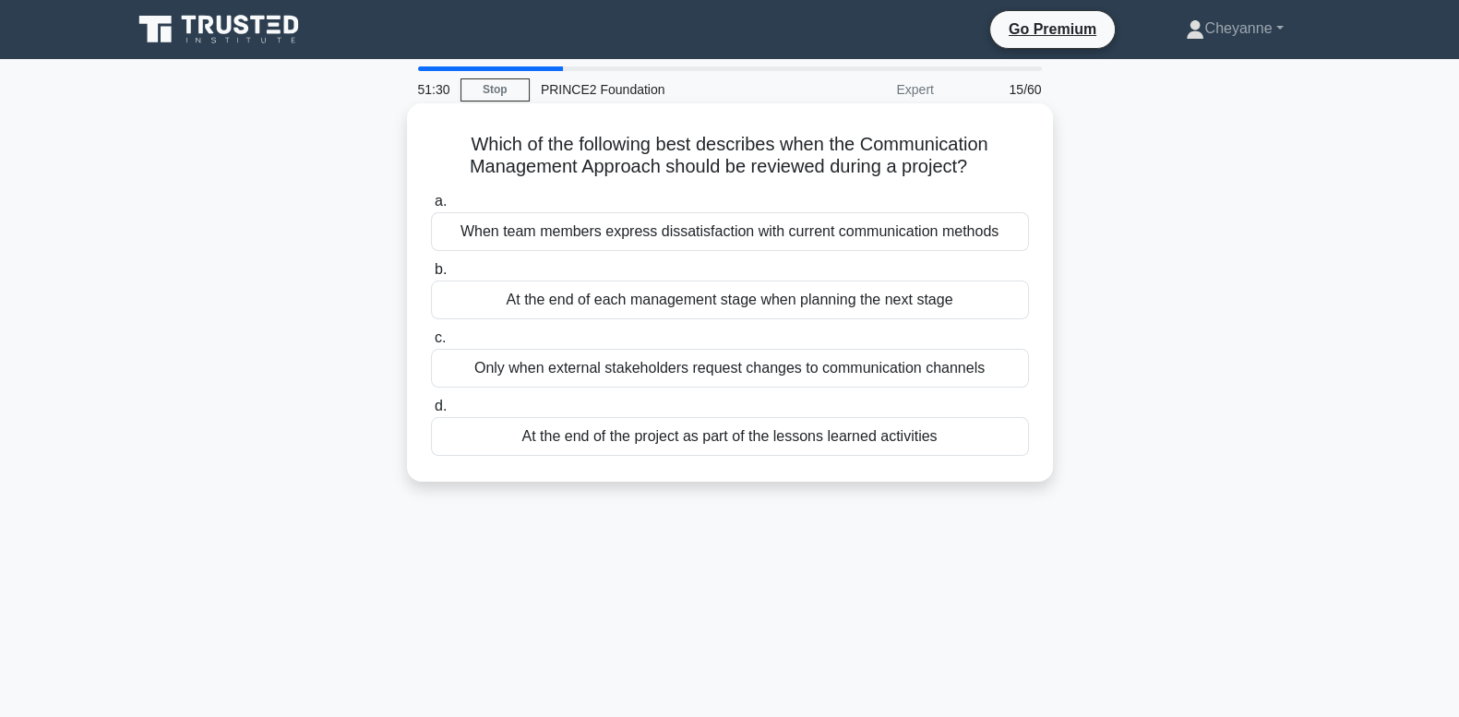
click at [979, 237] on div "When team members express dissatisfaction with current communication methods" at bounding box center [730, 231] width 598 height 39
click at [431, 208] on input "a. When team members express dissatisfaction with current communication methods" at bounding box center [431, 202] width 0 height 12
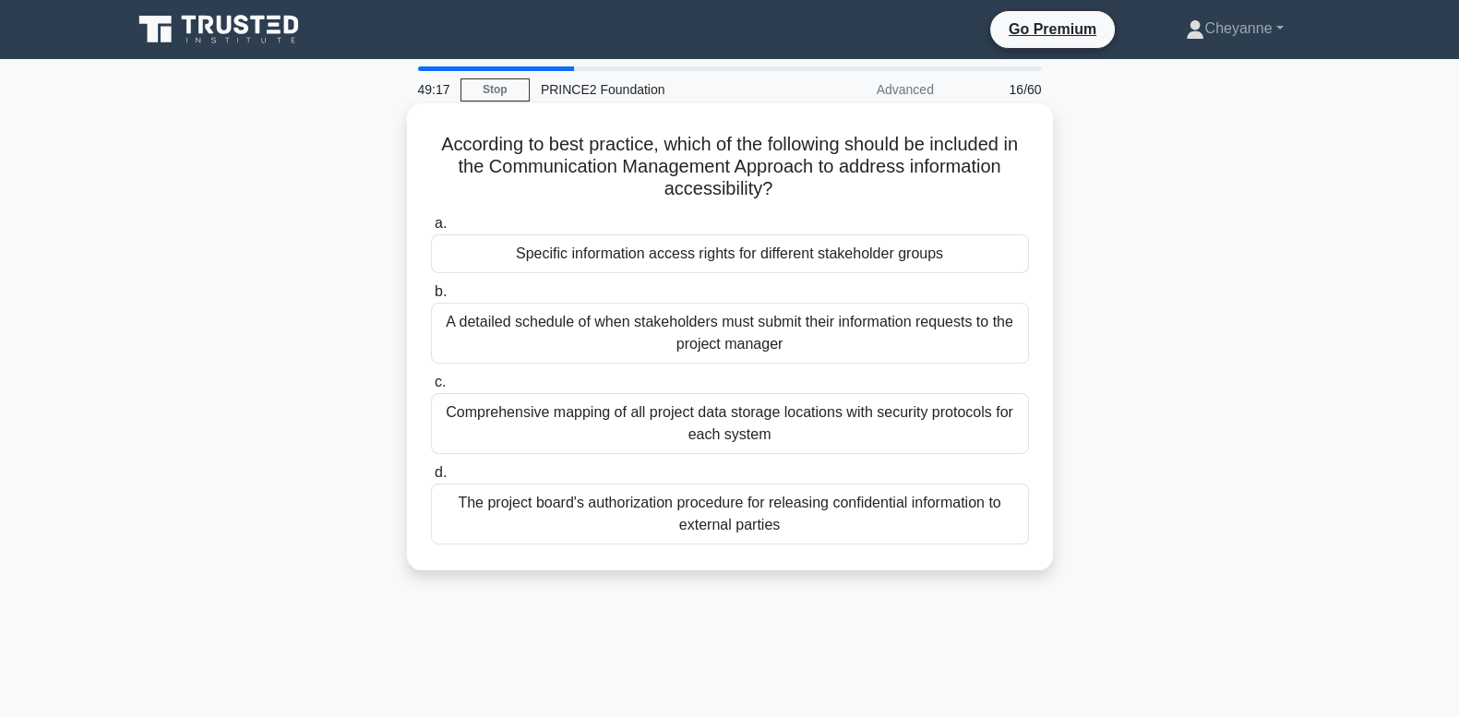
click at [979, 260] on div "Specific information access rights for different stakeholder groups" at bounding box center [730, 253] width 598 height 39
click at [431, 230] on input "a. Specific information access rights for different stakeholder groups" at bounding box center [431, 224] width 0 height 12
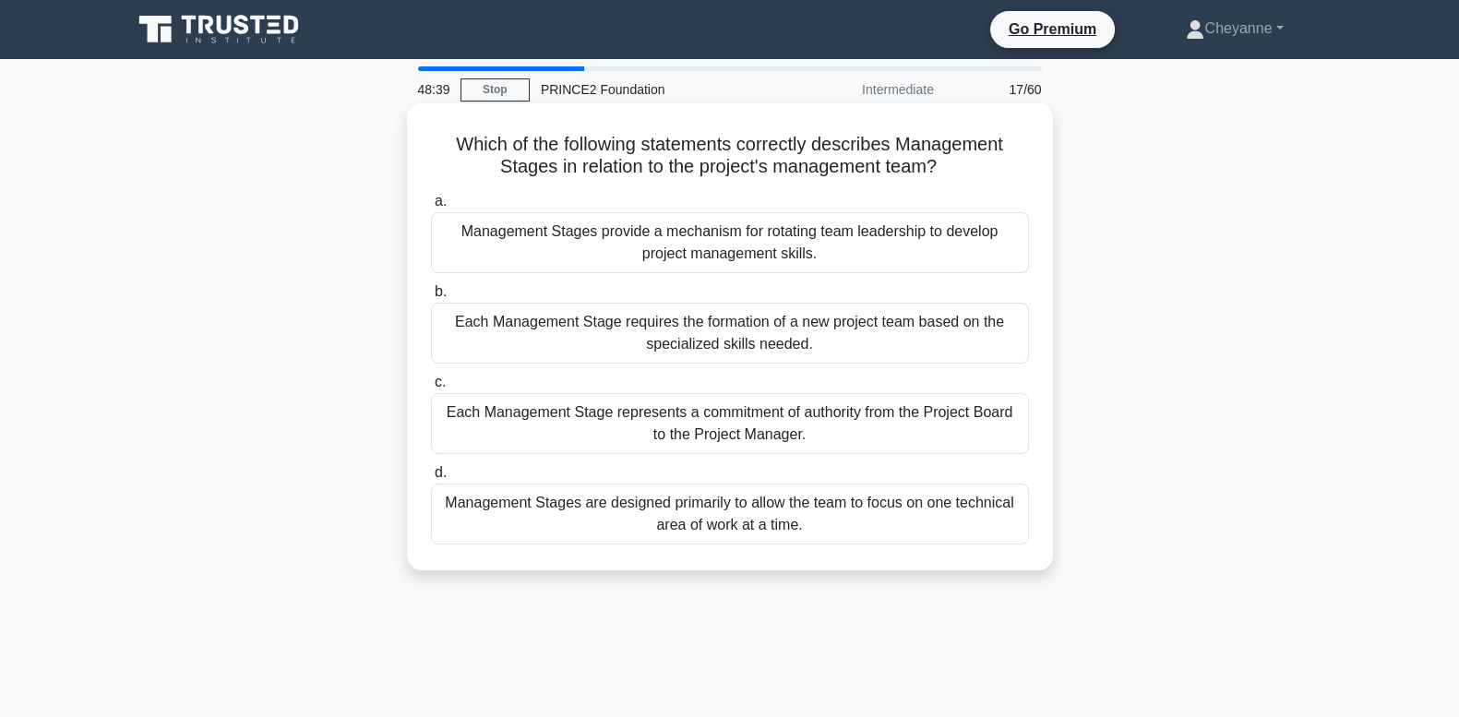
click at [976, 443] on div "Each Management Stage represents a commitment of authority from the Project Boa…" at bounding box center [730, 423] width 598 height 61
click at [431, 389] on input "c. Each Management Stage represents a commitment of authority from the Project …" at bounding box center [431, 383] width 0 height 12
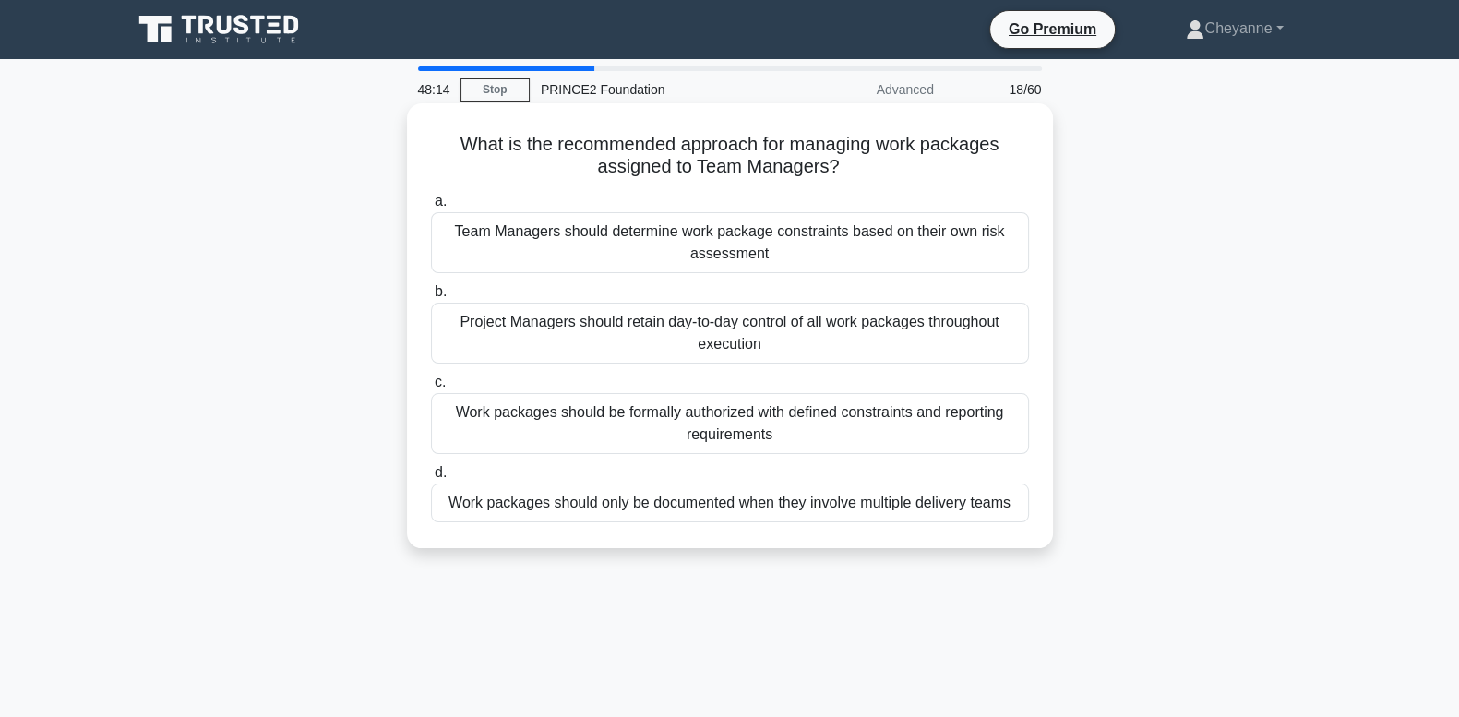
click at [979, 435] on div "Work packages should be formally authorized with defined constraints and report…" at bounding box center [730, 423] width 598 height 61
click at [431, 389] on input "c. Work packages should be formally authorized with defined constraints and rep…" at bounding box center [431, 383] width 0 height 12
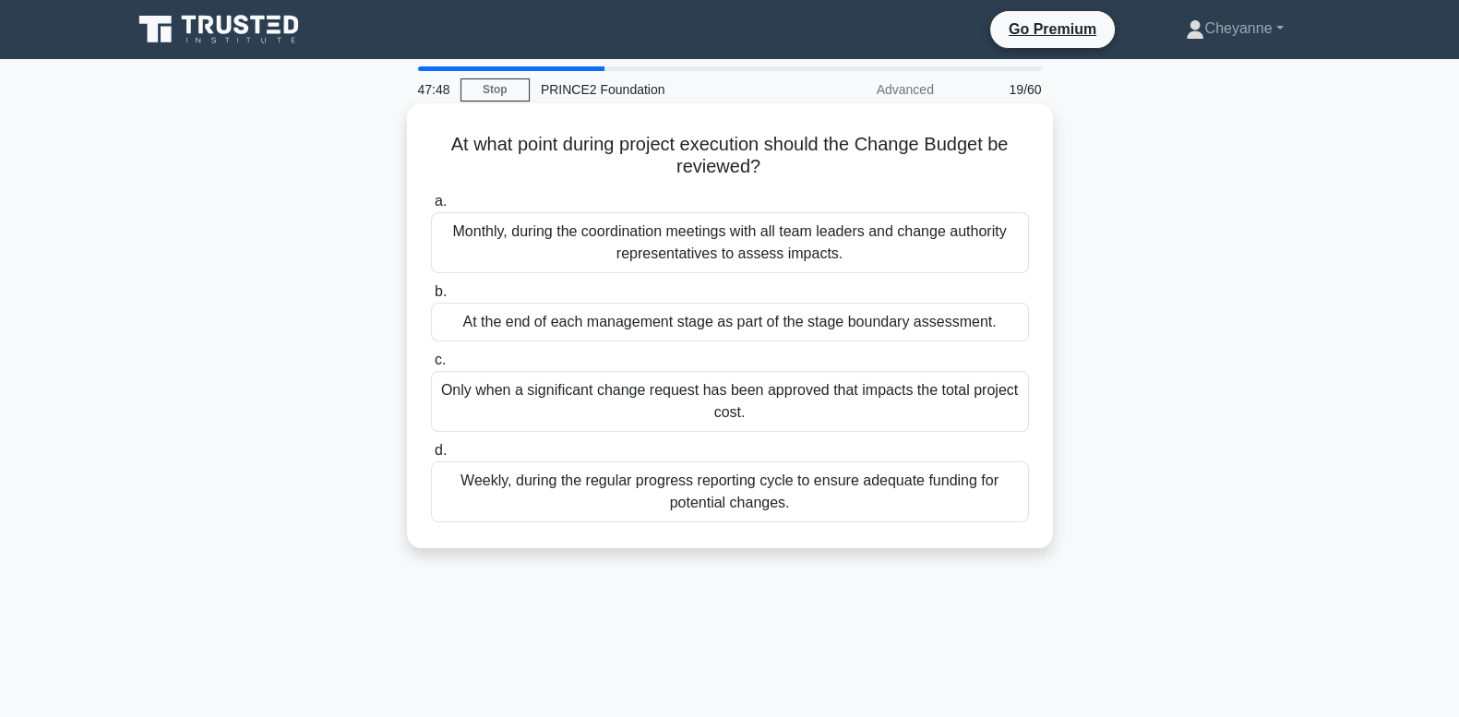
click at [994, 318] on div "At the end of each management stage as part of the stage boundary assessment." at bounding box center [730, 322] width 598 height 39
click at [431, 298] on input "b. At the end of each management stage as part of the stage boundary assessment." at bounding box center [431, 292] width 0 height 12
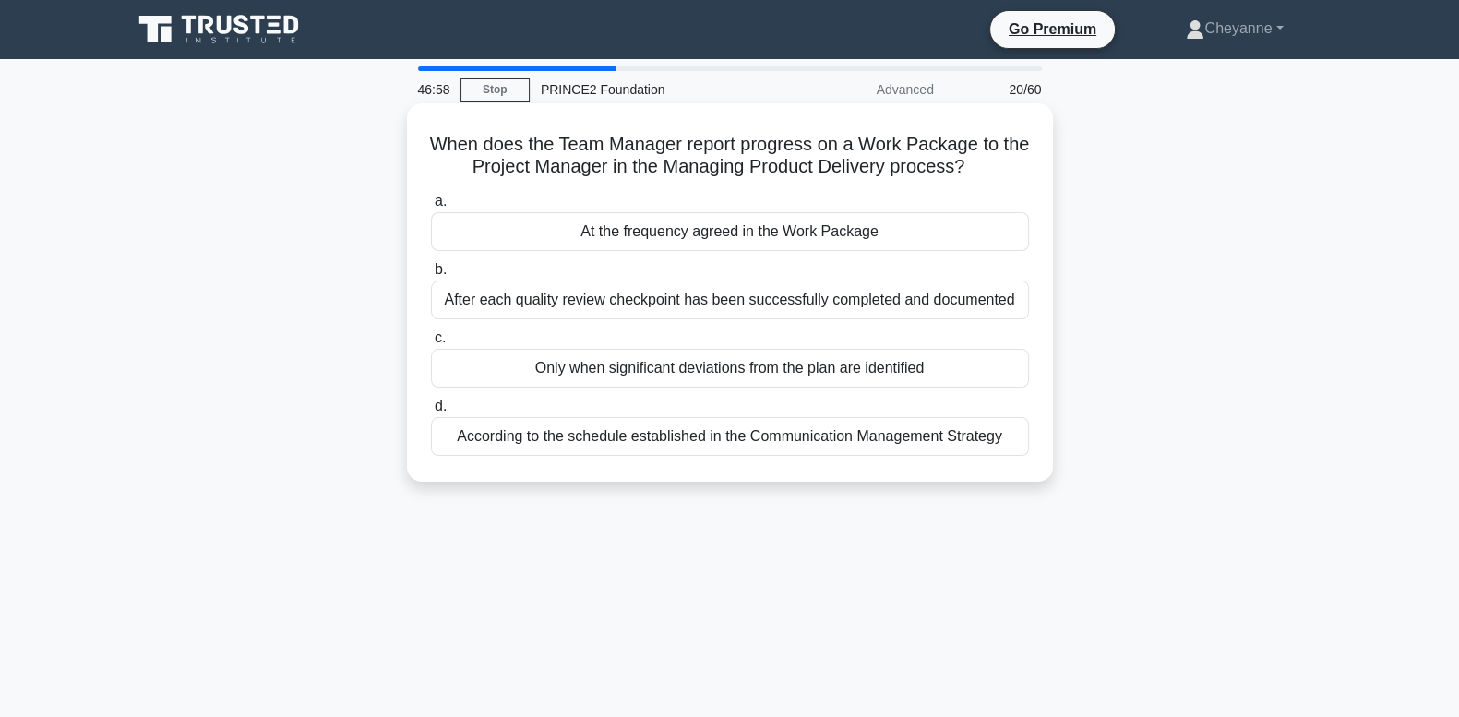
click at [967, 235] on div "At the frequency agreed in the Work Package" at bounding box center [730, 231] width 598 height 39
click at [431, 208] on input "a. At the frequency agreed in the Work Package" at bounding box center [431, 202] width 0 height 12
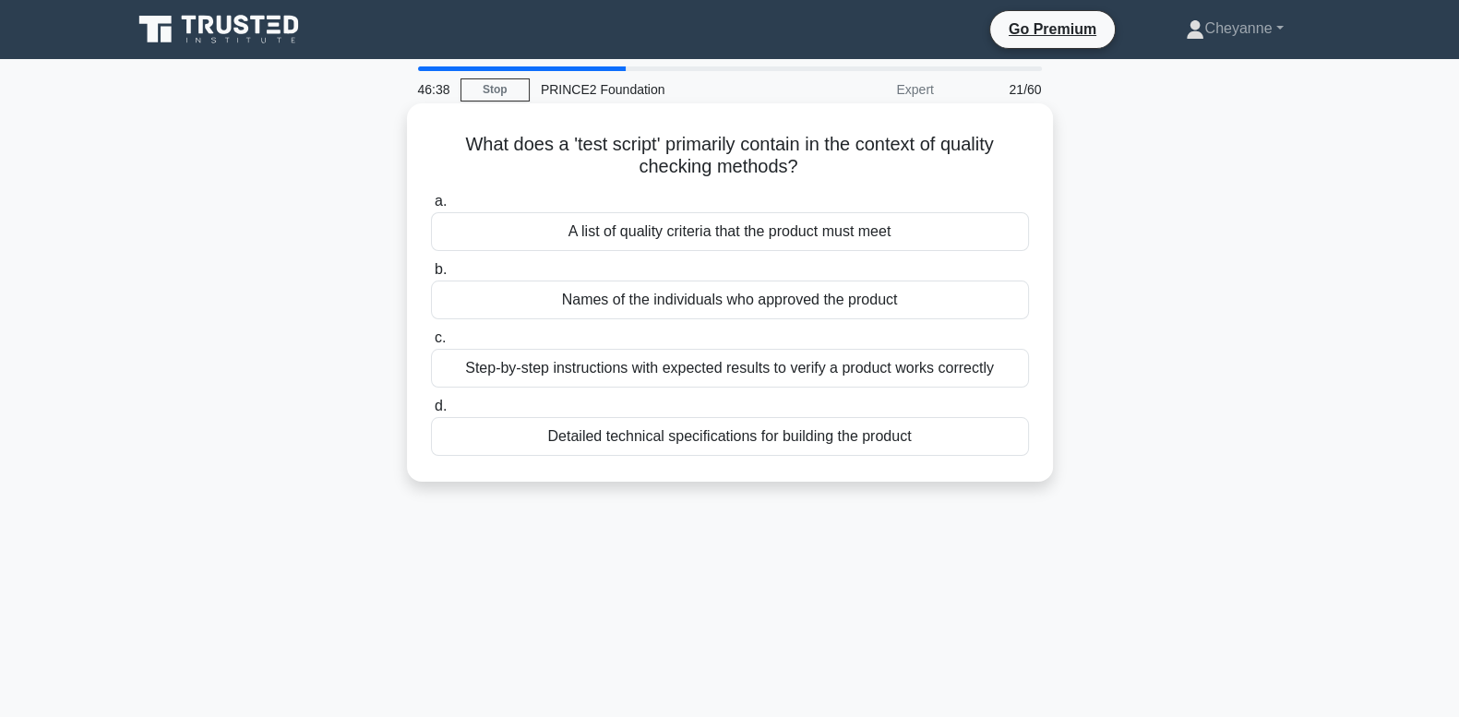
click at [1010, 378] on div "Step-by-step instructions with expected results to verify a product works corre…" at bounding box center [730, 368] width 598 height 39
click at [431, 344] on input "c. Step-by-step instructions with expected results to verify a product works co…" at bounding box center [431, 338] width 0 height 12
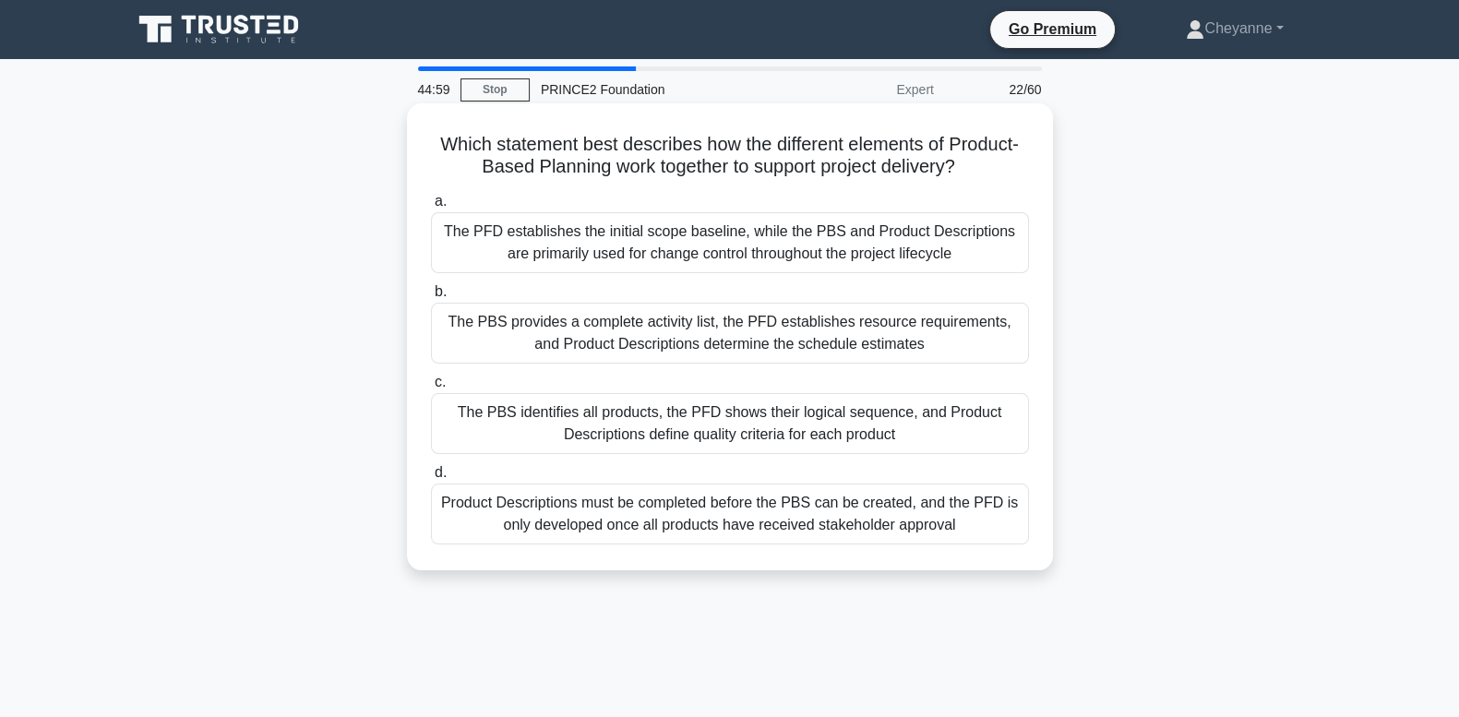
click at [963, 425] on div "The PBS identifies all products, the PFD shows their logical sequence, and Prod…" at bounding box center [730, 423] width 598 height 61
click at [431, 389] on input "c. The PBS identifies all products, the PFD shows their logical sequence, and P…" at bounding box center [431, 383] width 0 height 12
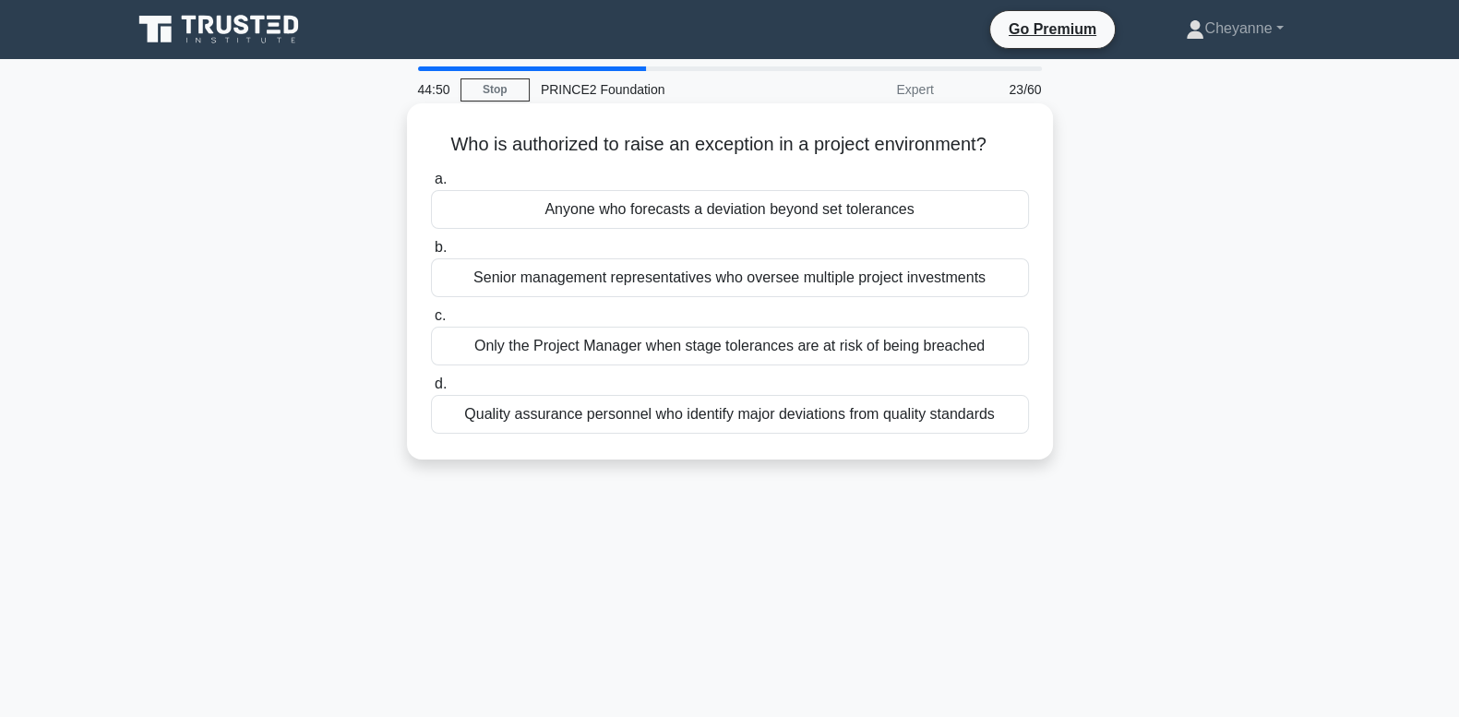
click at [942, 211] on div "Anyone who forecasts a deviation beyond set tolerances" at bounding box center [730, 209] width 598 height 39
click at [431, 186] on input "a. Anyone who forecasts a deviation beyond set tolerances" at bounding box center [431, 180] width 0 height 12
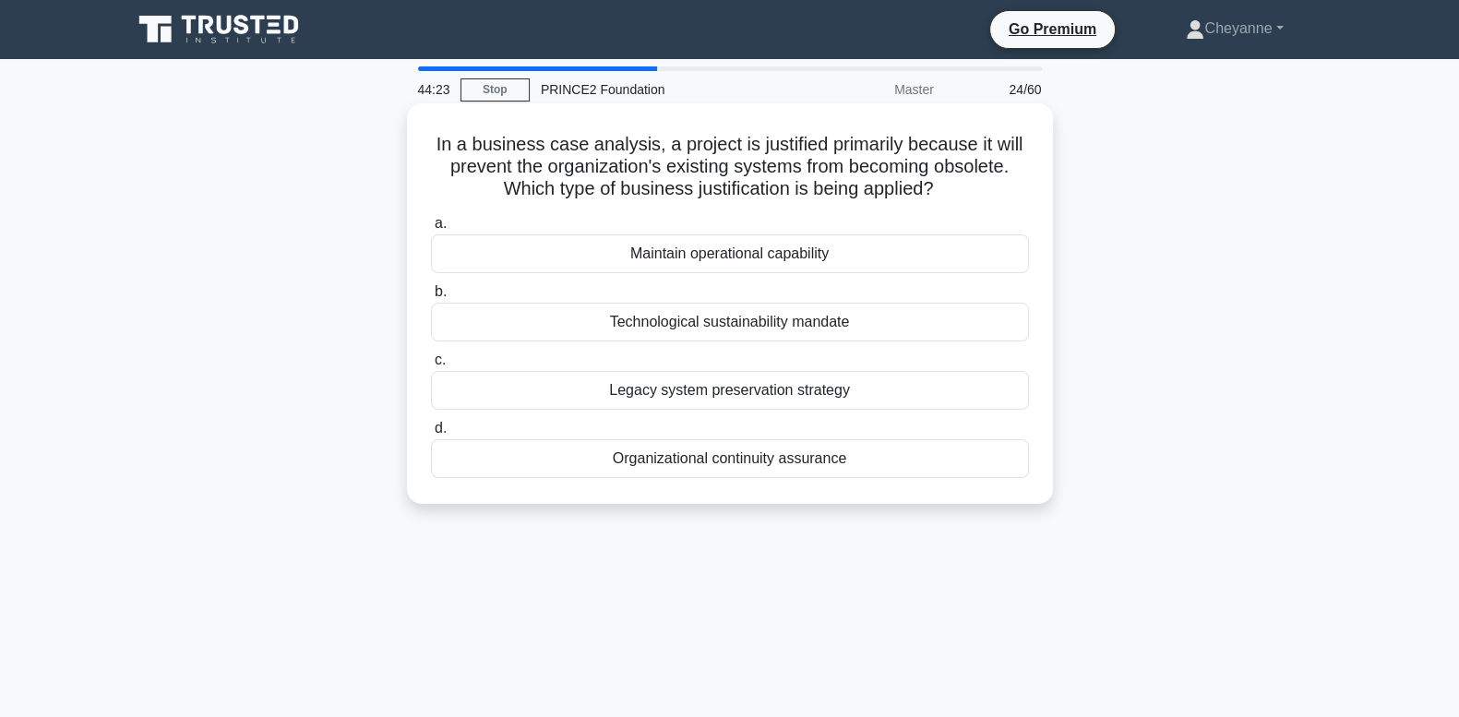
click at [791, 467] on div "Organizational continuity assurance" at bounding box center [730, 458] width 598 height 39
click at [431, 435] on input "d. Organizational continuity assurance" at bounding box center [431, 429] width 0 height 12
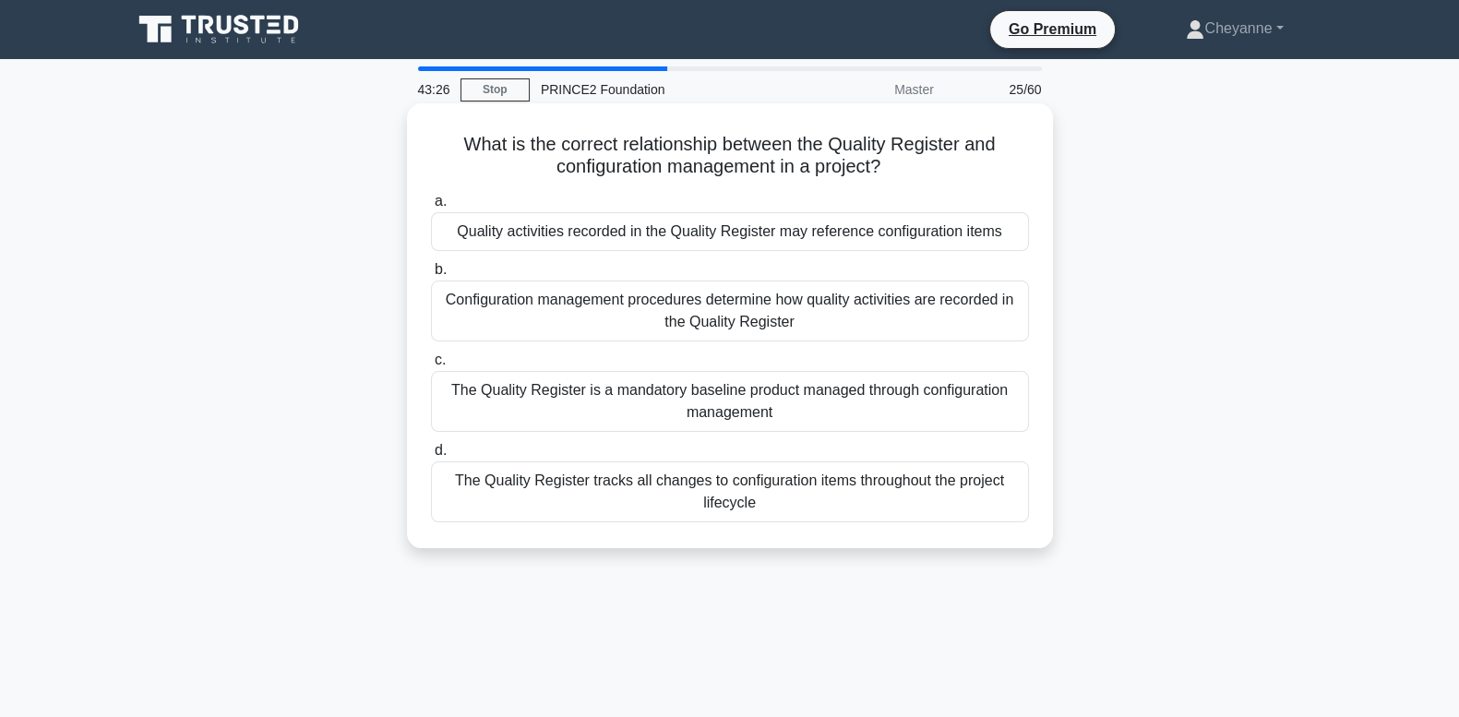
click at [838, 328] on div "Configuration management procedures determine how quality activities are record…" at bounding box center [730, 311] width 598 height 61
click at [431, 276] on input "b. Configuration management procedures determine how quality activities are rec…" at bounding box center [431, 270] width 0 height 12
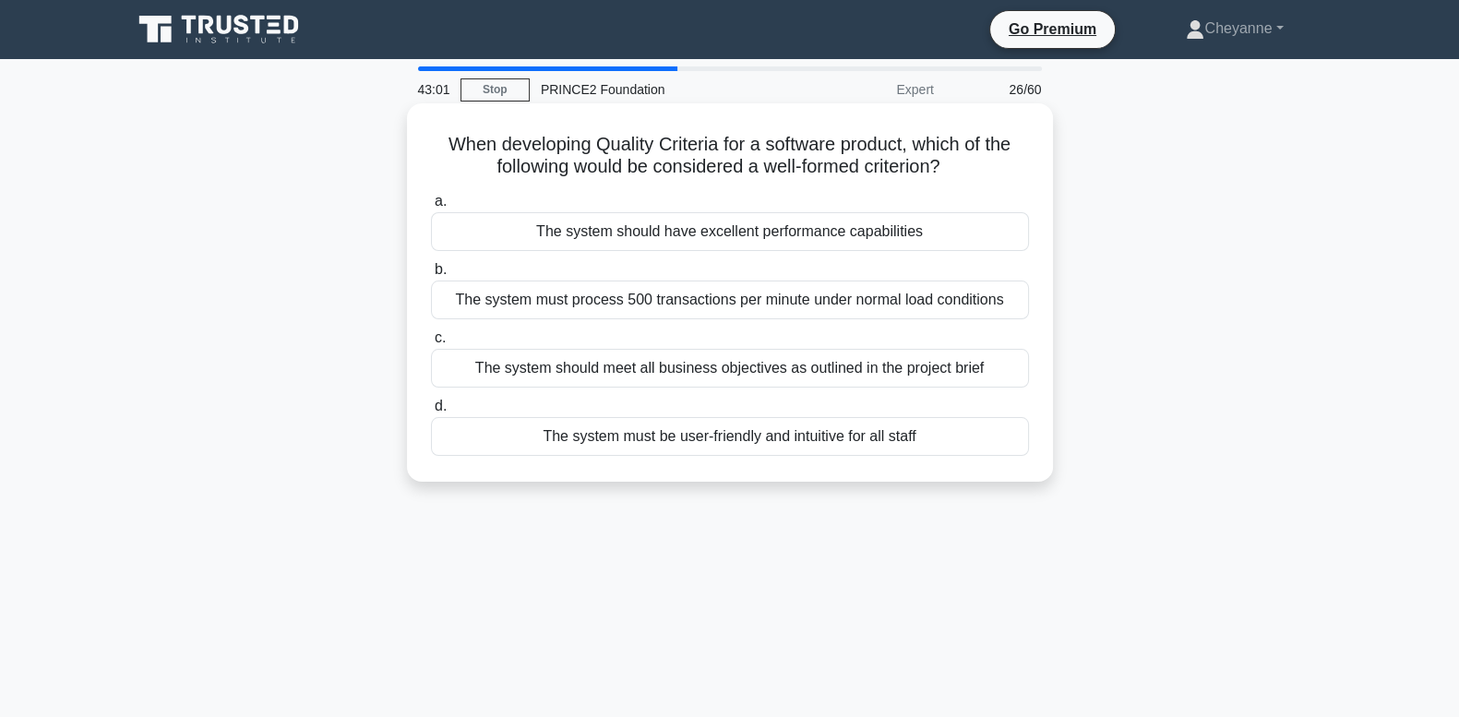
click at [829, 383] on div "The system should meet all business objectives as outlined in the project brief" at bounding box center [730, 368] width 598 height 39
click at [431, 344] on input "c. The system should meet all business objectives as outlined in the project br…" at bounding box center [431, 338] width 0 height 12
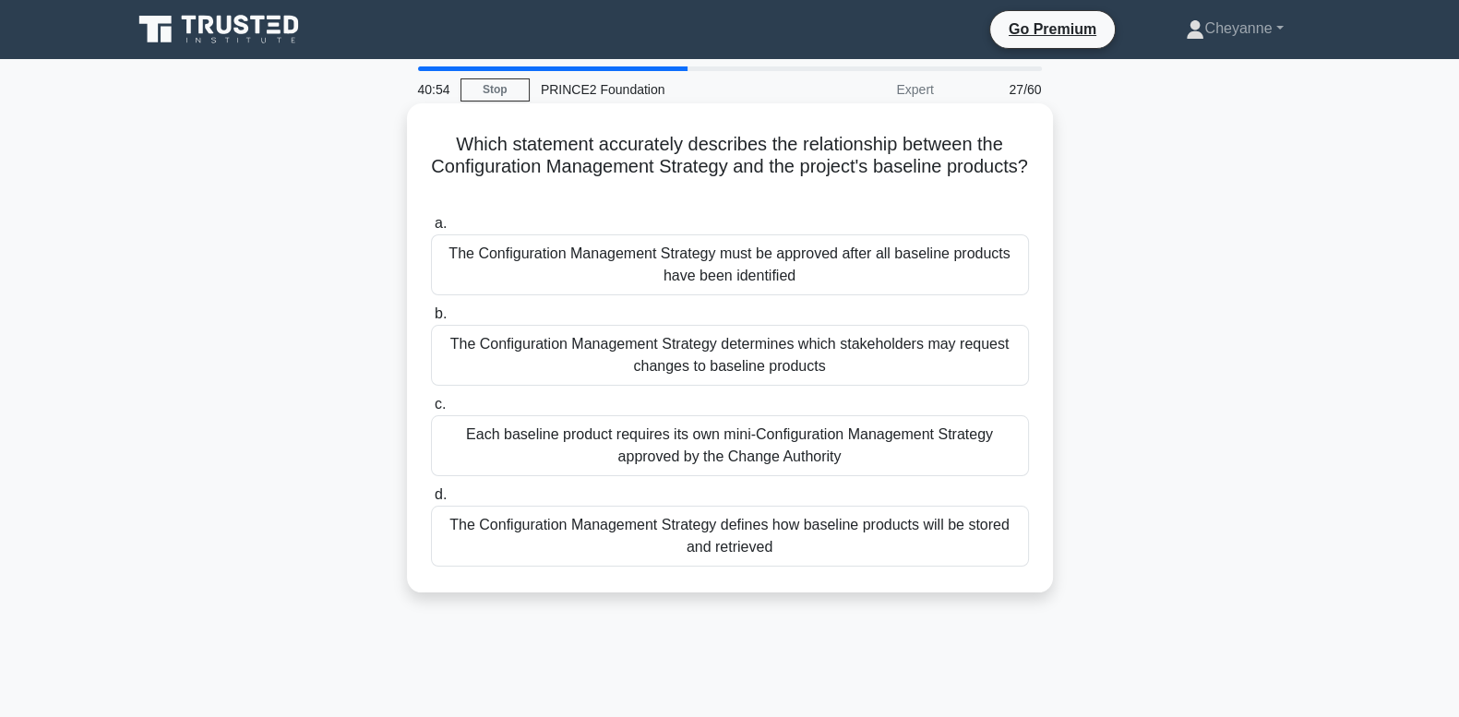
click at [923, 537] on div "The Configuration Management Strategy defines how baseline products will be sto…" at bounding box center [730, 536] width 598 height 61
click at [431, 501] on input "d. The Configuration Management Strategy defines how baseline products will be …" at bounding box center [431, 495] width 0 height 12
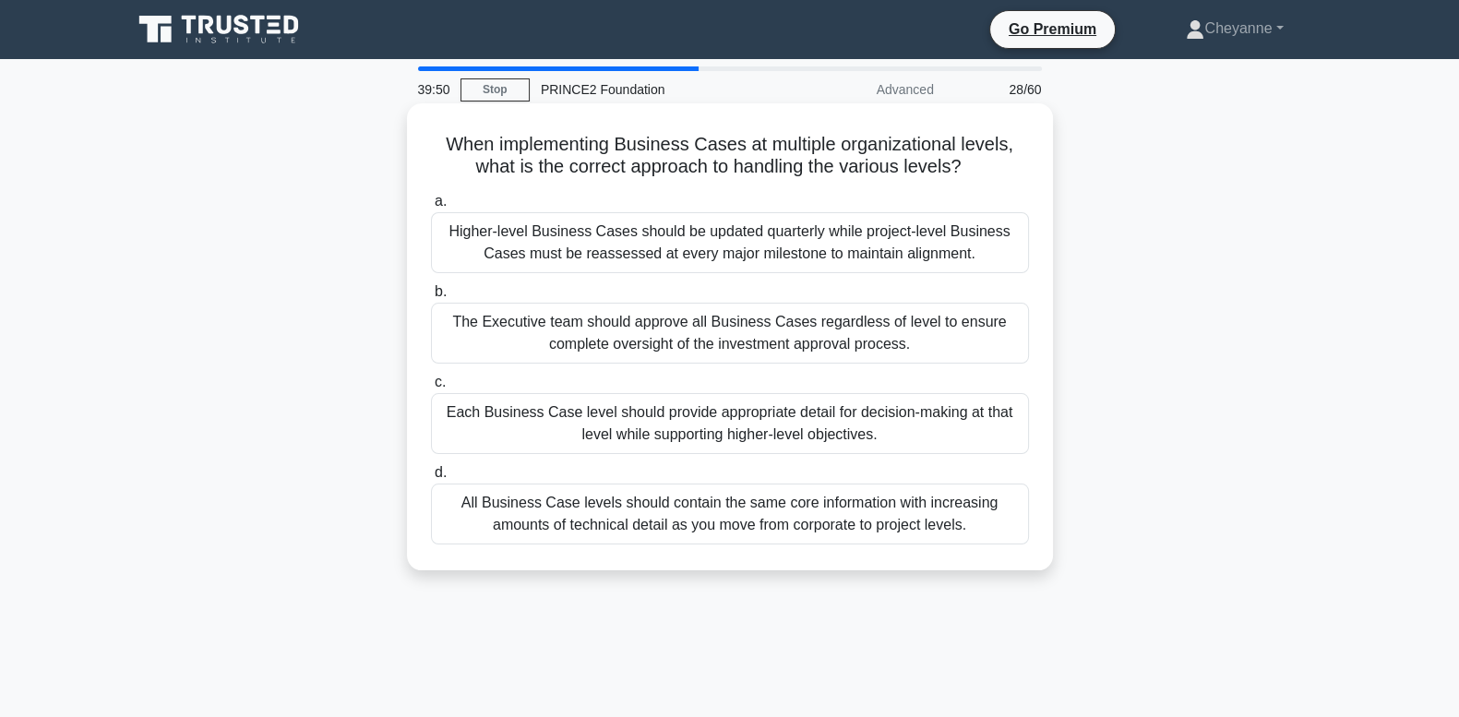
click at [998, 430] on div "Each Business Case level should provide appropriate detail for decision-making …" at bounding box center [730, 423] width 598 height 61
click at [431, 389] on input "c. Each Business Case level should provide appropriate detail for decision-maki…" at bounding box center [431, 383] width 0 height 12
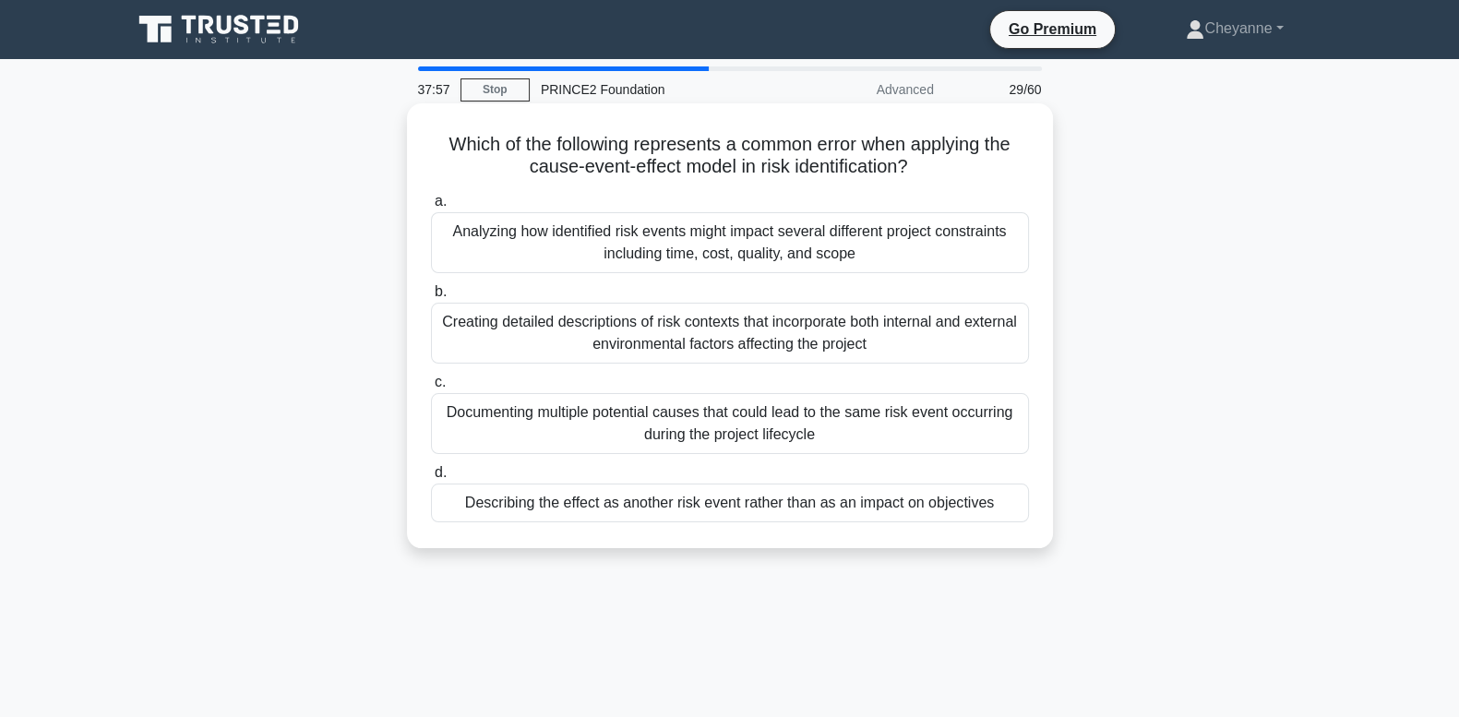
click at [770, 342] on div "Creating detailed descriptions of risk contexts that incorporate both internal …" at bounding box center [730, 333] width 598 height 61
click at [431, 298] on input "b. Creating detailed descriptions of risk contexts that incorporate both intern…" at bounding box center [431, 292] width 0 height 12
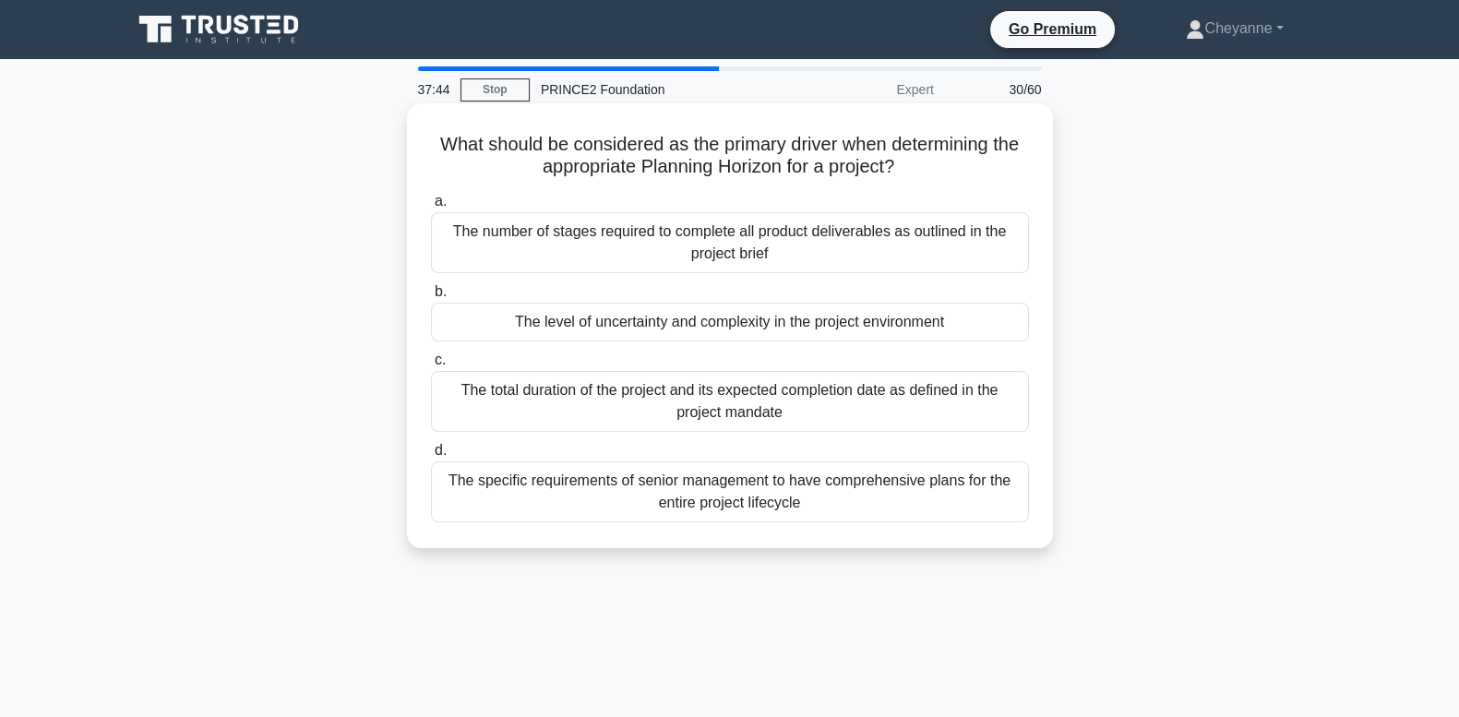
click at [775, 326] on div "The level of uncertainty and complexity in the project environment" at bounding box center [730, 322] width 598 height 39
click at [431, 298] on input "b. The level of uncertainty and complexity in the project environment" at bounding box center [431, 292] width 0 height 12
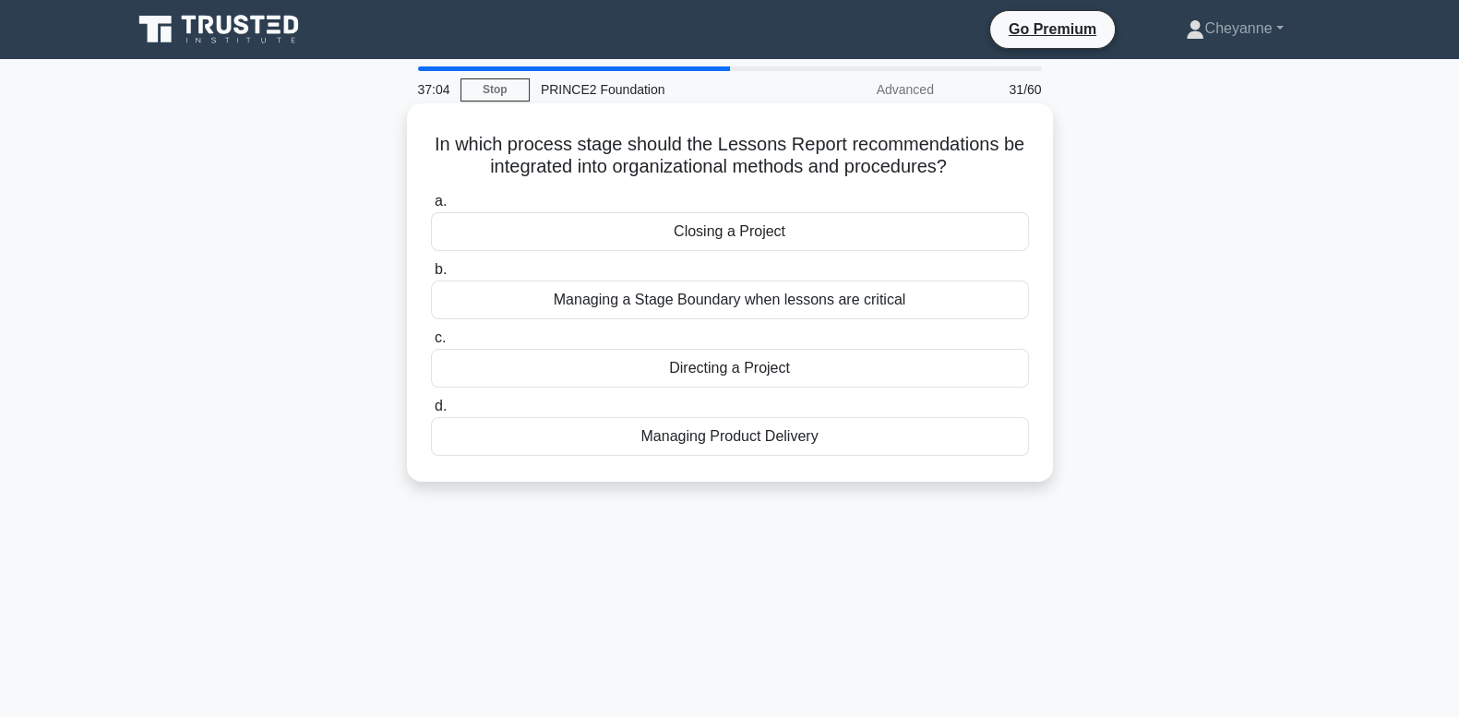
click at [789, 306] on div "Managing a Stage Boundary when lessons are critical" at bounding box center [730, 300] width 598 height 39
click at [431, 276] on input "b. Managing a Stage Boundary when lessons are critical" at bounding box center [431, 270] width 0 height 12
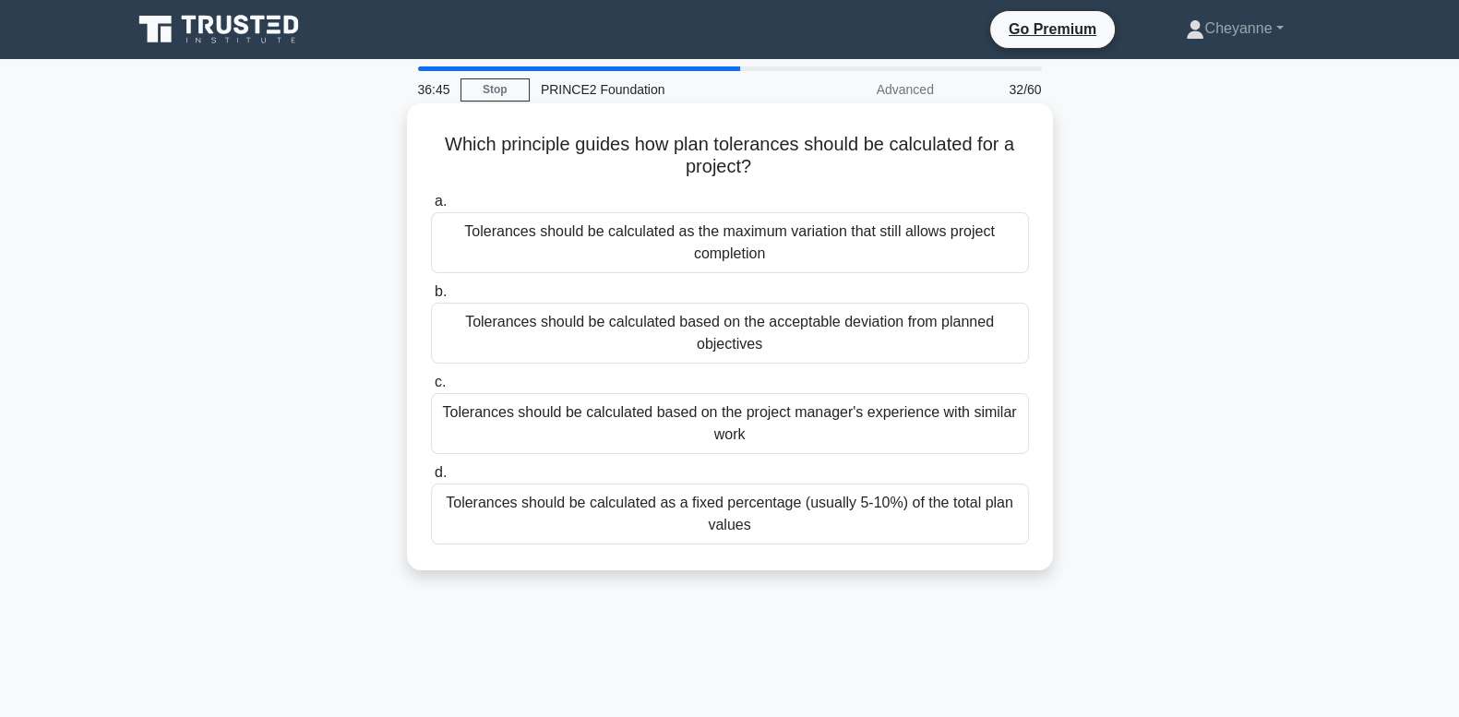
click at [779, 352] on div "Tolerances should be calculated based on the acceptable deviation from planned …" at bounding box center [730, 333] width 598 height 61
click at [431, 298] on input "b. Tolerances should be calculated based on the acceptable deviation from plann…" at bounding box center [431, 292] width 0 height 12
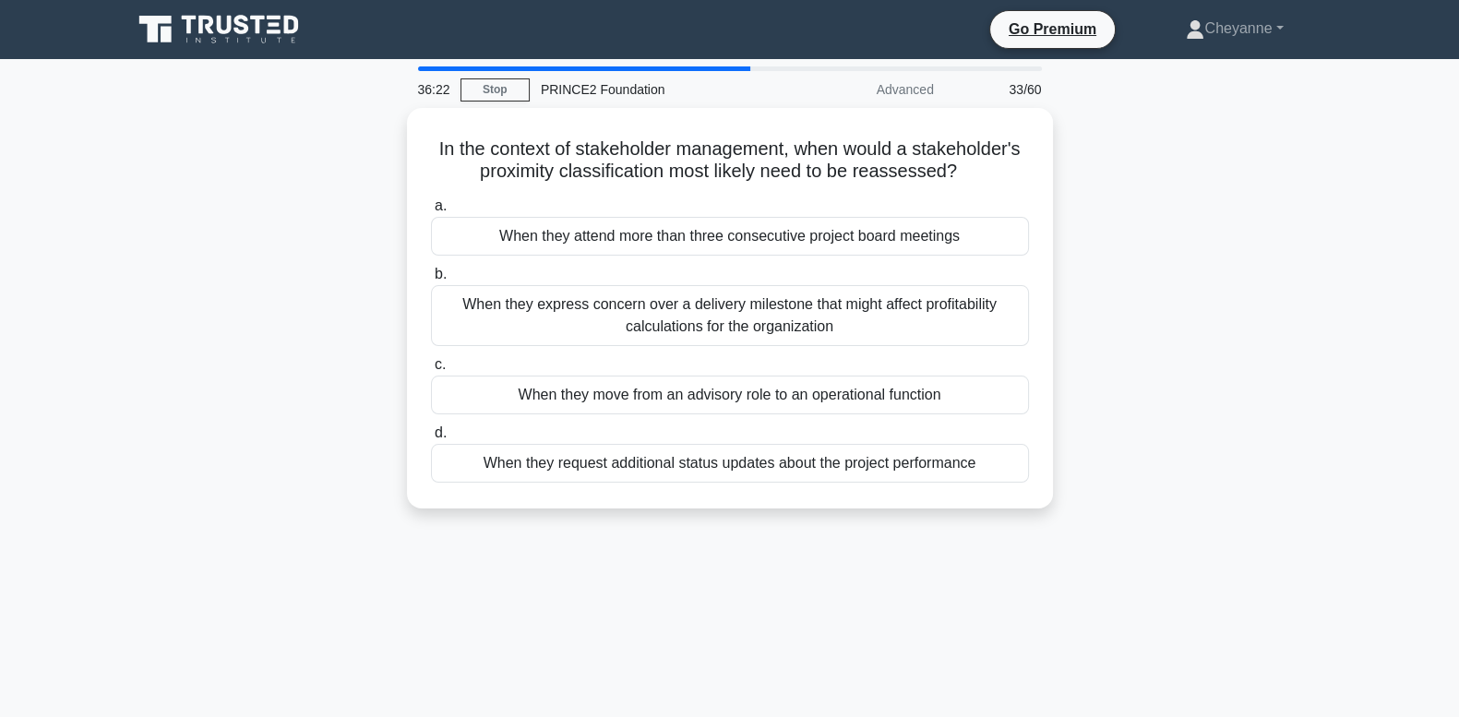
drag, startPoint x: 776, startPoint y: 384, endPoint x: 1189, endPoint y: 331, distance: 416.0
click at [1189, 331] on div "In the context of stakeholder management, when would a stakeholder's proximity …" at bounding box center [730, 319] width 1219 height 423
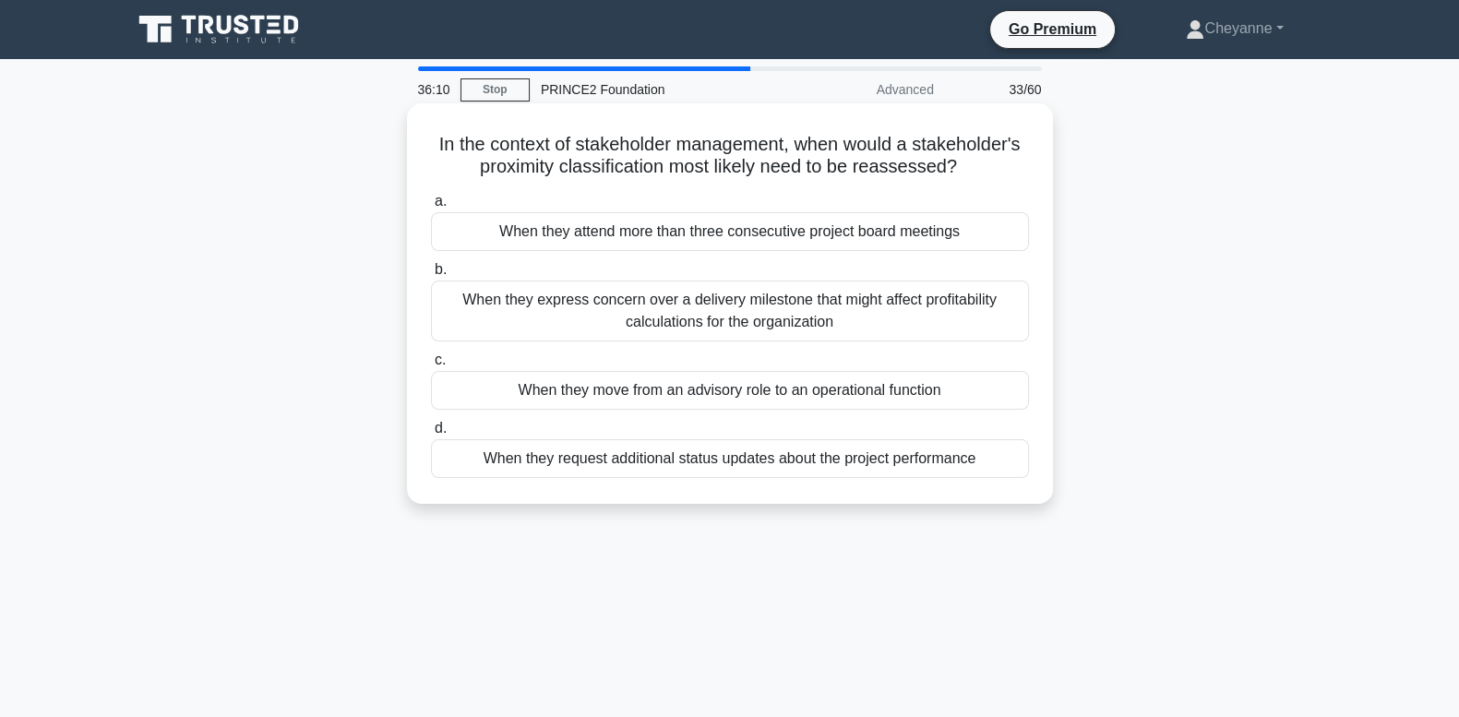
click at [920, 401] on div "When they move from an advisory role to an operational function" at bounding box center [730, 390] width 598 height 39
click at [431, 366] on input "c. When they move from an advisory role to an operational function" at bounding box center [431, 360] width 0 height 12
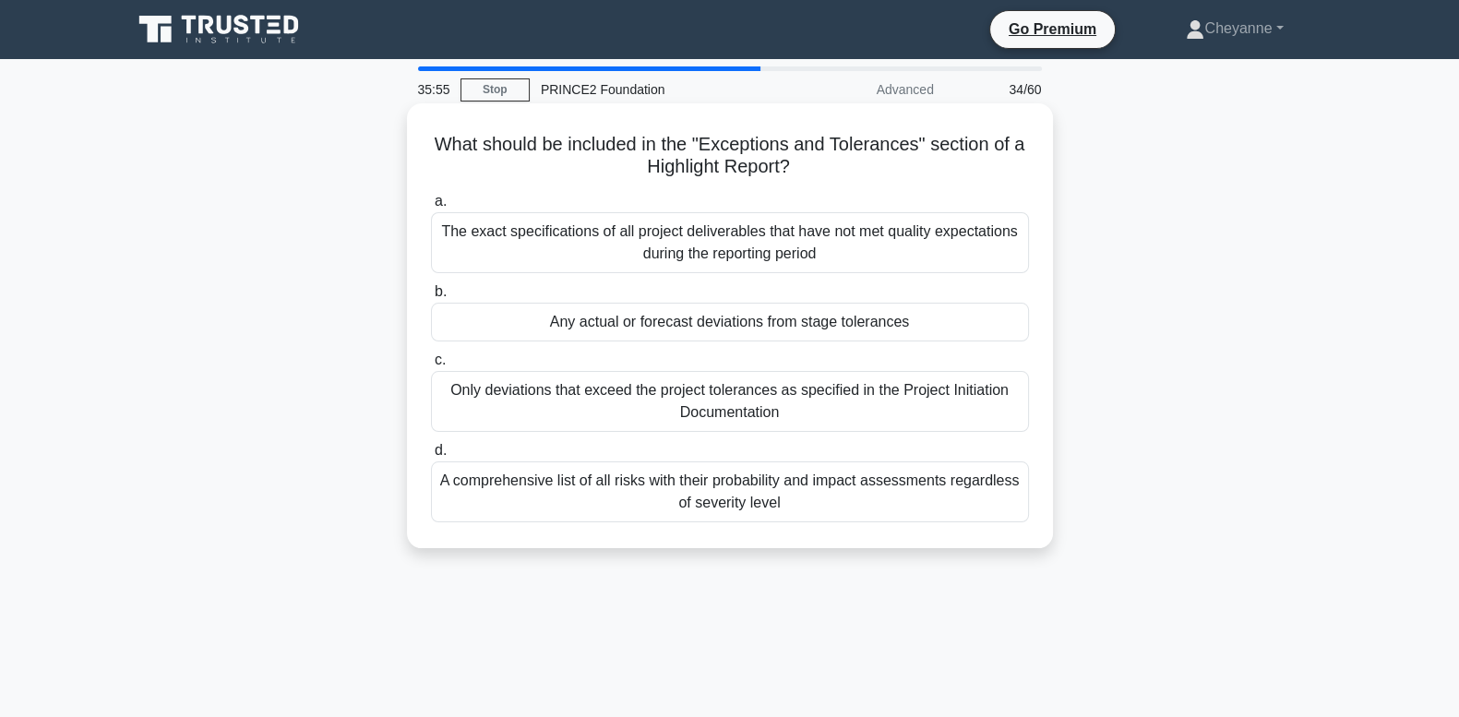
click at [954, 322] on div "Any actual or forecast deviations from stage tolerances" at bounding box center [730, 322] width 598 height 39
click at [431, 298] on input "b. Any actual or forecast deviations from stage tolerances" at bounding box center [431, 292] width 0 height 12
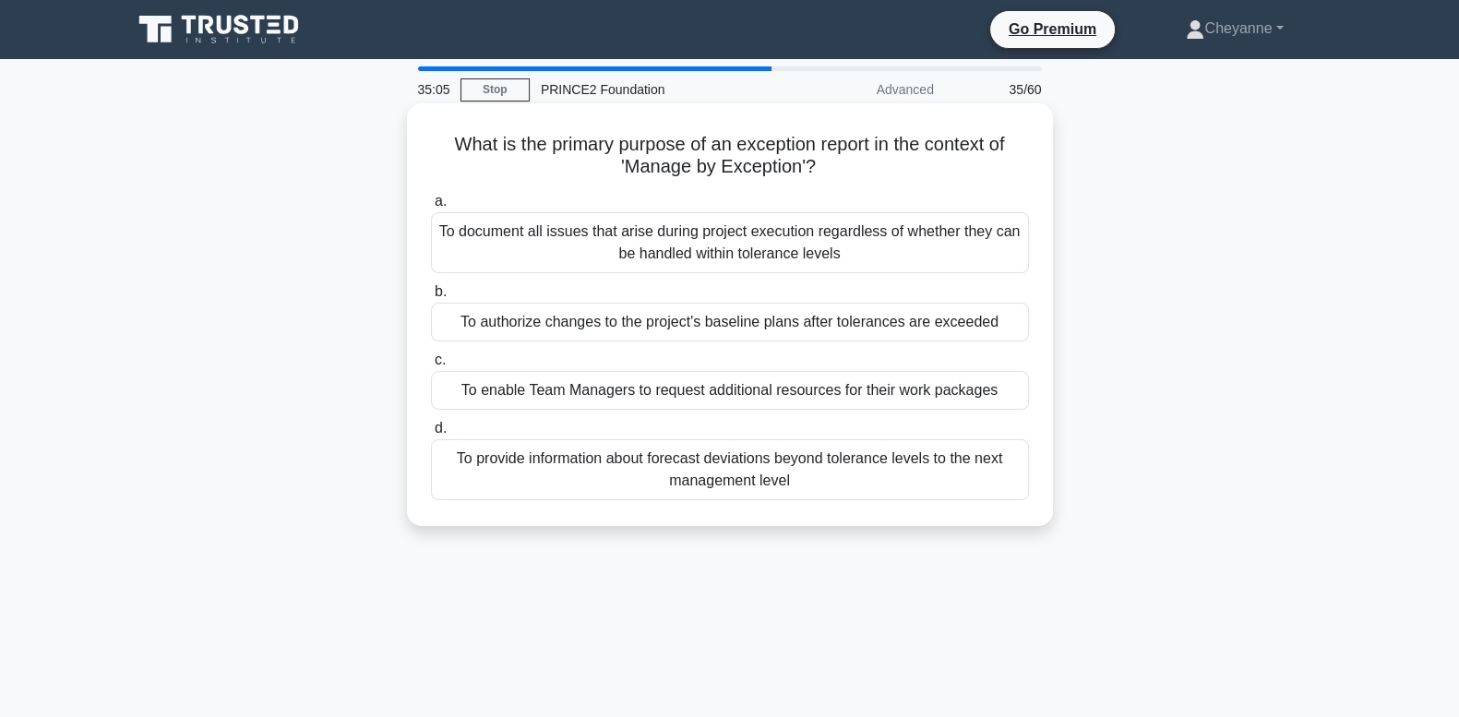
click at [862, 485] on div "To provide information about forecast deviations beyond tolerance levels to the…" at bounding box center [730, 469] width 598 height 61
click at [431, 435] on input "d. To provide information about forecast deviations beyond tolerance levels to …" at bounding box center [431, 429] width 0 height 12
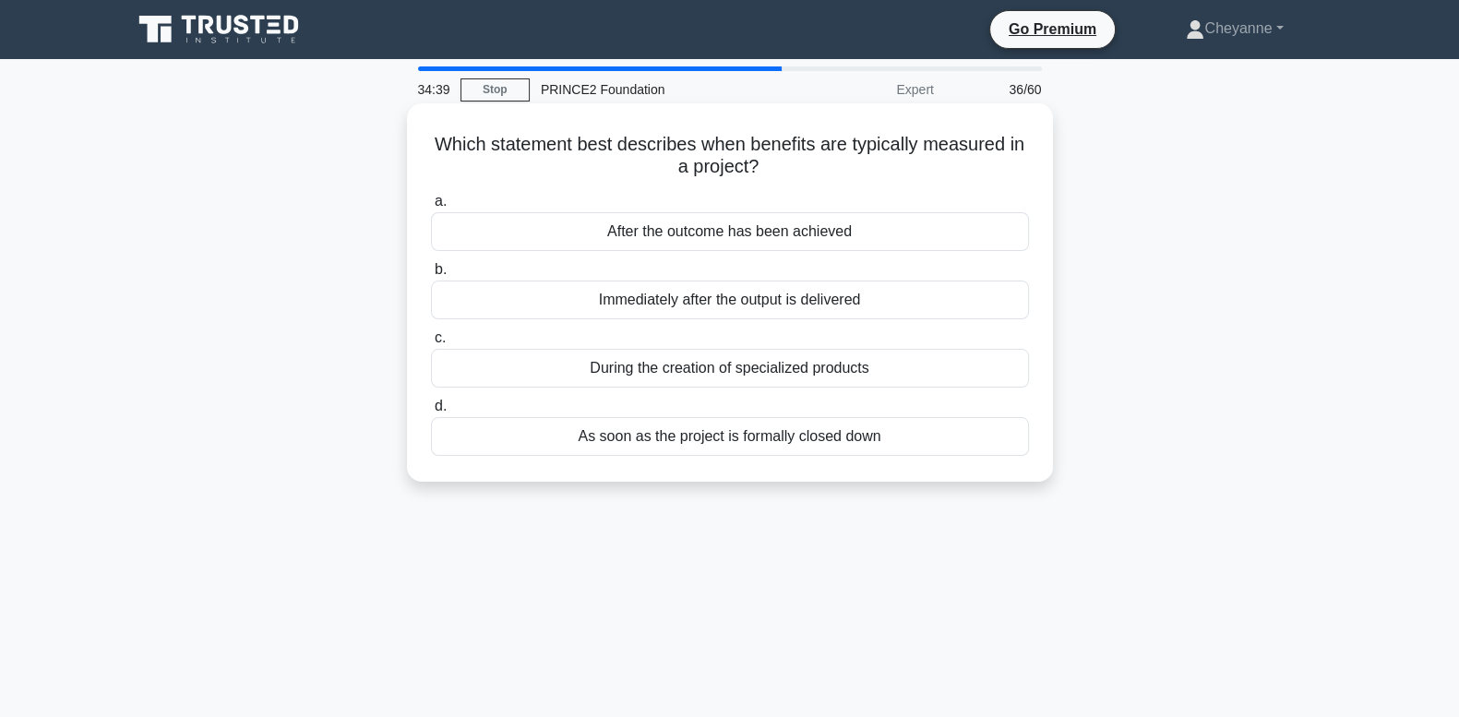
click at [812, 246] on div "After the outcome has been achieved" at bounding box center [730, 231] width 598 height 39
click at [431, 208] on input "a. After the outcome has been achieved" at bounding box center [431, 202] width 0 height 12
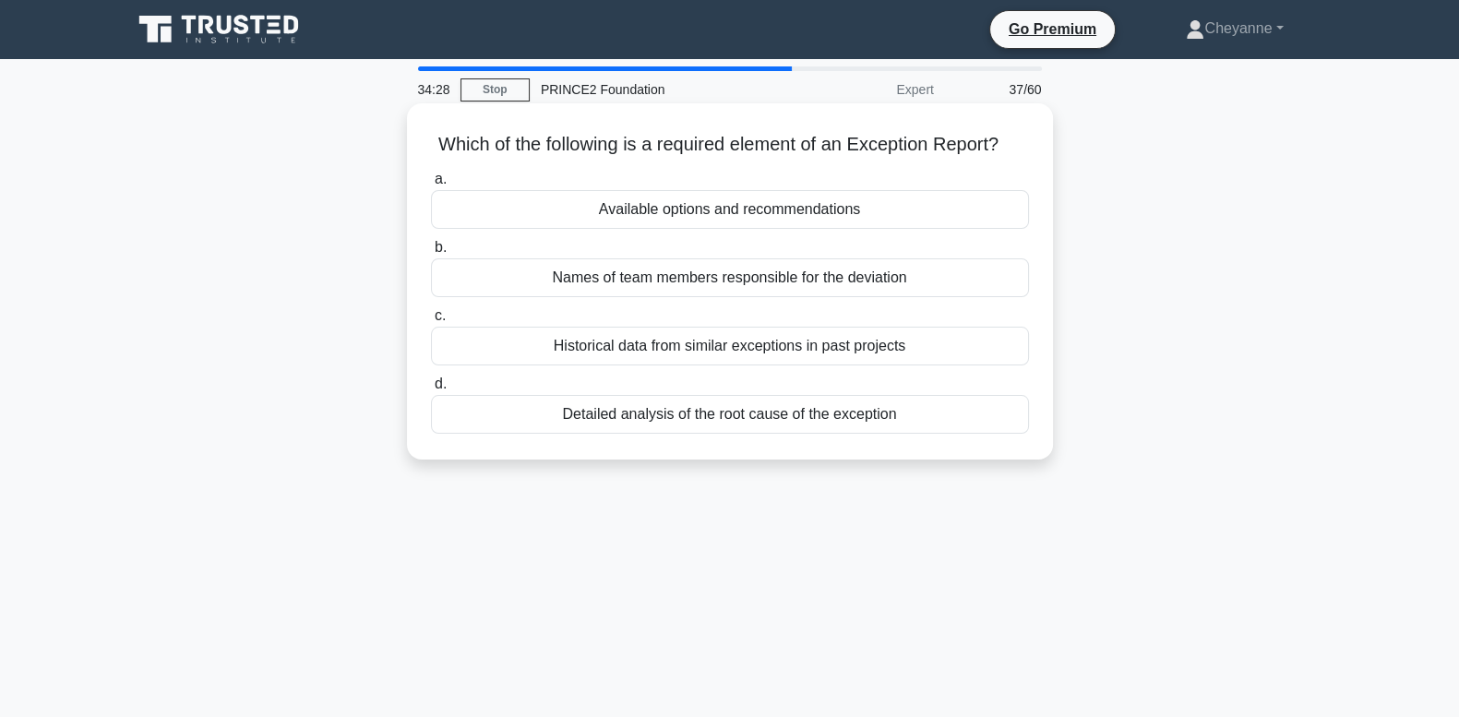
click at [969, 229] on div "Available options and recommendations" at bounding box center [730, 209] width 598 height 39
click at [431, 186] on input "a. Available options and recommendations" at bounding box center [431, 180] width 0 height 12
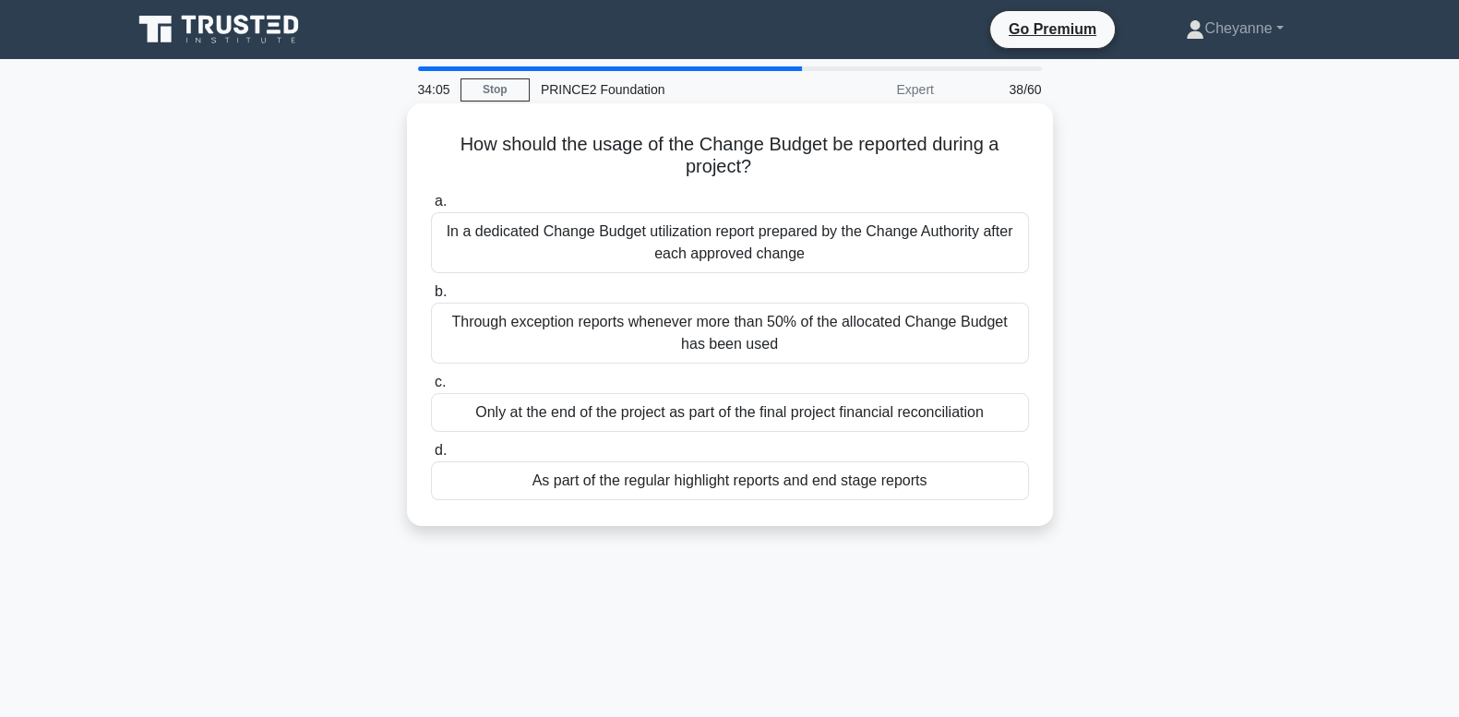
click at [750, 485] on div "As part of the regular highlight reports and end stage reports" at bounding box center [730, 481] width 598 height 39
click at [431, 457] on input "d. As part of the regular highlight reports and end stage reports" at bounding box center [431, 451] width 0 height 12
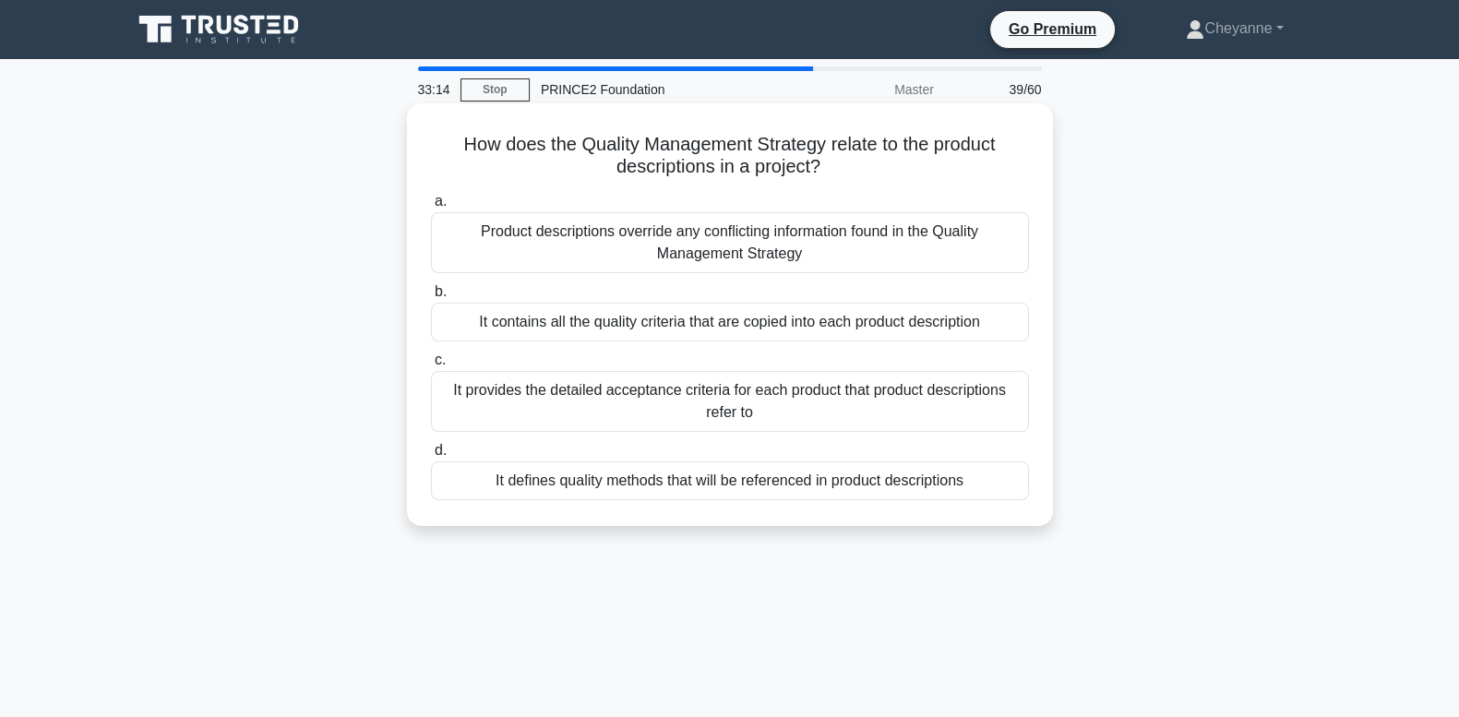
click at [845, 492] on div "It defines quality methods that will be referenced in product descriptions" at bounding box center [730, 481] width 598 height 39
click at [431, 457] on input "d. It defines quality methods that will be referenced in product descriptions" at bounding box center [431, 451] width 0 height 12
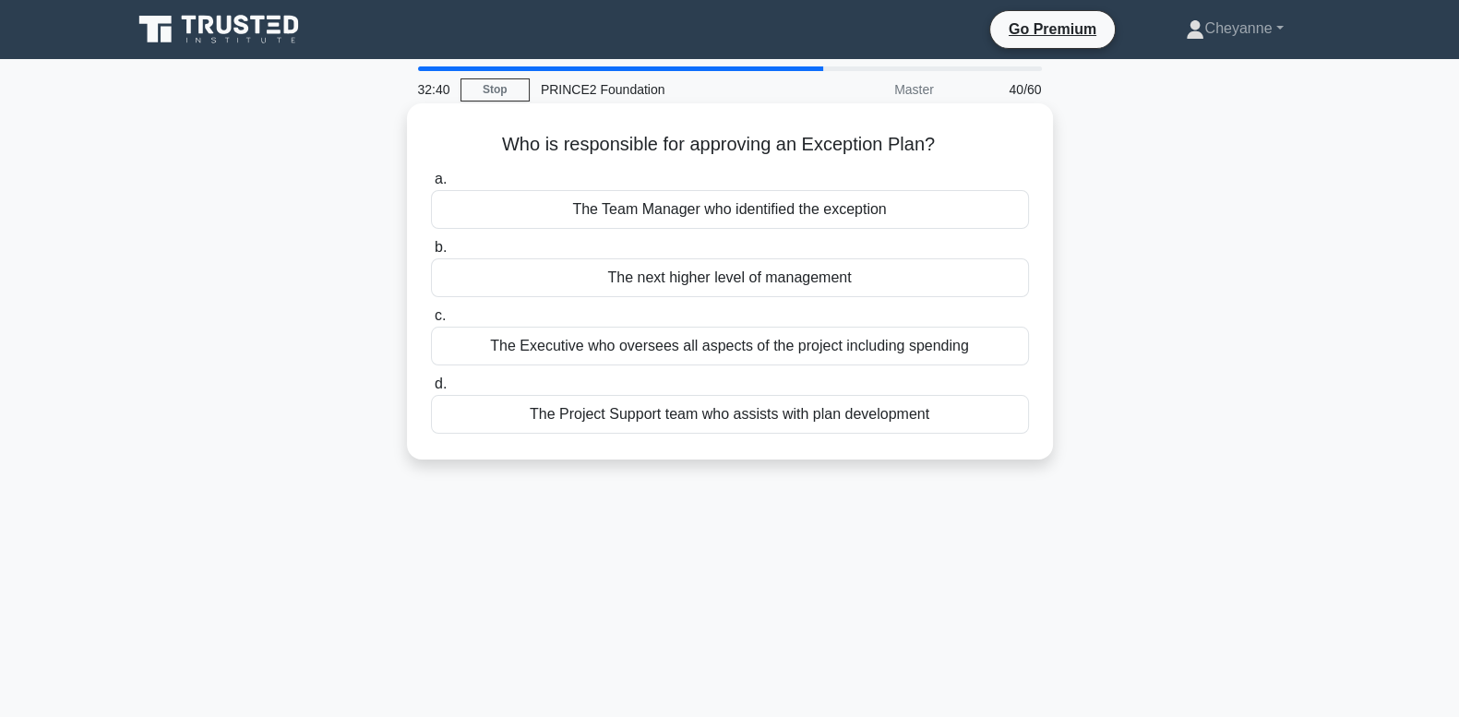
click at [831, 285] on div "The next higher level of management" at bounding box center [730, 277] width 598 height 39
click at [431, 254] on input "b. The next higher level of management" at bounding box center [431, 248] width 0 height 12
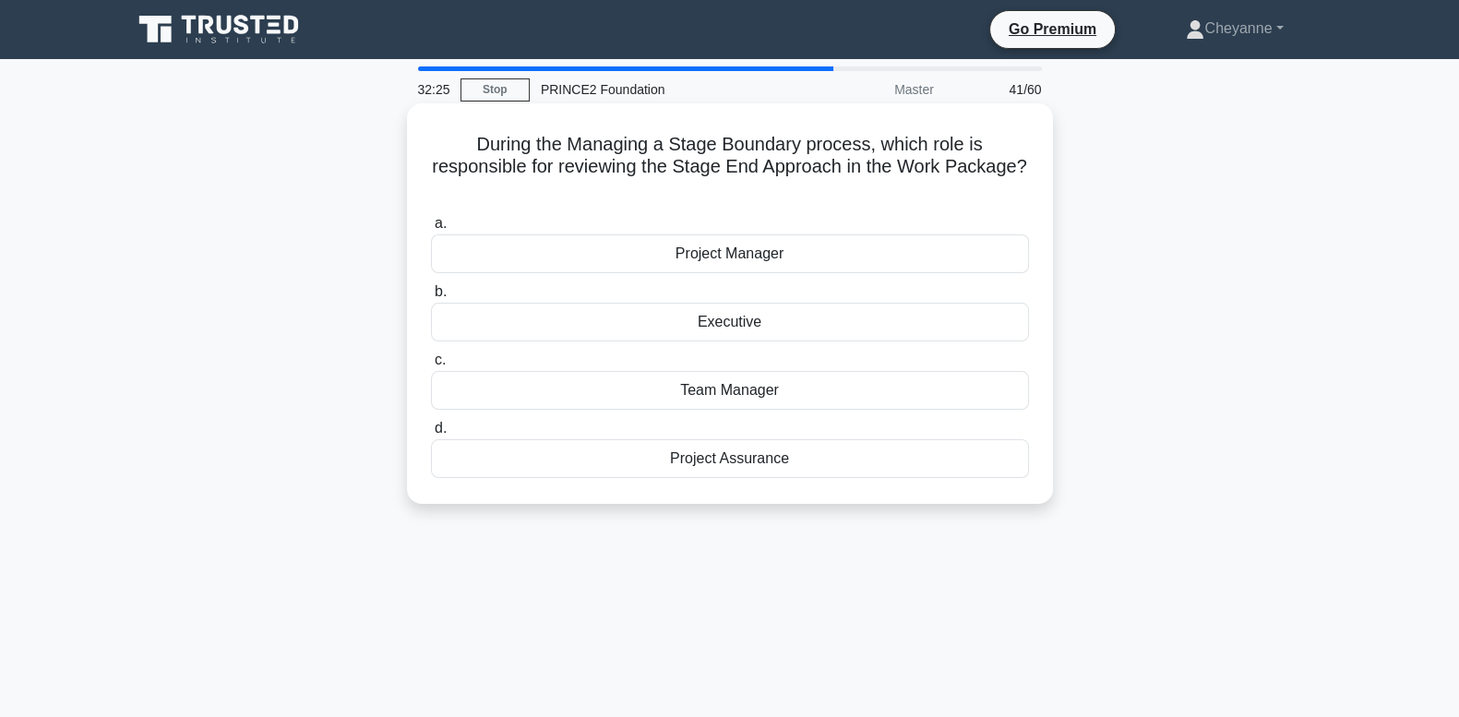
click at [834, 253] on div "Project Manager" at bounding box center [730, 253] width 598 height 39
click at [431, 230] on input "a. Project Manager" at bounding box center [431, 224] width 0 height 12
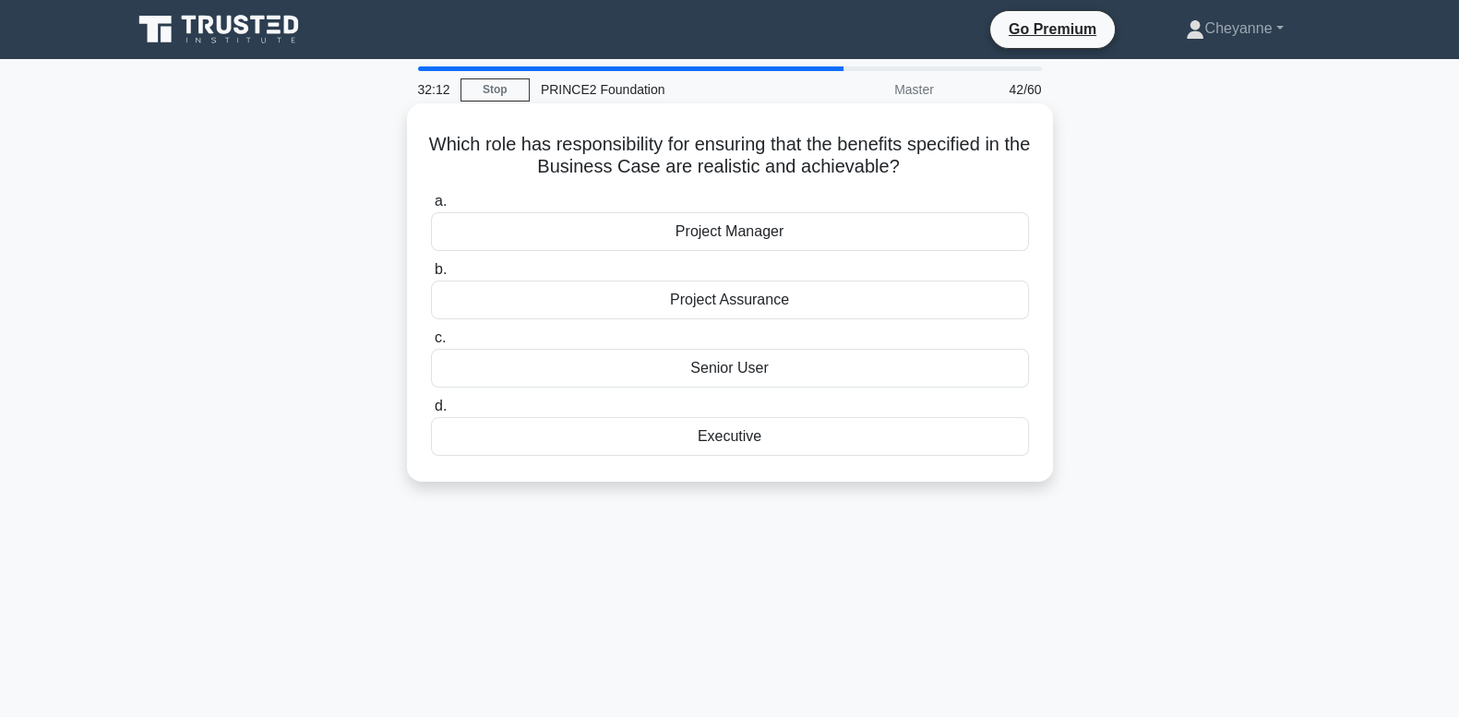
click at [834, 235] on div "Project Manager" at bounding box center [730, 231] width 598 height 39
click at [431, 208] on input "a. Project Manager" at bounding box center [431, 202] width 0 height 12
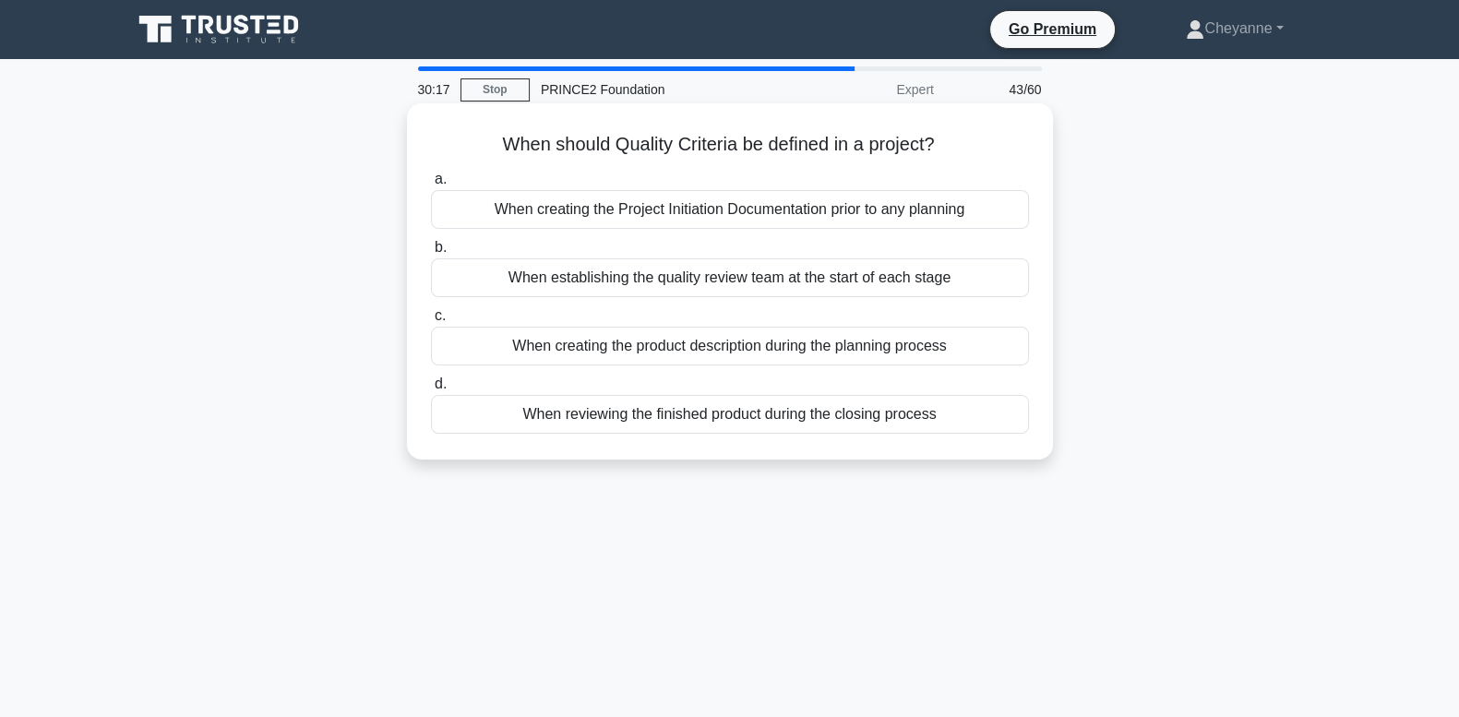
click at [658, 353] on div "When creating the product description during the planning process" at bounding box center [730, 346] width 598 height 39
click at [431, 322] on input "c. When creating the product description during the planning process" at bounding box center [431, 316] width 0 height 12
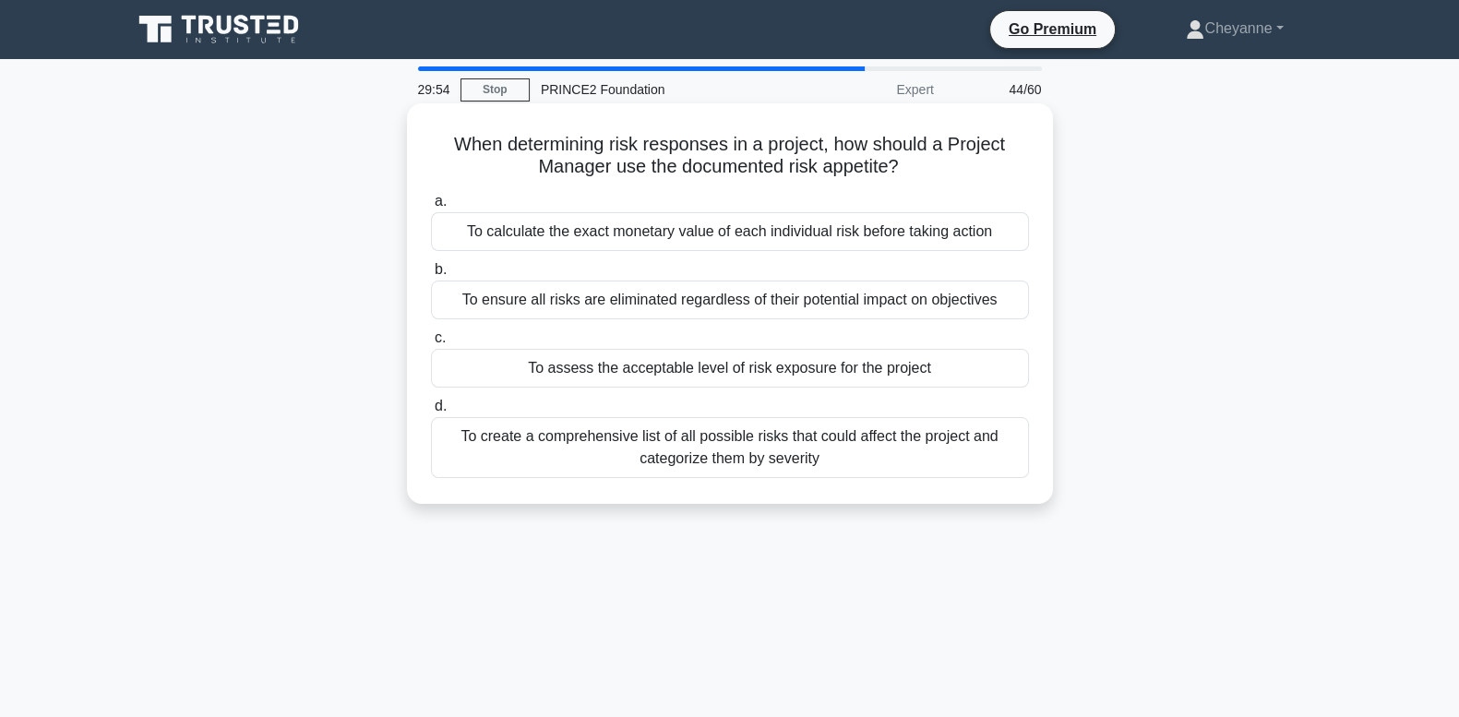
click at [826, 361] on div "To assess the acceptable level of risk exposure for the project" at bounding box center [730, 368] width 598 height 39
click at [431, 344] on input "c. To assess the acceptable level of risk exposure for the project" at bounding box center [431, 338] width 0 height 12
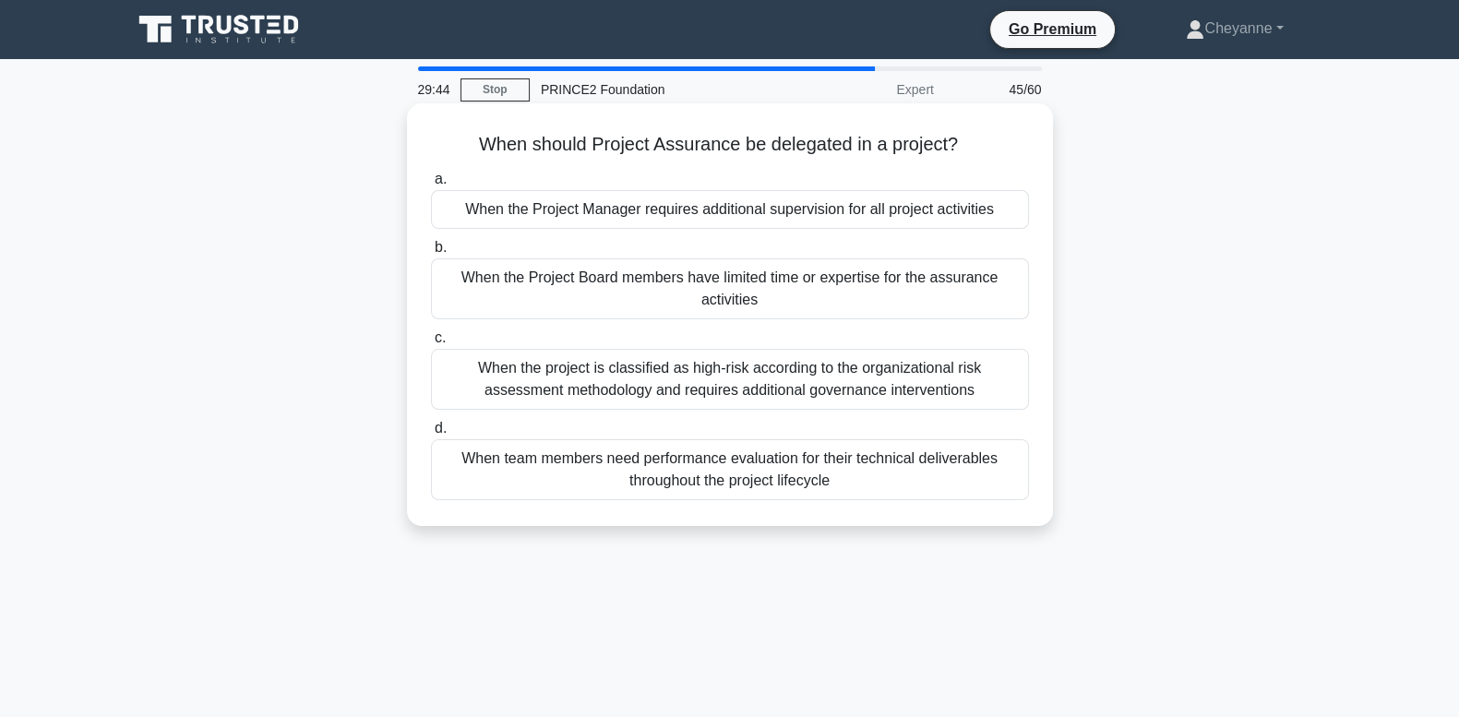
click at [864, 309] on div "When the Project Board members have limited time or expertise for the assurance…" at bounding box center [730, 288] width 598 height 61
click at [431, 254] on input "b. When the Project Board members have limited time or expertise for the assura…" at bounding box center [431, 248] width 0 height 12
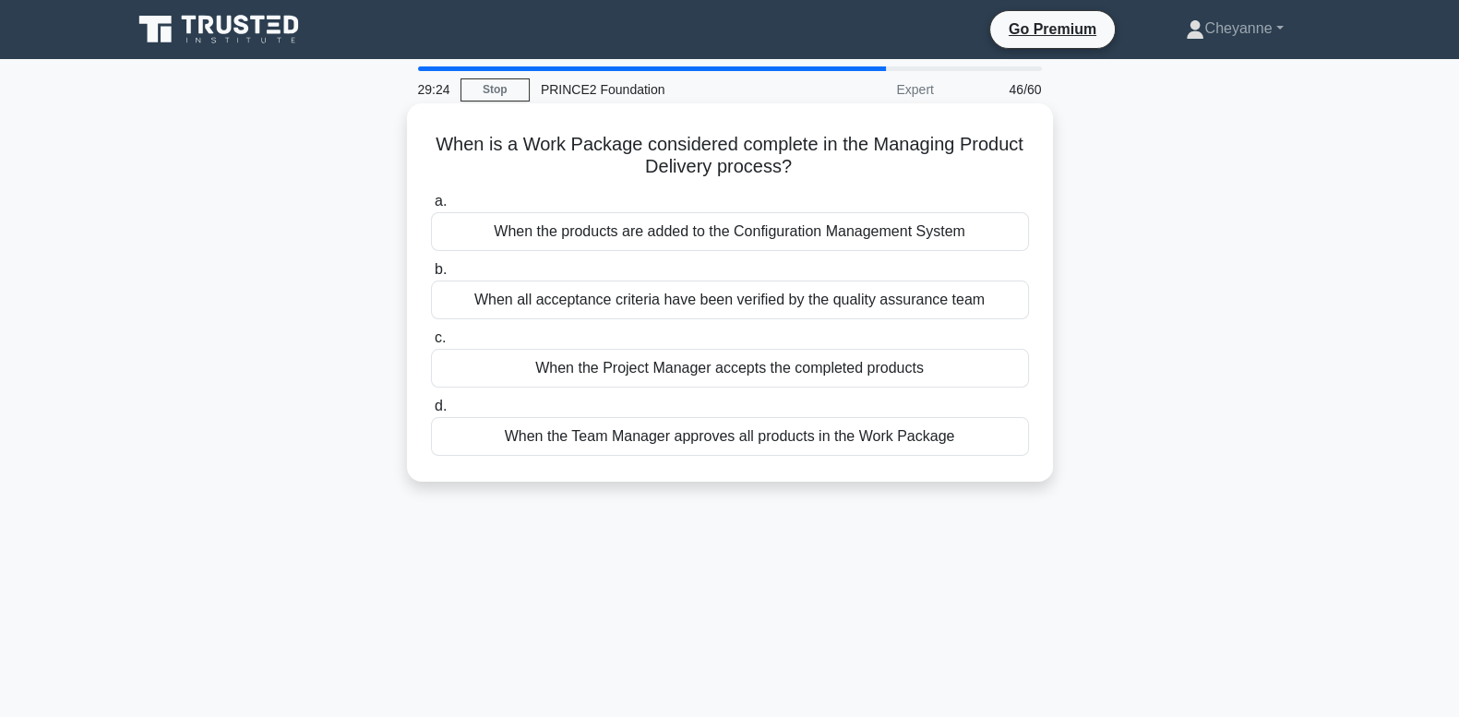
click at [864, 305] on div "When all acceptance criteria have been verified by the quality assurance team" at bounding box center [730, 300] width 598 height 39
click at [431, 276] on input "b. When all acceptance criteria have been verified by the quality assurance team" at bounding box center [431, 270] width 0 height 12
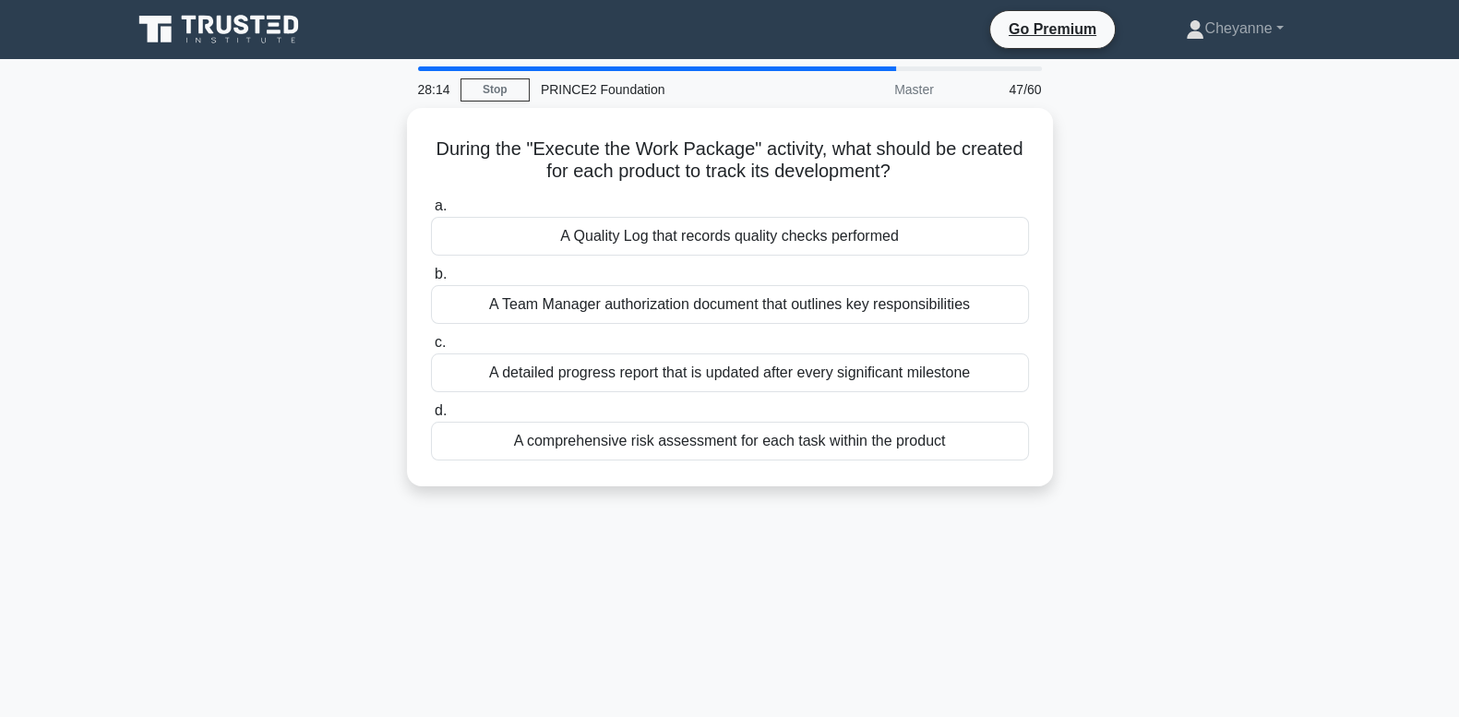
drag, startPoint x: 711, startPoint y: 369, endPoint x: 1337, endPoint y: 388, distance: 626.1
click at [1337, 388] on div "During the "Execute the Work Package" activity, what should be created for each…" at bounding box center [730, 308] width 1219 height 401
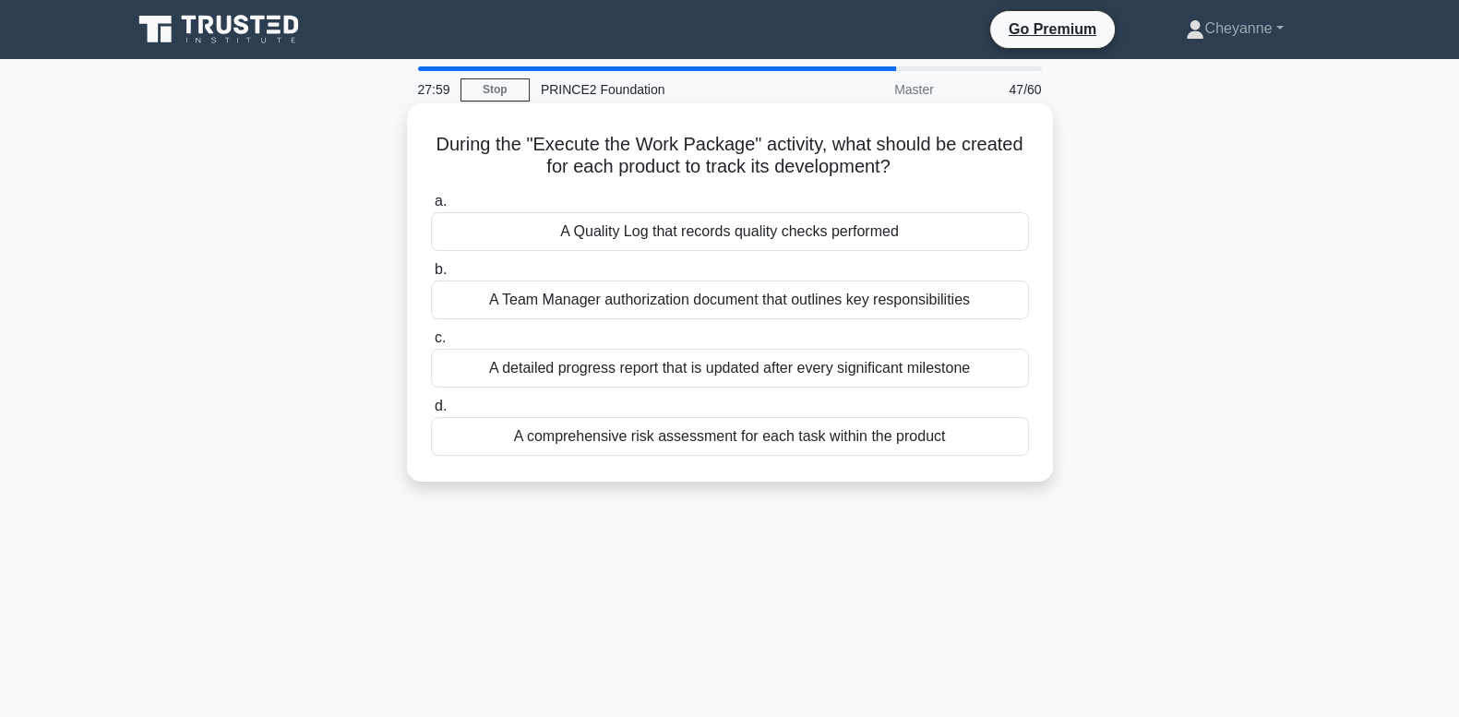
click at [953, 304] on div "A Team Manager authorization document that outlines key responsibilities" at bounding box center [730, 300] width 598 height 39
click at [431, 276] on input "b. A Team Manager authorization document that outlines key responsibilities" at bounding box center [431, 270] width 0 height 12
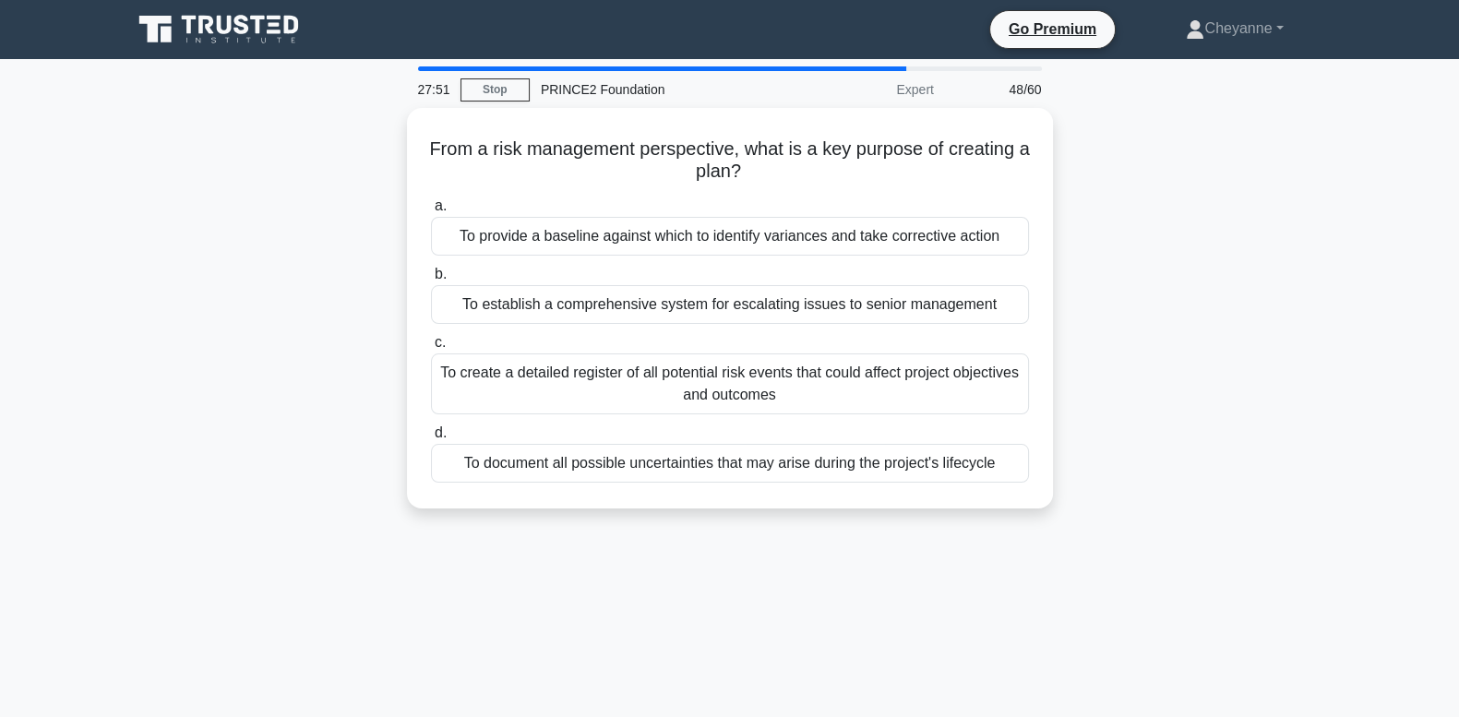
drag, startPoint x: 953, startPoint y: 304, endPoint x: 1320, endPoint y: 239, distance: 373.0
click at [1320, 239] on div "From a risk management perspective, what is a key purpose of creating a plan? .…" at bounding box center [730, 319] width 1219 height 423
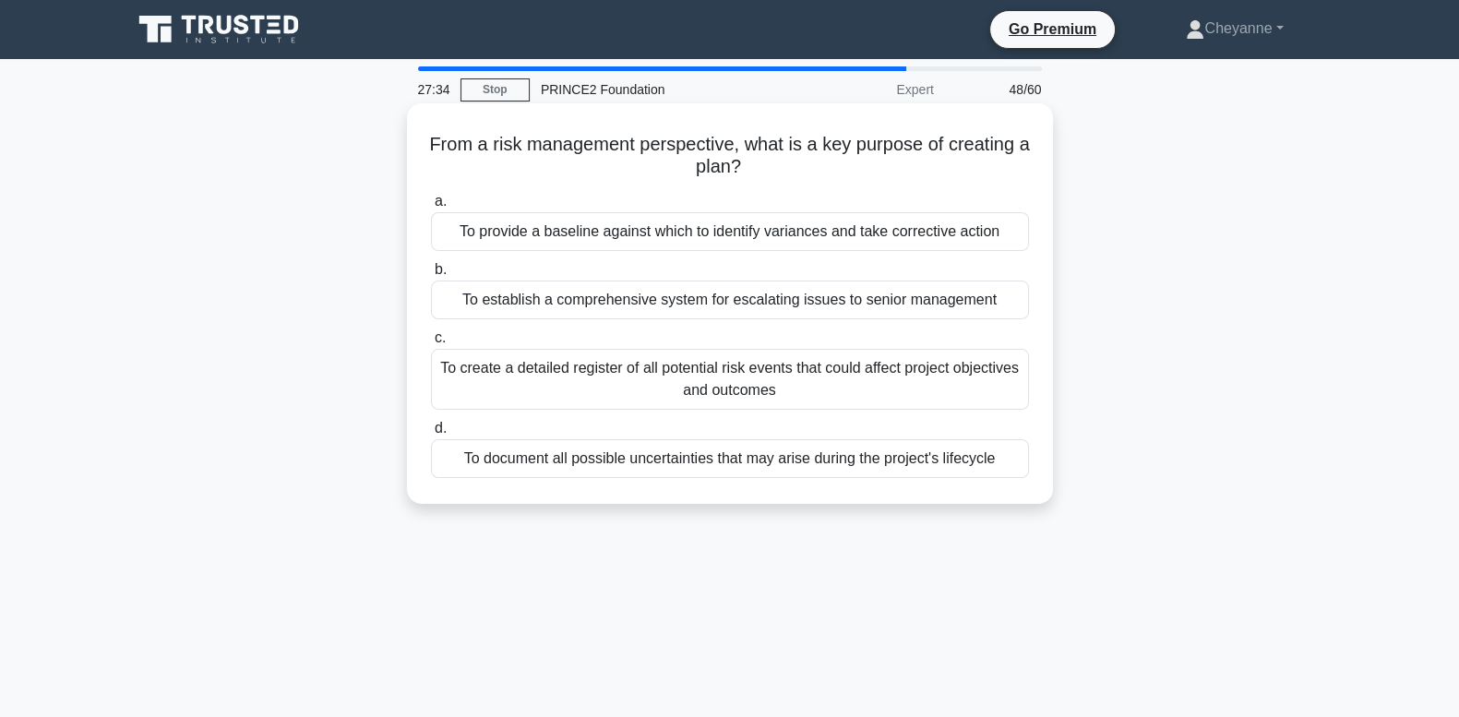
click at [1016, 235] on div "To provide a baseline against which to identify variances and take corrective a…" at bounding box center [730, 231] width 598 height 39
click at [431, 208] on input "a. To provide a baseline against which to identify variances and take correctiv…" at bounding box center [431, 202] width 0 height 12
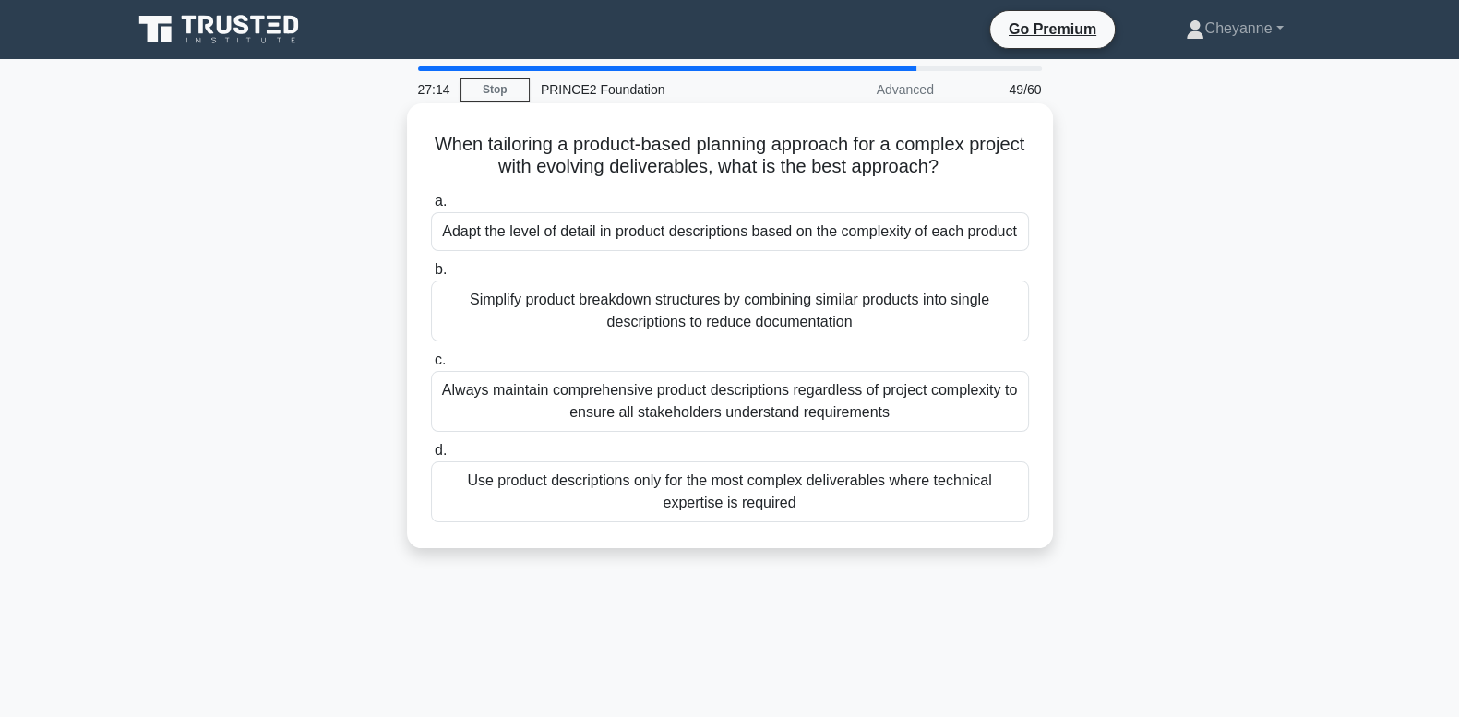
click at [1016, 239] on div "Adapt the level of detail in product descriptions based on the complexity of ea…" at bounding box center [730, 231] width 598 height 39
click at [431, 208] on input "a. Adapt the level of detail in product descriptions based on the complexity of…" at bounding box center [431, 202] width 0 height 12
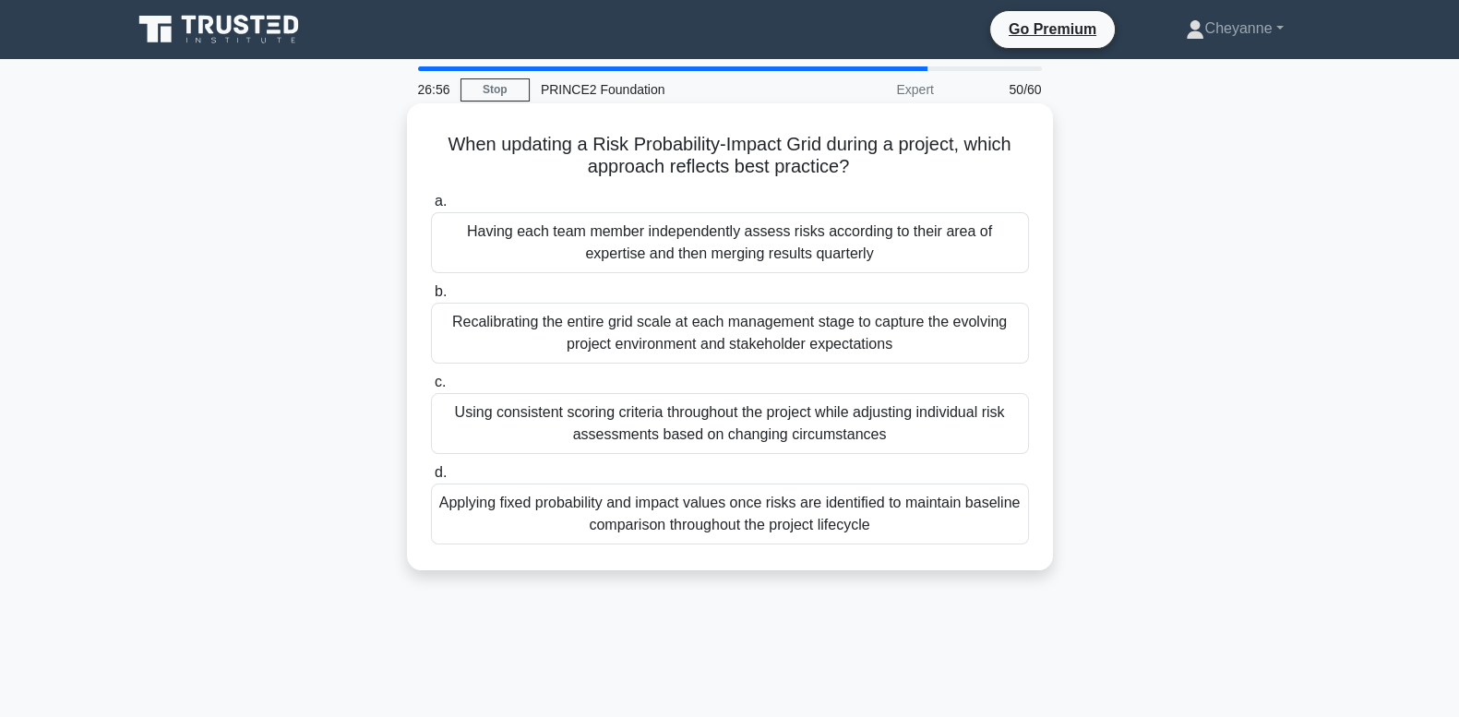
click at [985, 440] on div "Using consistent scoring criteria throughout the project while adjusting indivi…" at bounding box center [730, 423] width 598 height 61
click at [431, 389] on input "c. Using consistent scoring criteria throughout the project while adjusting ind…" at bounding box center [431, 383] width 0 height 12
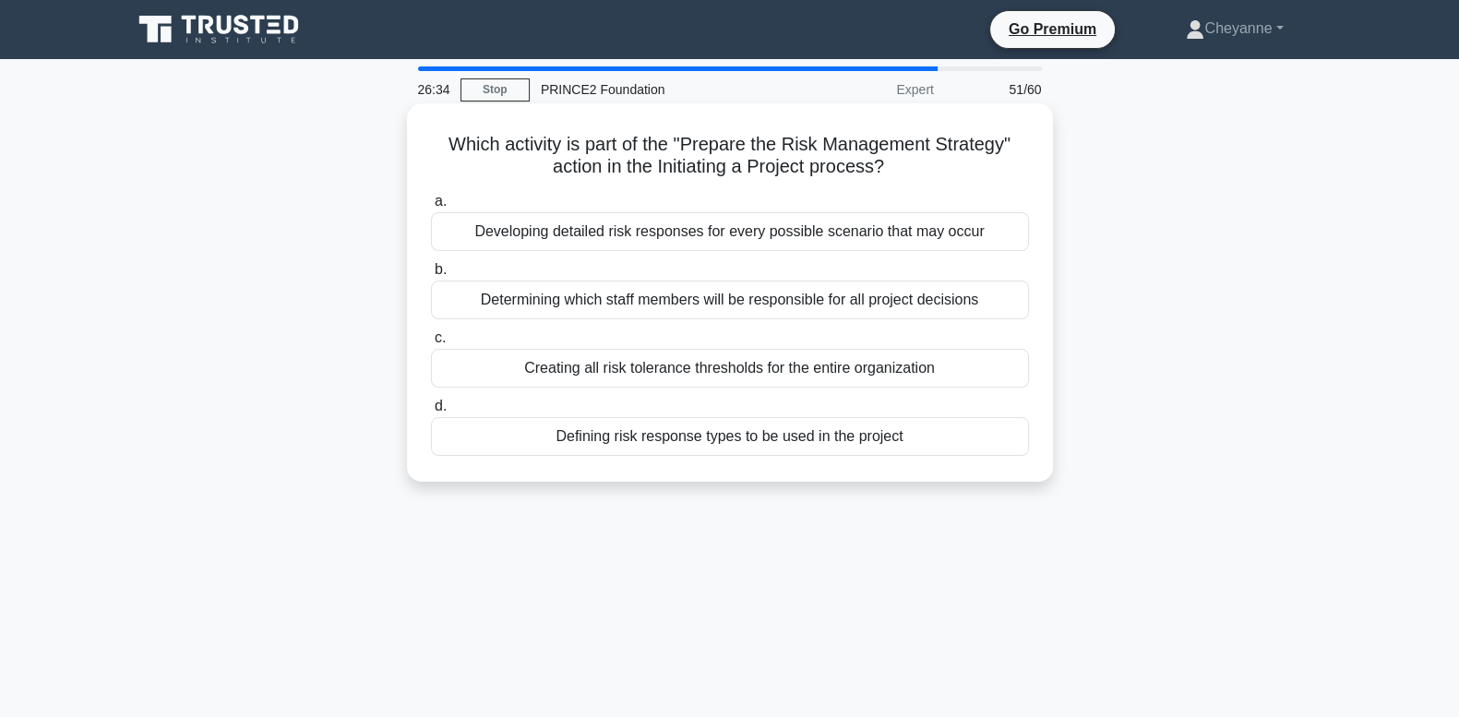
click at [999, 370] on div "Creating all risk tolerance thresholds for the entire organization" at bounding box center [730, 368] width 598 height 39
click at [431, 344] on input "c. Creating all risk tolerance thresholds for the entire organization" at bounding box center [431, 338] width 0 height 12
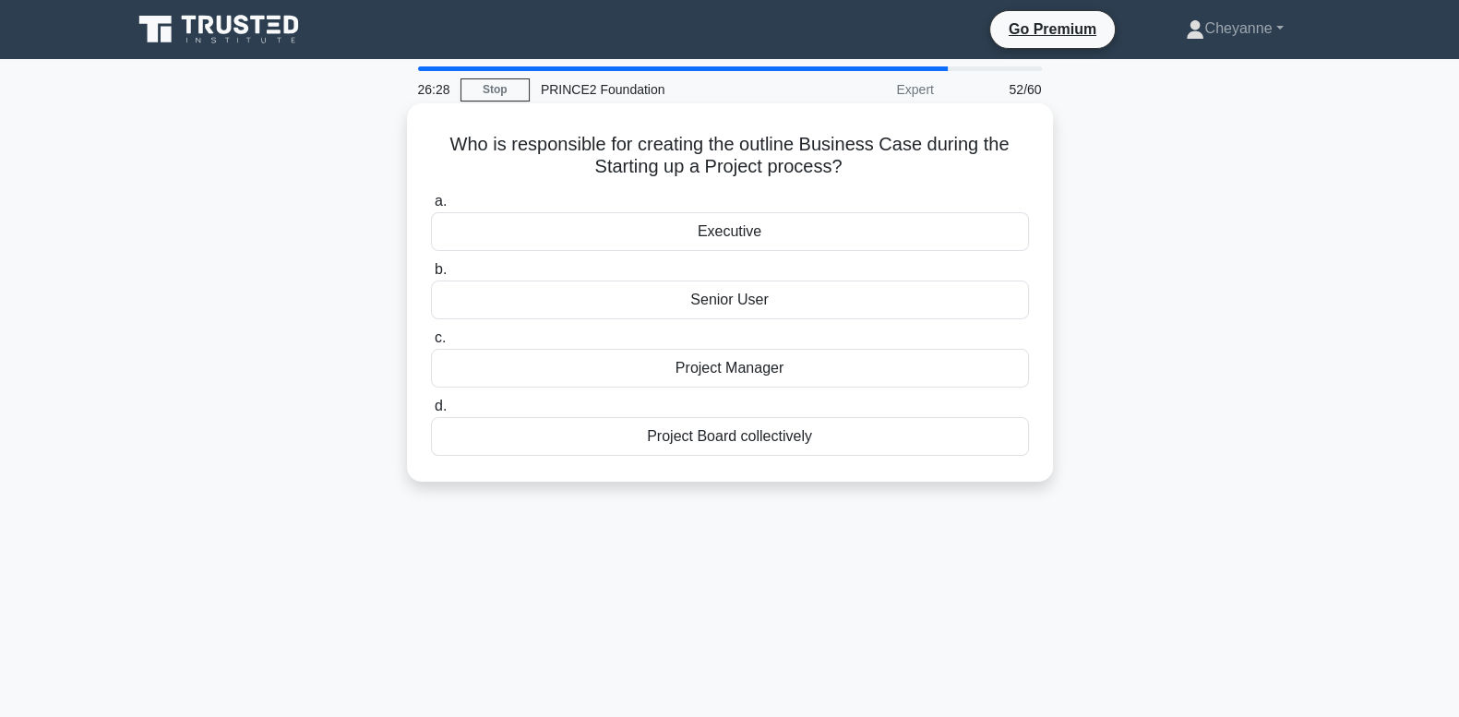
click at [923, 380] on div "Project Manager" at bounding box center [730, 368] width 598 height 39
click at [431, 344] on input "c. Project Manager" at bounding box center [431, 338] width 0 height 12
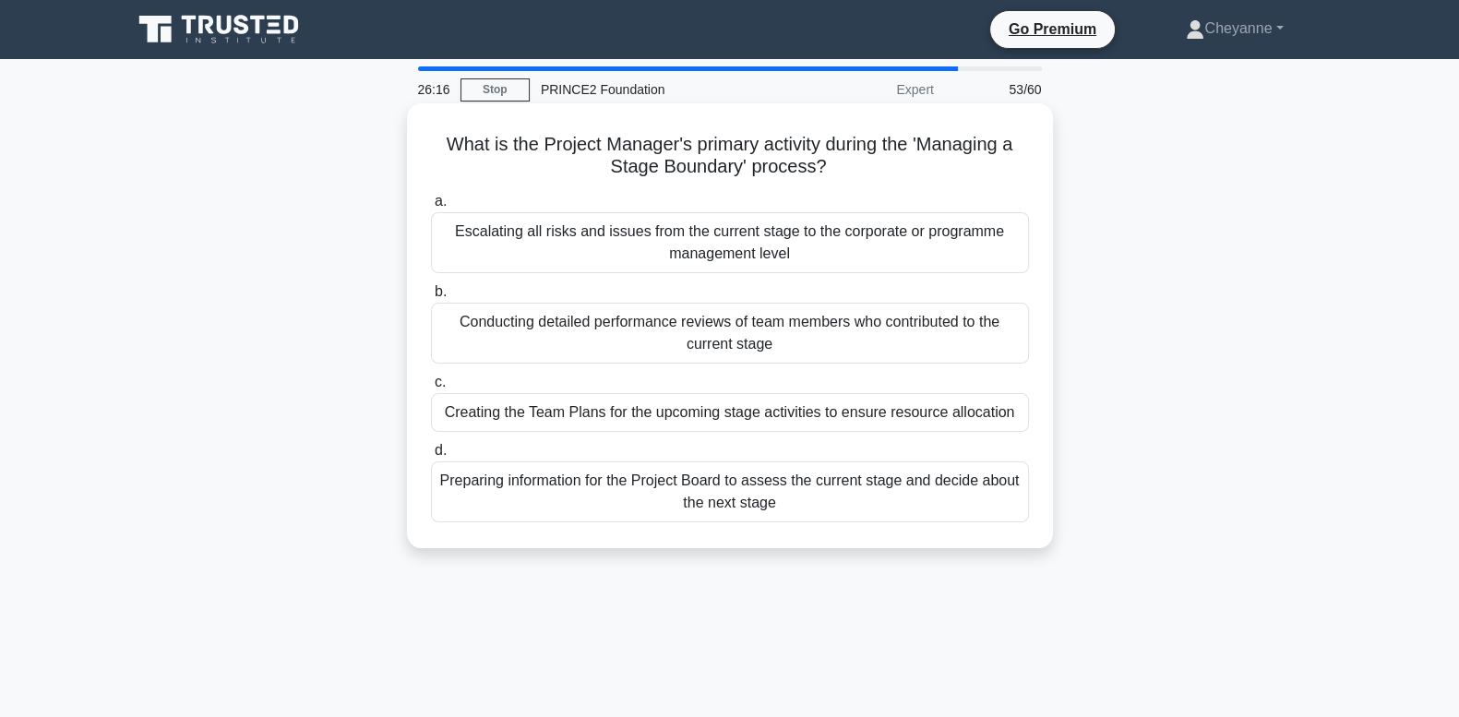
click at [891, 508] on div "Preparing information for the Project Board to assess the current stage and dec…" at bounding box center [730, 492] width 598 height 61
click at [431, 457] on input "d. Preparing information for the Project Board to assess the current stage and …" at bounding box center [431, 451] width 0 height 12
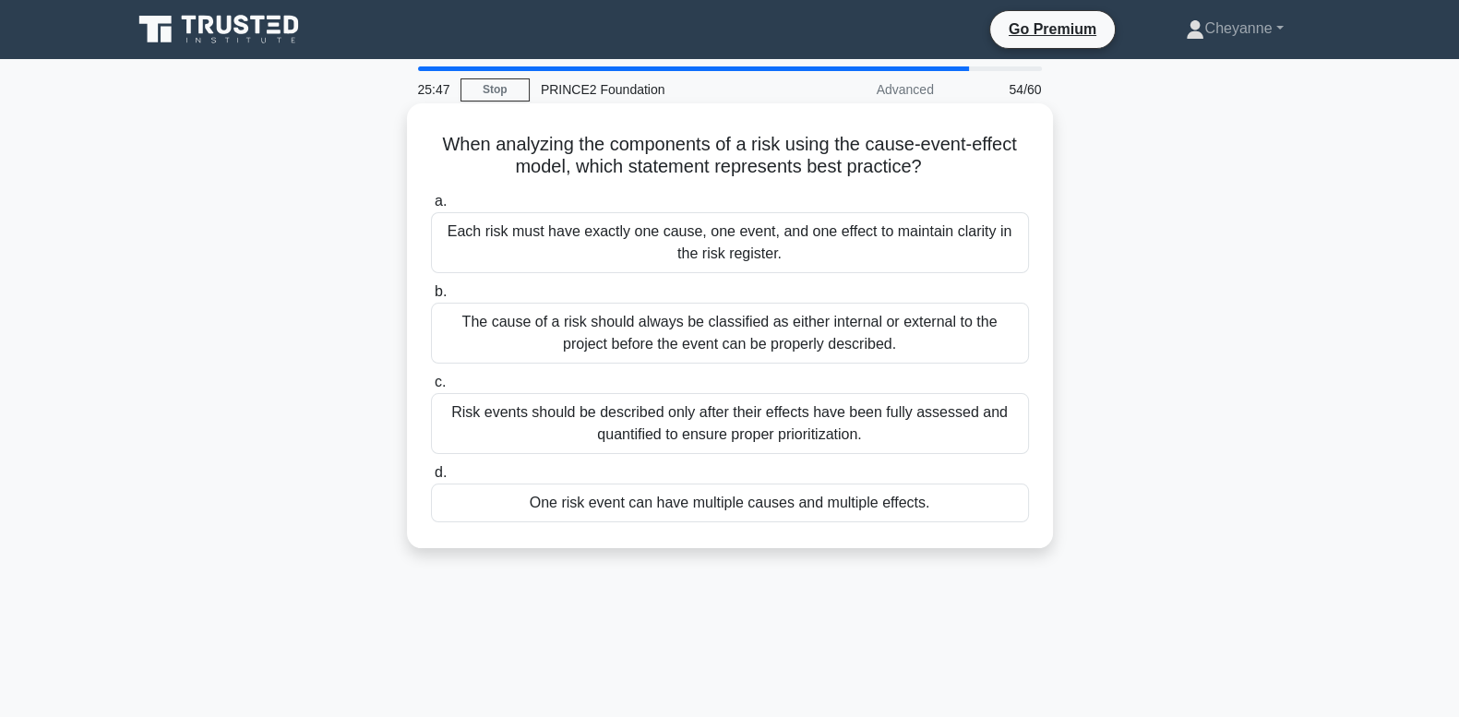
click at [961, 510] on div "One risk event can have multiple causes and multiple effects." at bounding box center [730, 503] width 598 height 39
click at [431, 479] on input "d. One risk event can have multiple causes and multiple effects." at bounding box center [431, 473] width 0 height 12
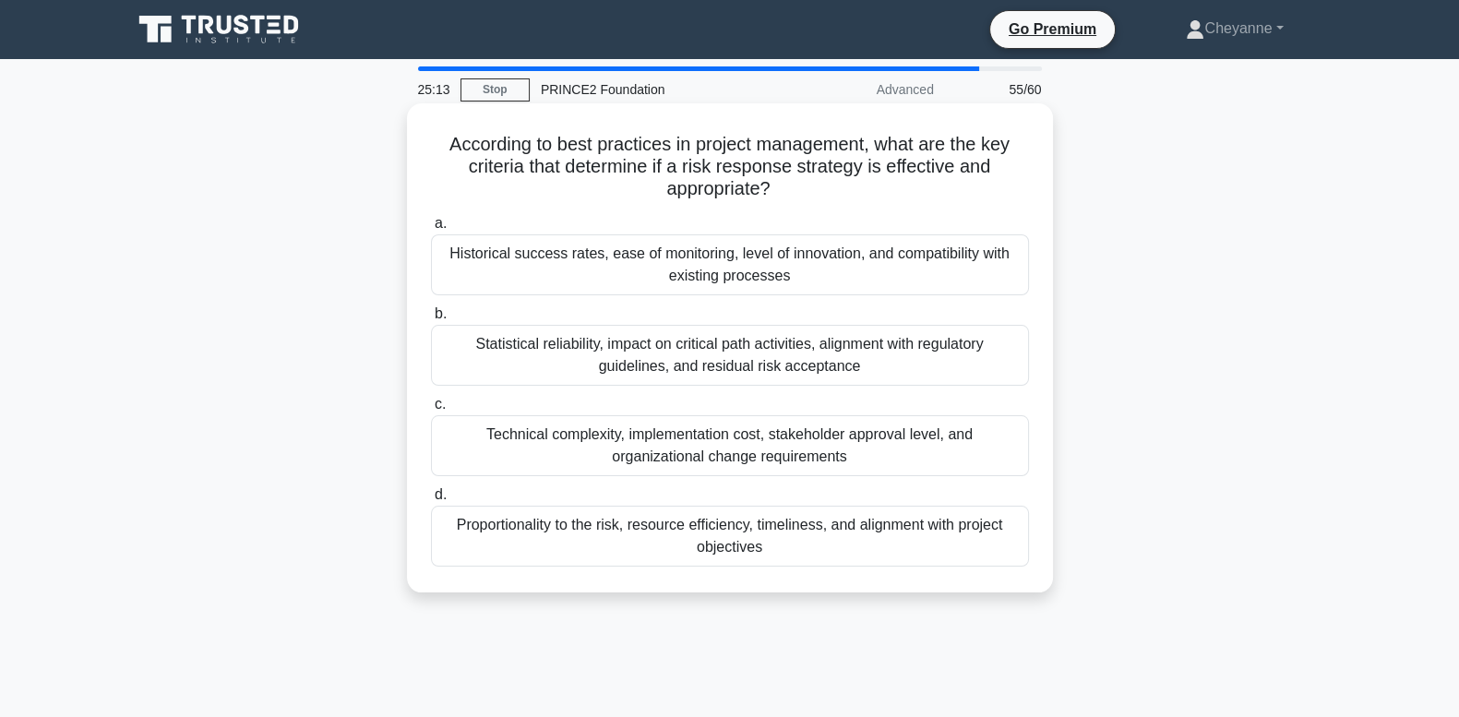
click at [897, 539] on div "Proportionality to the risk, resource efficiency, timeliness, and alignment wit…" at bounding box center [730, 536] width 598 height 61
click at [431, 501] on input "d. Proportionality to the risk, resource efficiency, timeliness, and alignment …" at bounding box center [431, 495] width 0 height 12
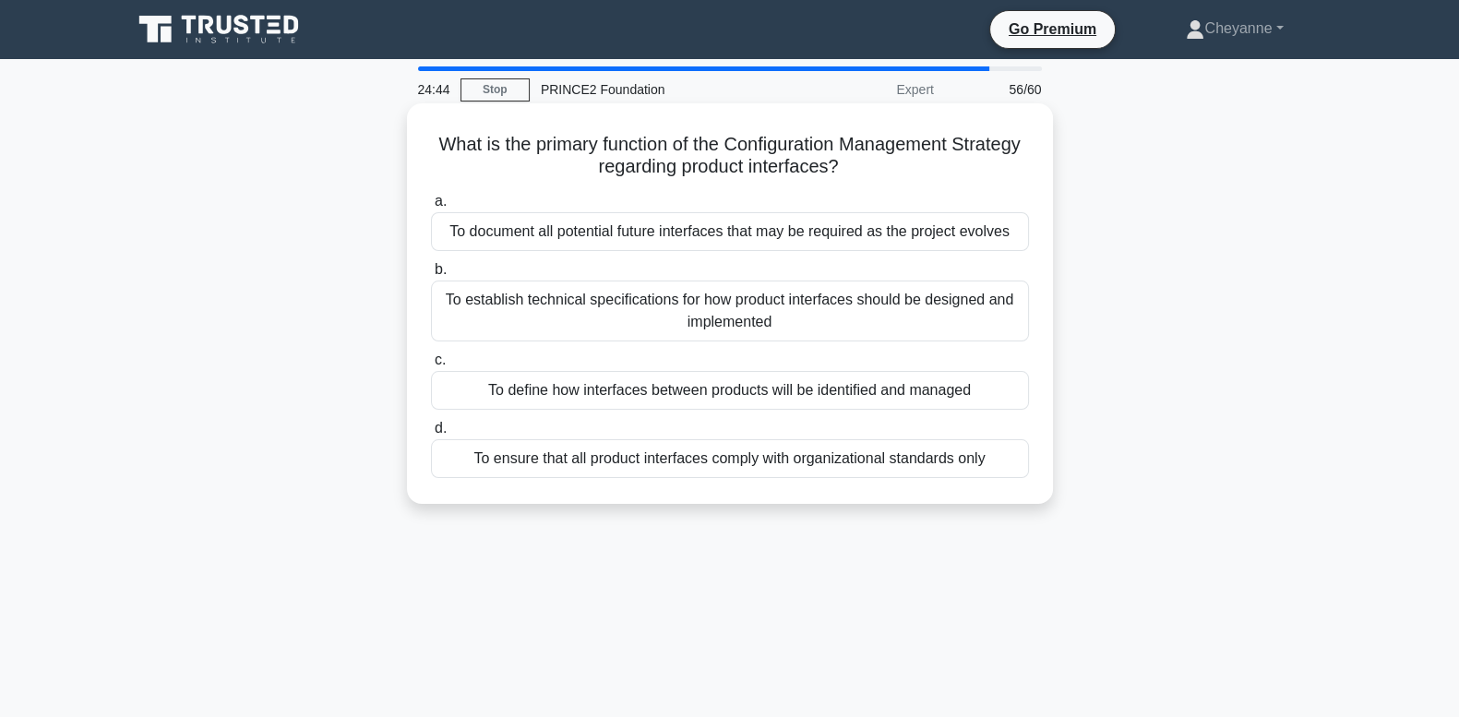
click at [991, 390] on div "To define how interfaces between products will be identified and managed" at bounding box center [730, 390] width 598 height 39
click at [431, 366] on input "c. To define how interfaces between products will be identified and managed" at bounding box center [431, 360] width 0 height 12
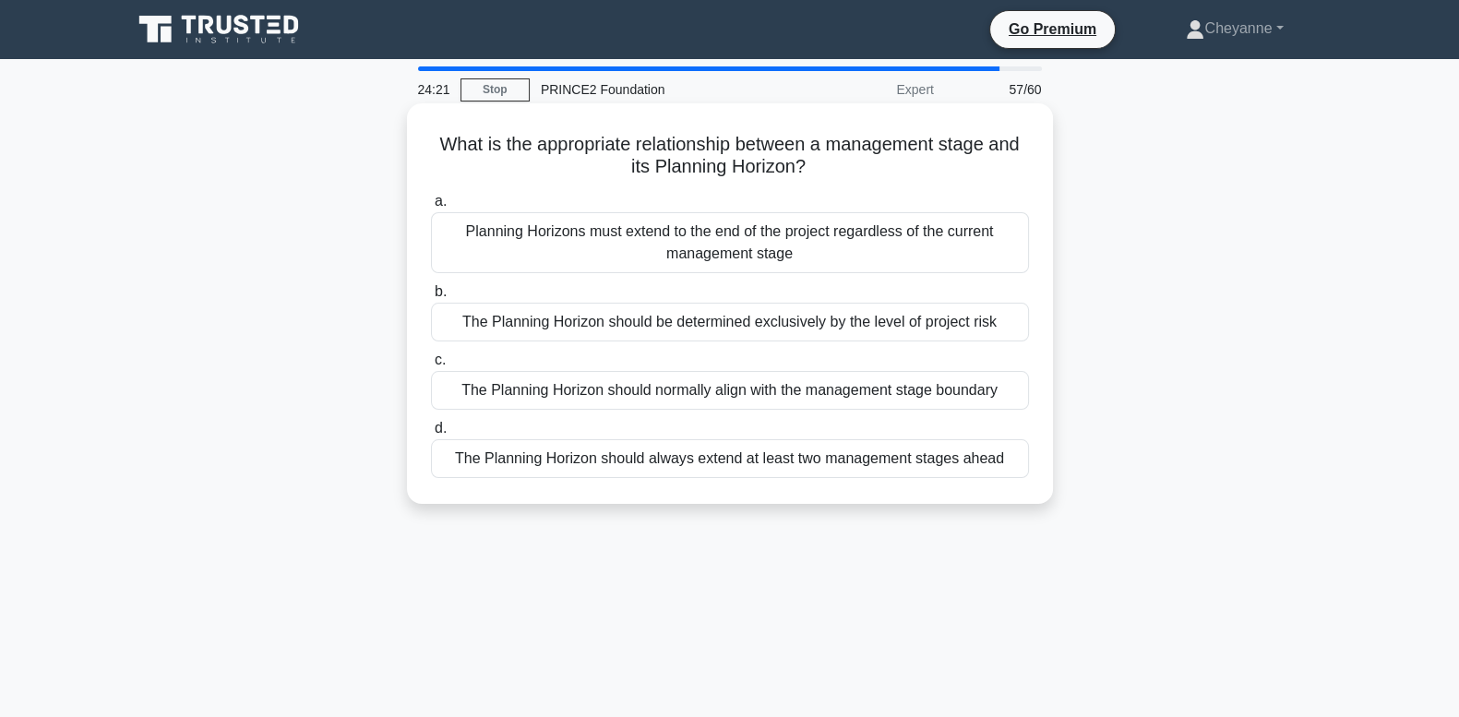
click at [1001, 330] on div "The Planning Horizon should be determined exclusively by the level of project r…" at bounding box center [730, 322] width 598 height 39
click at [431, 298] on input "b. The Planning Horizon should be determined exclusively by the level of projec…" at bounding box center [431, 292] width 0 height 12
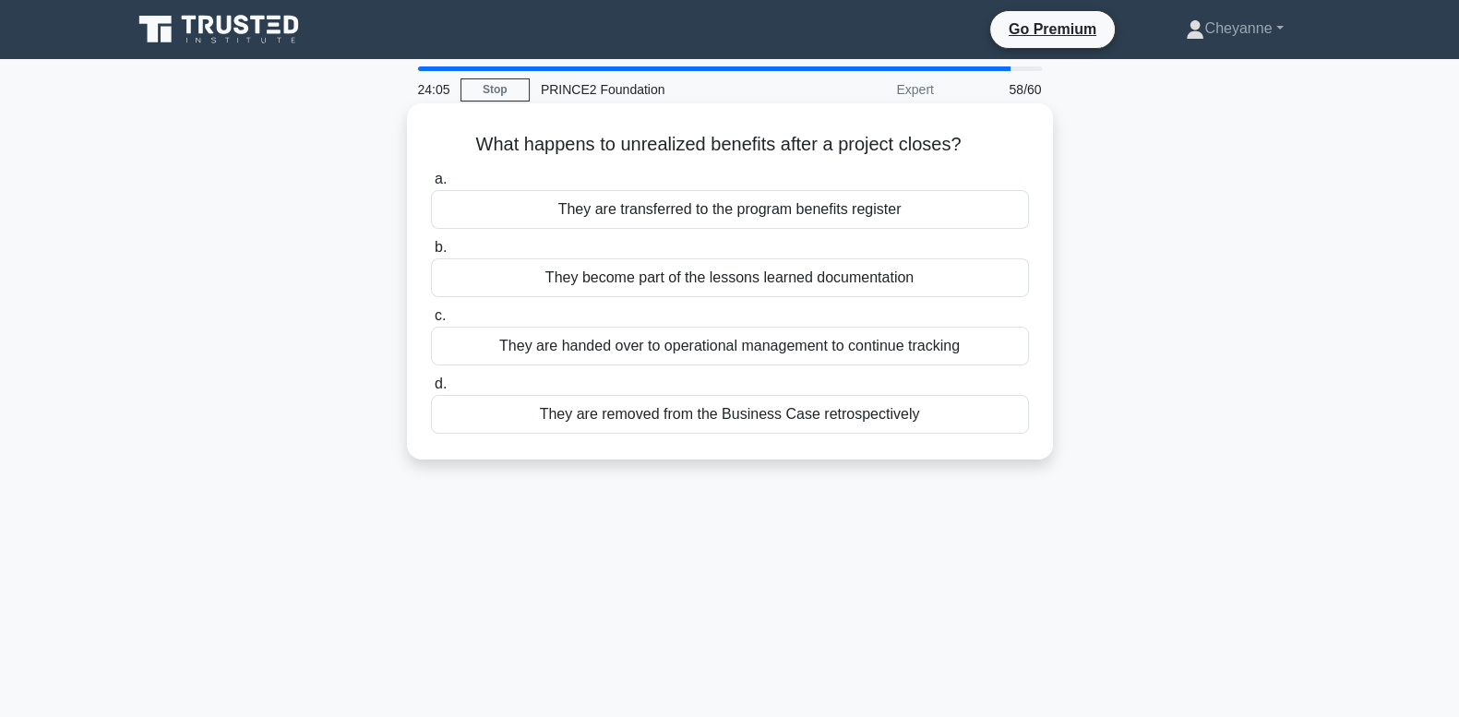
click at [965, 345] on div "They are handed over to operational management to continue tracking" at bounding box center [730, 346] width 598 height 39
click at [431, 322] on input "c. They are handed over to operational management to continue tracking" at bounding box center [431, 316] width 0 height 12
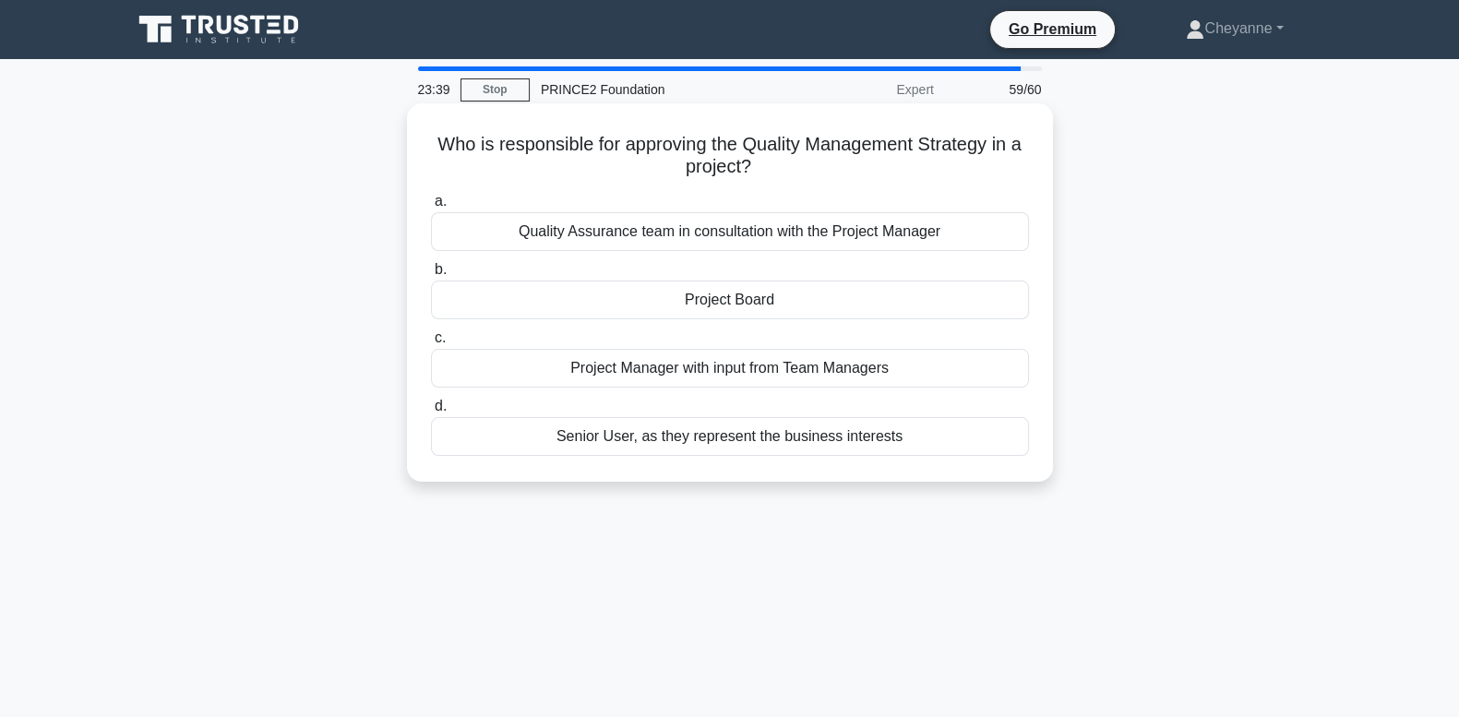
click at [977, 306] on div "Project Board" at bounding box center [730, 300] width 598 height 39
click at [431, 276] on input "b. Project Board" at bounding box center [431, 270] width 0 height 12
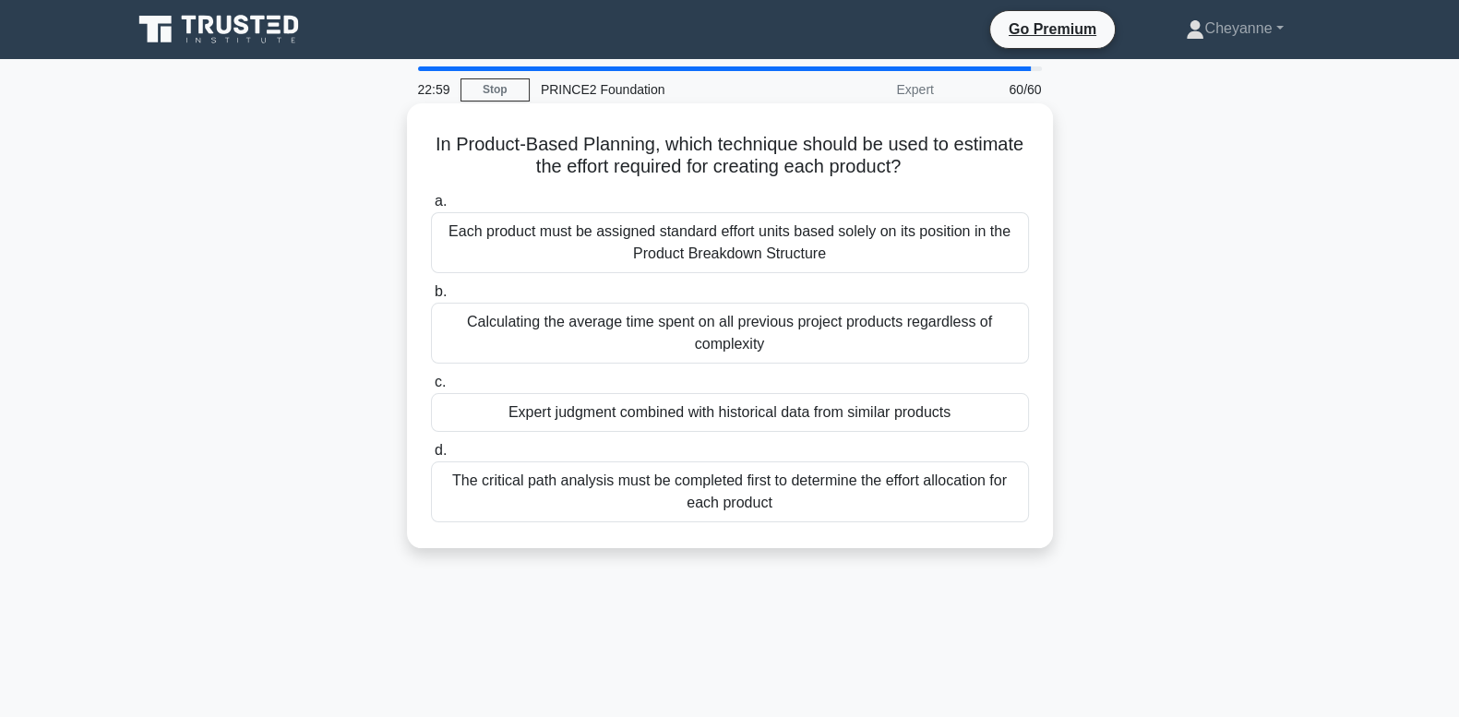
click at [835, 498] on div "The critical path analysis must be completed first to determine the effort allo…" at bounding box center [730, 492] width 598 height 61
click at [431, 457] on input "d. The critical path analysis must be completed first to determine the effort a…" at bounding box center [431, 451] width 0 height 12
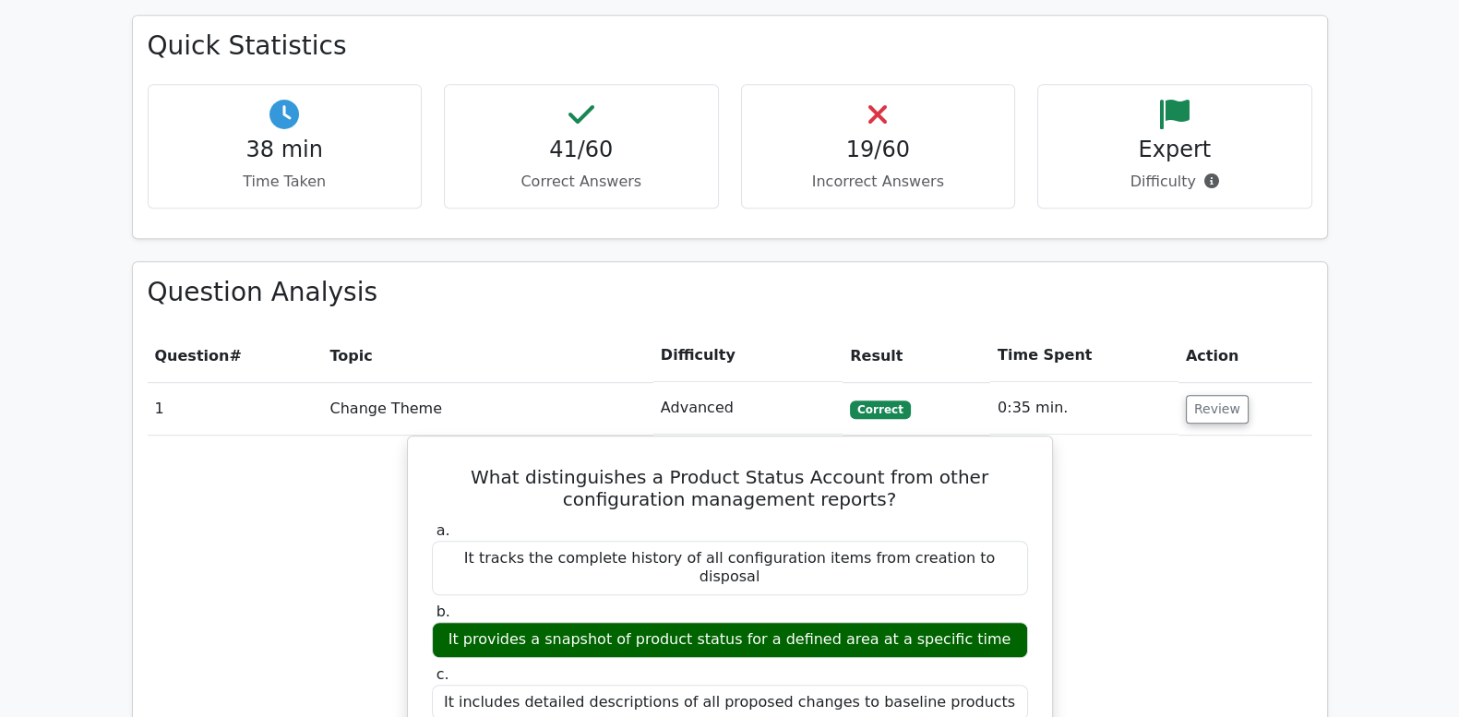
scroll to position [1385, 0]
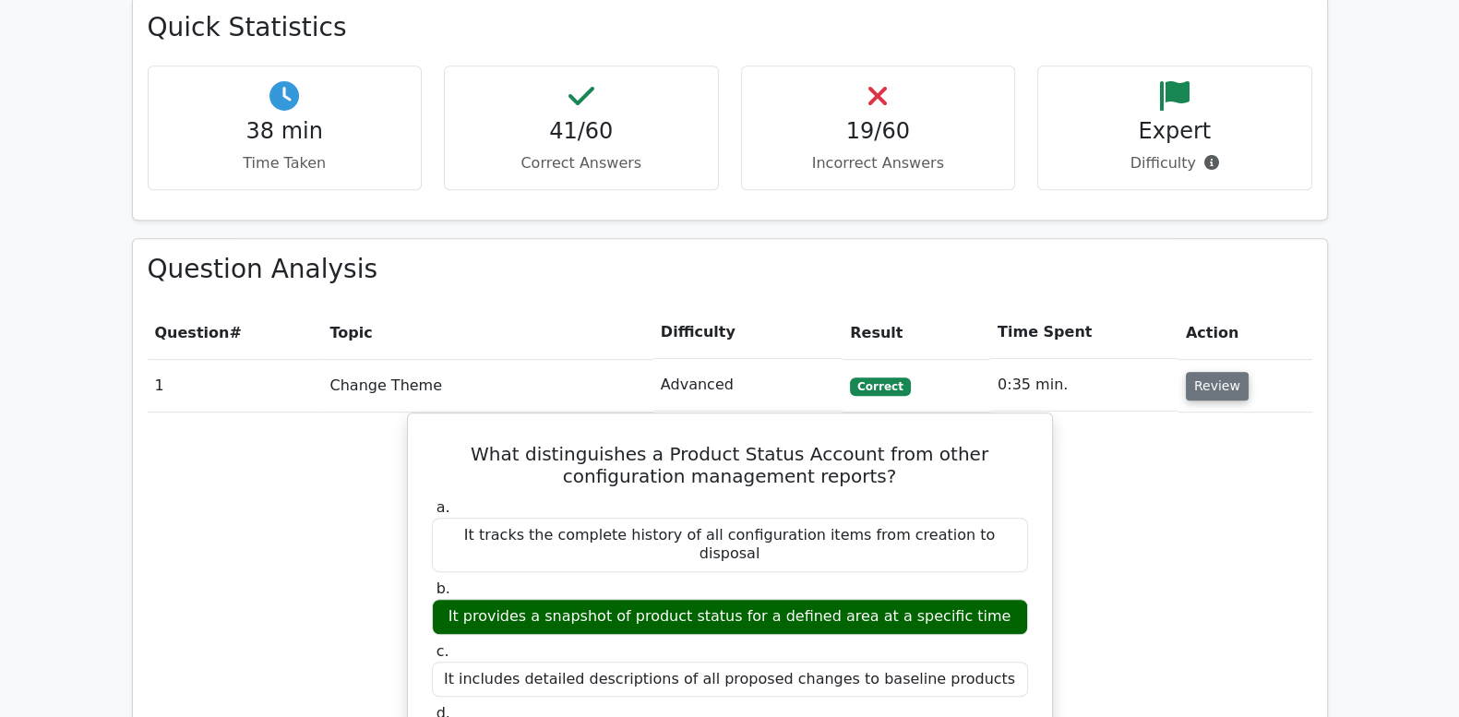
click at [1198, 372] on button "Review" at bounding box center [1217, 386] width 63 height 29
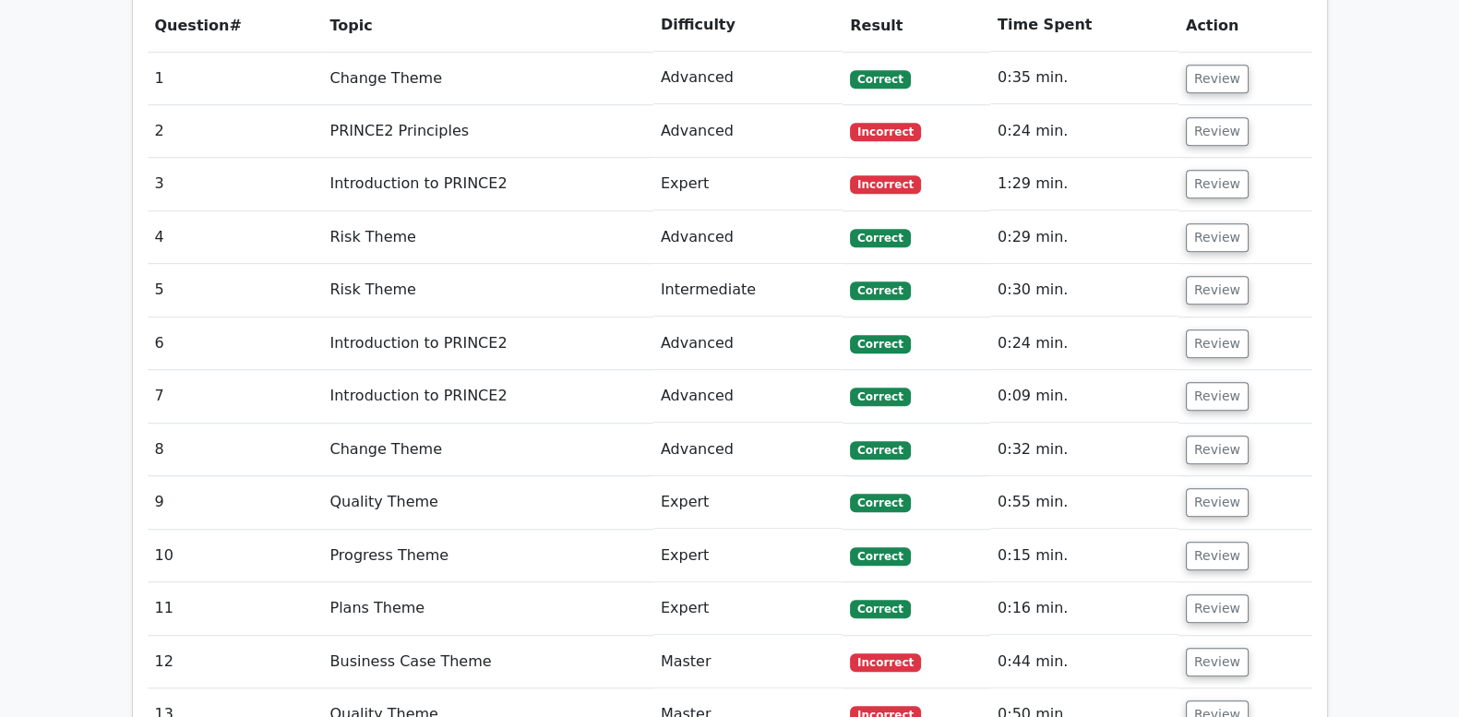
scroll to position [1461, 0]
